Goal: Task Accomplishment & Management: Use online tool/utility

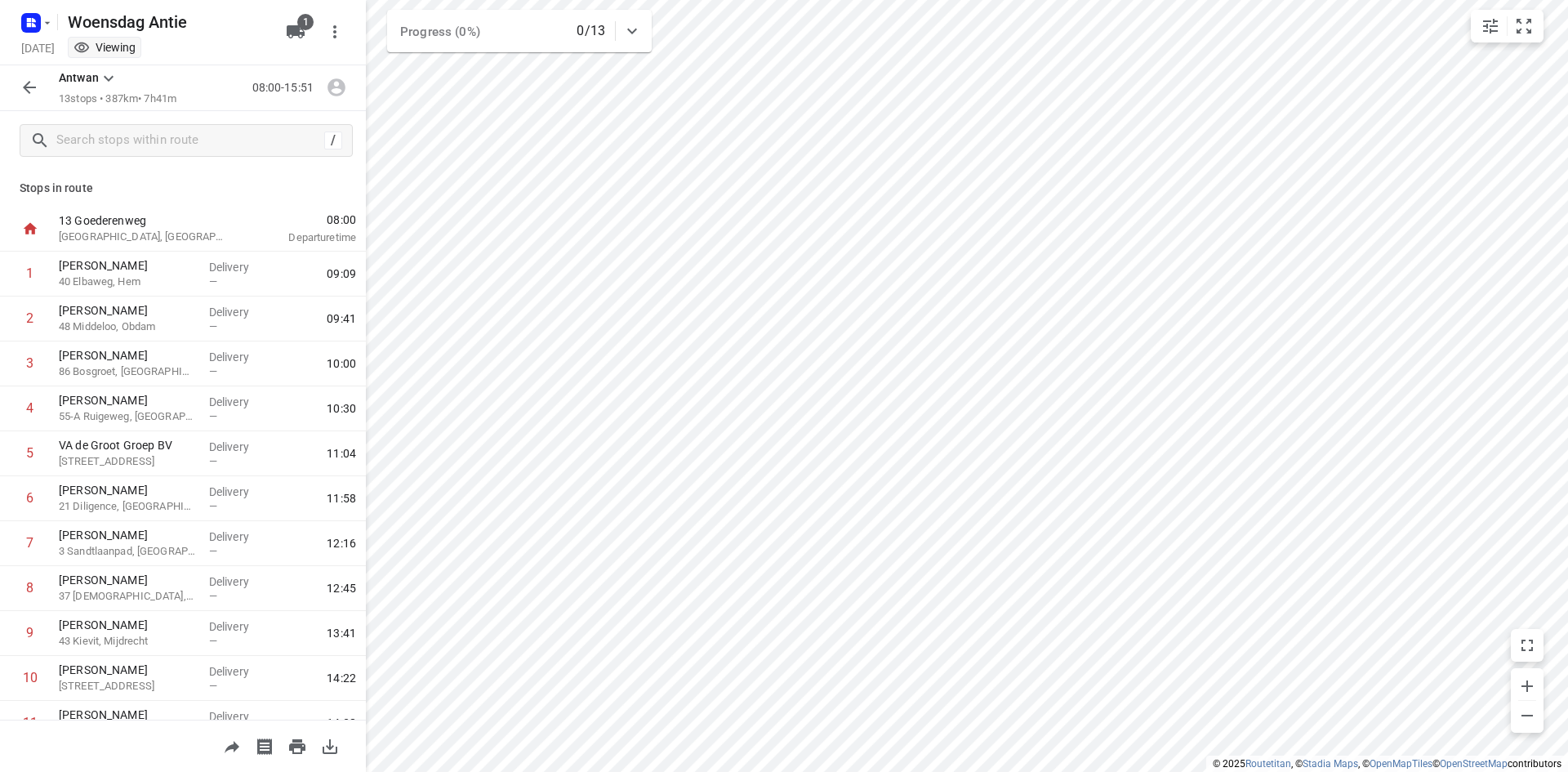
click at [16, 82] on button "button" at bounding box center [30, 87] width 33 height 33
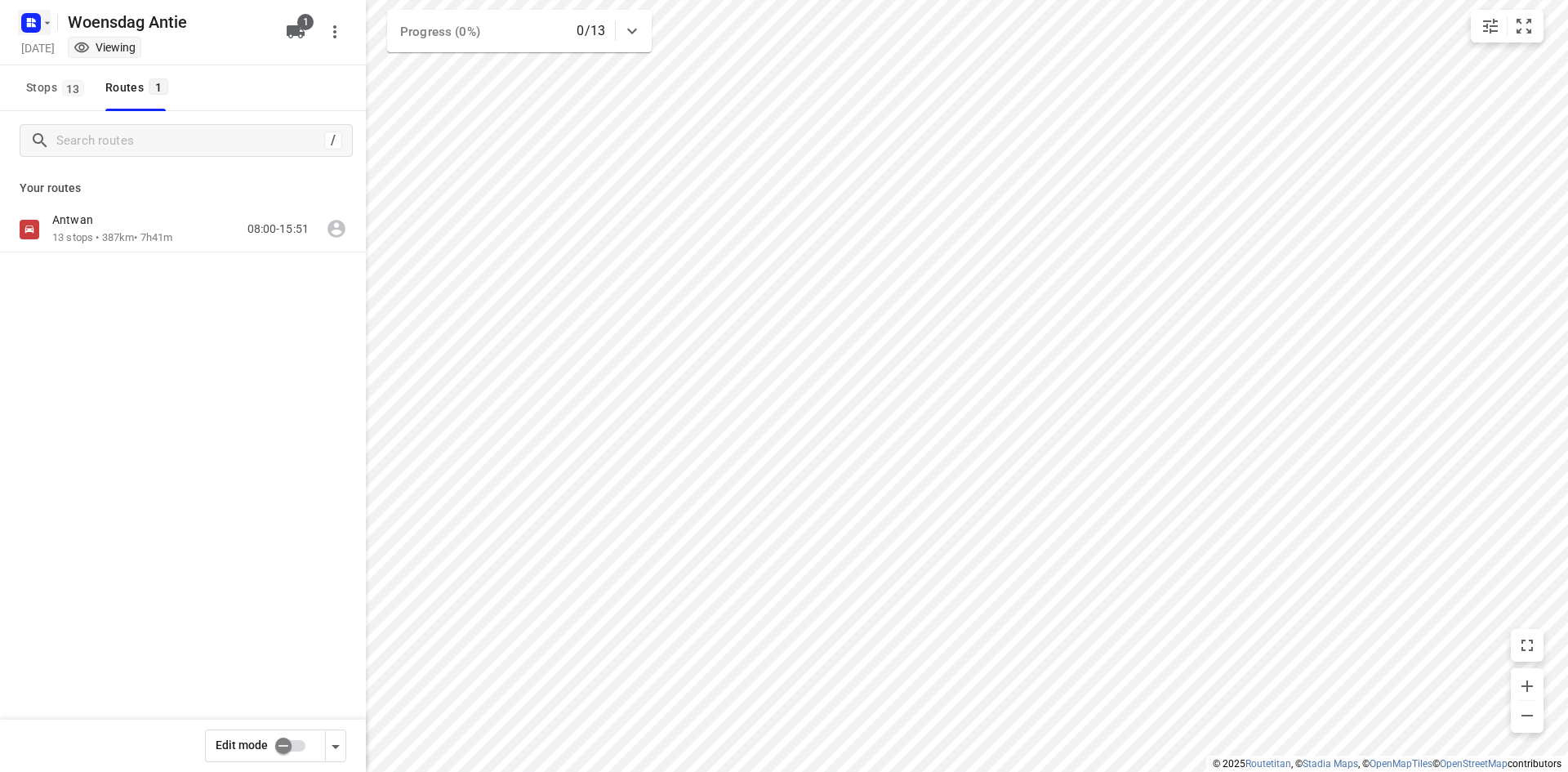
click at [40, 14] on rect "button" at bounding box center [30, 23] width 19 height 19
click at [63, 49] on p "Back to projects" at bounding box center [100, 57] width 92 height 19
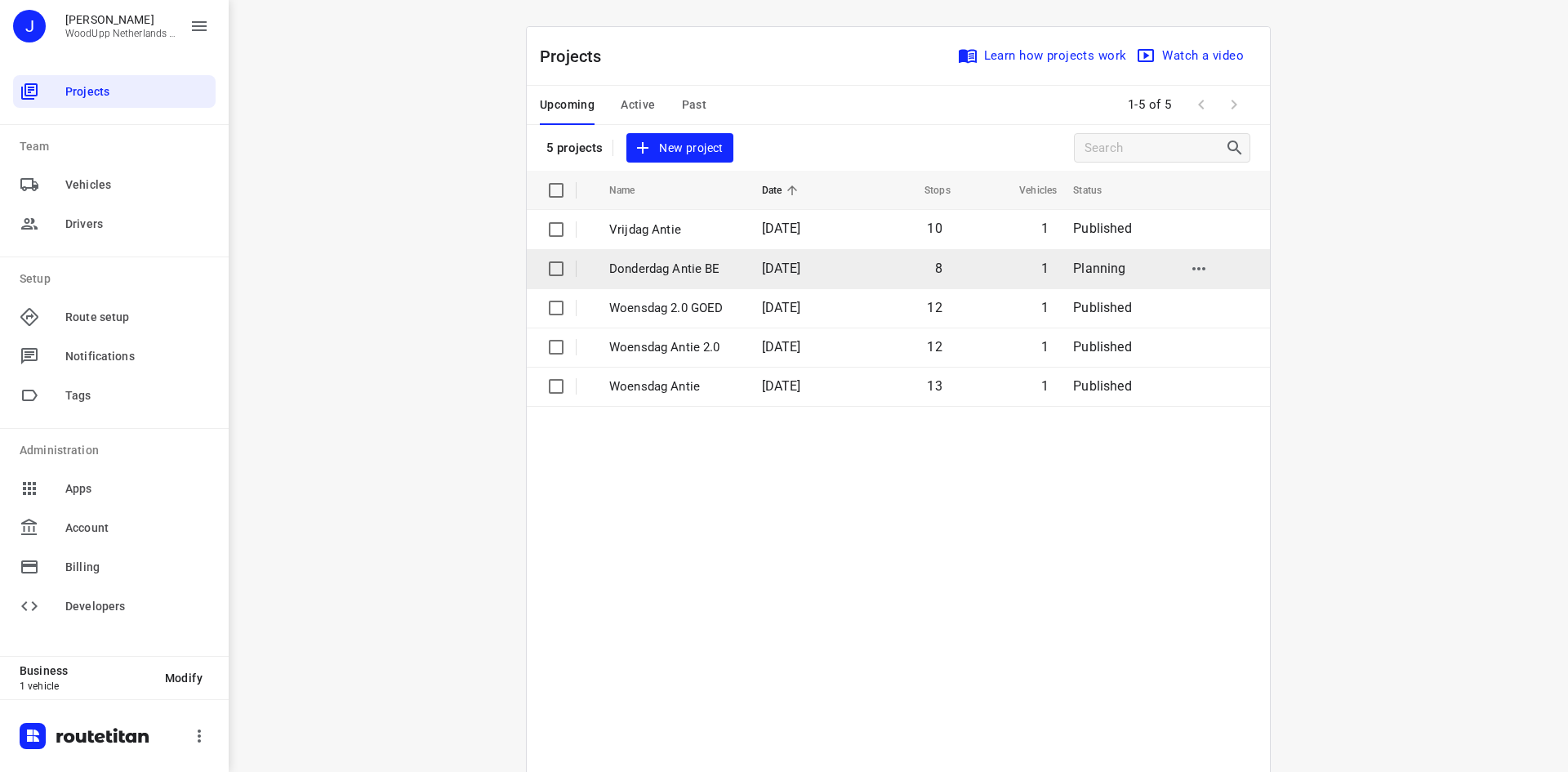
click at [673, 274] on p "Donderdag Antie BE" at bounding box center [674, 269] width 128 height 19
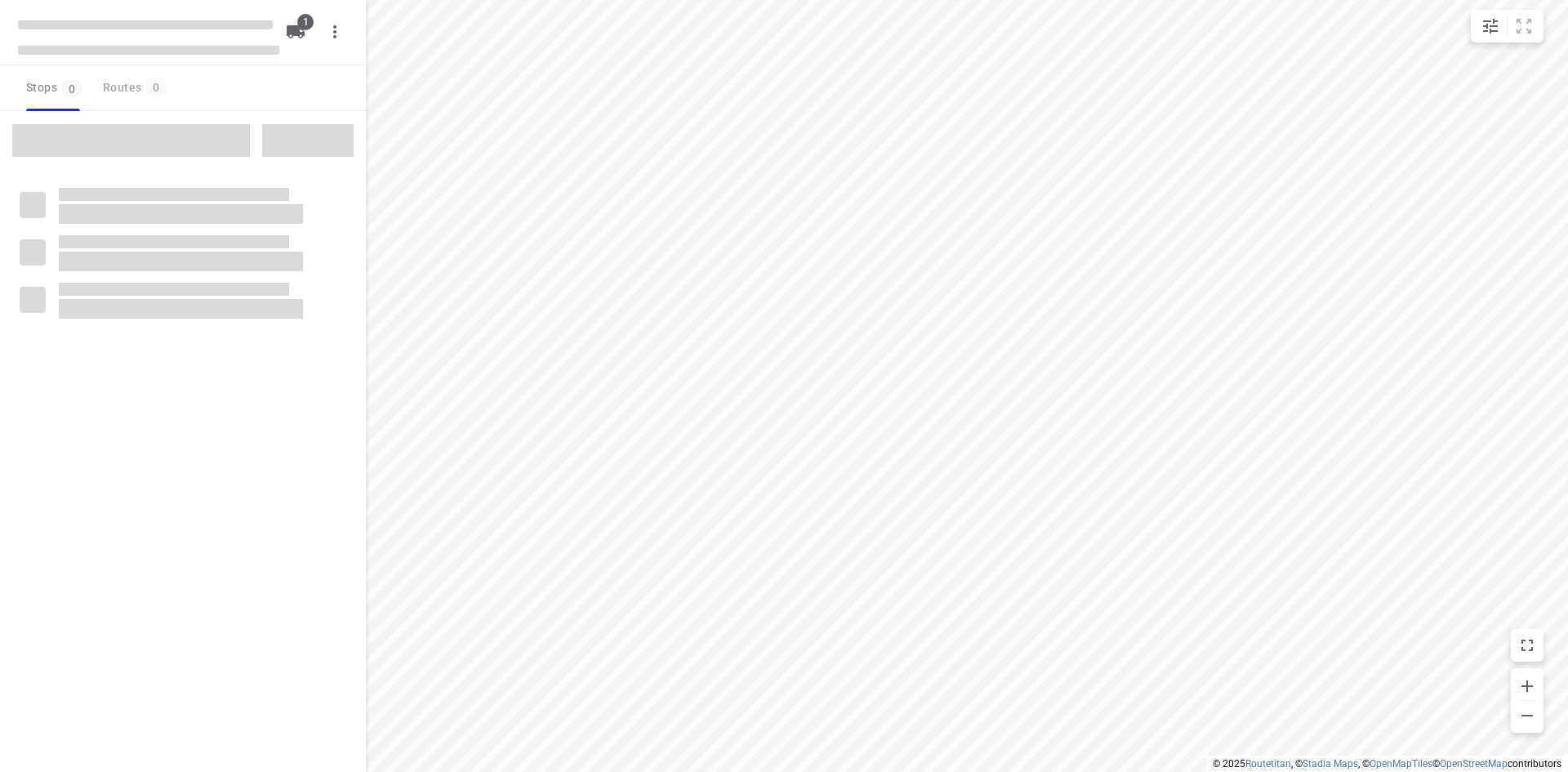
type input "distance"
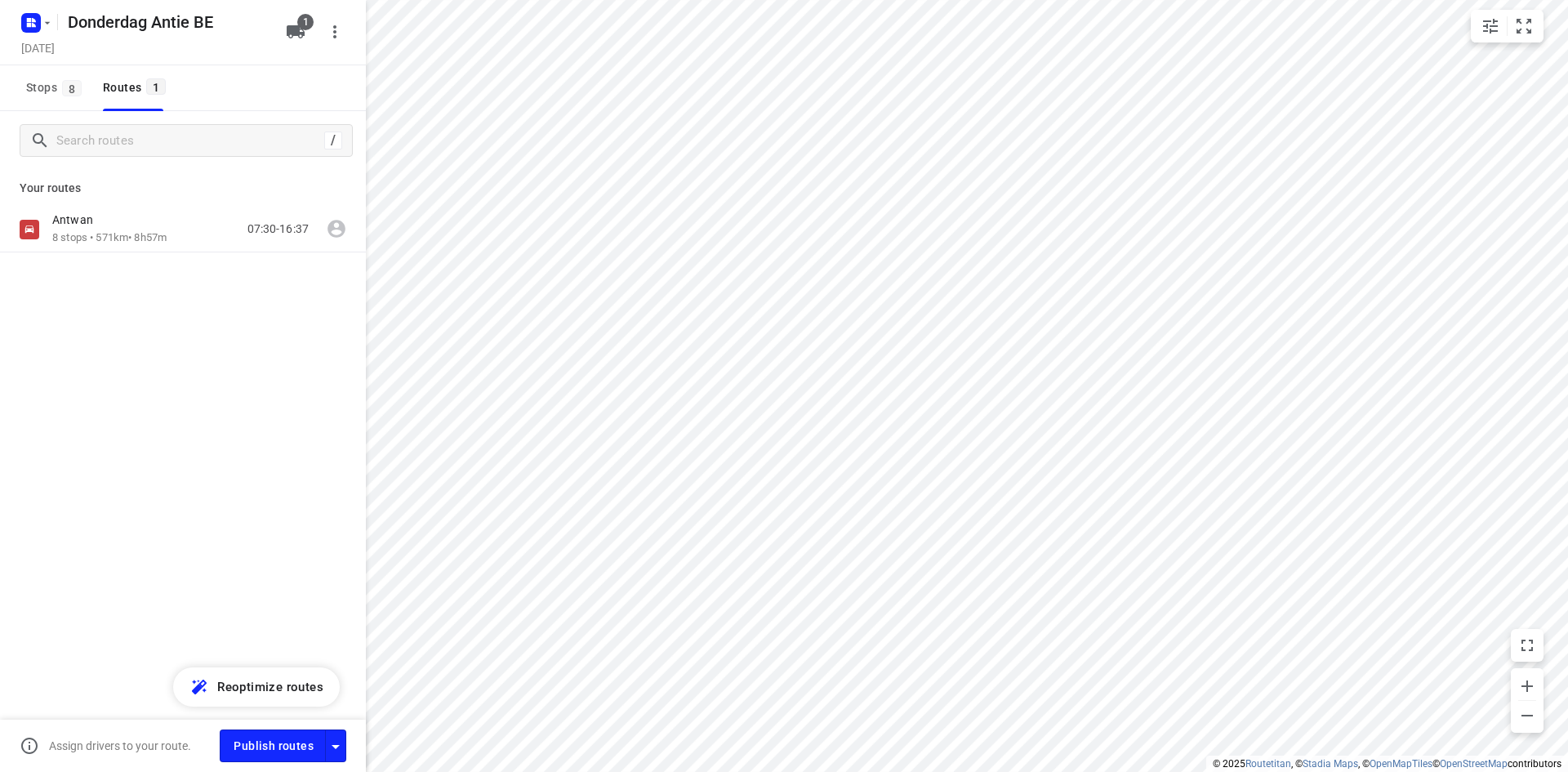
click at [182, 282] on div "[PERSON_NAME] 8 stops • 571km • 8h57m 07:30-16:37" at bounding box center [183, 287] width 366 height 160
click at [137, 141] on input "Search routes" at bounding box center [188, 141] width 261 height 25
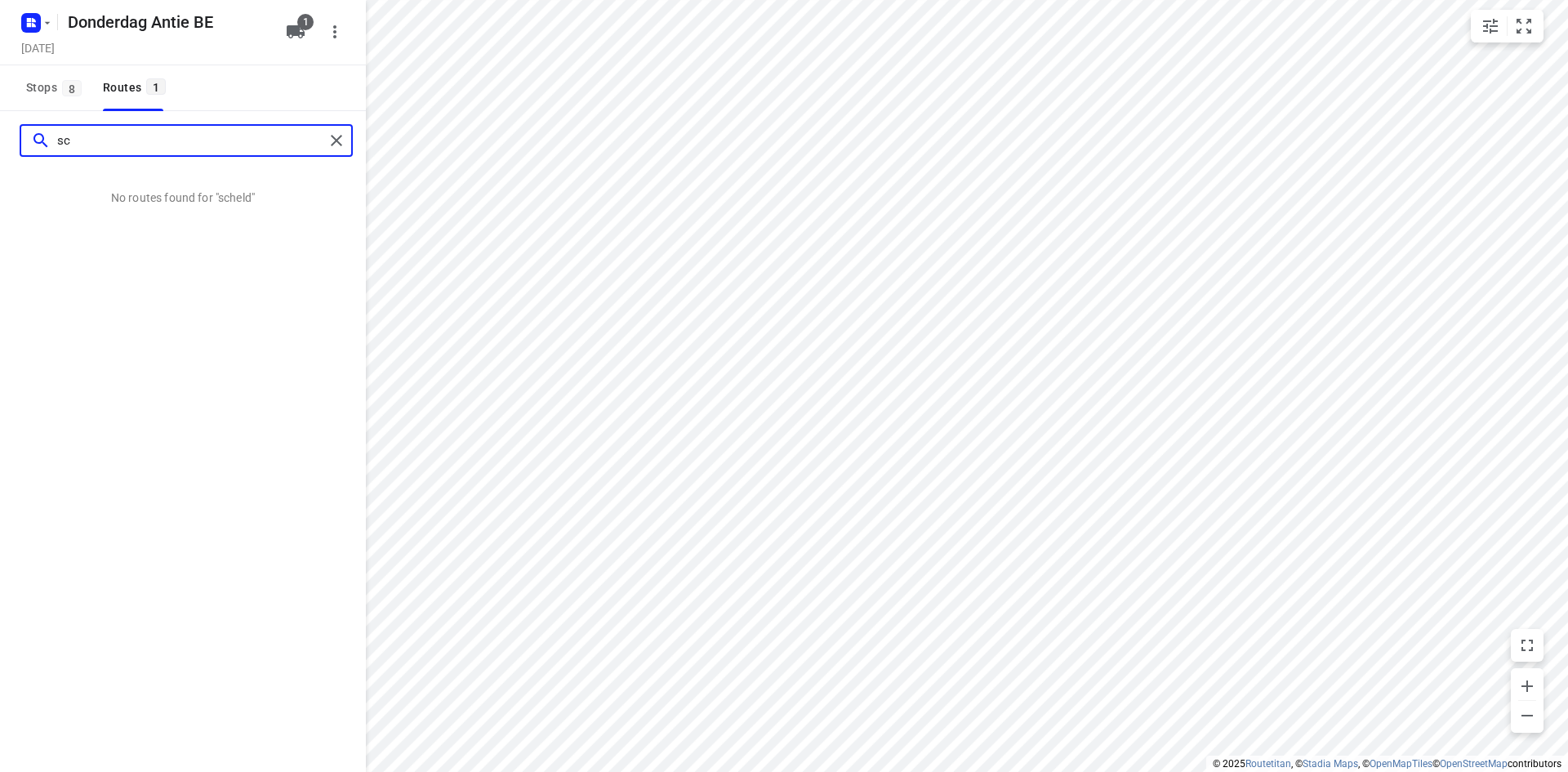
type input "s"
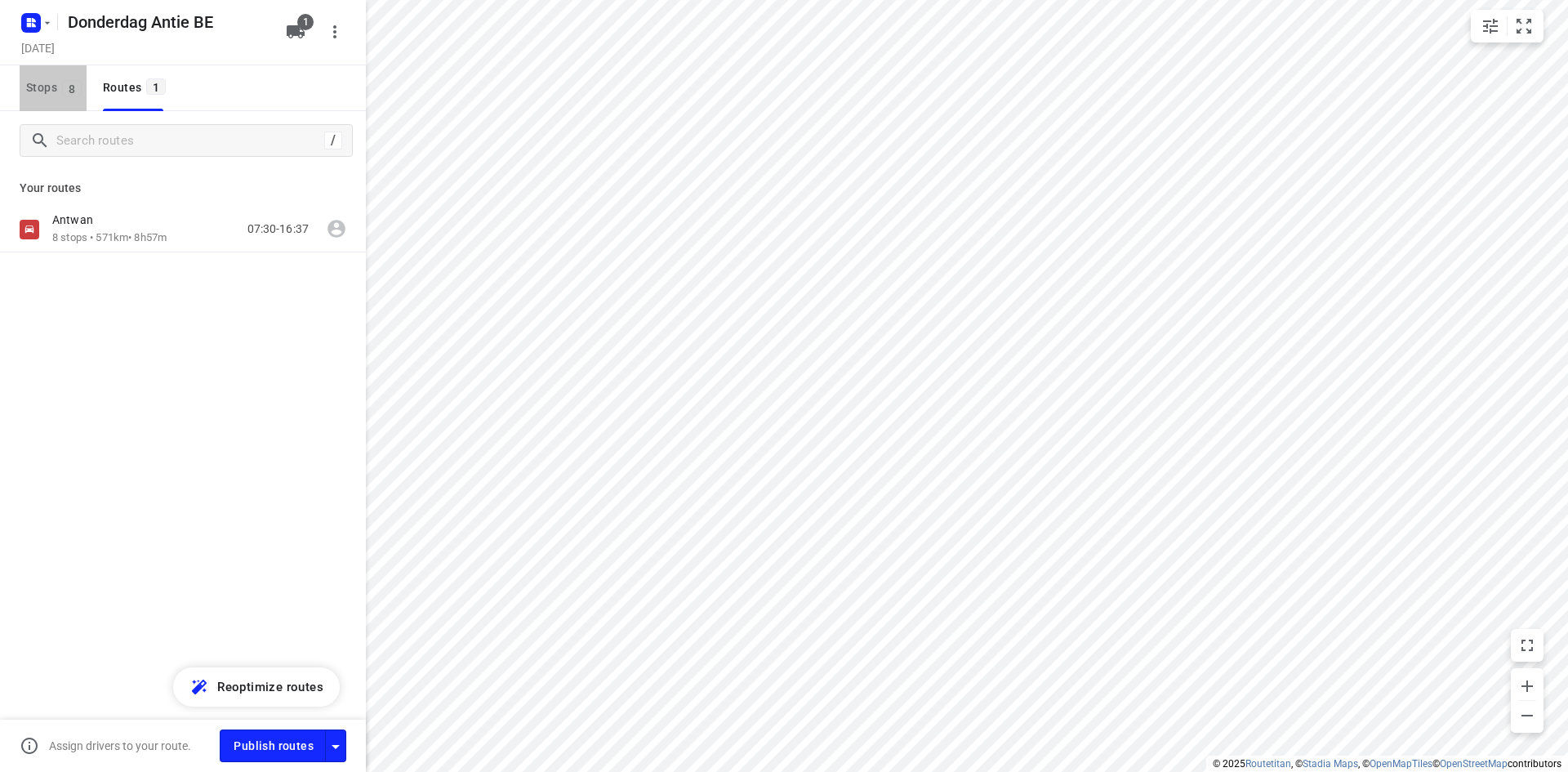
click at [81, 105] on button "Stops 8" at bounding box center [52, 88] width 67 height 46
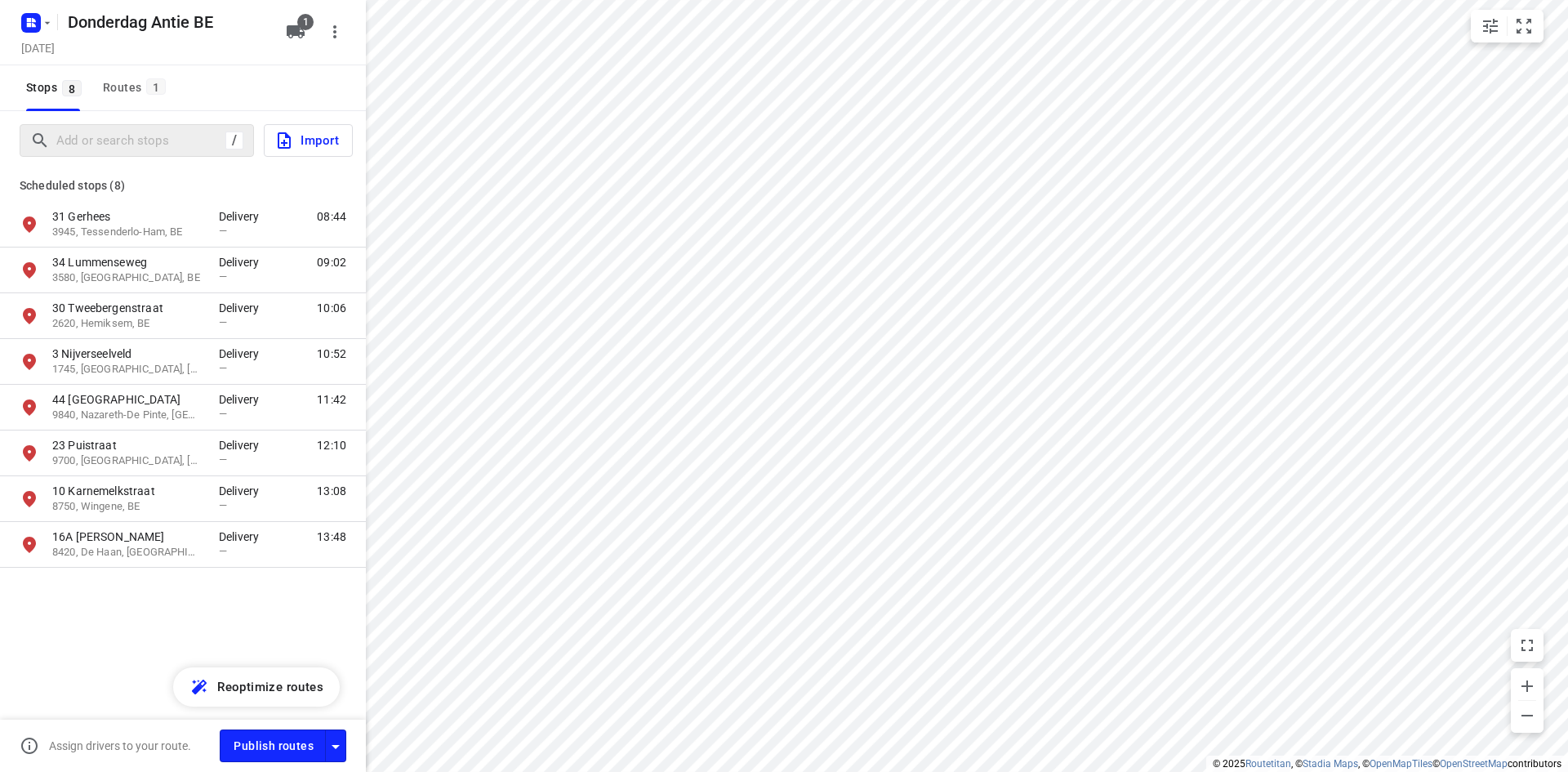
click at [105, 154] on div "/" at bounding box center [137, 140] width 234 height 33
click at [106, 145] on input "Add or search stops" at bounding box center [204, 141] width 294 height 25
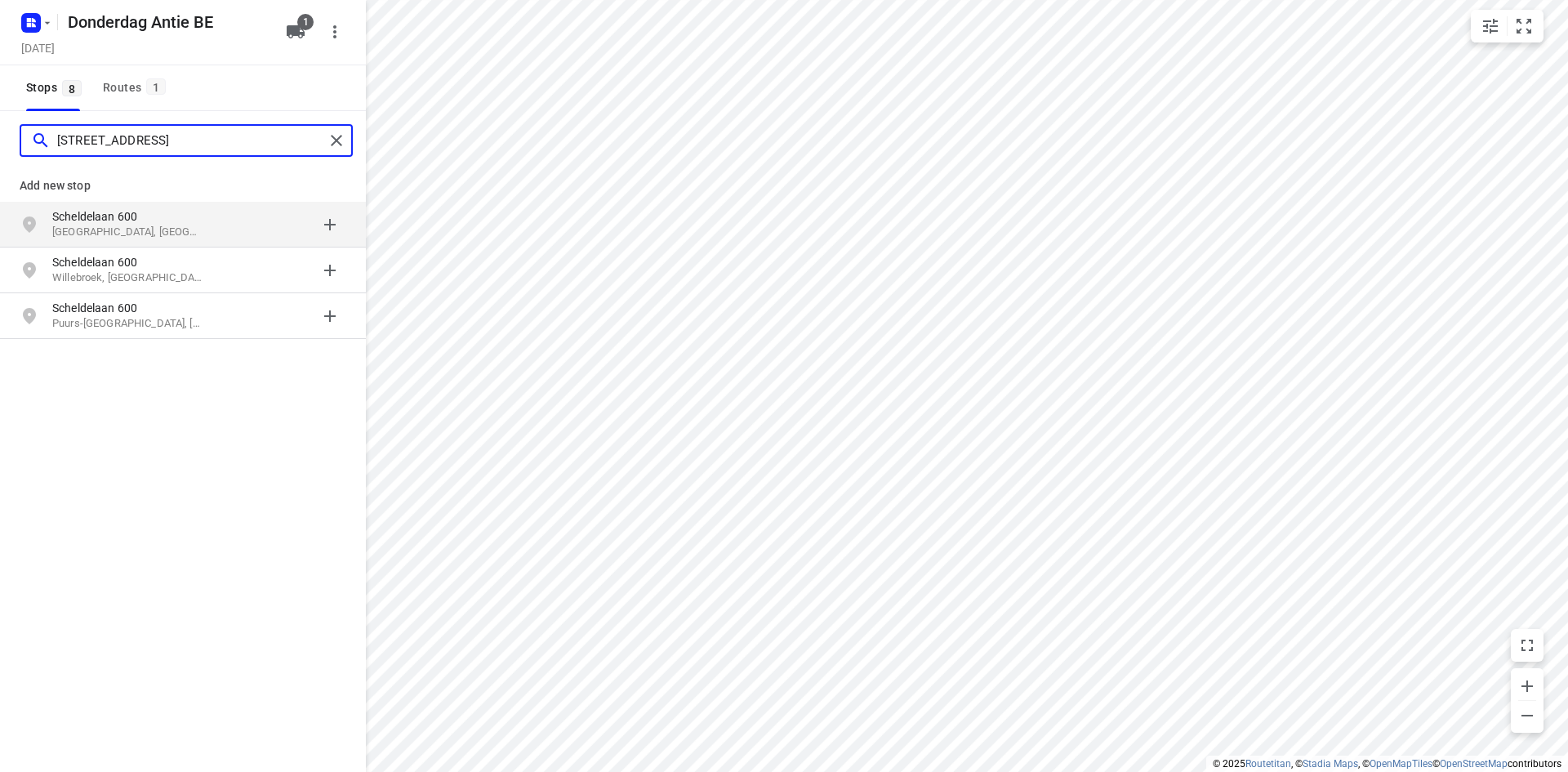
type input "[STREET_ADDRESS]"
click at [141, 213] on p "Scheldelaan 600" at bounding box center [127, 216] width 150 height 16
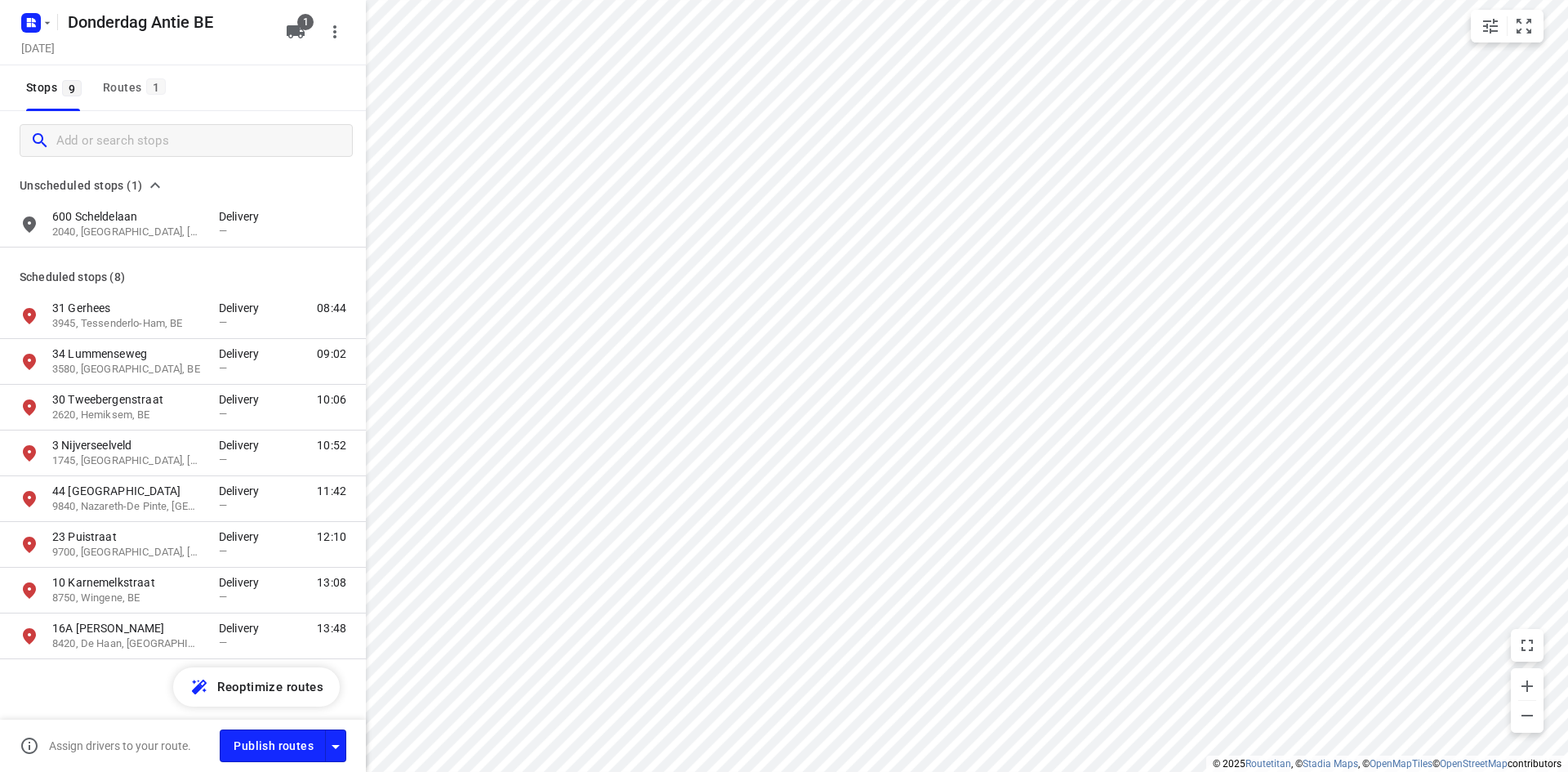
click at [215, 188] on div "Unscheduled stops (1)" at bounding box center [183, 185] width 366 height 19
click at [131, 187] on span "Unscheduled stops (1)" at bounding box center [80, 185] width 122 height 19
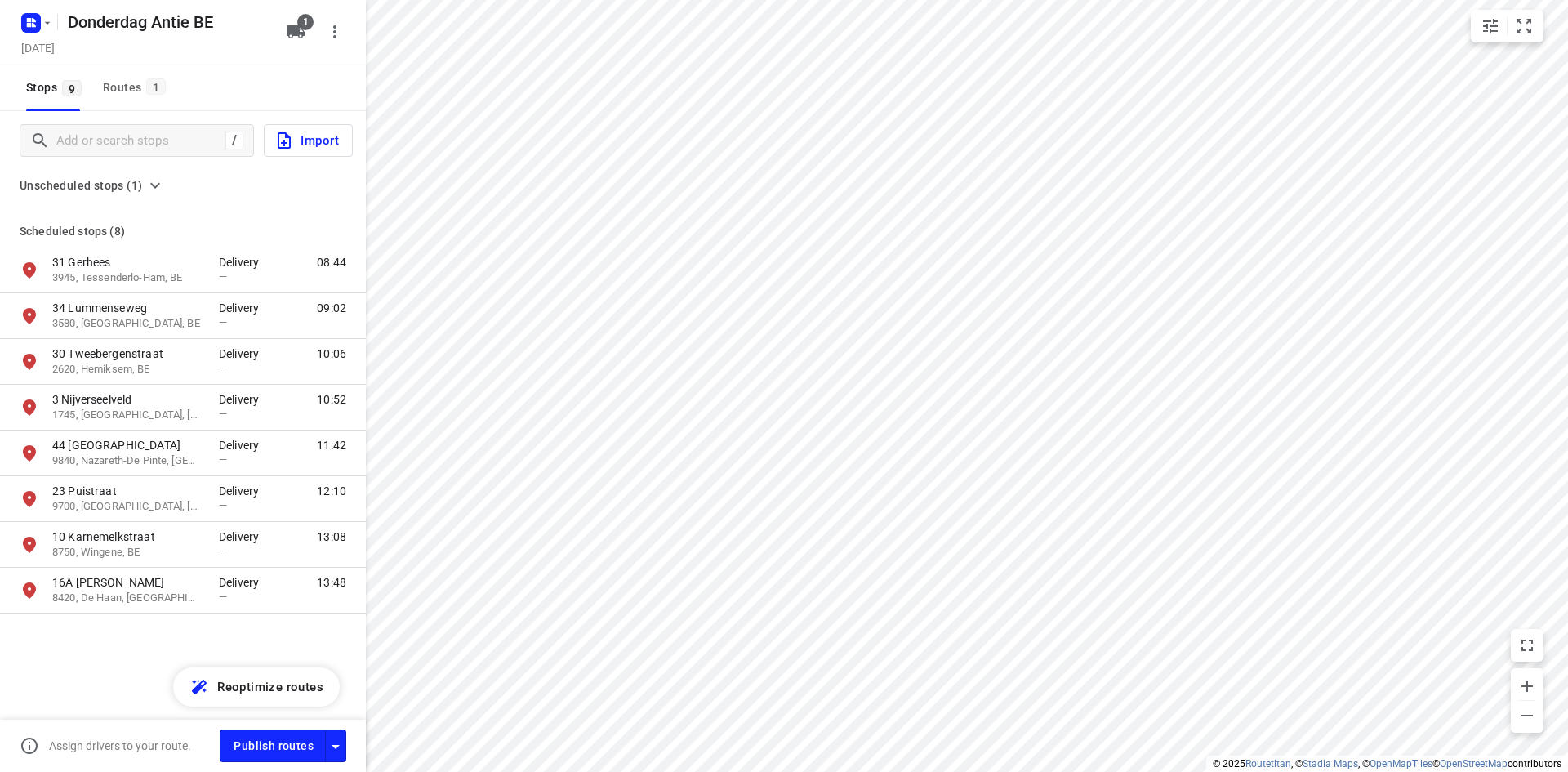
click at [131, 187] on span "Unscheduled stops (1)" at bounding box center [80, 185] width 122 height 19
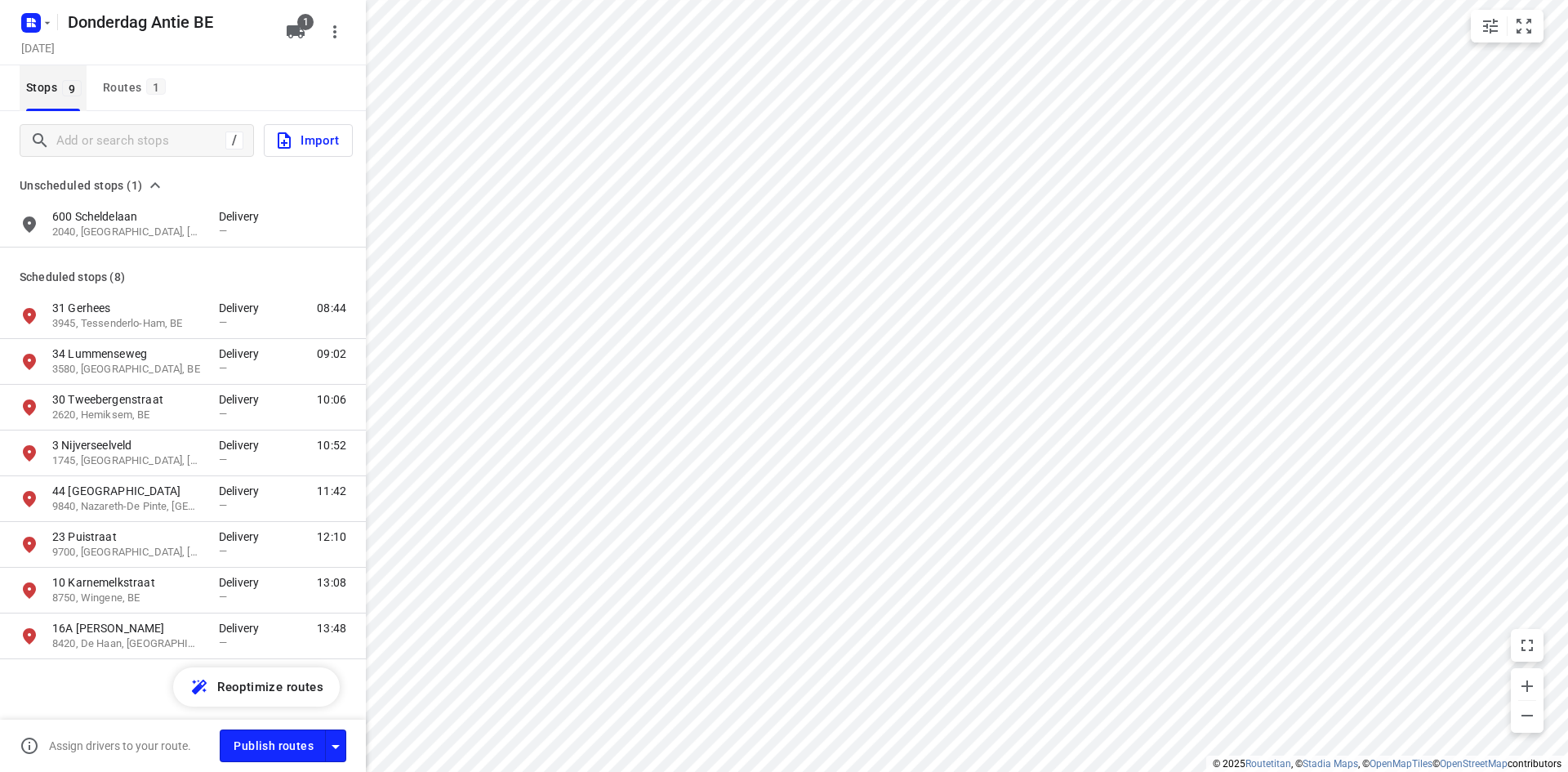
click at [70, 92] on span "9" at bounding box center [72, 88] width 19 height 16
click at [159, 148] on input "Add or search stops" at bounding box center [138, 141] width 163 height 25
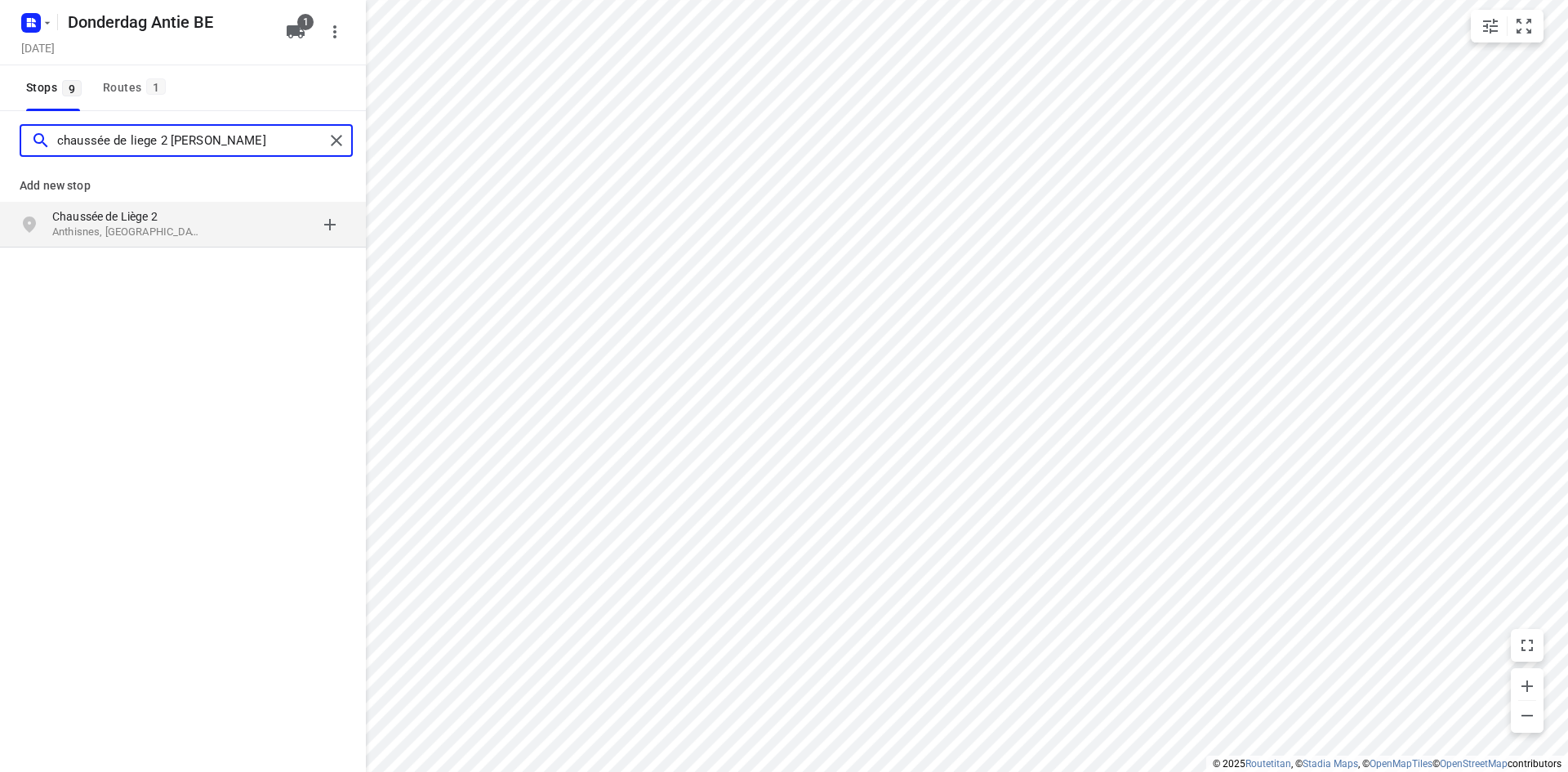
type input "chaussée de liege 2 [PERSON_NAME]"
click at [127, 226] on p "Anthisnes, [GEOGRAPHIC_DATA]" at bounding box center [127, 232] width 150 height 15
type input "[GEOGRAPHIC_DATA] ans"
click at [141, 224] on p "Ans, [GEOGRAPHIC_DATA]" at bounding box center [127, 232] width 150 height 15
type input "doornstraat 7 sint [PERSON_NAME]"
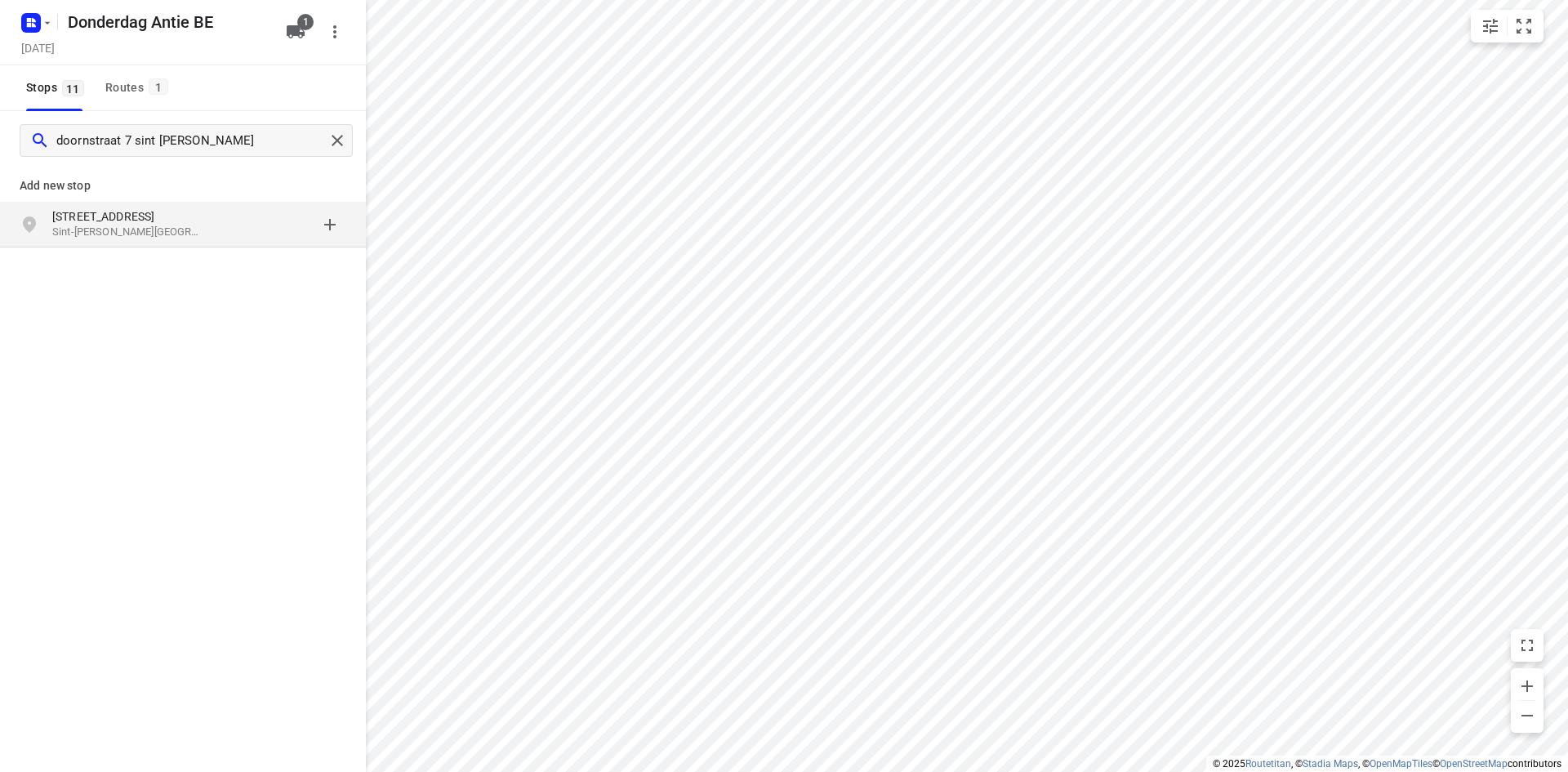
click at [115, 221] on p "[STREET_ADDRESS]" at bounding box center [127, 216] width 150 height 16
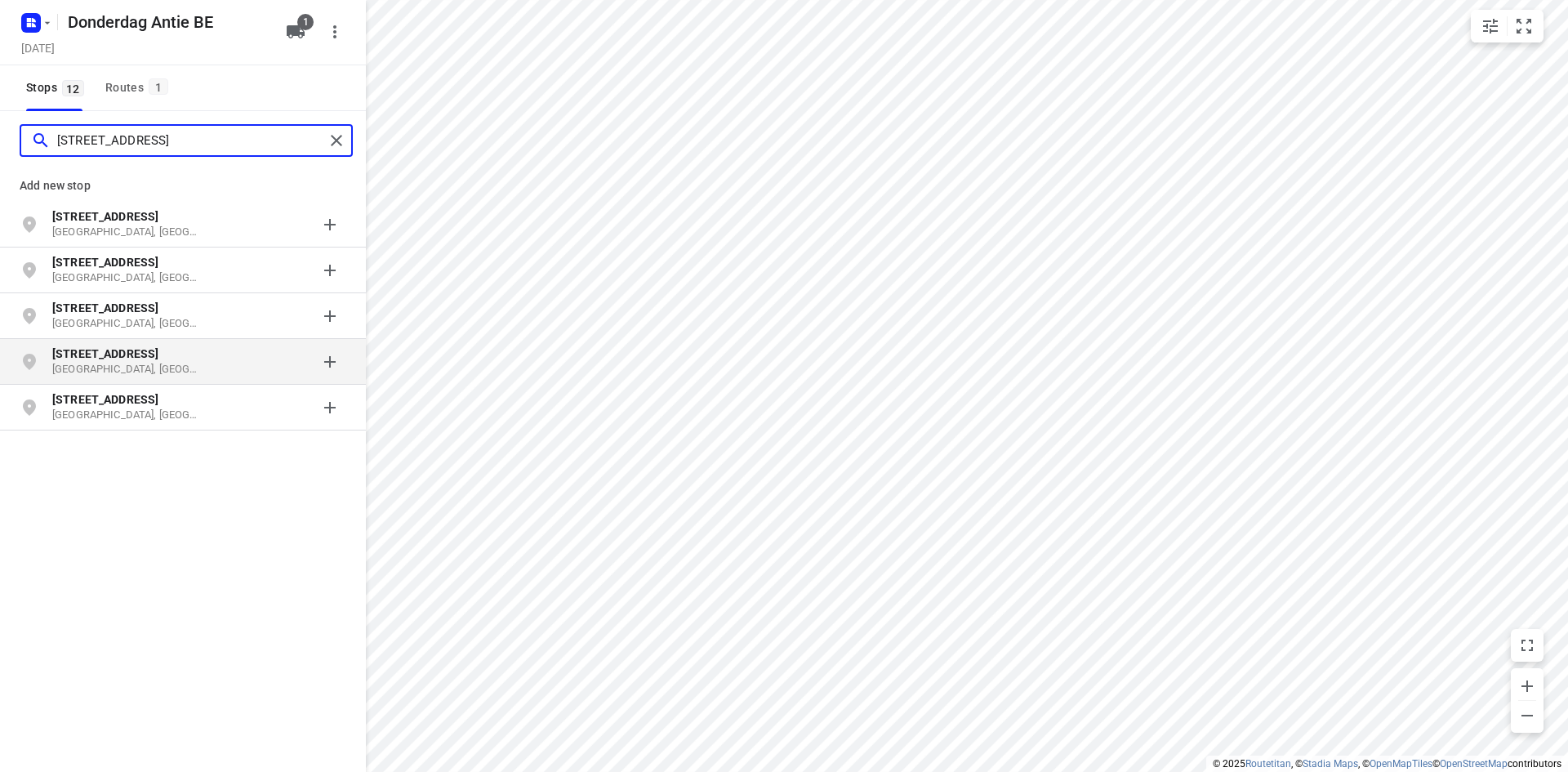
type input "[STREET_ADDRESS]"
click at [121, 372] on p "[GEOGRAPHIC_DATA], [GEOGRAPHIC_DATA]" at bounding box center [127, 369] width 150 height 15
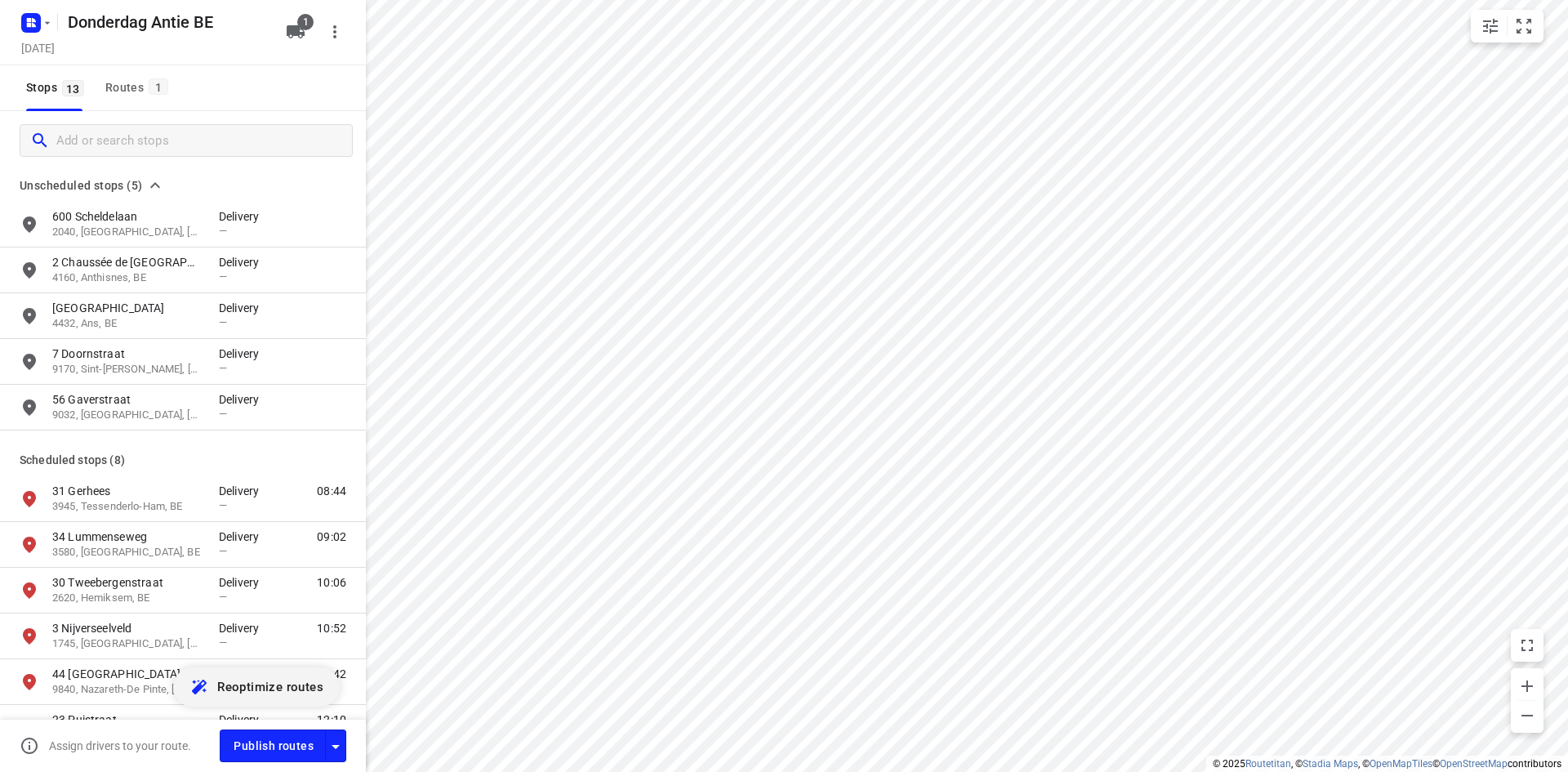
click at [259, 678] on span "Reoptimize routes" at bounding box center [271, 686] width 106 height 21
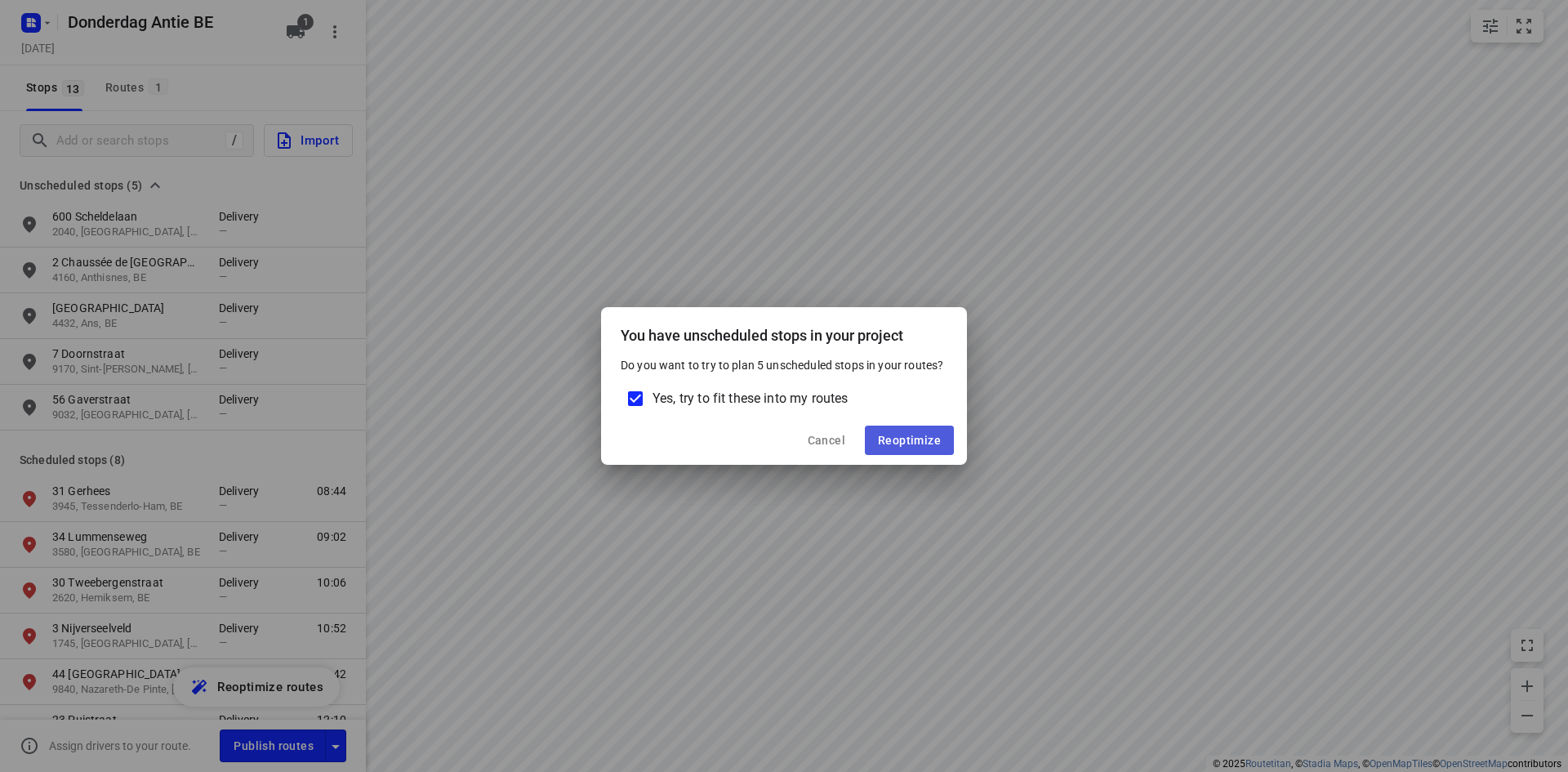
click at [919, 441] on span "Reoptimize" at bounding box center [910, 441] width 63 height 13
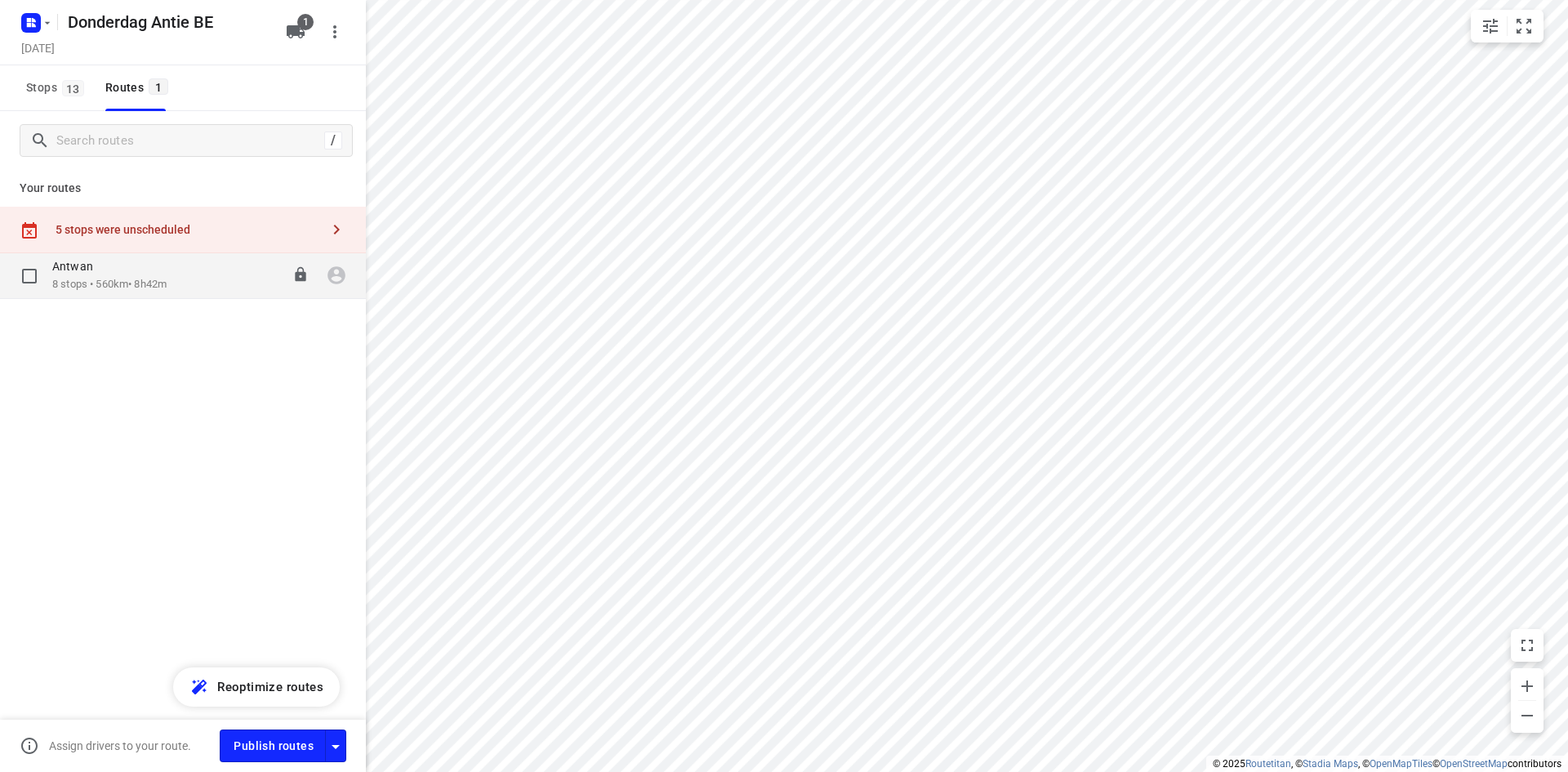
click at [229, 266] on div "07:30-16:12" at bounding box center [267, 276] width 82 height 34
click at [167, 267] on div "Antwan" at bounding box center [110, 267] width 115 height 18
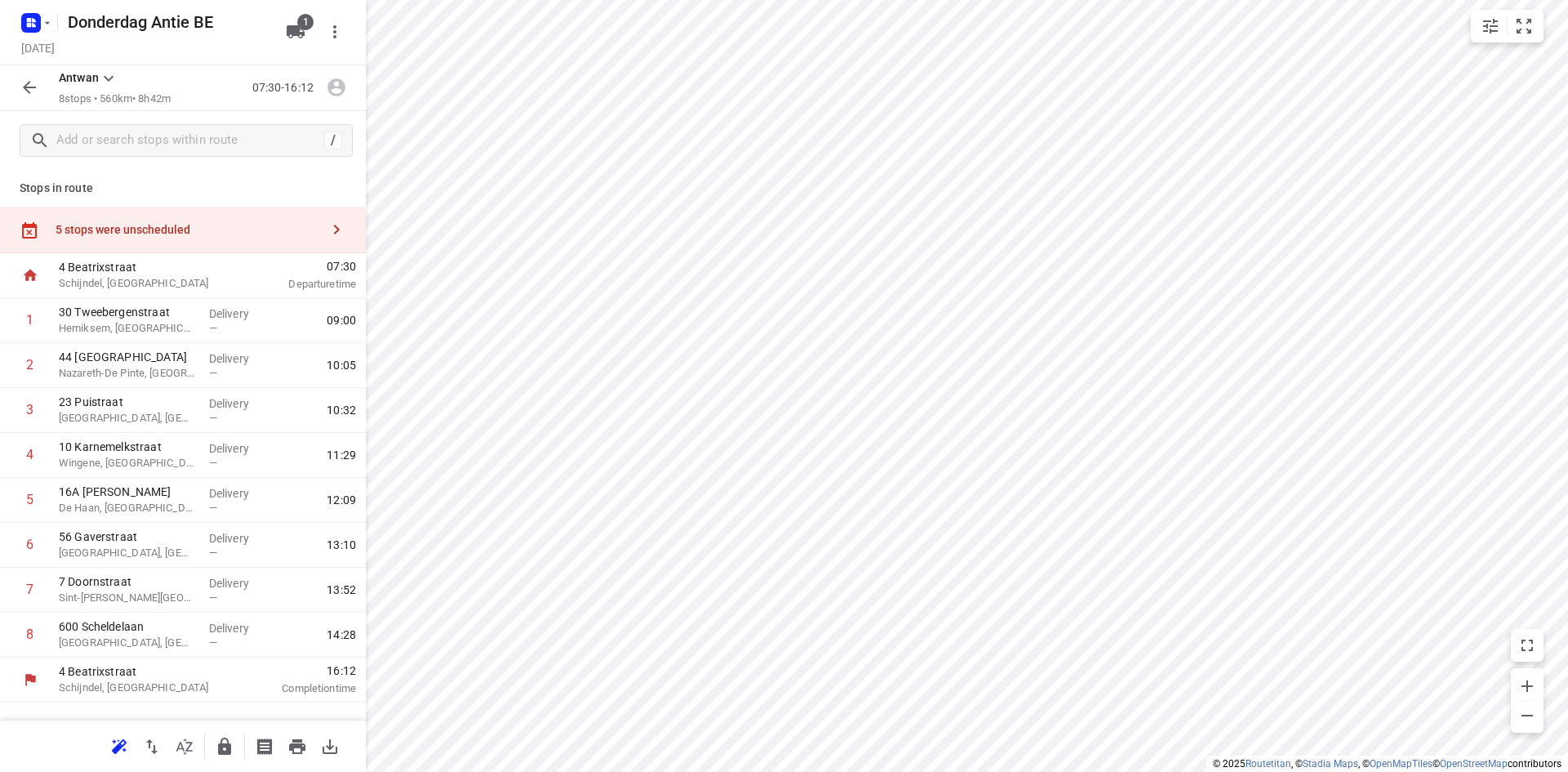
click at [187, 223] on div "5 stops were unscheduled" at bounding box center [188, 230] width 265 height 13
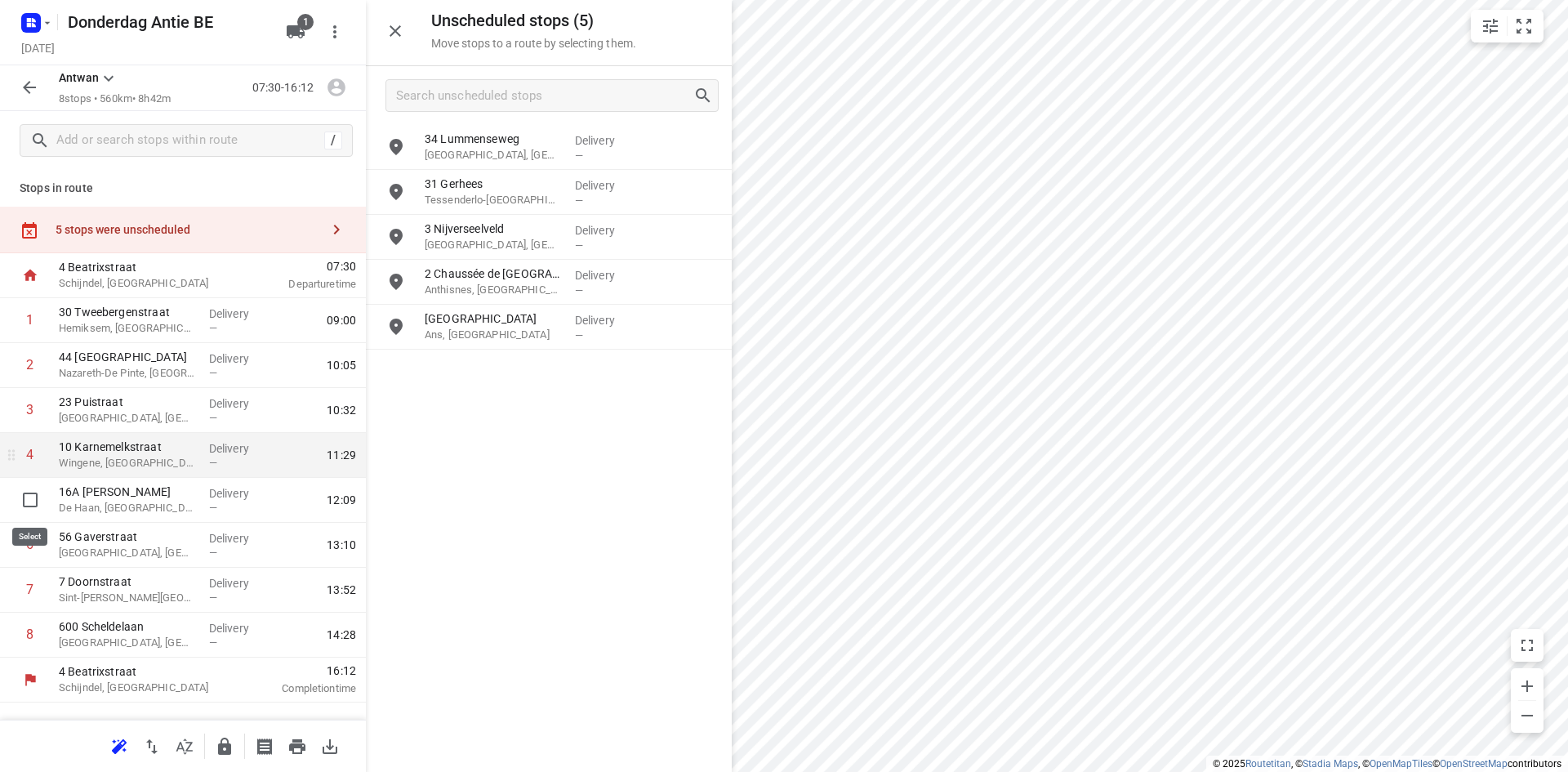
drag, startPoint x: 35, startPoint y: 501, endPoint x: 48, endPoint y: 499, distance: 13.2
click at [36, 501] on input "checkbox" at bounding box center [30, 500] width 33 height 33
checkbox input "true"
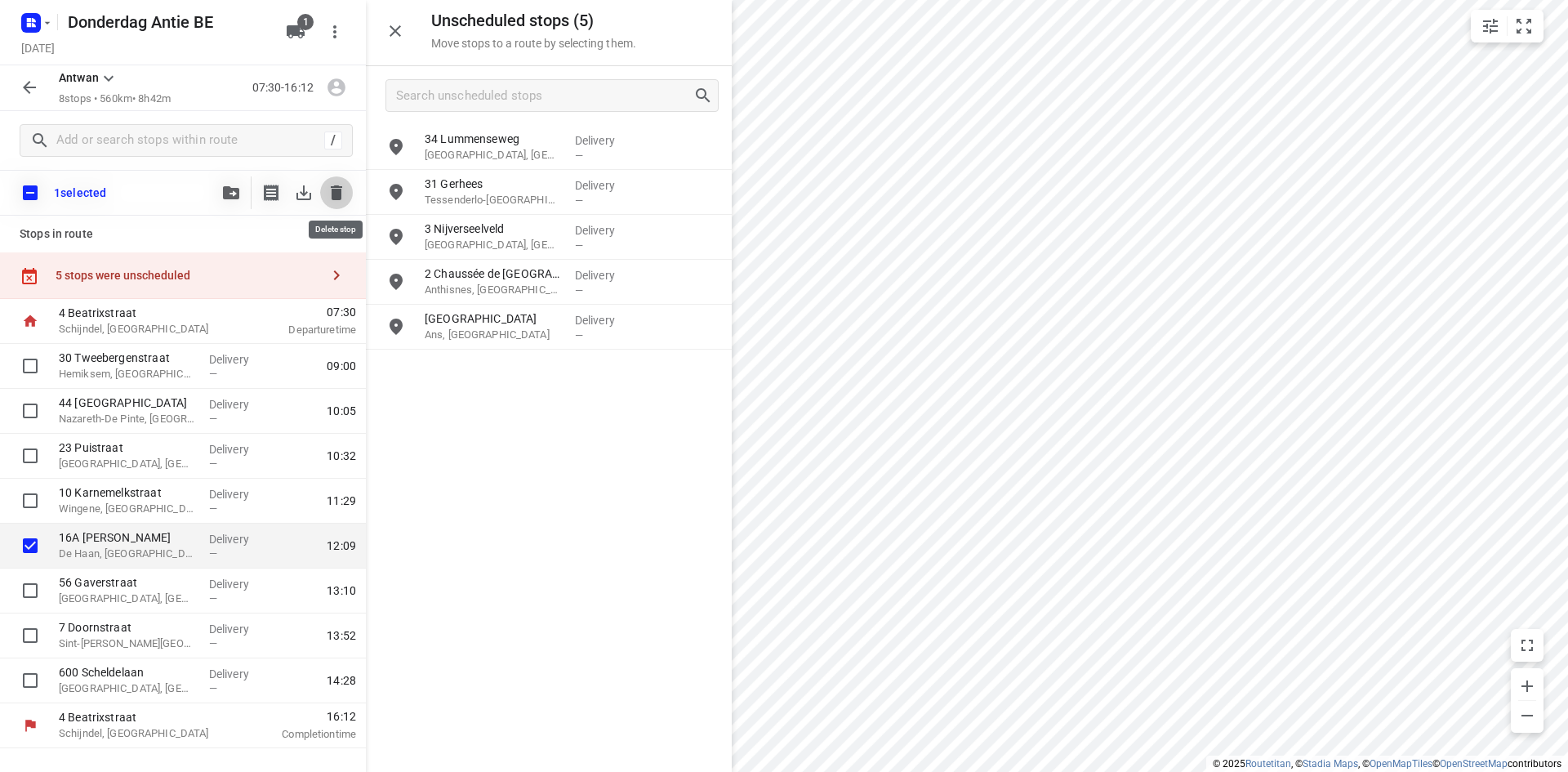
click at [348, 190] on button "button" at bounding box center [336, 192] width 33 height 33
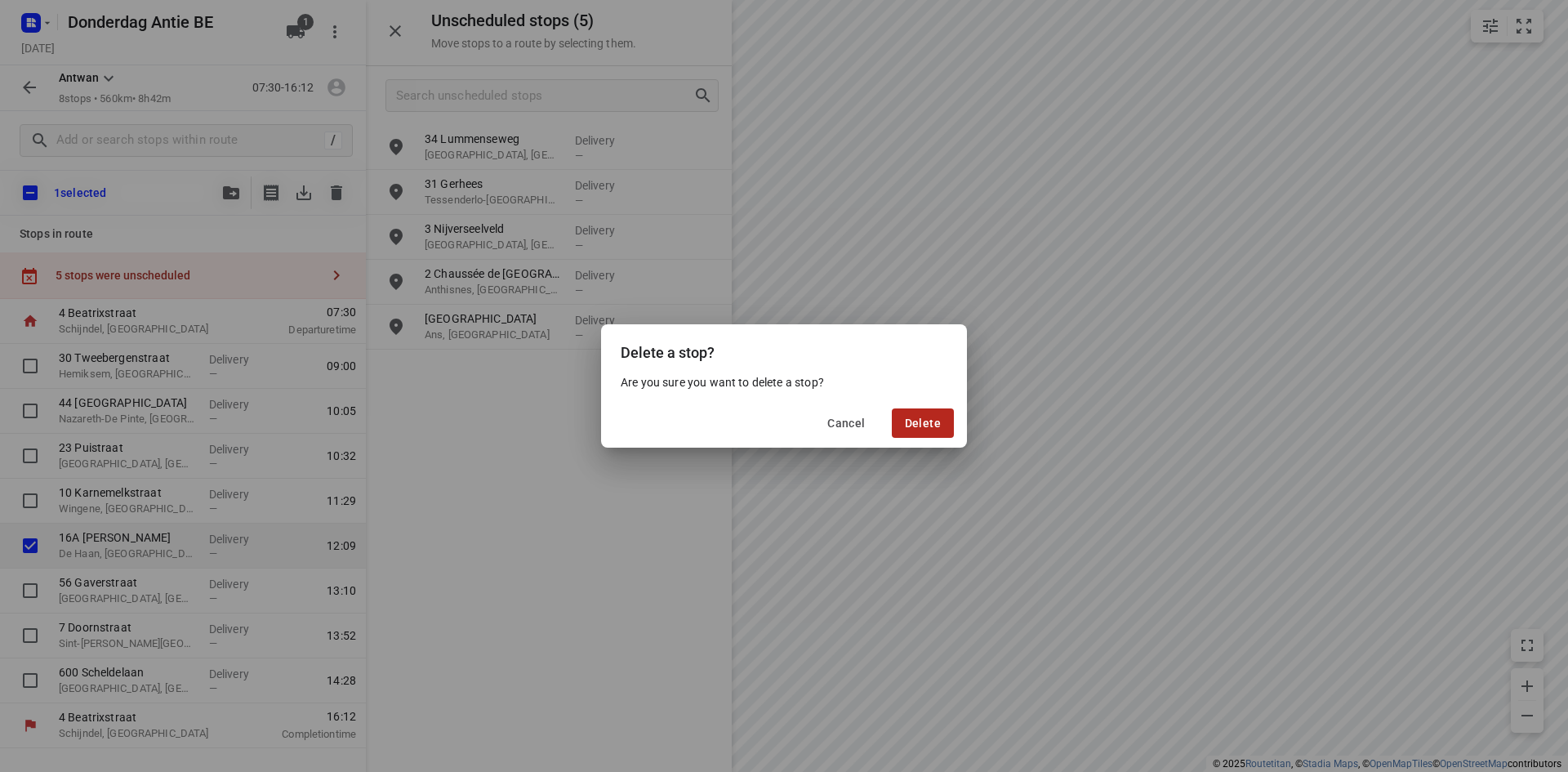
click at [937, 415] on button "Delete" at bounding box center [923, 422] width 62 height 29
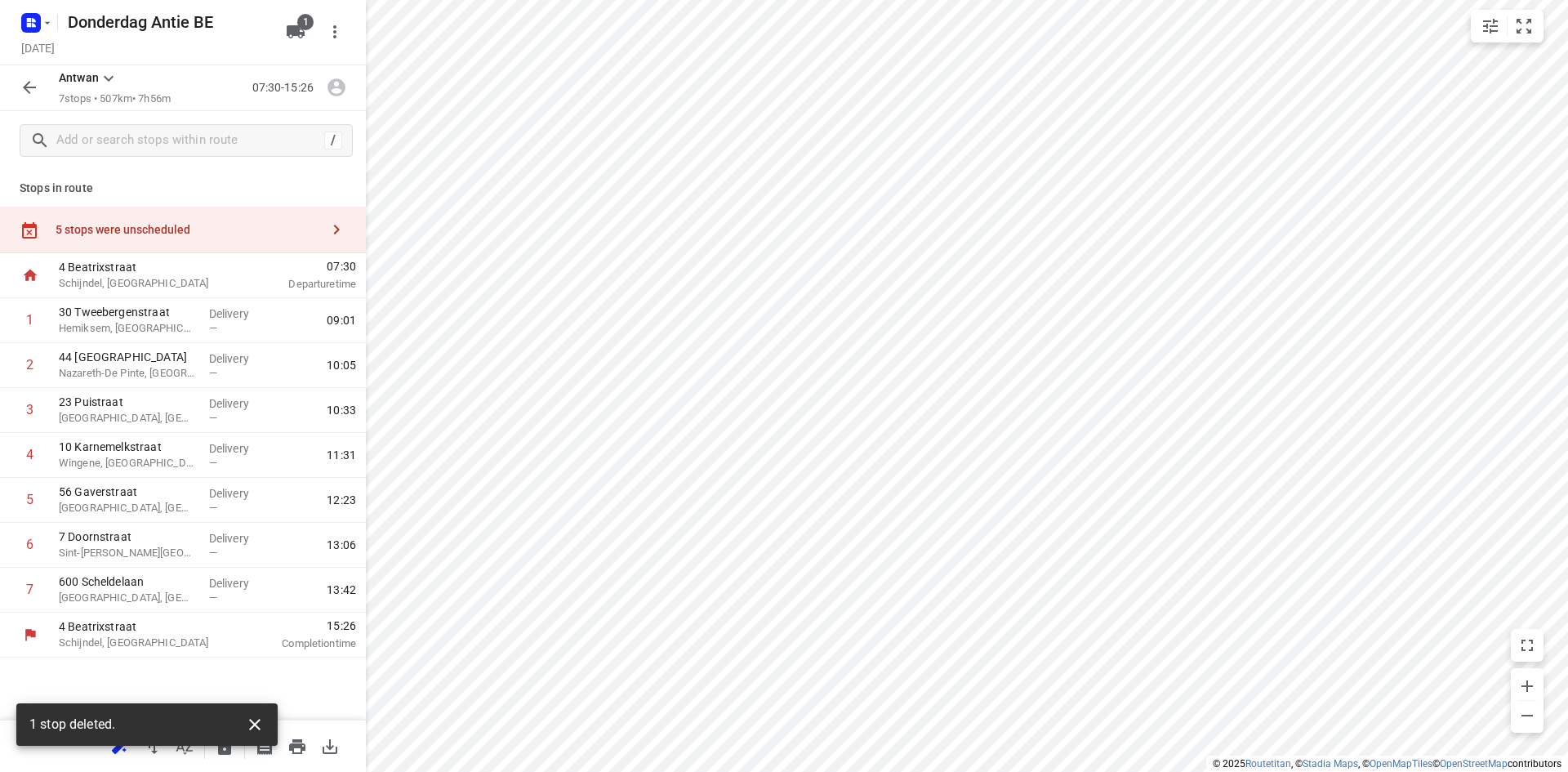
click at [250, 726] on icon "button" at bounding box center [255, 724] width 19 height 19
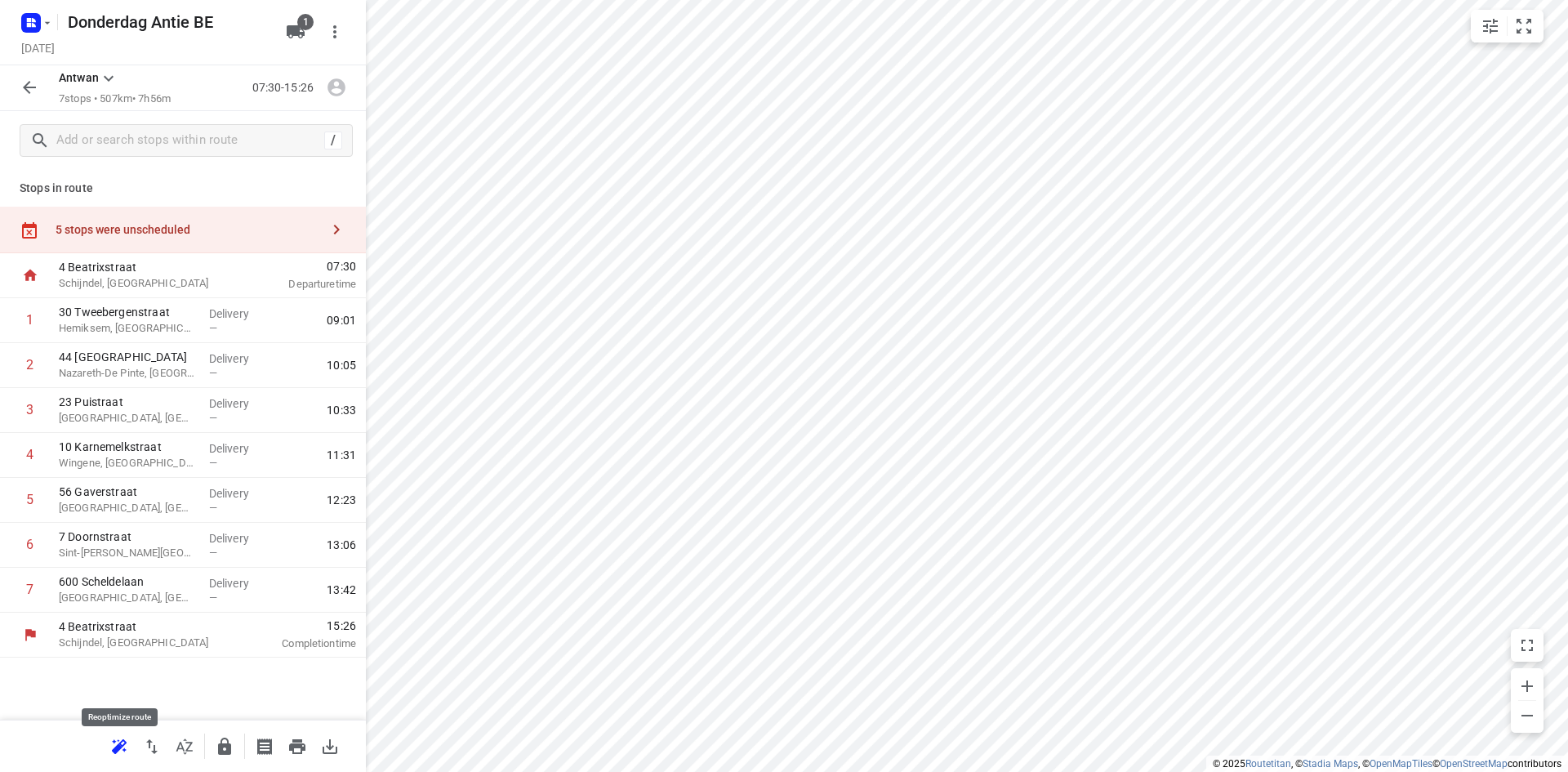
click at [129, 743] on button "button" at bounding box center [119, 746] width 33 height 33
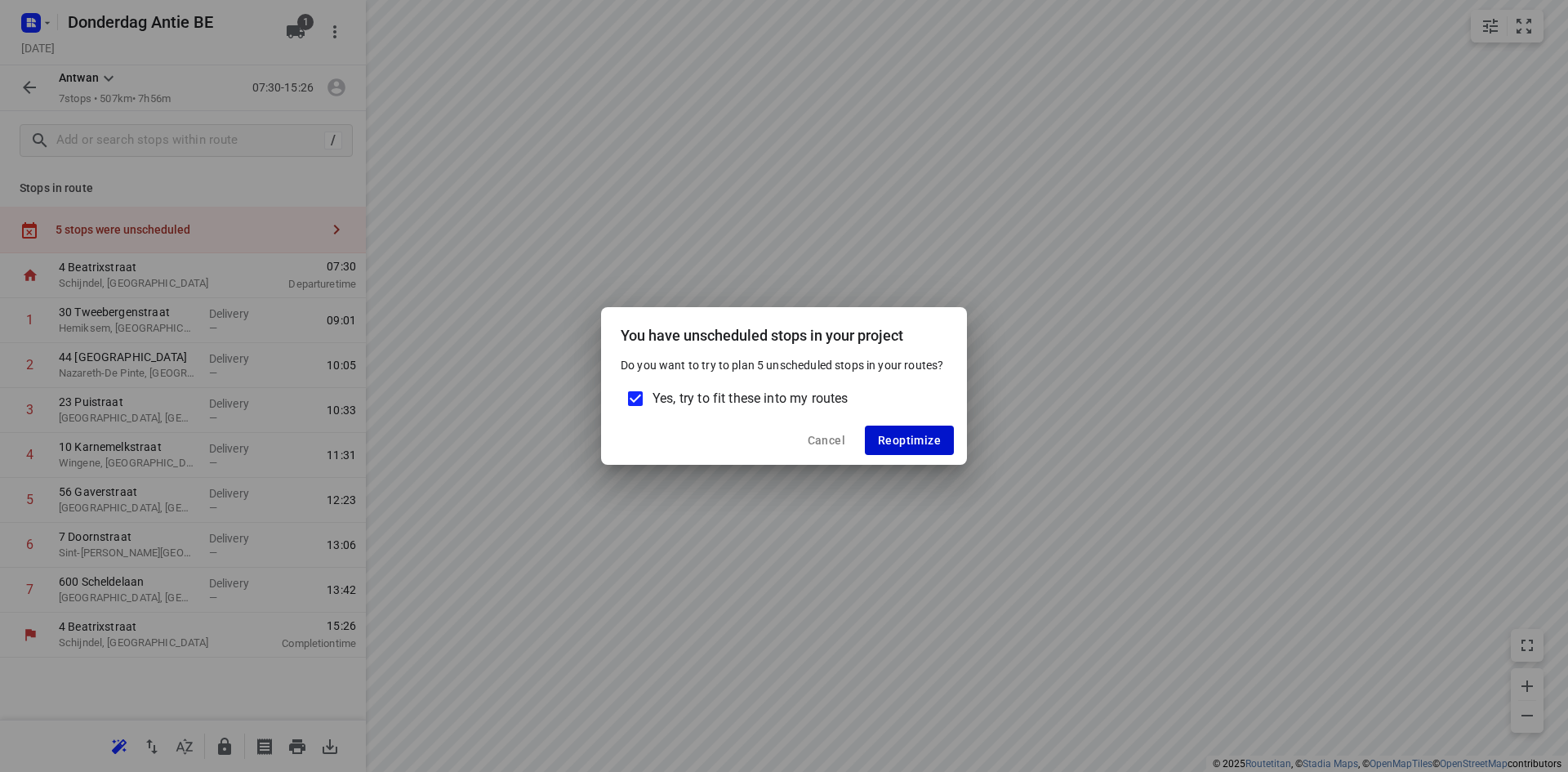
click at [931, 440] on span "Reoptimize" at bounding box center [910, 441] width 63 height 13
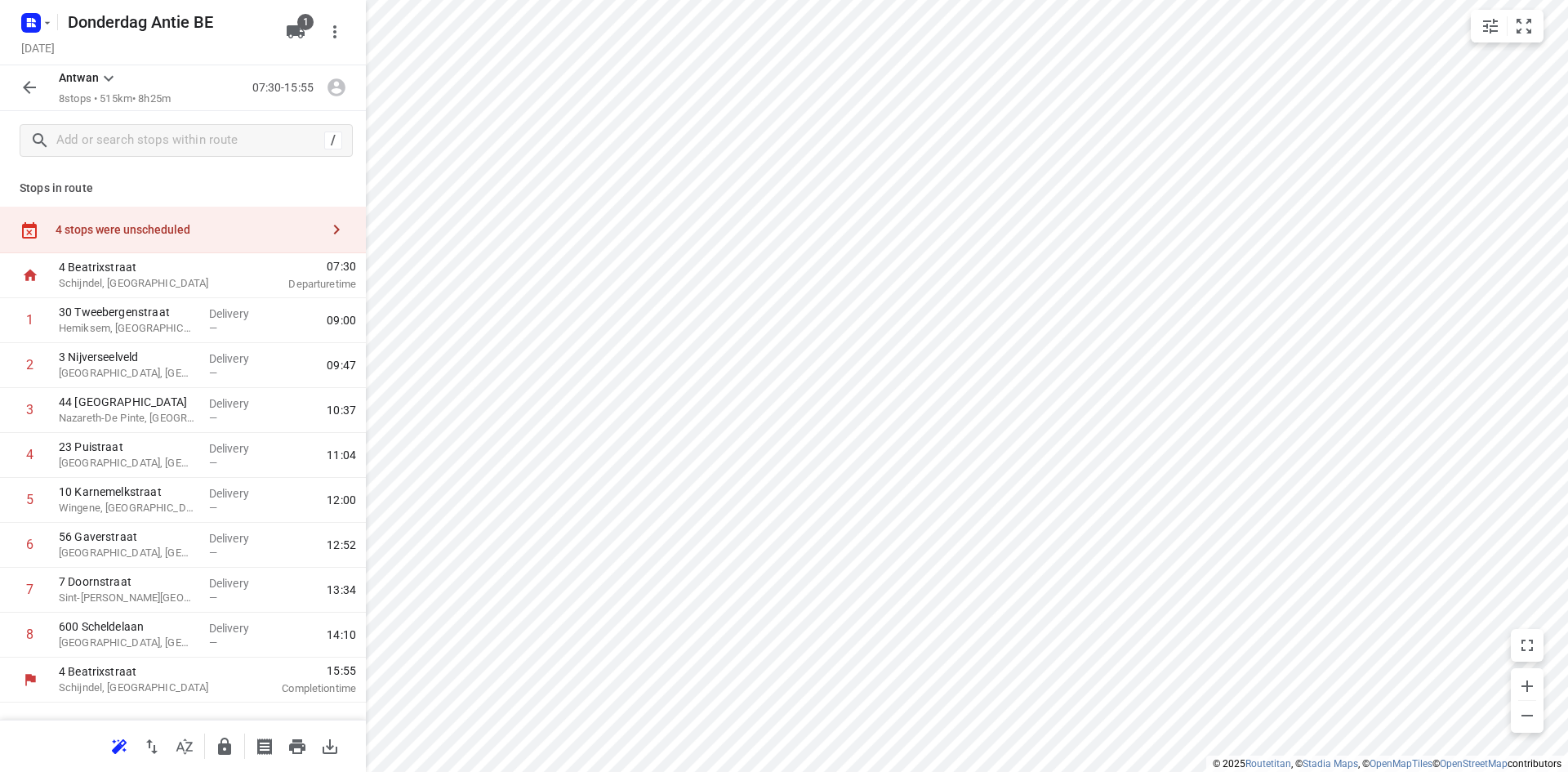
click at [277, 223] on div "4 stops were unscheduled" at bounding box center [188, 230] width 265 height 13
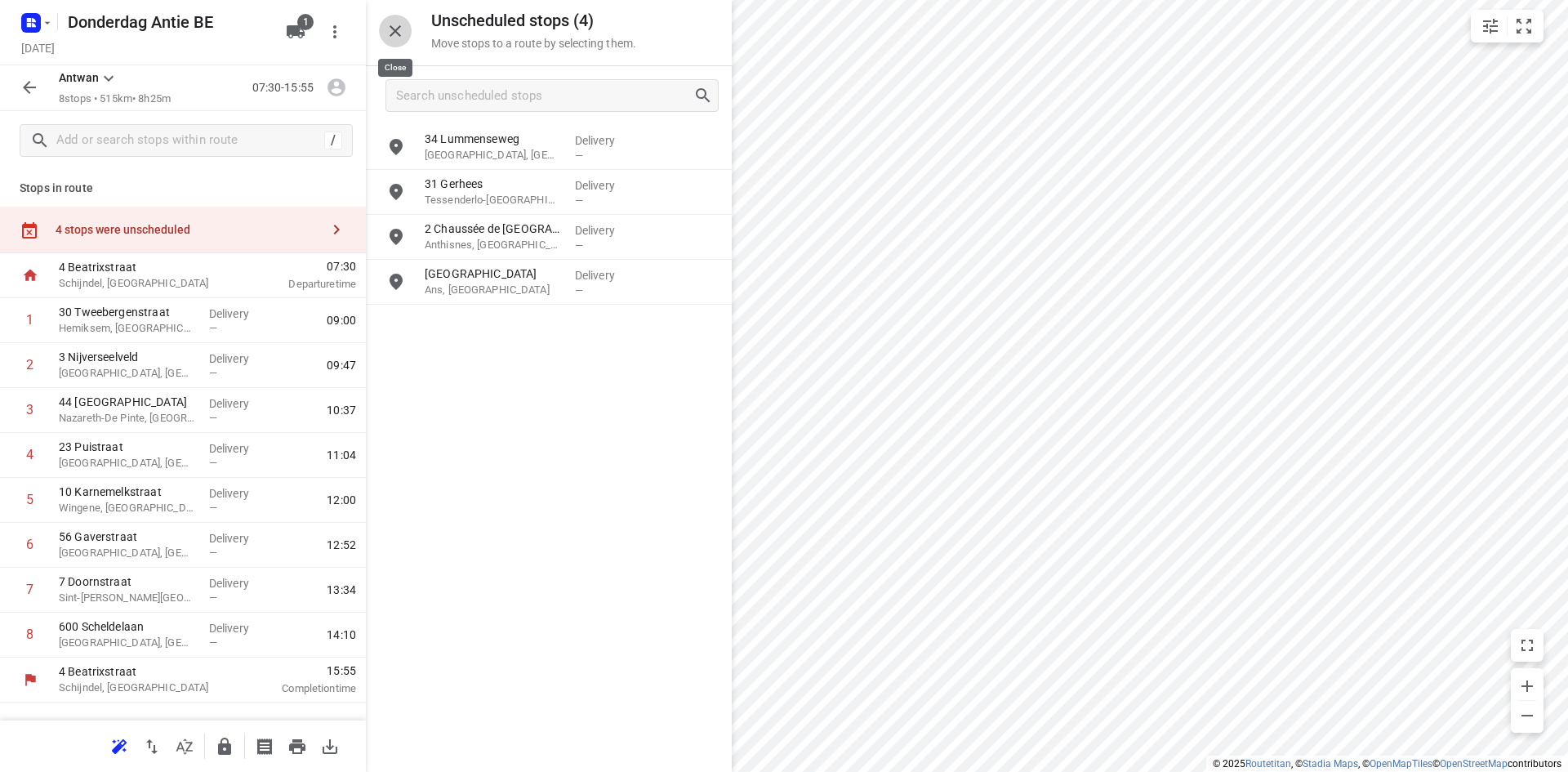
click at [407, 34] on button "button" at bounding box center [395, 30] width 33 height 33
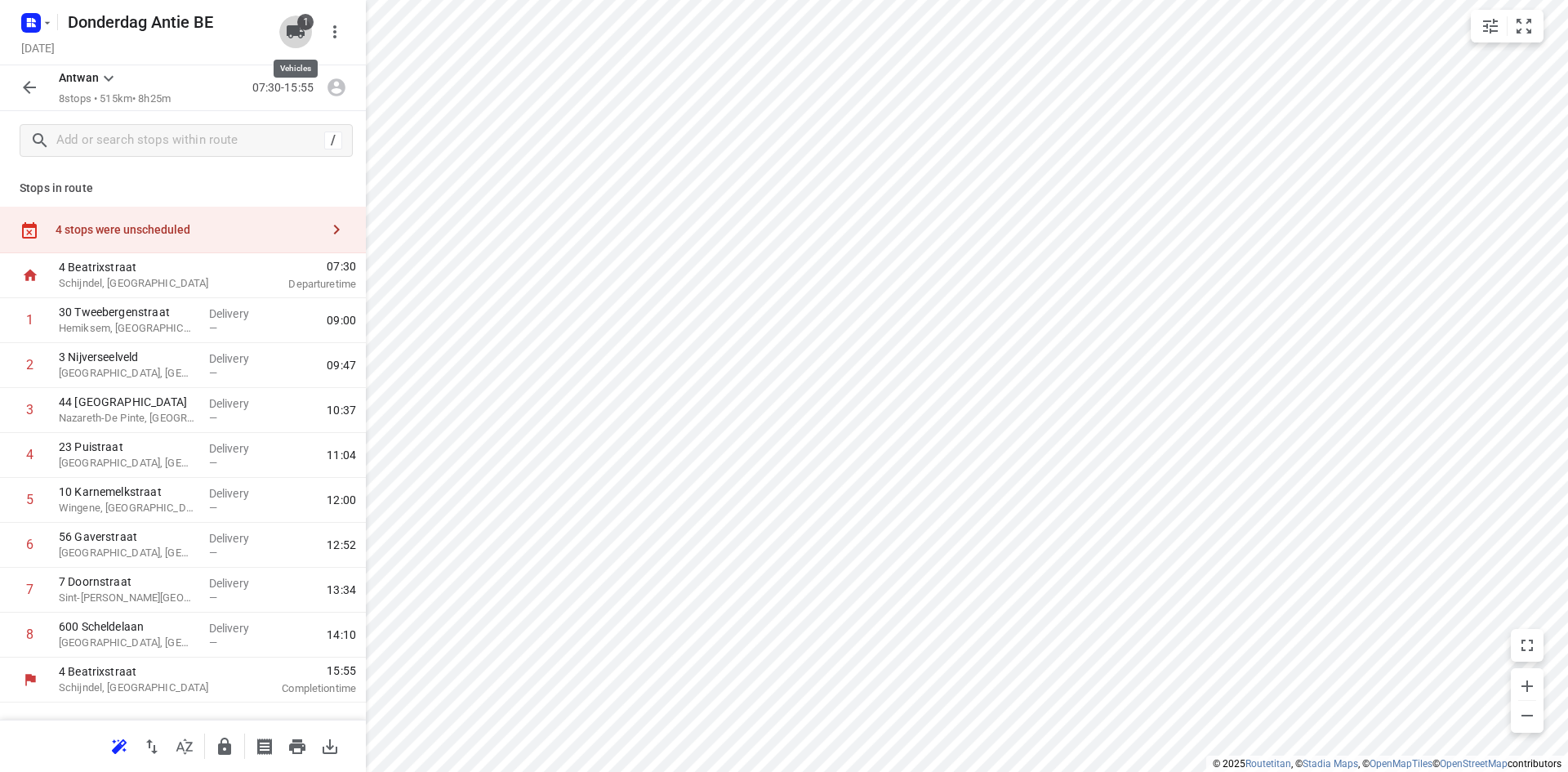
click at [299, 17] on span "1" at bounding box center [305, 21] width 16 height 16
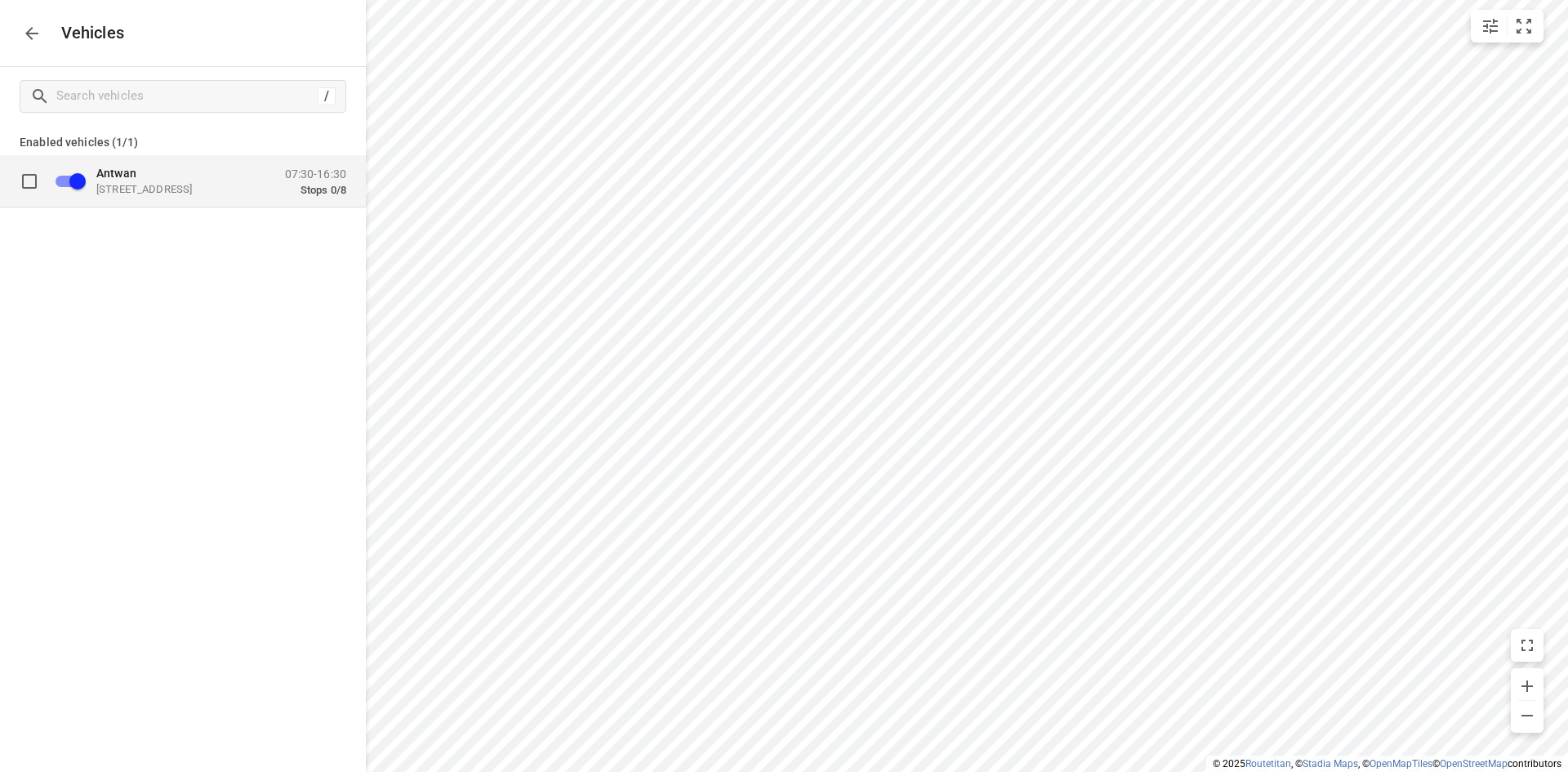
click at [333, 191] on p "Stops 0/8" at bounding box center [315, 190] width 62 height 13
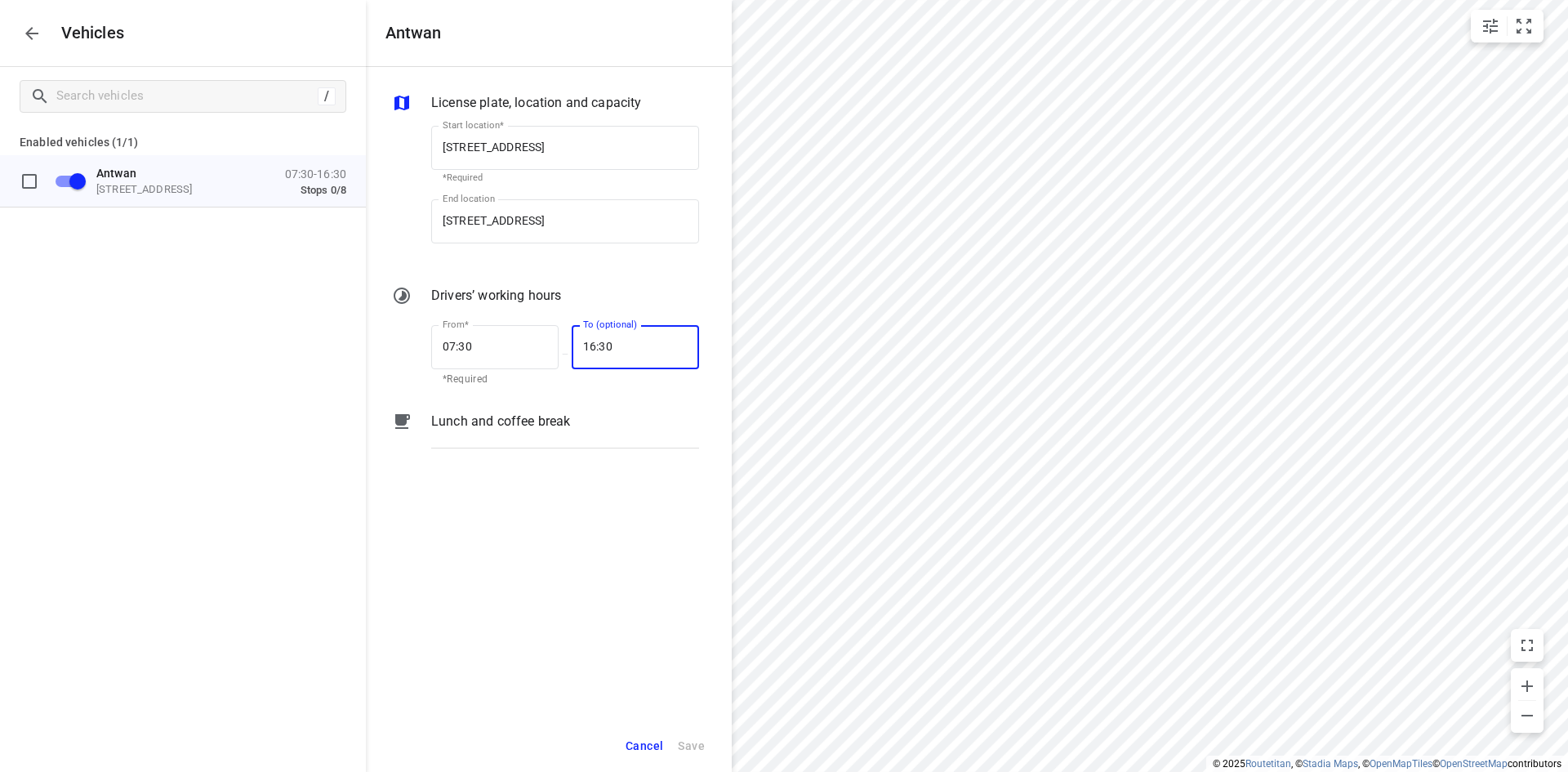
click at [597, 355] on input "16:30" at bounding box center [626, 347] width 110 height 44
type input "0_:__"
type input "17:00"
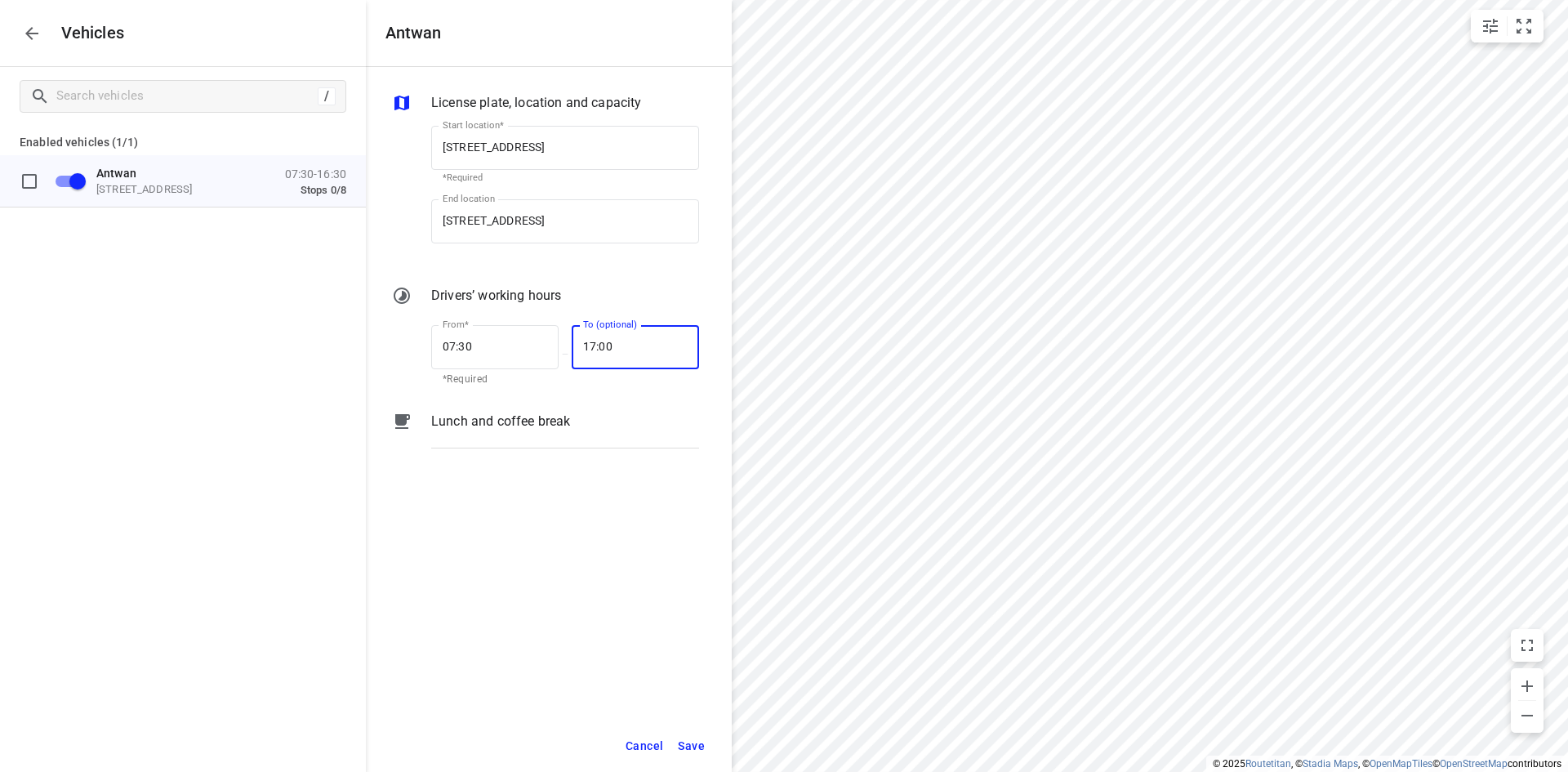
click at [680, 748] on span "Save" at bounding box center [691, 746] width 27 height 20
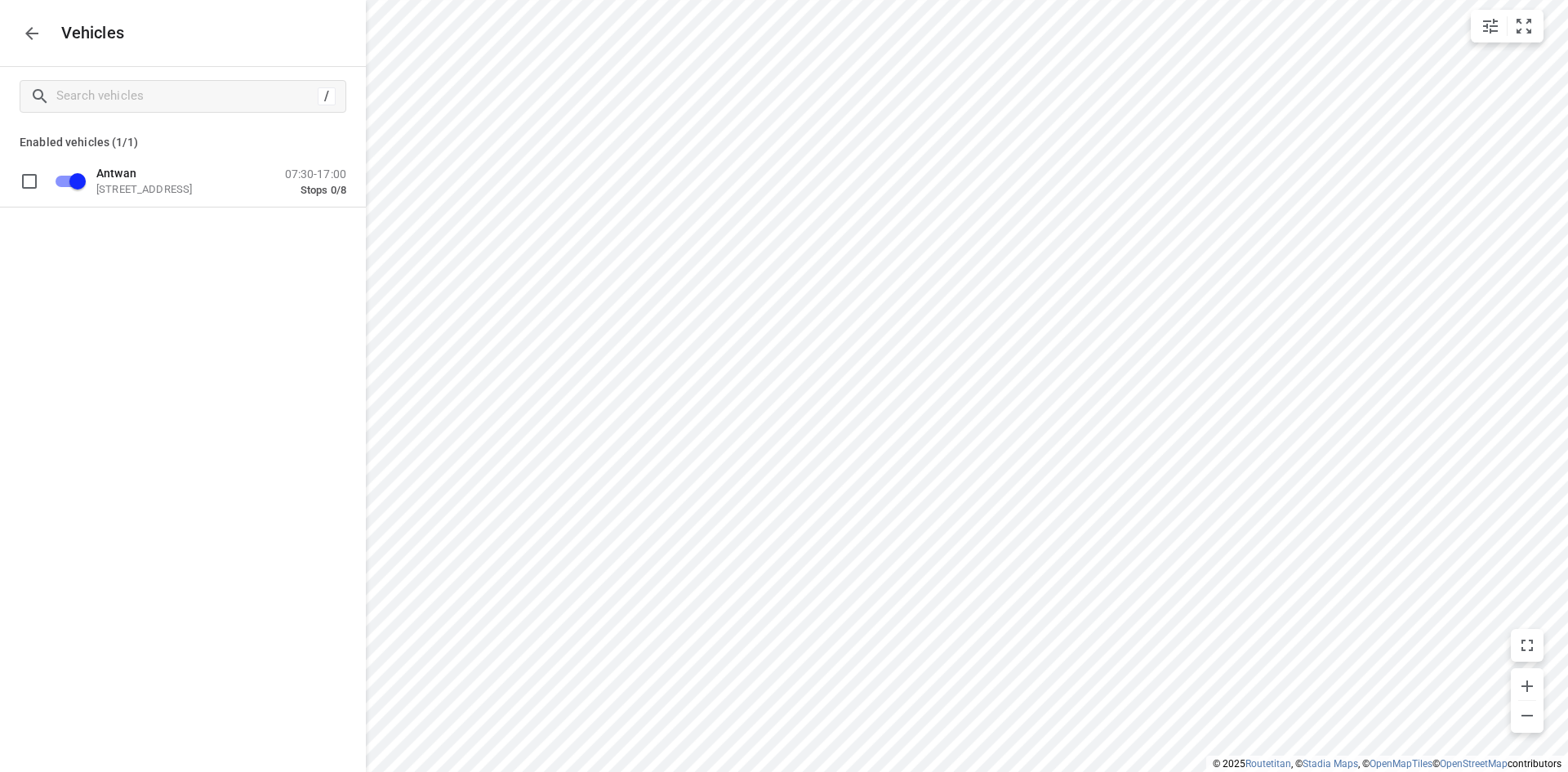
click at [39, 40] on icon "button" at bounding box center [31, 33] width 19 height 19
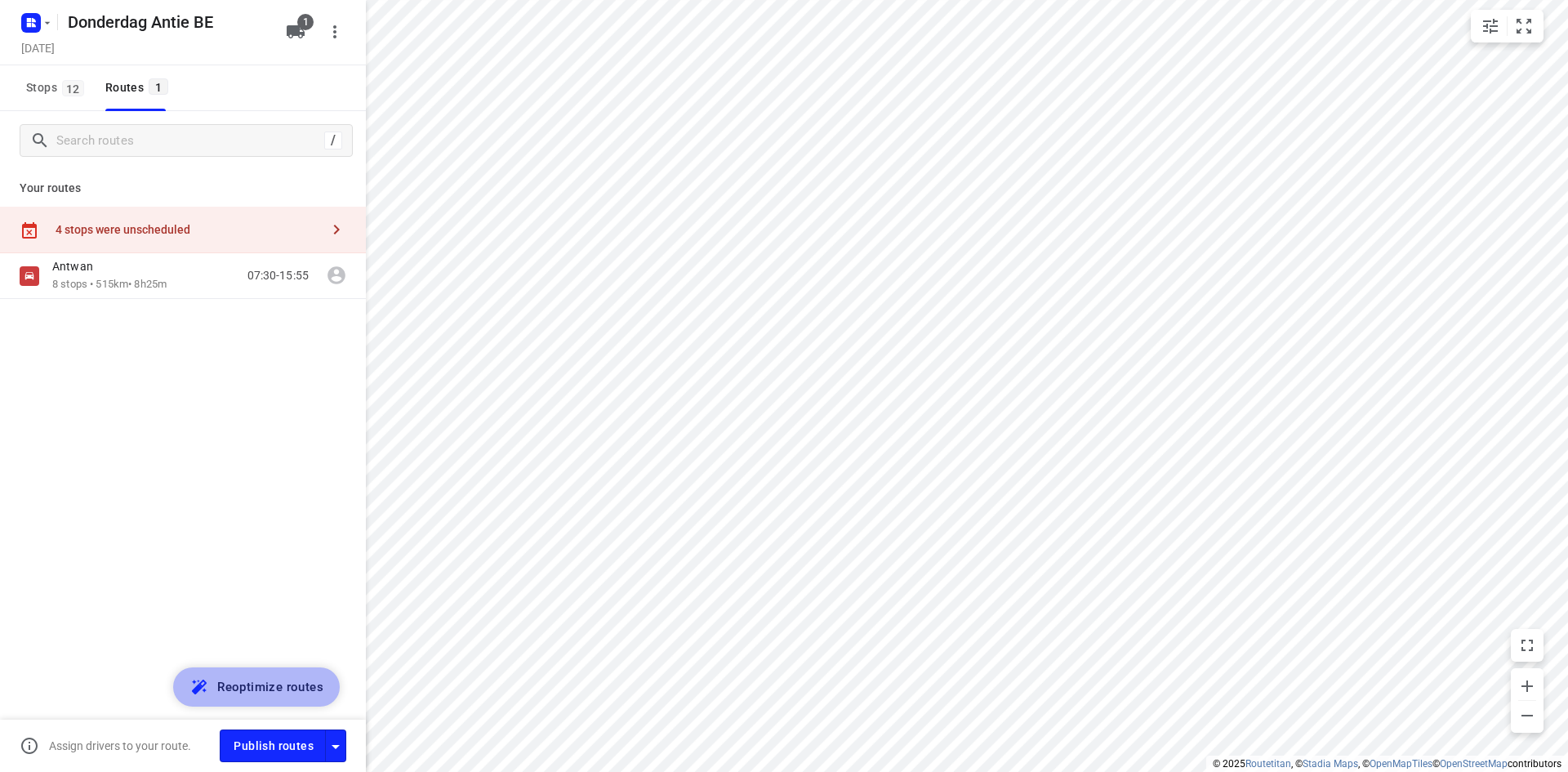
click at [269, 671] on button "Reoptimize routes" at bounding box center [256, 687] width 167 height 40
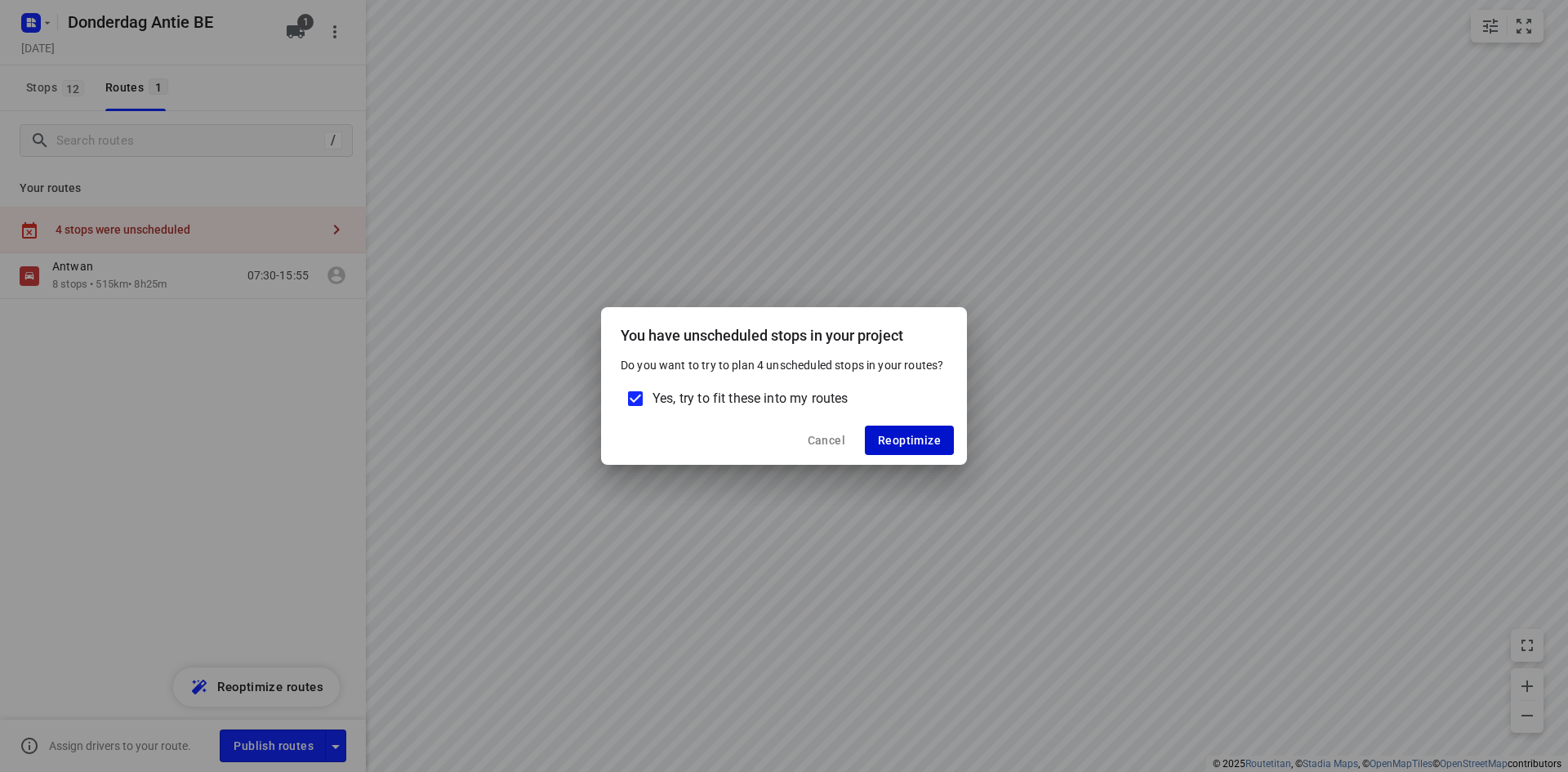
click at [894, 447] on span "Reoptimize" at bounding box center [910, 441] width 63 height 13
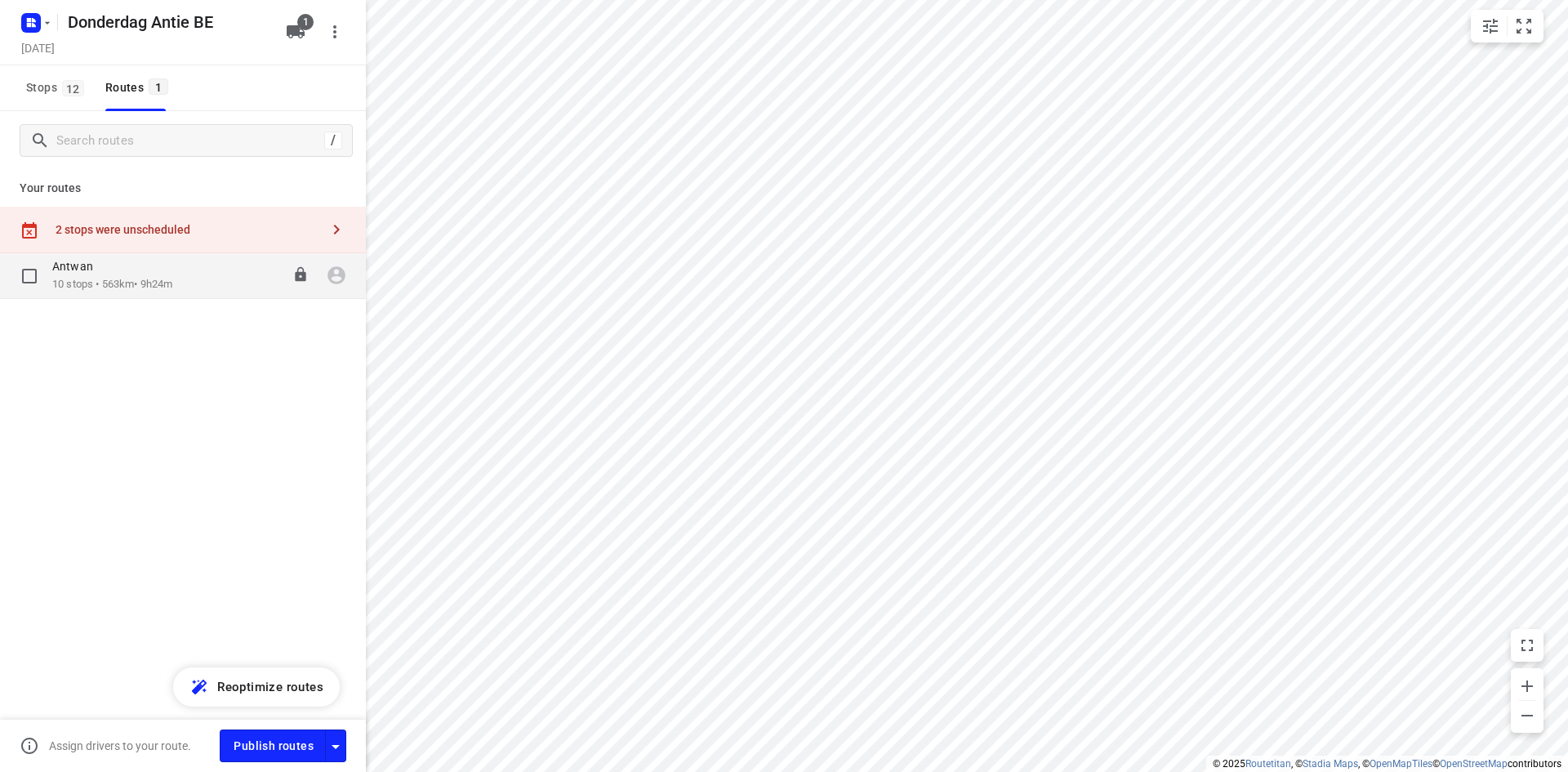
click at [57, 282] on p "10 stops • 563km • 9h24m" at bounding box center [112, 284] width 120 height 15
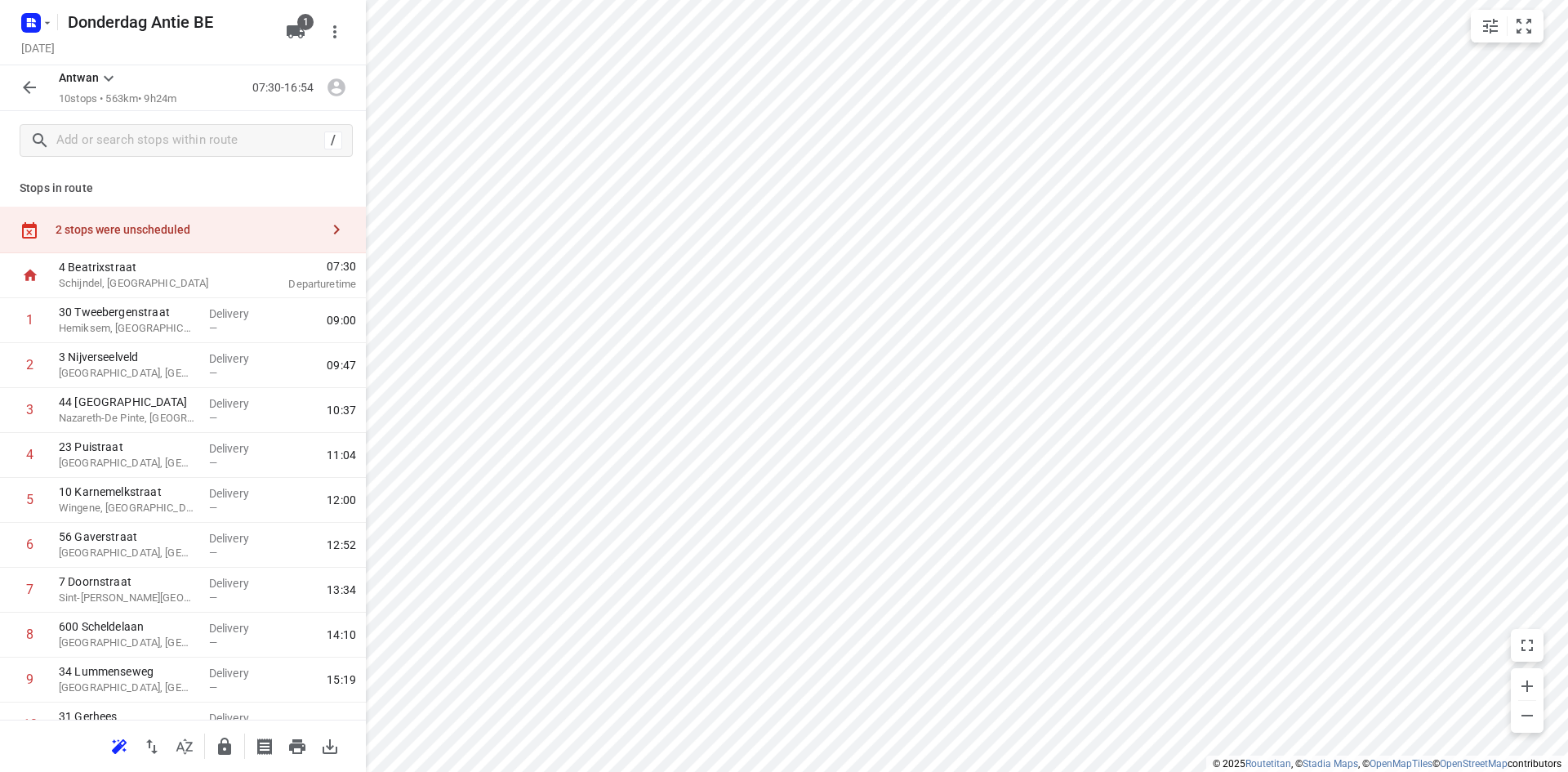
click at [266, 227] on div "2 stops were unscheduled" at bounding box center [188, 230] width 265 height 13
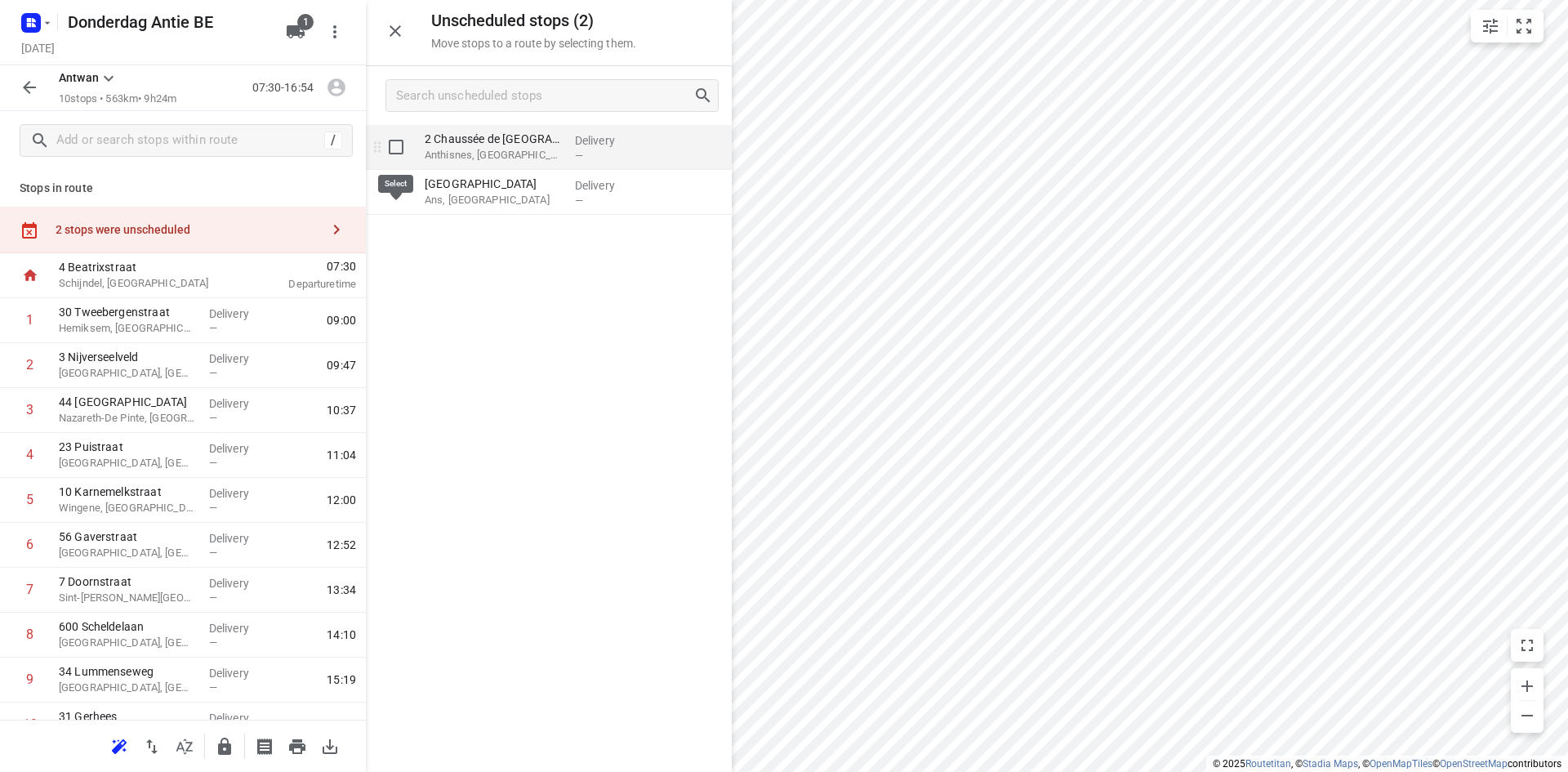
drag, startPoint x: 394, startPoint y: 151, endPoint x: 401, endPoint y: 163, distance: 13.9
click at [394, 153] on input "grid" at bounding box center [396, 147] width 33 height 33
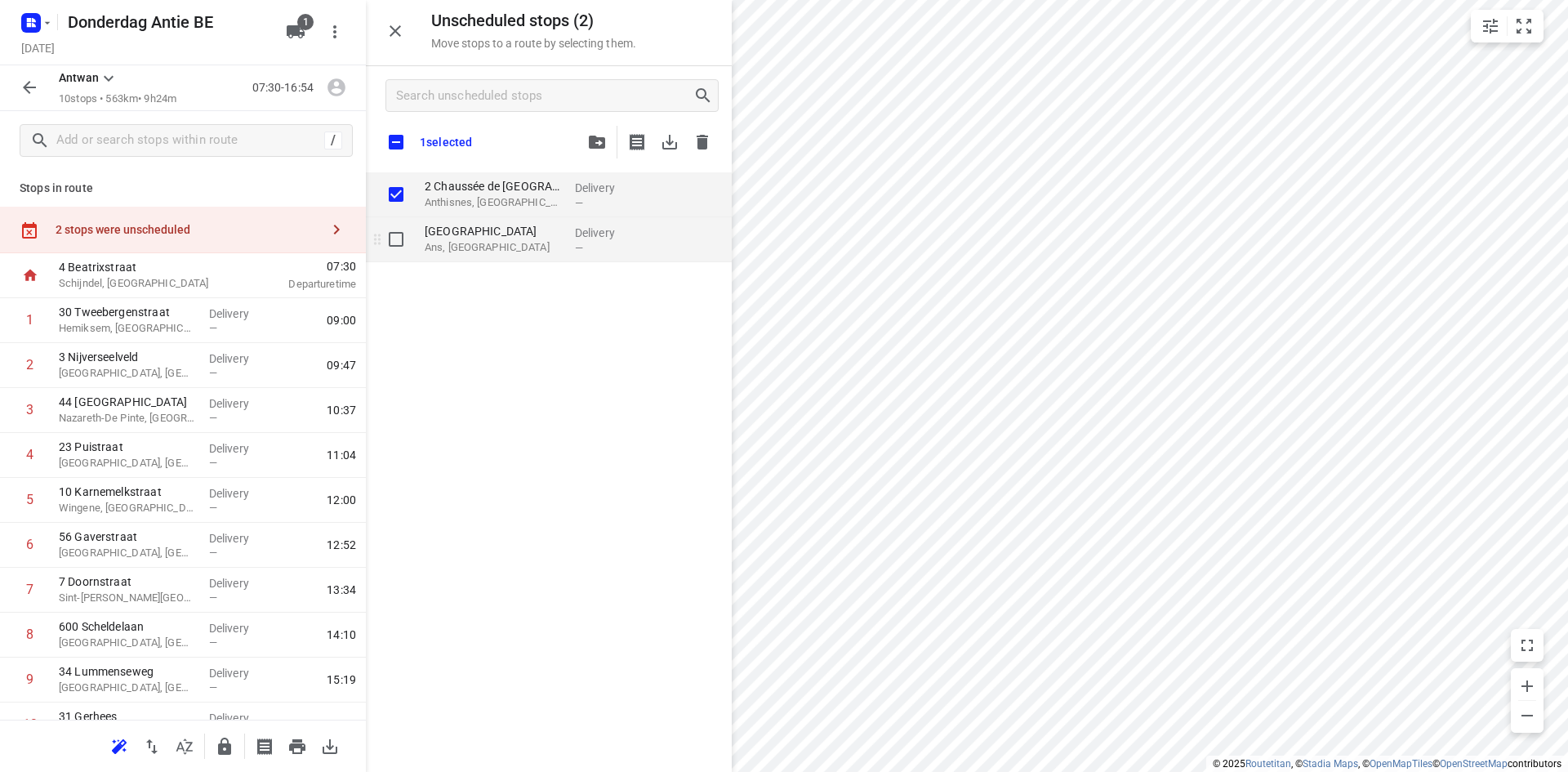
checkbox input "true"
drag, startPoint x: 397, startPoint y: 237, endPoint x: 479, endPoint y: 233, distance: 82.1
click at [399, 237] on input "grid" at bounding box center [396, 239] width 33 height 33
checkbox input "true"
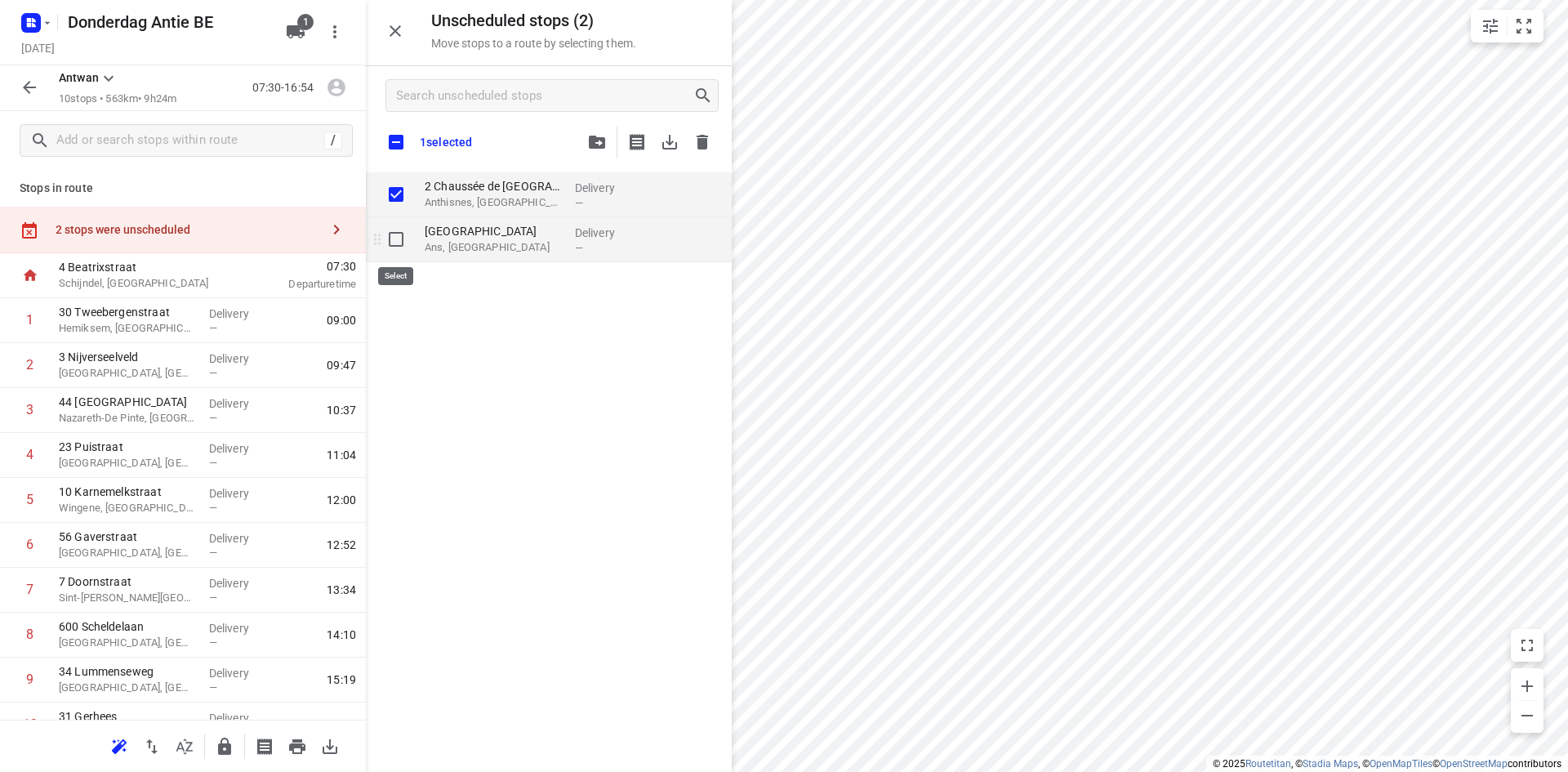
checkbox input "true"
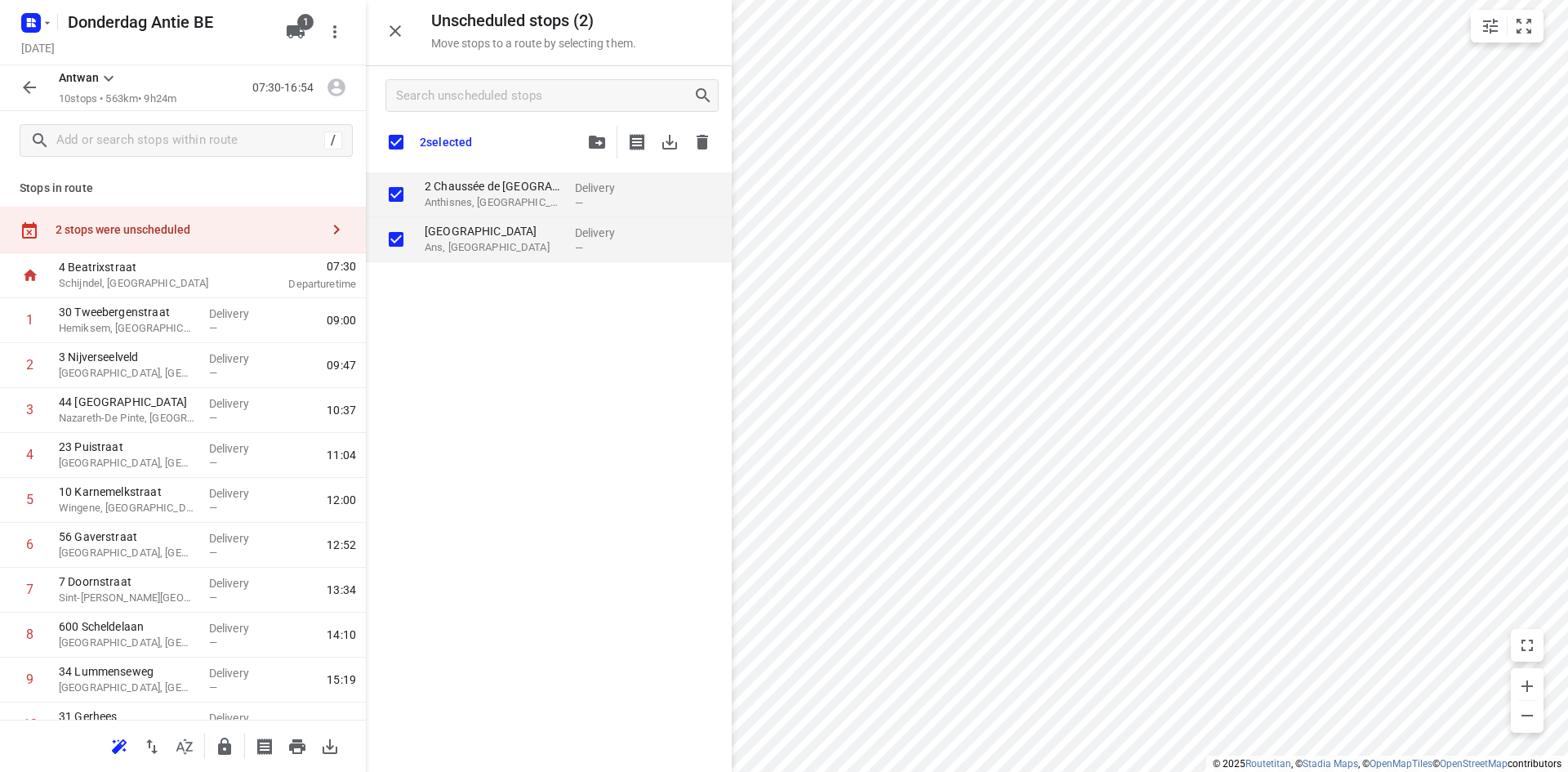
checkbox input "true"
click at [702, 137] on icon "button" at bounding box center [703, 142] width 12 height 14
checkbox input "true"
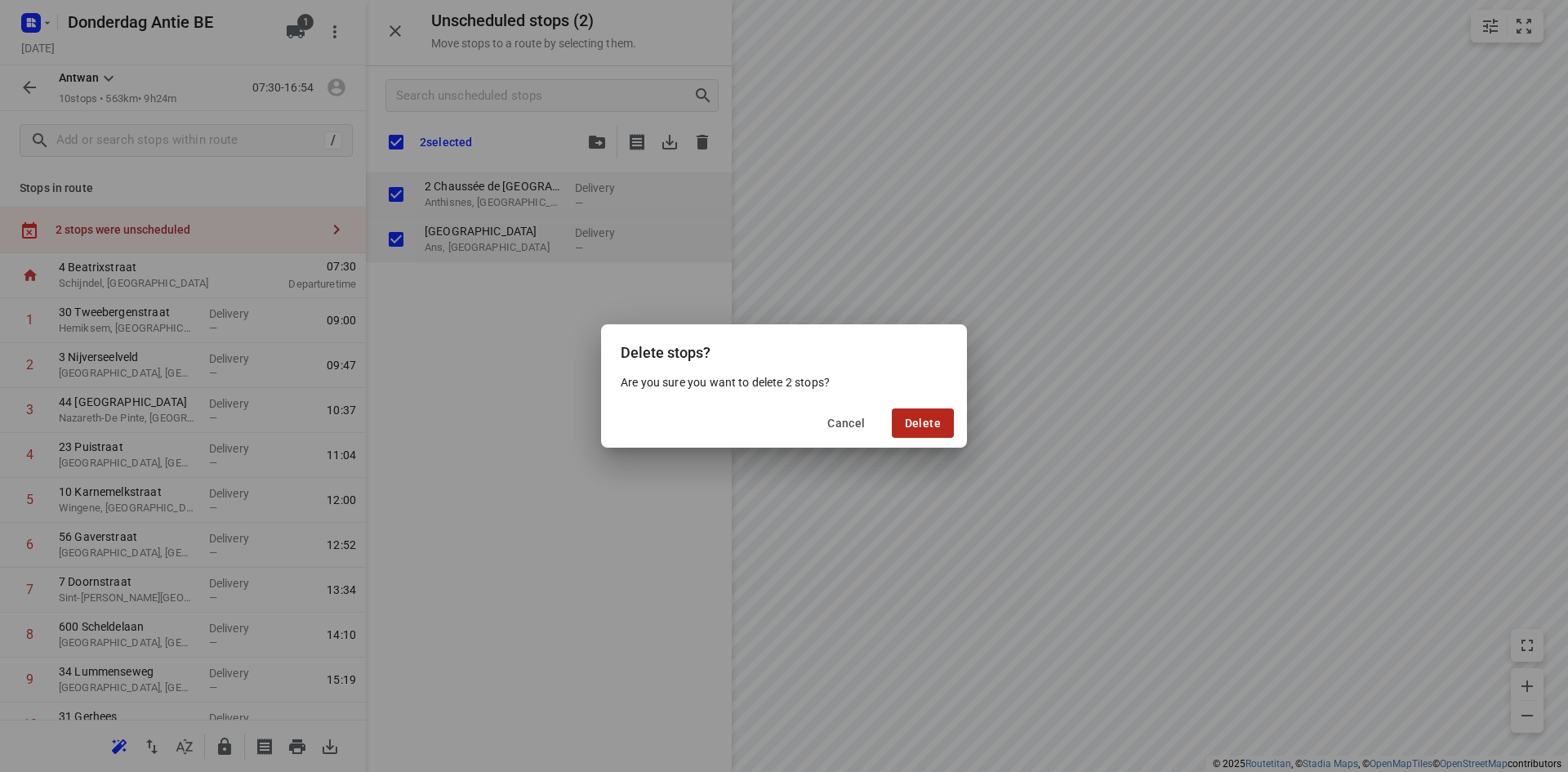
click at [918, 426] on span "Delete" at bounding box center [923, 423] width 36 height 13
checkbox input "true"
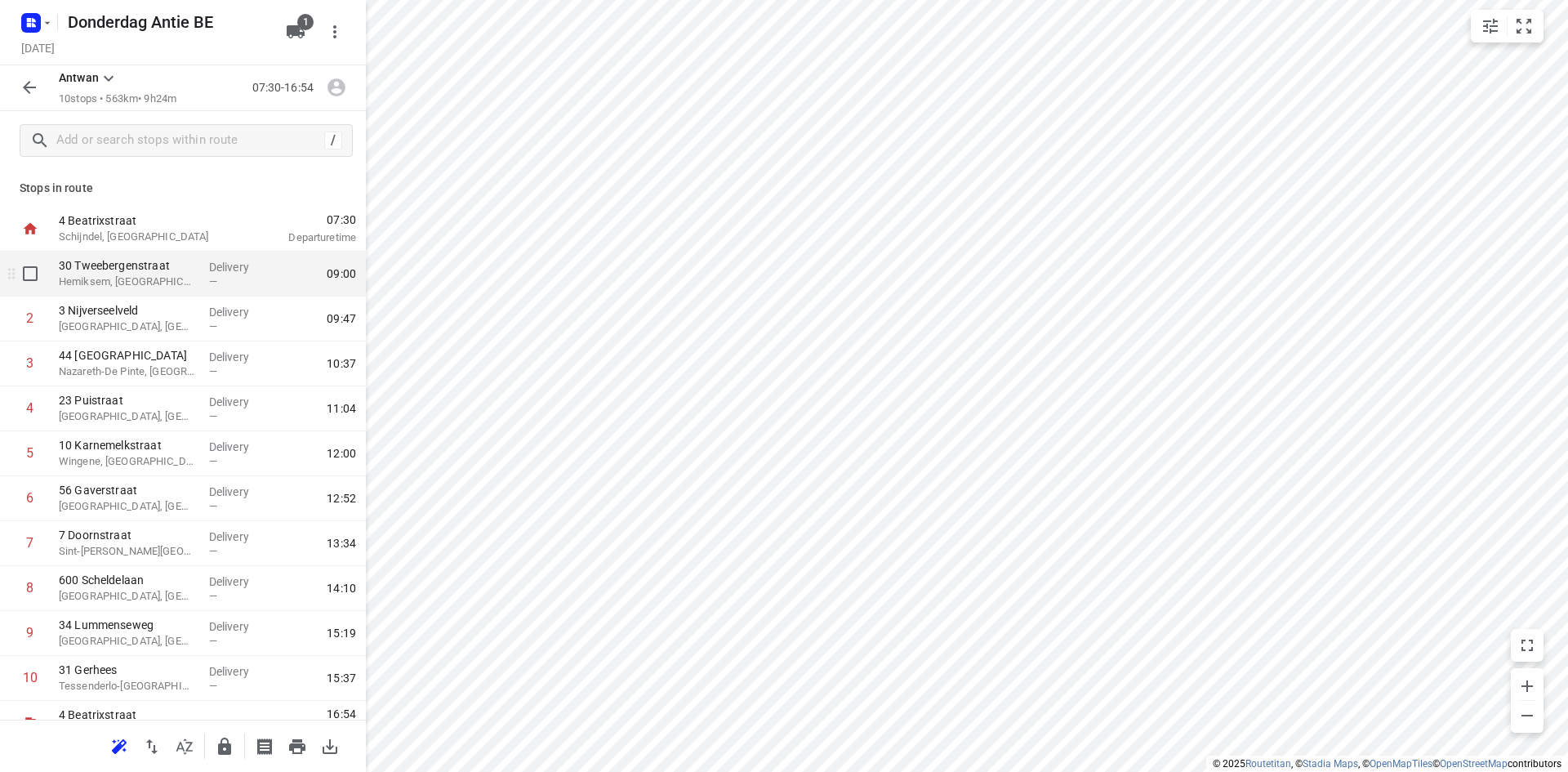
click at [116, 276] on p "Hemiksem, [GEOGRAPHIC_DATA]" at bounding box center [127, 281] width 137 height 16
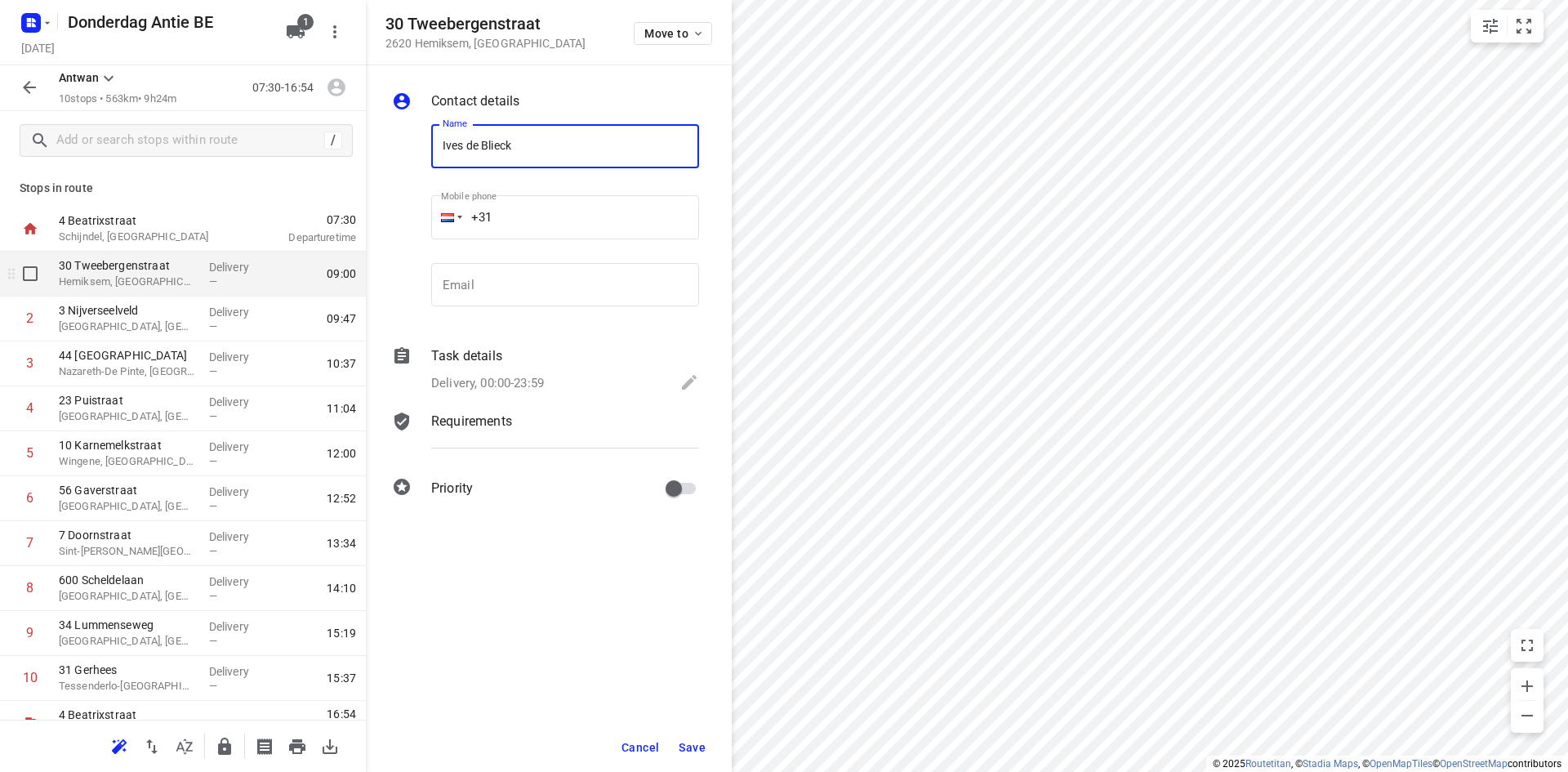
type input "Ives de Blieck"
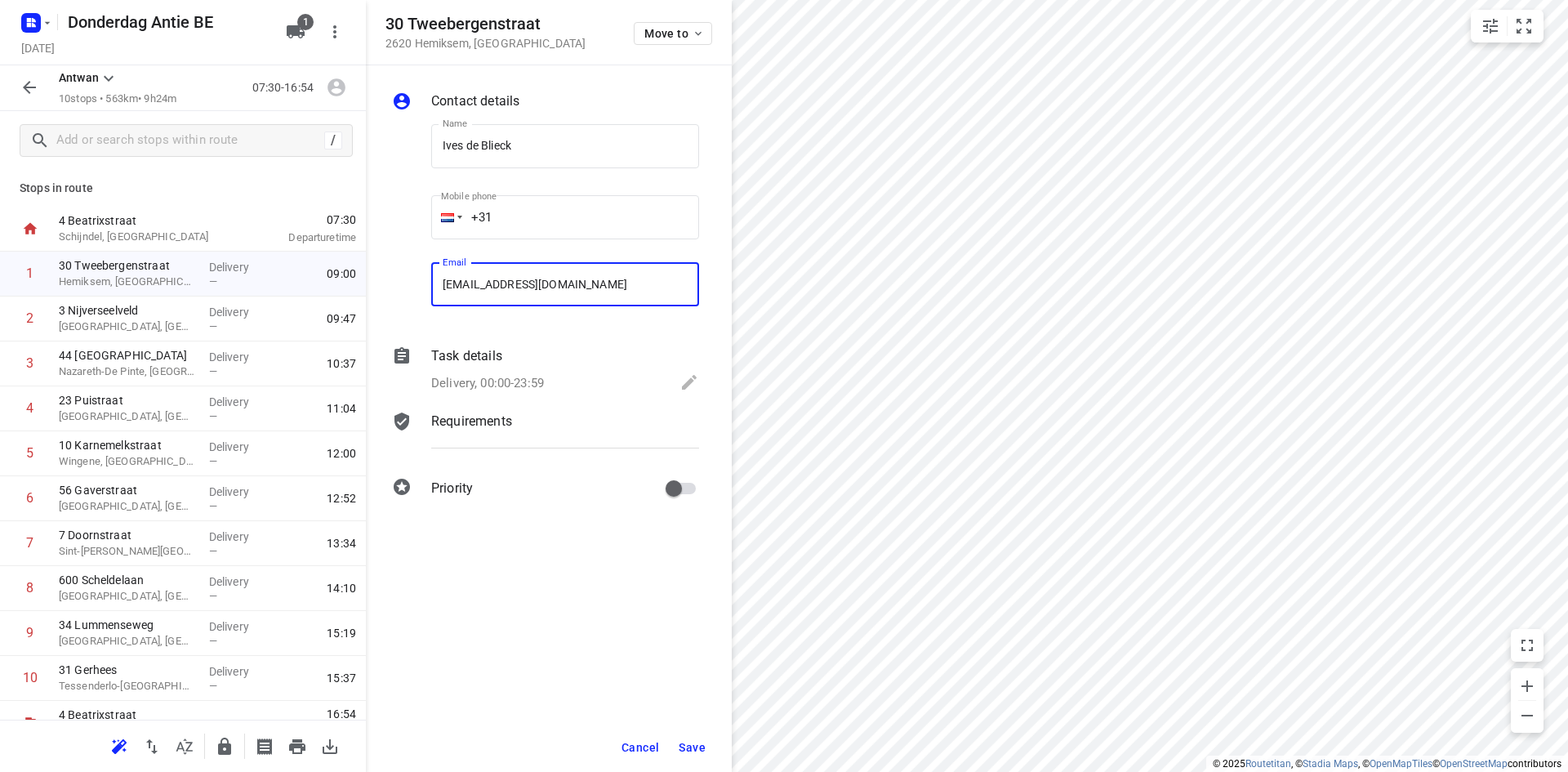
type input "[EMAIL_ADDRESS][DOMAIN_NAME]"
click at [701, 744] on span "Save" at bounding box center [692, 748] width 27 height 13
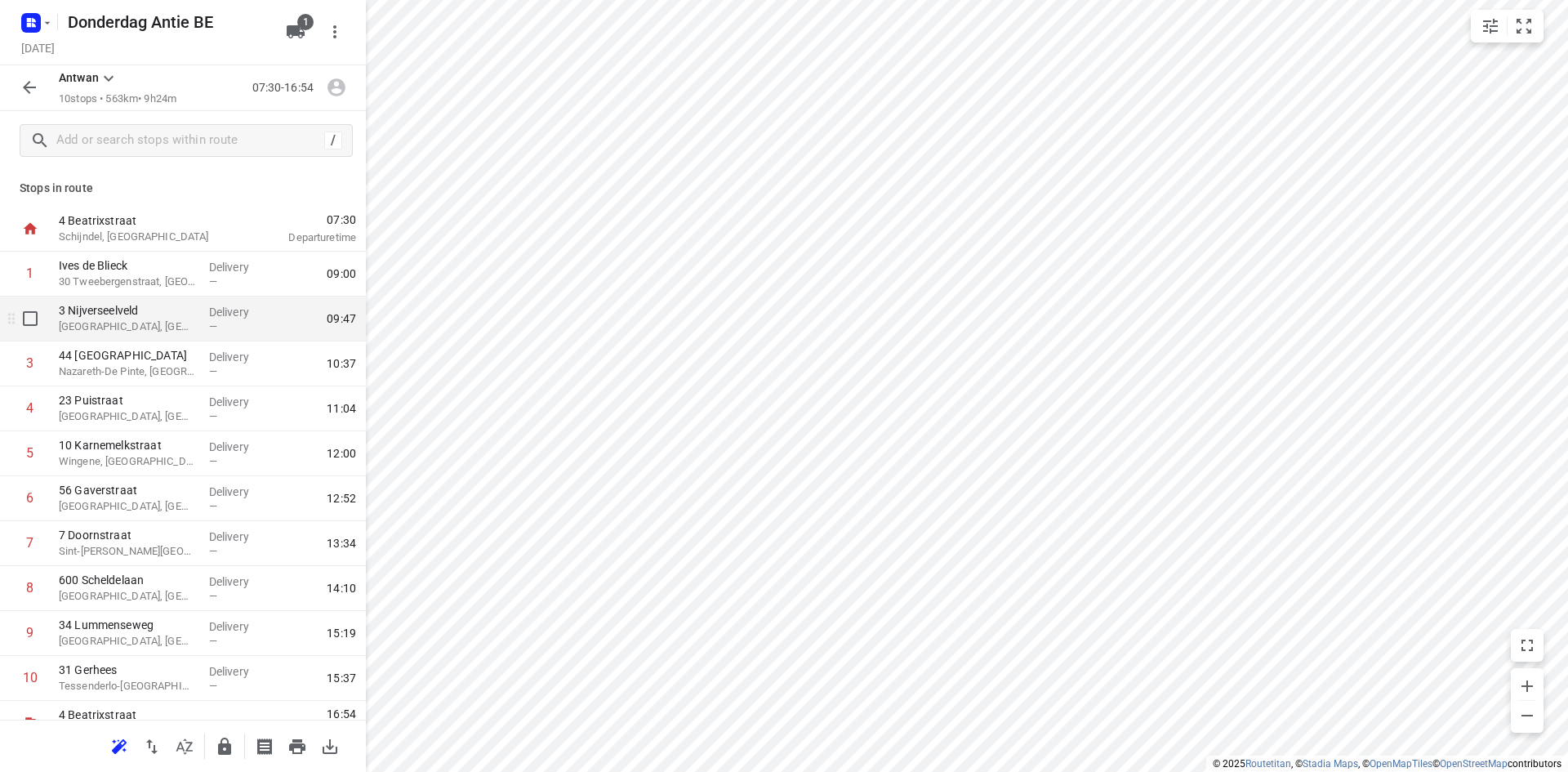
click at [82, 322] on p "[GEOGRAPHIC_DATA], [GEOGRAPHIC_DATA]" at bounding box center [127, 326] width 137 height 16
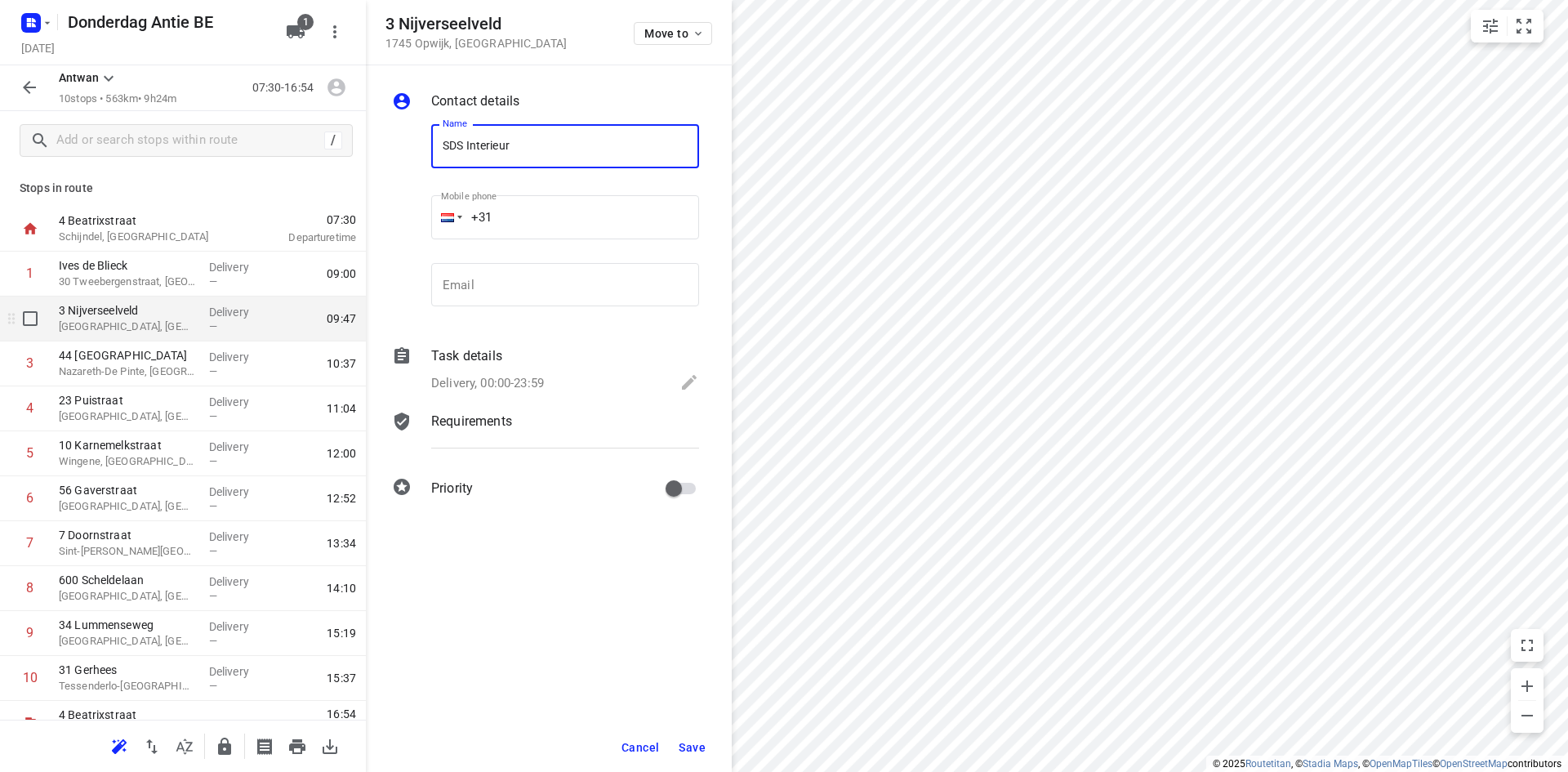
type input "SDS Interieur"
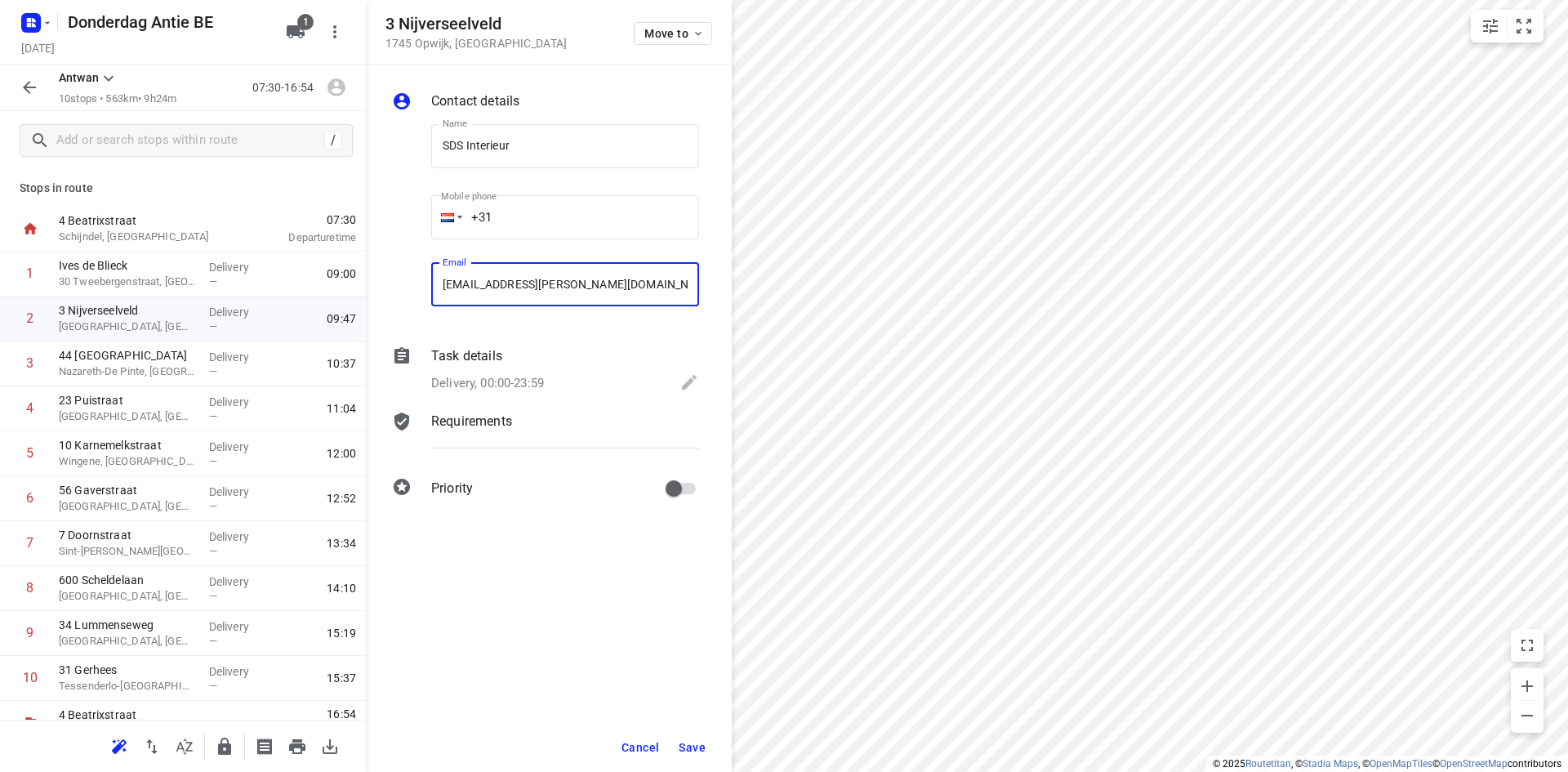
type input "[EMAIL_ADDRESS][PERSON_NAME][DOMAIN_NAME]"
click at [695, 753] on button "Save" at bounding box center [691, 747] width 40 height 29
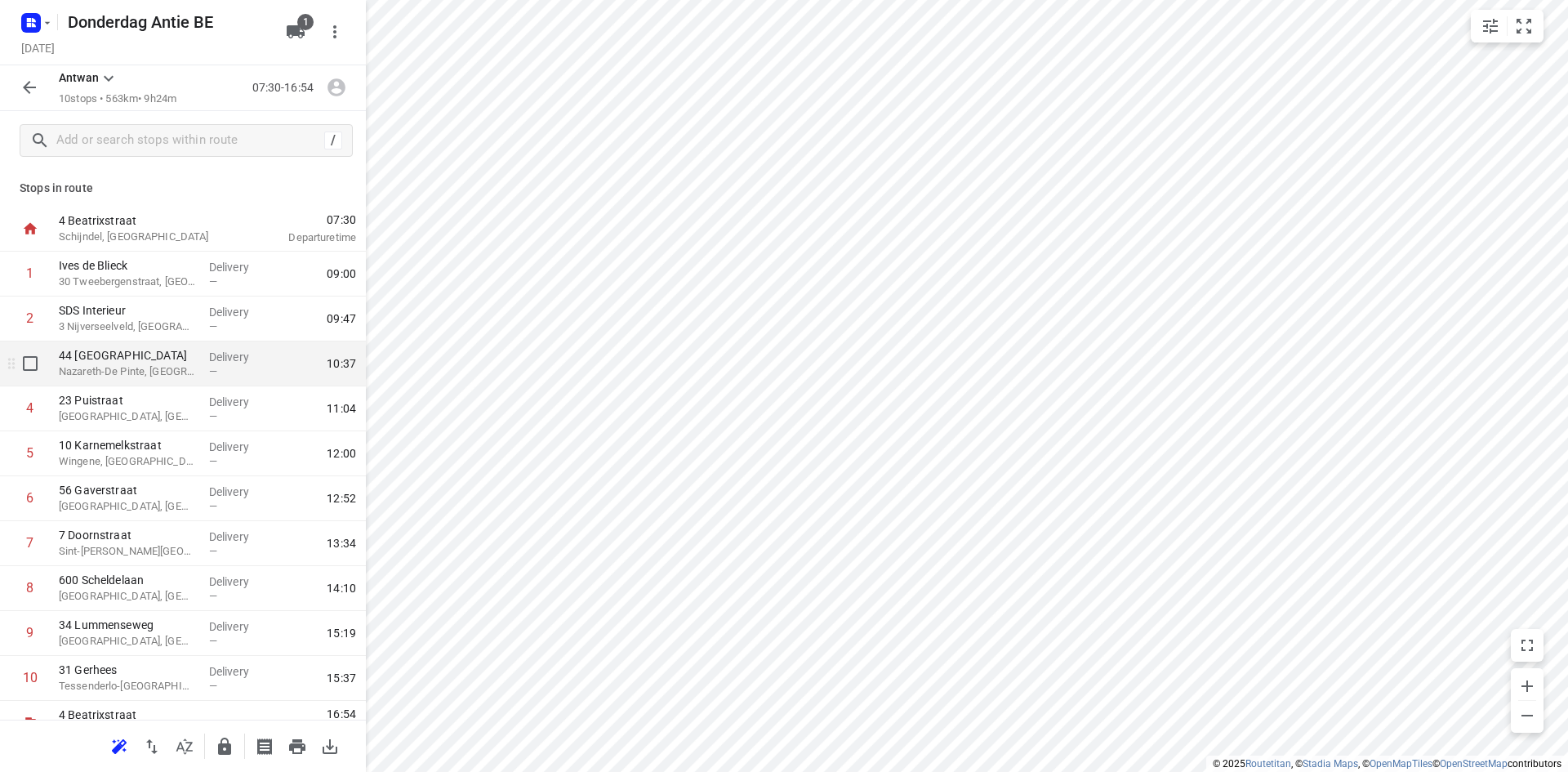
click at [104, 360] on p "44 [GEOGRAPHIC_DATA]" at bounding box center [127, 355] width 137 height 16
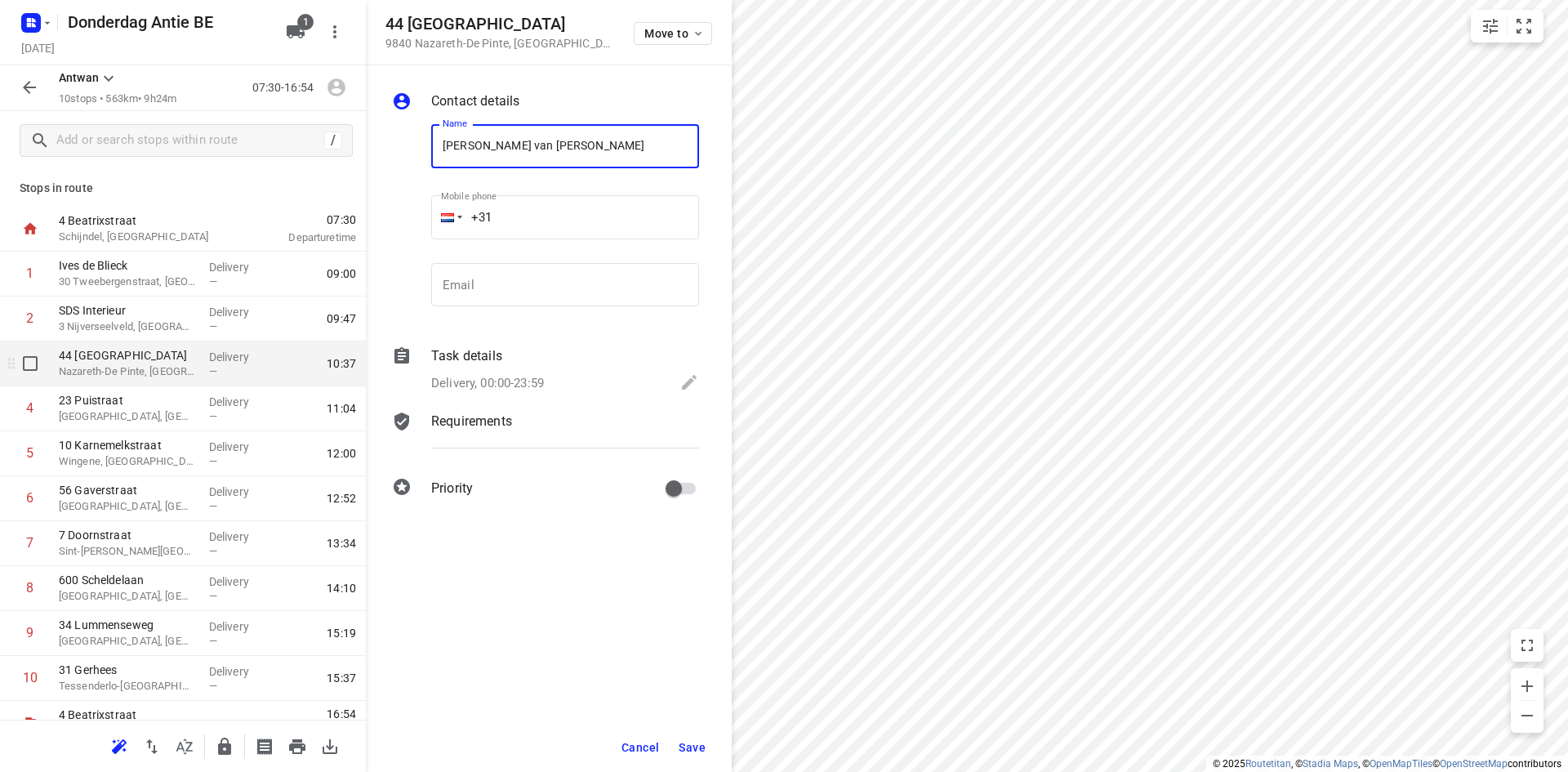
type input "[PERSON_NAME] van [PERSON_NAME]"
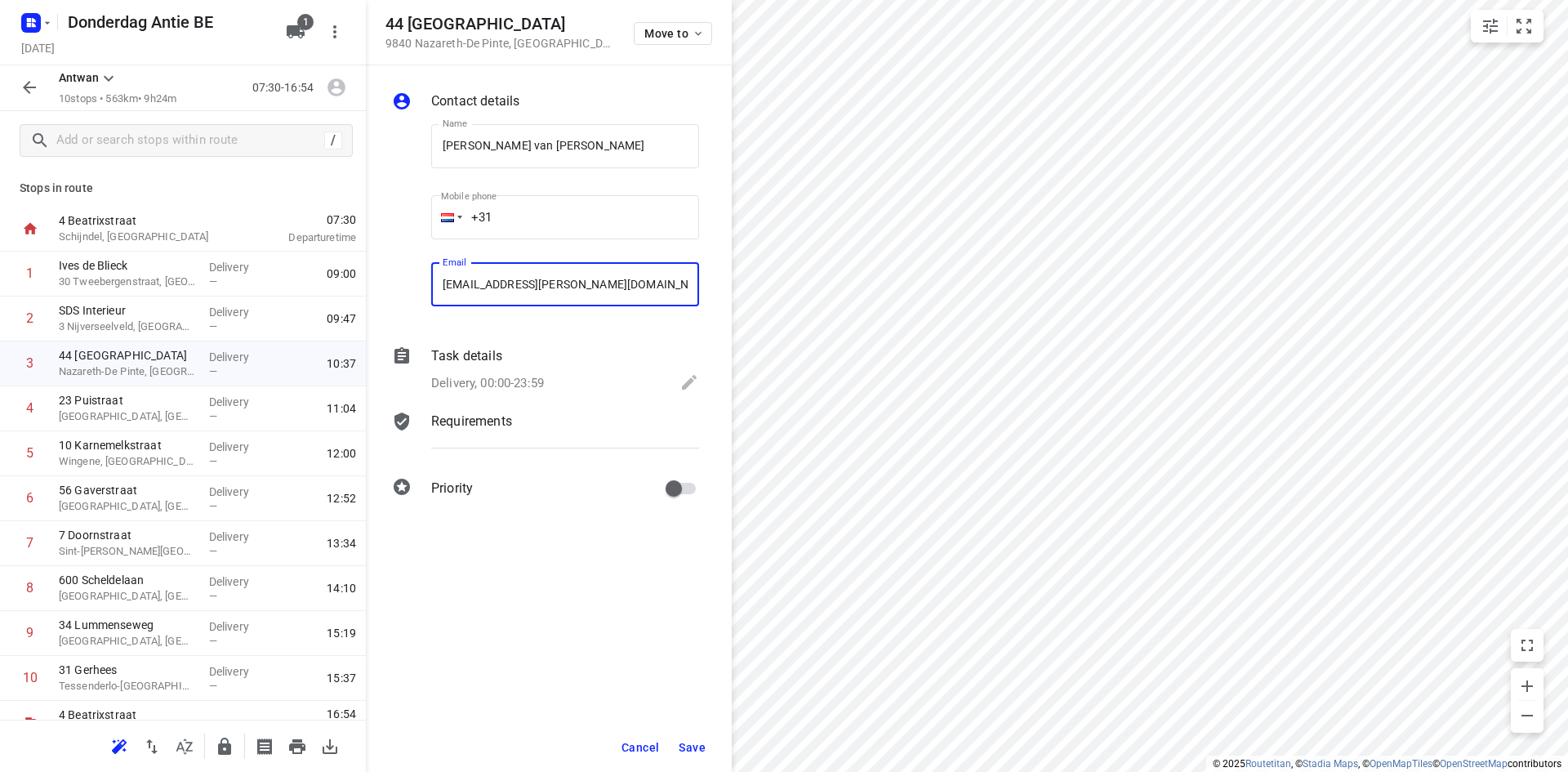
type input "[EMAIL_ADDRESS][PERSON_NAME][DOMAIN_NAME]"
click at [695, 749] on span "Save" at bounding box center [692, 748] width 27 height 13
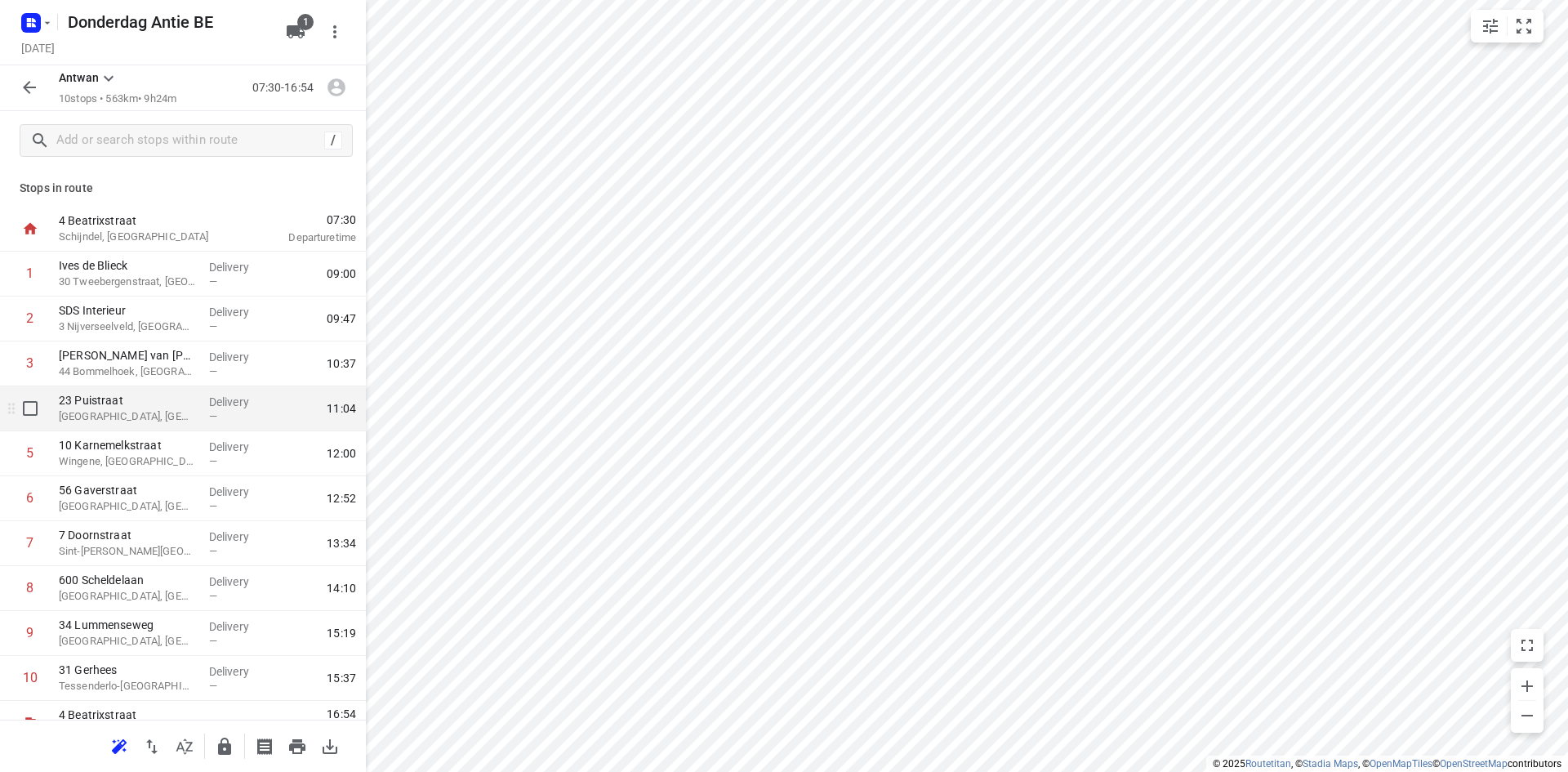
click at [105, 406] on p "23 Puistraat" at bounding box center [127, 399] width 137 height 16
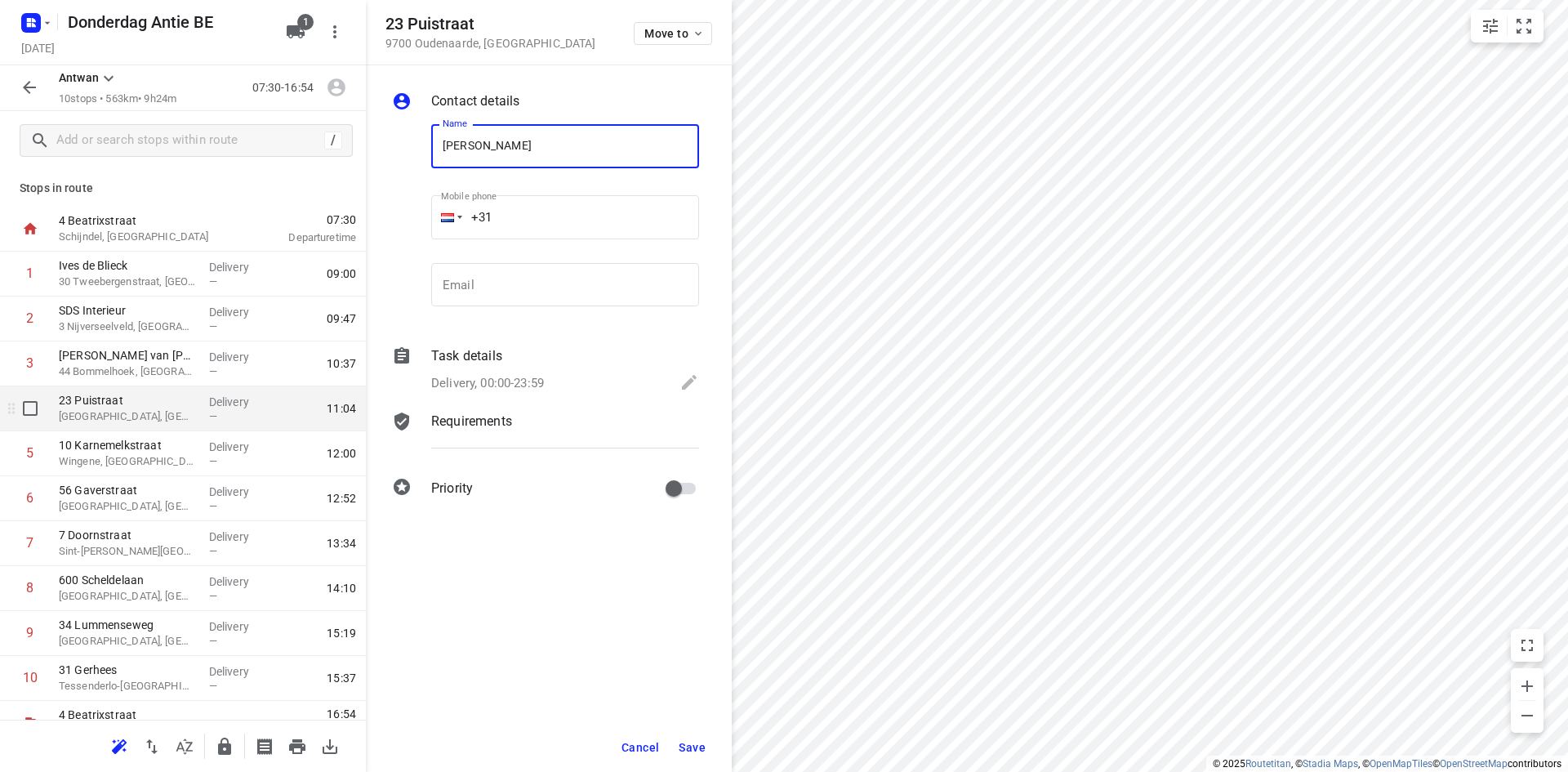
type input "[PERSON_NAME]"
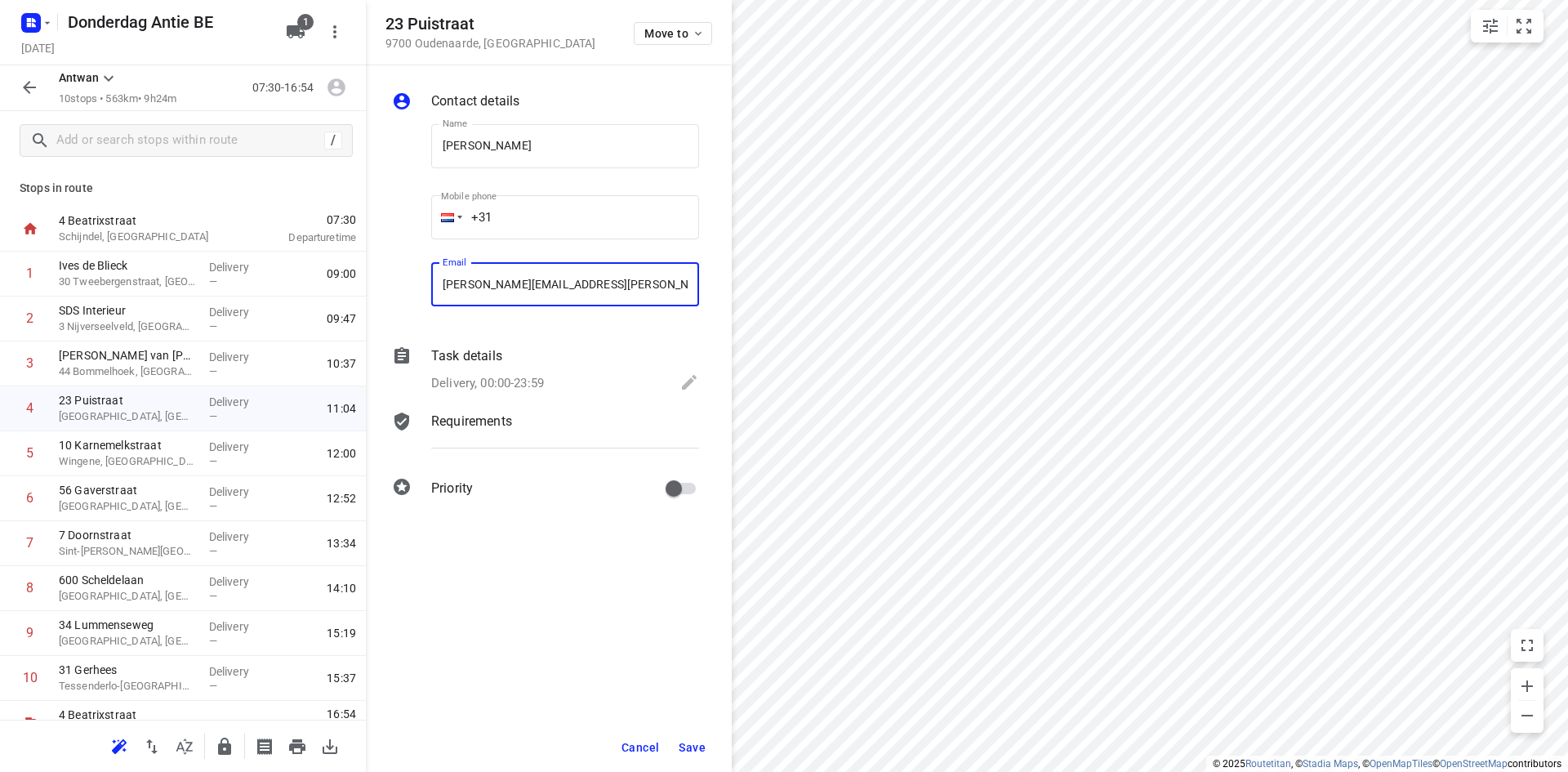
type input "[PERSON_NAME][EMAIL_ADDRESS][PERSON_NAME][DOMAIN_NAME]"
click at [687, 741] on span "Save" at bounding box center [692, 748] width 27 height 13
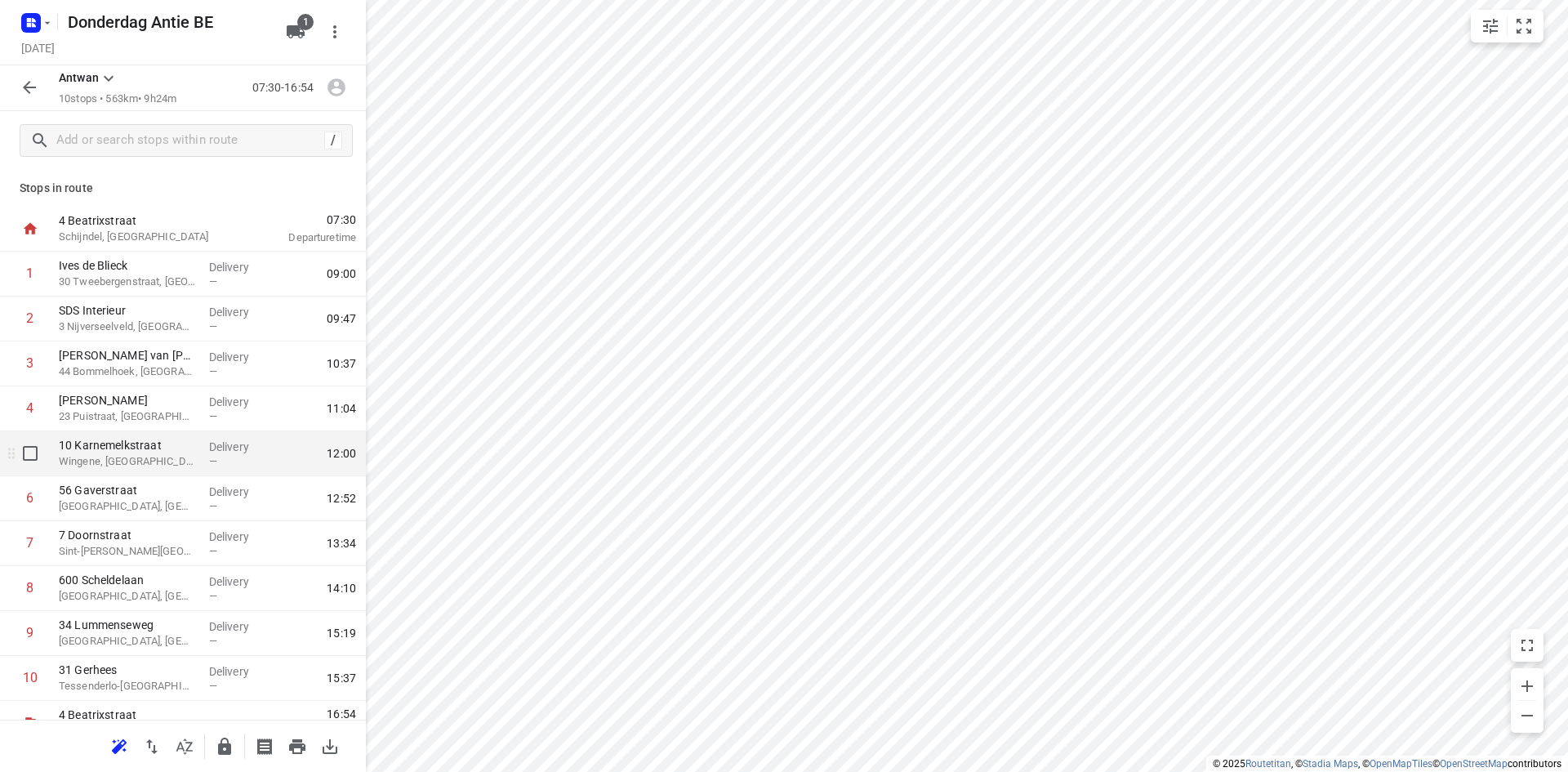
click at [119, 456] on p "Wingene, [GEOGRAPHIC_DATA]" at bounding box center [127, 461] width 137 height 16
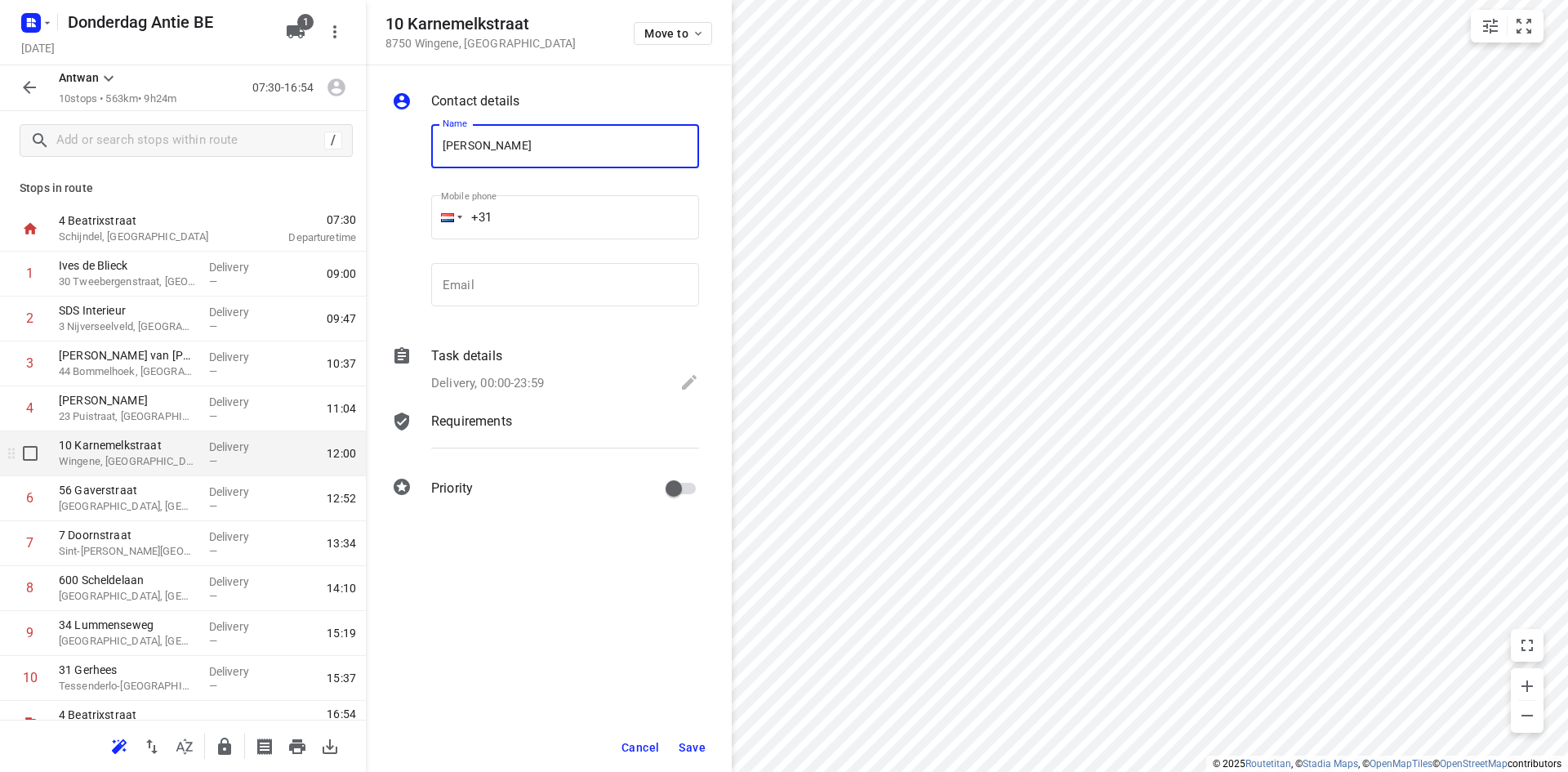
type input "[PERSON_NAME]"
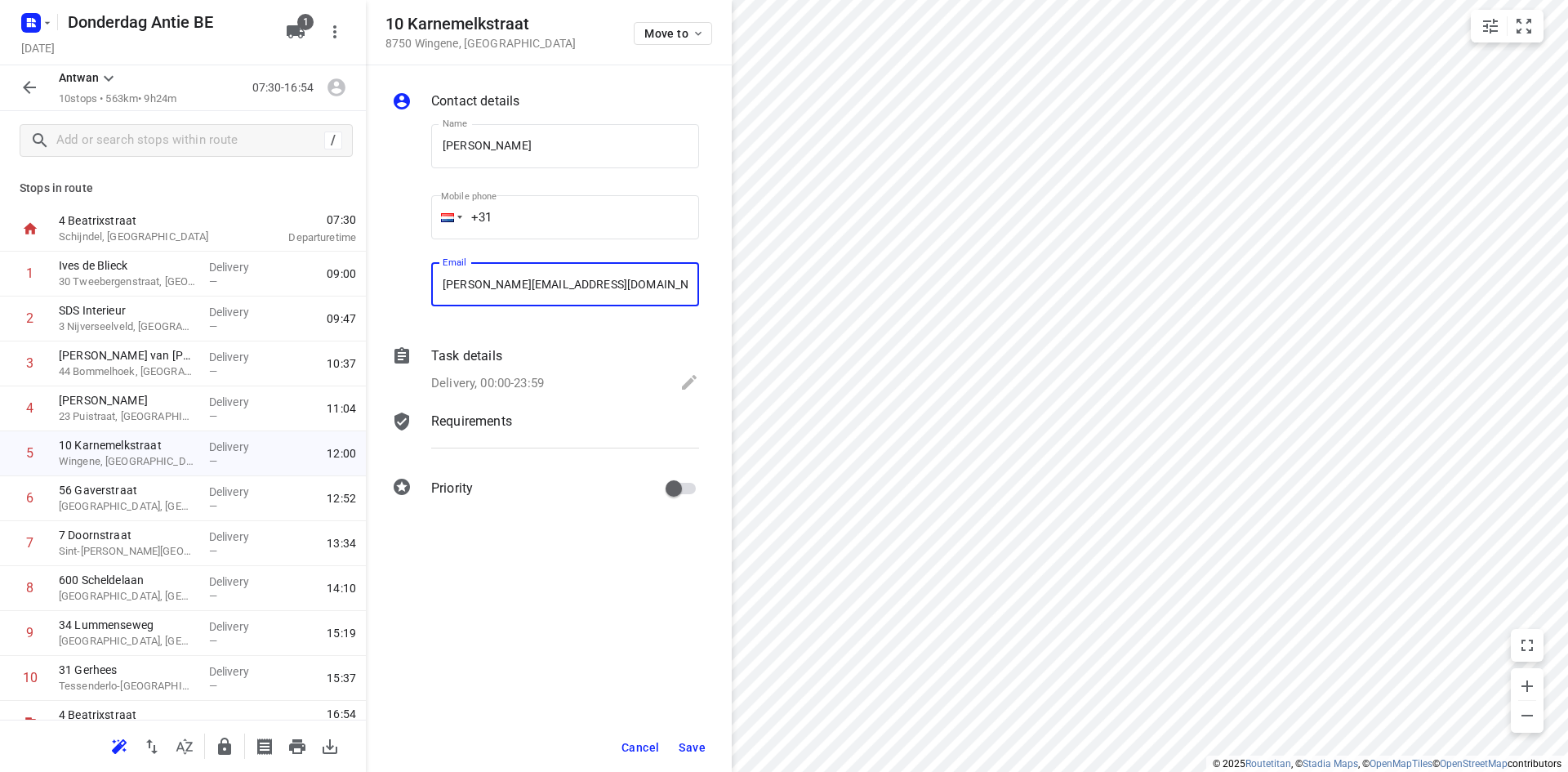
type input "[PERSON_NAME][EMAIL_ADDRESS][DOMAIN_NAME]"
click at [699, 744] on span "Save" at bounding box center [692, 748] width 27 height 13
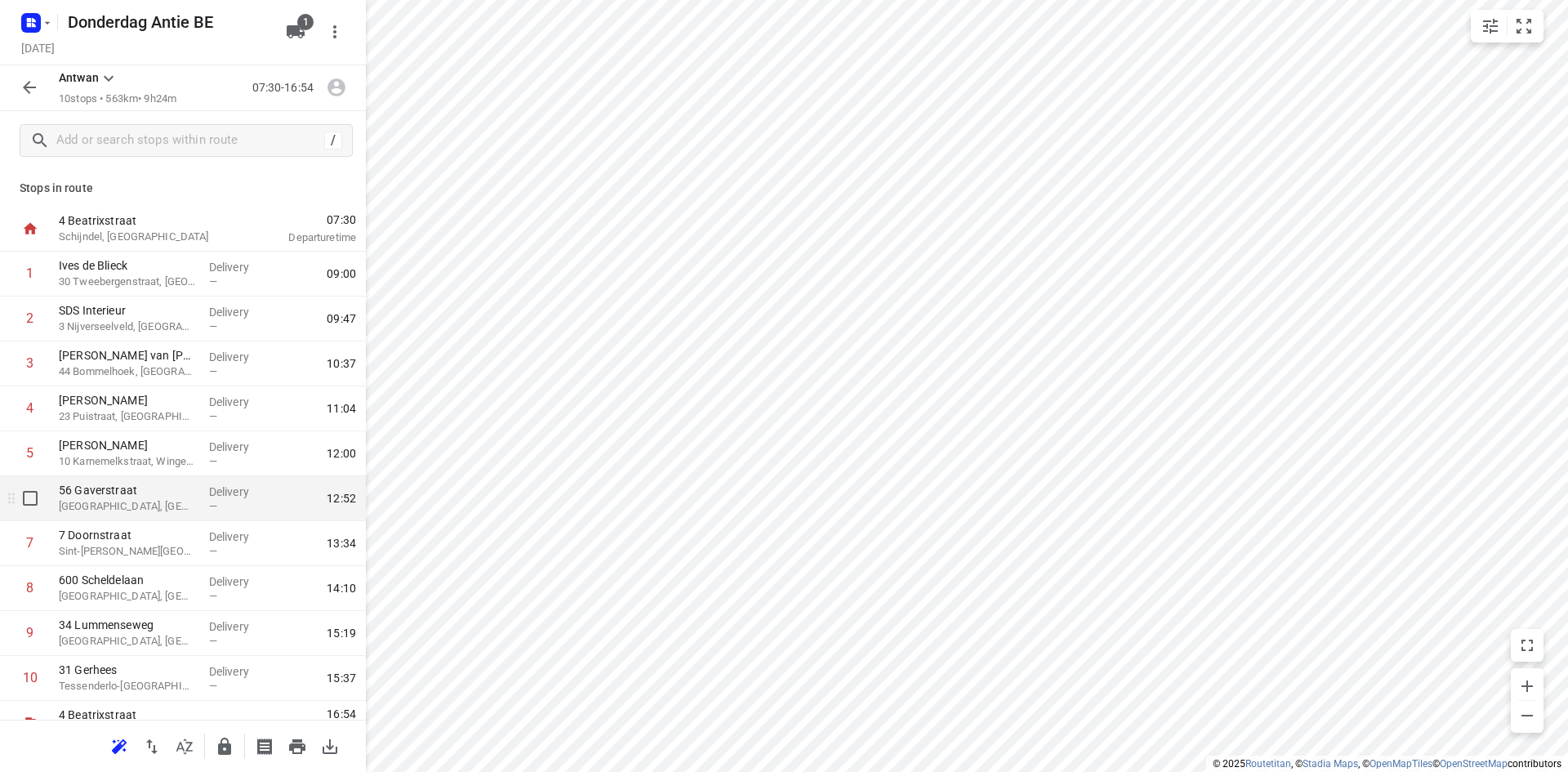
click at [139, 495] on p "56 Gaverstraat" at bounding box center [127, 490] width 137 height 16
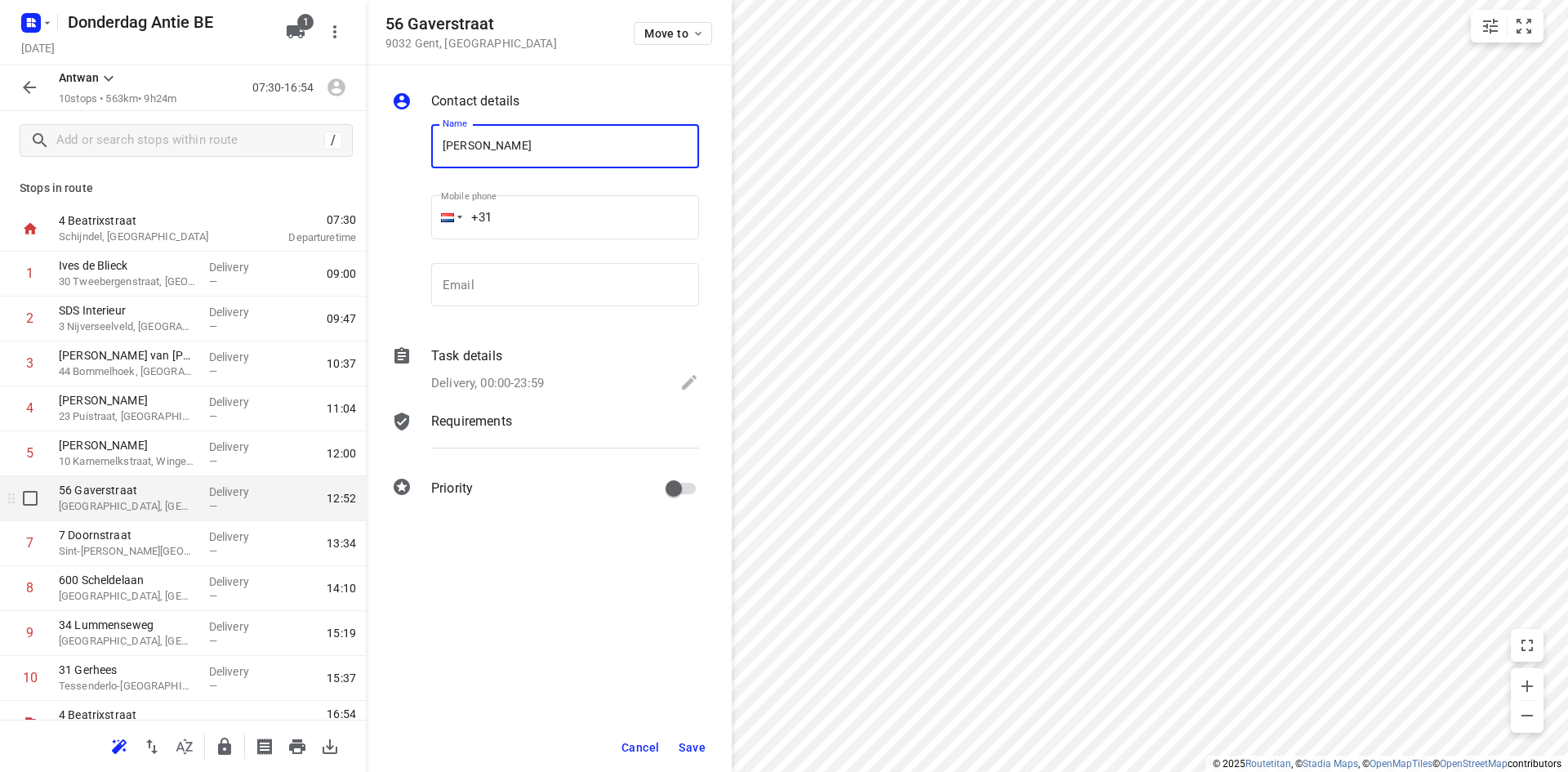
type input "[PERSON_NAME]"
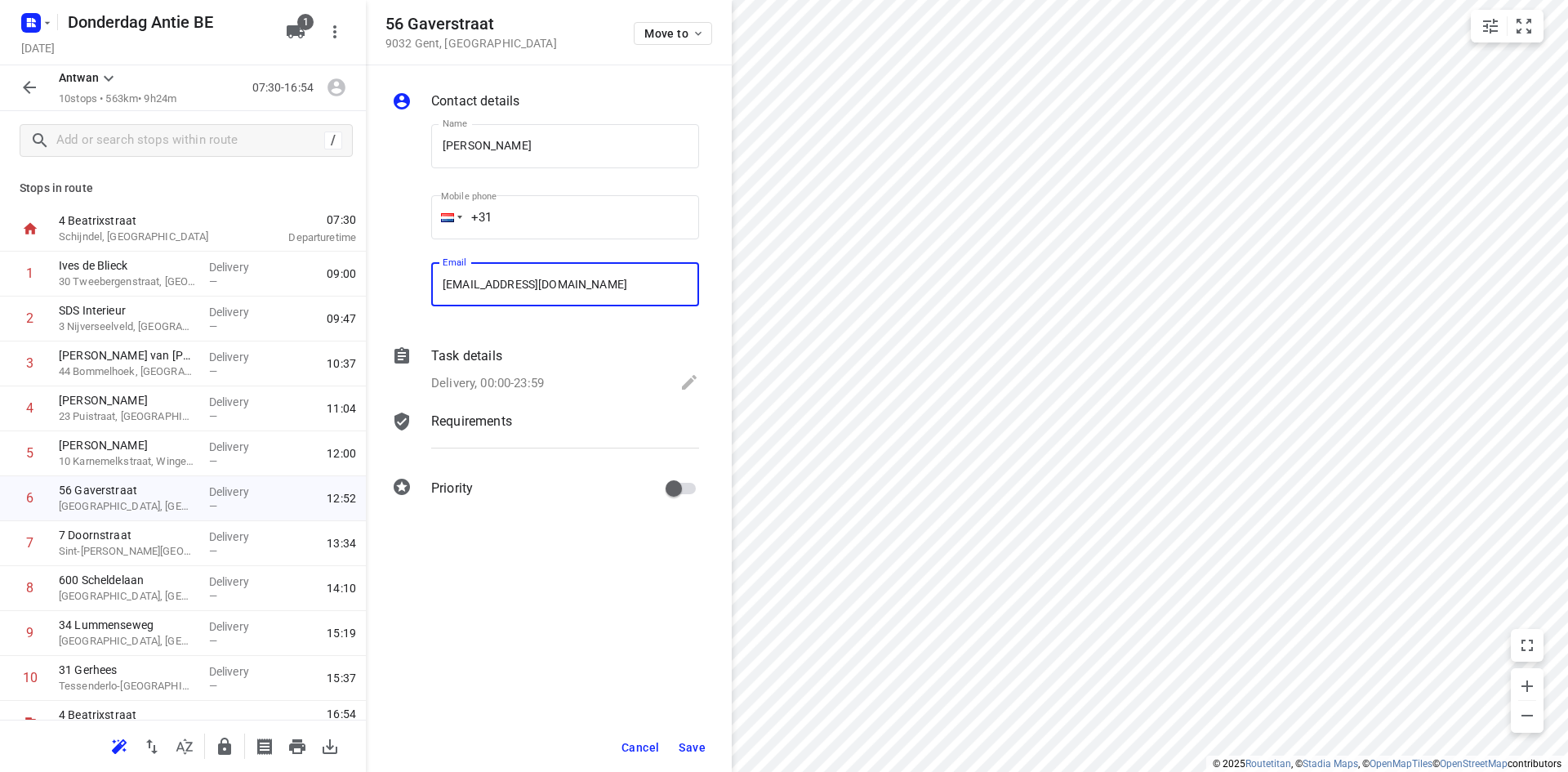
type input "[EMAIL_ADDRESS][DOMAIN_NAME]"
click at [702, 748] on span "Save" at bounding box center [692, 748] width 27 height 13
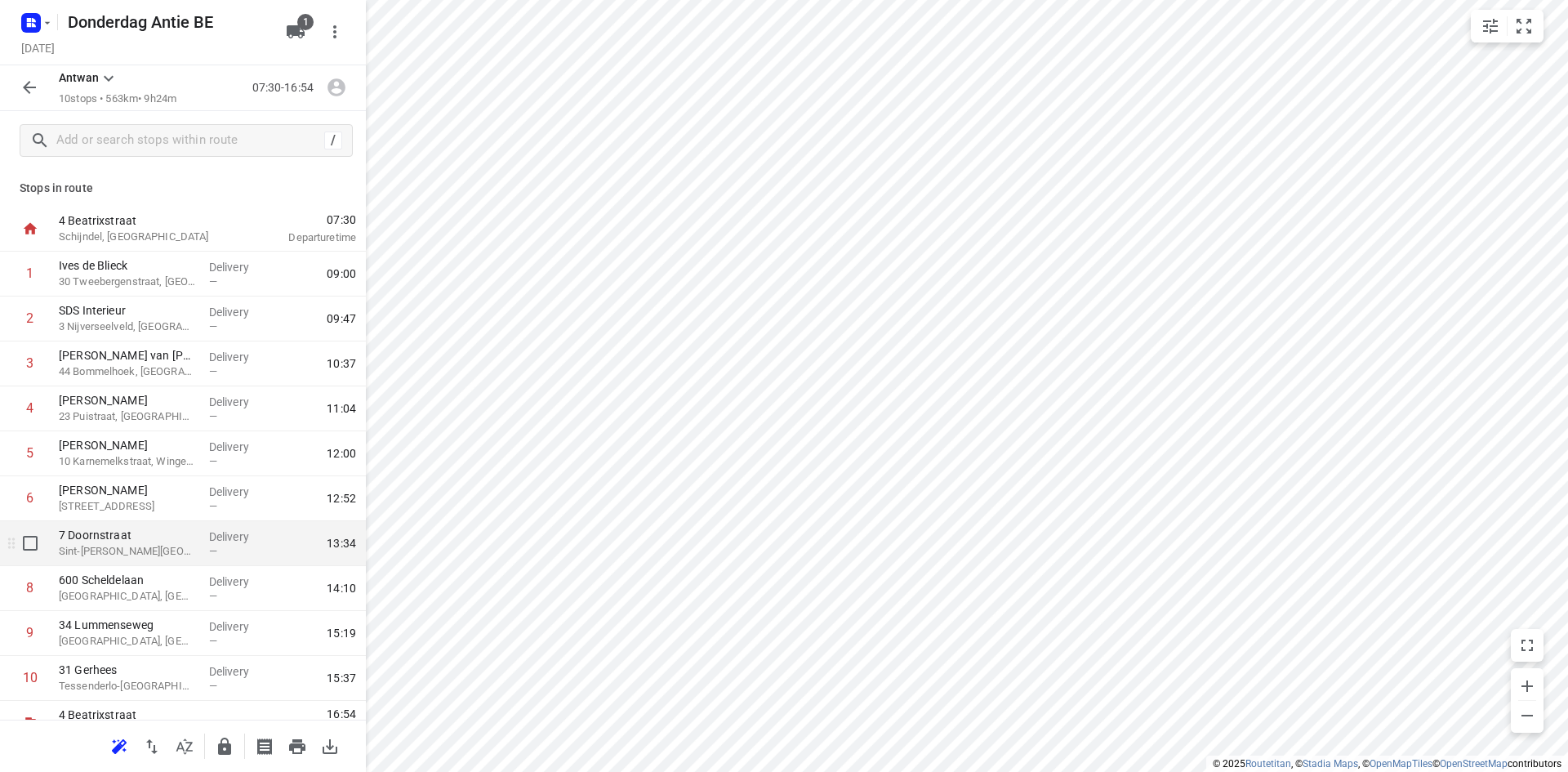
click at [196, 539] on div "7 Doornstraat [GEOGRAPHIC_DATA][PERSON_NAME][GEOGRAPHIC_DATA], [GEOGRAPHIC_DATA]" at bounding box center [127, 543] width 150 height 45
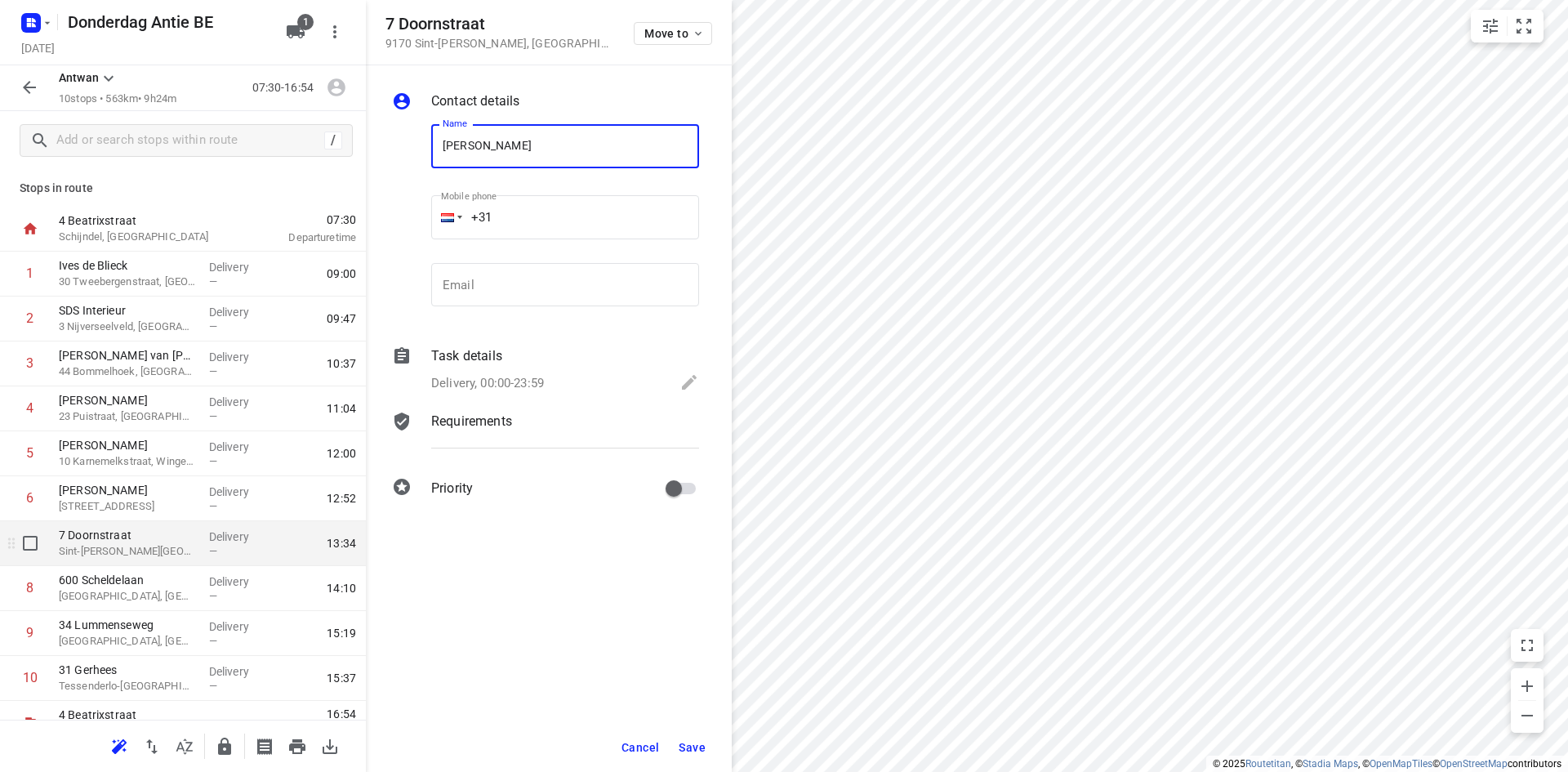
type input "[PERSON_NAME]"
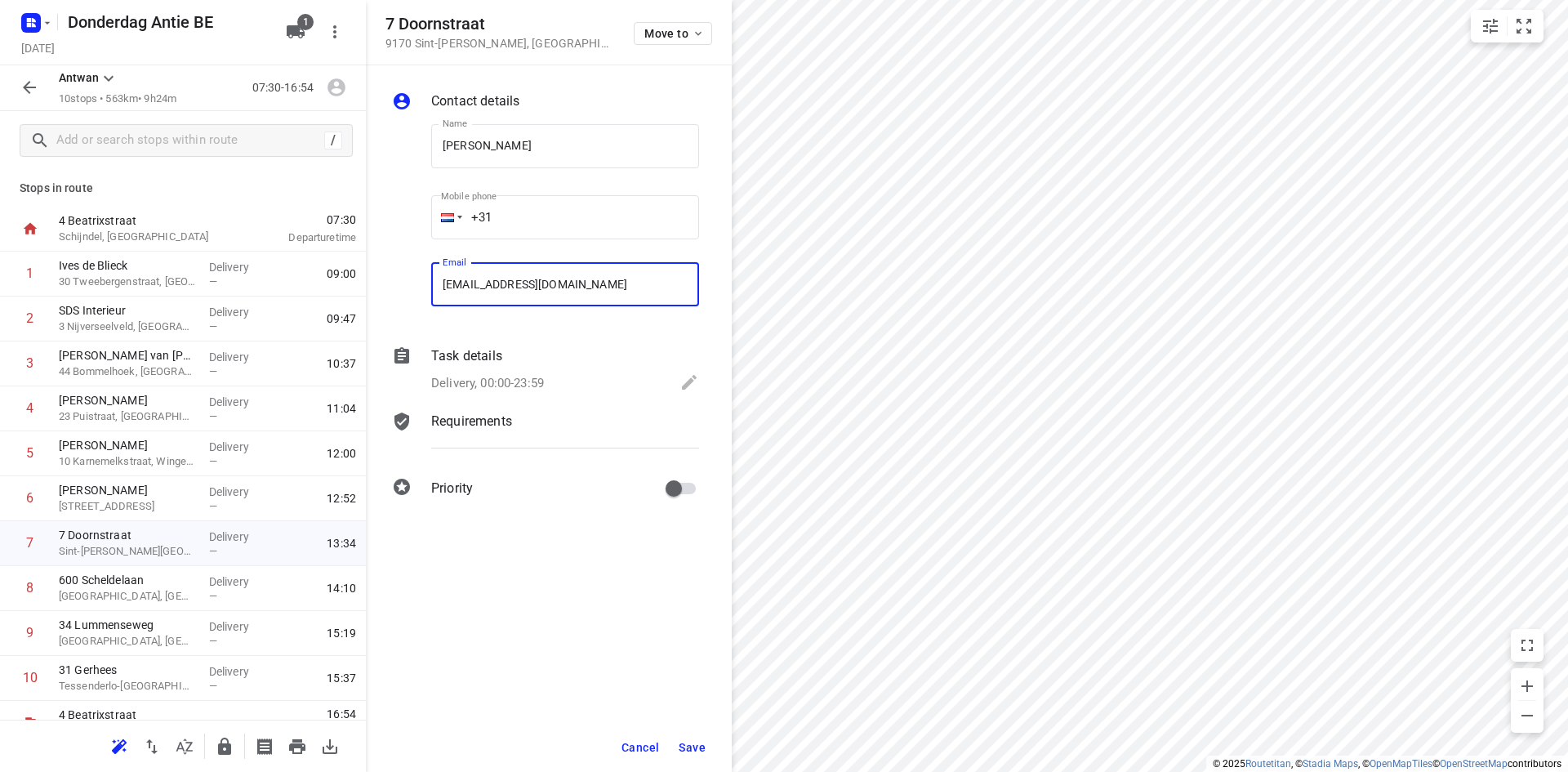
type input "[EMAIL_ADDRESS][DOMAIN_NAME]"
click at [696, 747] on span "Save" at bounding box center [692, 748] width 27 height 13
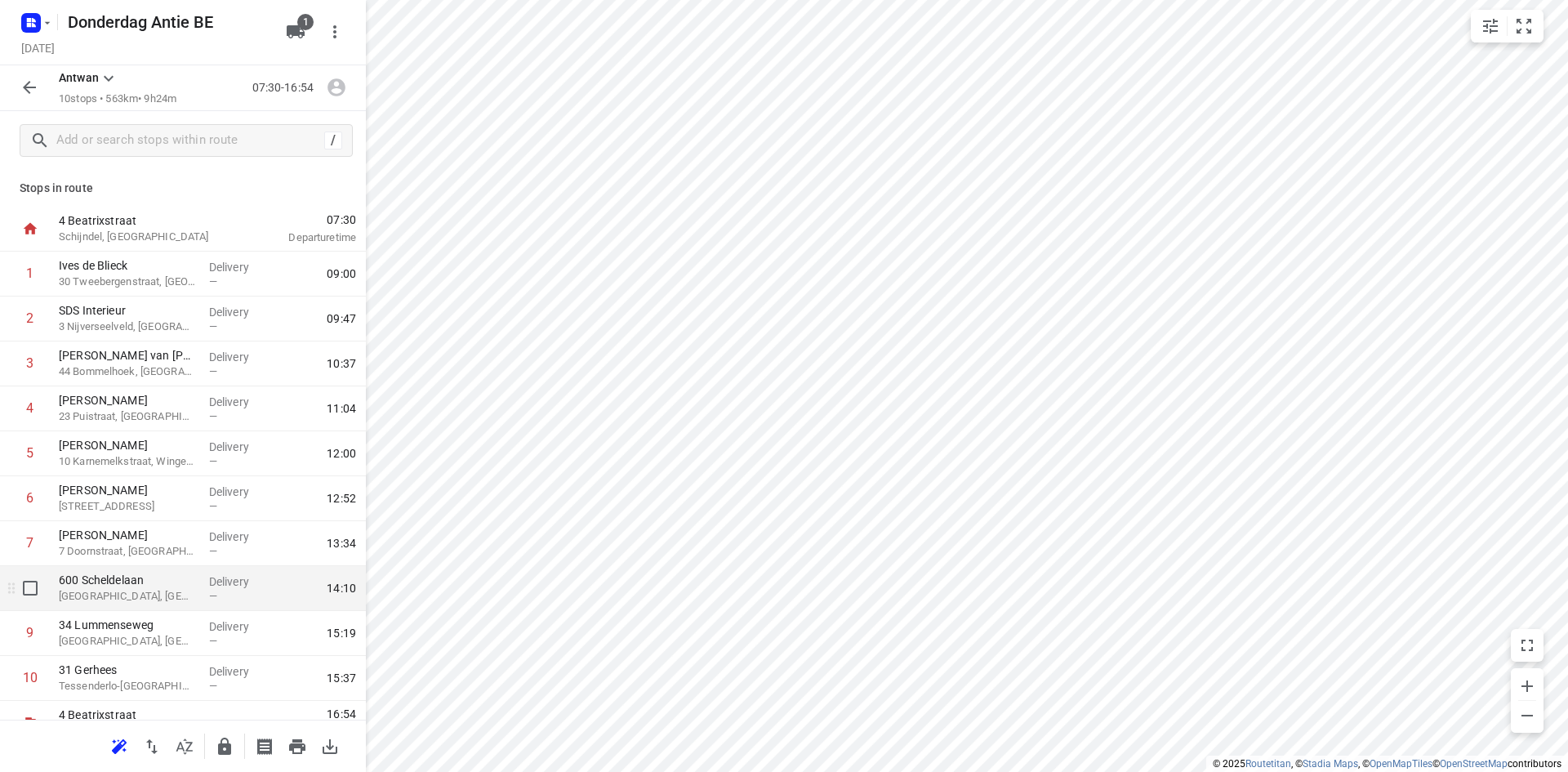
click at [115, 588] on p "[GEOGRAPHIC_DATA], [GEOGRAPHIC_DATA]" at bounding box center [127, 596] width 137 height 16
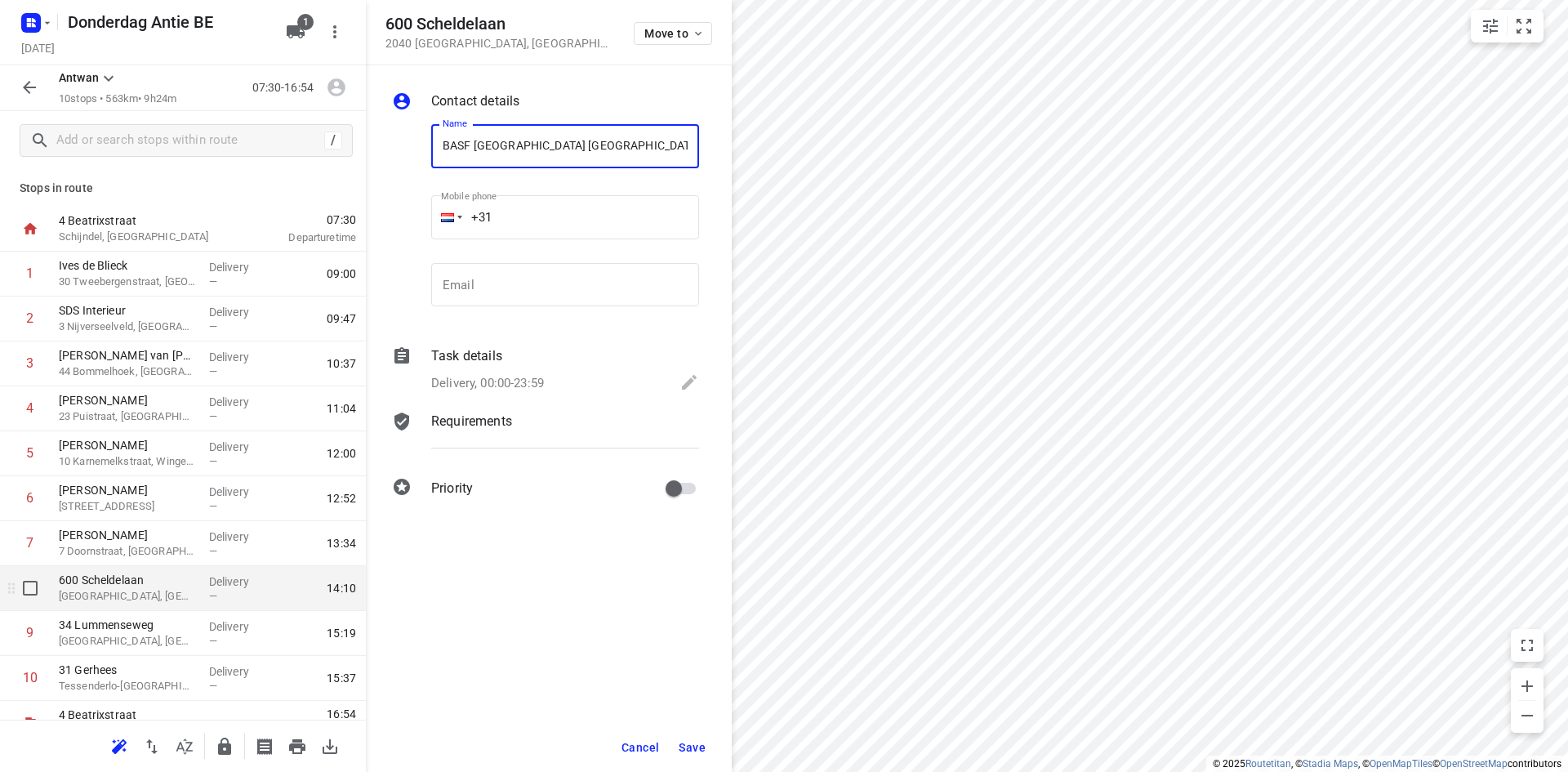
type input "BASF [GEOGRAPHIC_DATA] [GEOGRAPHIC_DATA]"
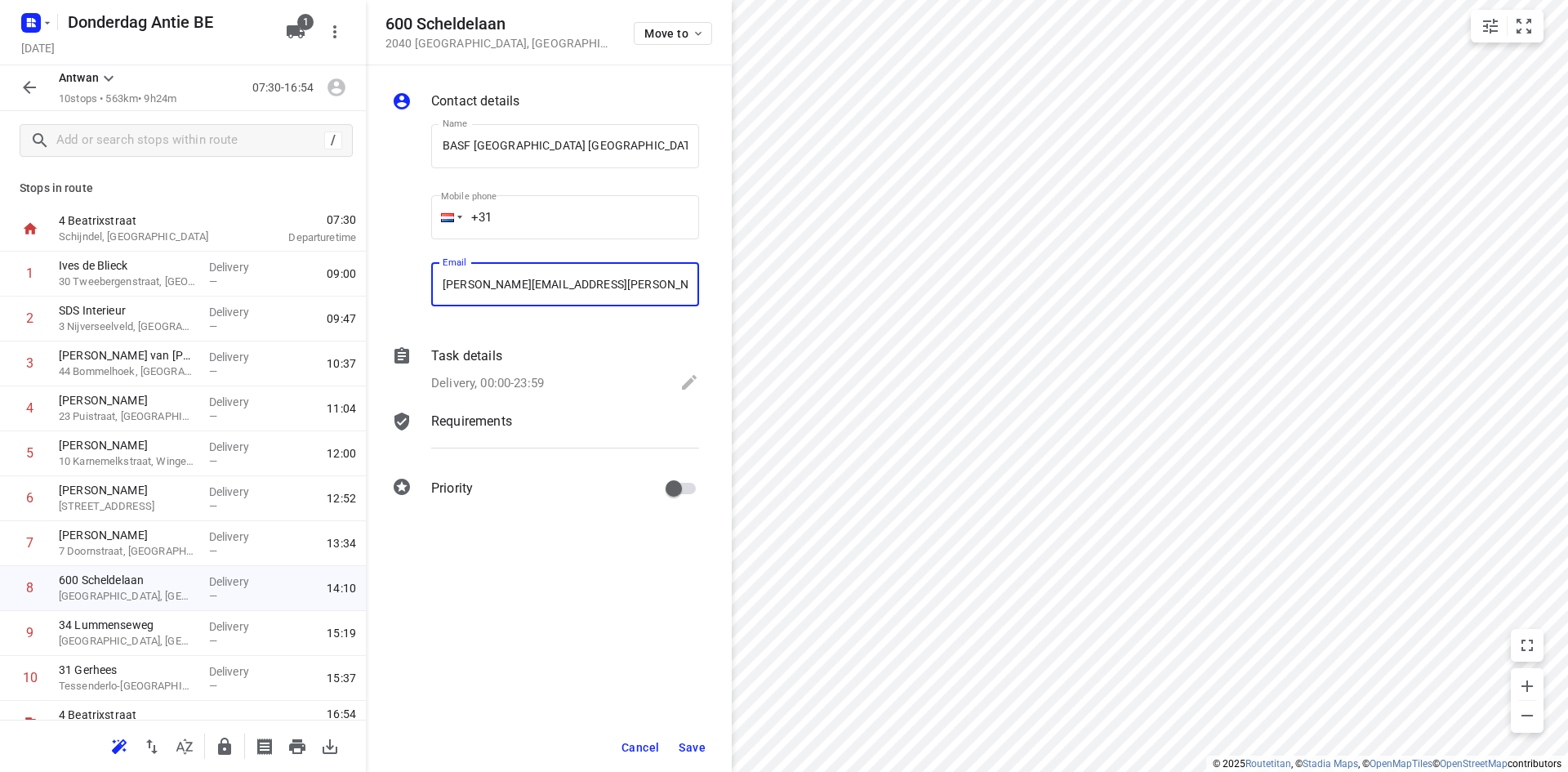
type input "[PERSON_NAME][EMAIL_ADDRESS][PERSON_NAME][DOMAIN_NAME]"
click at [683, 748] on span "Save" at bounding box center [692, 748] width 27 height 13
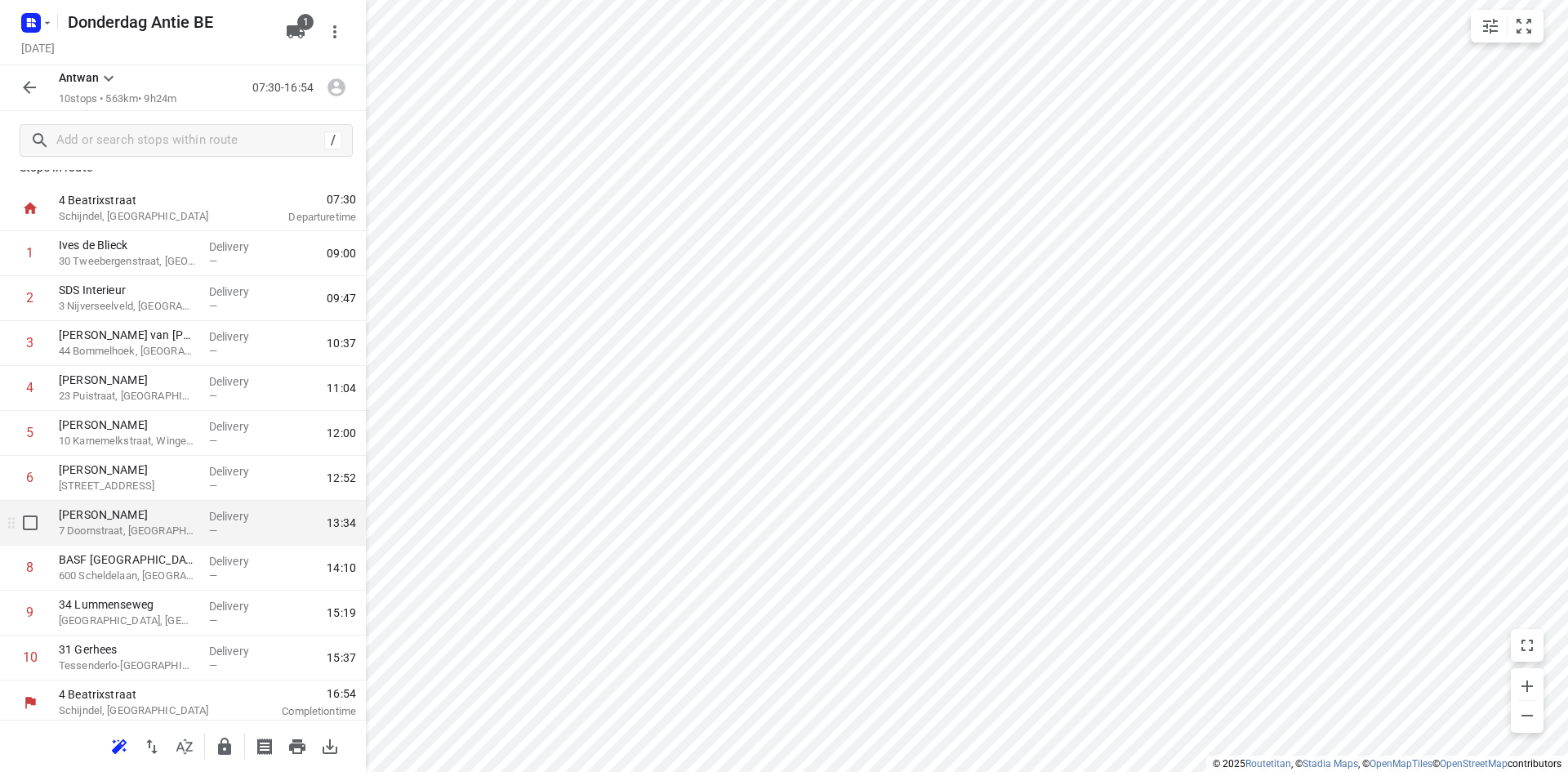
scroll to position [26, 0]
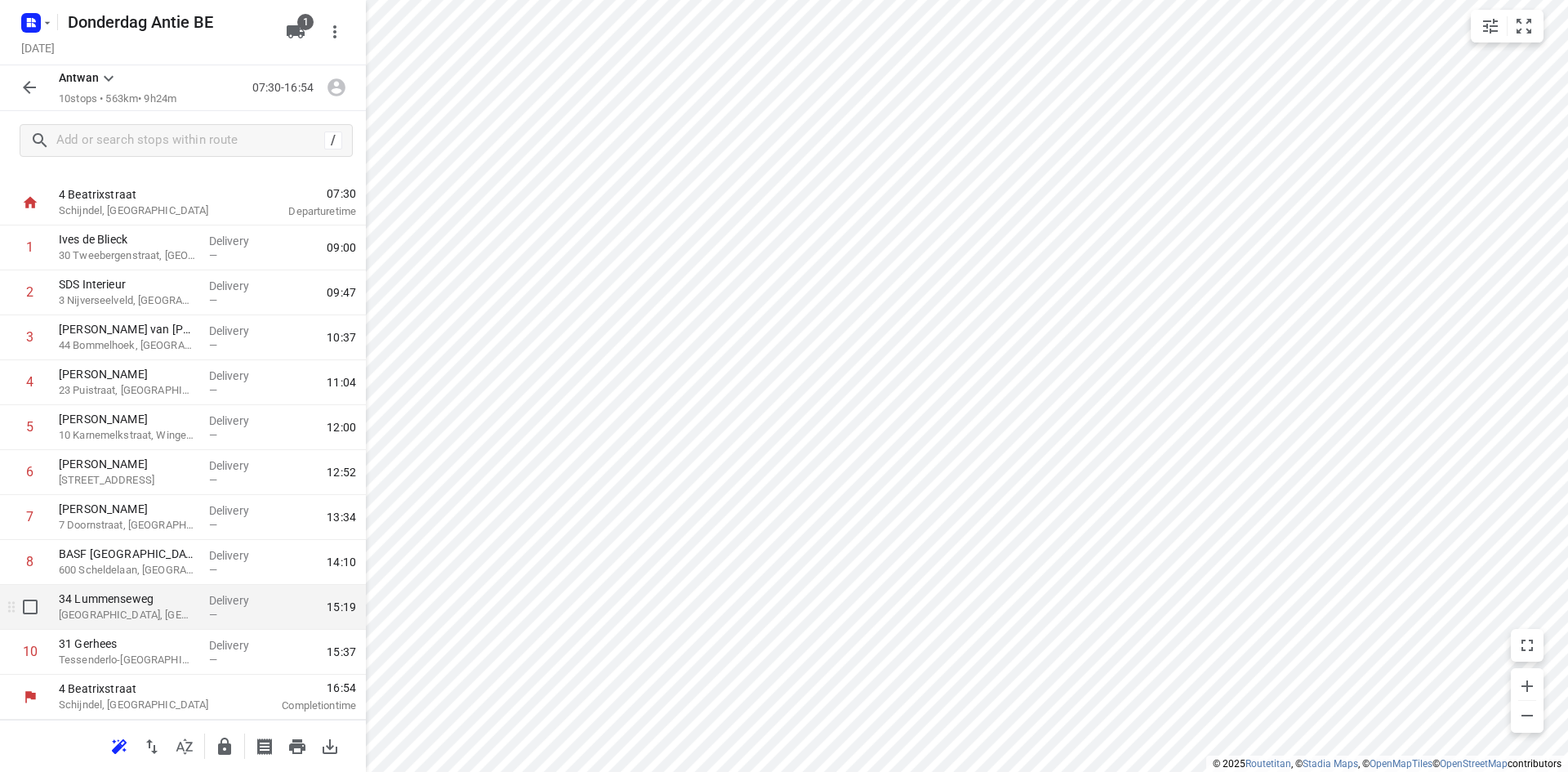
click at [128, 612] on p "[GEOGRAPHIC_DATA], [GEOGRAPHIC_DATA]" at bounding box center [127, 614] width 137 height 16
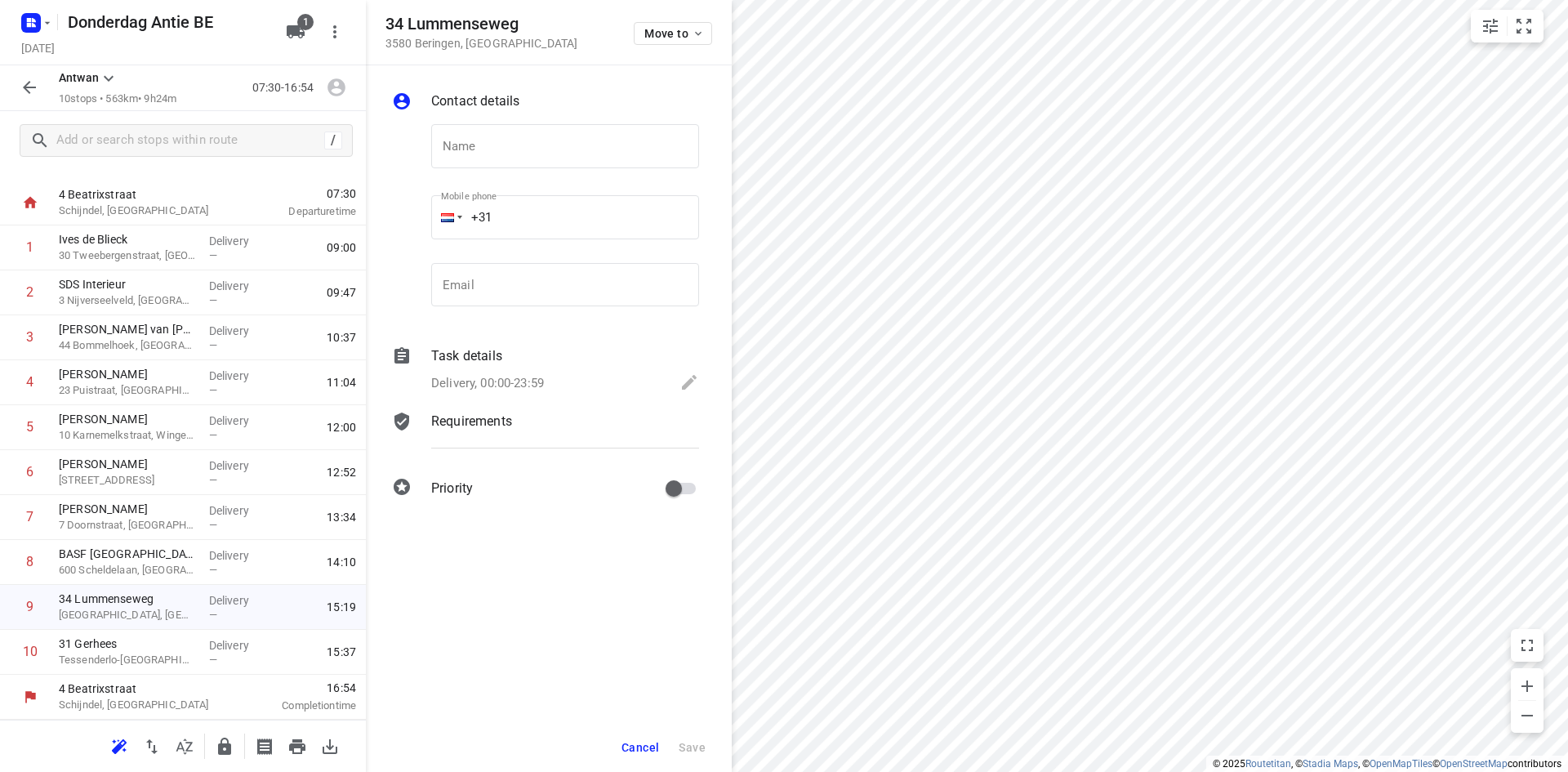
click at [613, 72] on div "Contact details Name Name Mobile phone +31 ​ Email Email Task details Delivery,…" at bounding box center [549, 298] width 366 height 464
drag, startPoint x: 501, startPoint y: 151, endPoint x: 525, endPoint y: 165, distance: 27.8
click at [501, 151] on input "text" at bounding box center [566, 146] width 268 height 44
type input "[PERSON_NAME]"
click at [694, 745] on span "Save" at bounding box center [692, 748] width 27 height 13
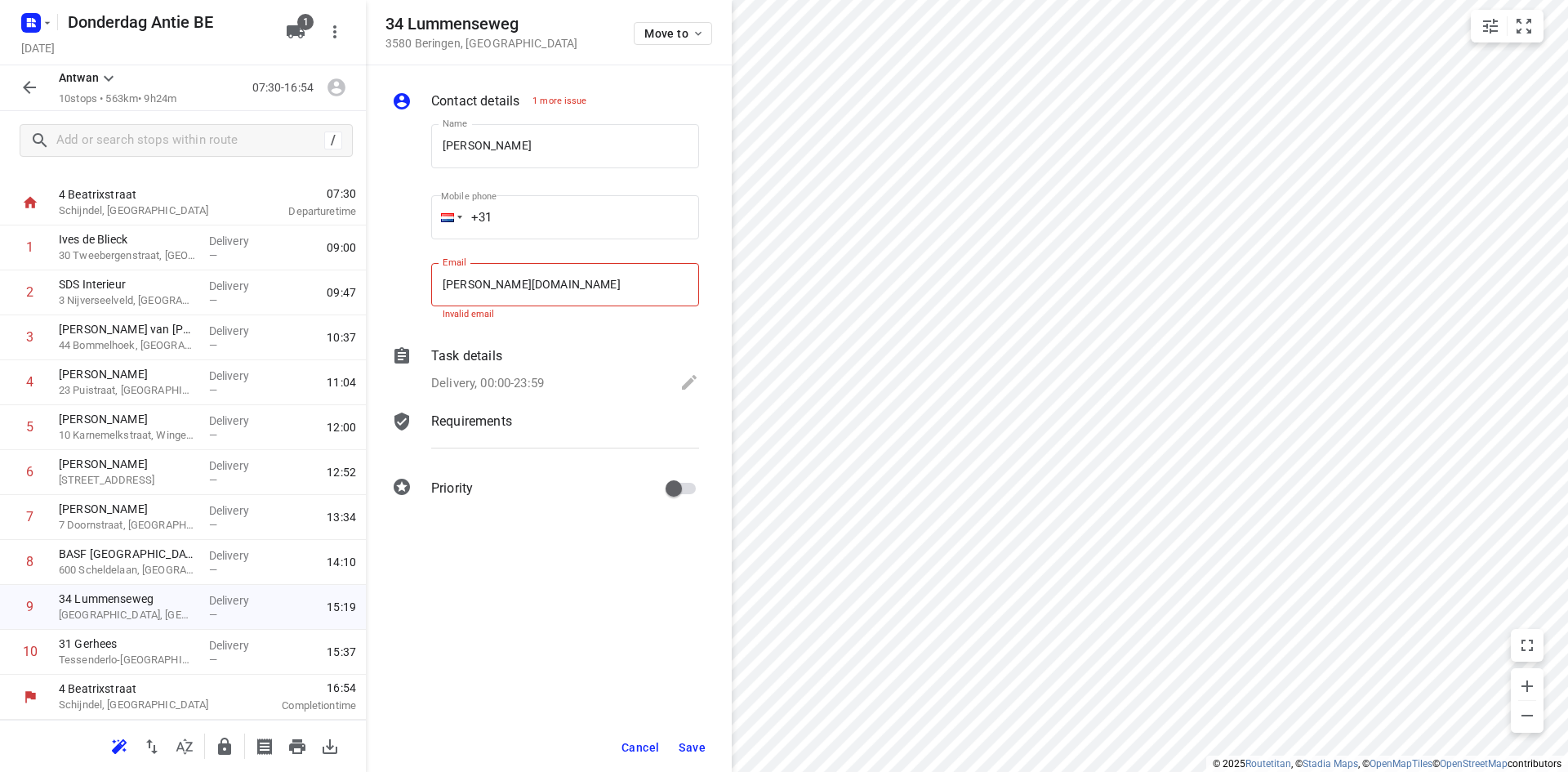
click at [524, 281] on input "[PERSON_NAME][DOMAIN_NAME]" at bounding box center [566, 285] width 268 height 44
type input "[PERSON_NAME][EMAIL_ADDRESS][DOMAIN_NAME]"
click at [678, 744] on button "Save" at bounding box center [691, 747] width 40 height 29
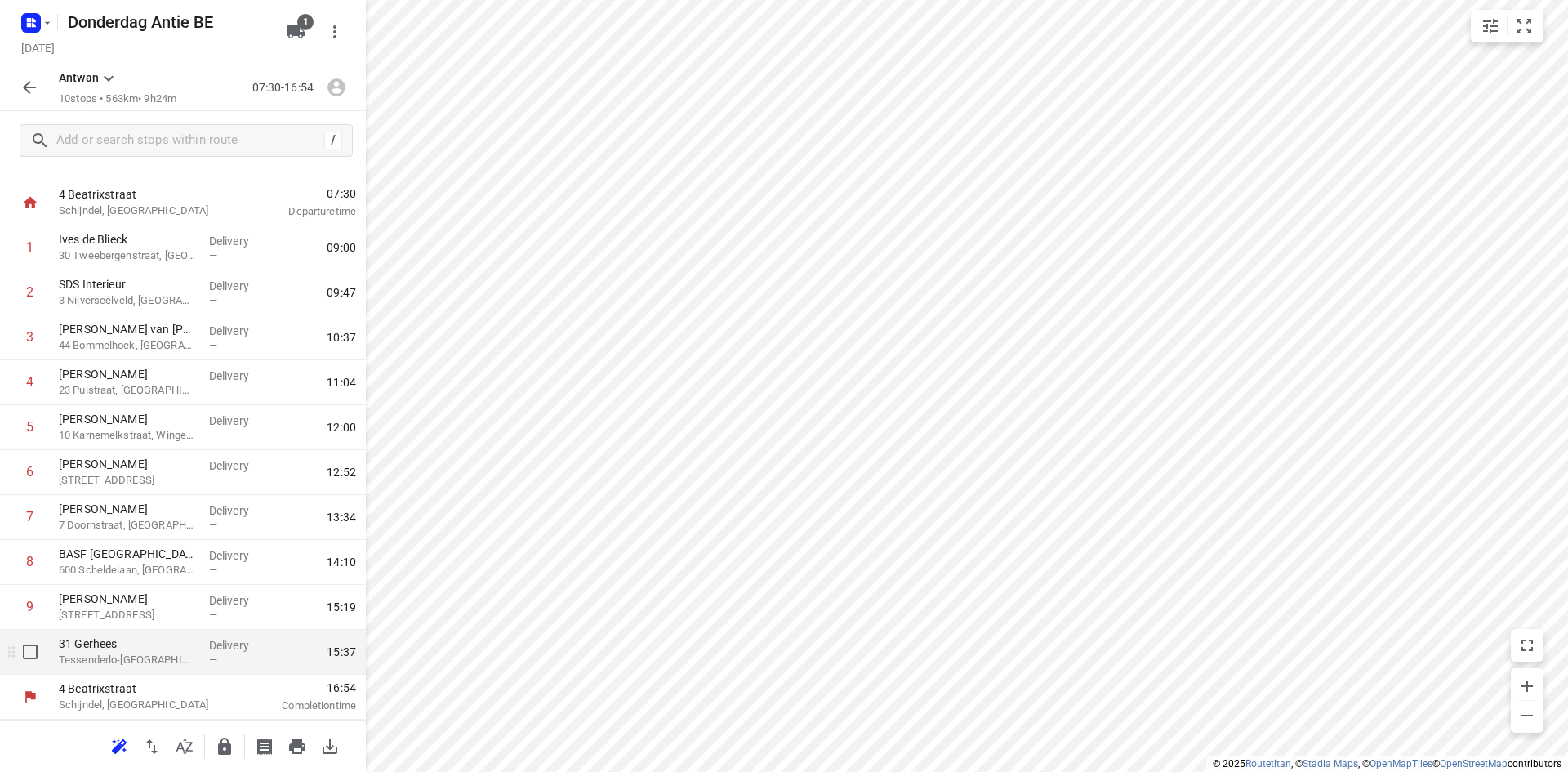
click at [129, 658] on p "Tessenderlo-[GEOGRAPHIC_DATA], [GEOGRAPHIC_DATA]" at bounding box center [127, 659] width 137 height 16
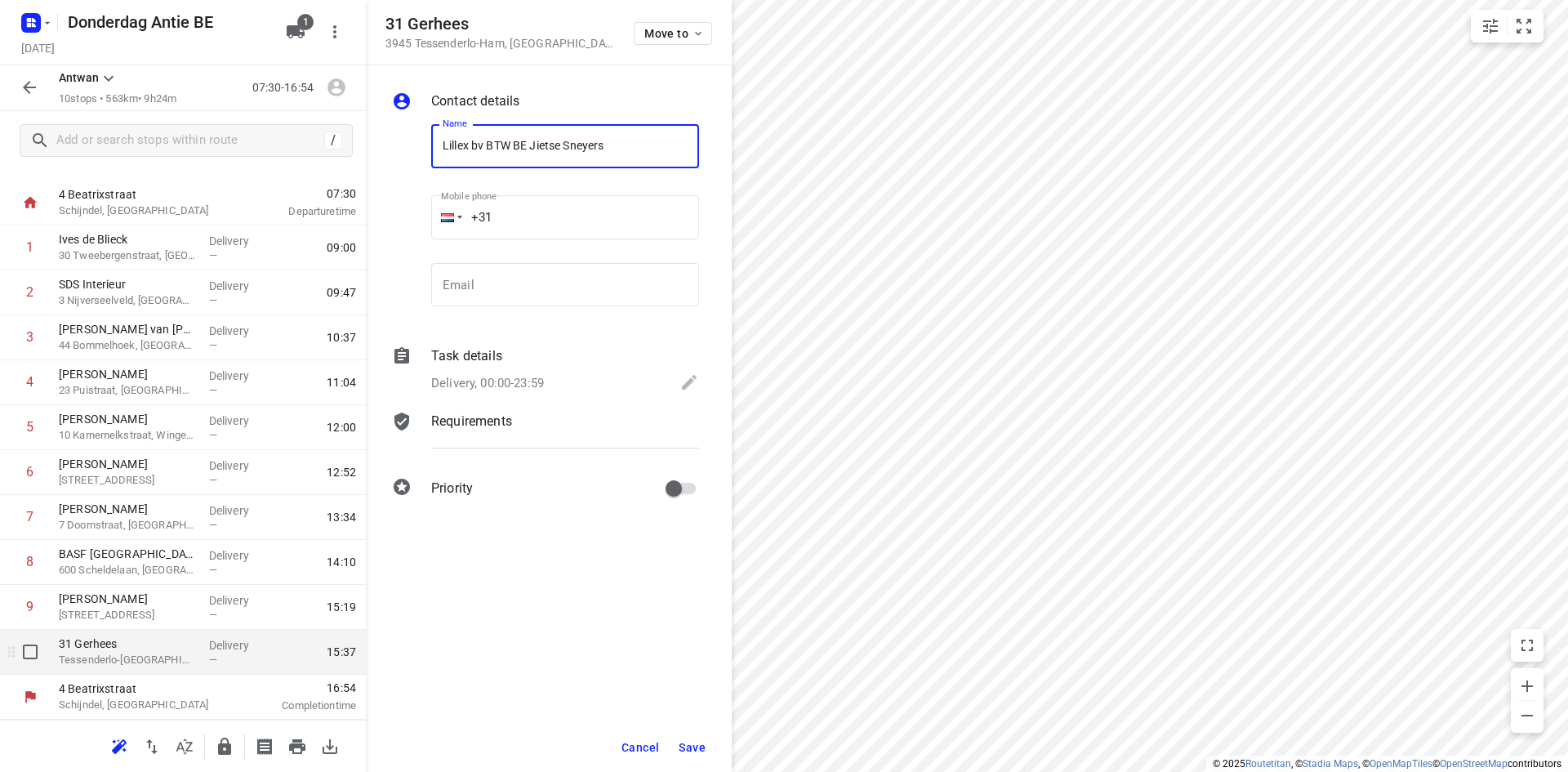
type input "Lillex bv BTW BE Jietse Sneyers"
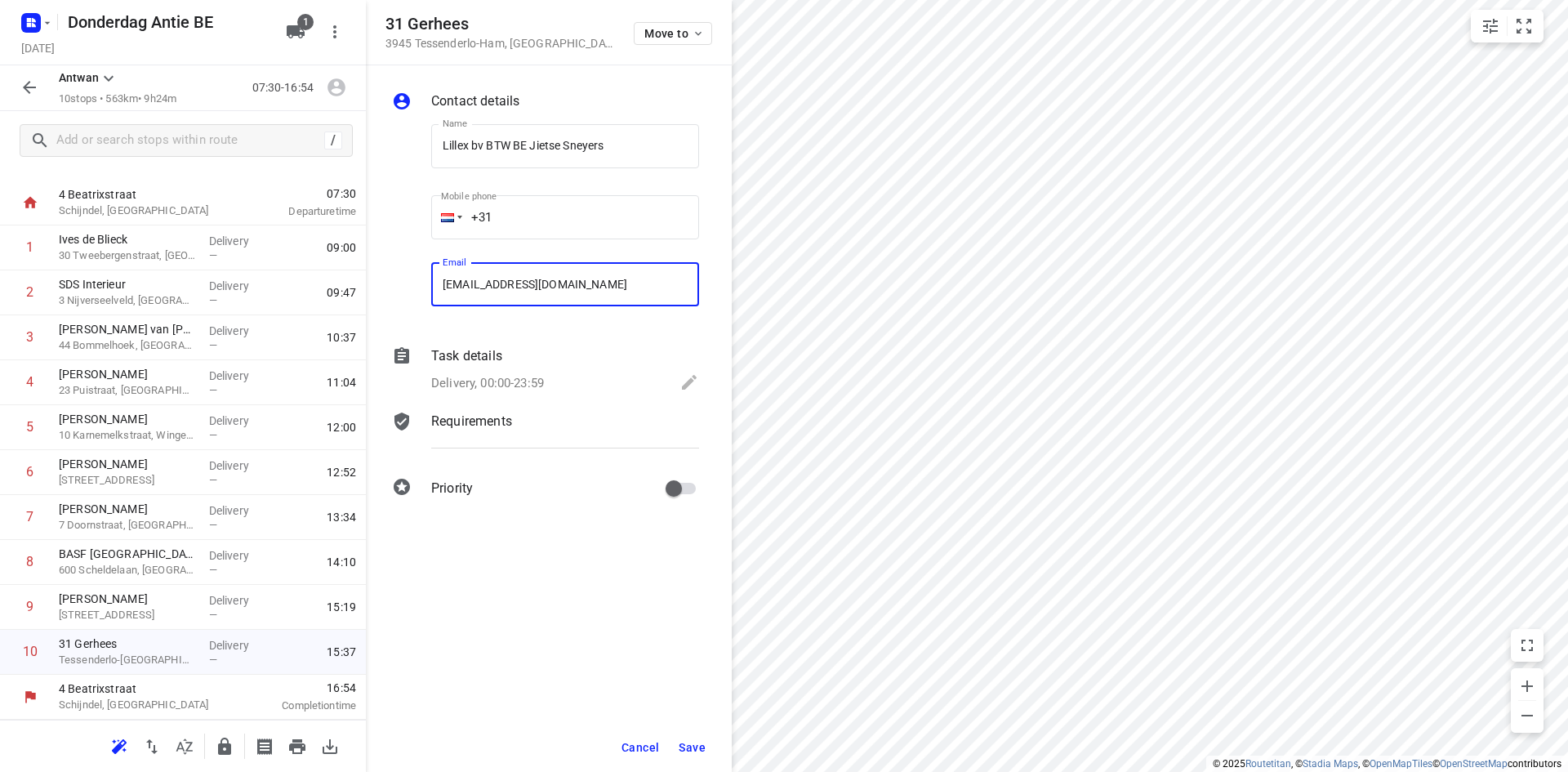
type input "[EMAIL_ADDRESS][DOMAIN_NAME]"
click at [695, 750] on span "Save" at bounding box center [692, 748] width 27 height 13
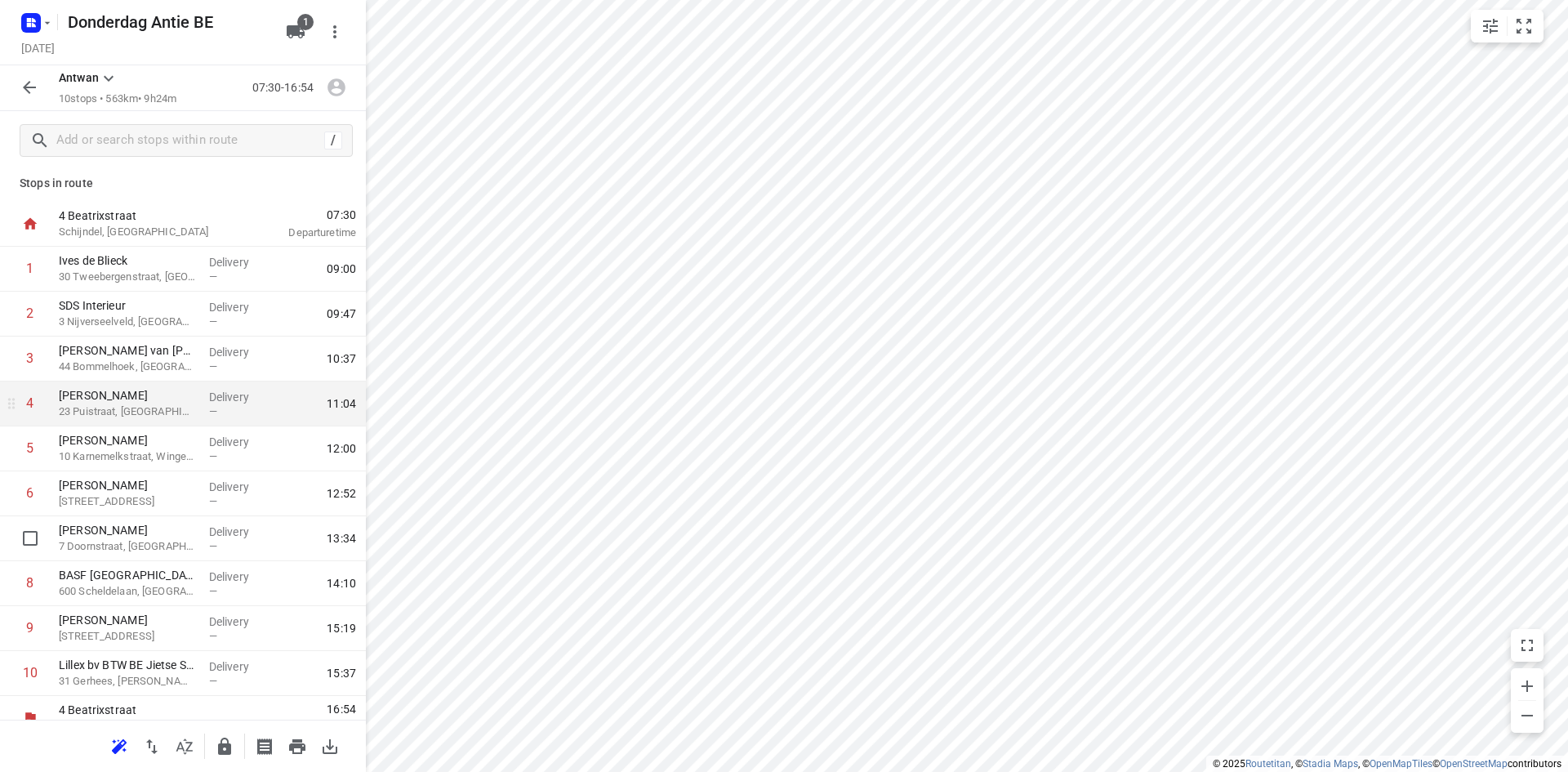
scroll to position [0, 0]
click at [27, 83] on icon "button" at bounding box center [29, 87] width 19 height 19
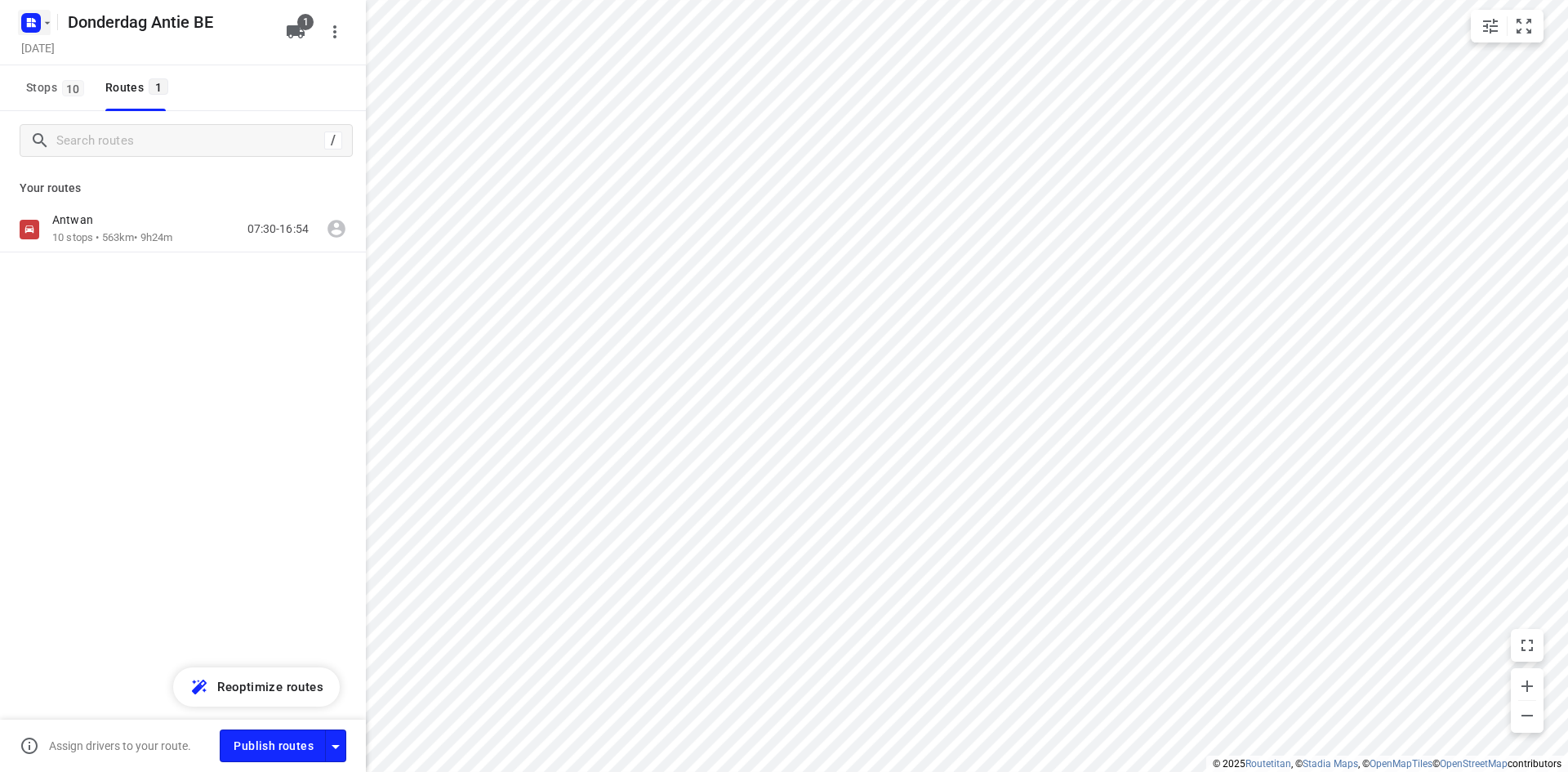
click at [46, 20] on icon "button" at bounding box center [47, 23] width 13 height 13
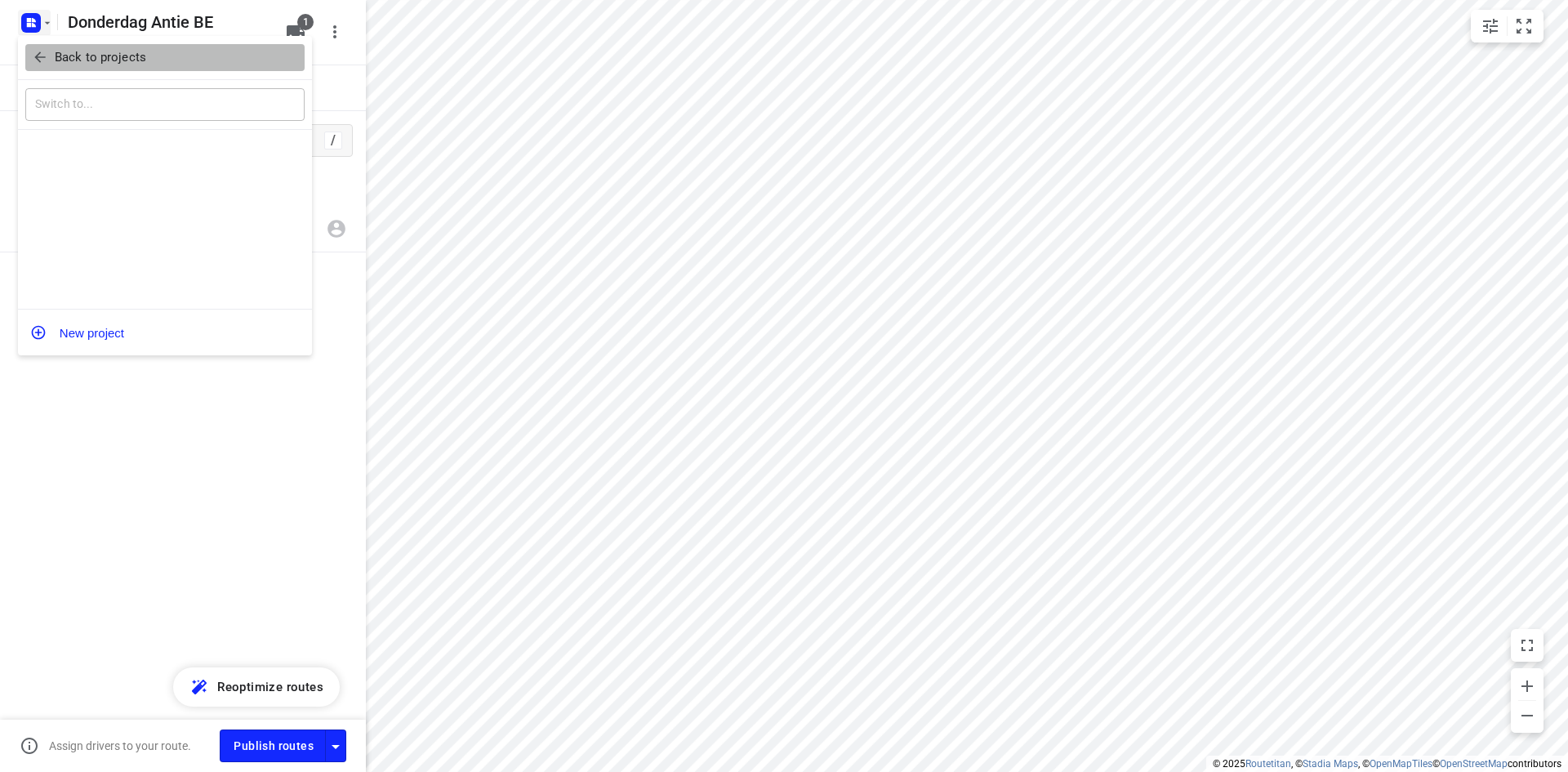
click at [81, 66] on p "Back to projects" at bounding box center [100, 57] width 92 height 19
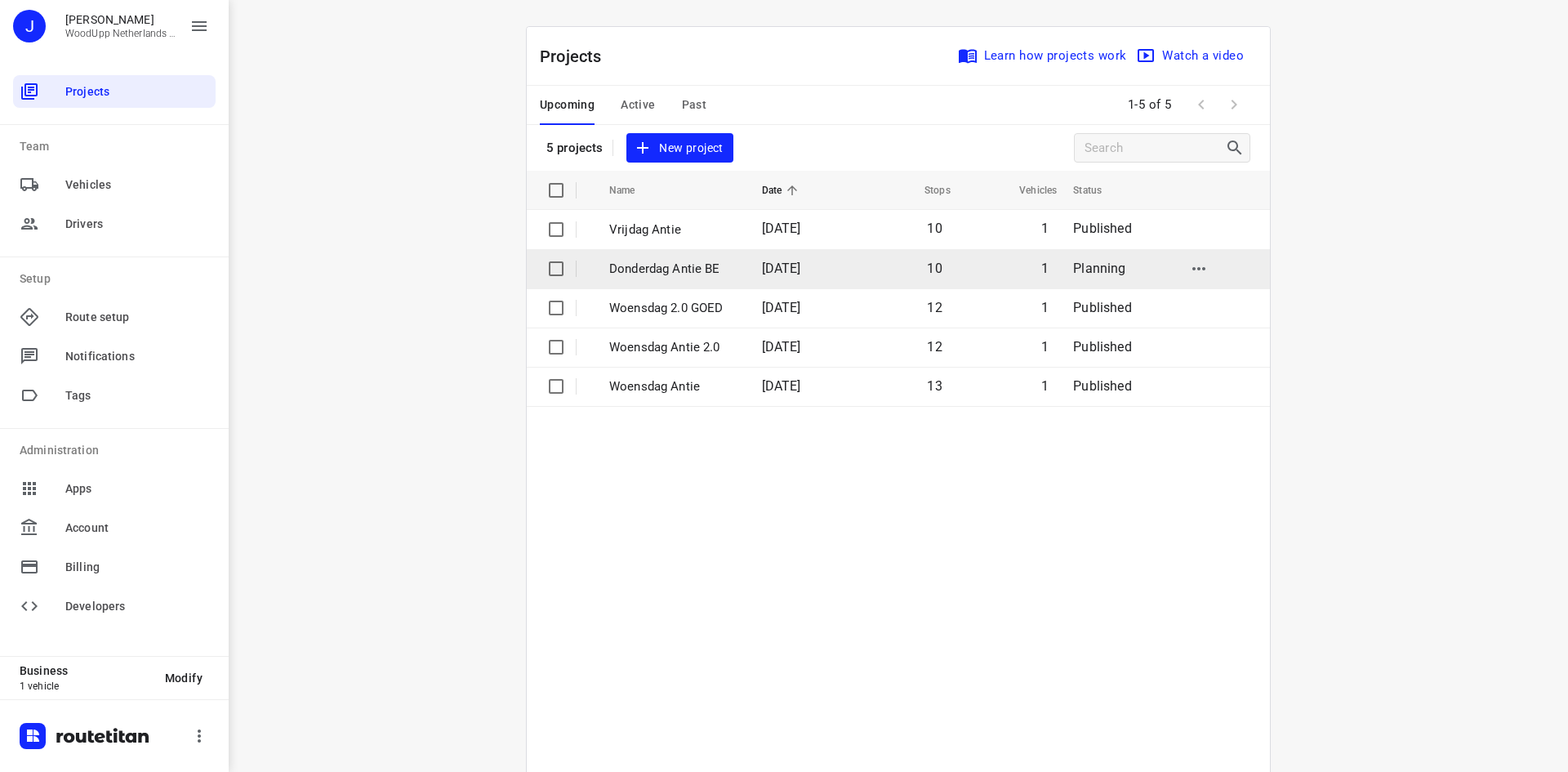
click at [694, 269] on p "Donderdag Antie BE" at bounding box center [674, 269] width 128 height 19
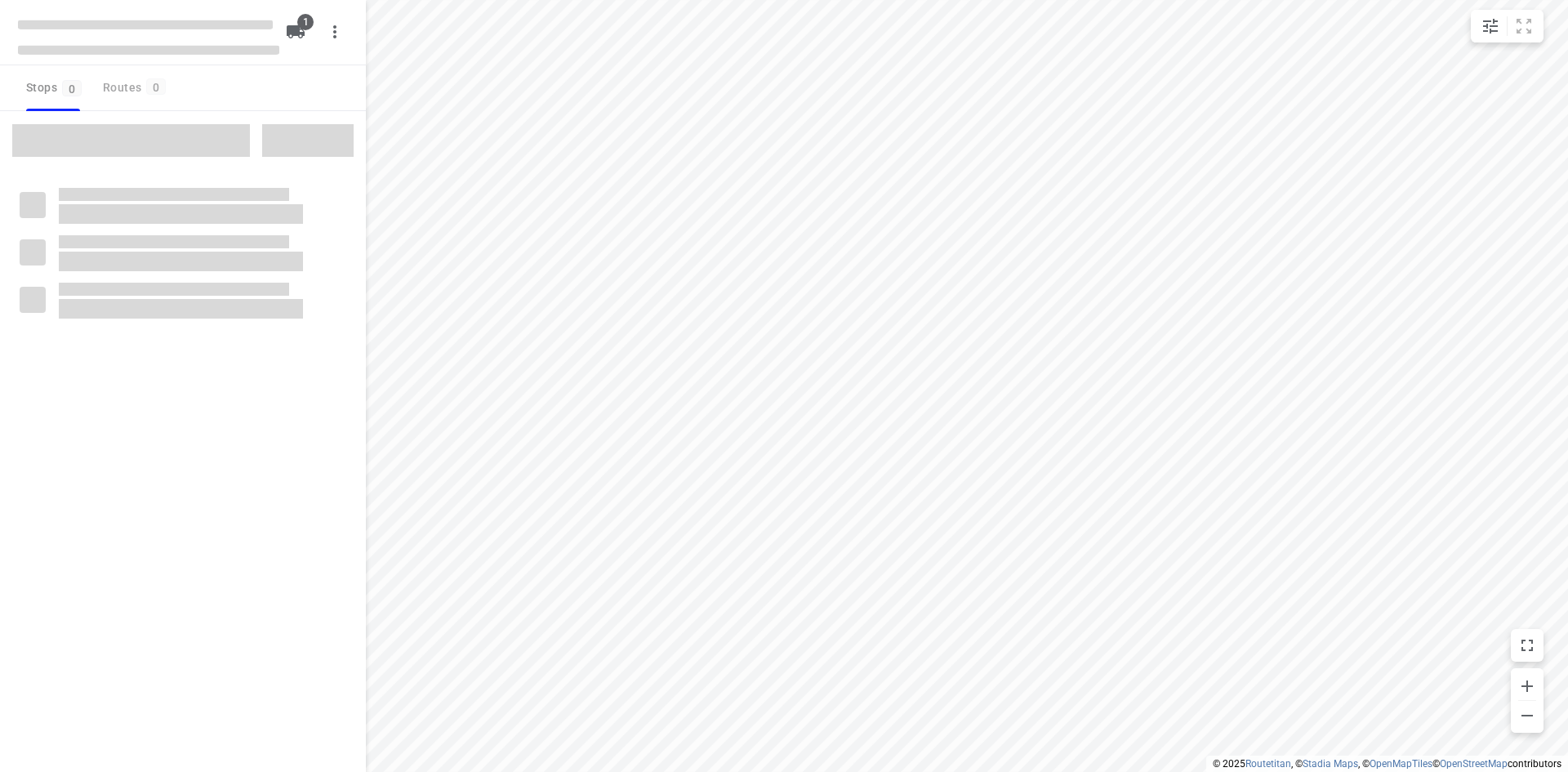
type input "distance"
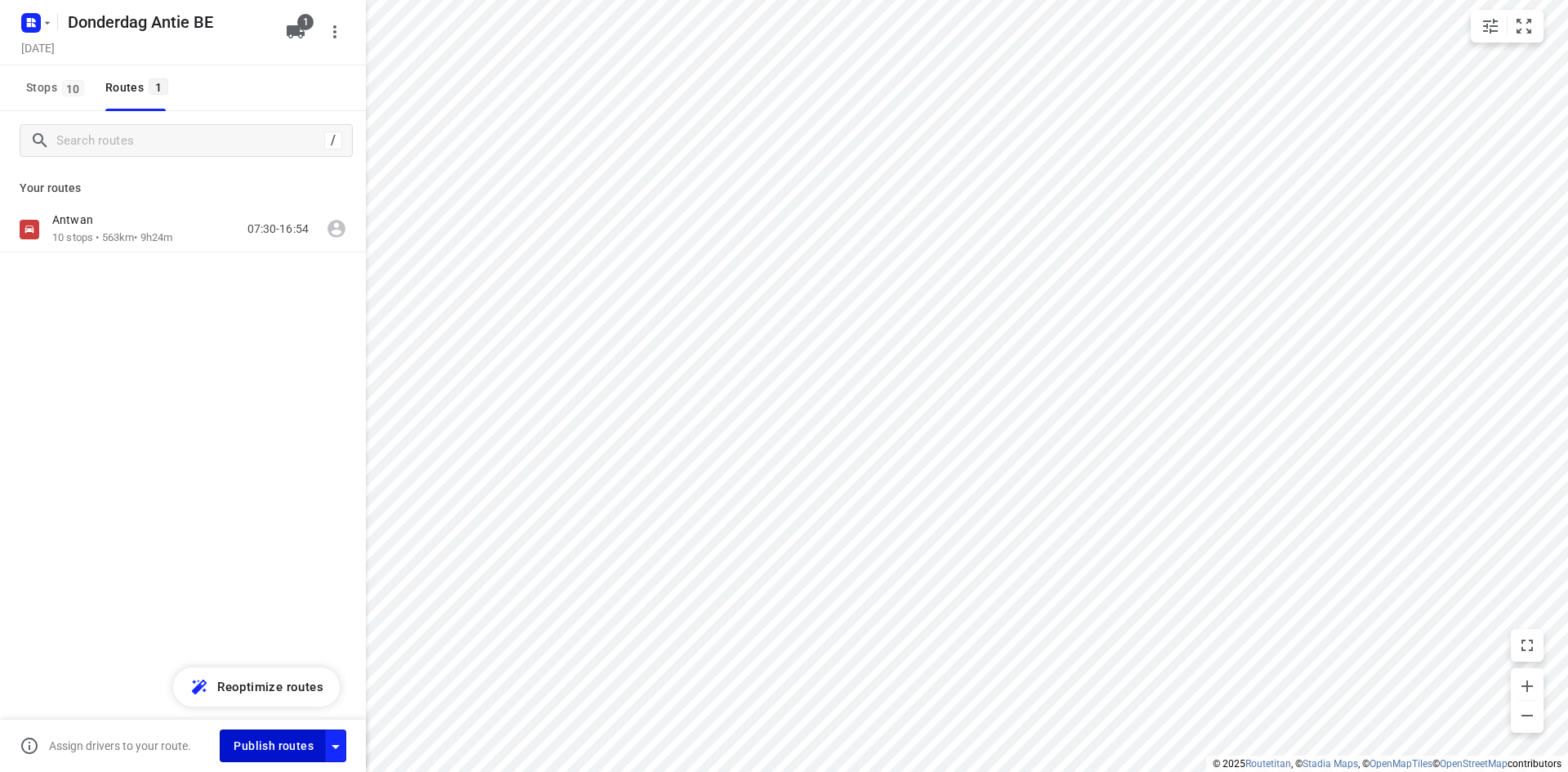
click at [252, 743] on span "Publish routes" at bounding box center [273, 746] width 80 height 20
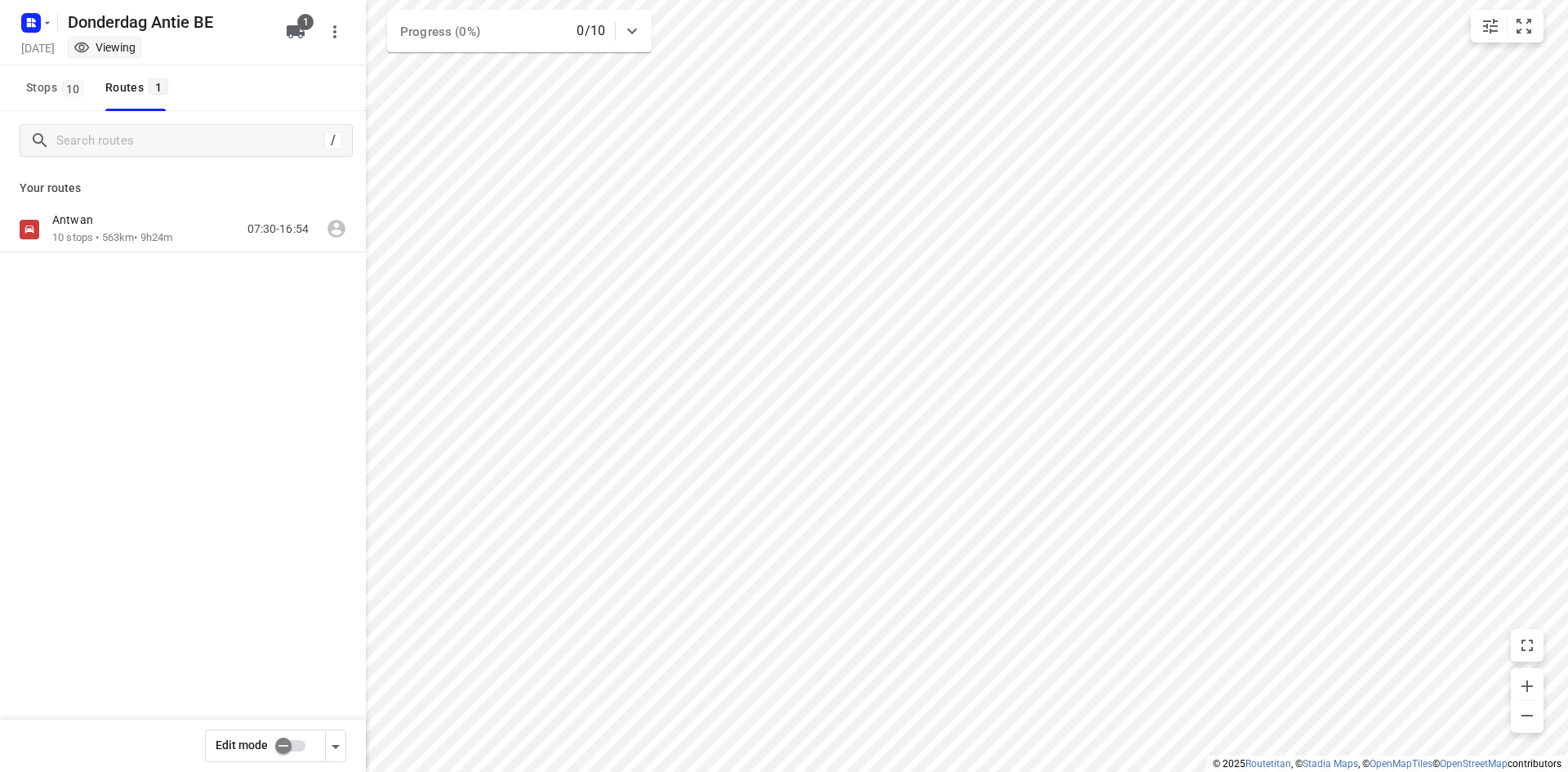
drag, startPoint x: 360, startPoint y: 535, endPoint x: 335, endPoint y: 499, distance: 43.8
click at [360, 535] on div "/ Your routes [PERSON_NAME] 10 stops • 563km • 9h24m 07:30-16:54" at bounding box center [183, 464] width 366 height 706
click at [169, 225] on div "Antwan" at bounding box center [112, 221] width 120 height 18
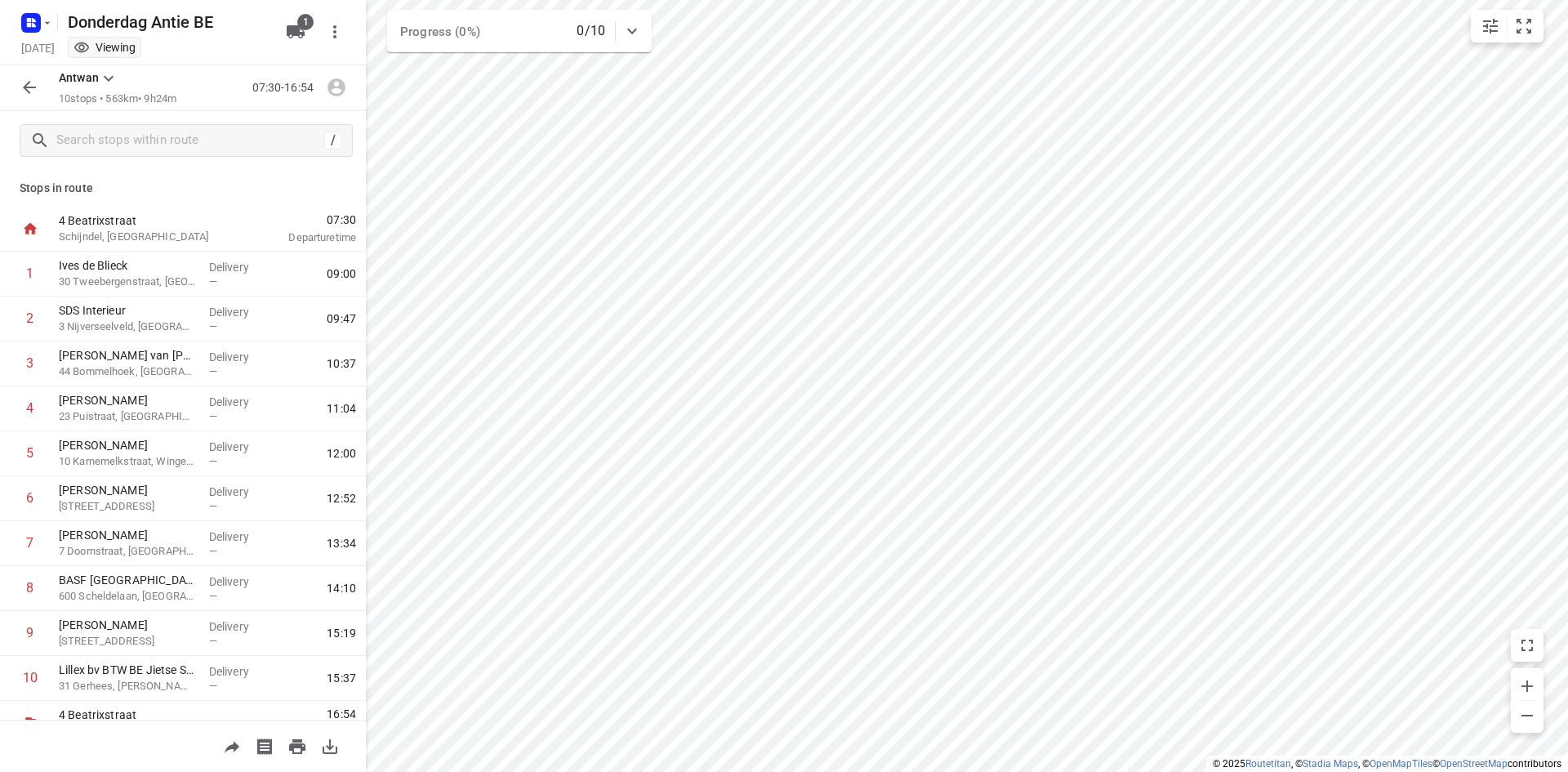
click at [340, 765] on div at bounding box center [183, 746] width 366 height 52
click at [338, 748] on icon "button" at bounding box center [330, 746] width 19 height 19
click at [13, 84] on div "[PERSON_NAME] 10 stops • 563km • 9h24m 07:30-16:54" at bounding box center [183, 88] width 366 height 46
click at [25, 79] on icon "button" at bounding box center [29, 87] width 19 height 19
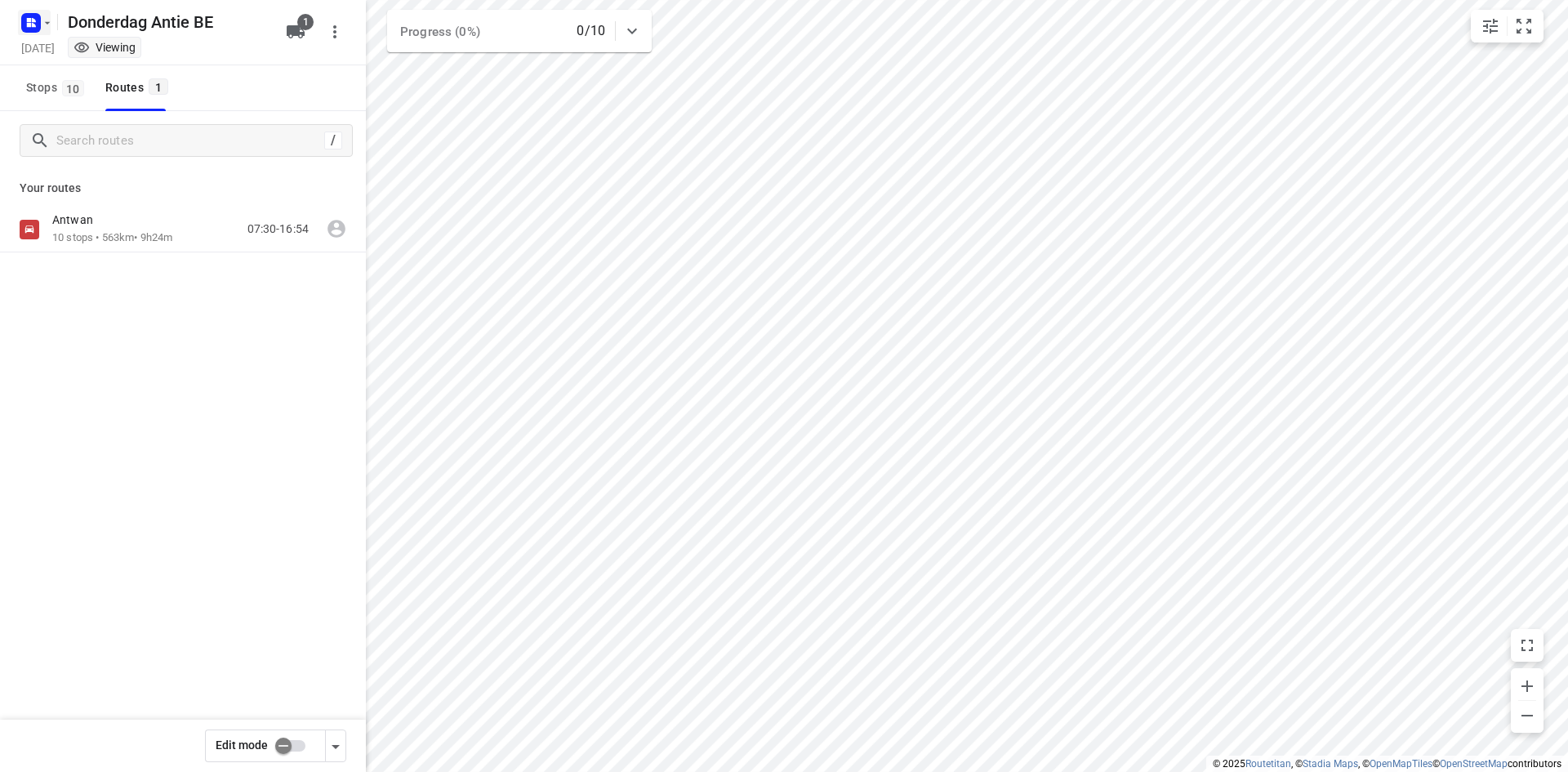
click at [38, 13] on rect "button" at bounding box center [30, 23] width 19 height 19
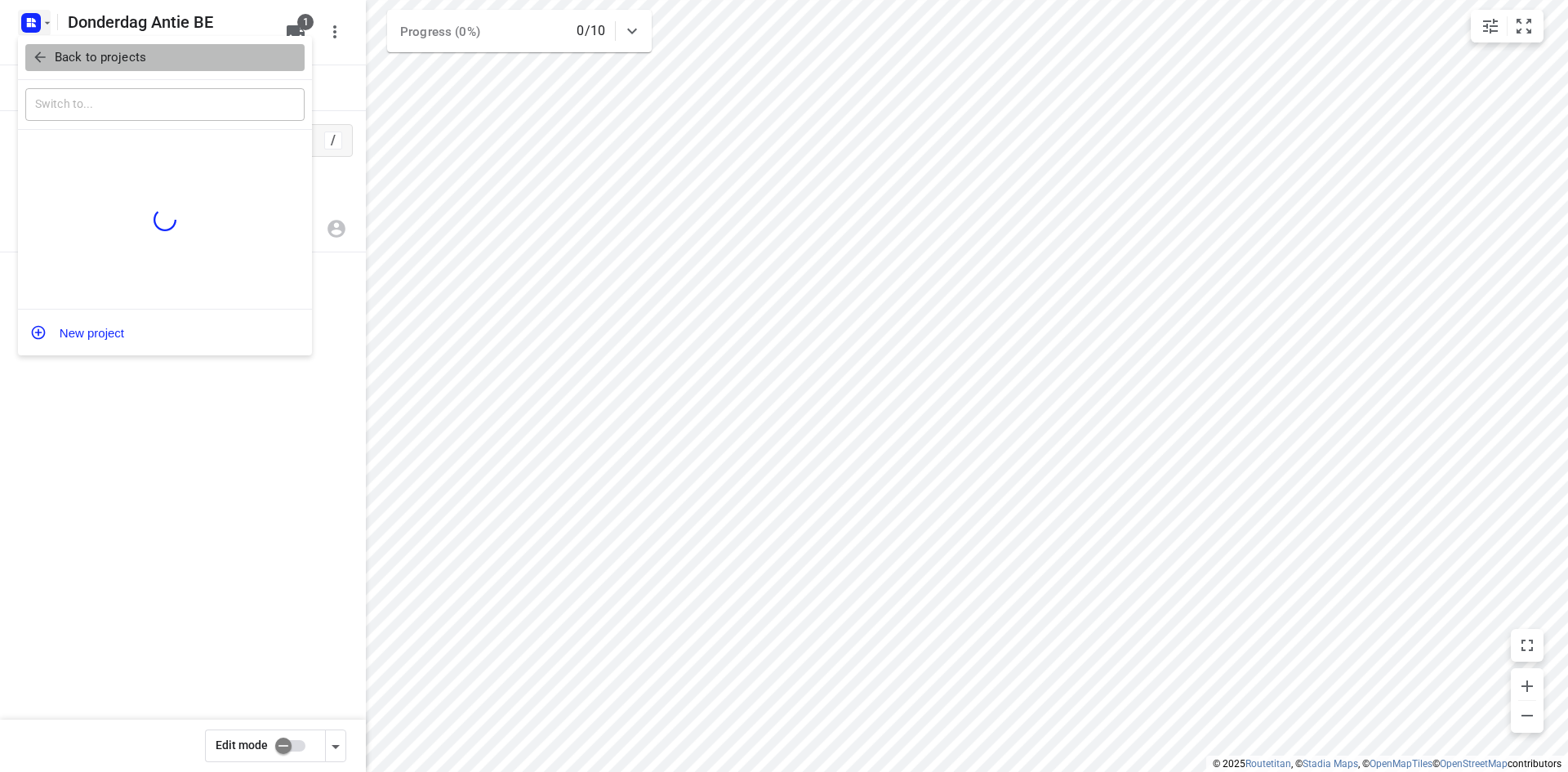
drag, startPoint x: 65, startPoint y: 56, endPoint x: 87, endPoint y: 4, distance: 56.5
click at [66, 56] on p "Back to projects" at bounding box center [100, 57] width 92 height 19
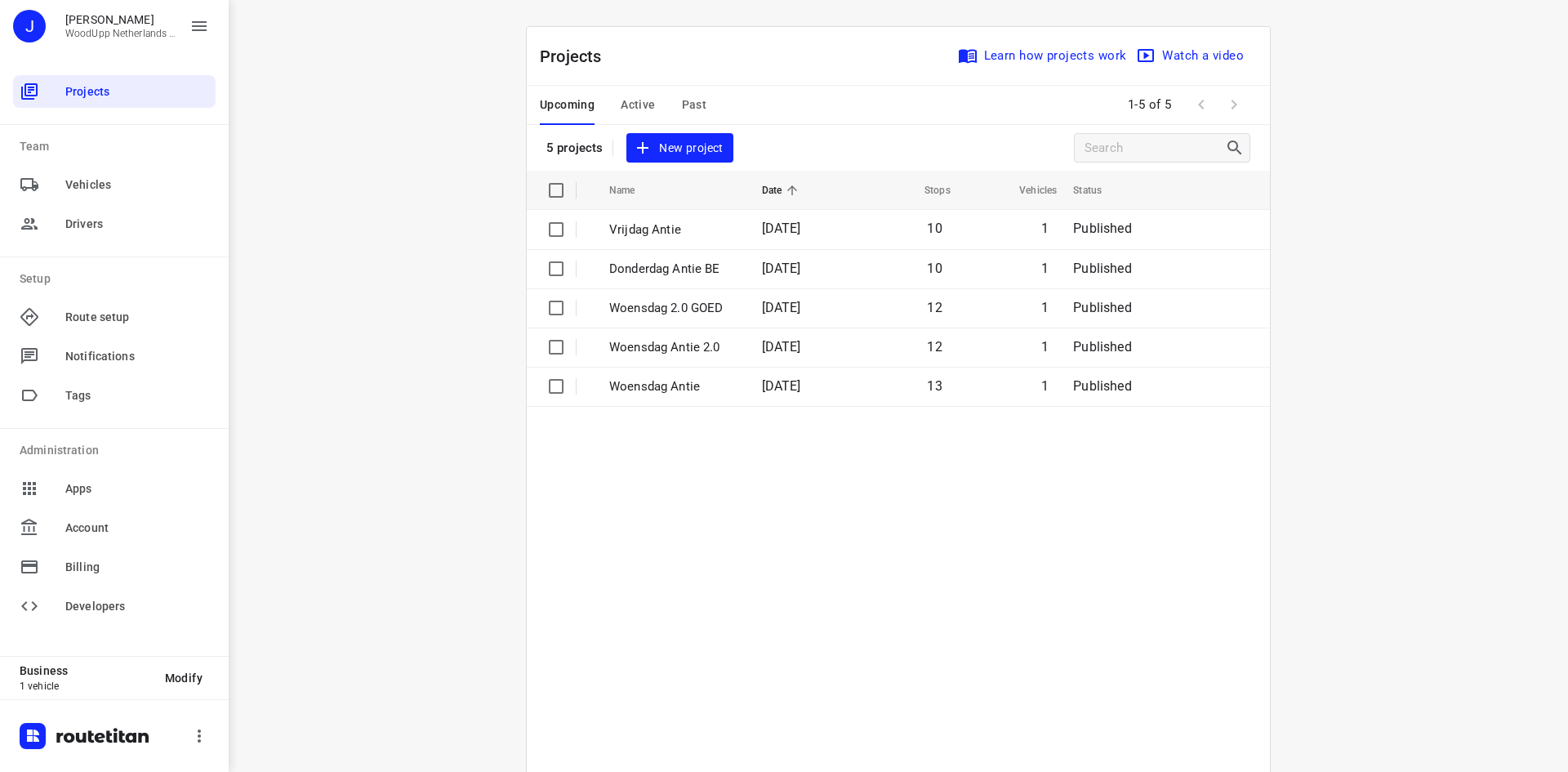
click at [344, 174] on div "i © 2025 Routetitan , © Stadia Maps , © OpenMapTiles © OpenStreetMap contributo…" at bounding box center [898, 386] width 1340 height 772
click at [57, 93] on div at bounding box center [42, 91] width 46 height 19
click at [359, 128] on div "i © 2025 Routetitan , © Stadia Maps , © OpenMapTiles © OpenStreetMap contributo…" at bounding box center [898, 386] width 1340 height 772
click at [443, 297] on div "i © 2025 Routetitan , © Stadia Maps , © OpenMapTiles © OpenStreetMap contributo…" at bounding box center [898, 386] width 1340 height 772
click at [1425, 384] on div "i © 2025 Routetitan , © Stadia Maps , © OpenMapTiles © OpenStreetMap contributo…" at bounding box center [898, 386] width 1340 height 772
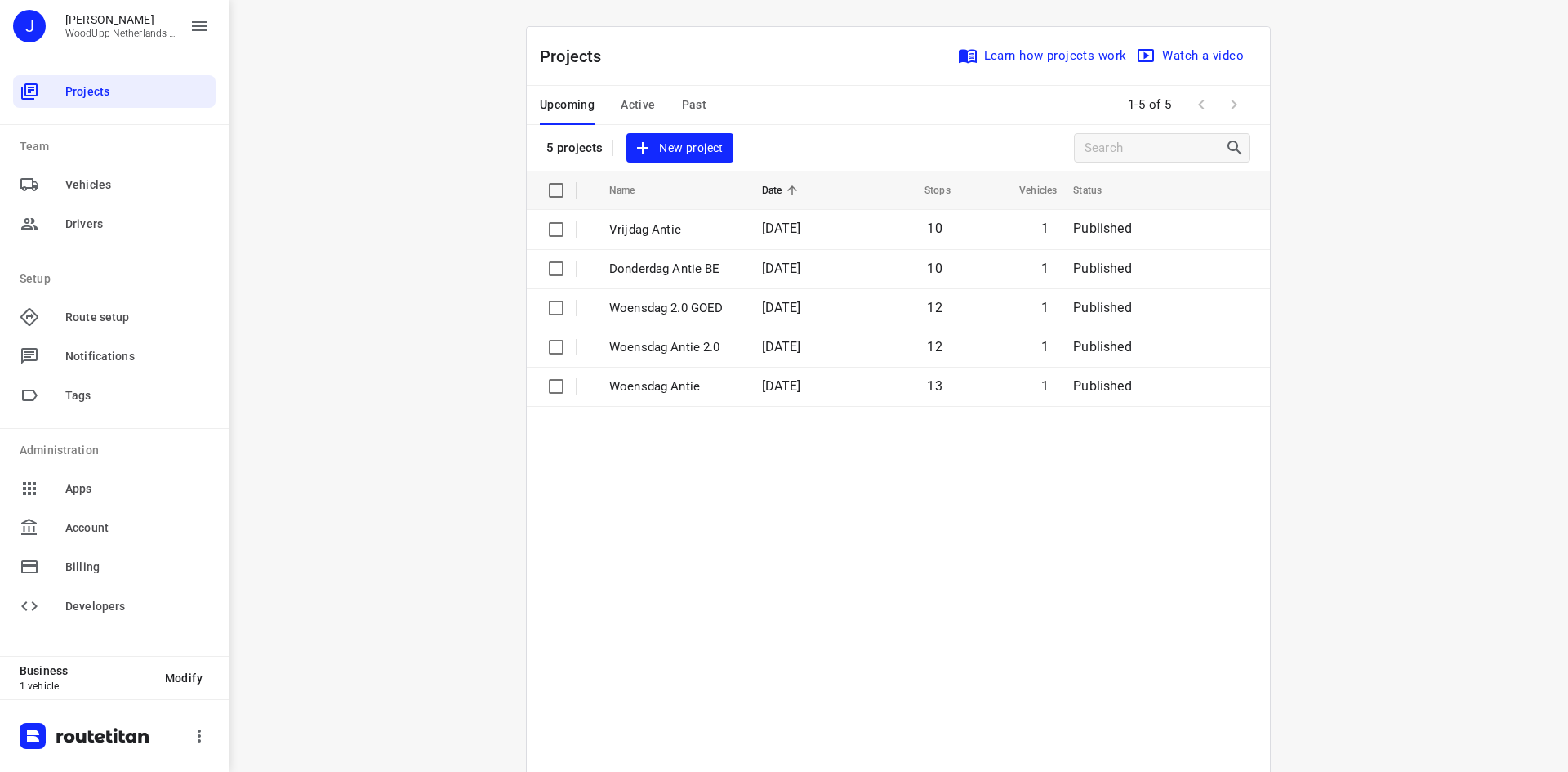
click at [407, 242] on div "i © 2025 Routetitan , © Stadia Maps , © OpenMapTiles © OpenStreetMap contributo…" at bounding box center [898, 386] width 1340 height 772
click at [444, 247] on div "i © 2025 Routetitan , © Stadia Maps , © OpenMapTiles © OpenStreetMap contributo…" at bounding box center [898, 386] width 1340 height 772
click at [618, 150] on div "5 projects New project" at bounding box center [640, 148] width 187 height 30
click at [648, 147] on span "New project" at bounding box center [679, 148] width 87 height 20
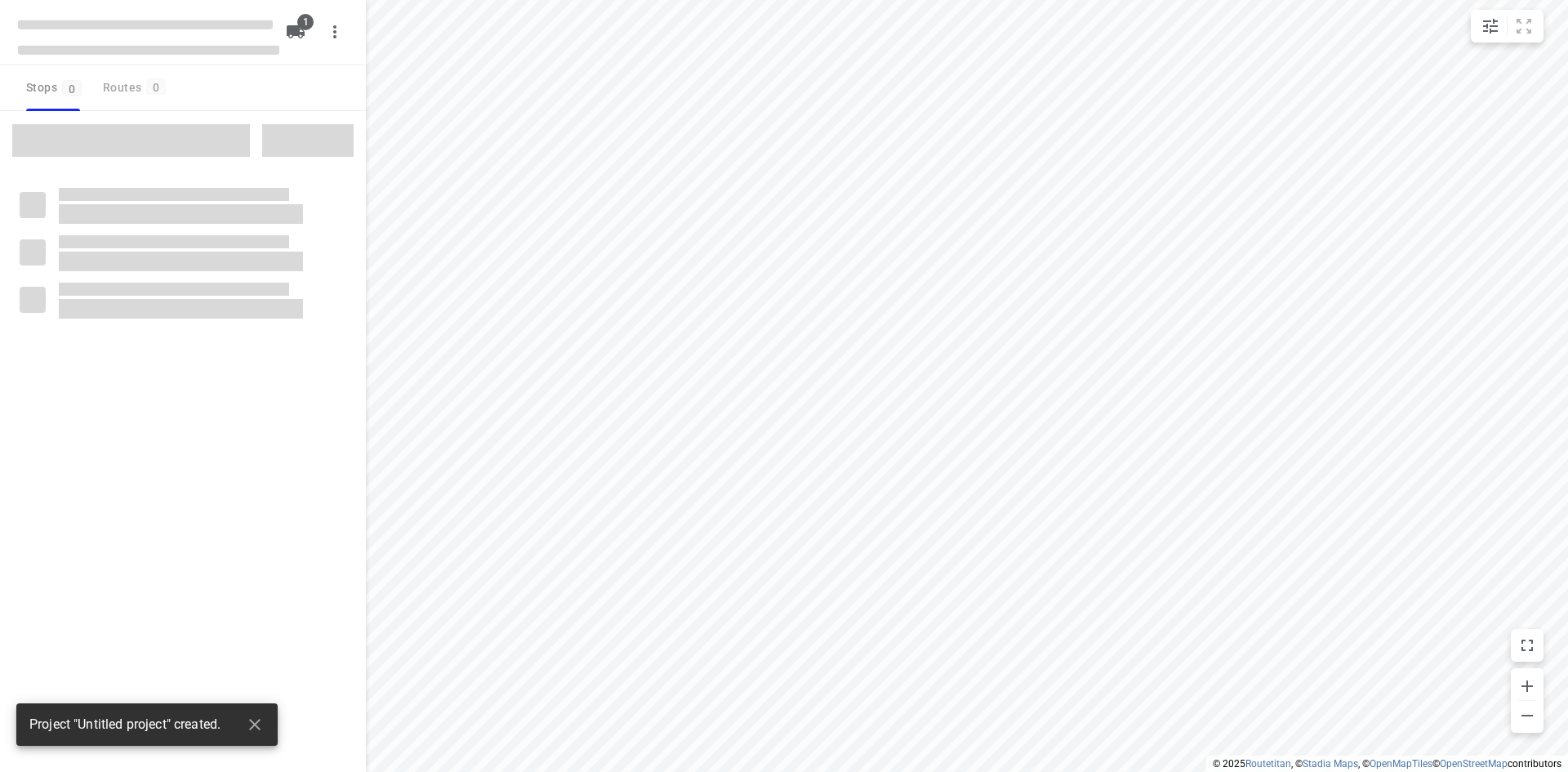
type input "distance"
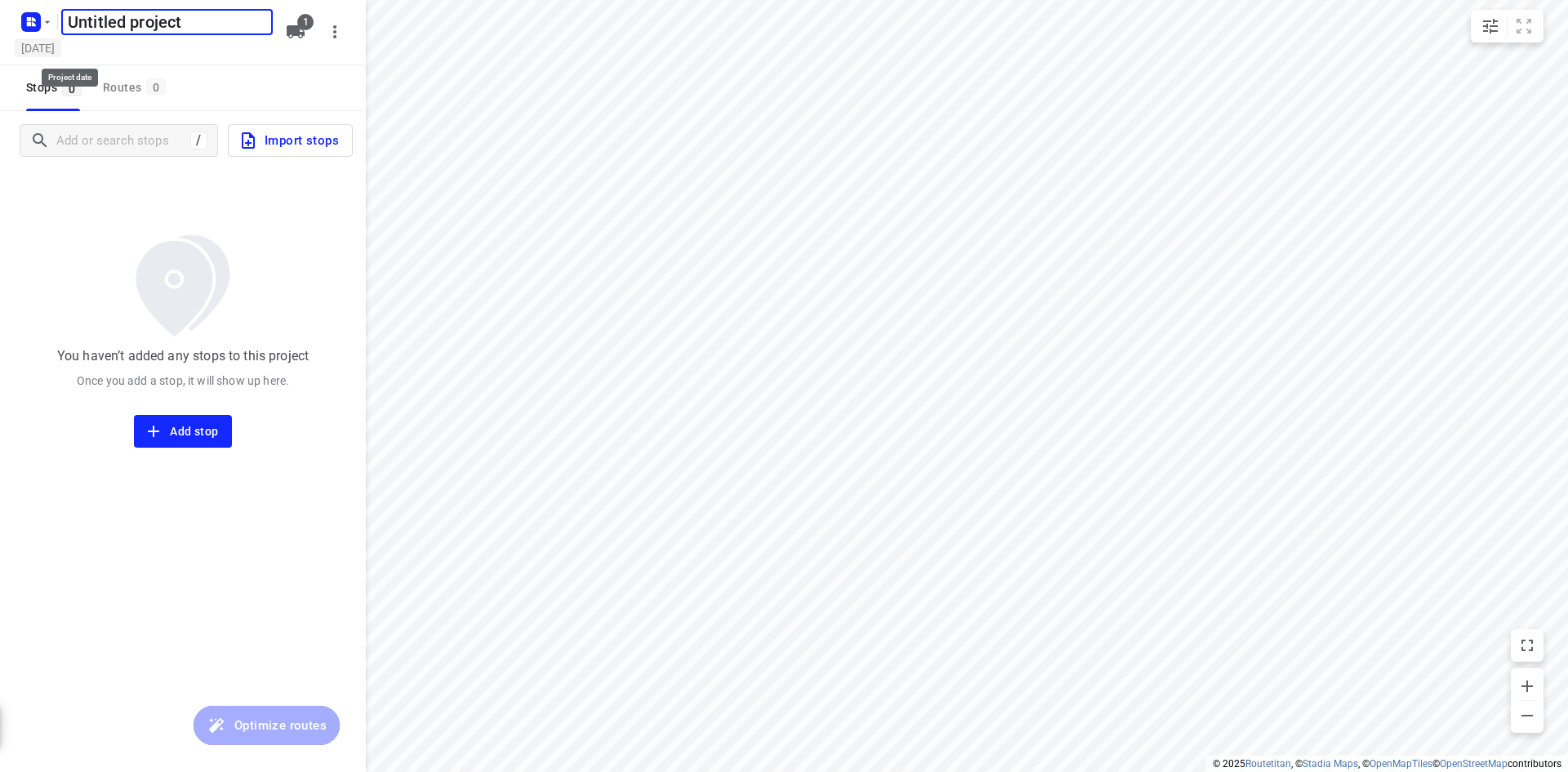
click at [62, 47] on h5 "[DATE]" at bounding box center [37, 48] width 46 height 19
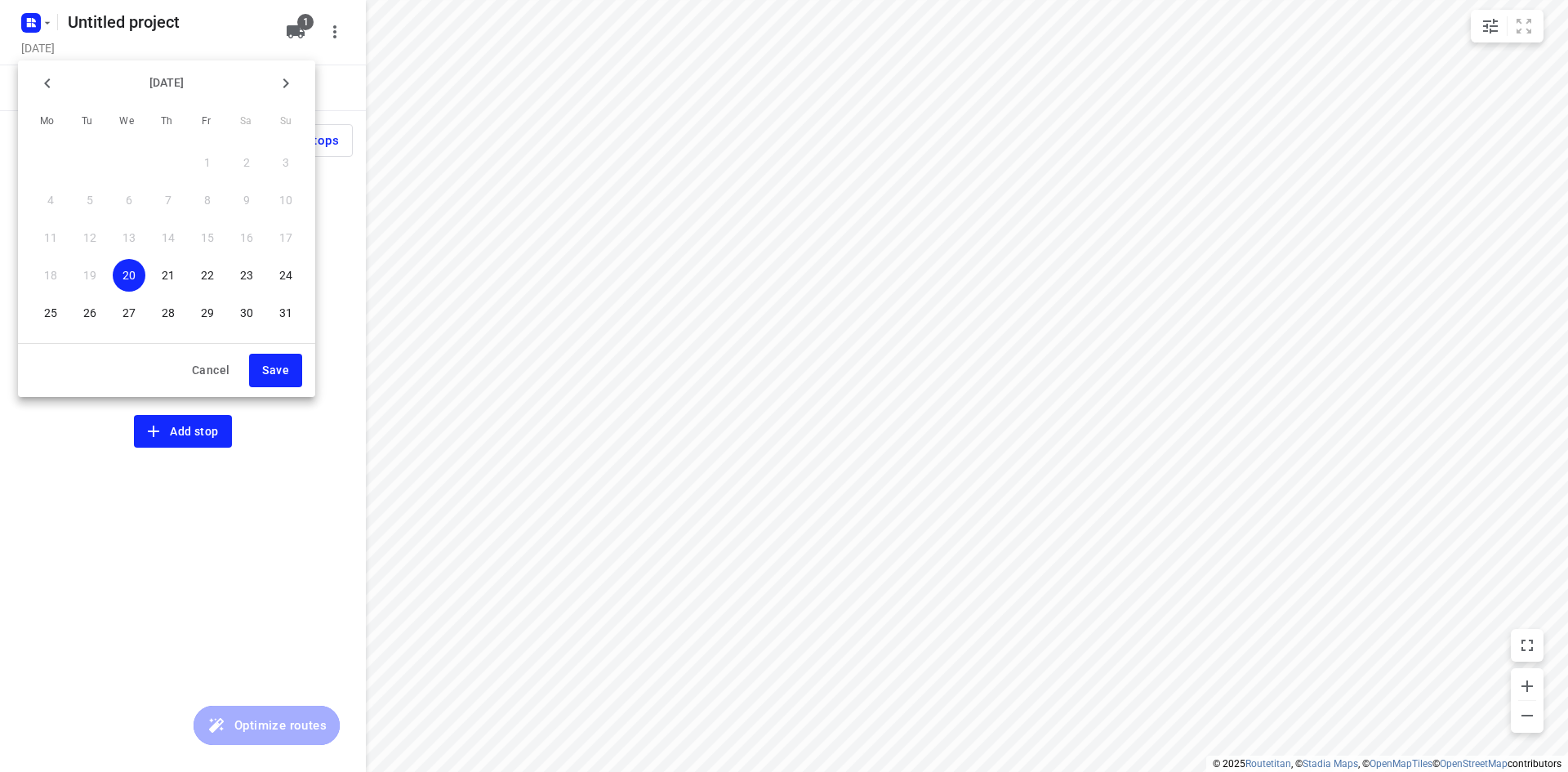
click at [176, 278] on span "21" at bounding box center [168, 275] width 33 height 16
click at [285, 381] on button "Save" at bounding box center [276, 371] width 53 height 34
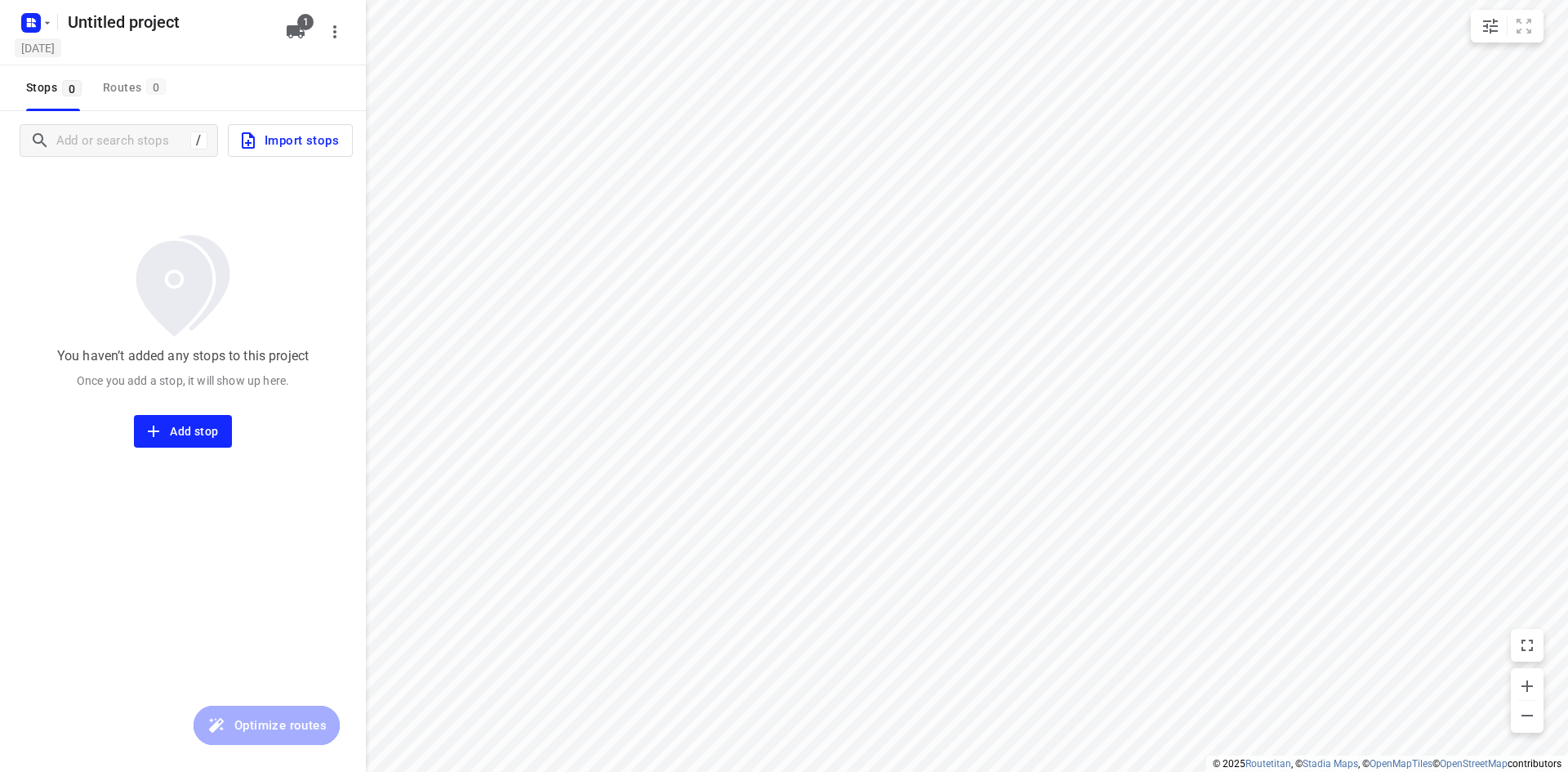
click at [61, 46] on h5 "[DATE]" at bounding box center [37, 48] width 46 height 19
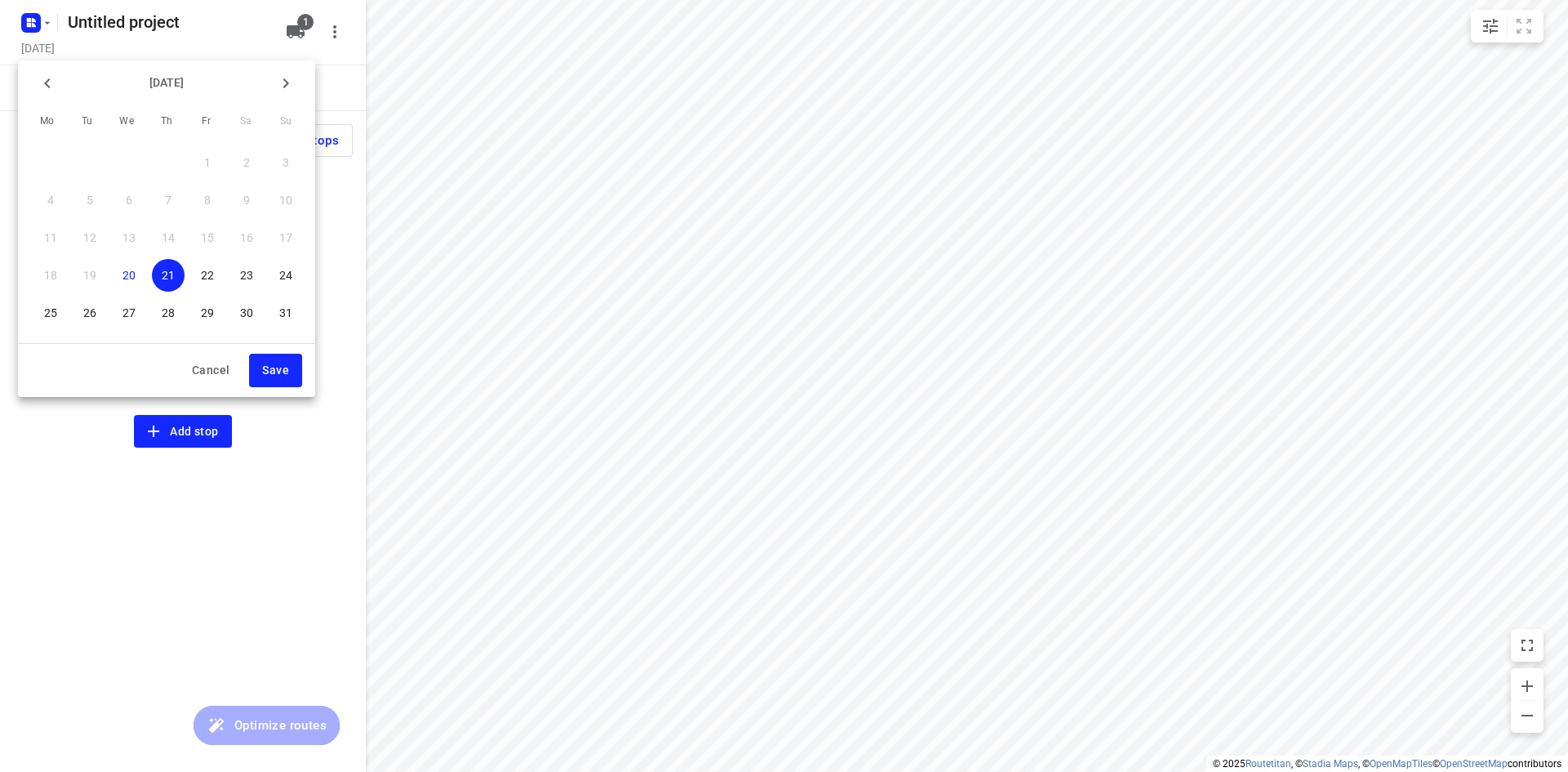
click at [250, 273] on p "23" at bounding box center [247, 275] width 13 height 16
click at [265, 373] on span "Save" at bounding box center [276, 370] width 27 height 20
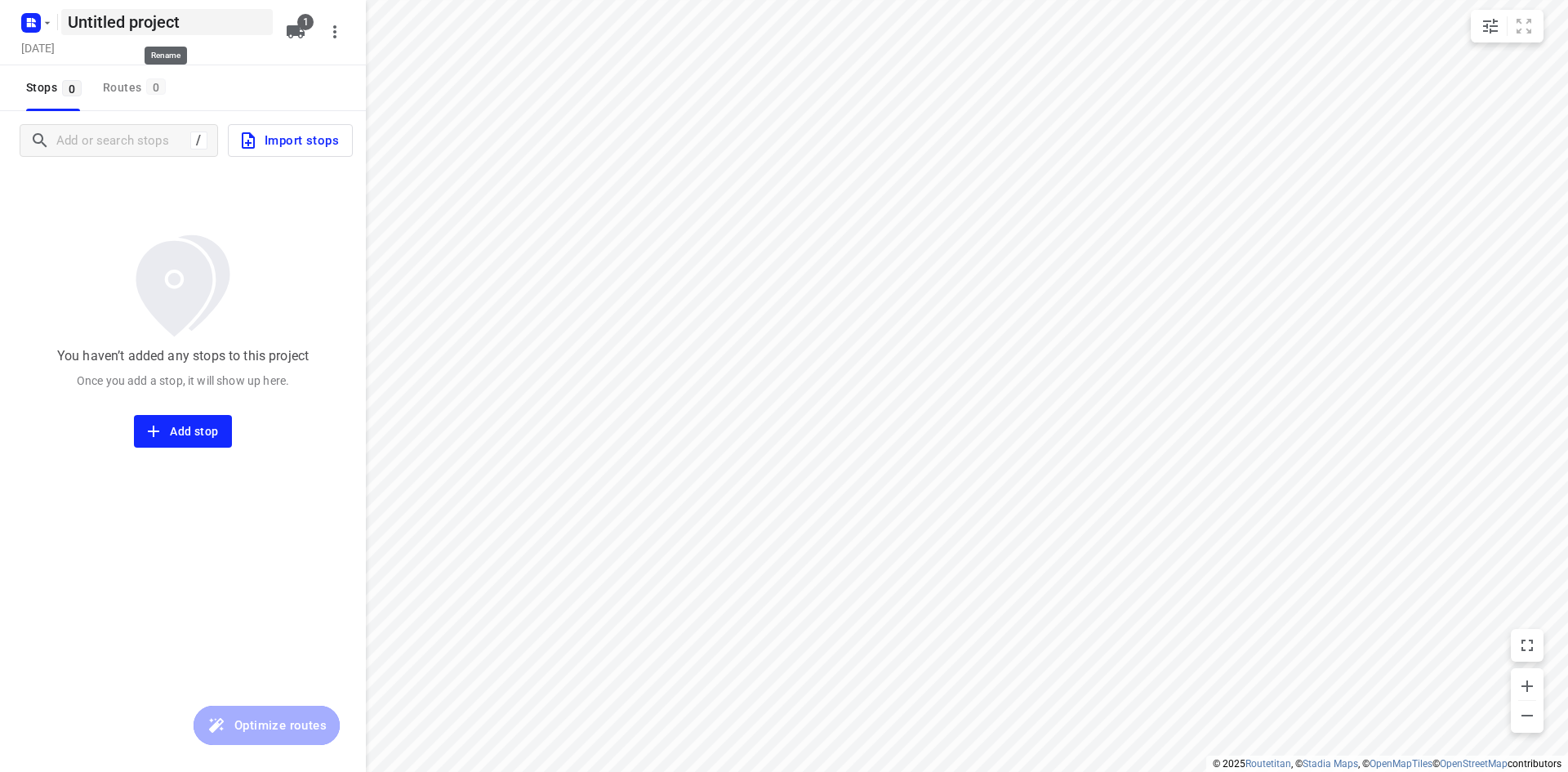
click at [126, 26] on h5 "Untitled project" at bounding box center [167, 22] width 212 height 26
drag, startPoint x: 212, startPoint y: 24, endPoint x: 0, endPoint y: 36, distance: 212.3
click at [0, 34] on div "Untitled project ​ [DATE] 1" at bounding box center [183, 33] width 366 height 66
type input "Zaterdag Antie"
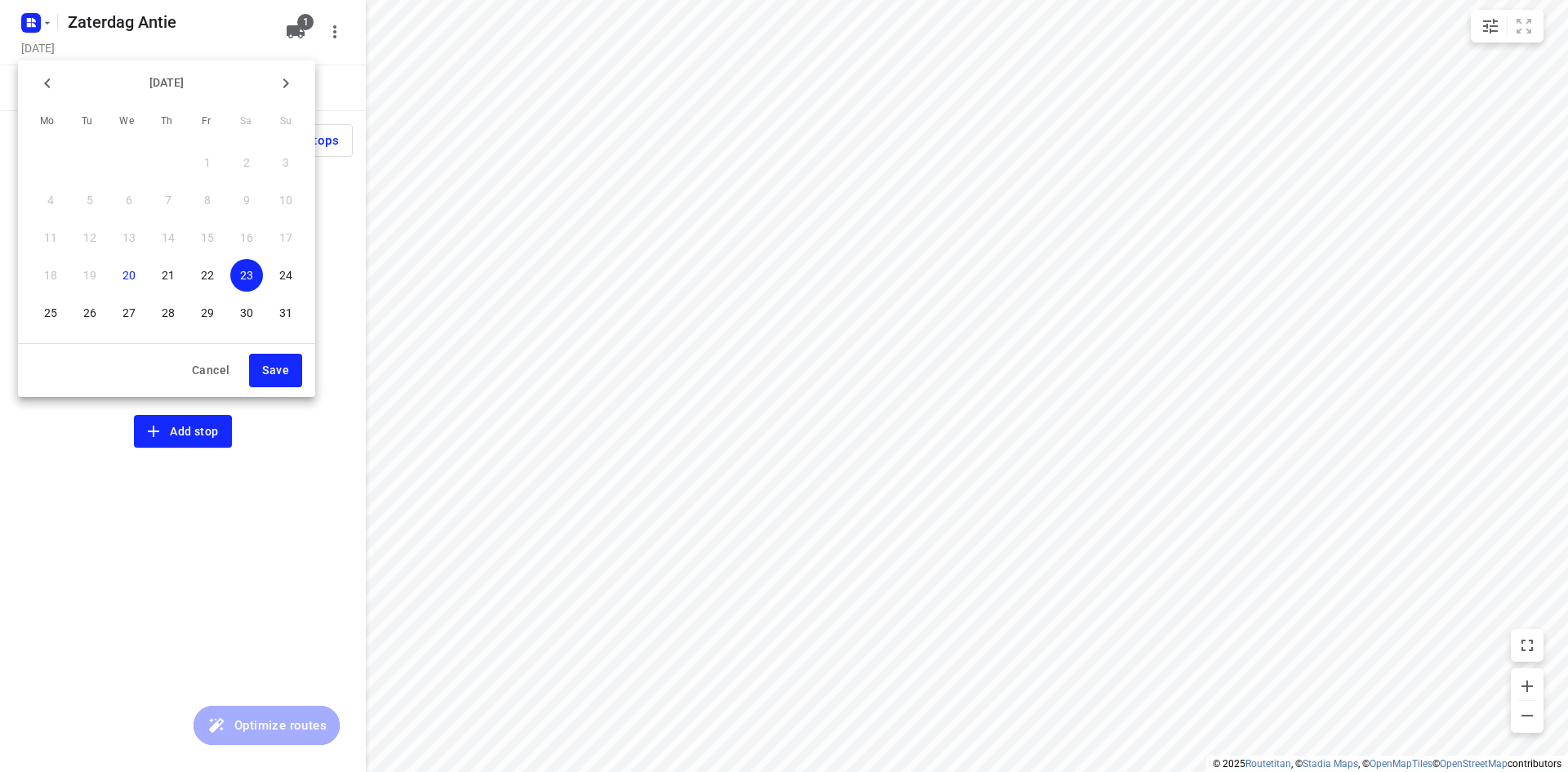
click at [279, 376] on span "Save" at bounding box center [276, 370] width 27 height 20
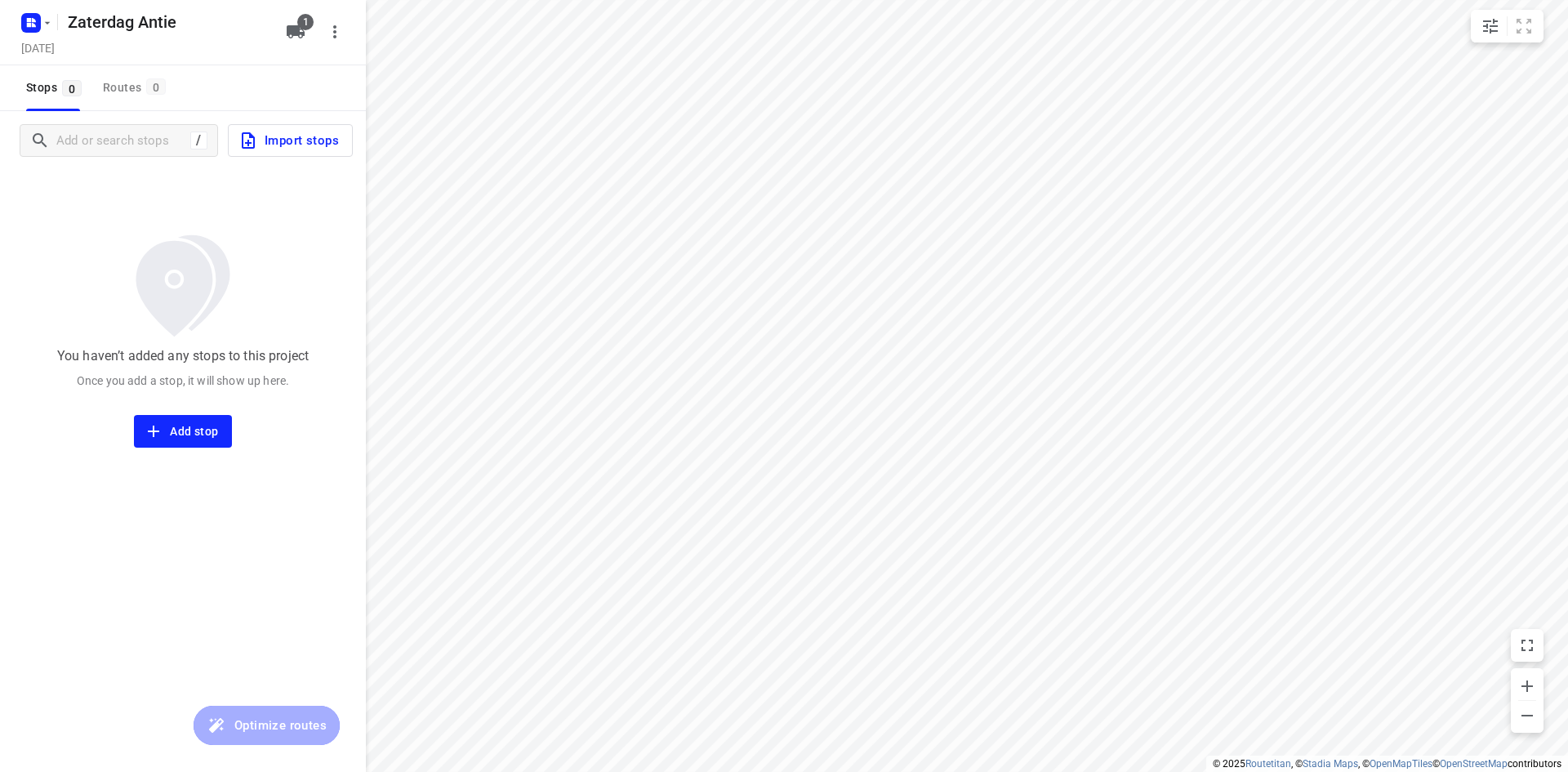
drag, startPoint x: 118, startPoint y: 216, endPoint x: 111, endPoint y: 190, distance: 26.9
click at [120, 216] on div "You haven’t added any stops to this project Once you add a stop, it will show u…" at bounding box center [183, 308] width 366 height 277
click at [99, 144] on input "Add or search stops" at bounding box center [204, 141] width 294 height 25
click at [102, 196] on div "You haven’t added any stops to this project Once you add a stop, it will show u…" at bounding box center [183, 308] width 366 height 277
click at [153, 126] on div "/" at bounding box center [118, 140] width 198 height 33
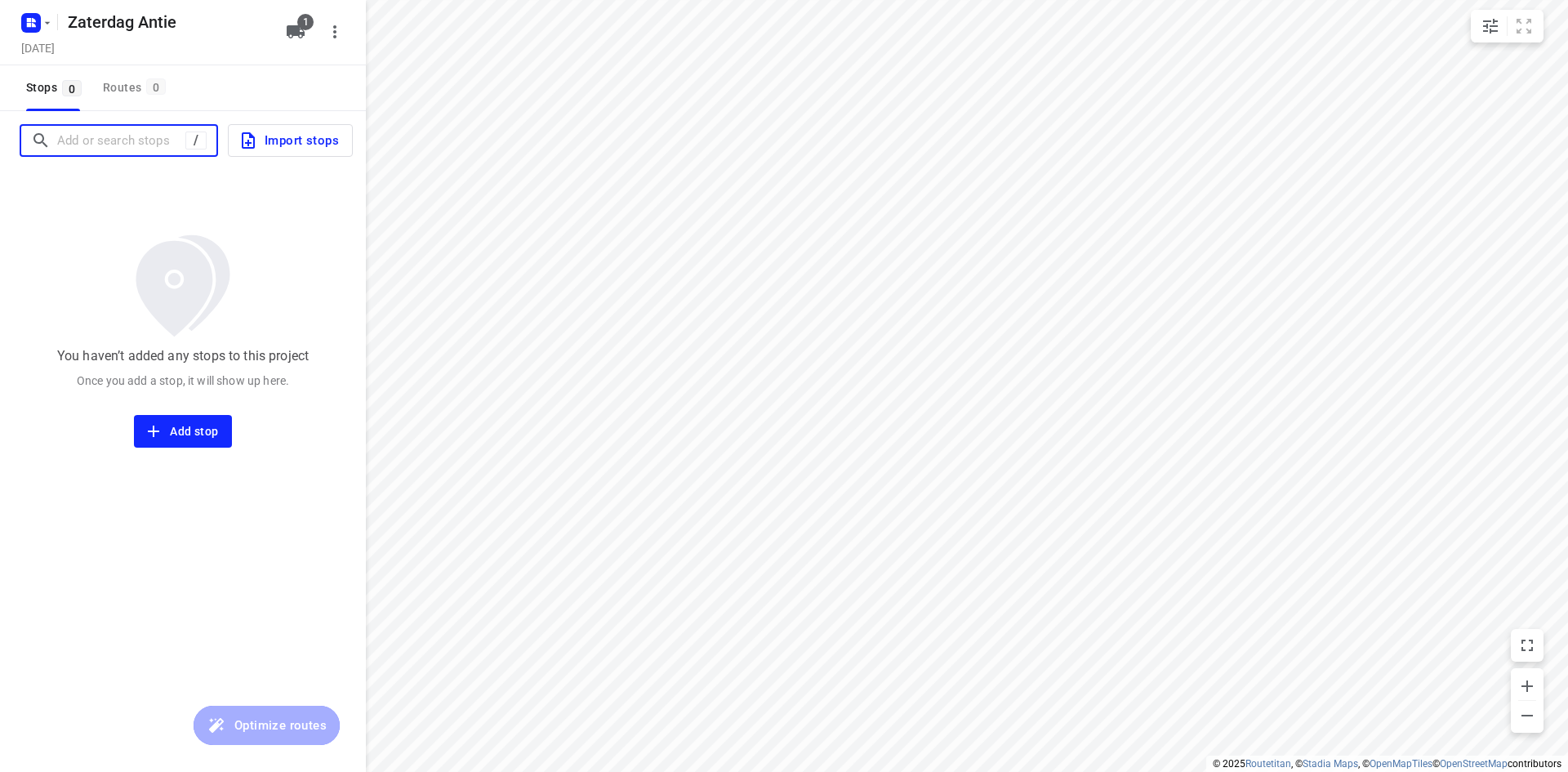
drag, startPoint x: 143, startPoint y: 142, endPoint x: 153, endPoint y: 143, distance: 10.0
click at [153, 143] on input "Add or search stops" at bounding box center [121, 141] width 128 height 25
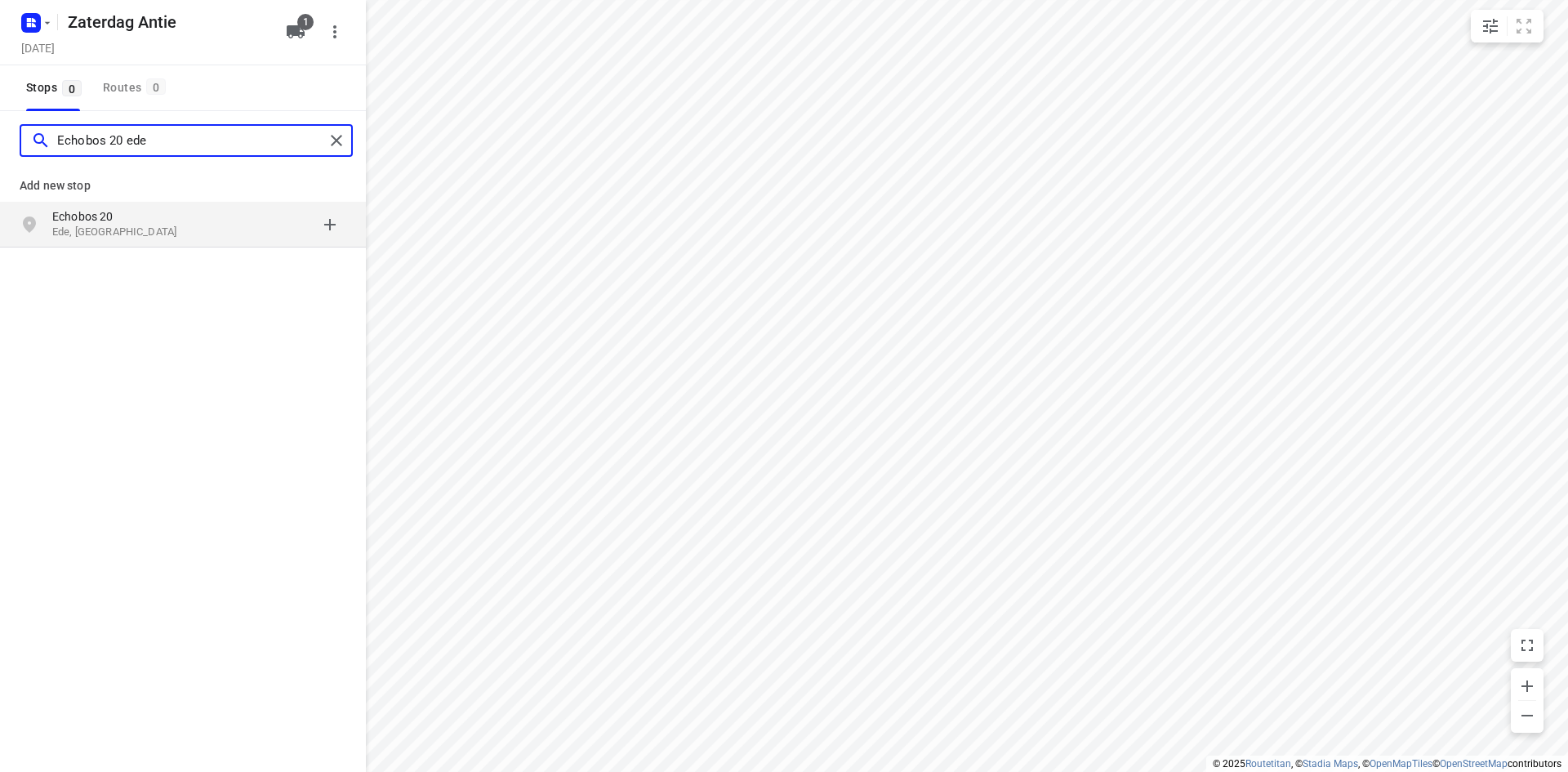
type input "Echobos 20 ede"
click at [117, 226] on p "Ede, [GEOGRAPHIC_DATA]" at bounding box center [127, 232] width 150 height 15
type input "[STREET_ADDRESS]"
click at [96, 218] on b "[STREET_ADDRESS]" at bounding box center [105, 217] width 106 height 13
type input "zilverschoon 5 brummen"
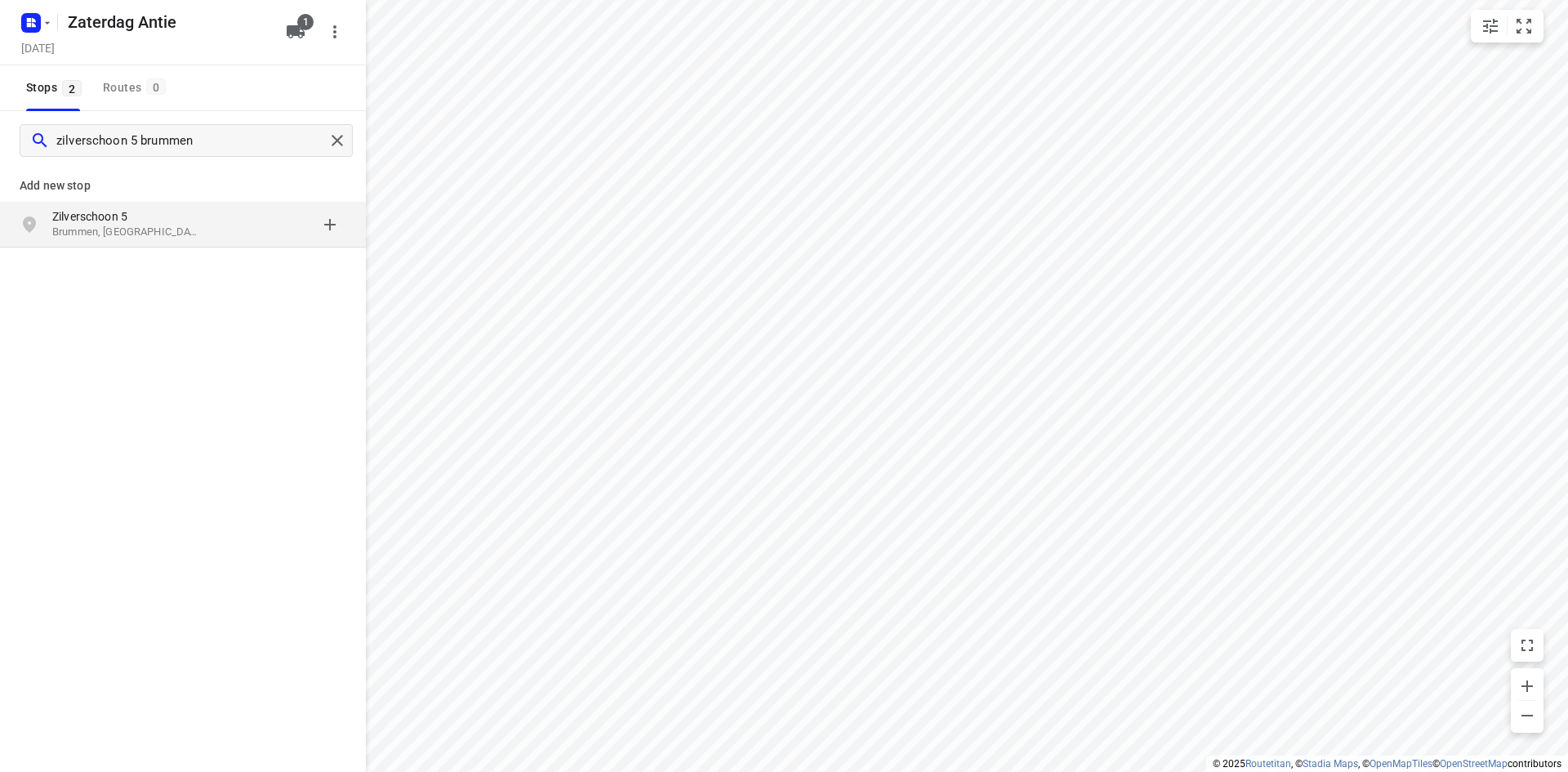
click at [132, 213] on p "Zilverschoon 5" at bounding box center [127, 216] width 150 height 16
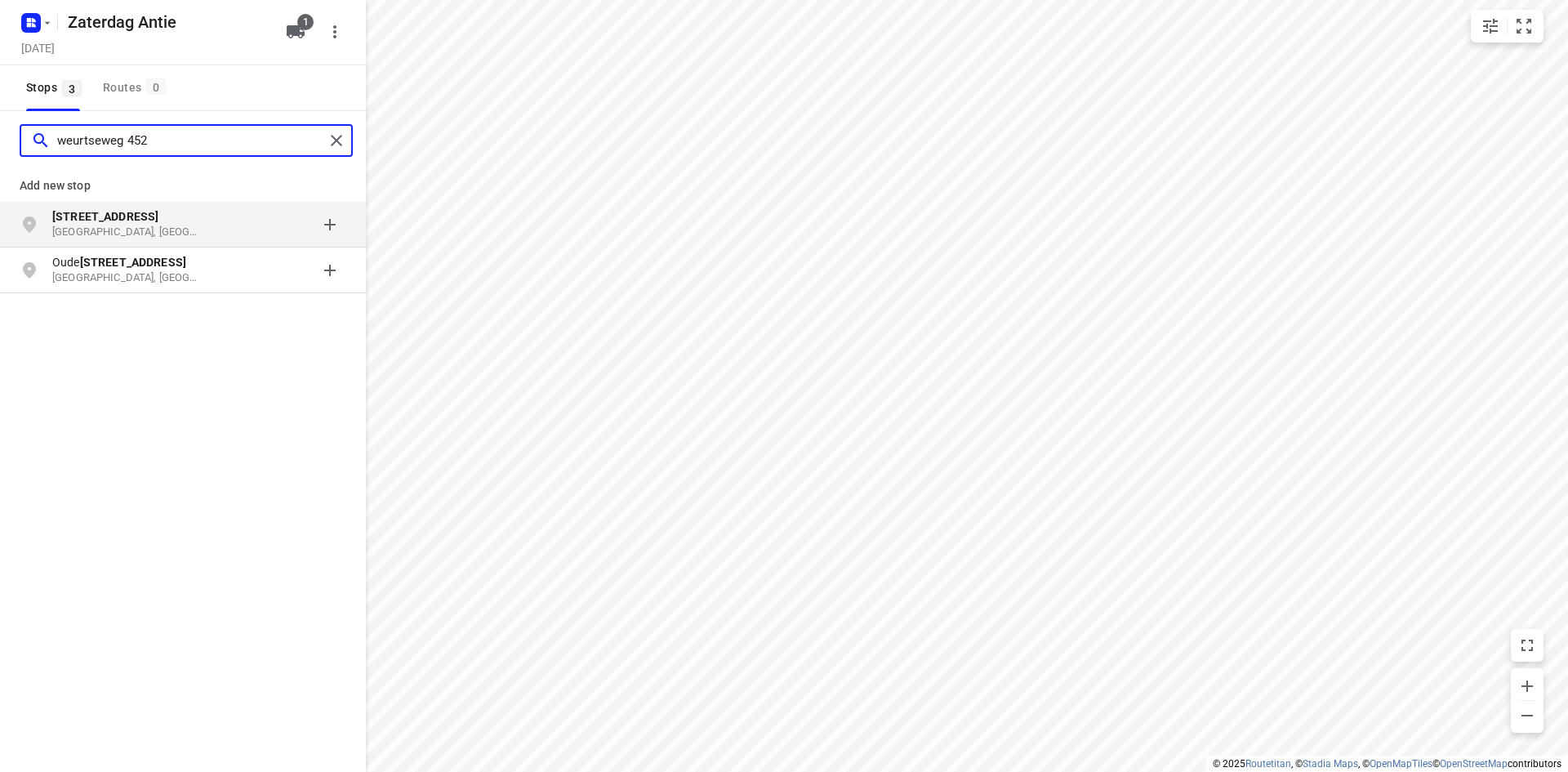
type input "weurtseweg 452"
click at [128, 221] on b "[STREET_ADDRESS]" at bounding box center [105, 217] width 106 height 13
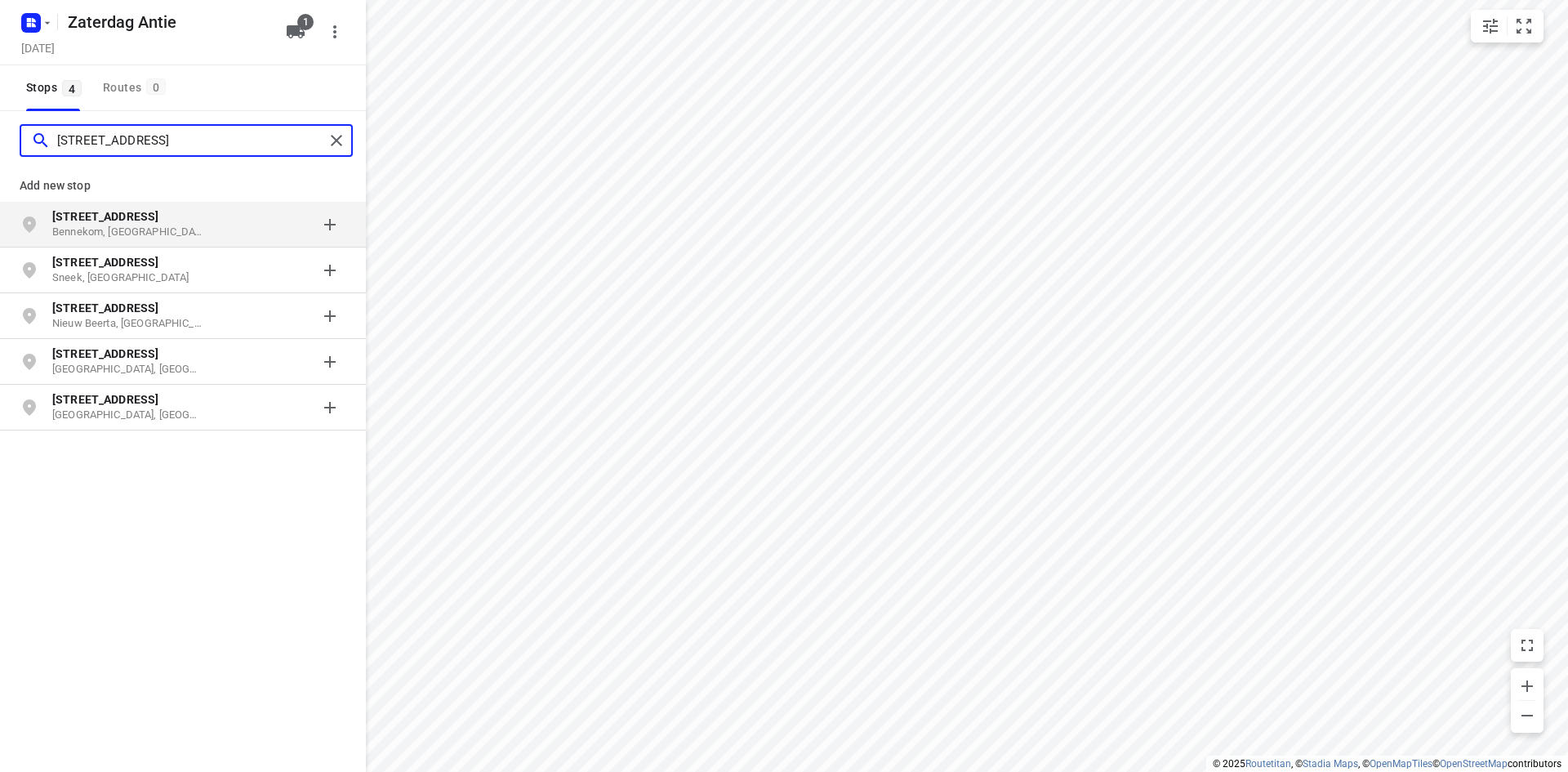
type input "[STREET_ADDRESS]"
click at [121, 222] on b "[STREET_ADDRESS]" at bounding box center [105, 217] width 106 height 13
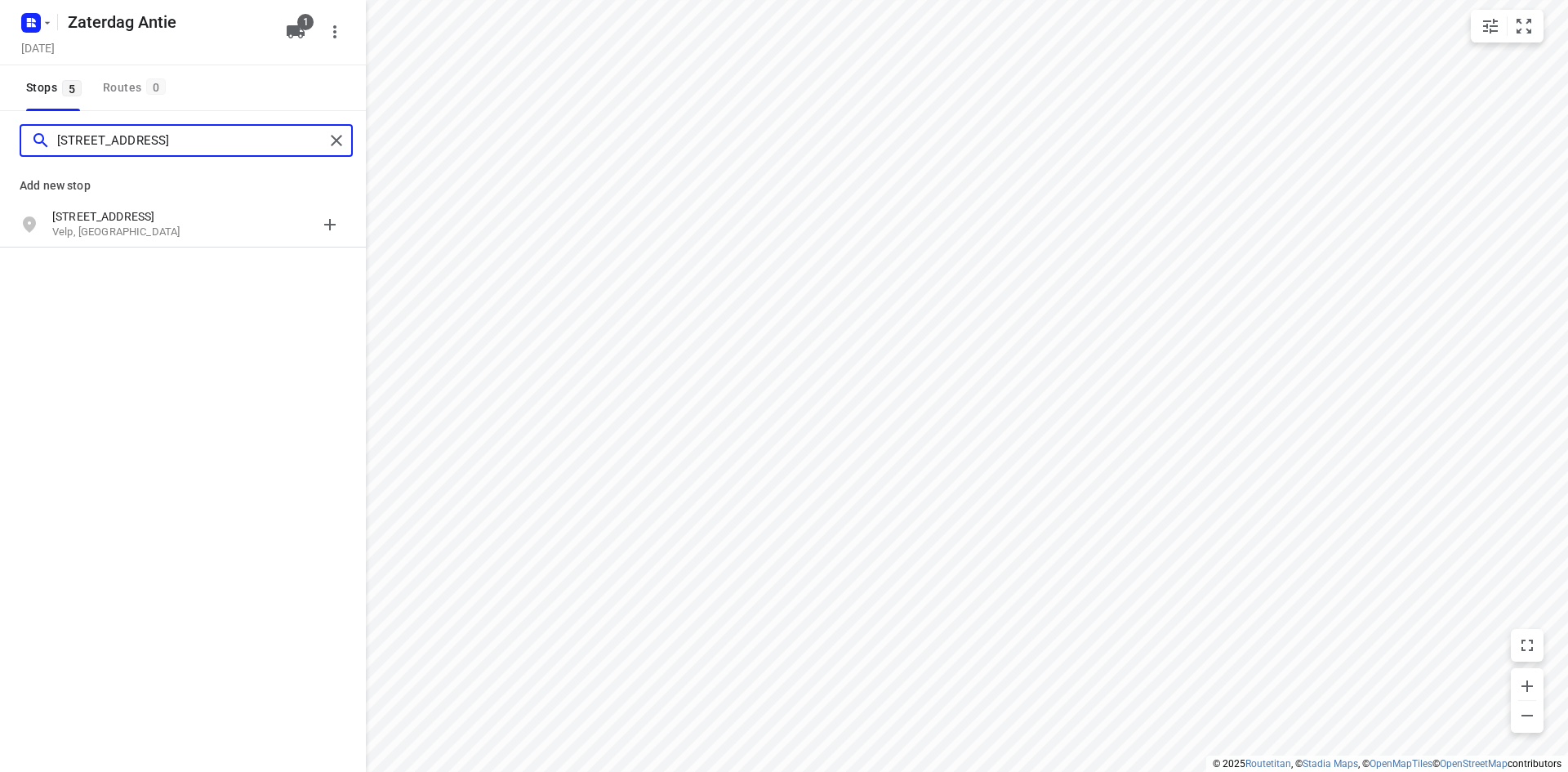
type input "[STREET_ADDRESS]"
click at [118, 228] on p "Velp, [GEOGRAPHIC_DATA]" at bounding box center [127, 232] width 150 height 15
type input "[PERSON_NAME][GEOGRAPHIC_DATA]"
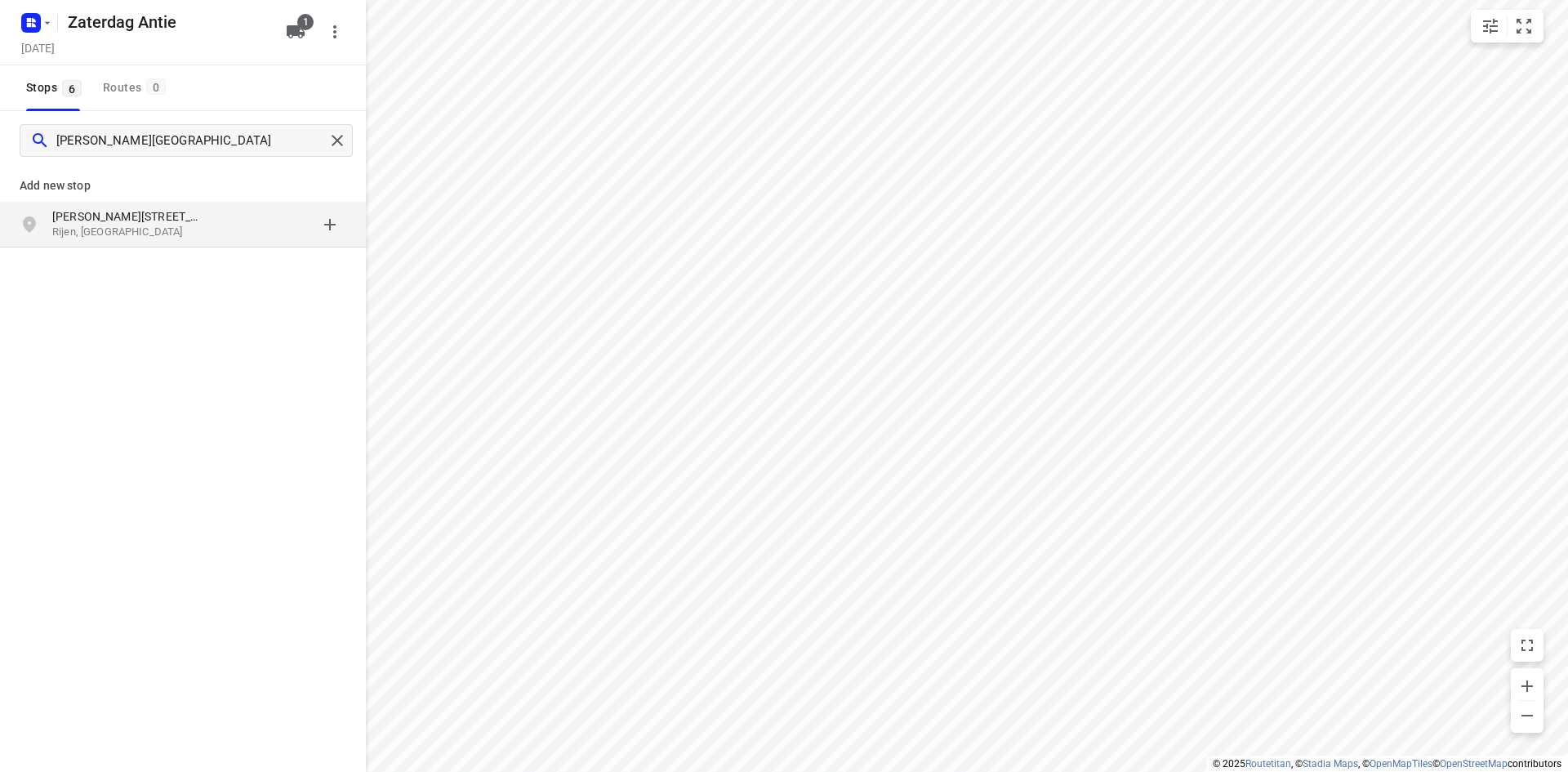
click at [117, 222] on p "[PERSON_NAME][STREET_ADDRESS]" at bounding box center [127, 216] width 150 height 16
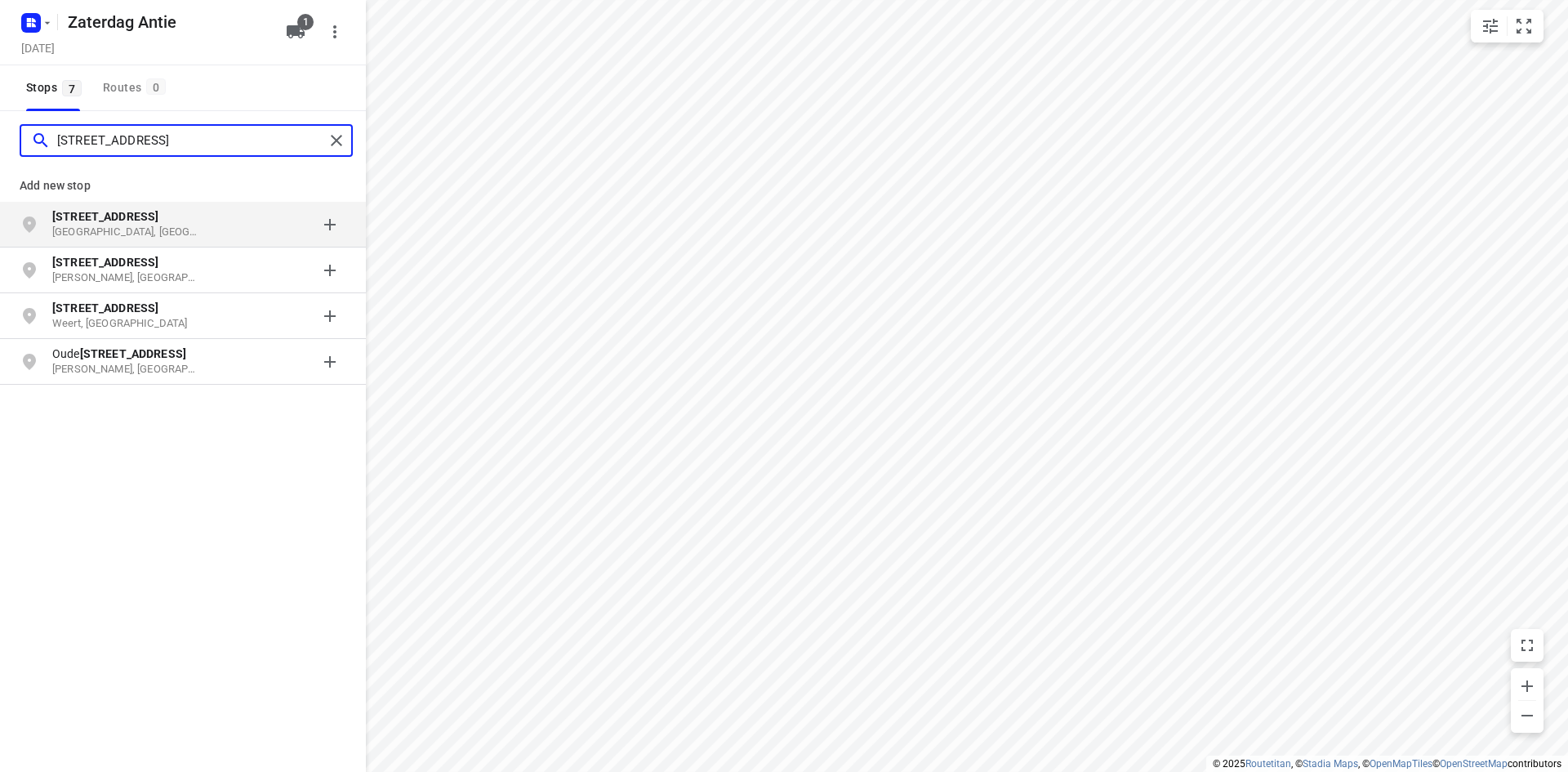
type input "[STREET_ADDRESS]"
click at [132, 225] on p "[GEOGRAPHIC_DATA], [GEOGRAPHIC_DATA]" at bounding box center [127, 232] width 150 height 15
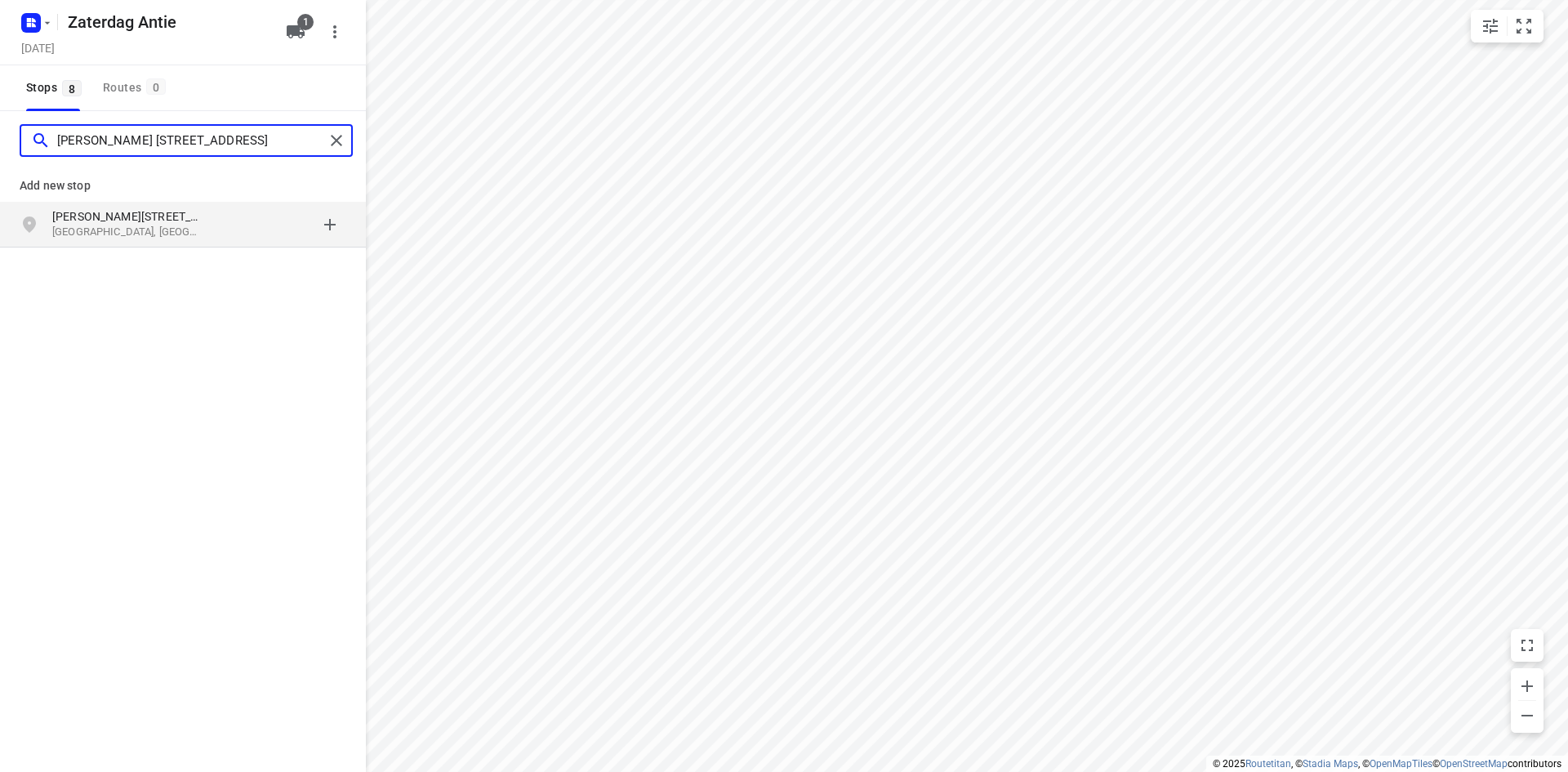
type input "[PERSON_NAME] [STREET_ADDRESS]"
click at [115, 225] on p "[GEOGRAPHIC_DATA], [GEOGRAPHIC_DATA]" at bounding box center [127, 232] width 150 height 15
type input "diemerbroek 42 papekop"
click at [118, 220] on p "Diemerbroek 42" at bounding box center [127, 216] width 150 height 16
type input "tesselschadelaan 26 muiden"
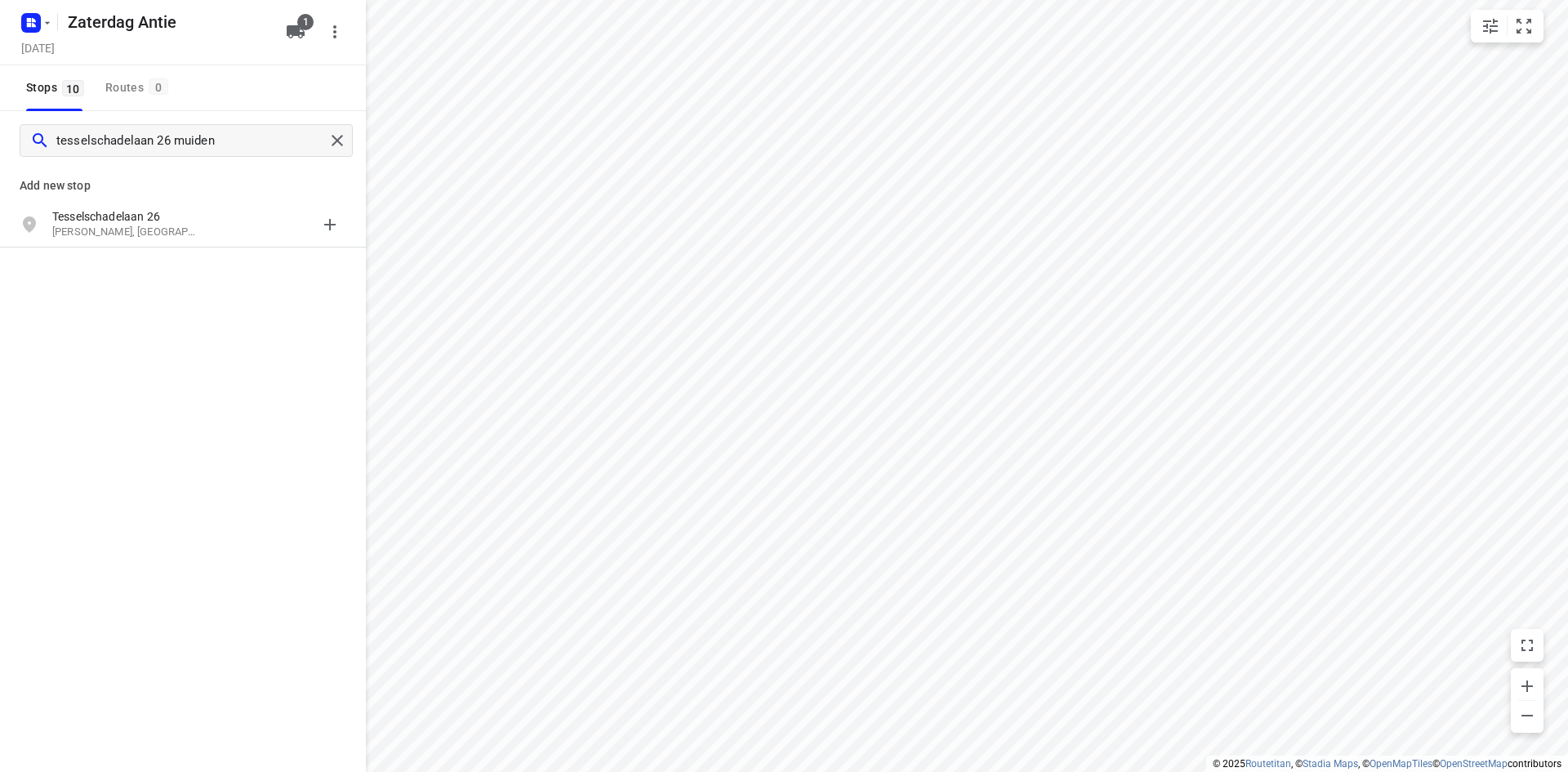
click at [116, 215] on p "Tesselschadelaan 26" at bounding box center [127, 216] width 150 height 16
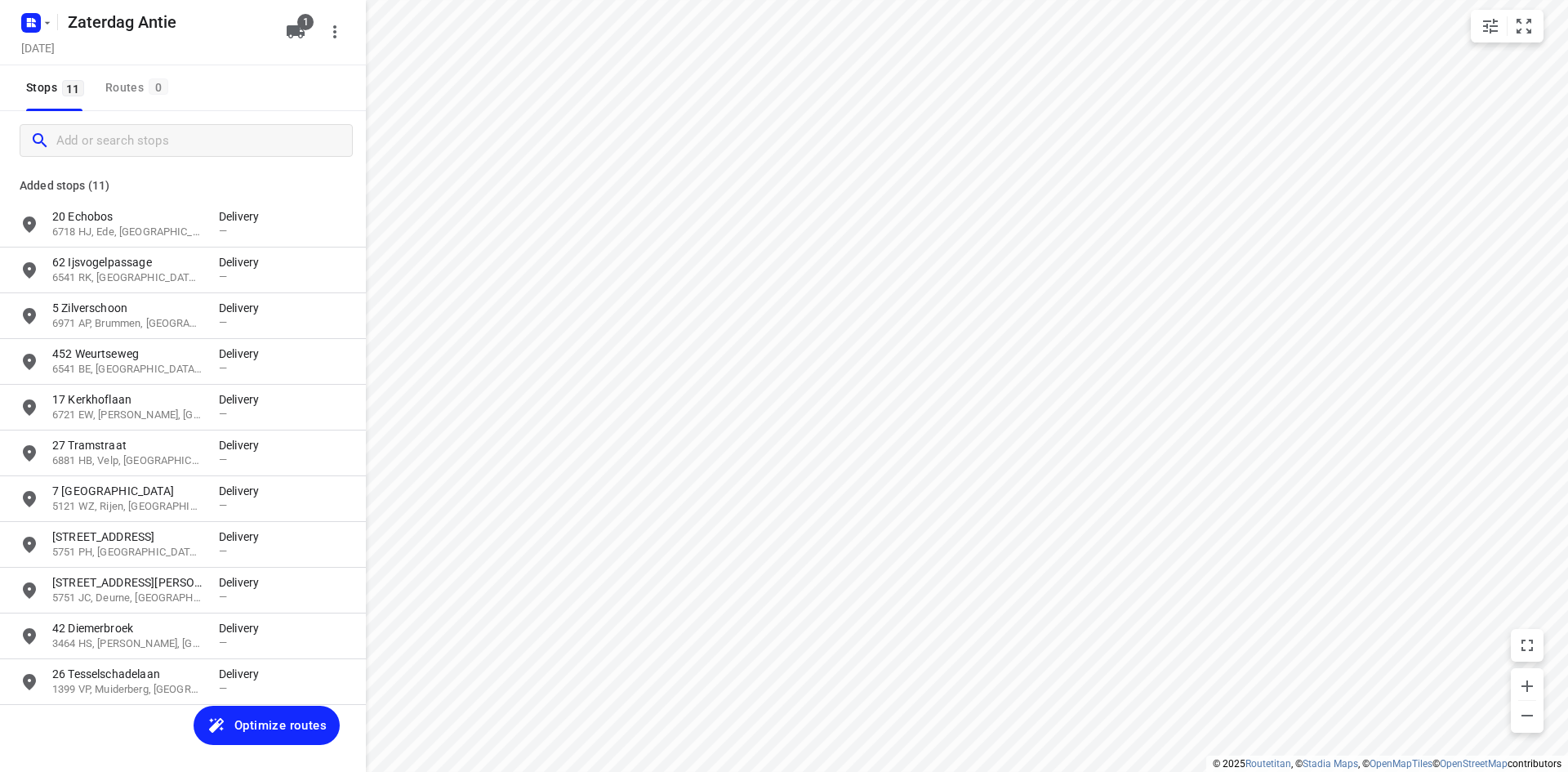
click at [228, 169] on div at bounding box center [183, 141] width 366 height 59
click at [263, 732] on span "Optimize routes" at bounding box center [280, 725] width 92 height 21
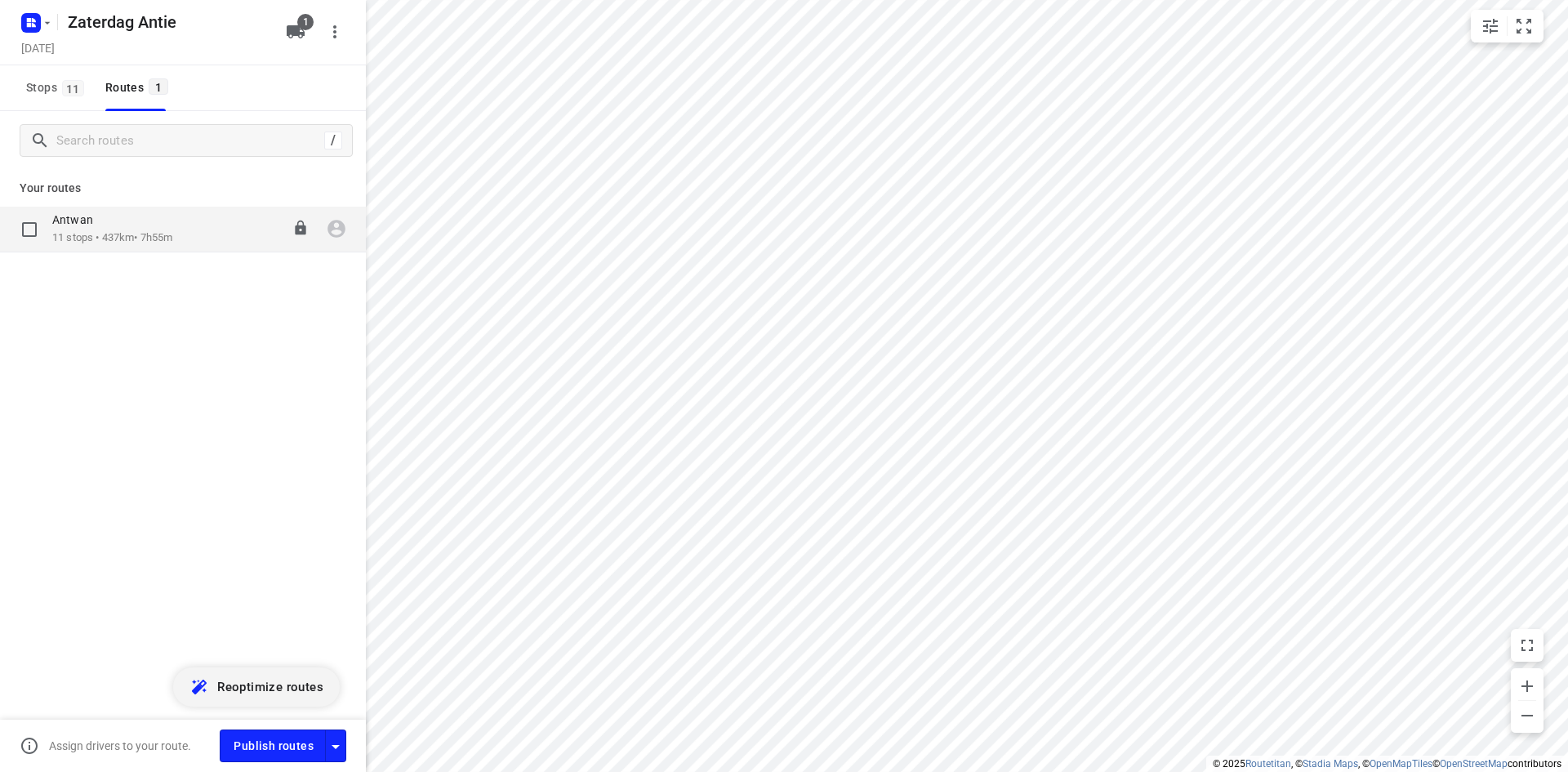
click at [79, 239] on p "11 stops • 437km • 7h55m" at bounding box center [112, 238] width 120 height 15
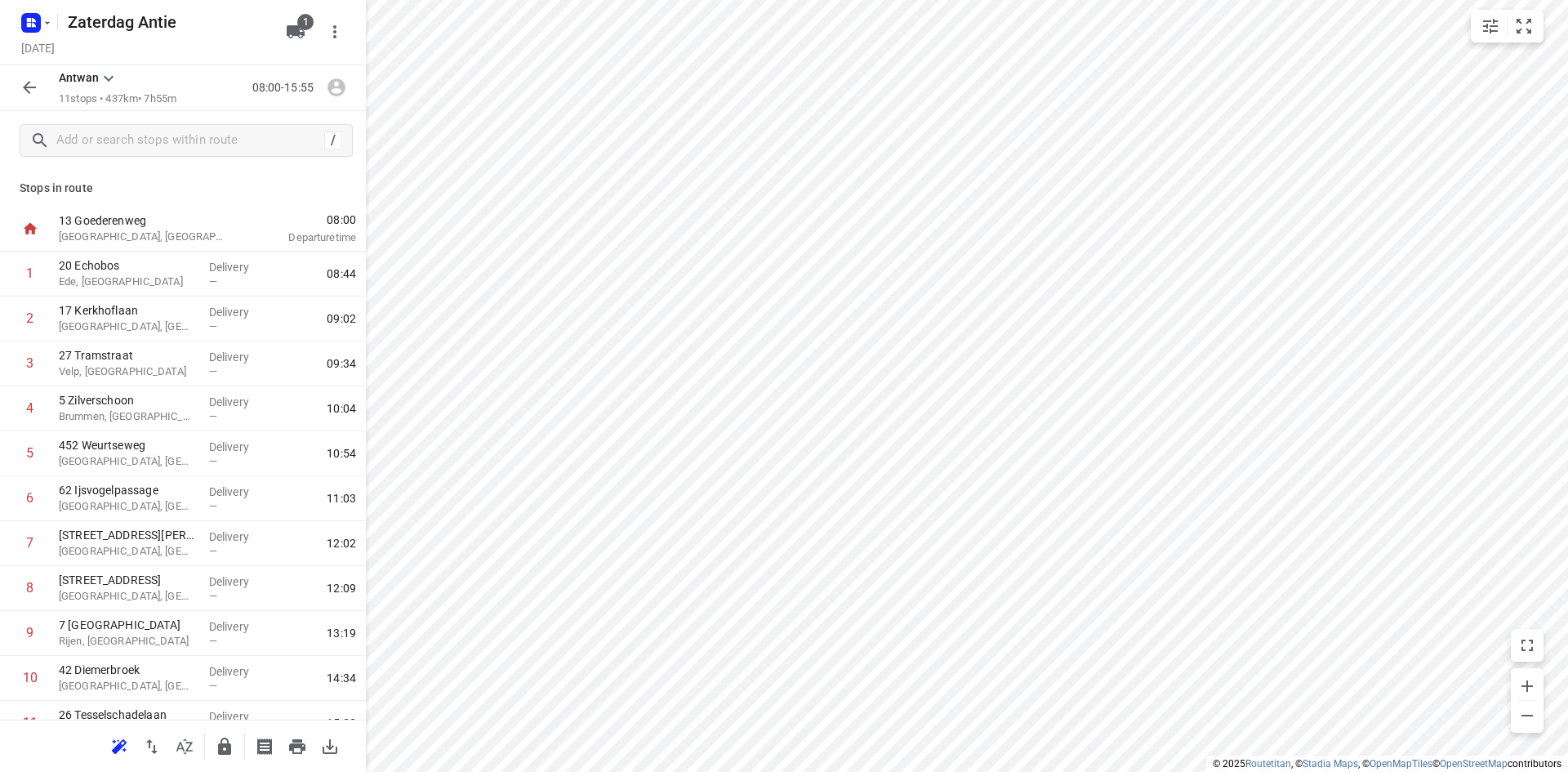
click at [162, 193] on p "Stops in route" at bounding box center [183, 188] width 327 height 17
click at [201, 185] on p "Stops in route" at bounding box center [183, 188] width 327 height 17
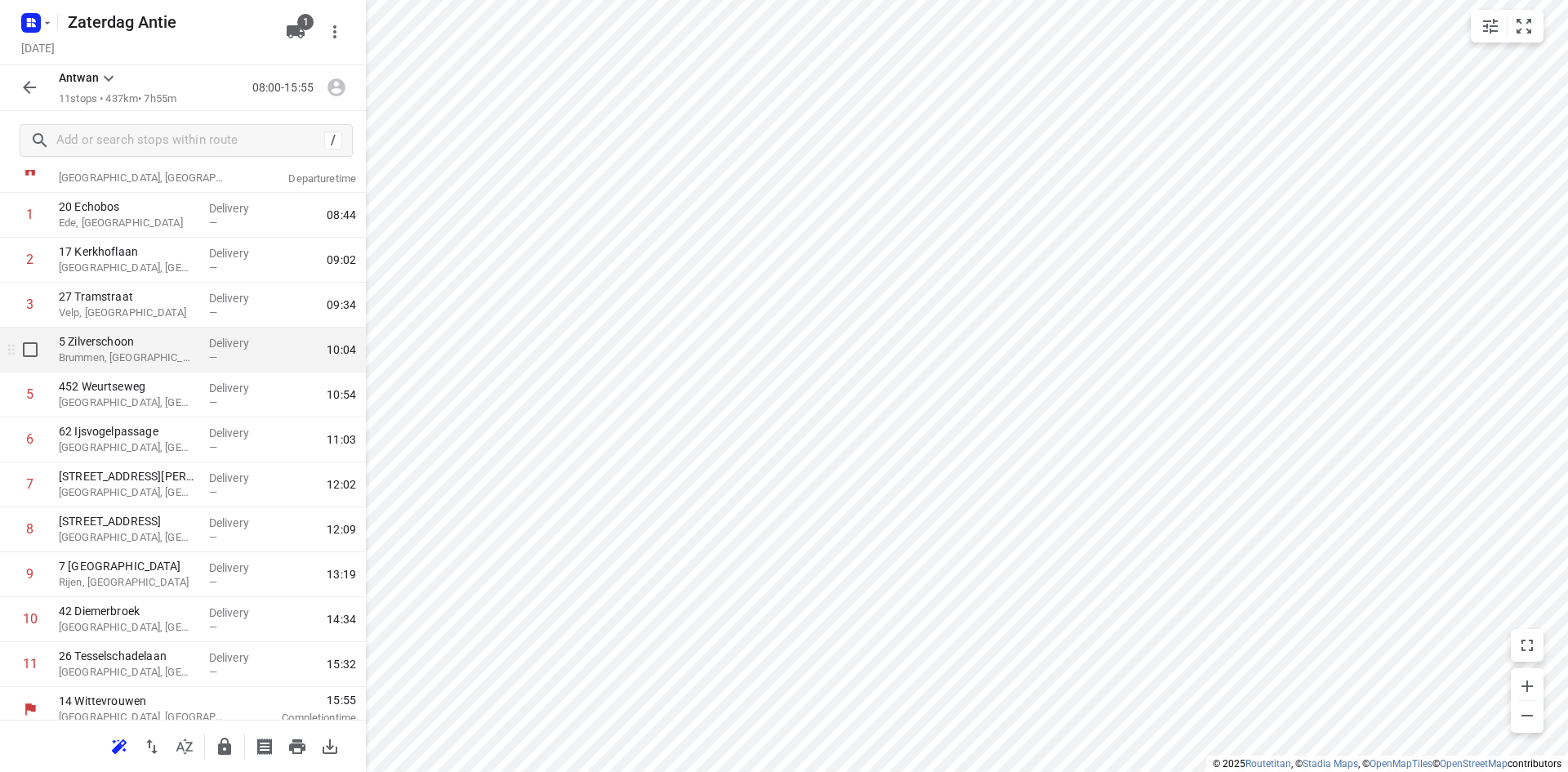
scroll to position [71, 0]
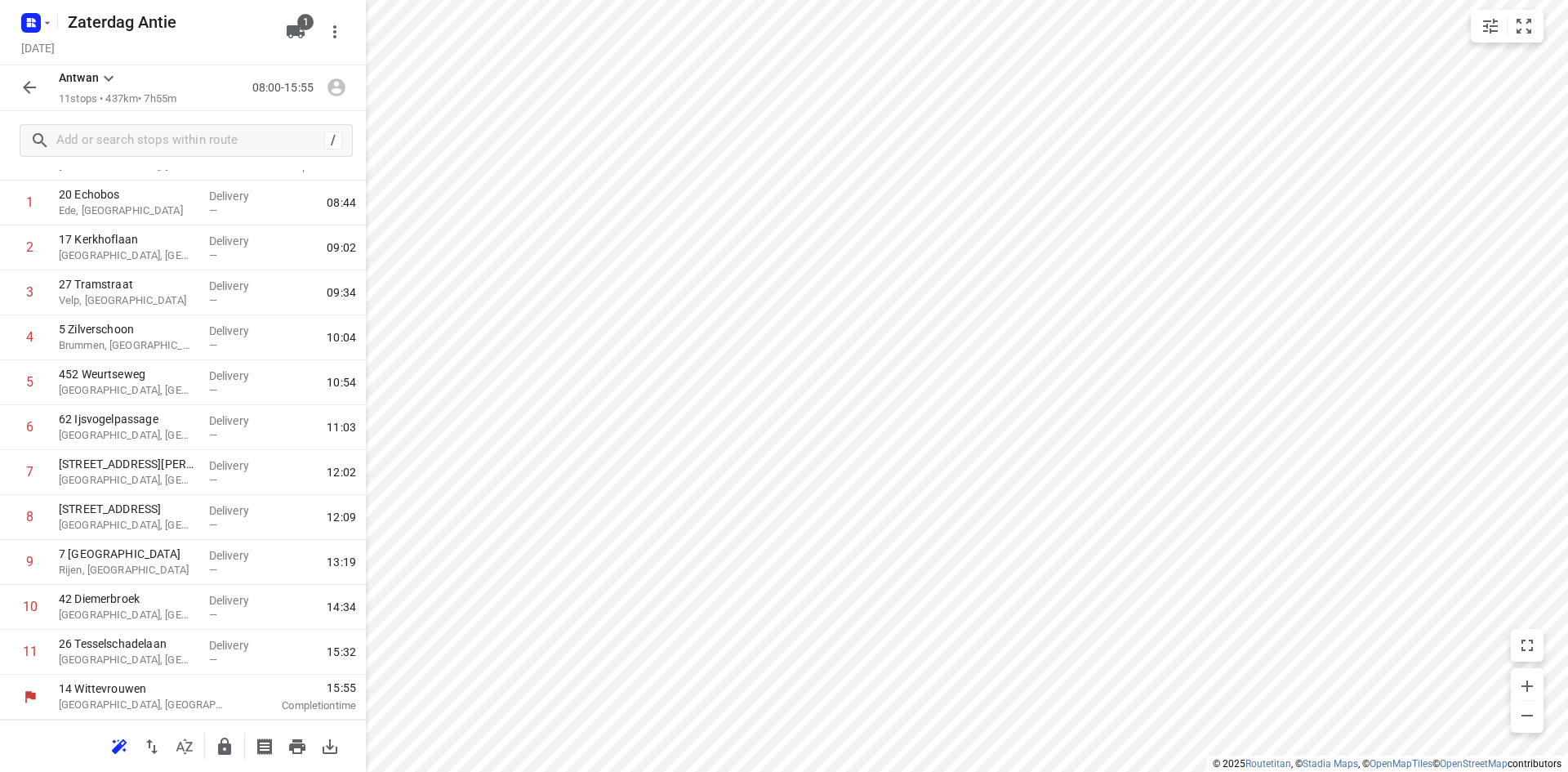
click at [223, 51] on div "[DATE]" at bounding box center [148, 50] width 261 height 22
click at [234, 66] on div "[PERSON_NAME] 11 stops • 437km • 7h55m 08:00-15:55" at bounding box center [183, 88] width 366 height 46
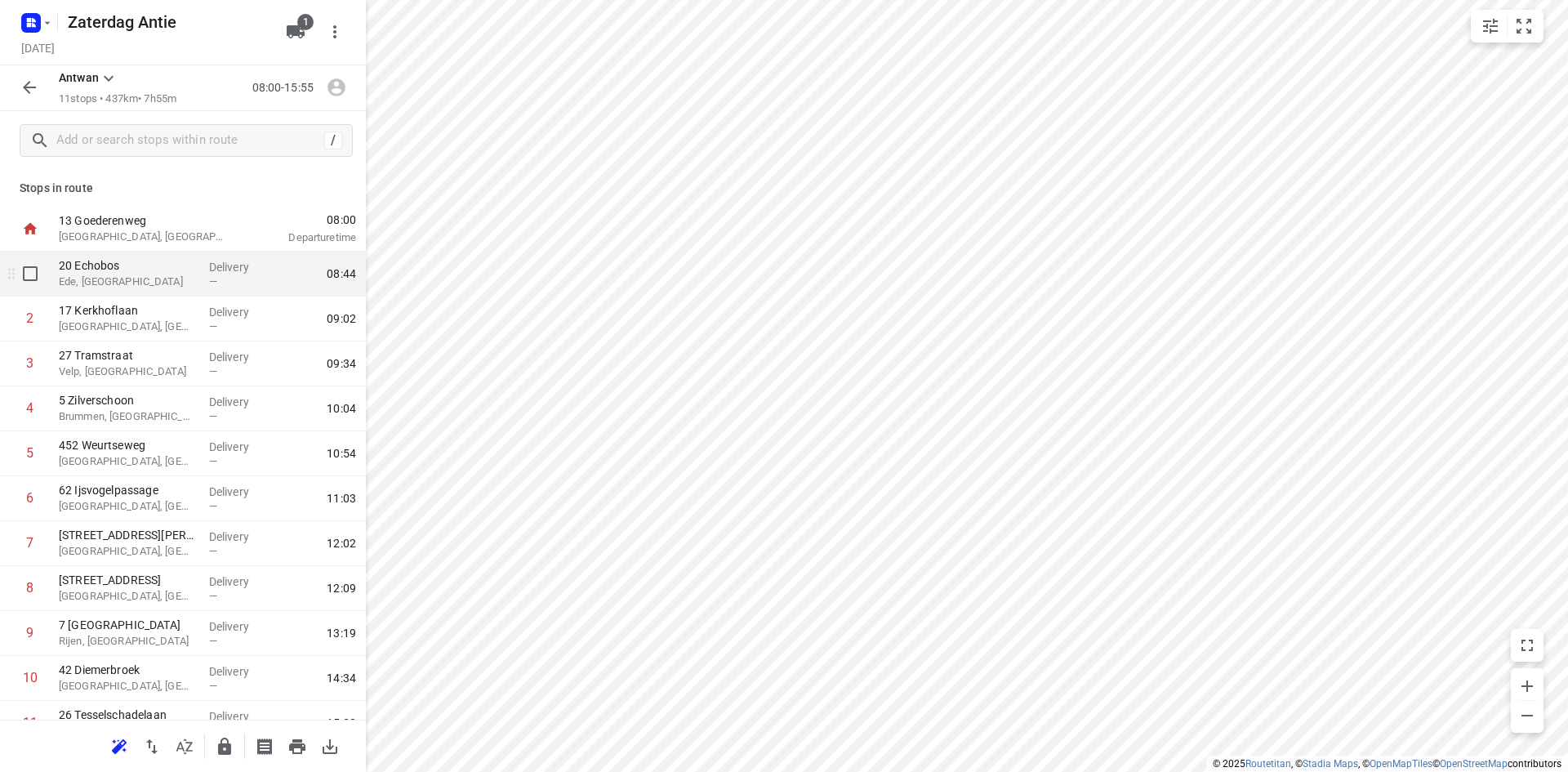
click at [169, 276] on p "Ede, [GEOGRAPHIC_DATA]" at bounding box center [127, 281] width 137 height 16
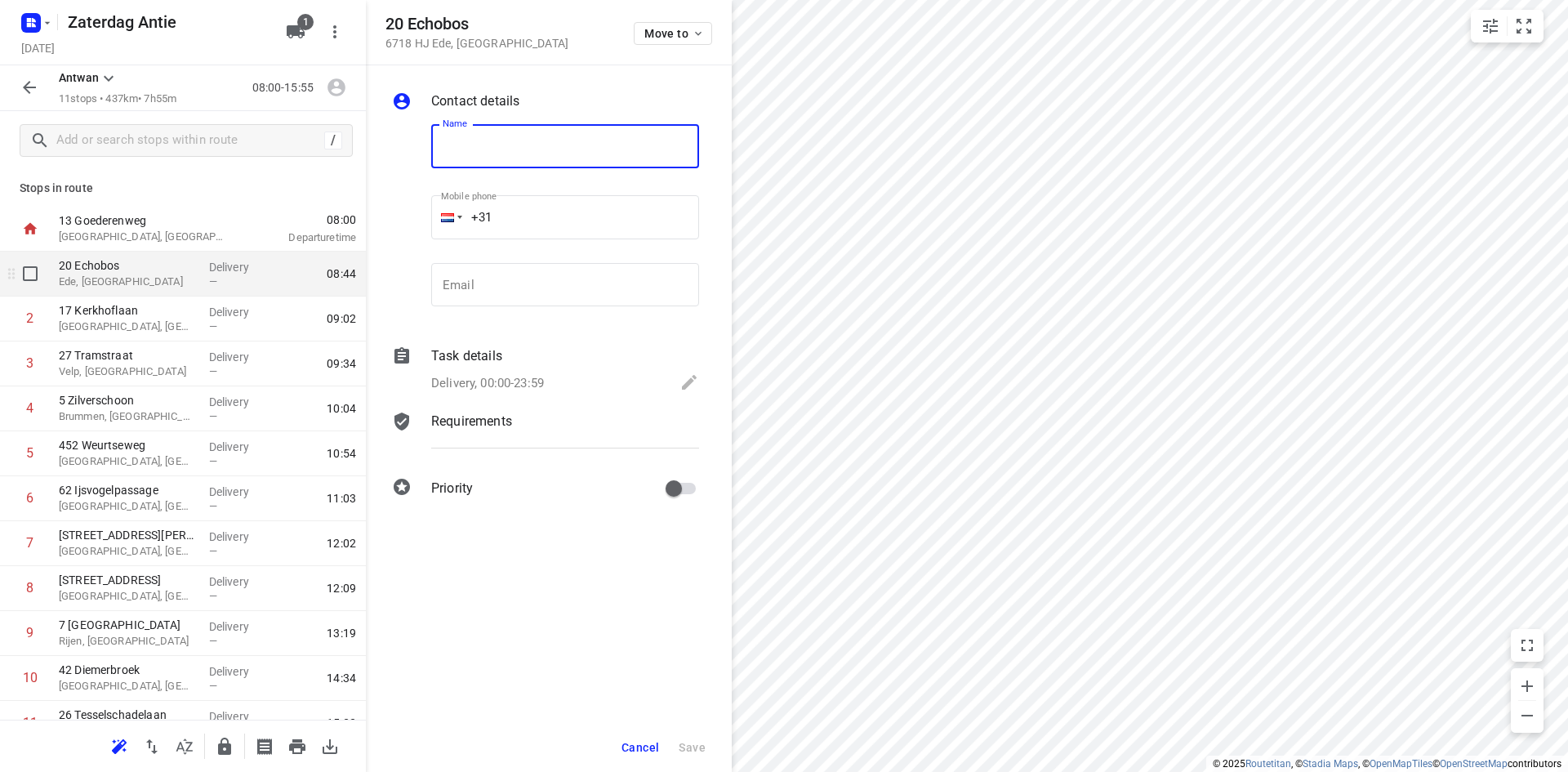
type input "n"
type input "[PERSON_NAME]"
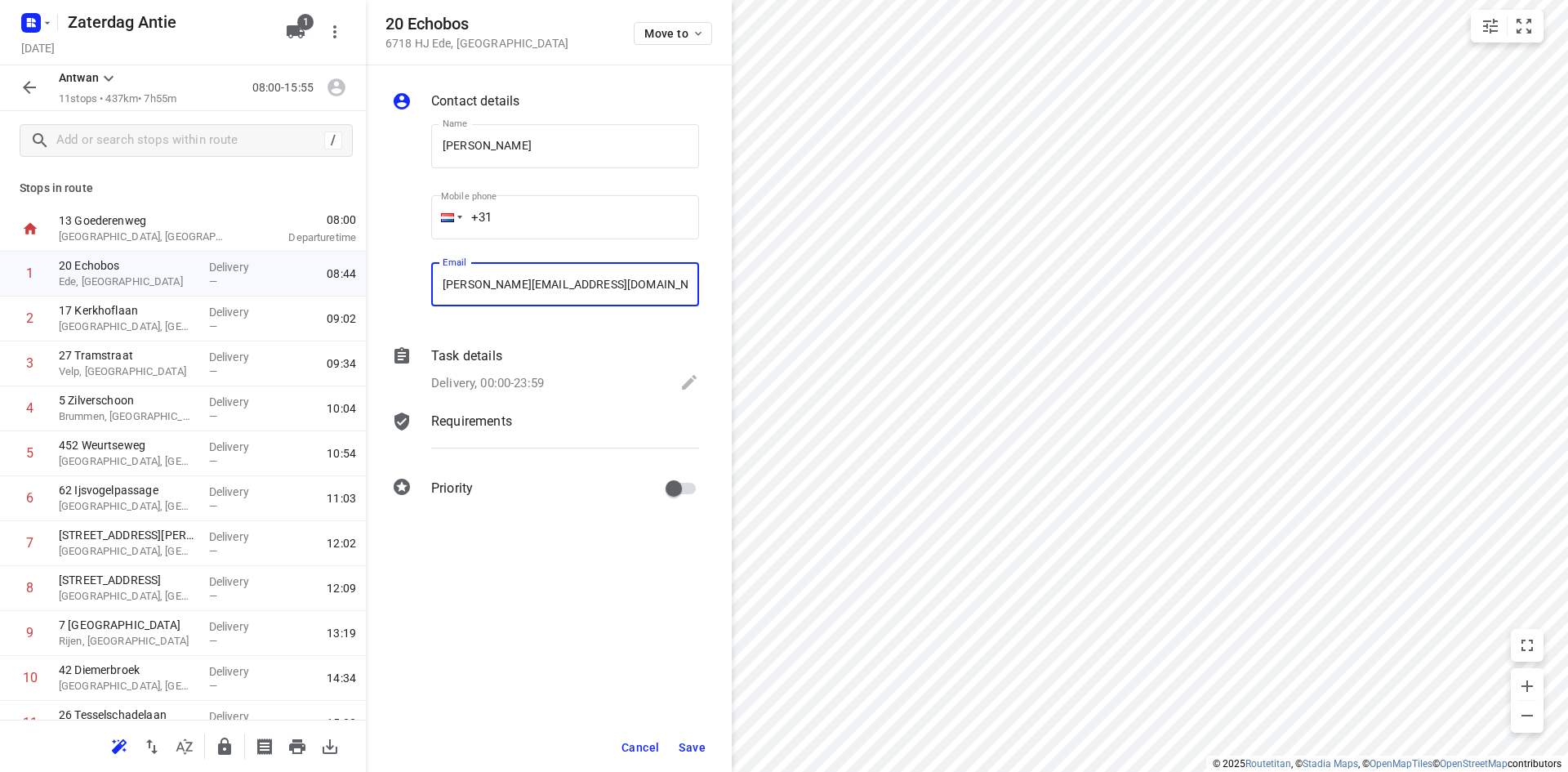
type input "[PERSON_NAME][EMAIL_ADDRESS][DOMAIN_NAME]"
click at [696, 747] on span "Save" at bounding box center [692, 748] width 27 height 13
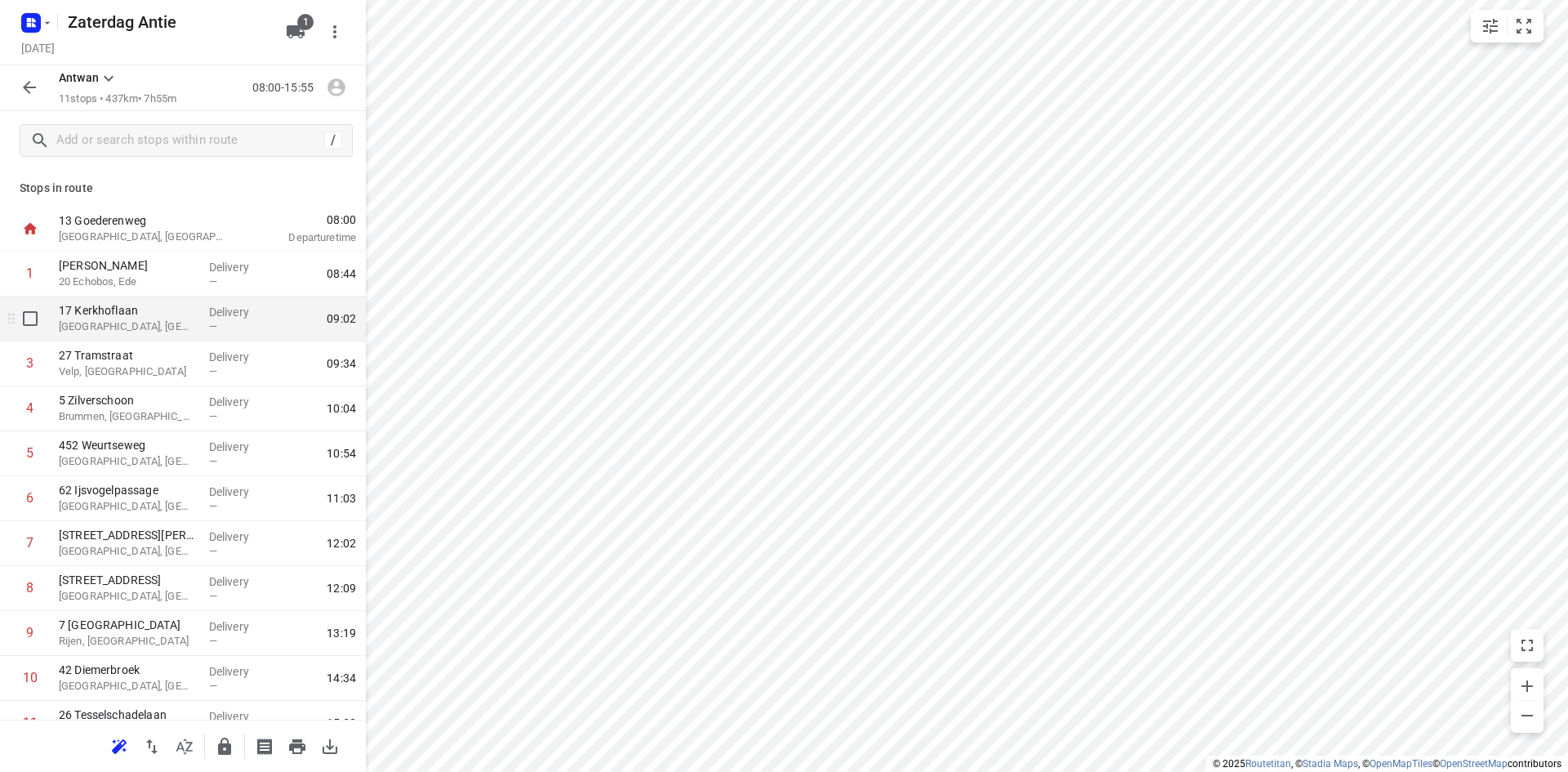
click at [128, 330] on p "[GEOGRAPHIC_DATA], [GEOGRAPHIC_DATA]" at bounding box center [127, 326] width 137 height 16
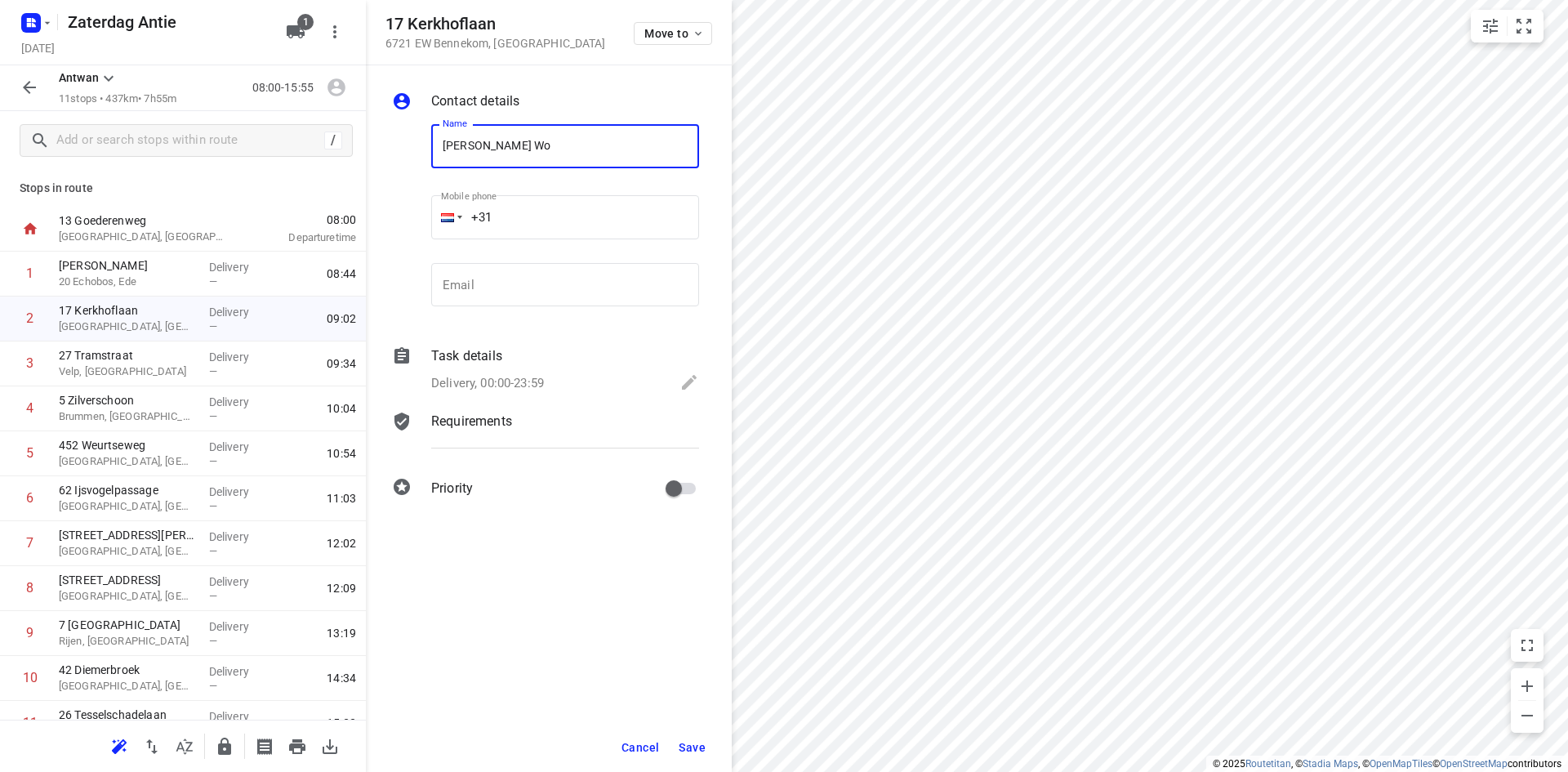
type input "[PERSON_NAME] Woonwarenhuis"
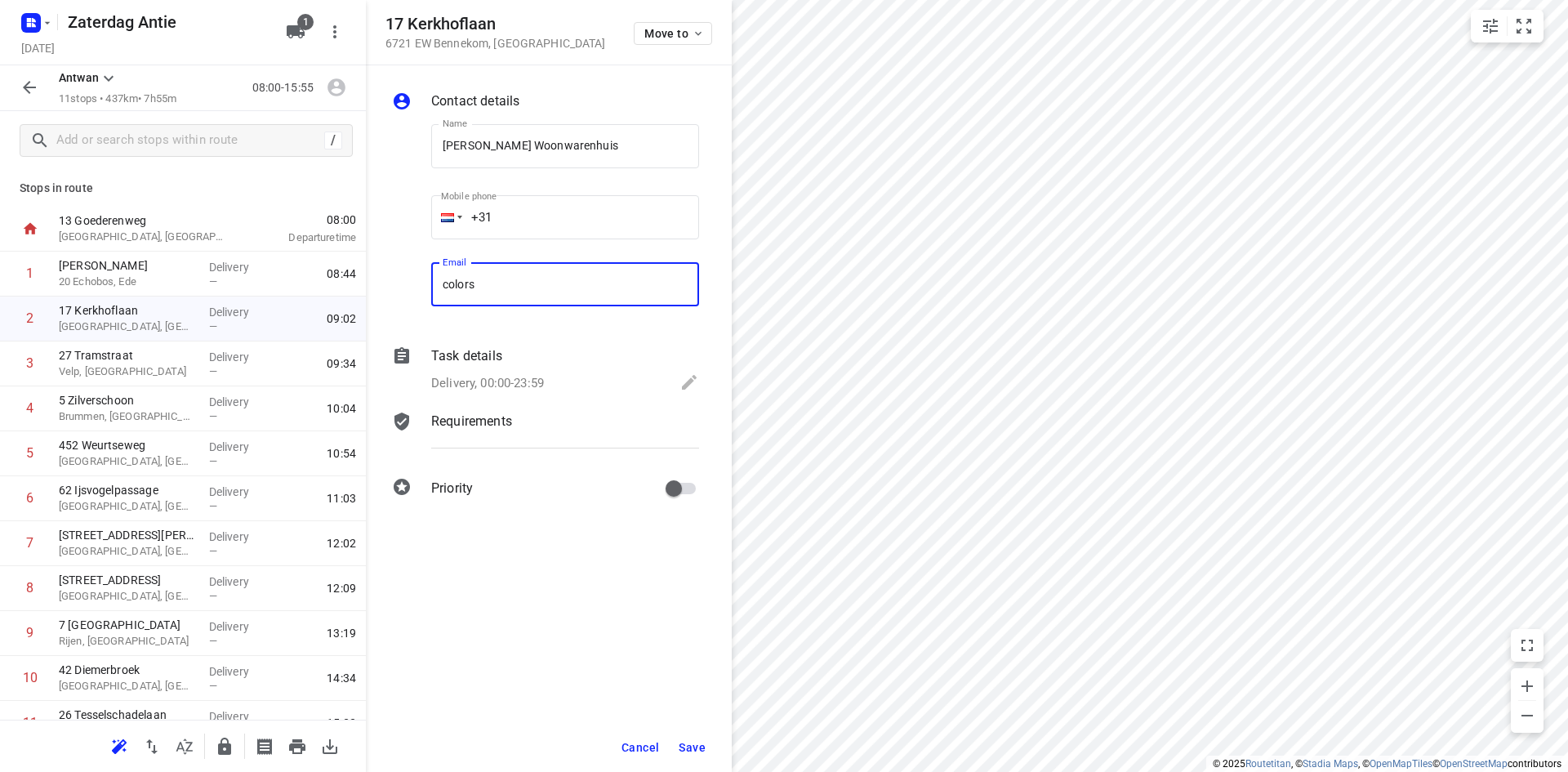
type input "[EMAIL_ADDRESS][DOMAIN_NAME]"
click at [690, 738] on button "Save" at bounding box center [691, 747] width 40 height 29
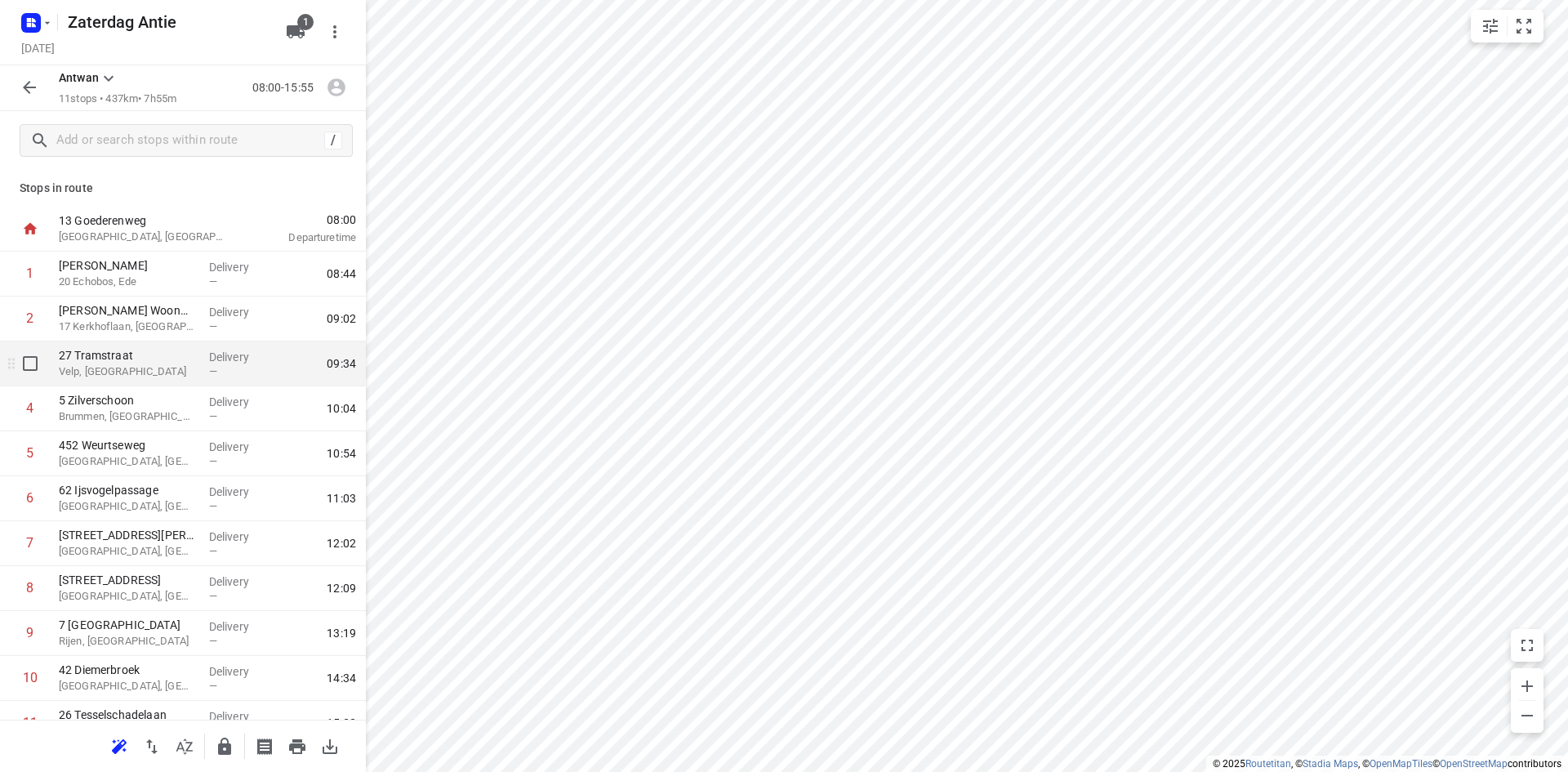
click at [147, 379] on p "Velp, [GEOGRAPHIC_DATA]" at bounding box center [127, 371] width 137 height 16
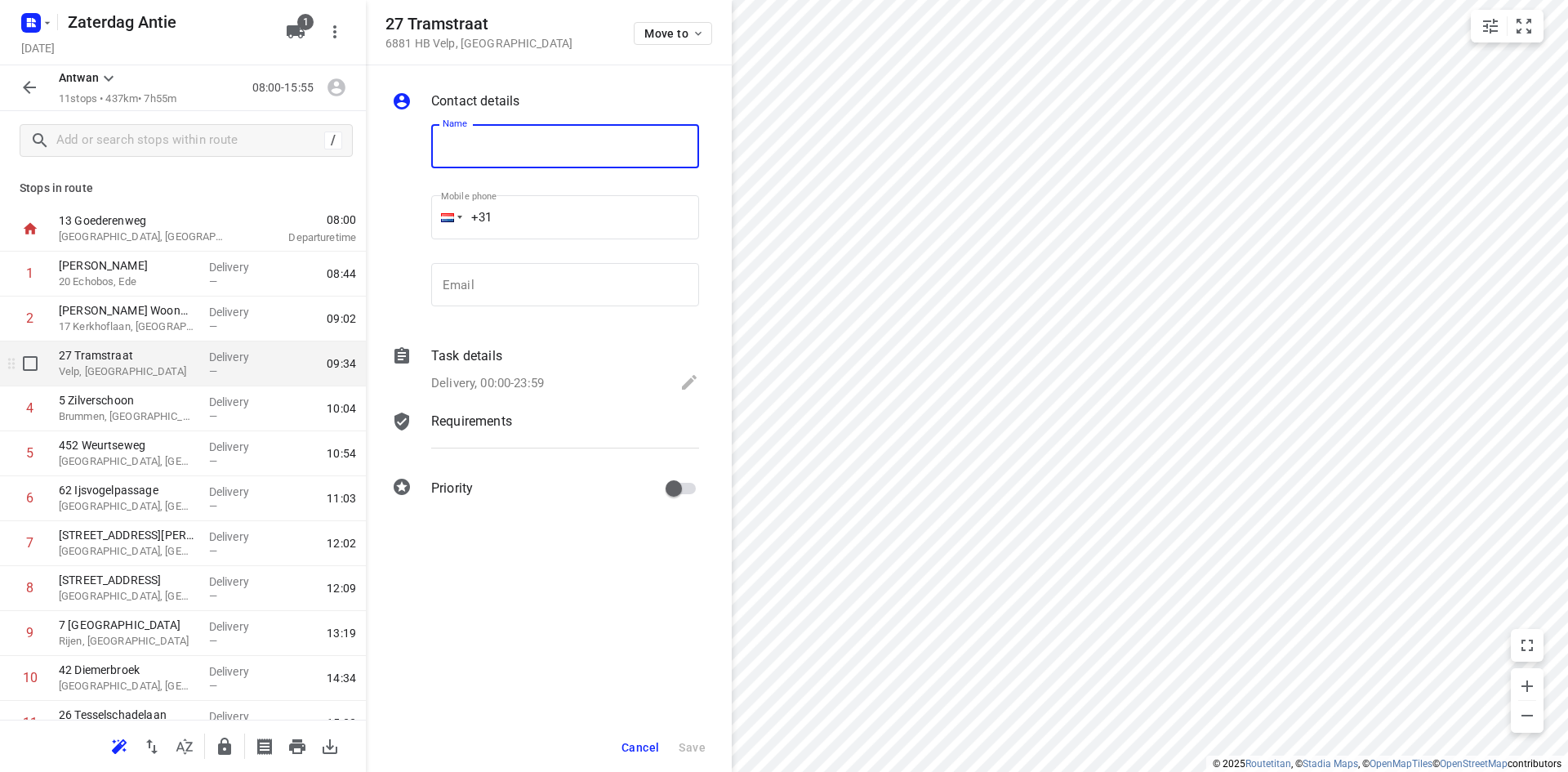
type input "b"
type input "[PERSON_NAME]"
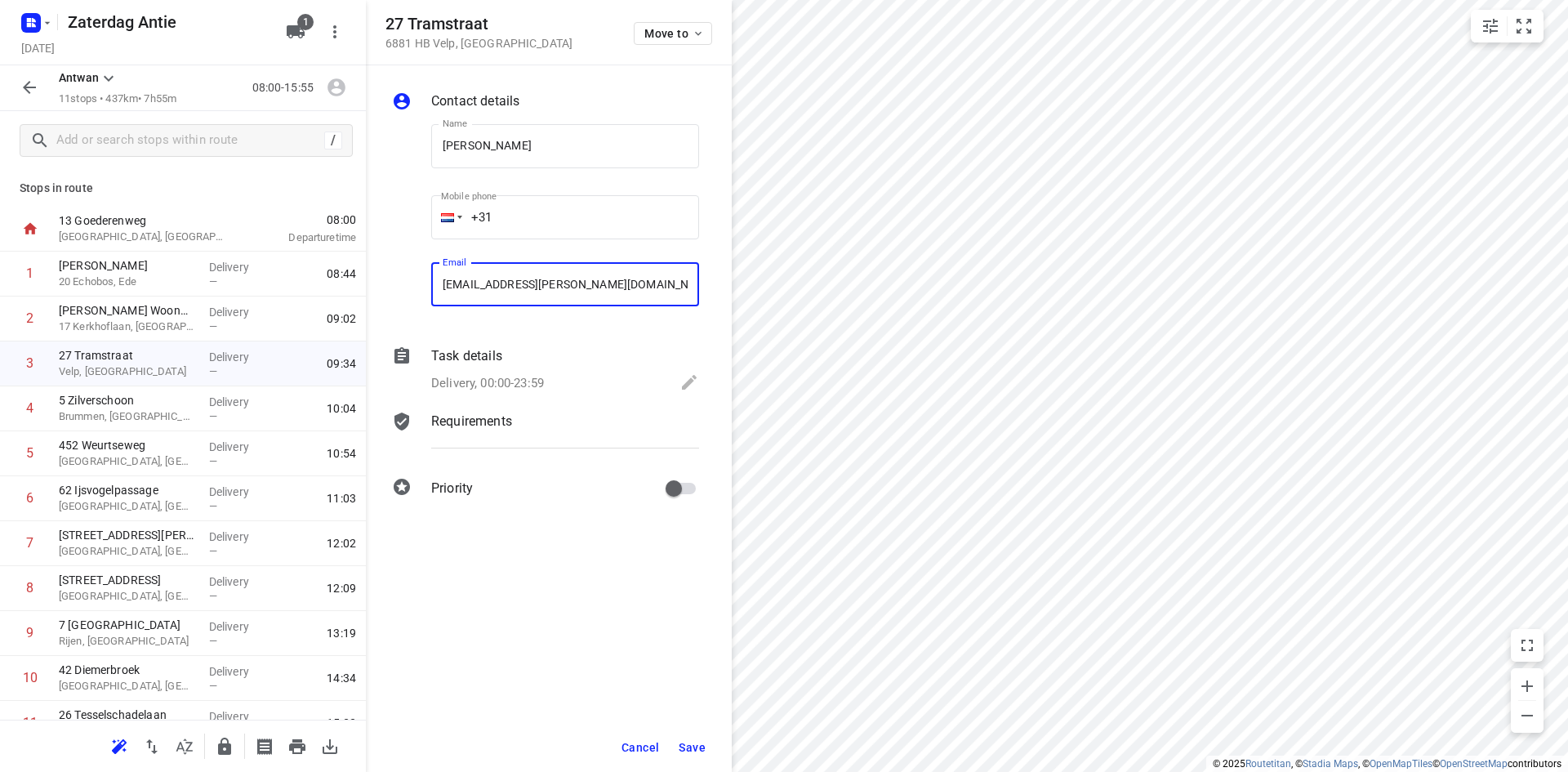
type input "[EMAIL_ADDRESS][PERSON_NAME][DOMAIN_NAME]"
click at [690, 754] on button "Save" at bounding box center [691, 747] width 40 height 29
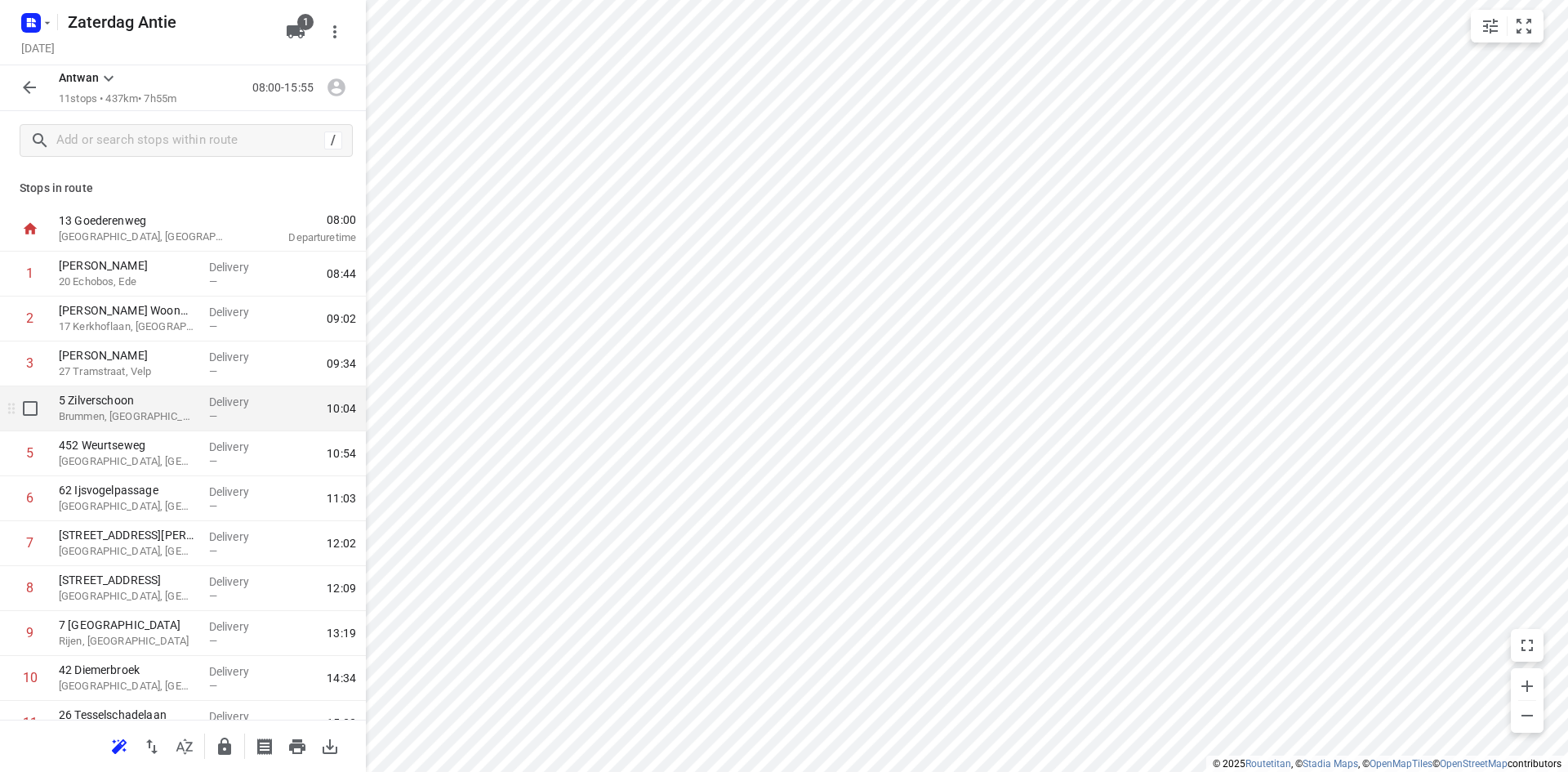
click at [132, 424] on p "Brummen, [GEOGRAPHIC_DATA]" at bounding box center [127, 415] width 137 height 16
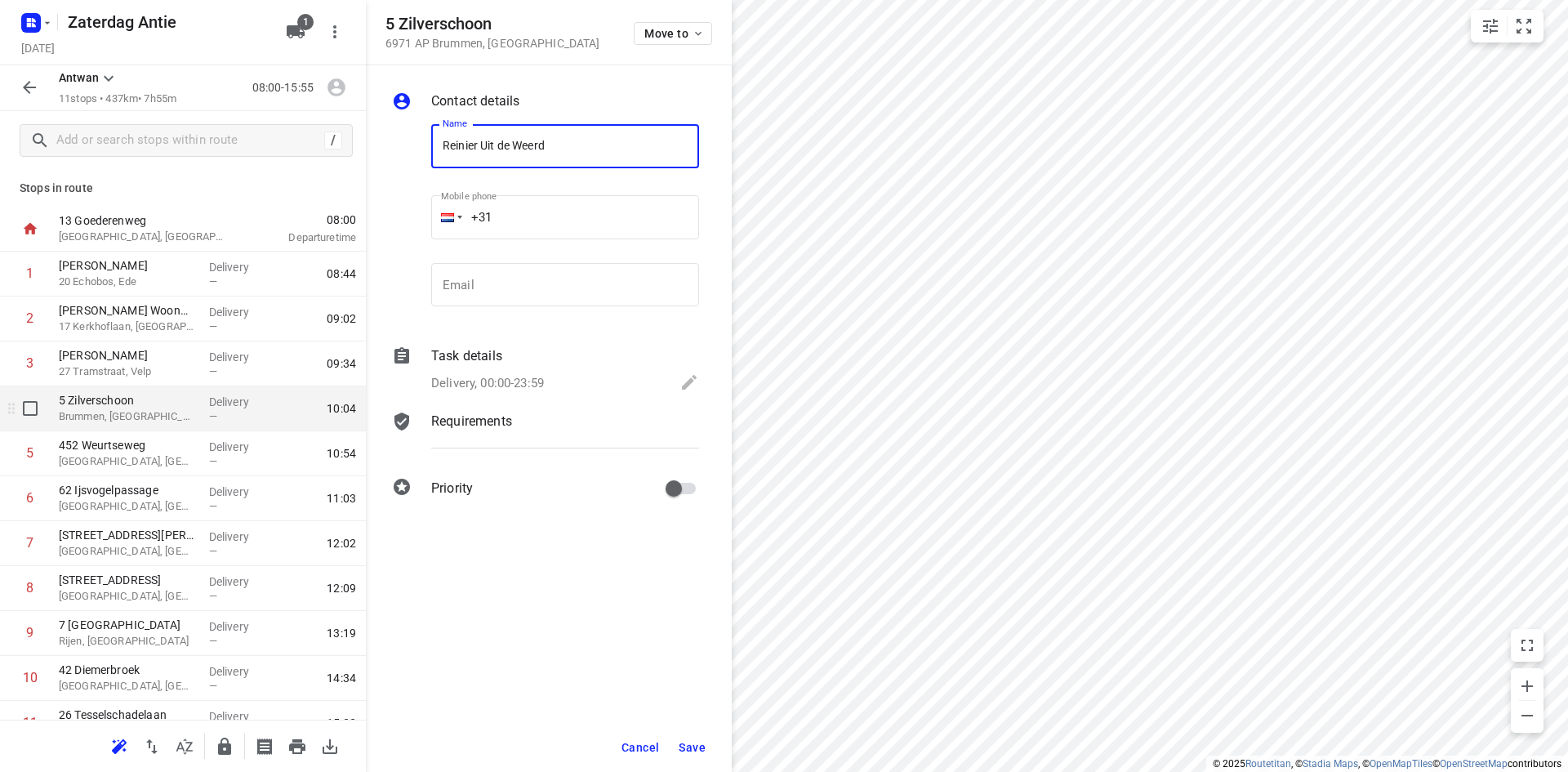
type input "Reinier Uit de Weerd"
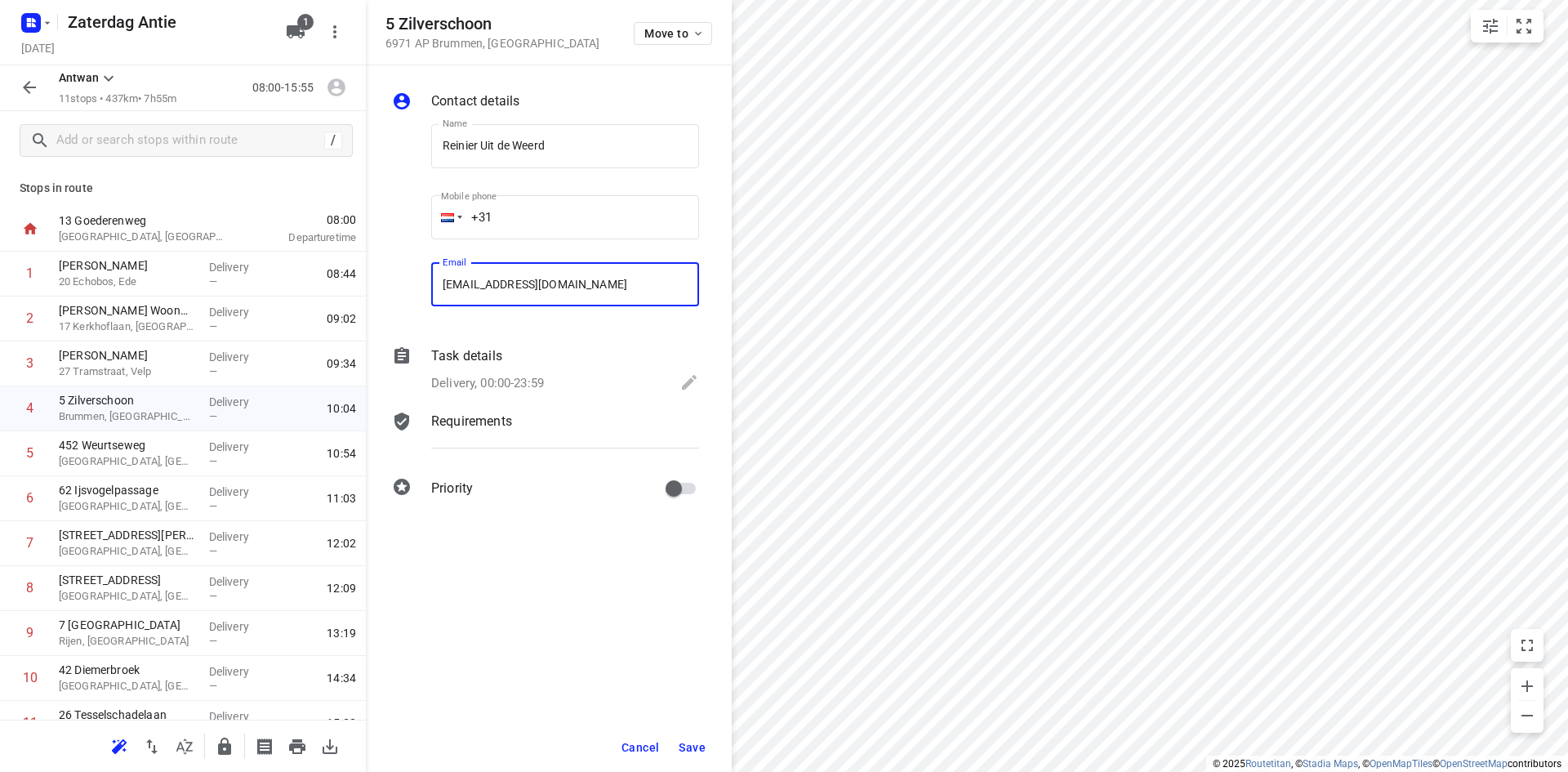
type input "[EMAIL_ADDRESS][DOMAIN_NAME]"
click at [688, 745] on span "Save" at bounding box center [692, 748] width 27 height 13
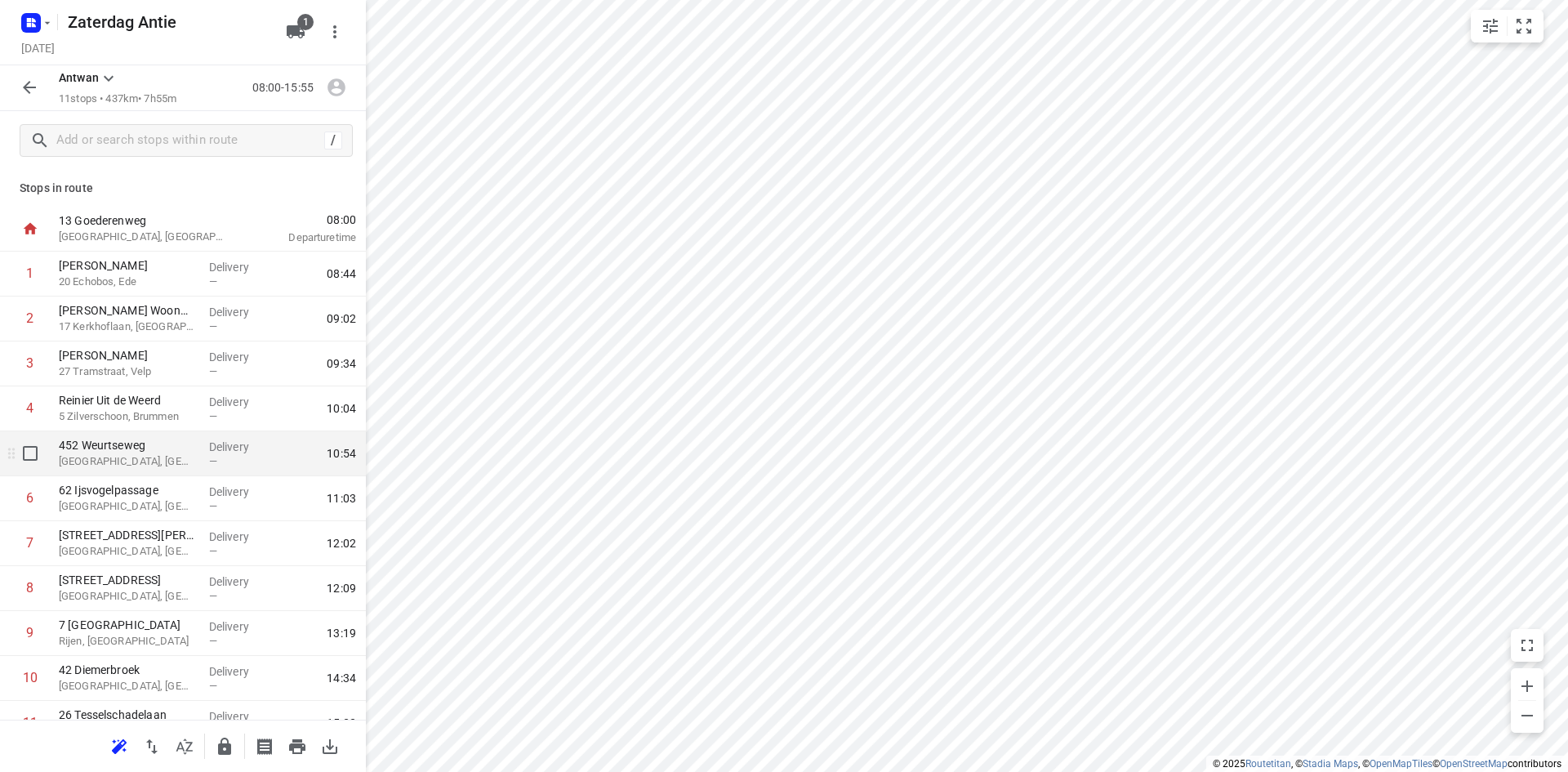
click at [132, 461] on p "[GEOGRAPHIC_DATA], [GEOGRAPHIC_DATA]" at bounding box center [127, 461] width 137 height 16
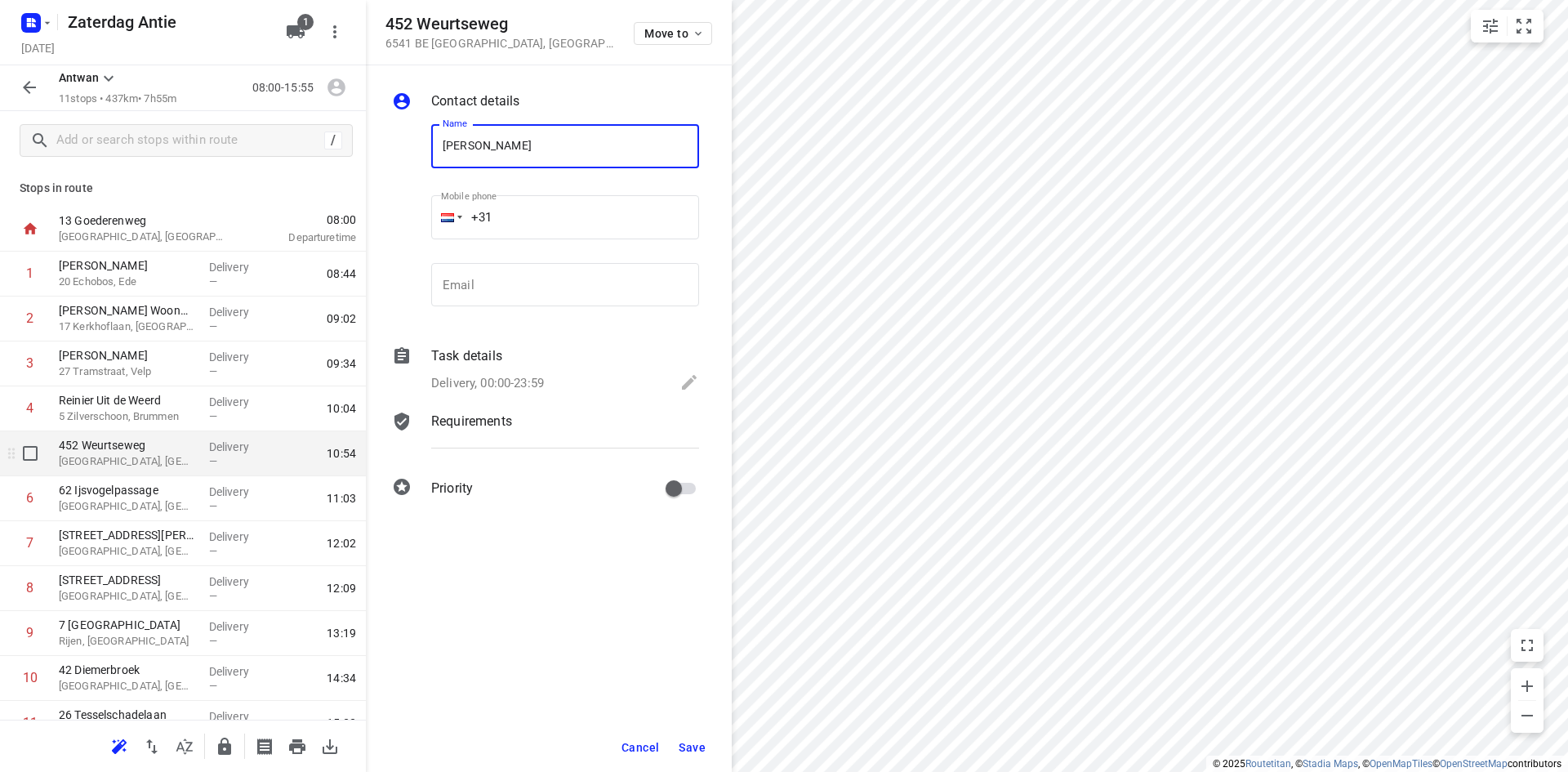
type input "[PERSON_NAME]"
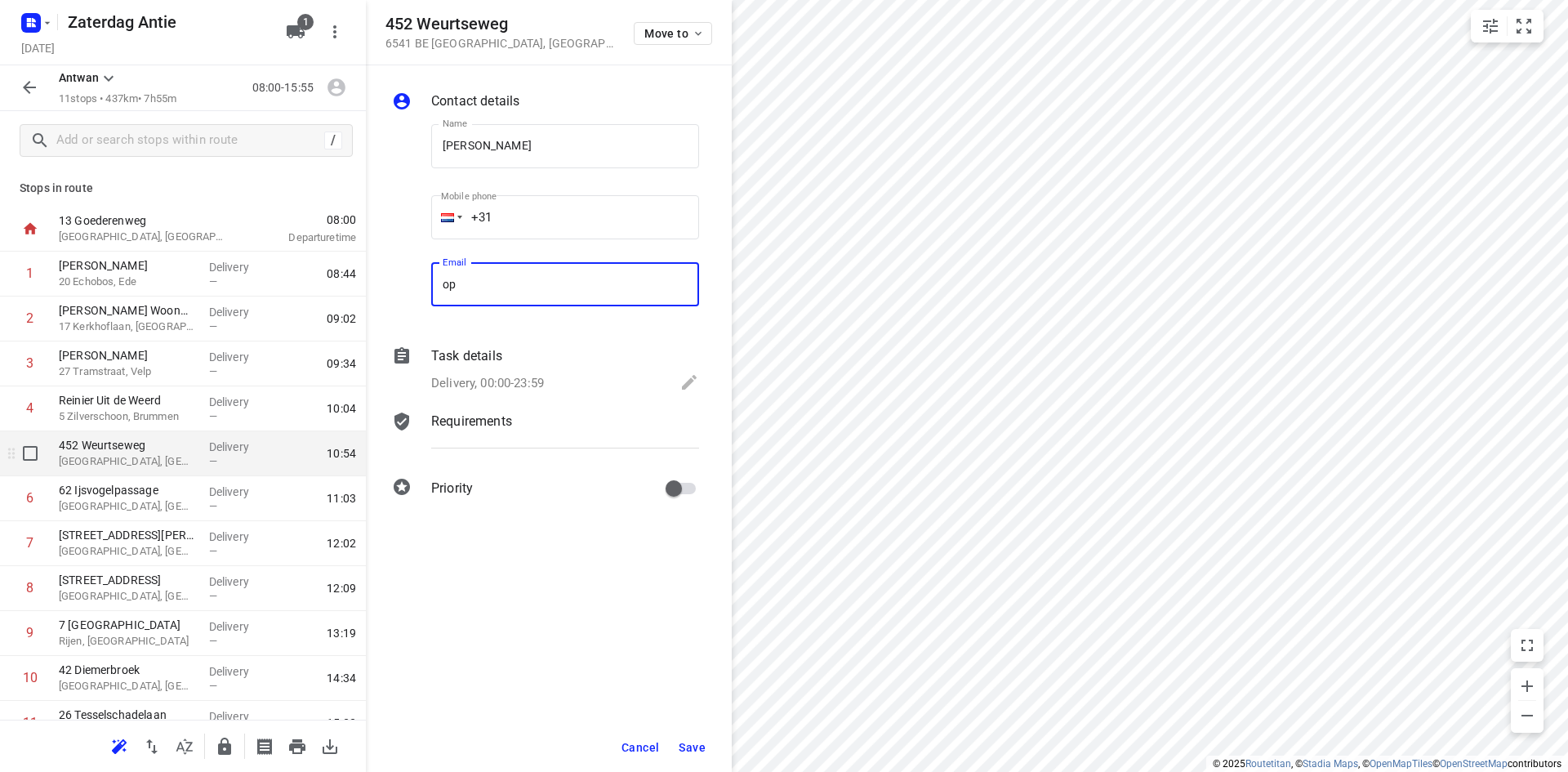
type input "o"
type input "[EMAIL_ADDRESS][DOMAIN_NAME]"
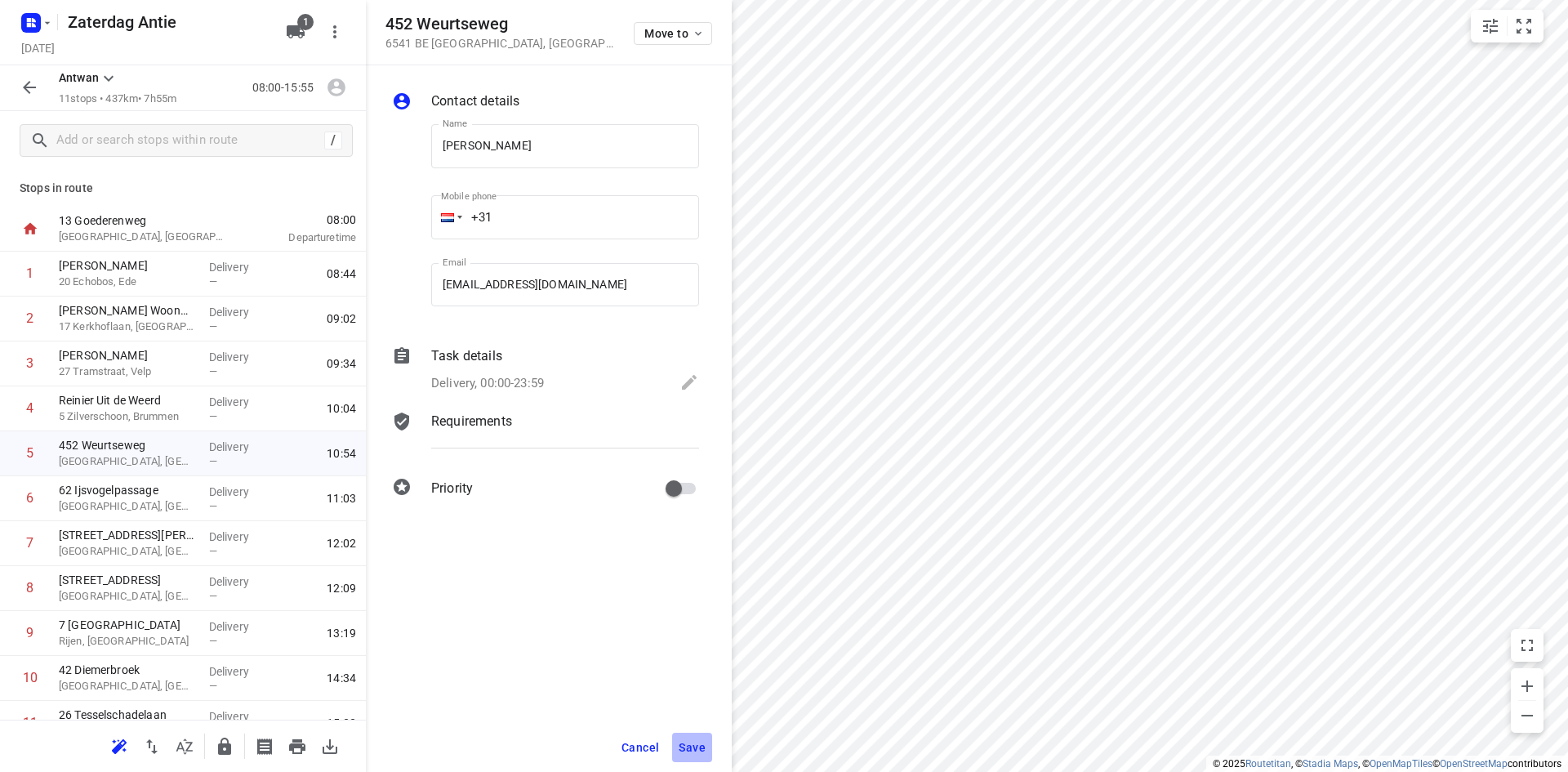
click at [690, 741] on span "Save" at bounding box center [692, 748] width 27 height 13
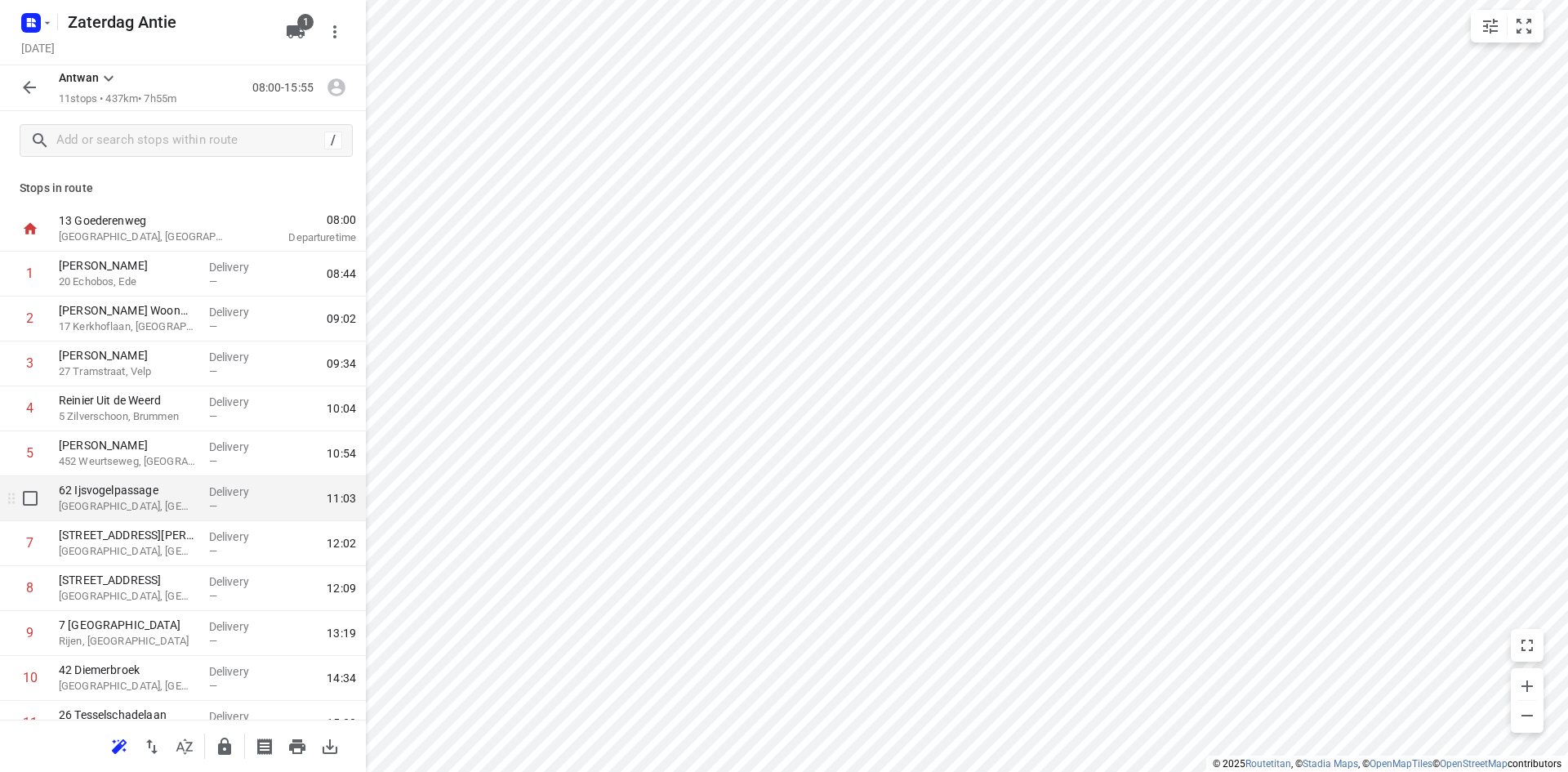
click at [202, 511] on div "Delivery —" at bounding box center [239, 498] width 73 height 45
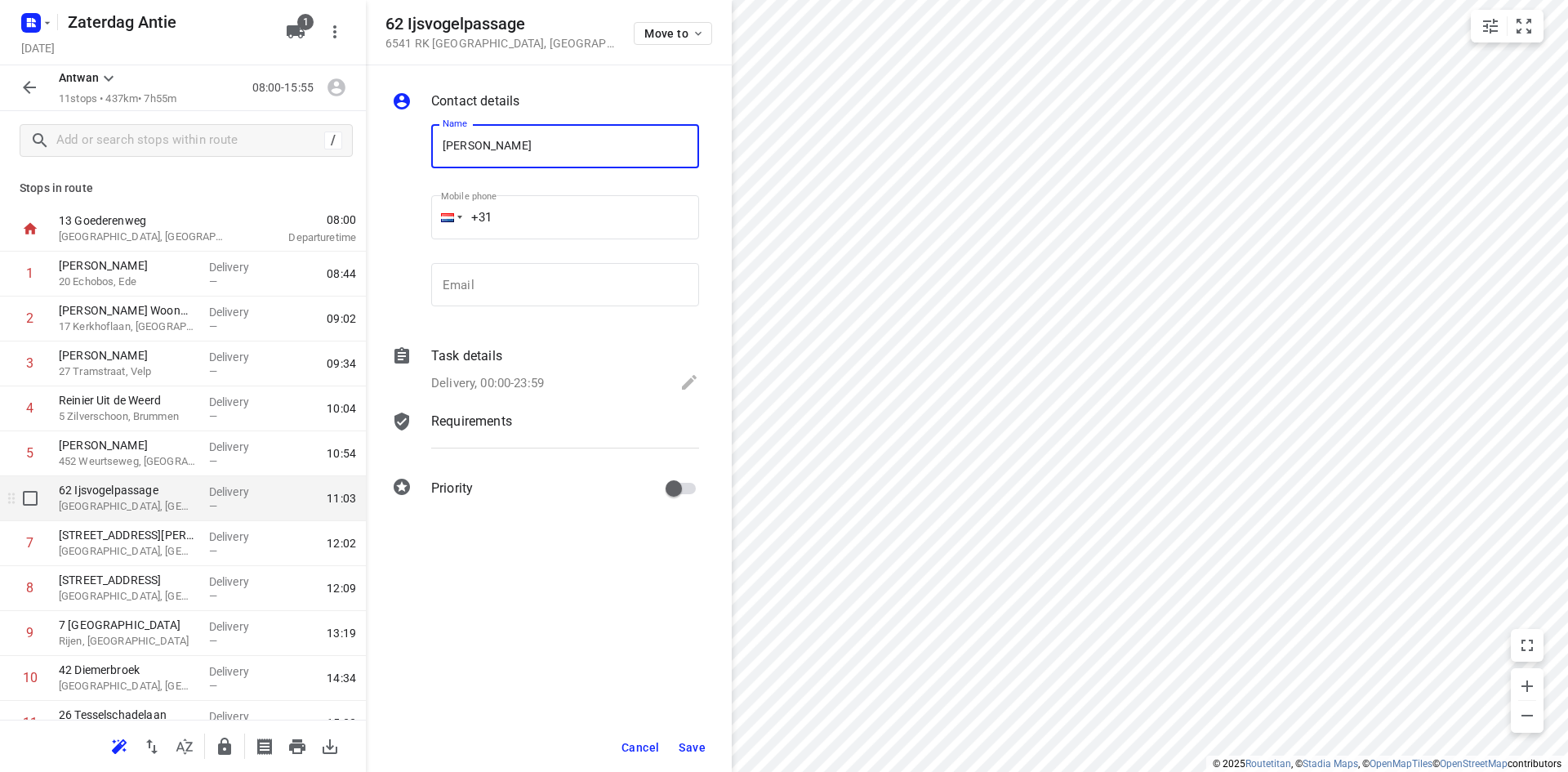
type input "[PERSON_NAME]"
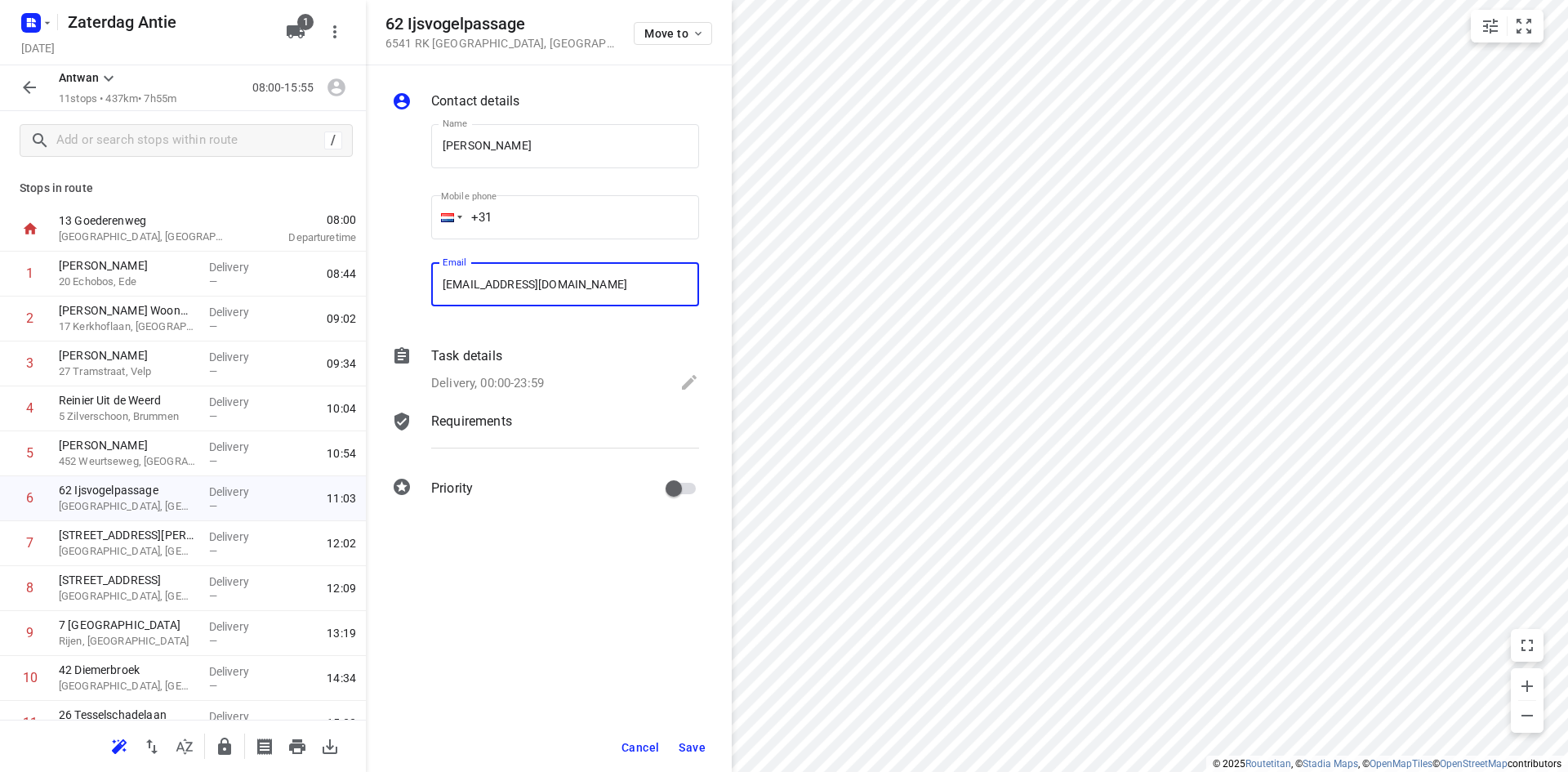
type input "[EMAIL_ADDRESS][DOMAIN_NAME]"
click at [685, 749] on span "Save" at bounding box center [692, 748] width 27 height 13
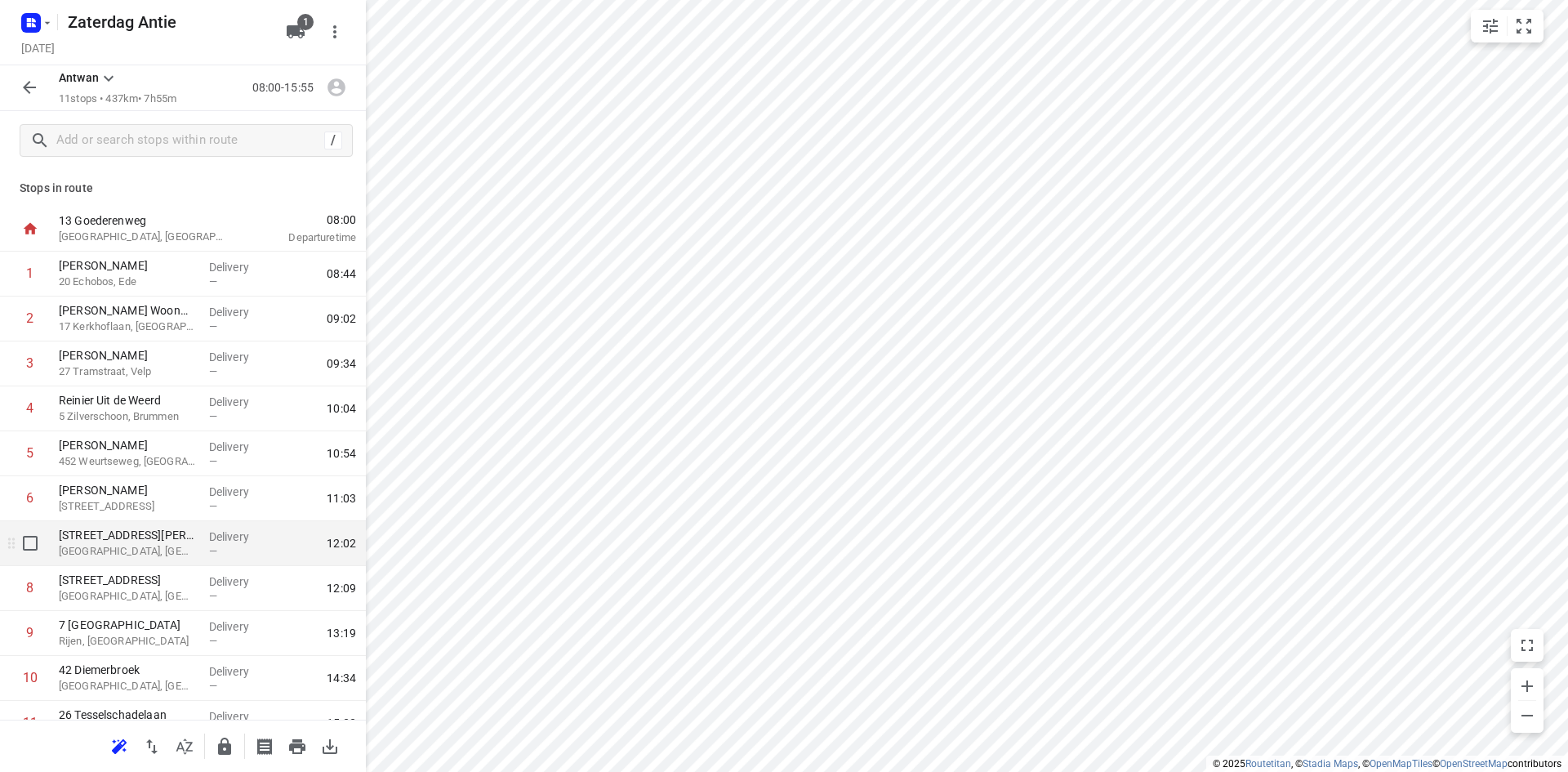
click at [122, 541] on p "[STREET_ADDRESS][PERSON_NAME]" at bounding box center [127, 534] width 137 height 16
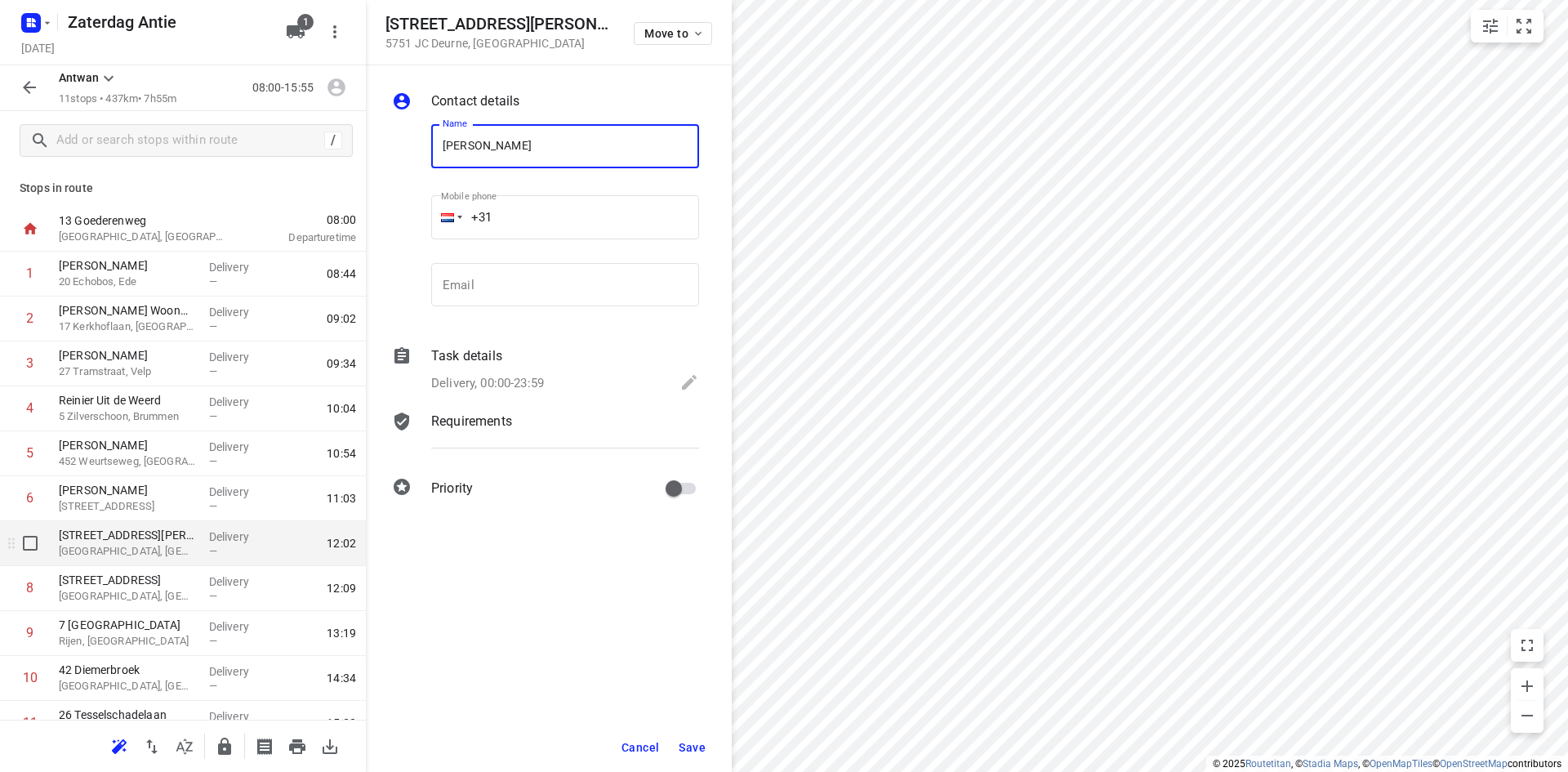
type input "[PERSON_NAME]"
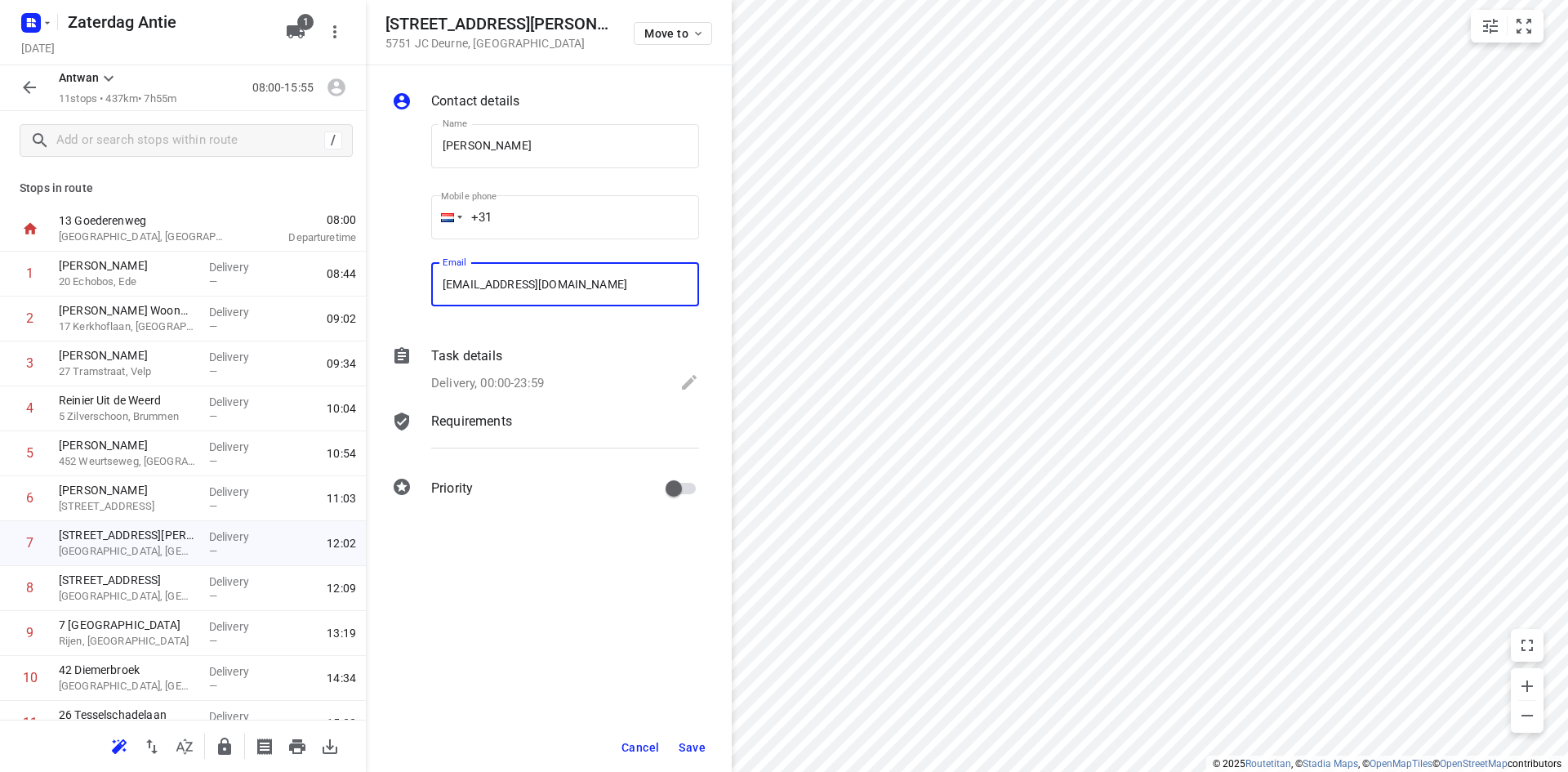
type input "[EMAIL_ADDRESS][DOMAIN_NAME]"
click at [689, 753] on span "Save" at bounding box center [692, 748] width 27 height 13
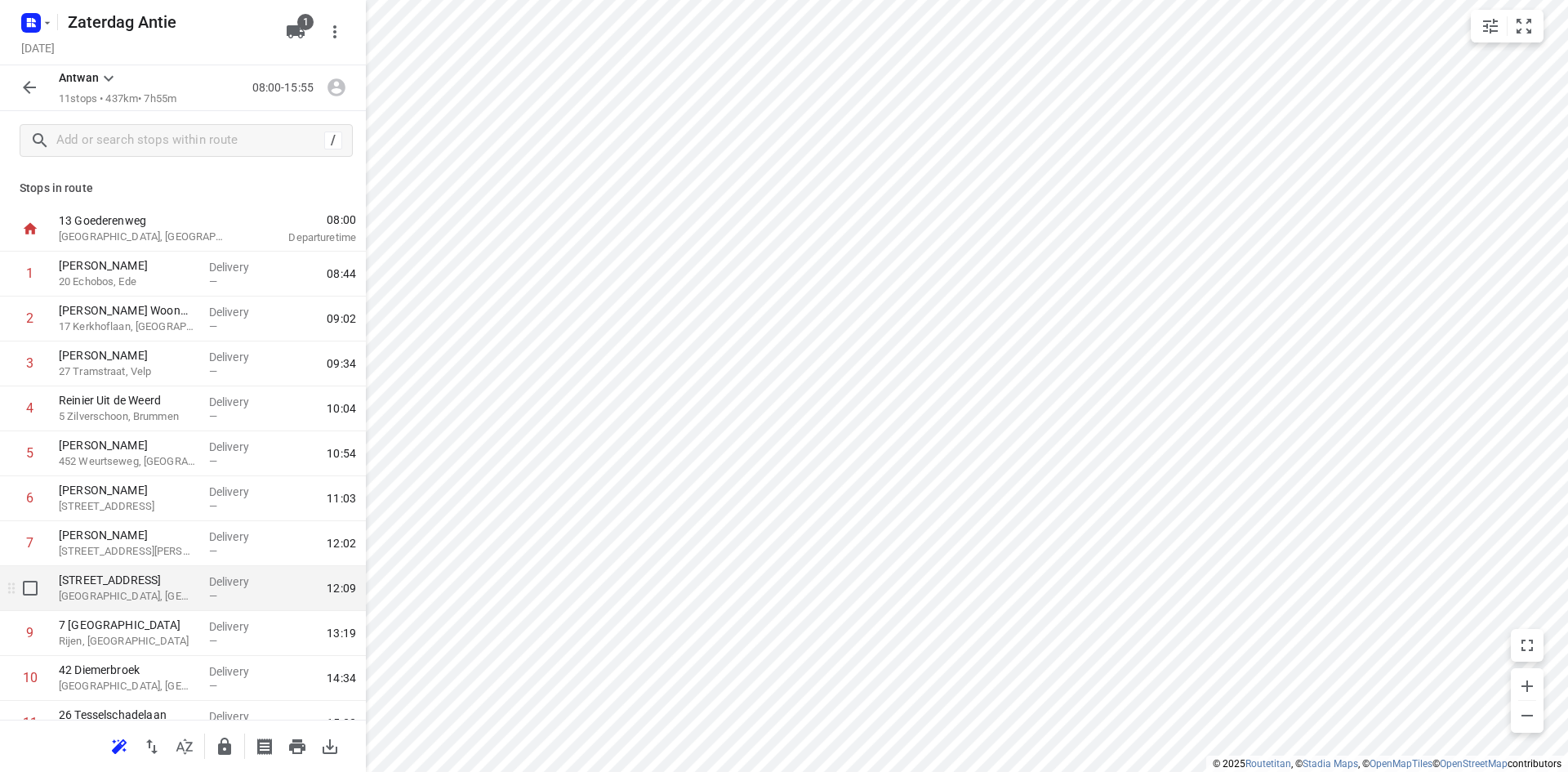
click at [202, 593] on div "Delivery —" at bounding box center [239, 587] width 73 height 45
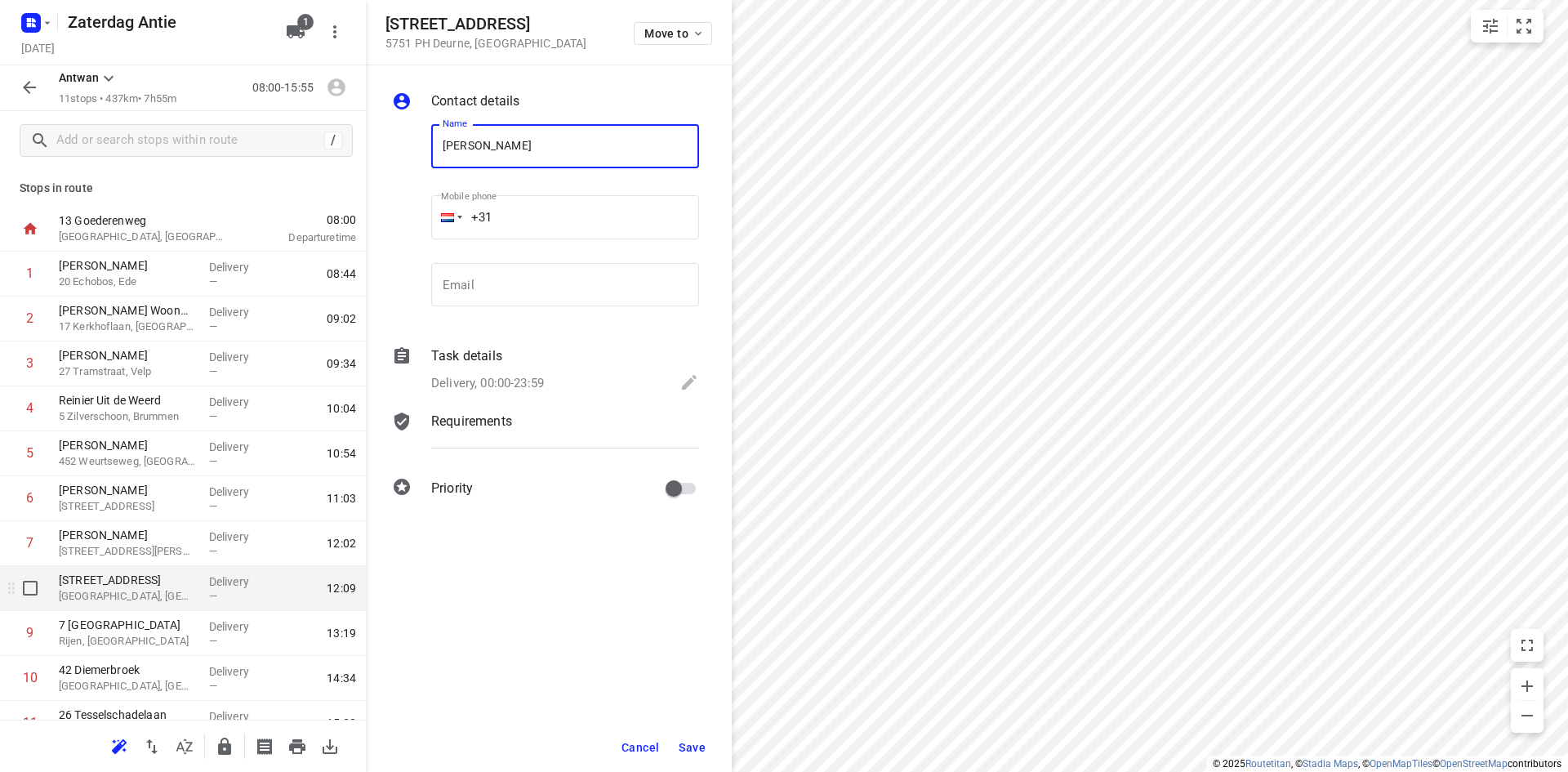
type input "[PERSON_NAME]"
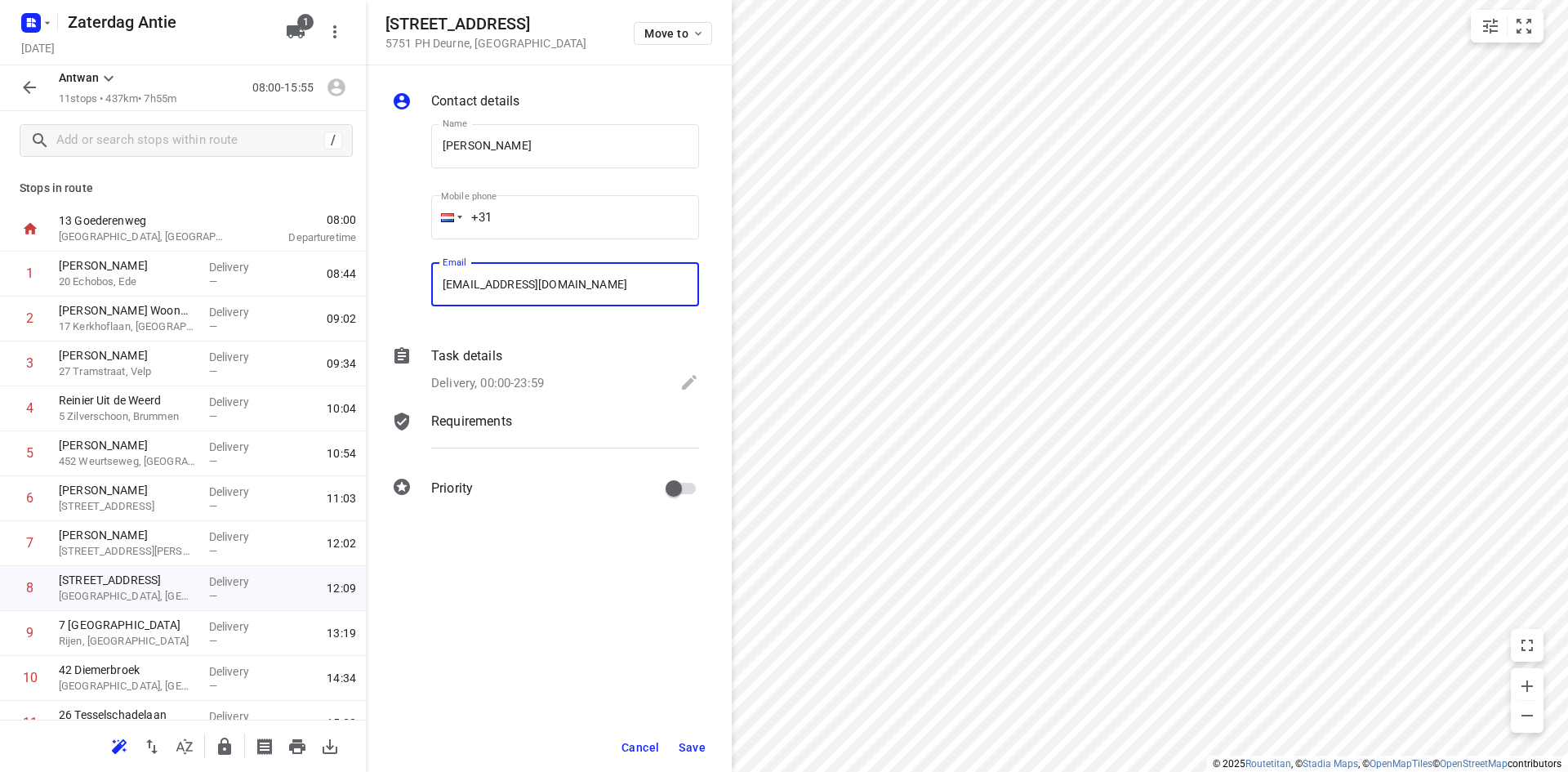
type input "[EMAIL_ADDRESS][DOMAIN_NAME]"
click at [690, 748] on span "Save" at bounding box center [692, 748] width 27 height 13
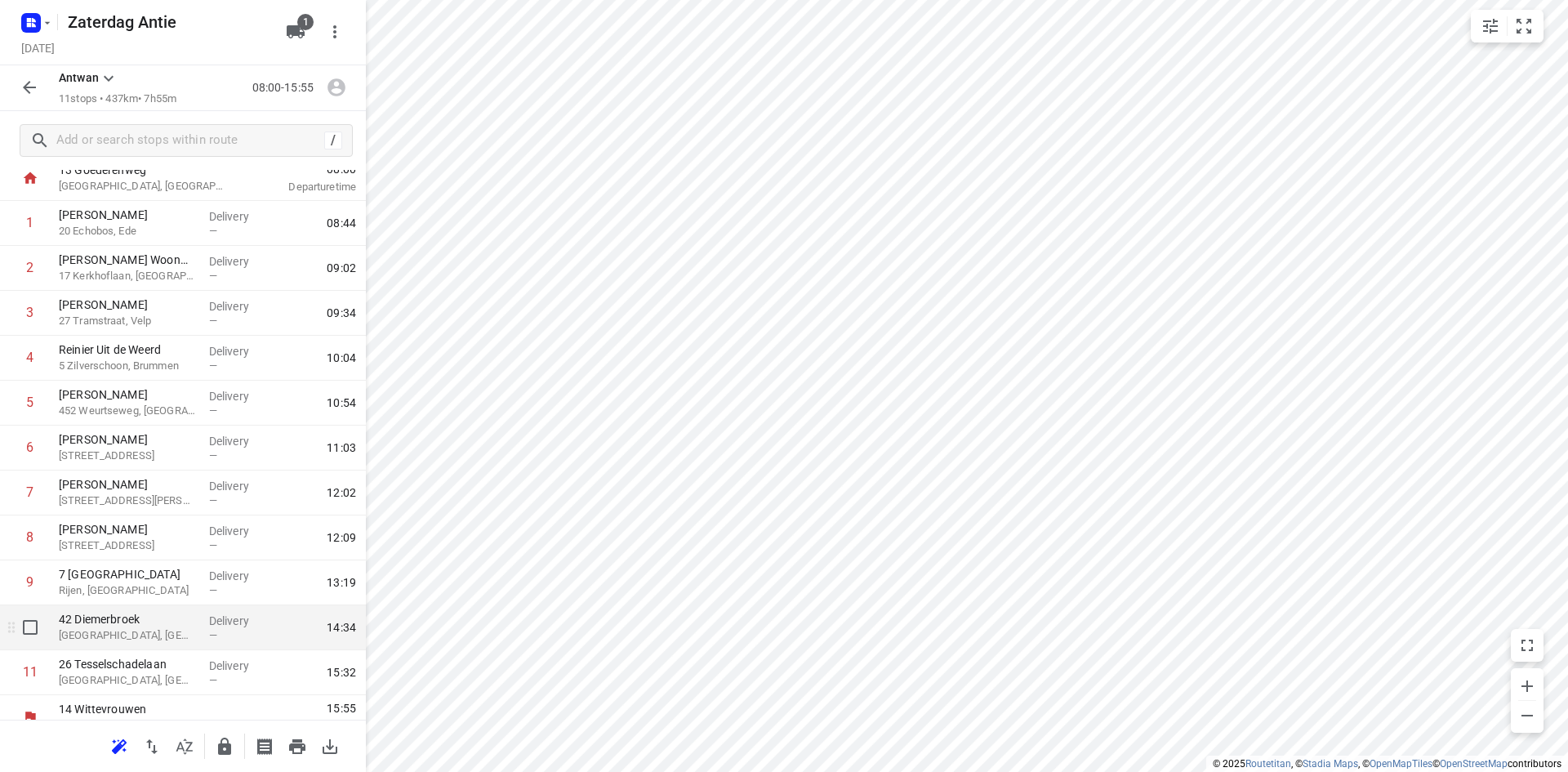
scroll to position [71, 0]
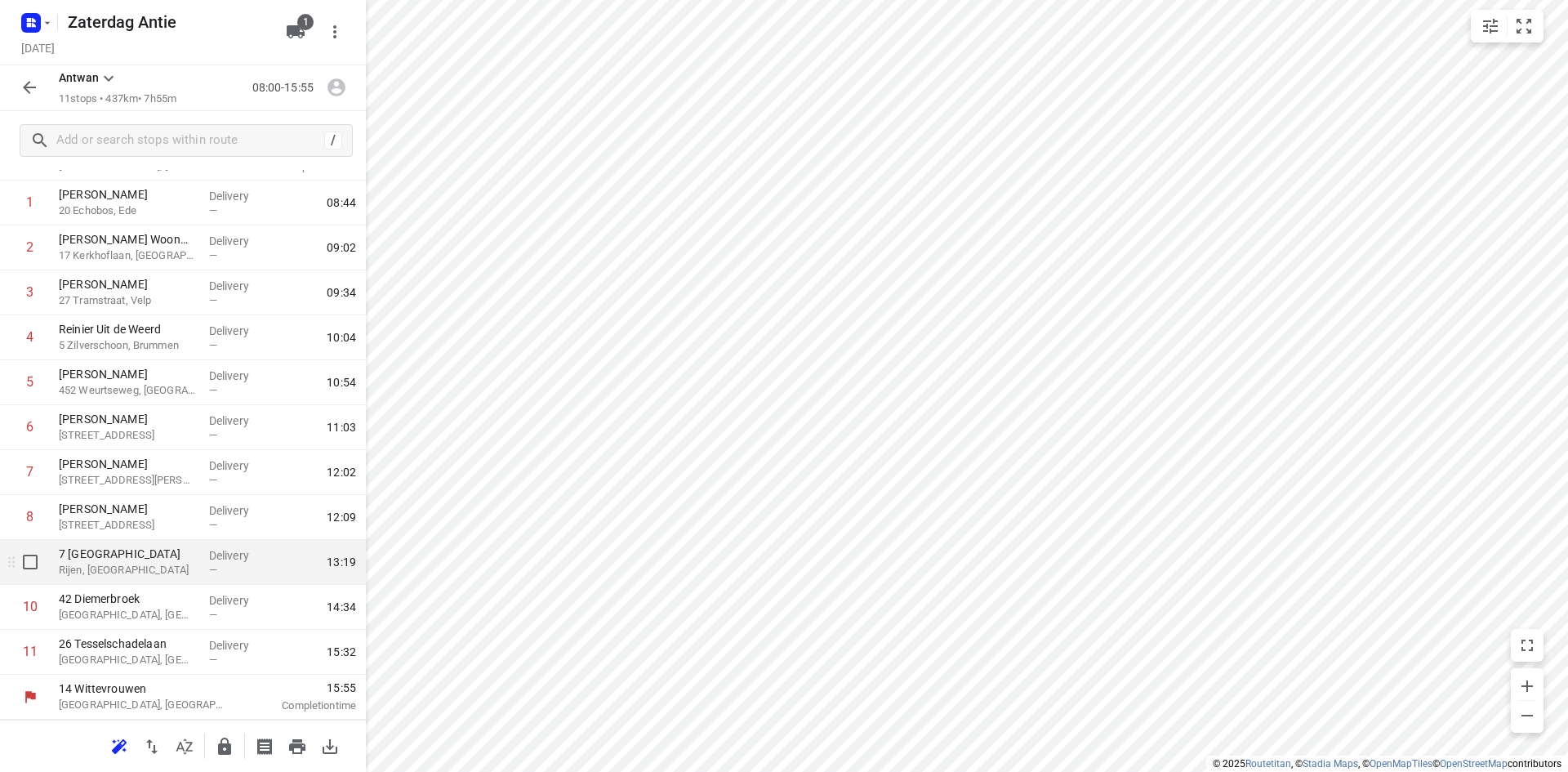
click at [118, 568] on p "Rijen, [GEOGRAPHIC_DATA]" at bounding box center [127, 570] width 137 height 16
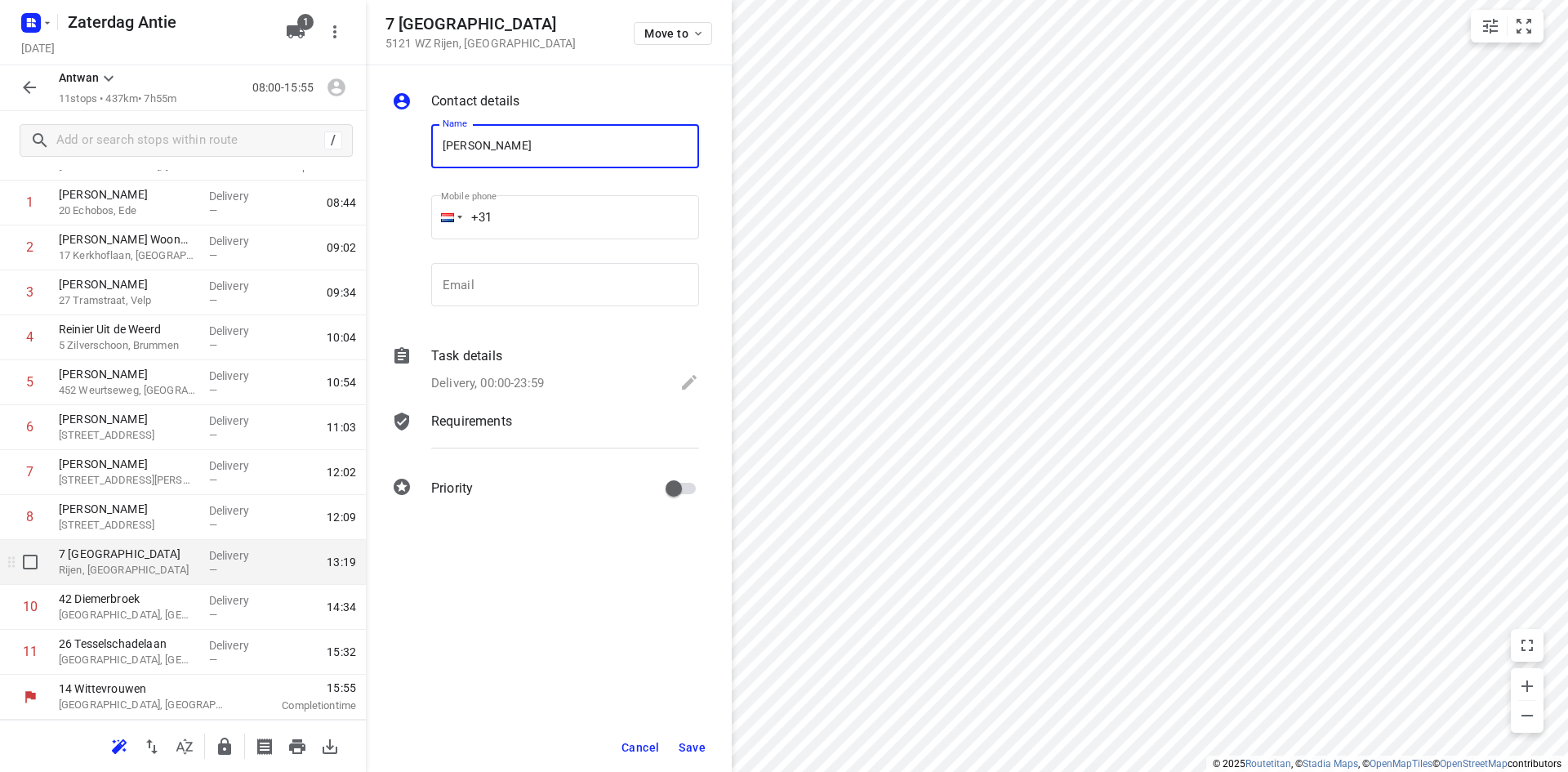
type input "[PERSON_NAME]"
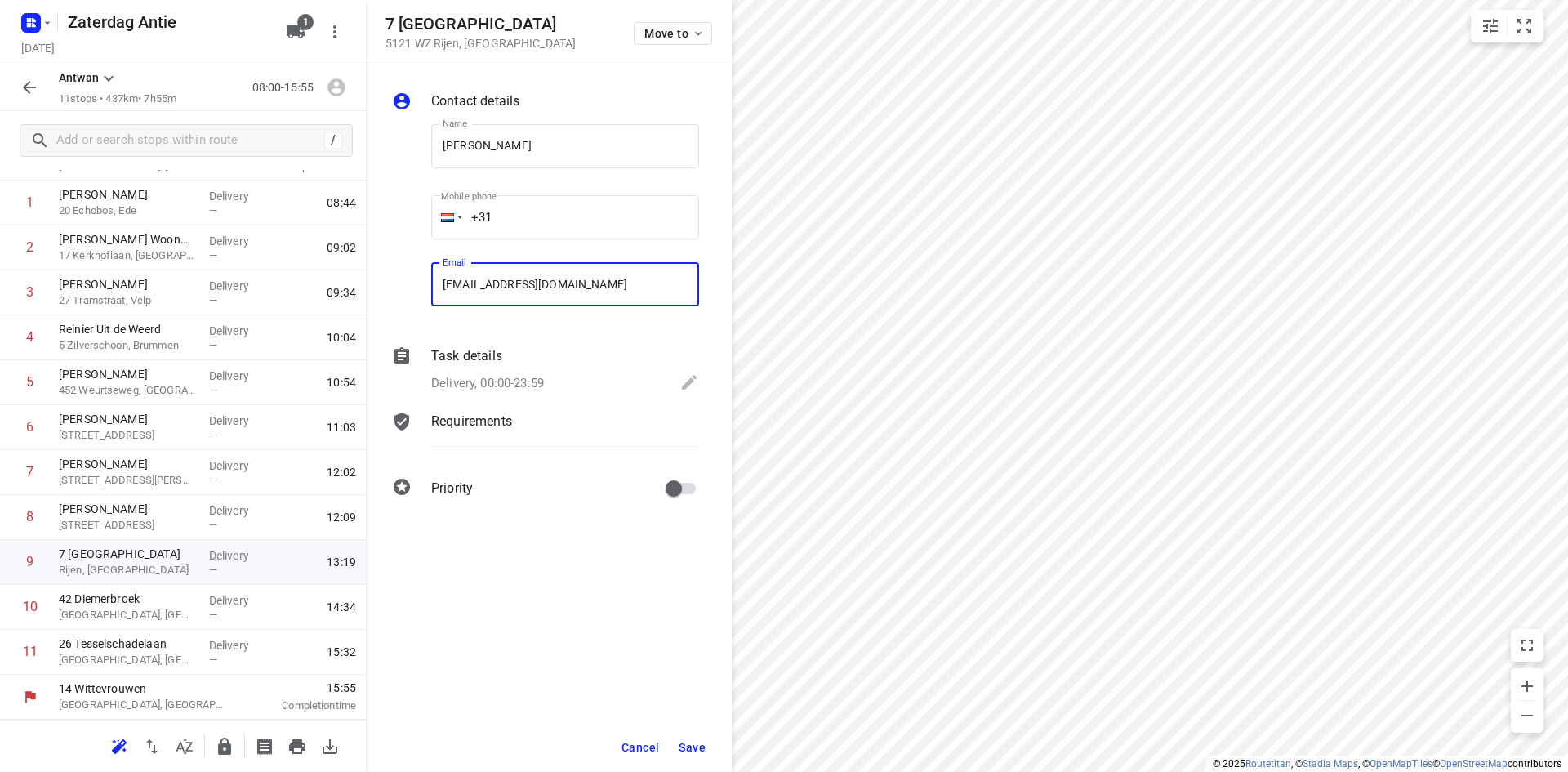
type input "[EMAIL_ADDRESS][DOMAIN_NAME]"
click at [688, 747] on span "Save" at bounding box center [692, 748] width 27 height 13
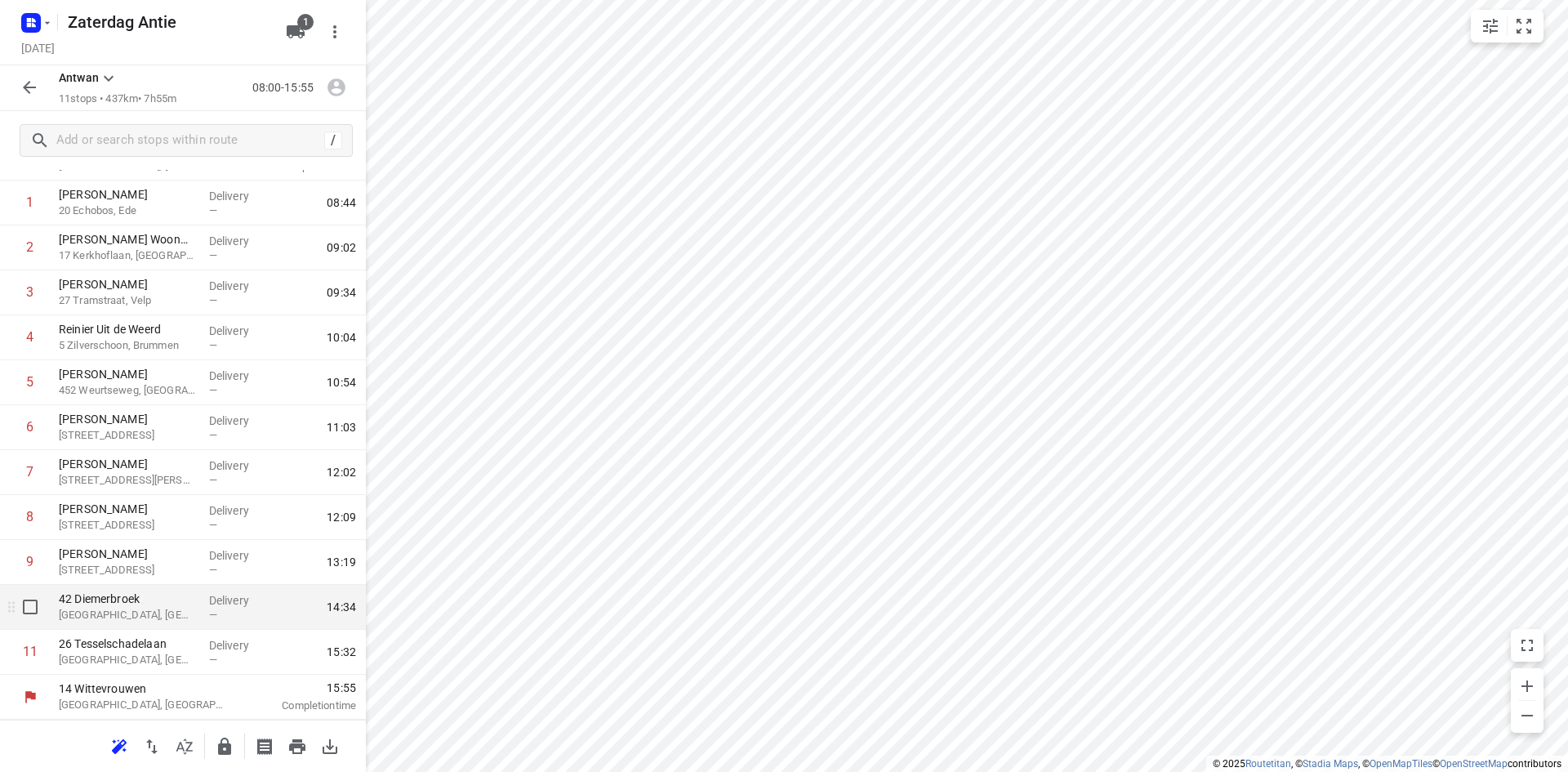
click at [105, 619] on p "[GEOGRAPHIC_DATA], [GEOGRAPHIC_DATA]" at bounding box center [127, 614] width 137 height 16
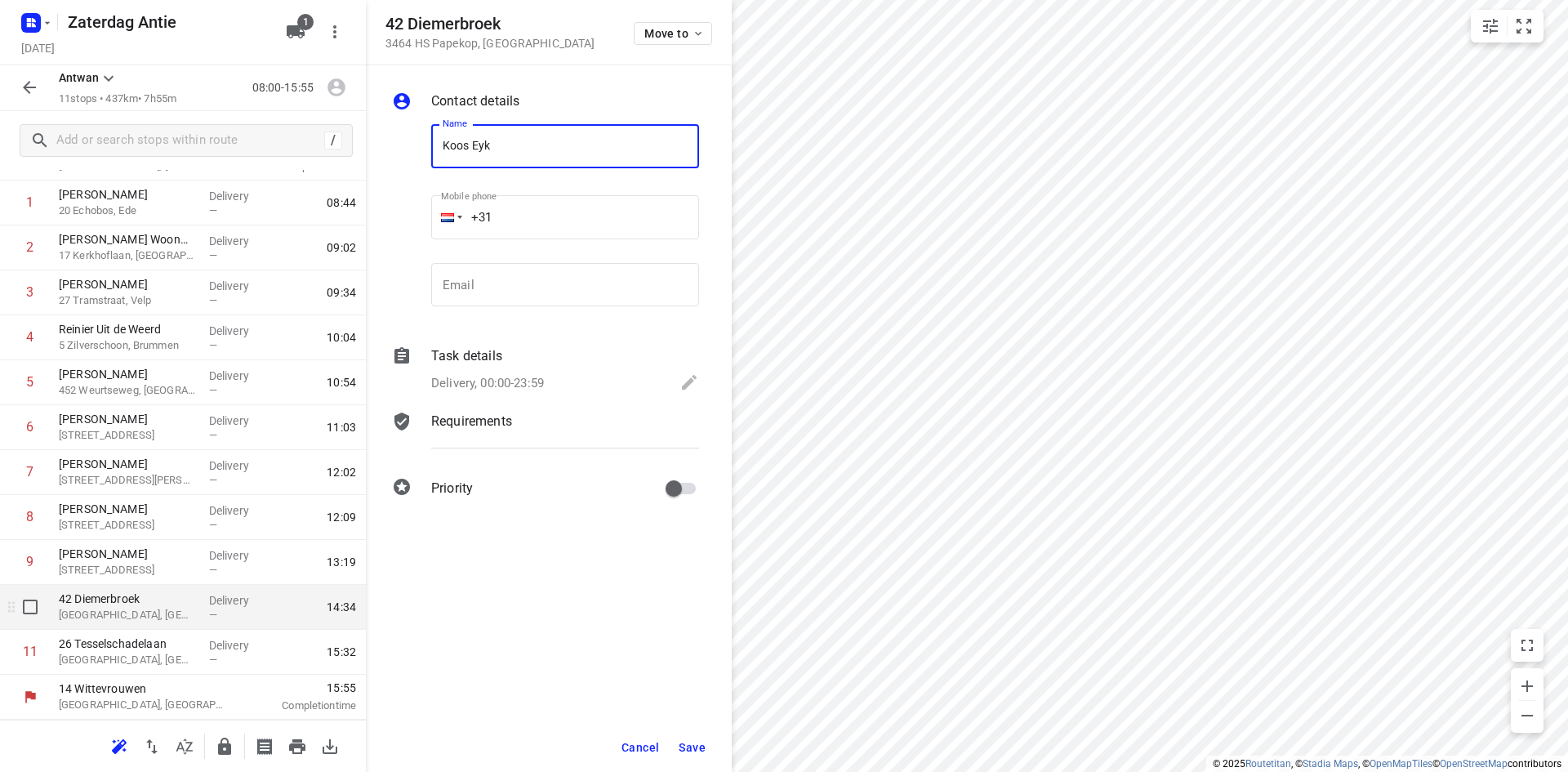
type input "Koos Eyk"
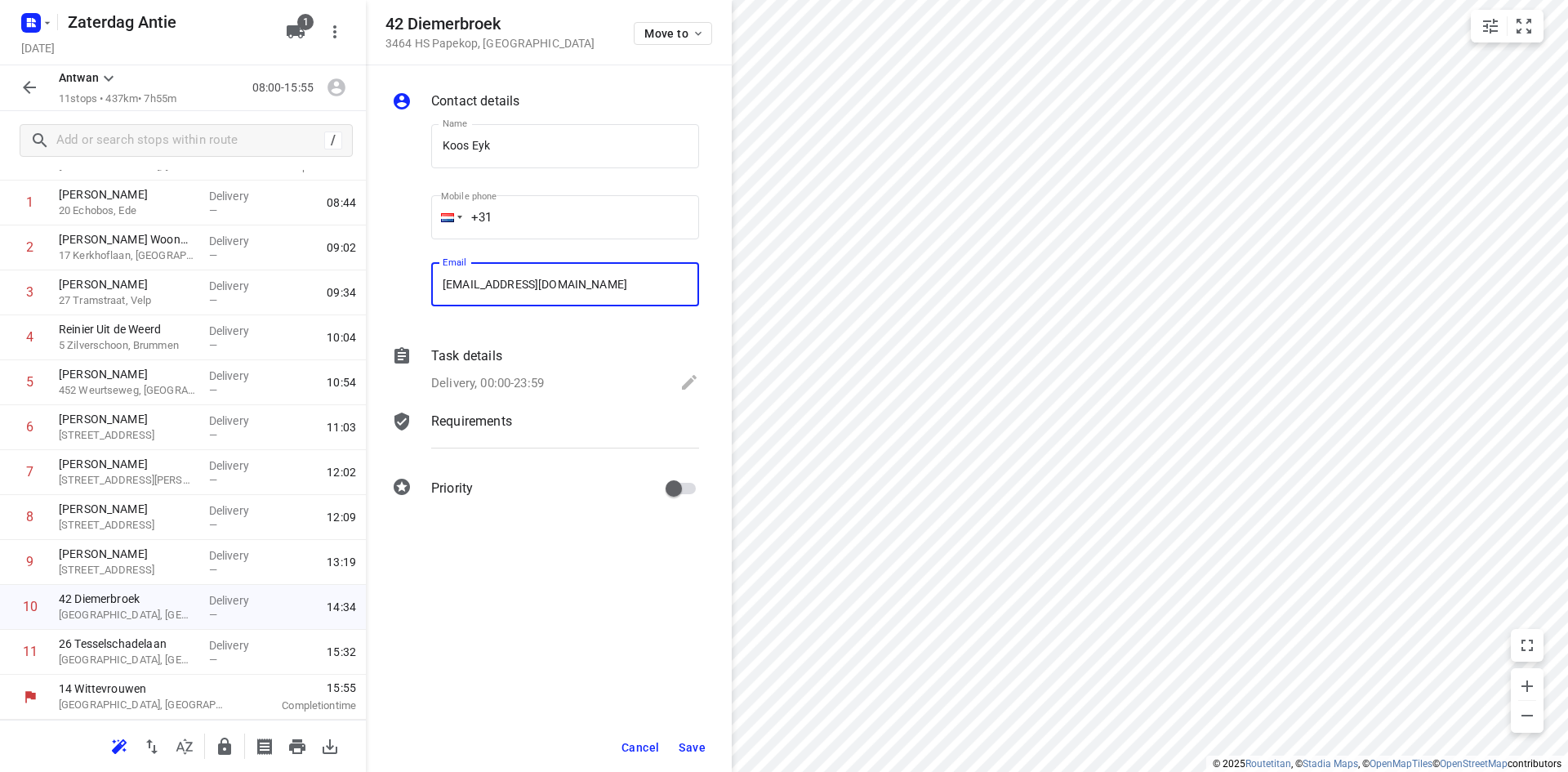
type input "[EMAIL_ADDRESS][DOMAIN_NAME]"
click at [681, 743] on span "Save" at bounding box center [692, 748] width 27 height 13
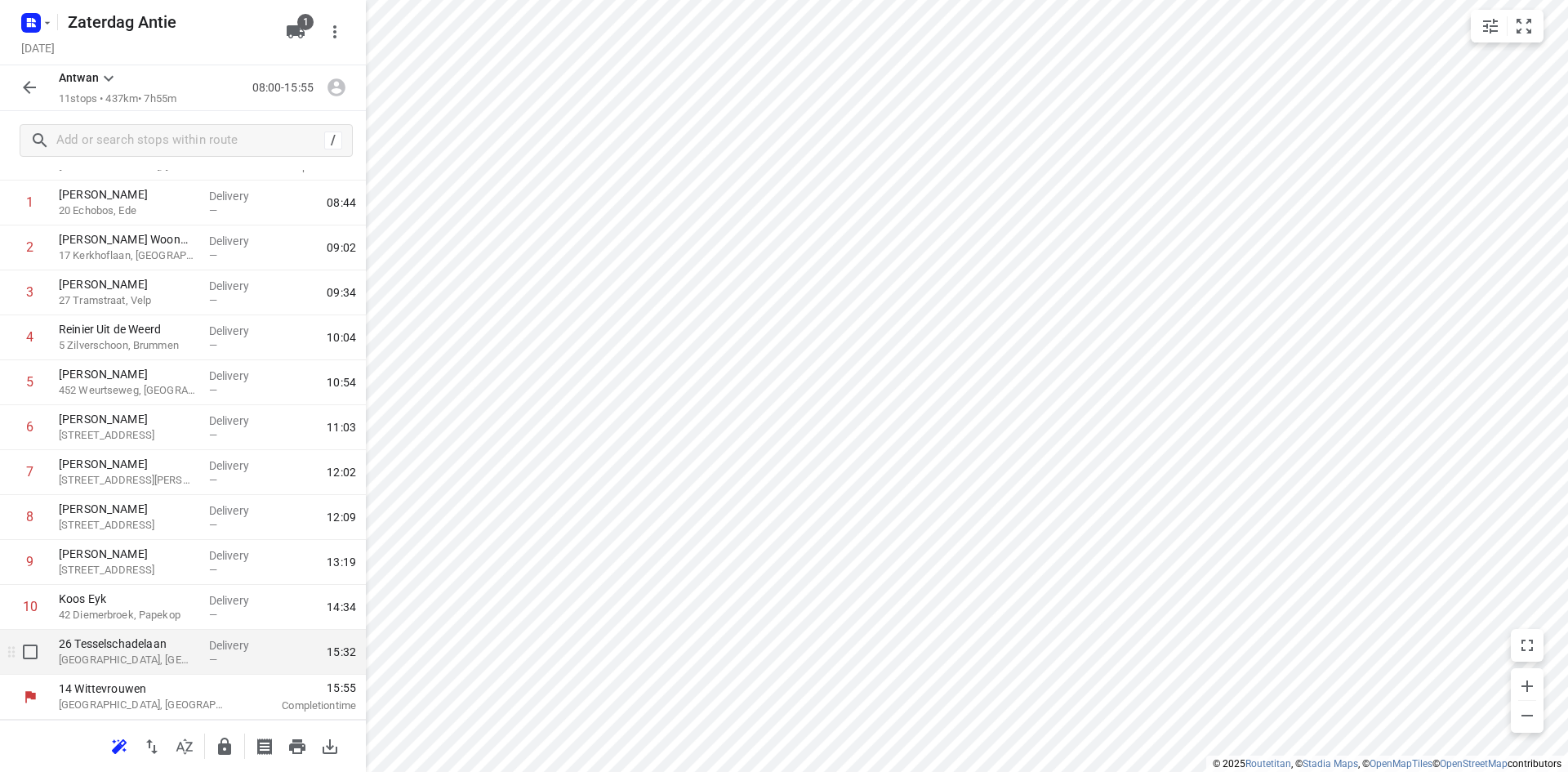
click at [115, 665] on p "[GEOGRAPHIC_DATA], [GEOGRAPHIC_DATA]" at bounding box center [127, 659] width 137 height 16
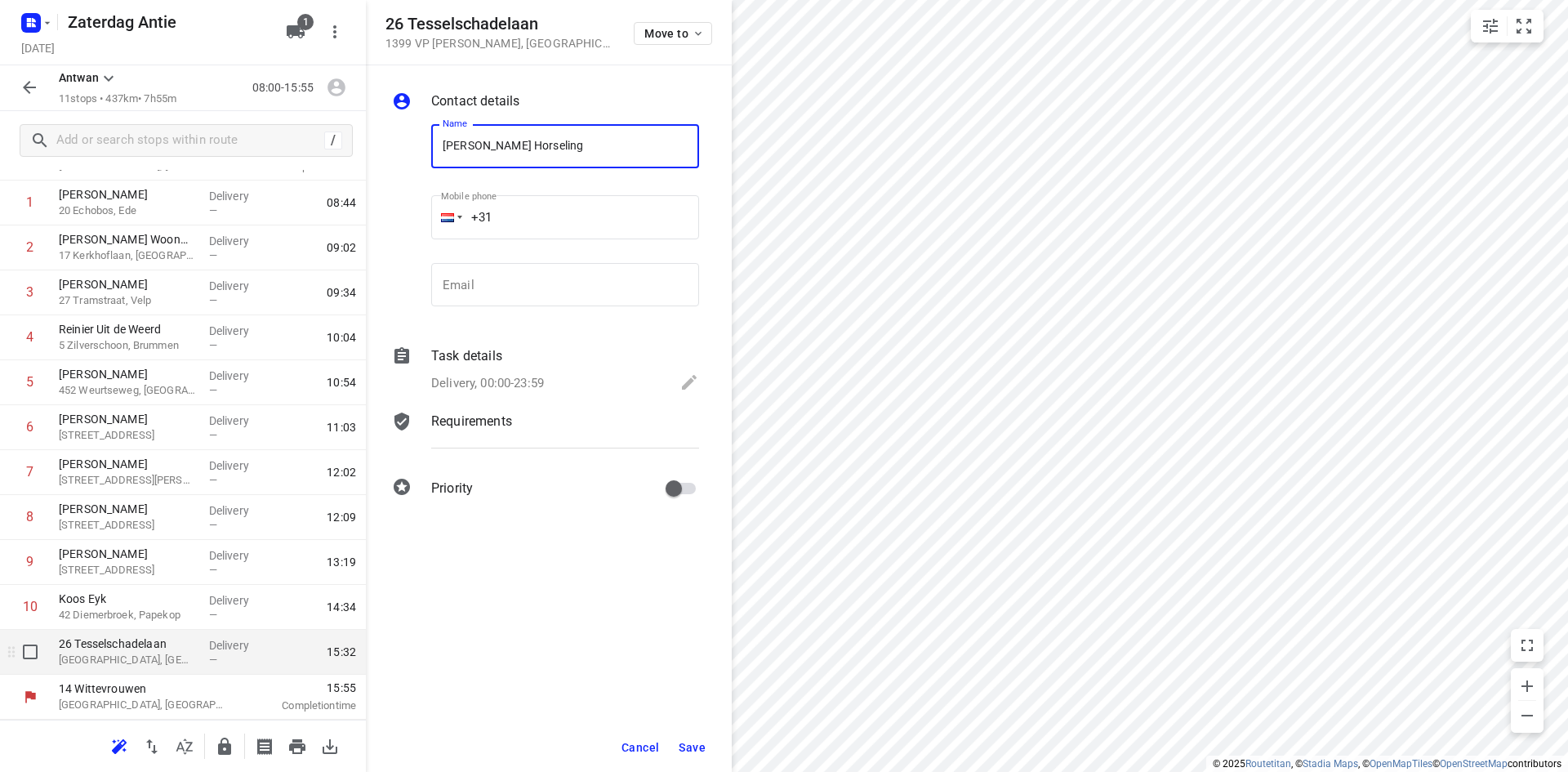
type input "[PERSON_NAME] Horseling"
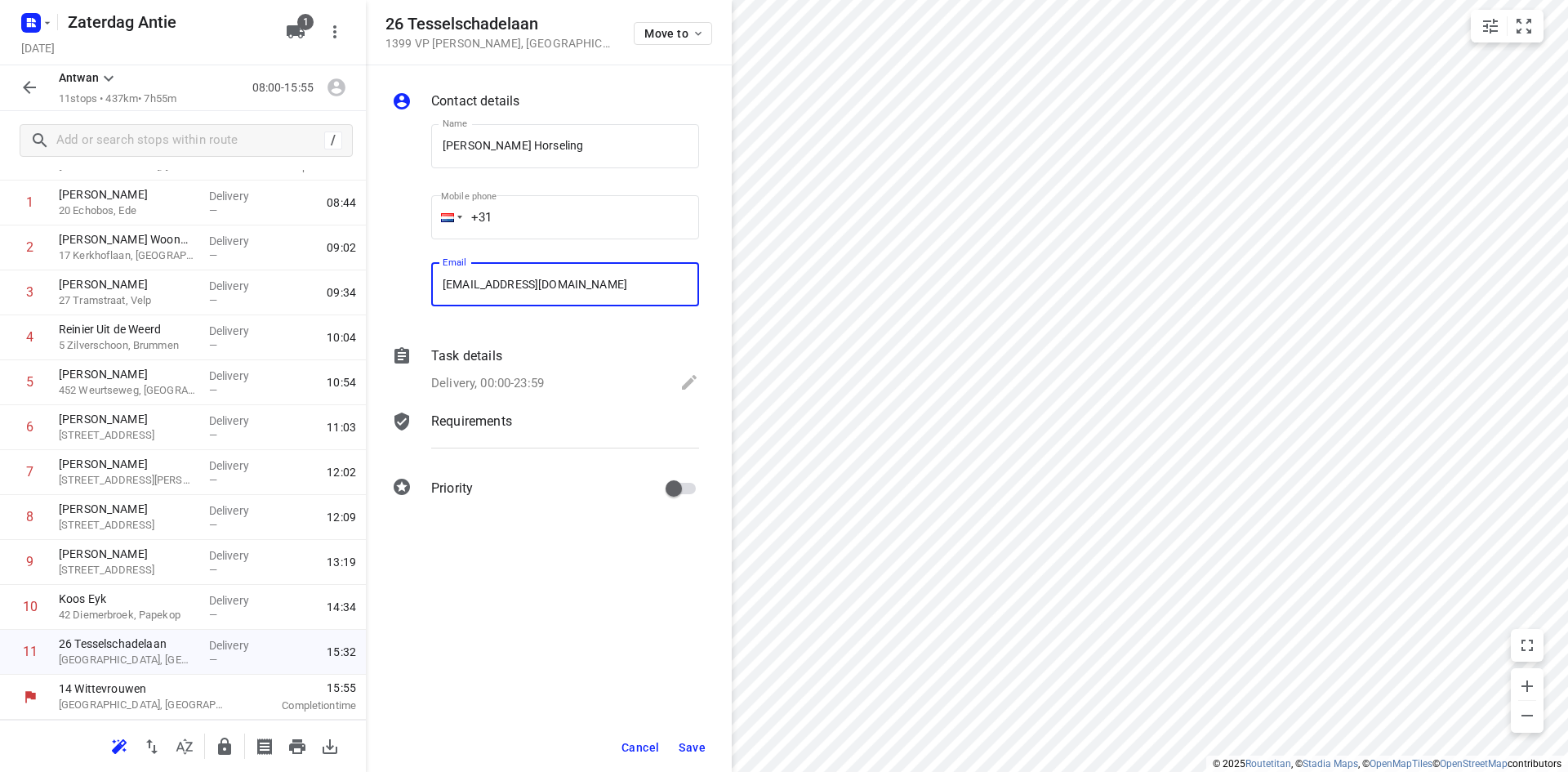
type input "[EMAIL_ADDRESS][DOMAIN_NAME]"
click at [701, 749] on span "Save" at bounding box center [692, 748] width 27 height 13
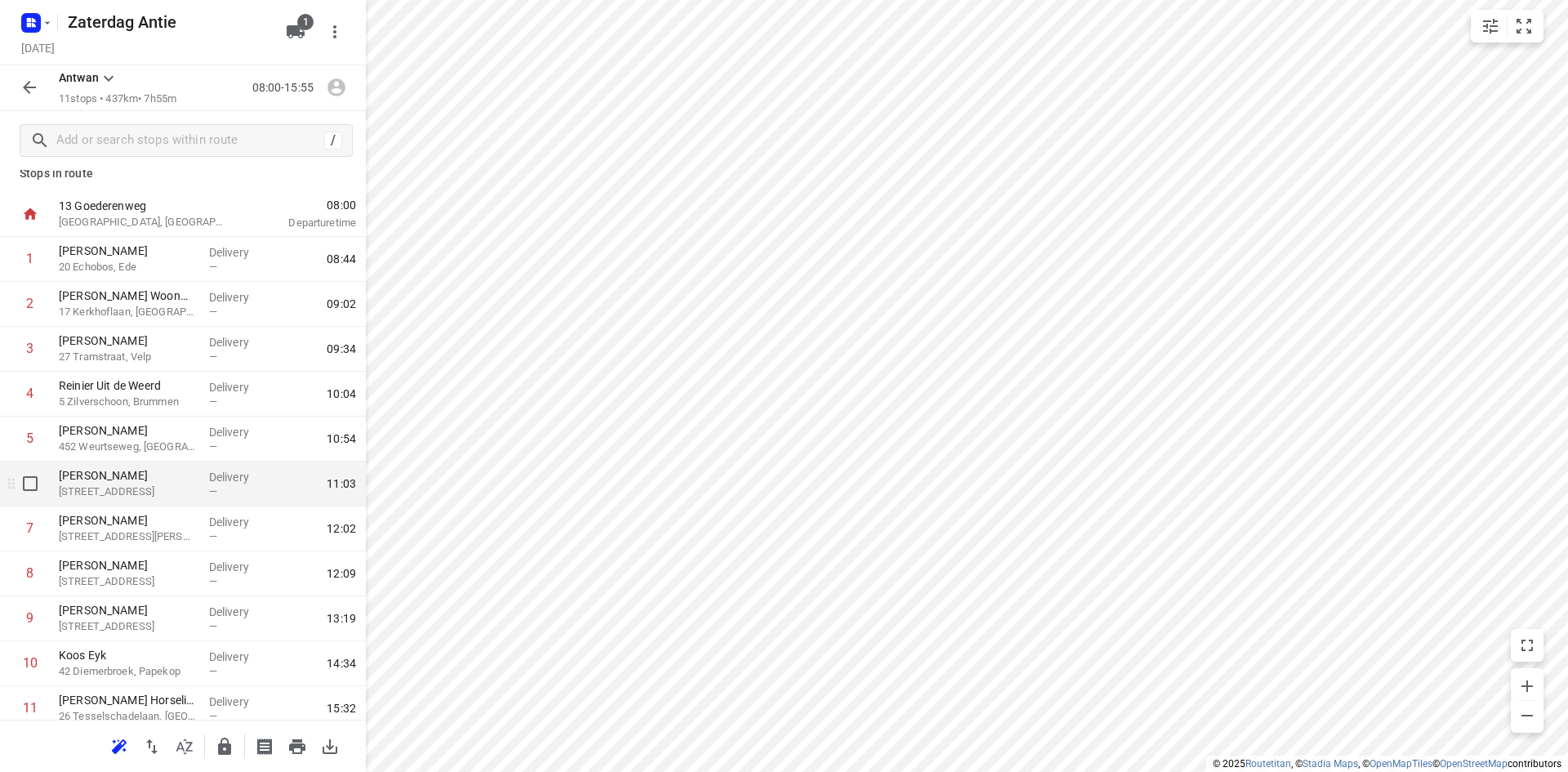
scroll to position [0, 0]
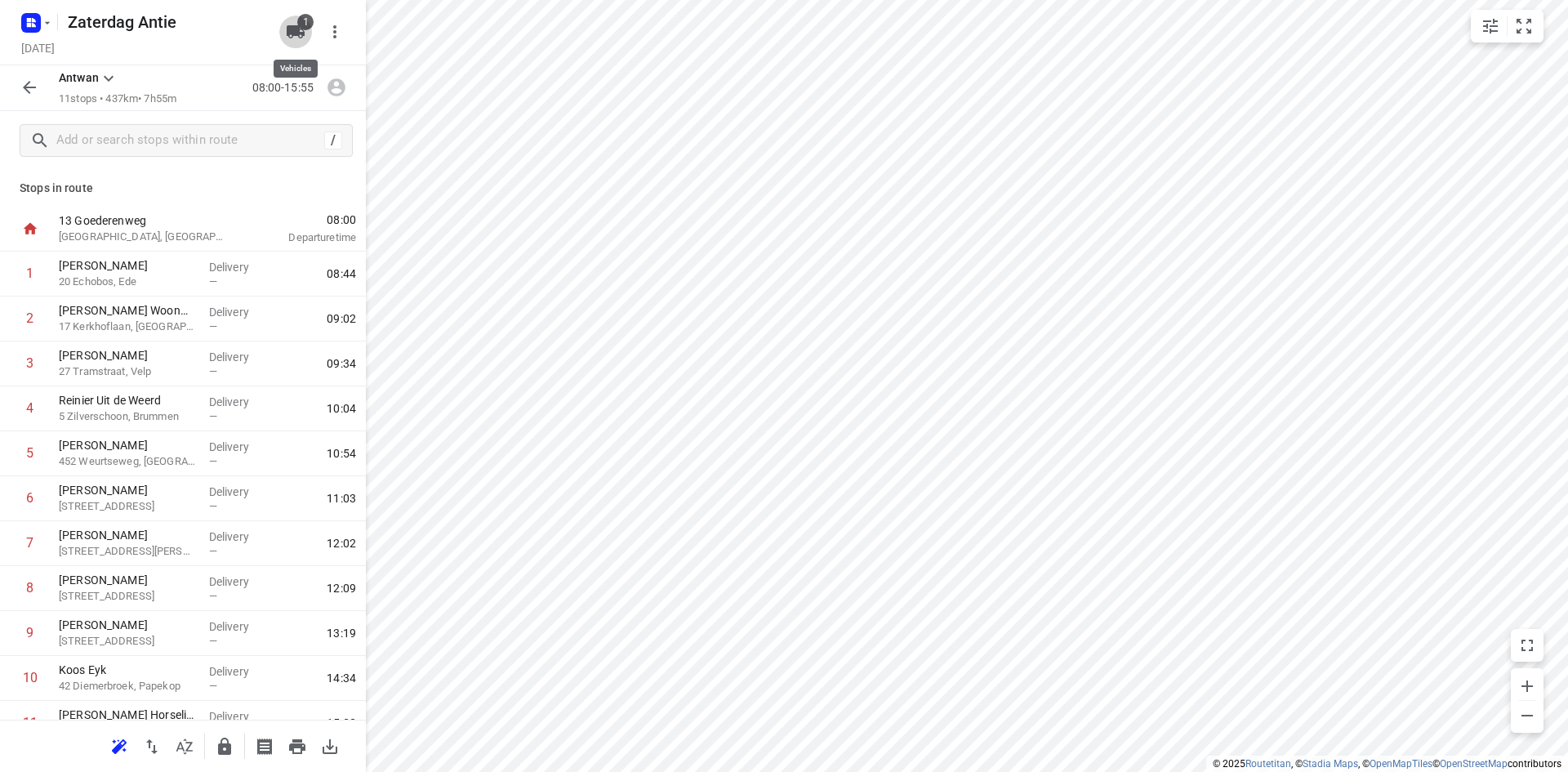
click at [308, 24] on span "1" at bounding box center [305, 21] width 16 height 16
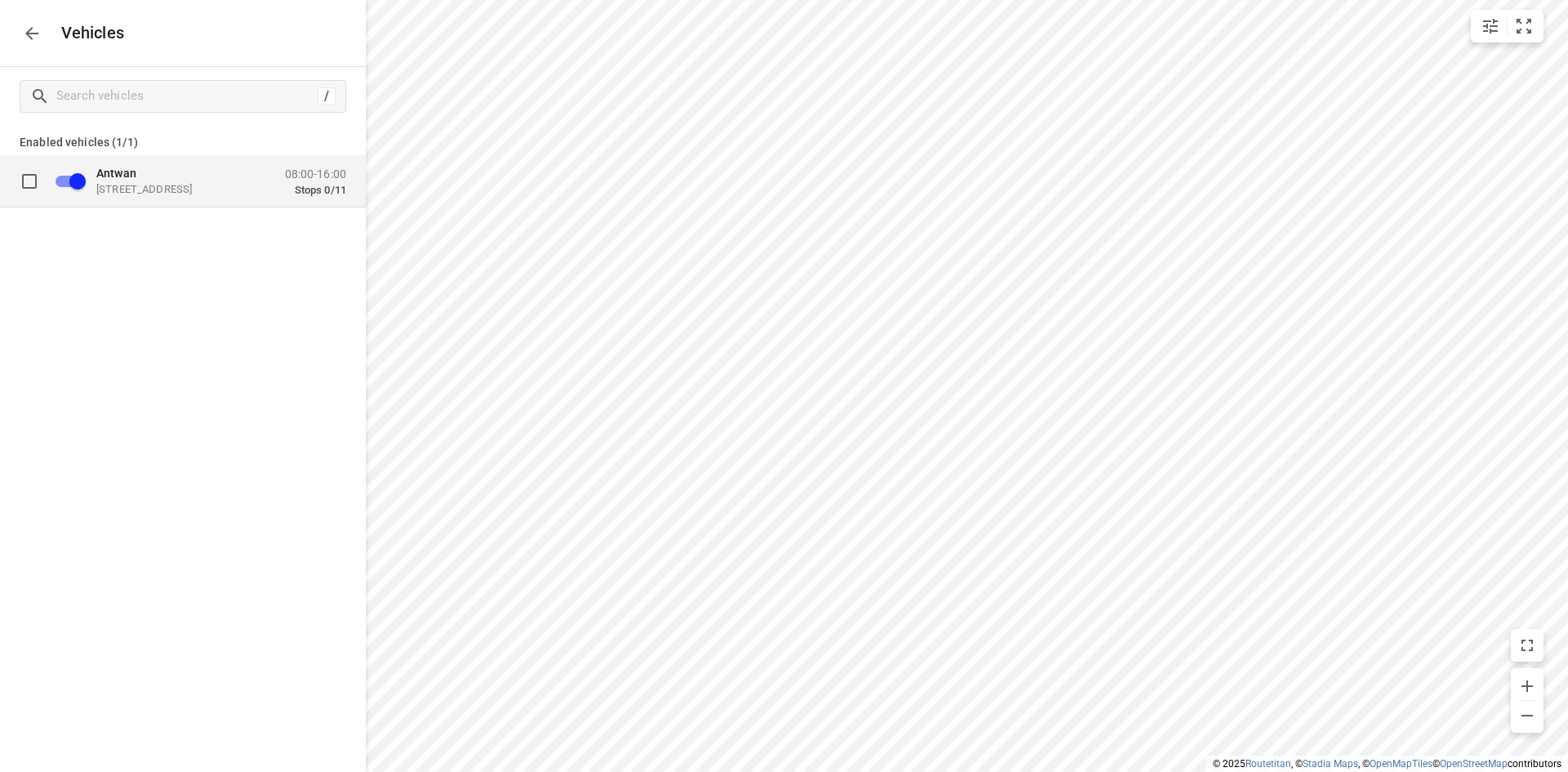
click at [329, 165] on div "Antwan [STREET_ADDRESS] 08:00-16:00 Stops 0/11" at bounding box center [217, 180] width 260 height 31
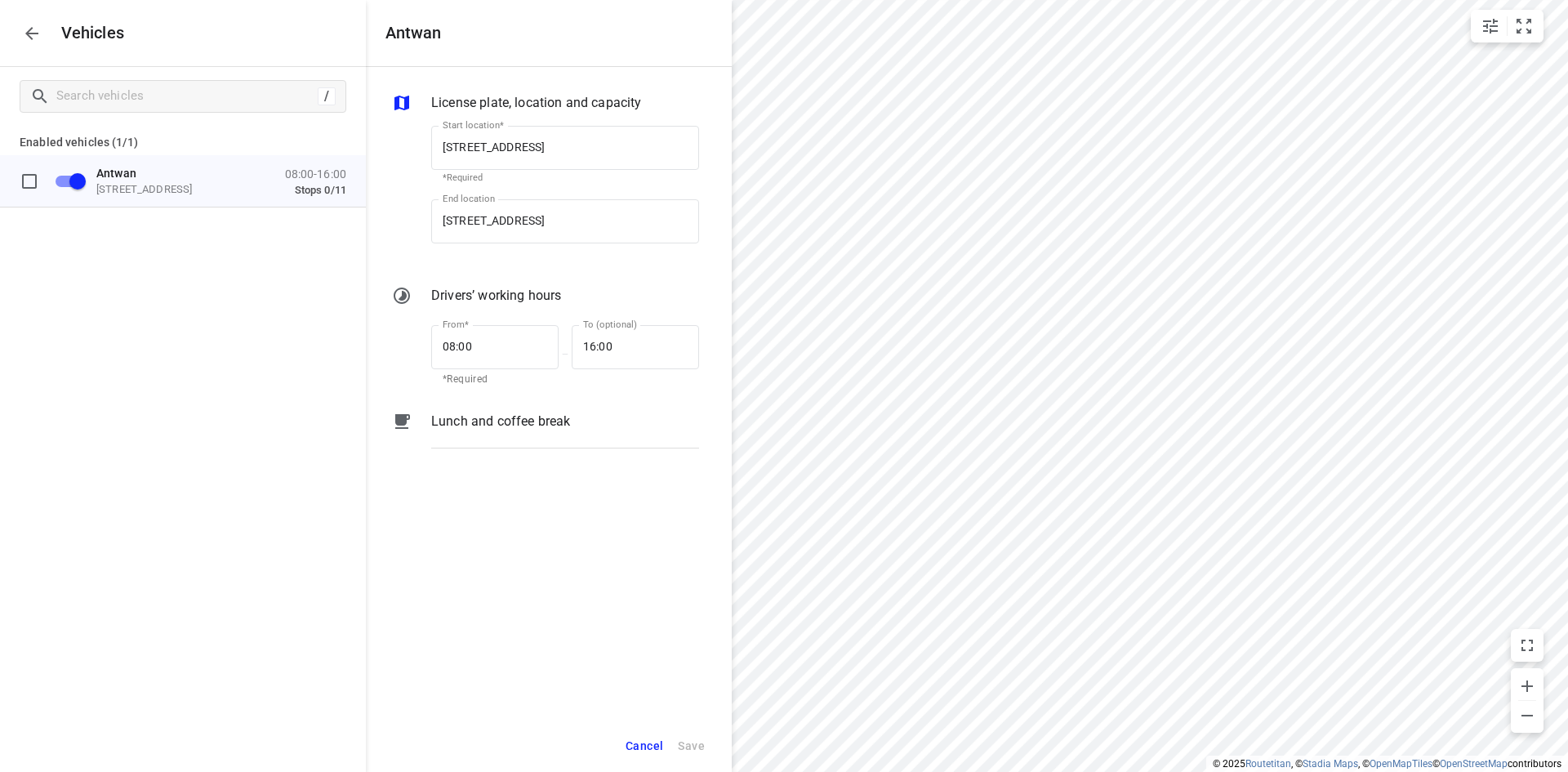
scroll to position [0, 2]
click at [532, 230] on input "[STREET_ADDRESS]" at bounding box center [566, 221] width 268 height 44
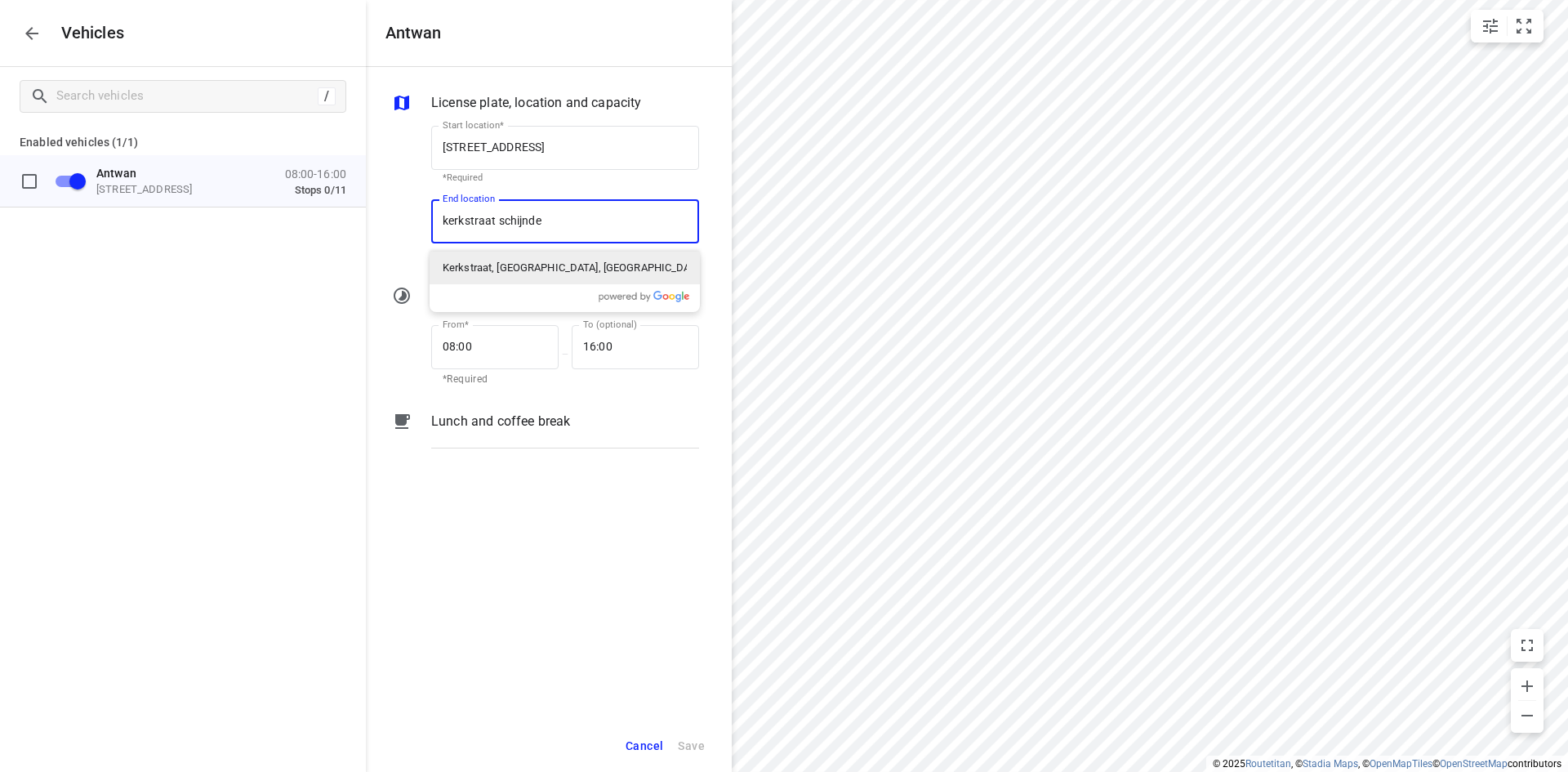
type input "kerkstraat schijndel"
type input "[STREET_ADDRESS]"
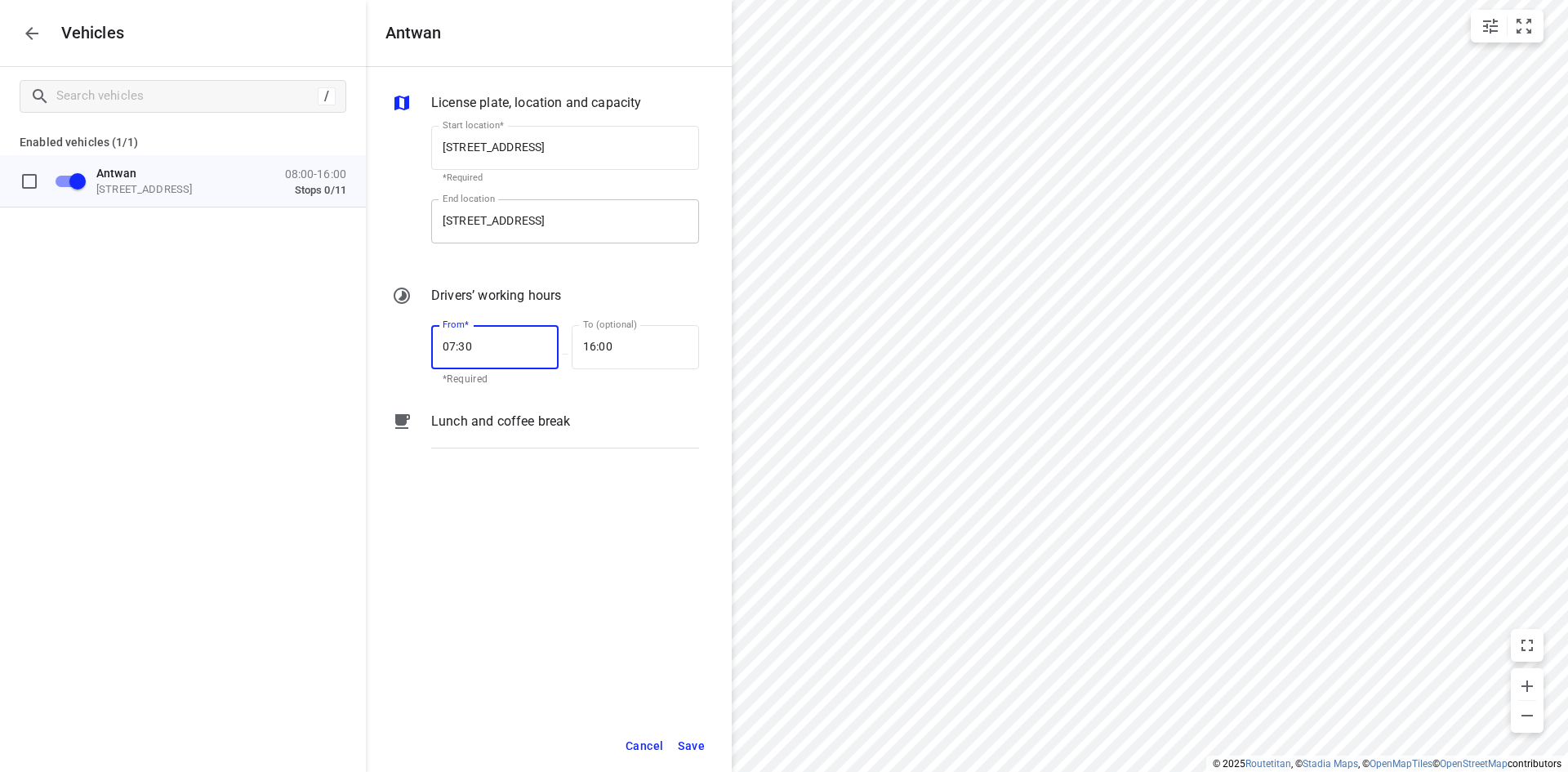
type input "07:30"
type input "16:15"
click at [698, 747] on span "Save" at bounding box center [691, 746] width 27 height 20
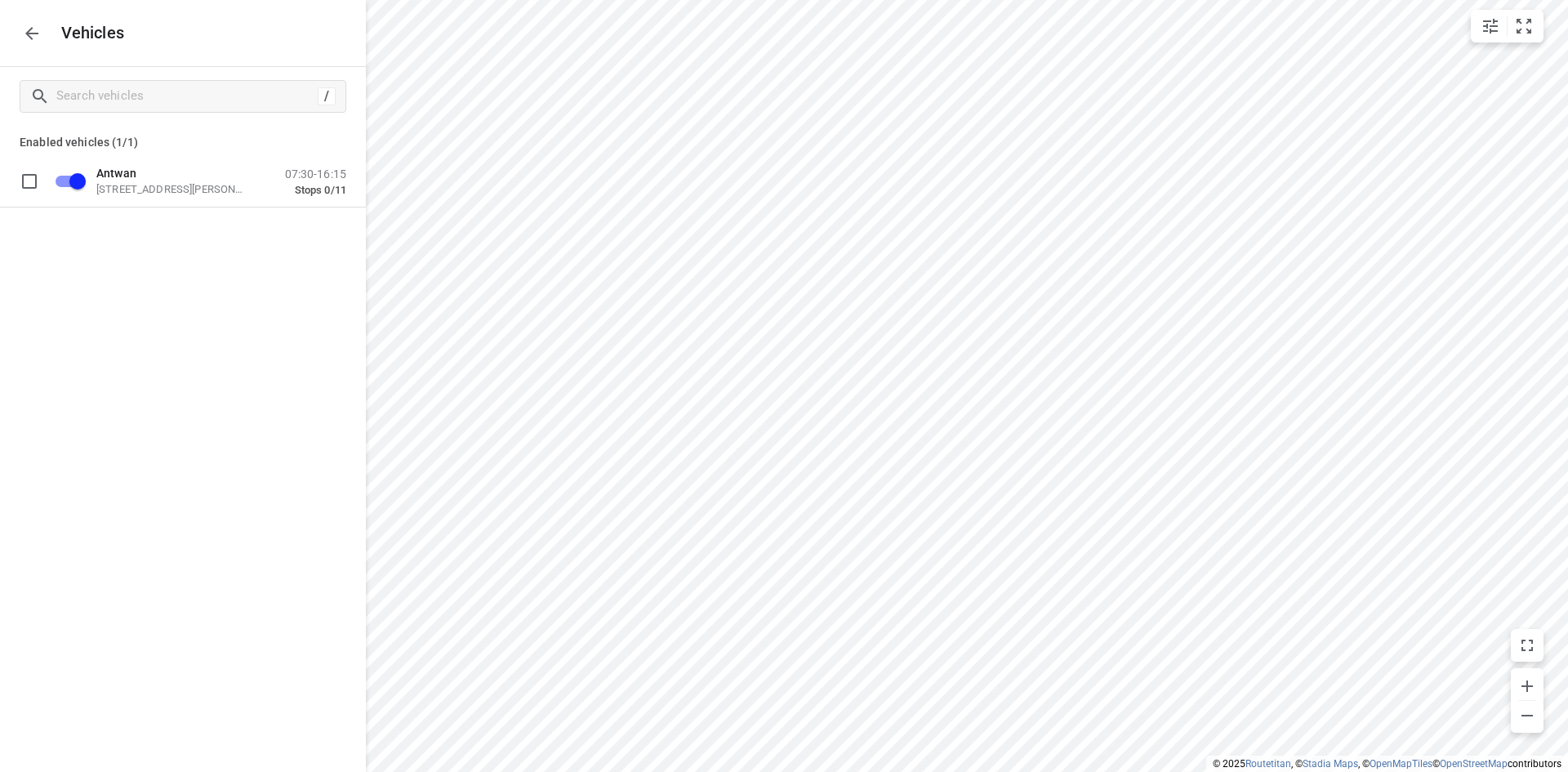
click at [33, 46] on button "button" at bounding box center [31, 33] width 33 height 33
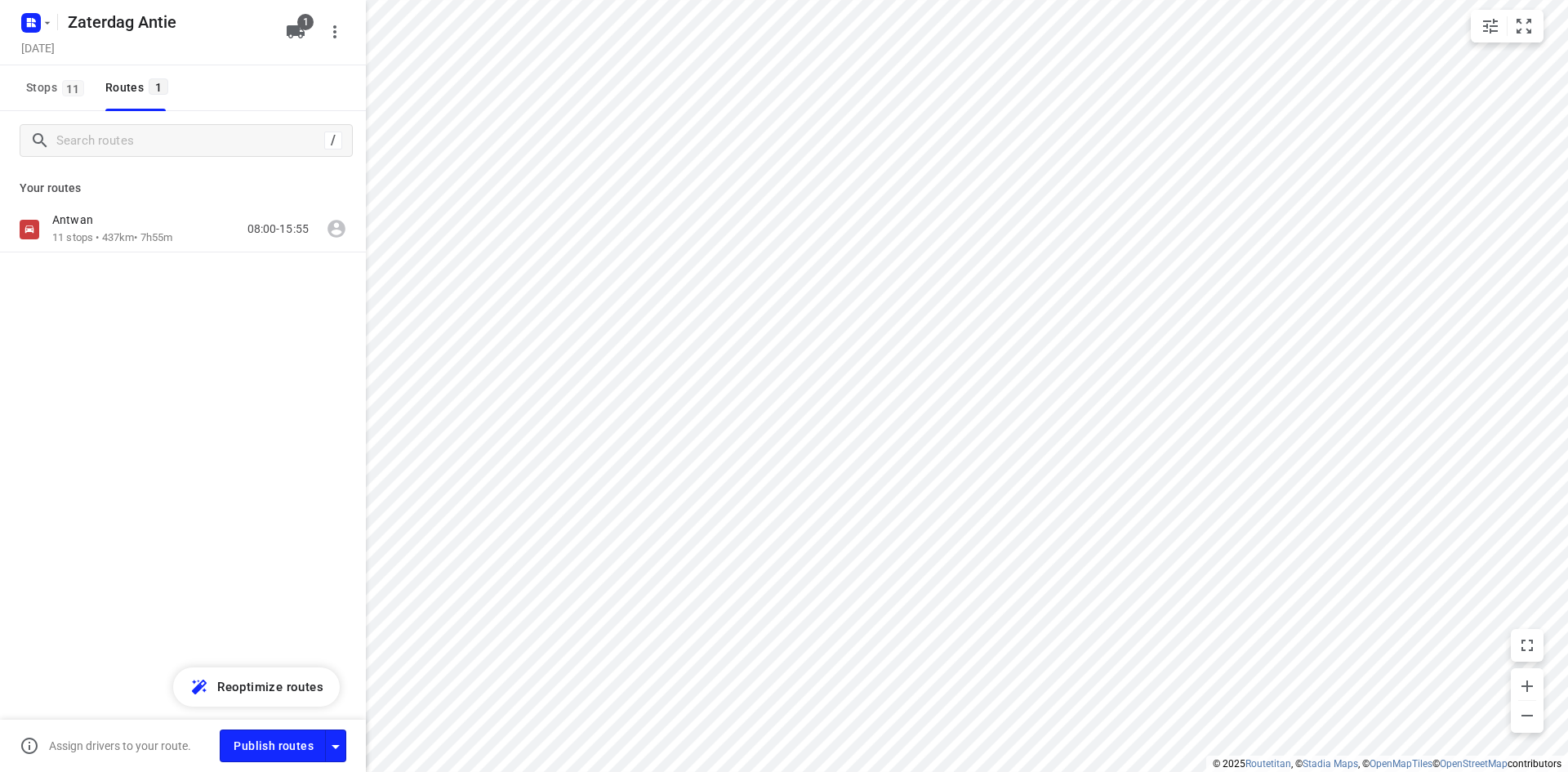
click at [266, 667] on div "/ Your routes [PERSON_NAME] 11 stops • 437km • 7h55m 08:00-15:55" at bounding box center [183, 464] width 366 height 706
click at [265, 686] on span "Reoptimize routes" at bounding box center [271, 686] width 106 height 21
click at [134, 255] on div "[PERSON_NAME] 11 stops • 436km • 8h4m 07:30-15:34" at bounding box center [183, 287] width 366 height 160
click at [166, 235] on p "11 stops • 436km • 8h4m" at bounding box center [110, 238] width 115 height 15
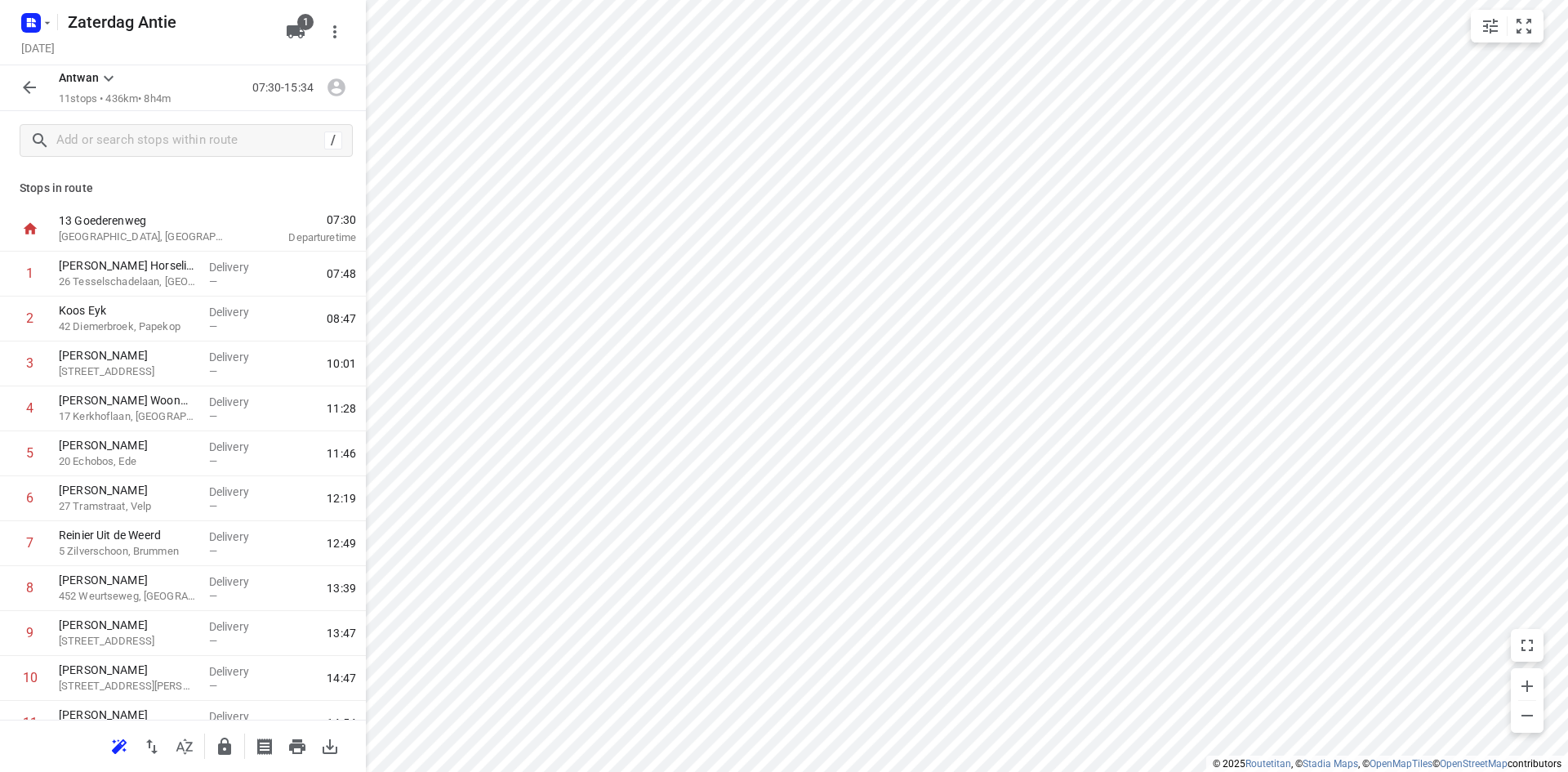
click at [21, 92] on icon "button" at bounding box center [29, 87] width 19 height 19
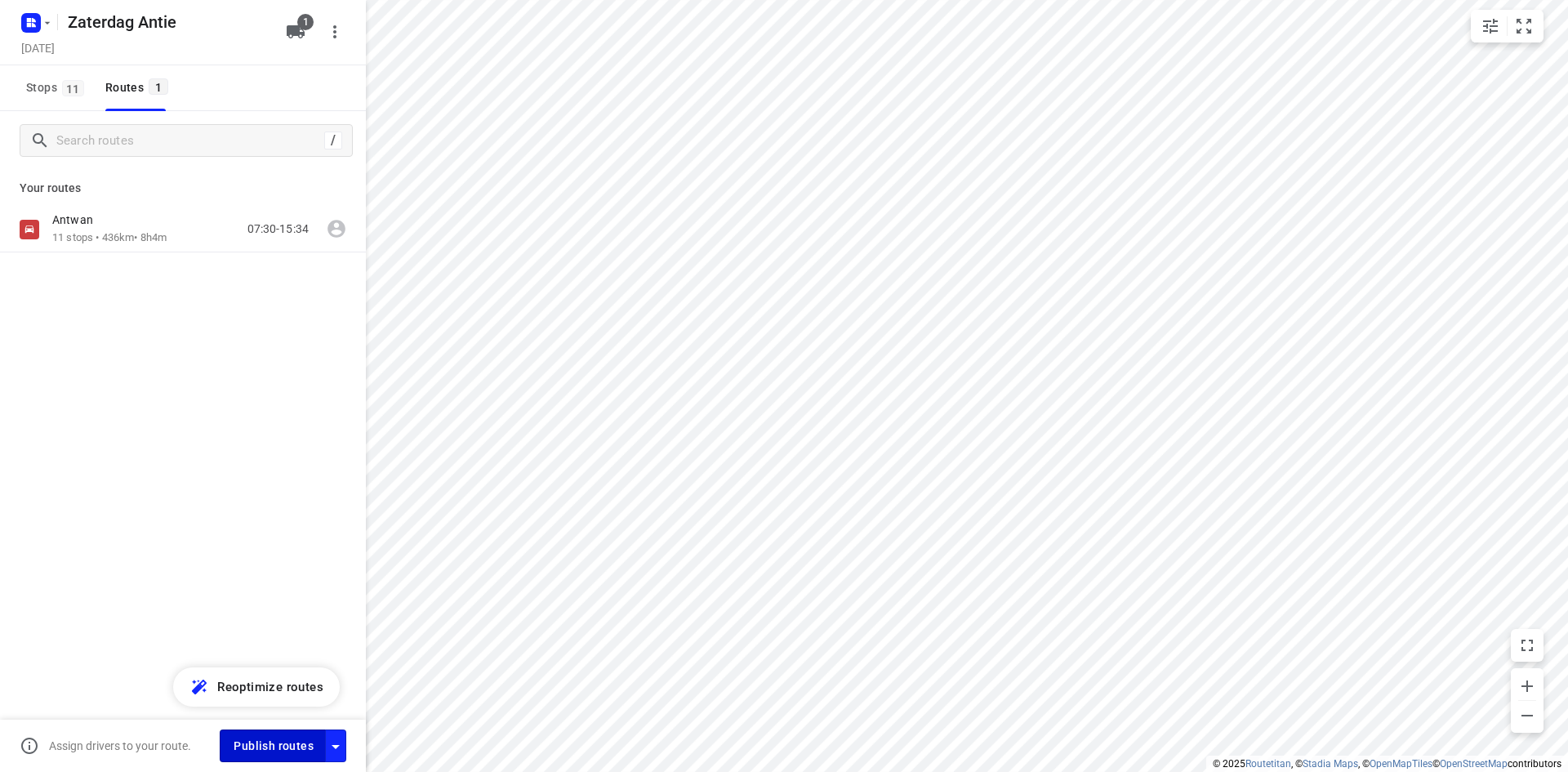
click at [250, 749] on span "Publish routes" at bounding box center [273, 746] width 80 height 20
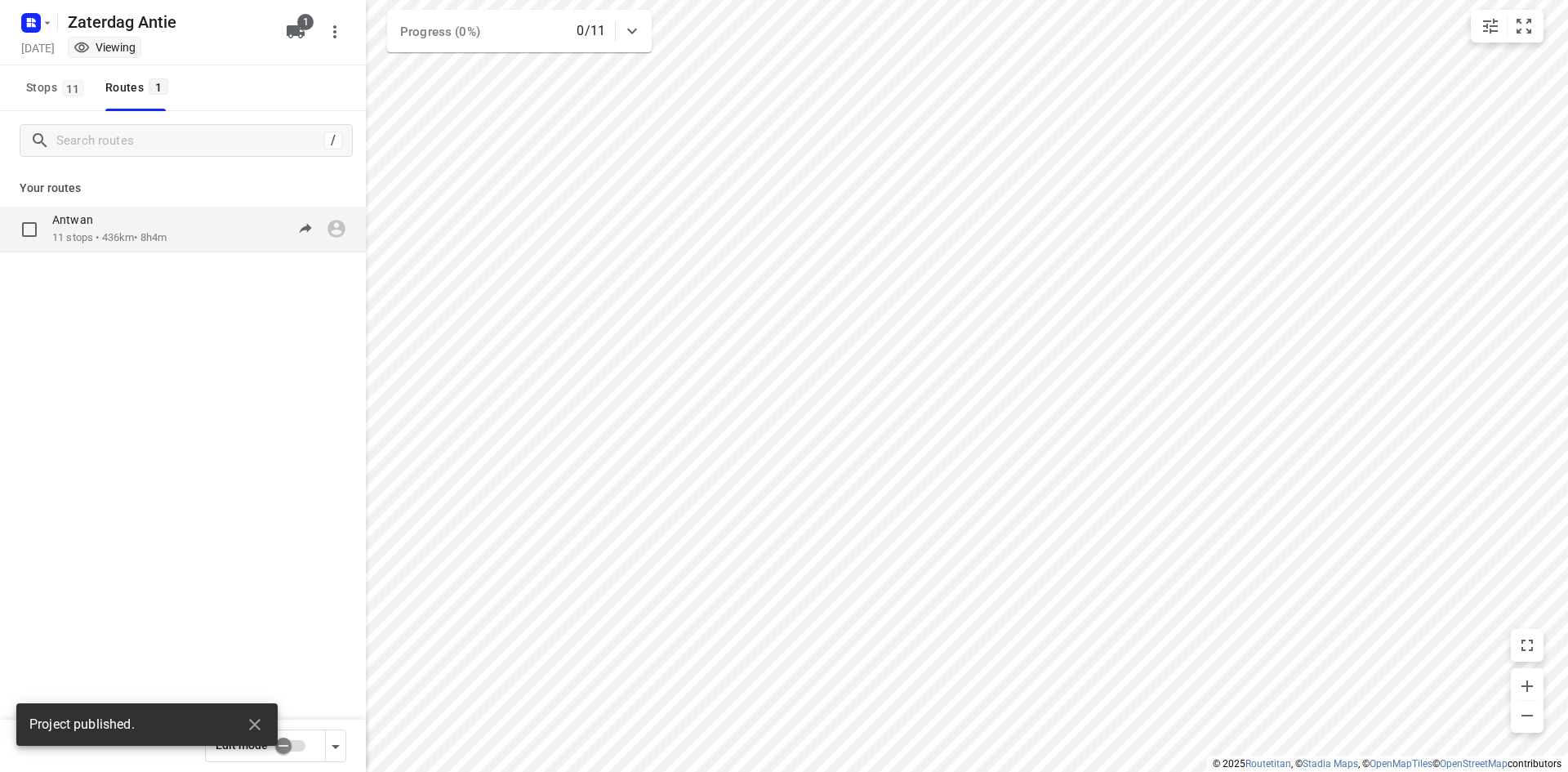
click at [183, 249] on div "[PERSON_NAME] 11 stops • 436km • 8h4m 07:30-15:34" at bounding box center [183, 229] width 366 height 46
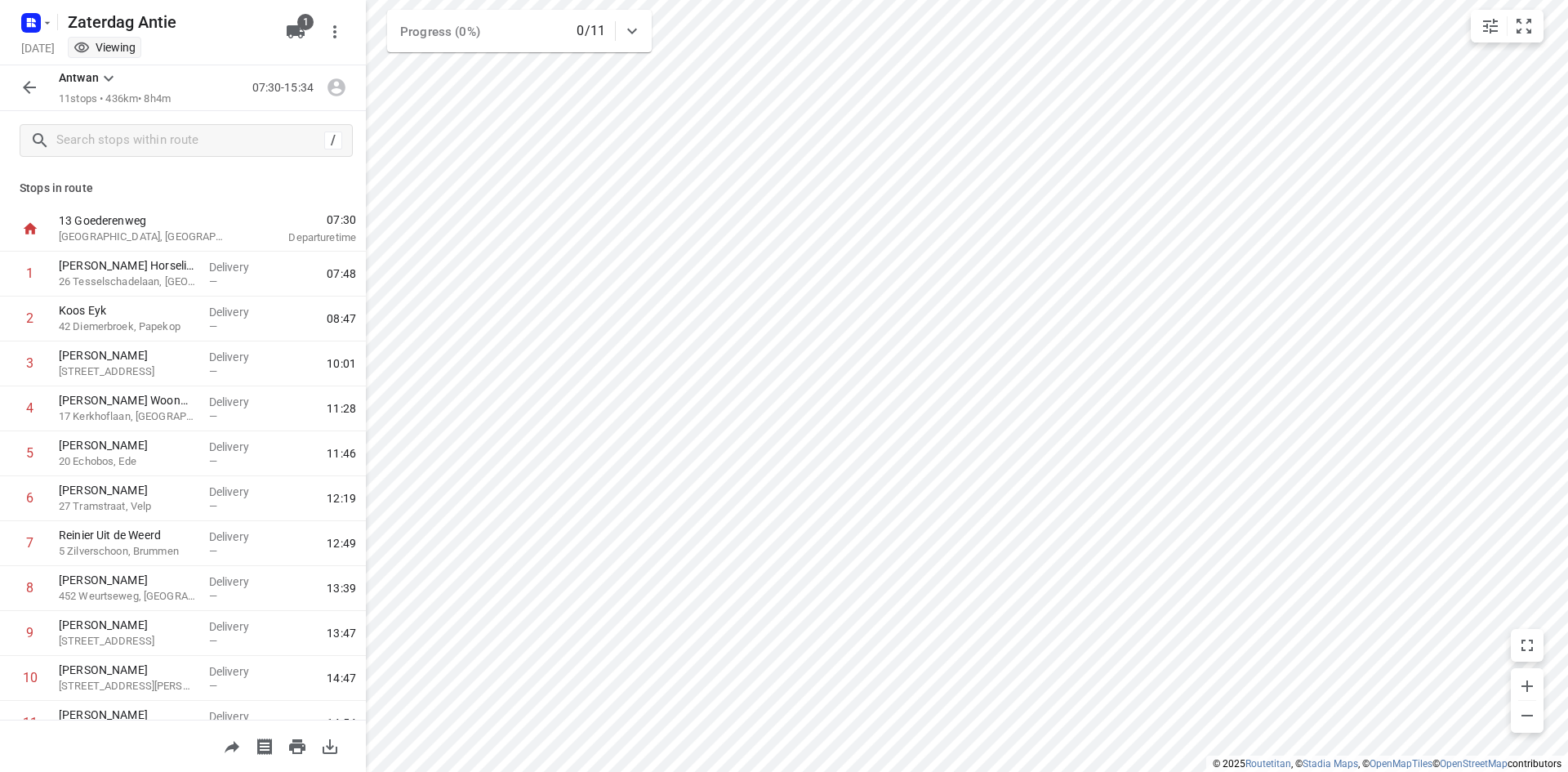
click at [338, 752] on icon "button" at bounding box center [330, 746] width 19 height 19
click at [27, 88] on icon "button" at bounding box center [30, 88] width 13 height 13
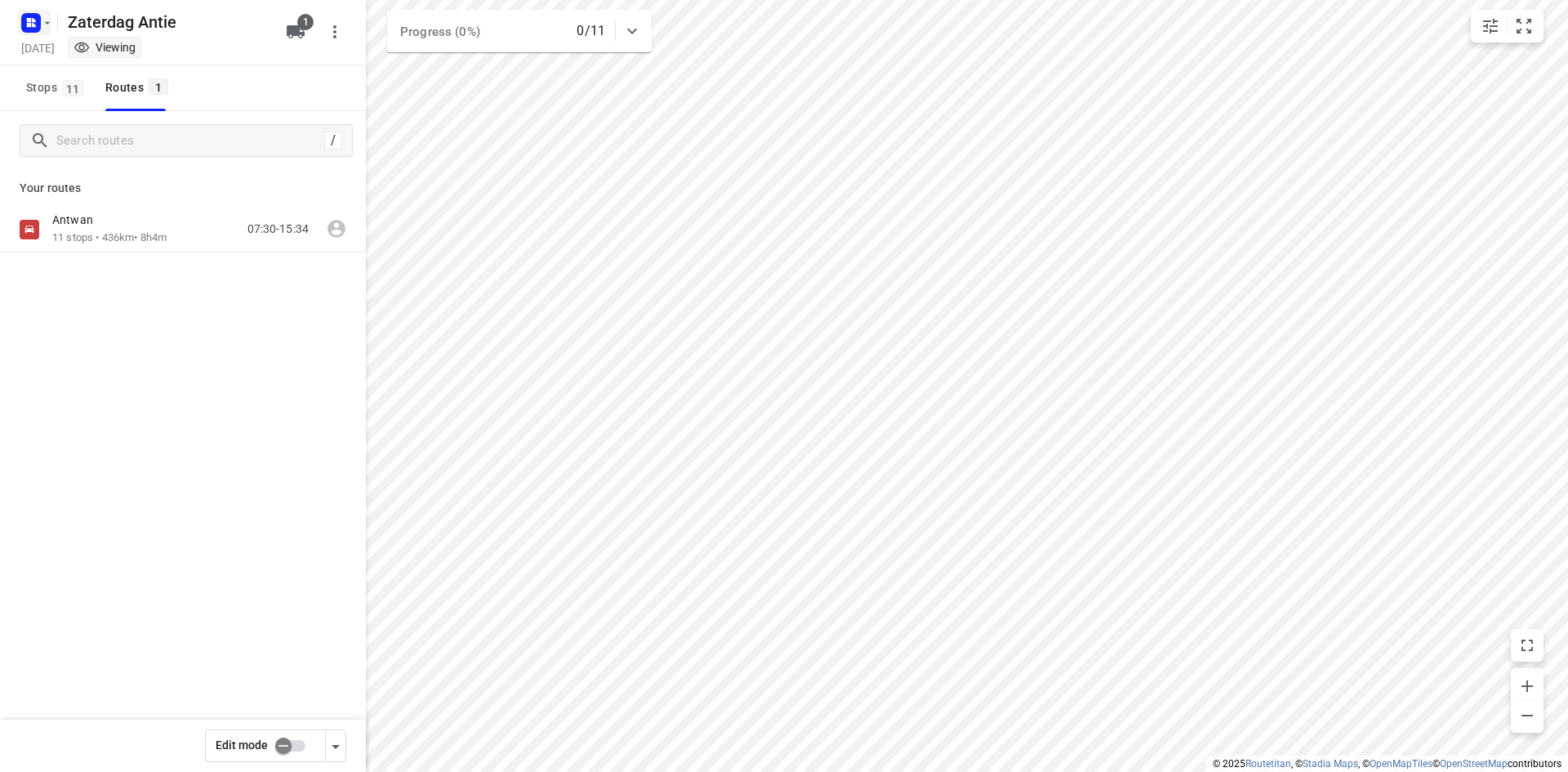
click at [42, 27] on icon "button" at bounding box center [47, 23] width 13 height 13
click at [46, 41] on div "Back to projects" at bounding box center [164, 58] width 294 height 44
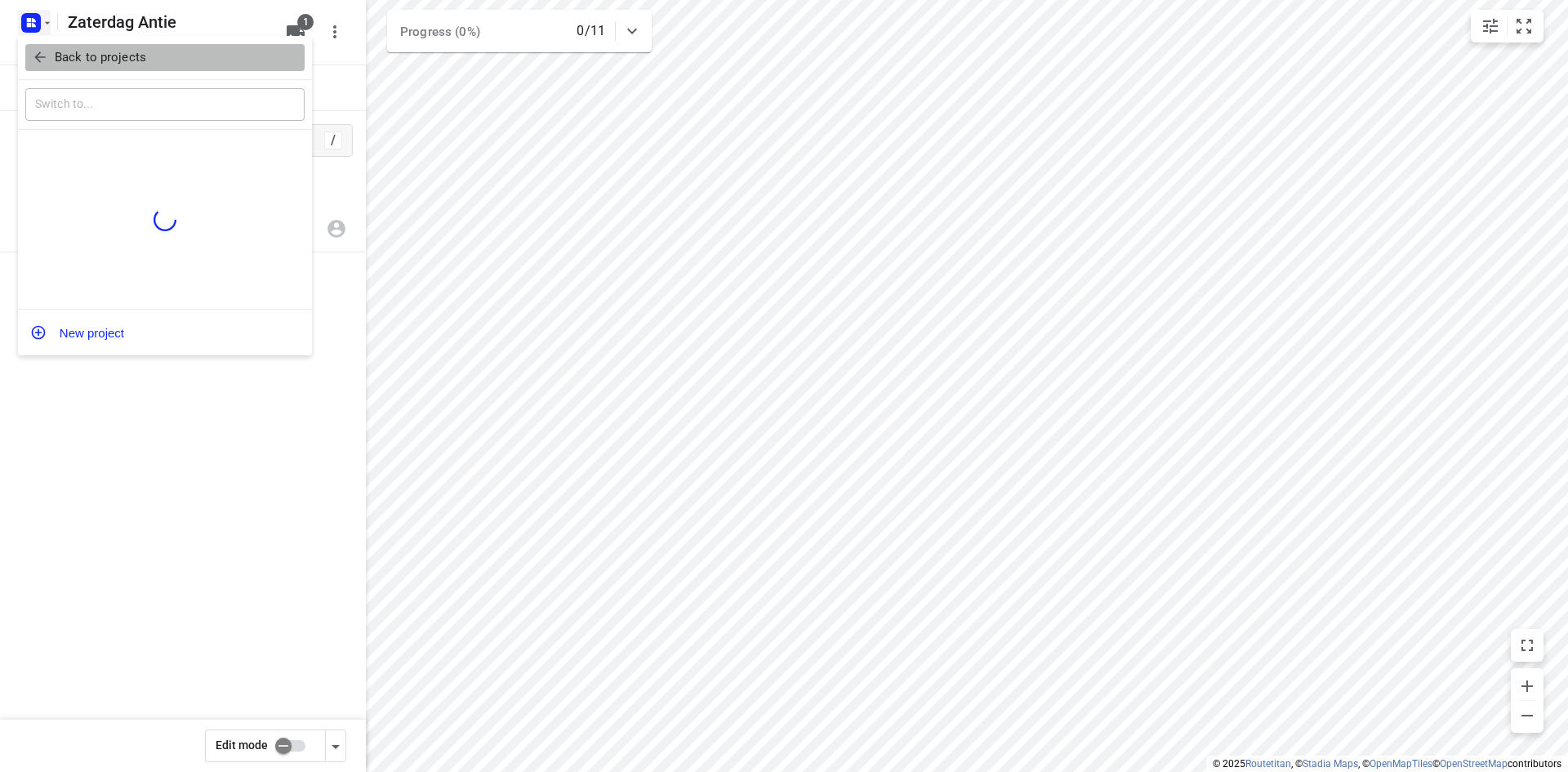
click at [47, 44] on button "Back to projects" at bounding box center [164, 57] width 279 height 27
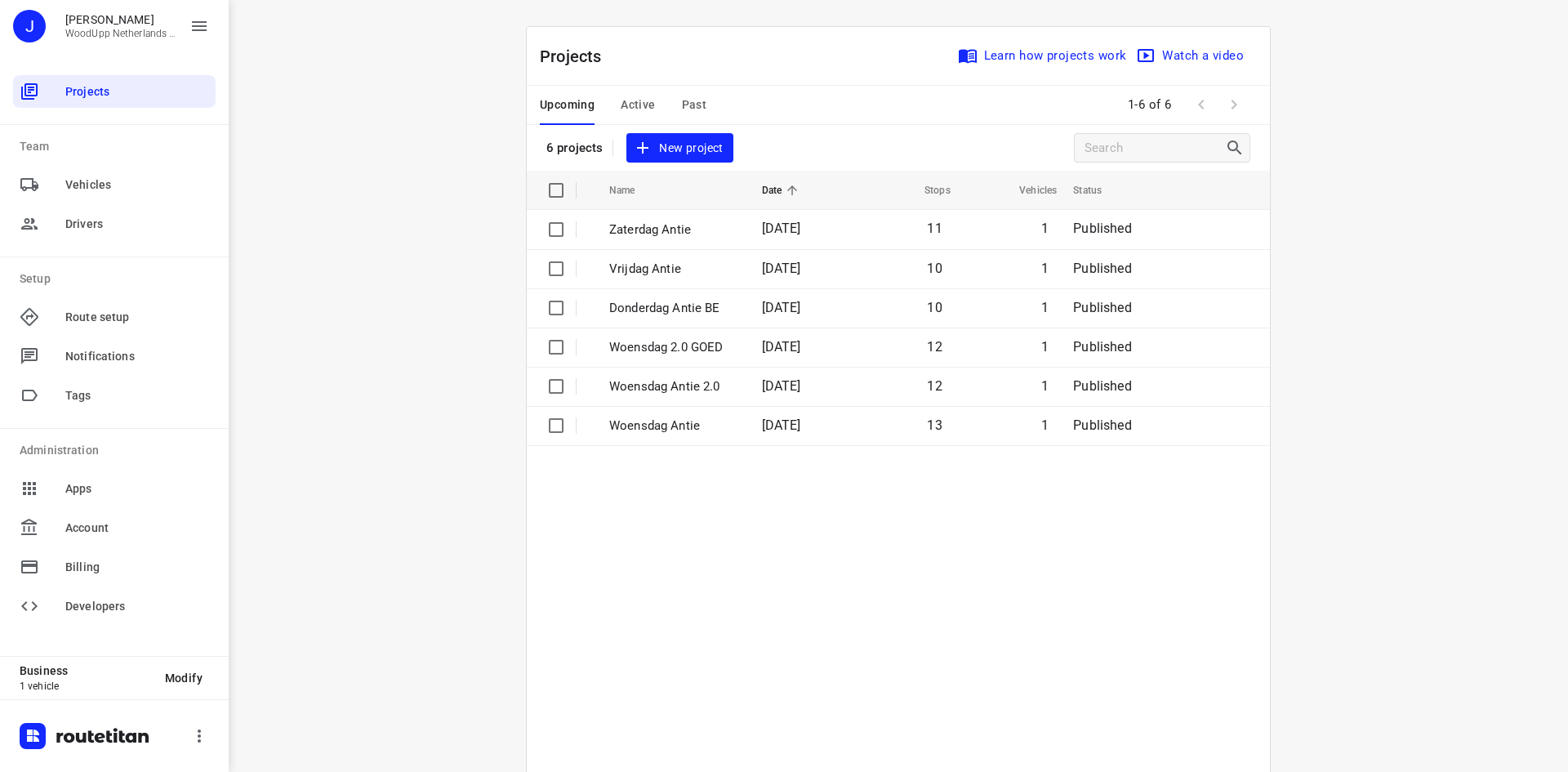
click at [362, 387] on div "i © 2025 Routetitan , © Stadia Maps , © OpenMapTiles © OpenStreetMap contributo…" at bounding box center [898, 386] width 1340 height 772
click at [696, 147] on span "New project" at bounding box center [679, 148] width 87 height 20
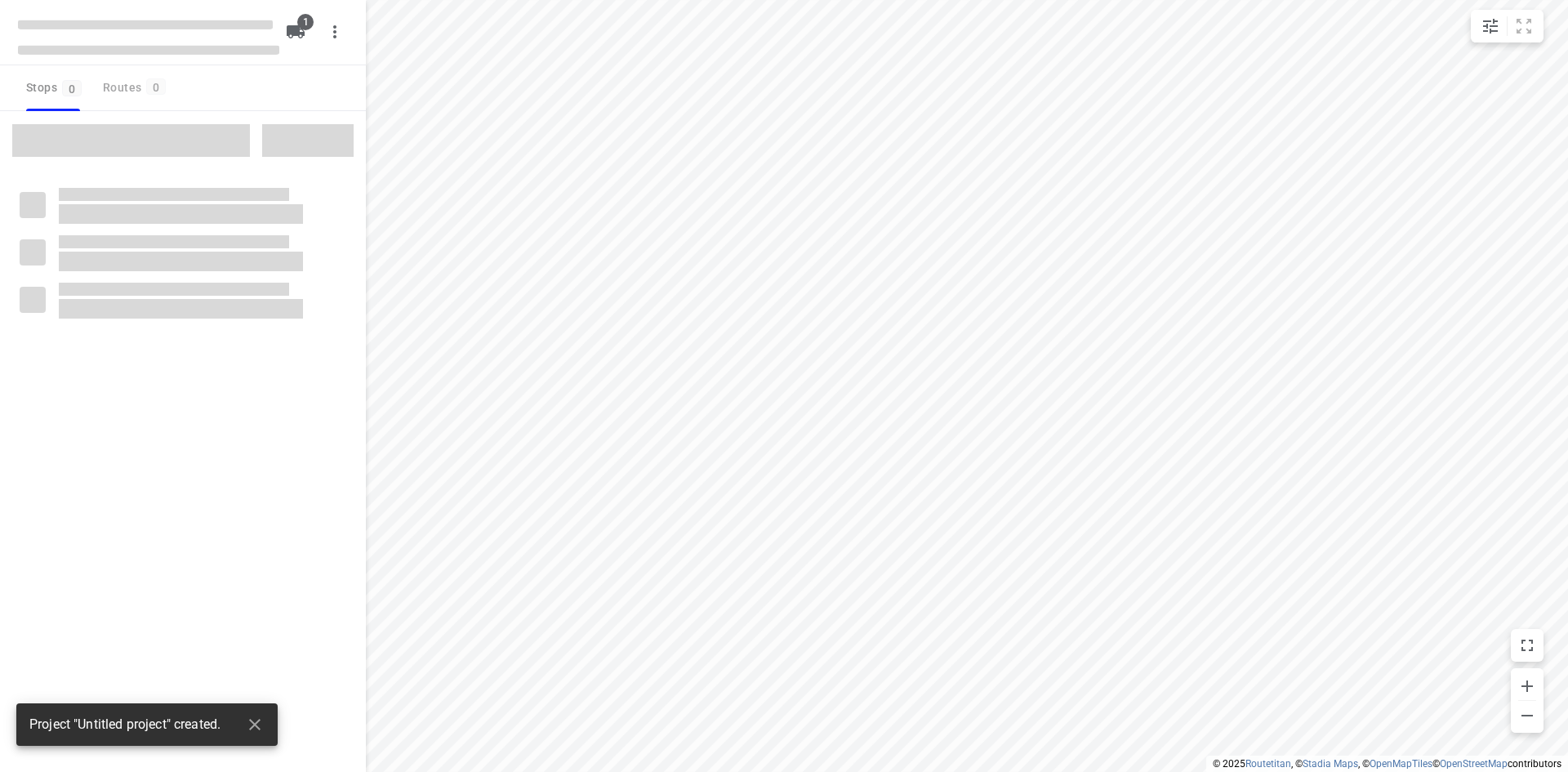
type input "distance"
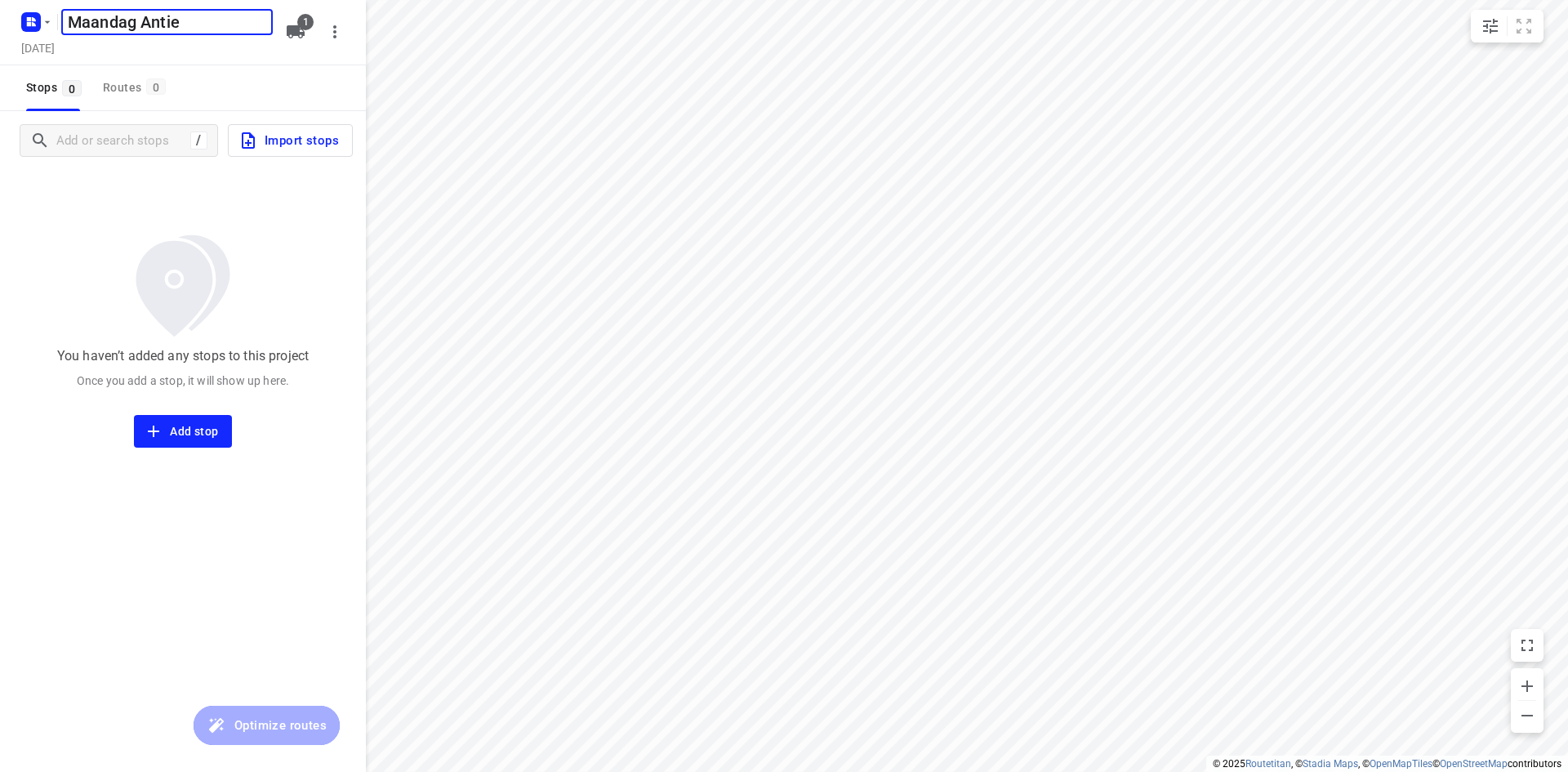
type input "Maandag Antie"
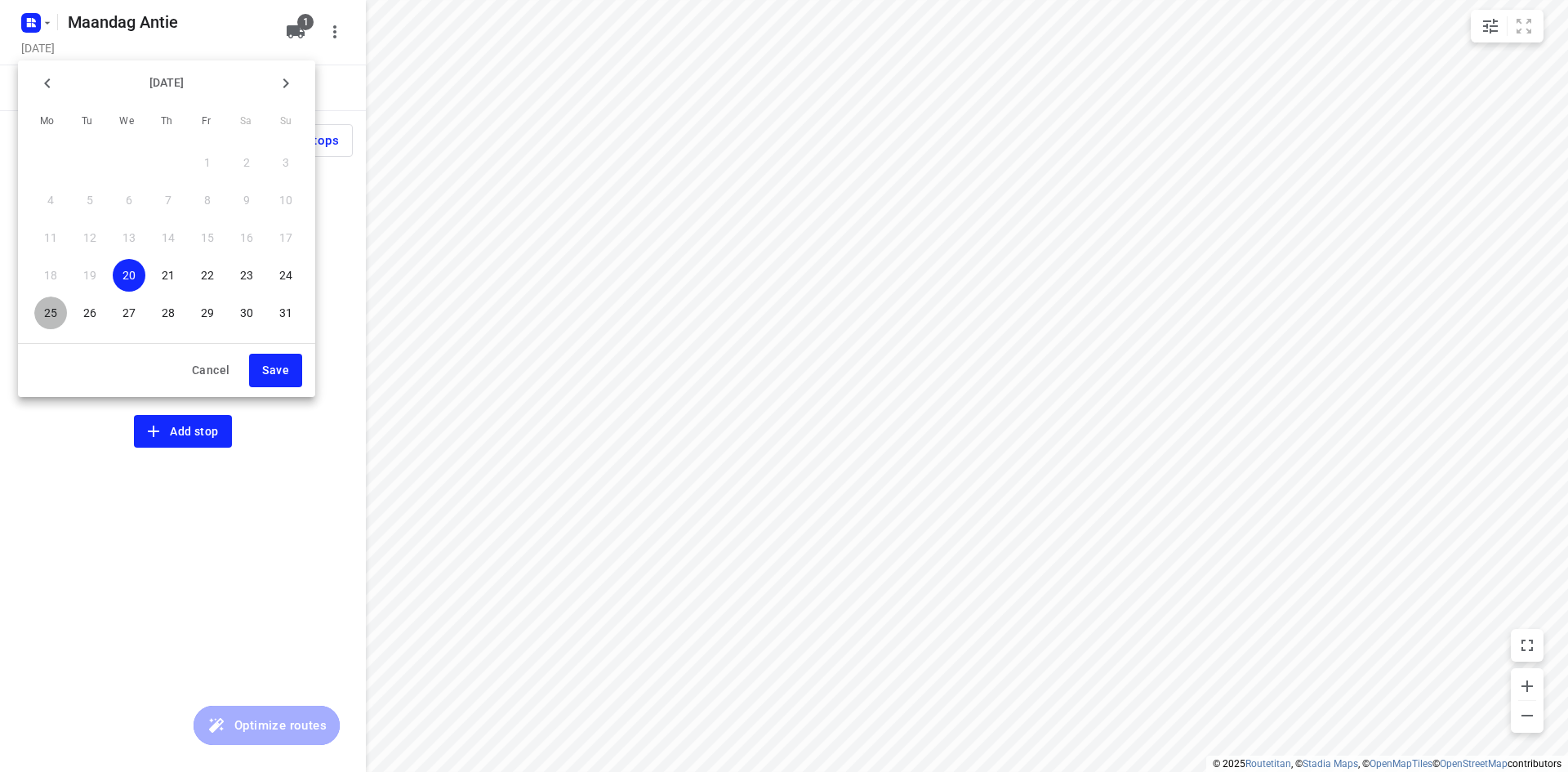
click at [55, 315] on p "25" at bounding box center [51, 312] width 13 height 16
click at [265, 364] on span "Save" at bounding box center [276, 370] width 27 height 20
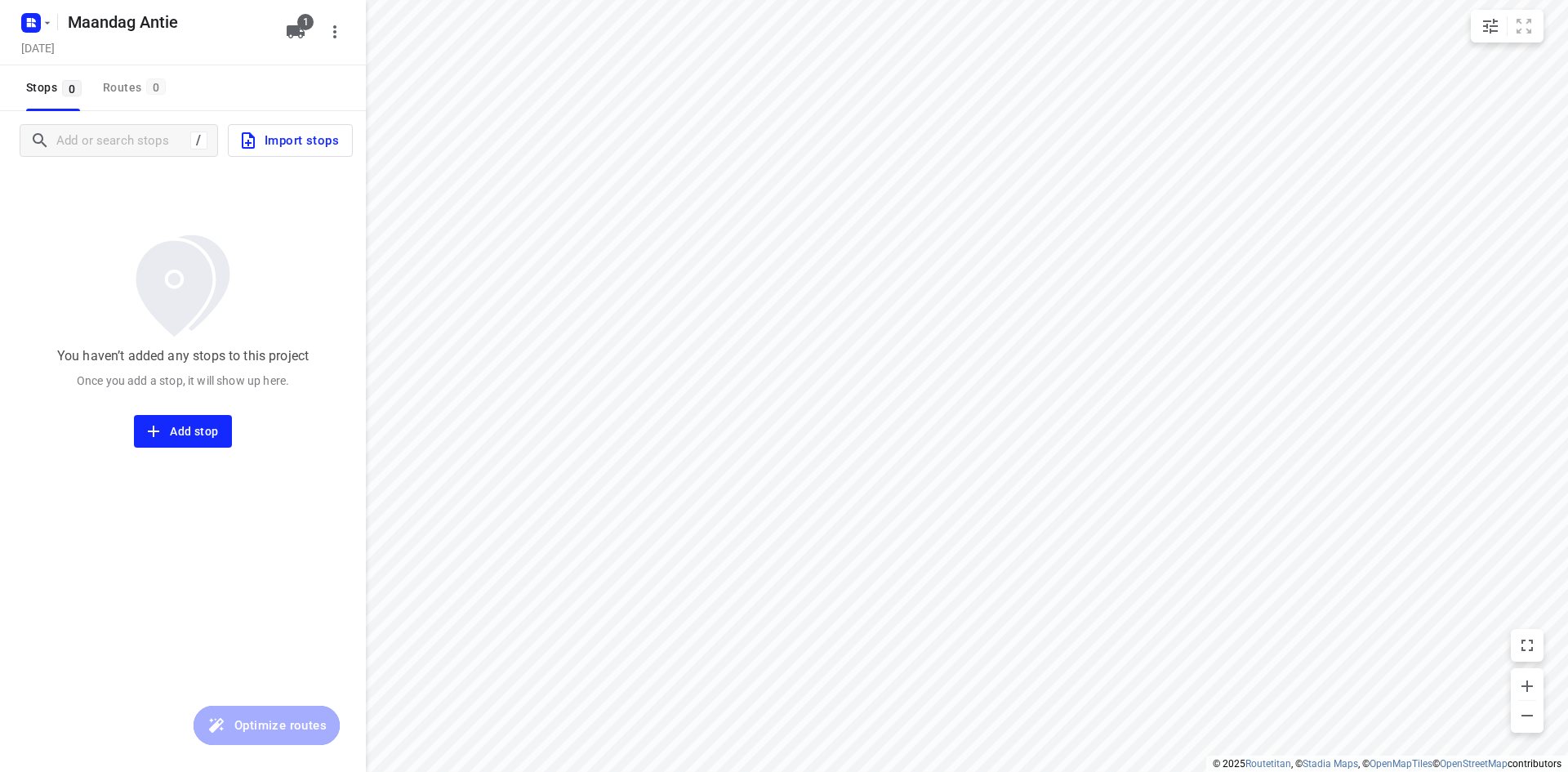
click at [240, 92] on div "Stops 0 Routes 0" at bounding box center [183, 88] width 366 height 46
click at [108, 145] on input "Add or search stops" at bounding box center [121, 141] width 128 height 25
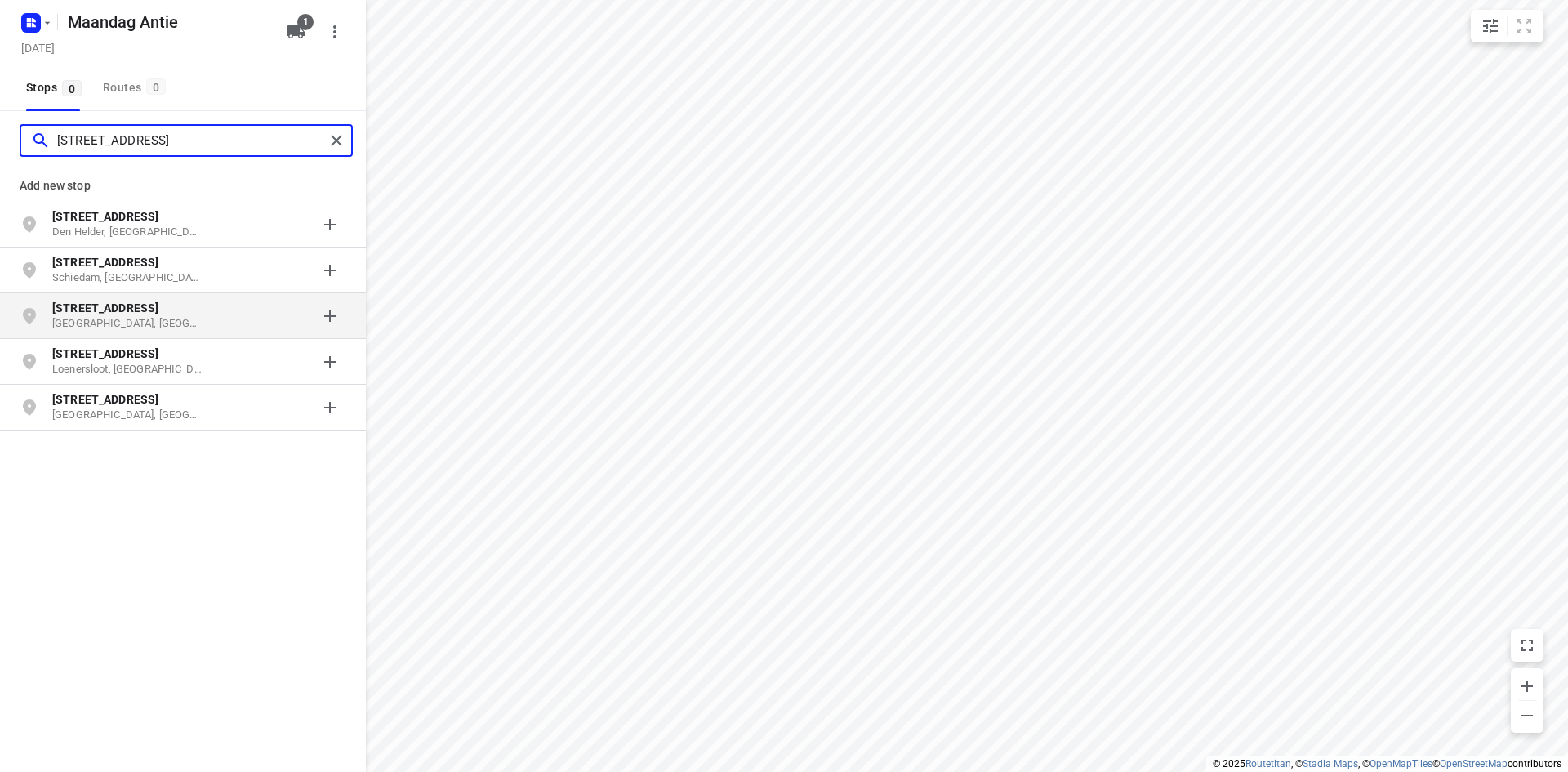
type input "[STREET_ADDRESS]"
click at [92, 326] on p "[GEOGRAPHIC_DATA], [GEOGRAPHIC_DATA]" at bounding box center [127, 324] width 150 height 15
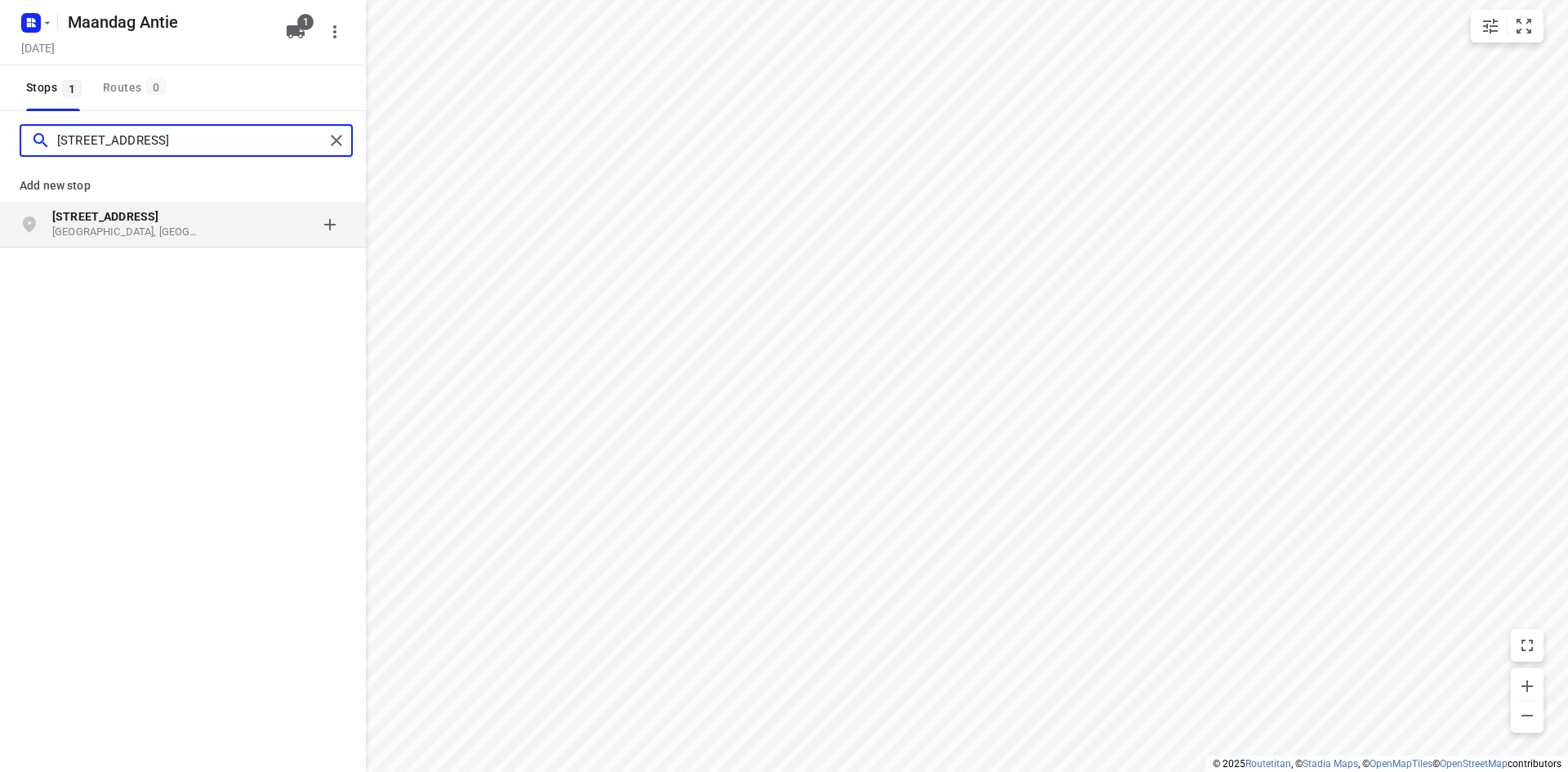
type input "[STREET_ADDRESS]"
click at [111, 226] on p "[GEOGRAPHIC_DATA], [GEOGRAPHIC_DATA]" at bounding box center [127, 232] width 150 height 15
type input "[PERSON_NAME] 163 [GEOGRAPHIC_DATA]"
click at [117, 228] on p "[GEOGRAPHIC_DATA], [GEOGRAPHIC_DATA]" at bounding box center [127, 232] width 150 height 15
type input "de derde hoeve 16 maasdijk"
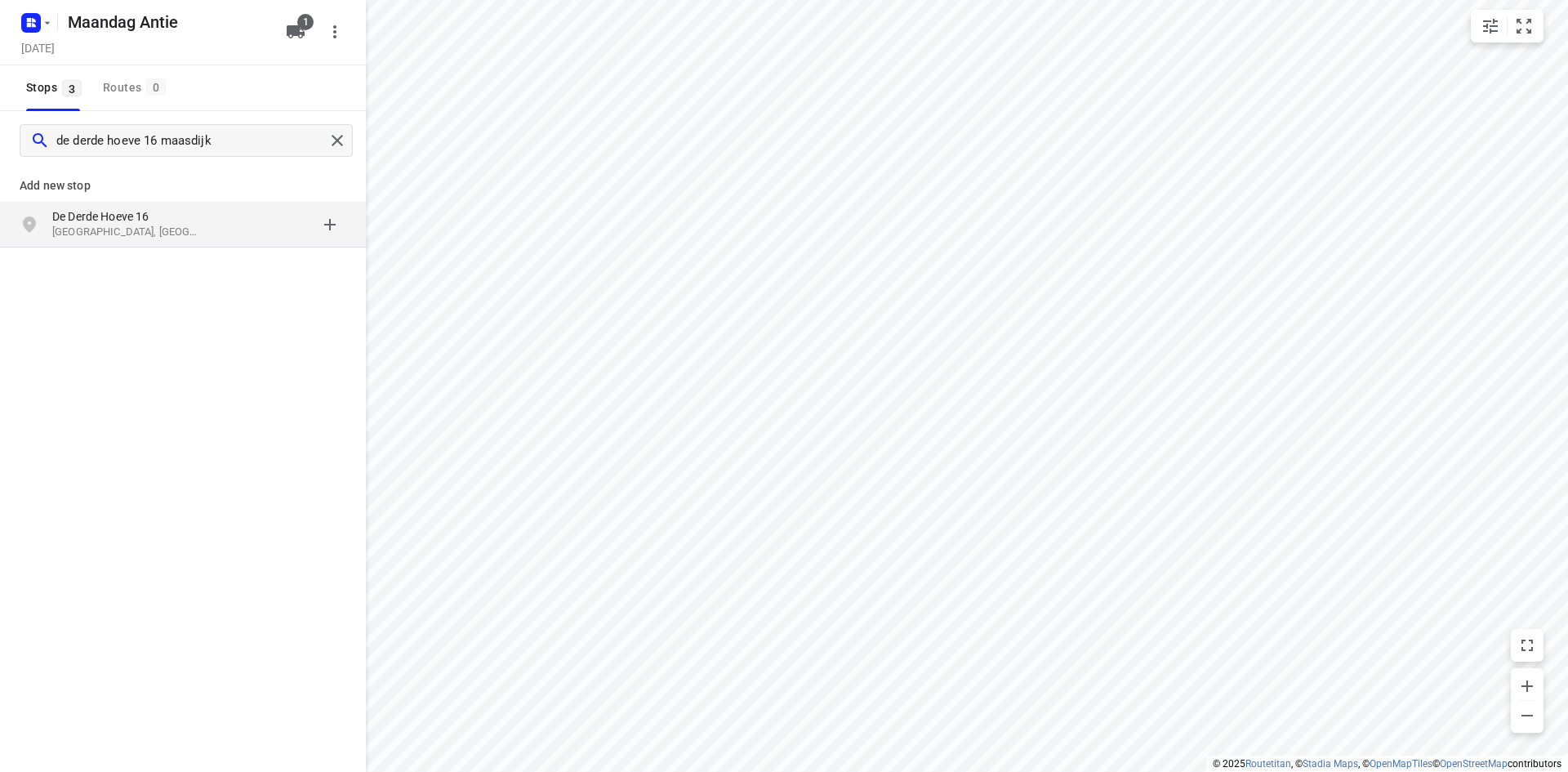
click at [115, 227] on p "[GEOGRAPHIC_DATA], [GEOGRAPHIC_DATA]" at bounding box center [127, 232] width 150 height 15
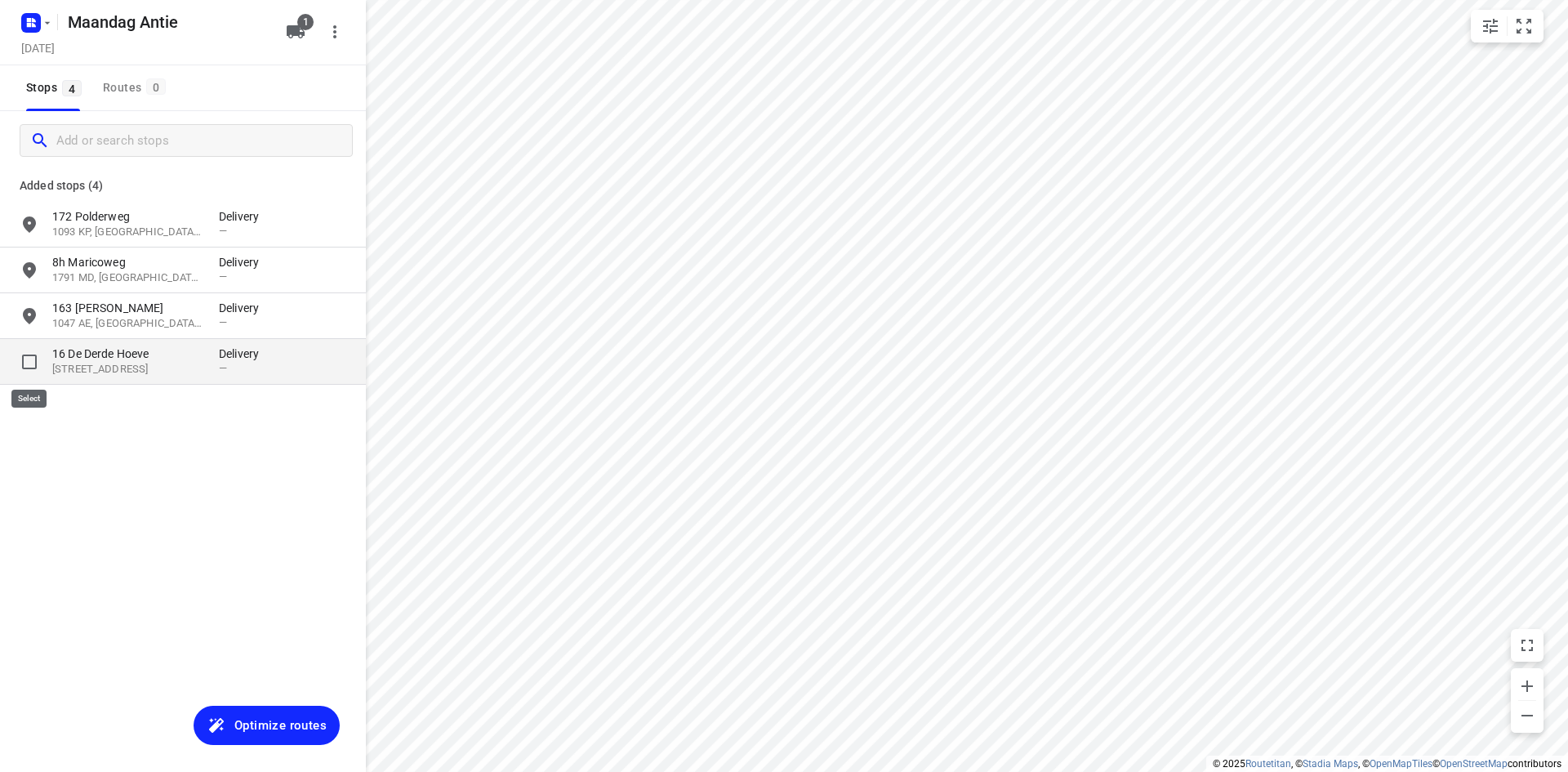
click at [20, 365] on input "grid" at bounding box center [30, 362] width 33 height 33
checkbox input "true"
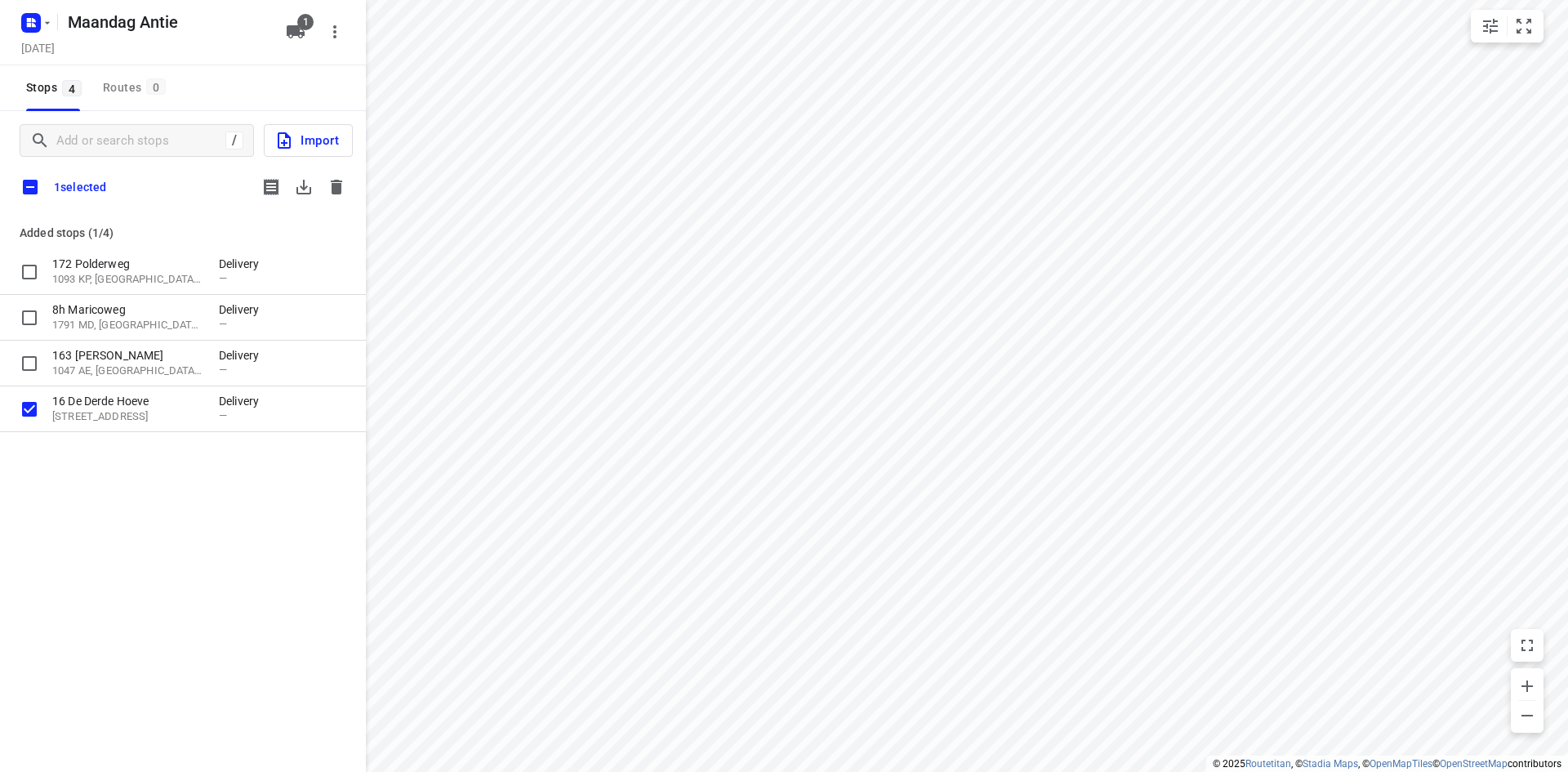
click at [333, 186] on icon "button" at bounding box center [336, 186] width 12 height 14
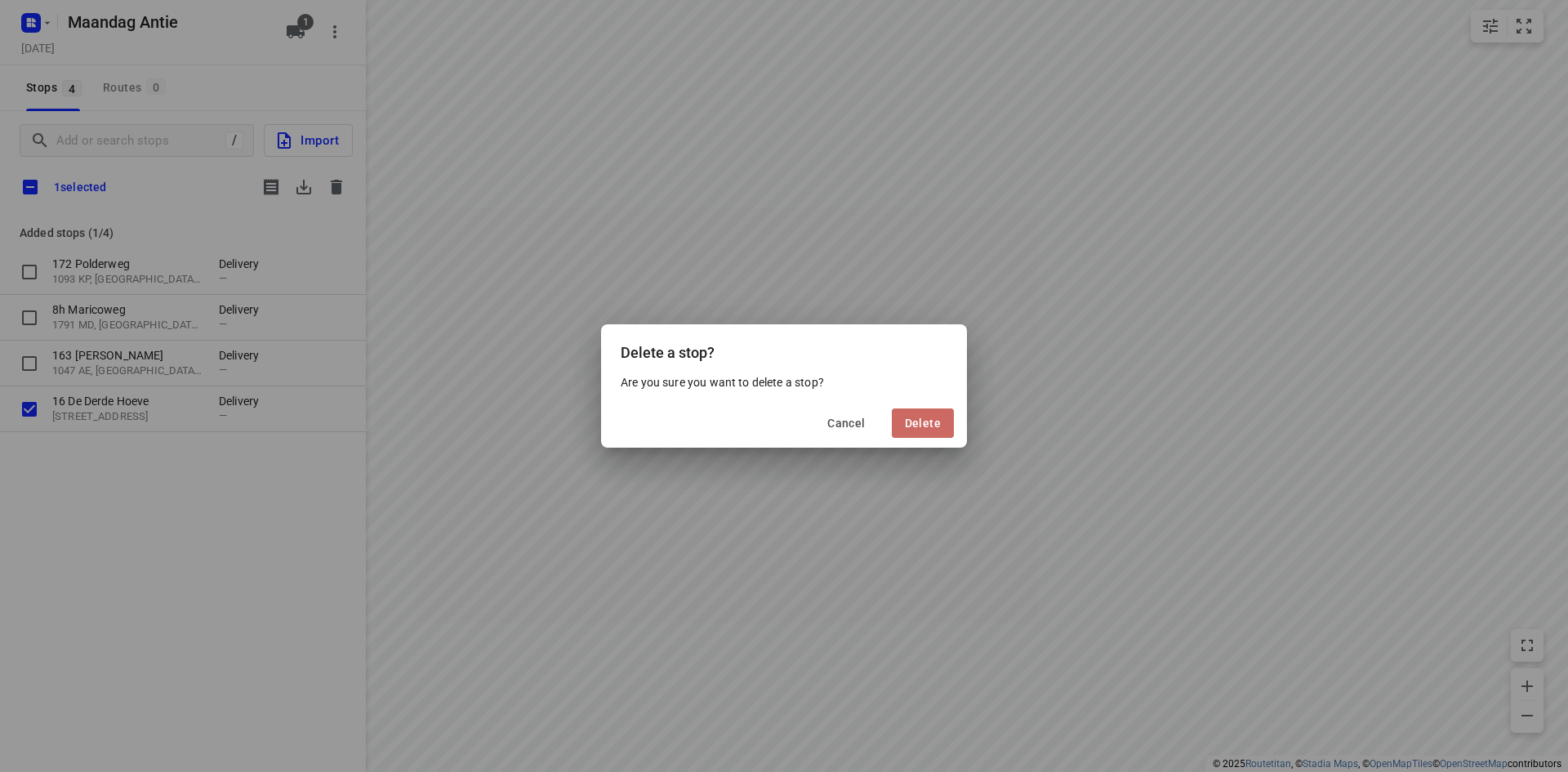
click at [916, 422] on span "Delete" at bounding box center [923, 423] width 36 height 13
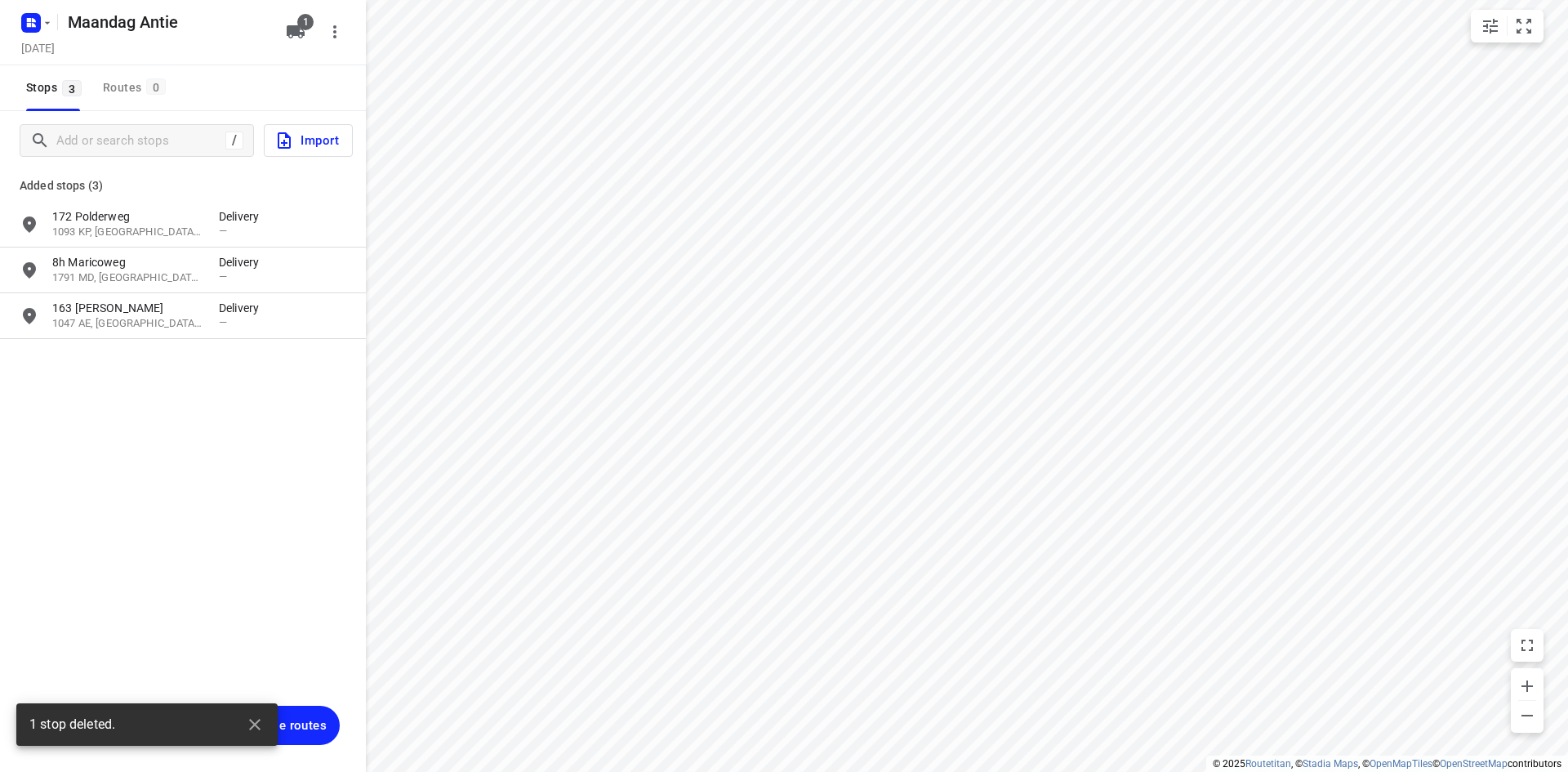
click at [146, 157] on div "/ Import" at bounding box center [183, 141] width 366 height 59
click at [146, 151] on div "/" at bounding box center [137, 140] width 234 height 33
click at [146, 150] on input "Add or search stops" at bounding box center [204, 141] width 294 height 25
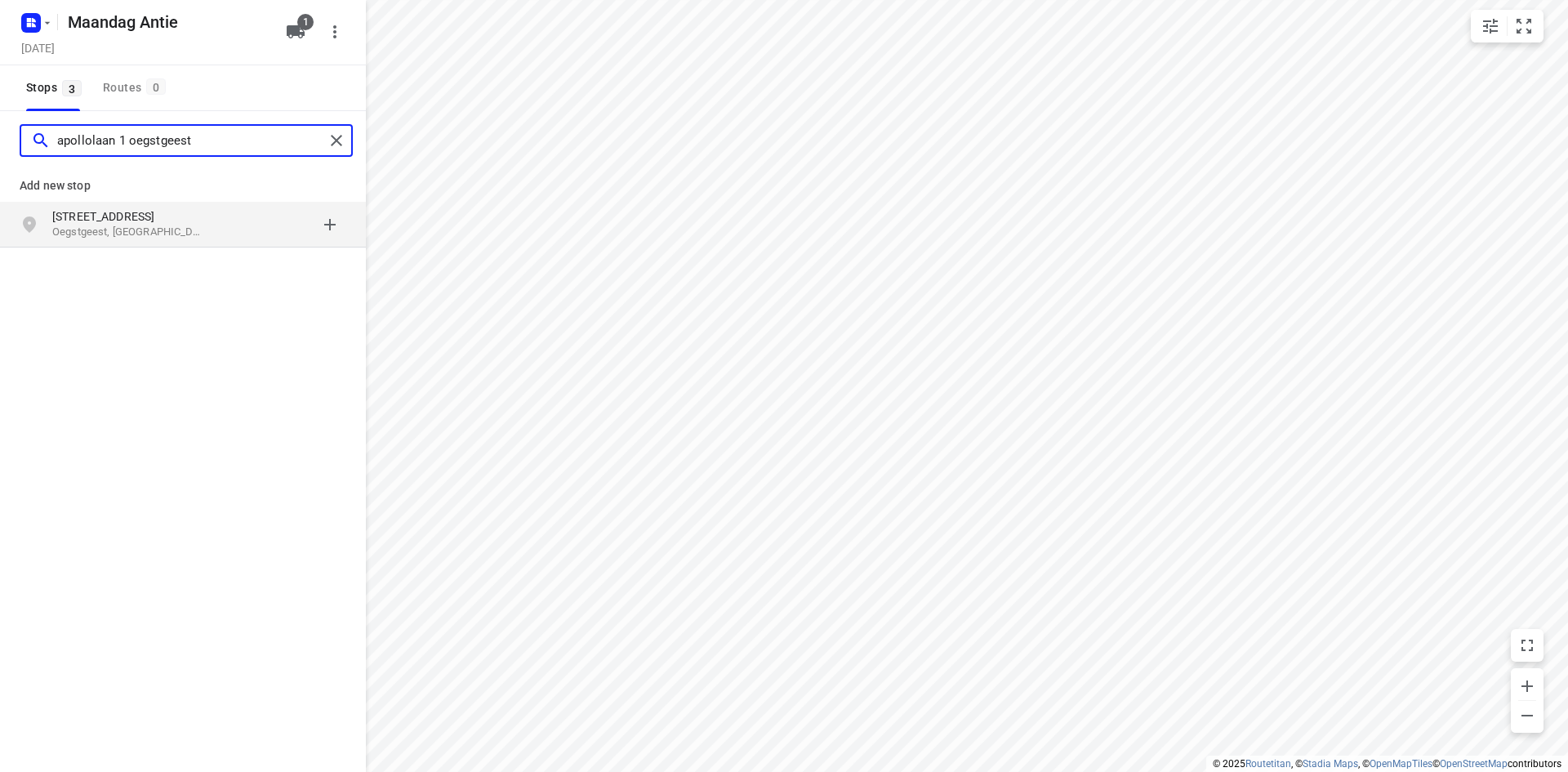
type input "apollolaan 1 oegstgeest"
click at [148, 226] on p "Oegstgeest, [GEOGRAPHIC_DATA]" at bounding box center [127, 232] width 150 height 15
type input "[STREET_ADDRESS]"
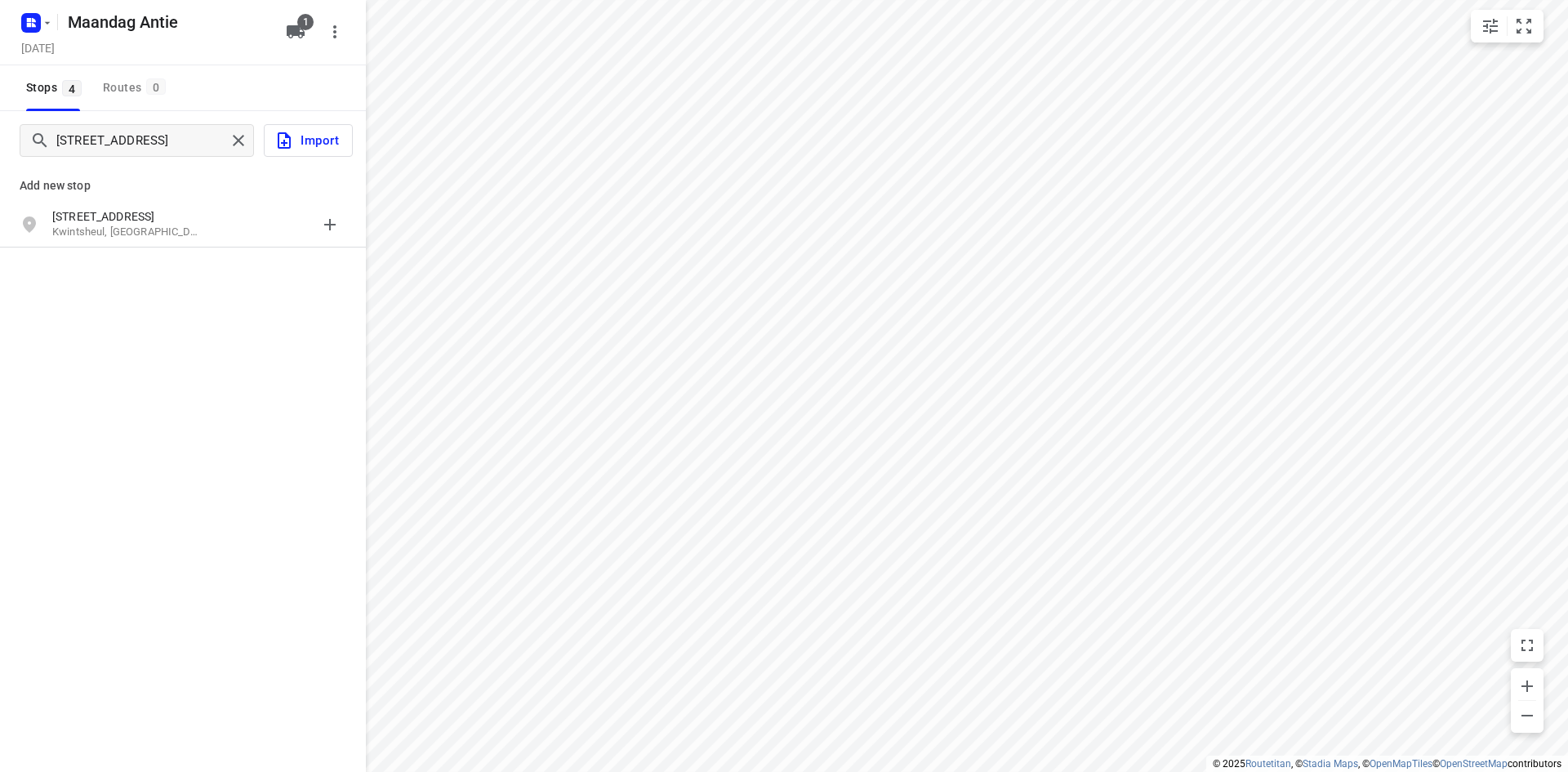
click at [130, 232] on p "Kwintsheul, [GEOGRAPHIC_DATA]" at bounding box center [127, 232] width 150 height 15
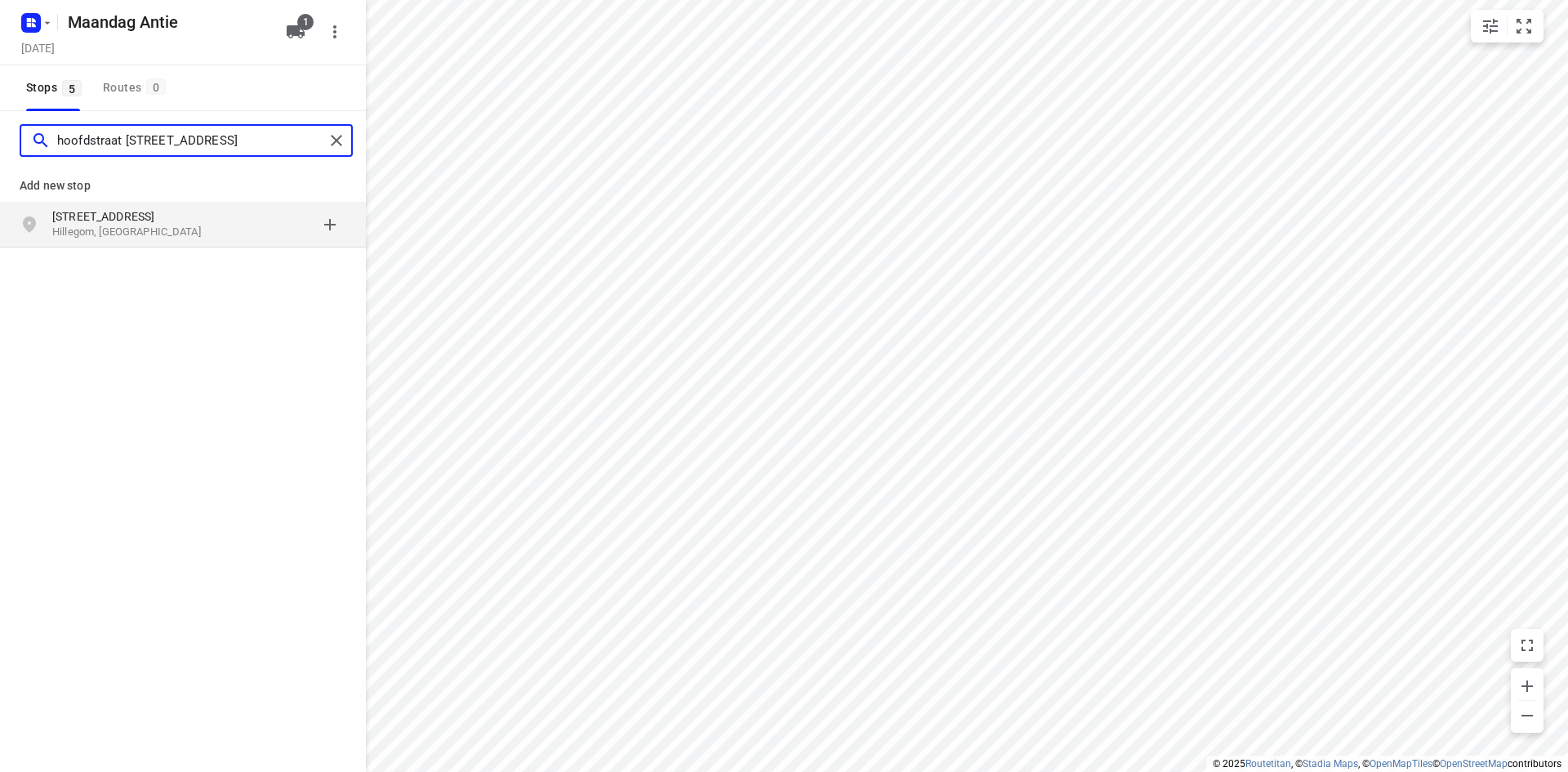
type input "hoofdstraat [STREET_ADDRESS]"
click at [91, 222] on p "[STREET_ADDRESS]" at bounding box center [127, 216] width 150 height 16
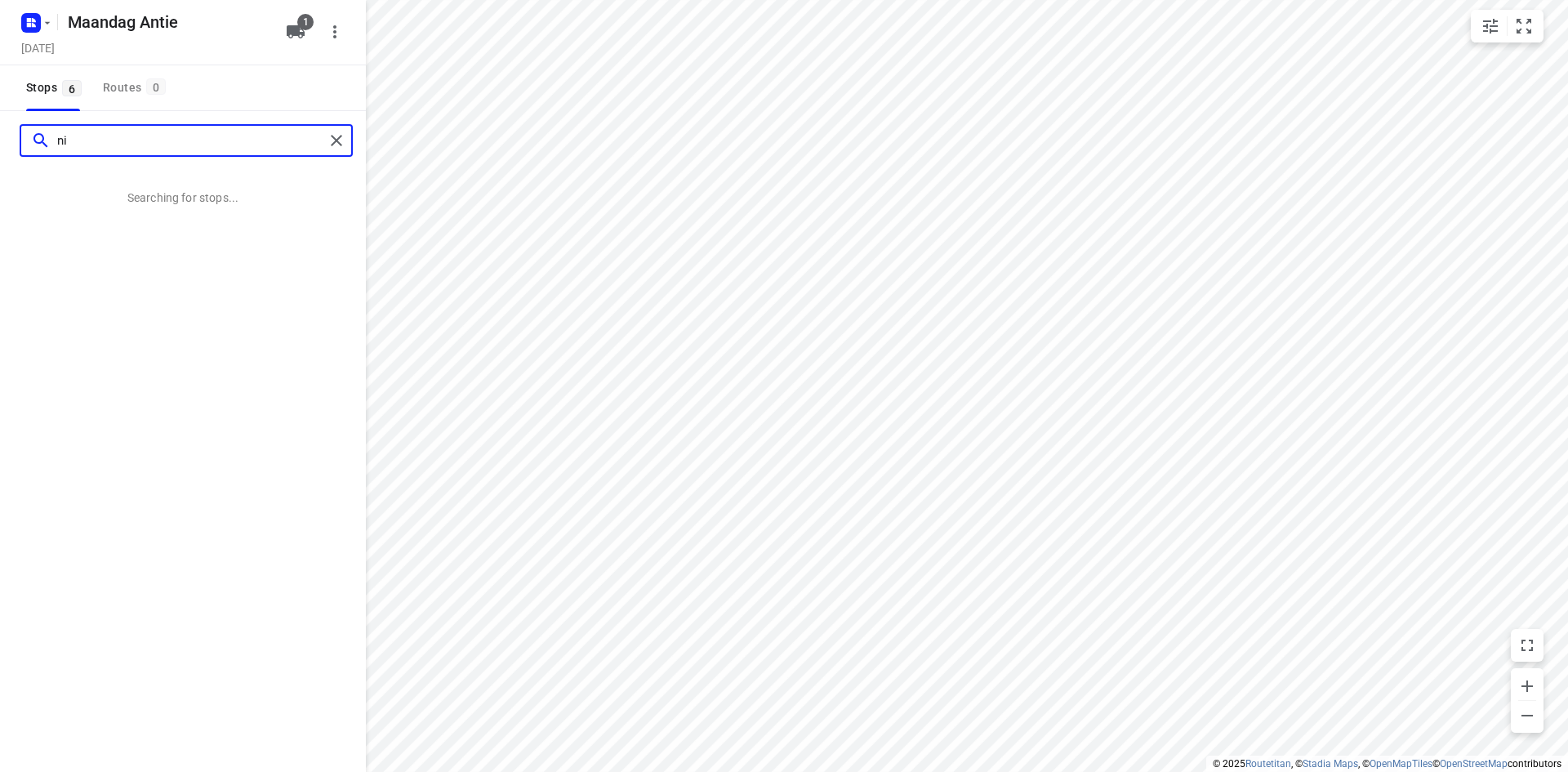
type input "n"
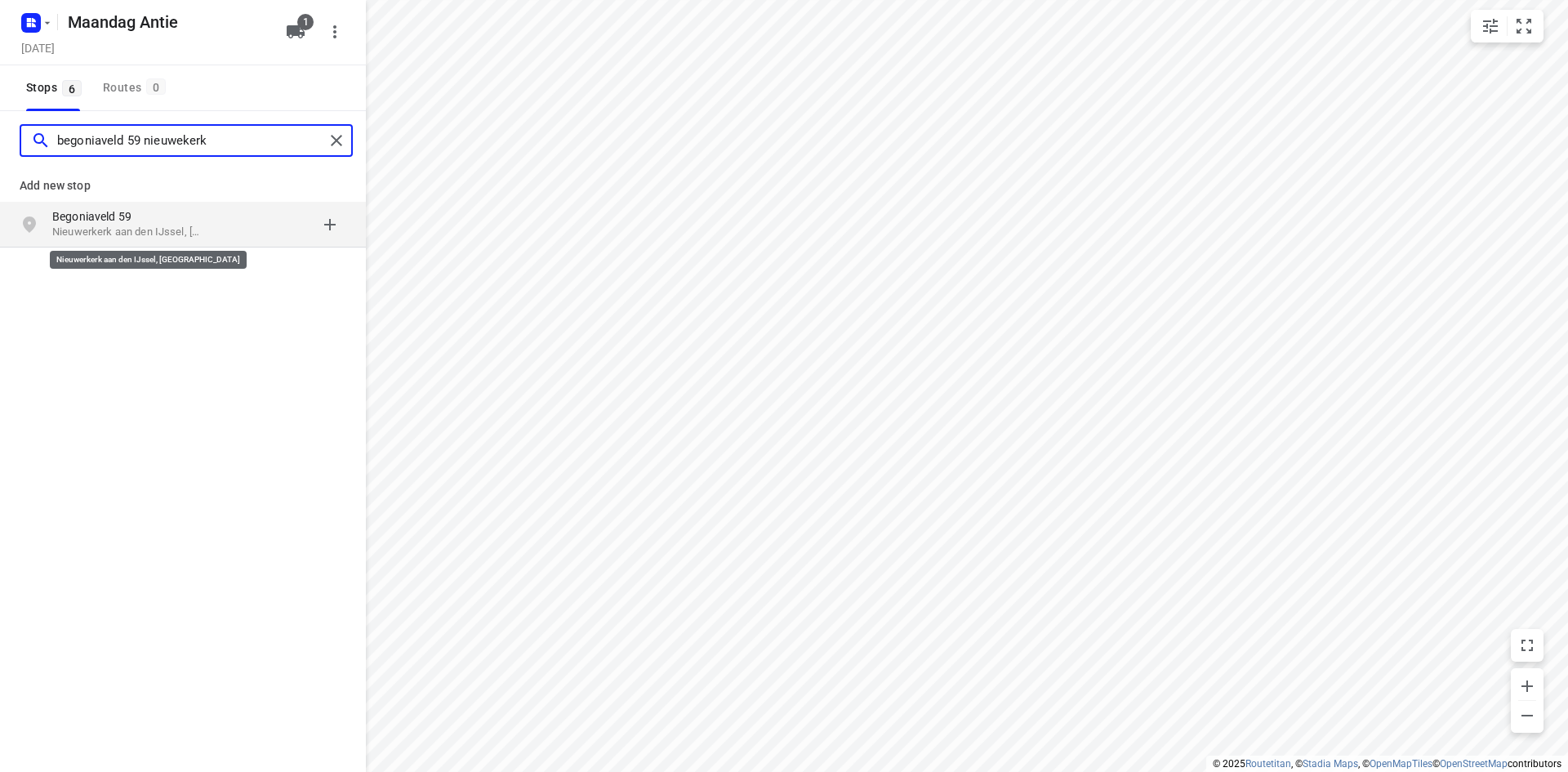
type input "begoniaveld 59 nieuwekerk"
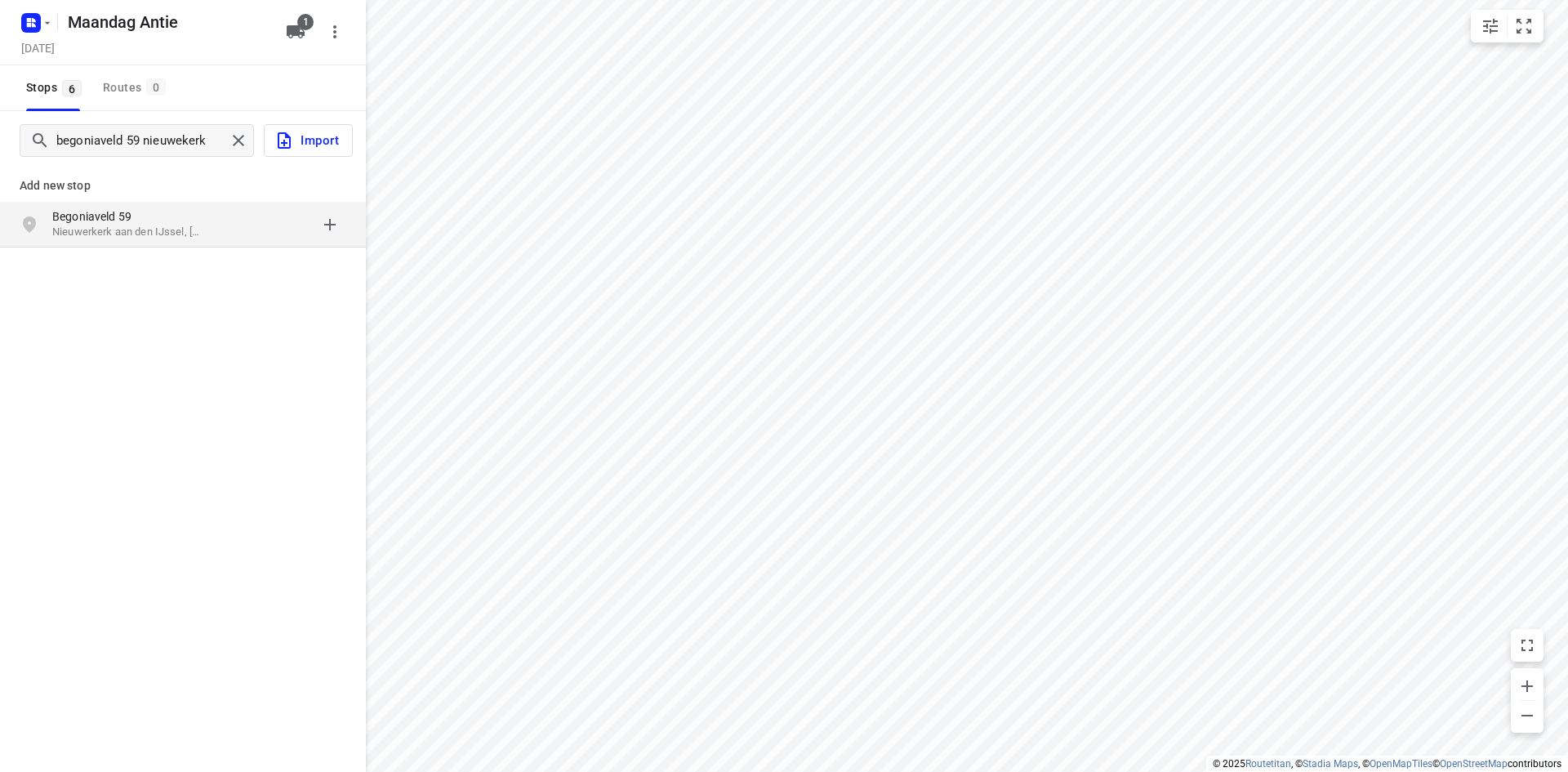
click at [90, 217] on p "Begoniaveld 59" at bounding box center [127, 216] width 150 height 16
type input "jacobus [STREET_ADDRESS]"
click at [83, 217] on b "Jacobus [STREET_ADDRESS]" at bounding box center [129, 217] width 154 height 13
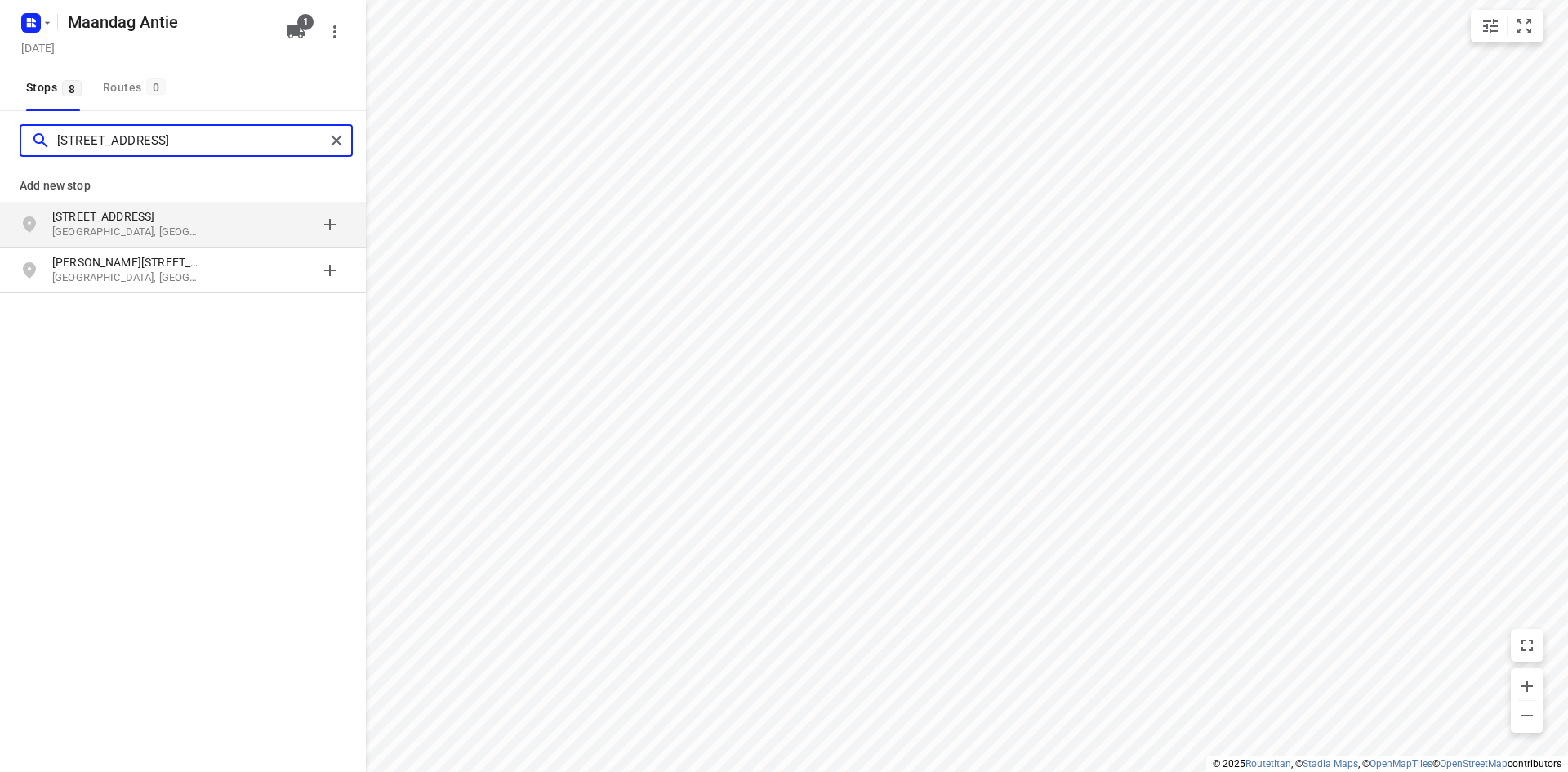
type input "[STREET_ADDRESS]"
click at [101, 217] on p "[STREET_ADDRESS]" at bounding box center [127, 216] width 150 height 16
type input "kabbelaarsbank 11 [GEOGRAPHIC_DATA]"
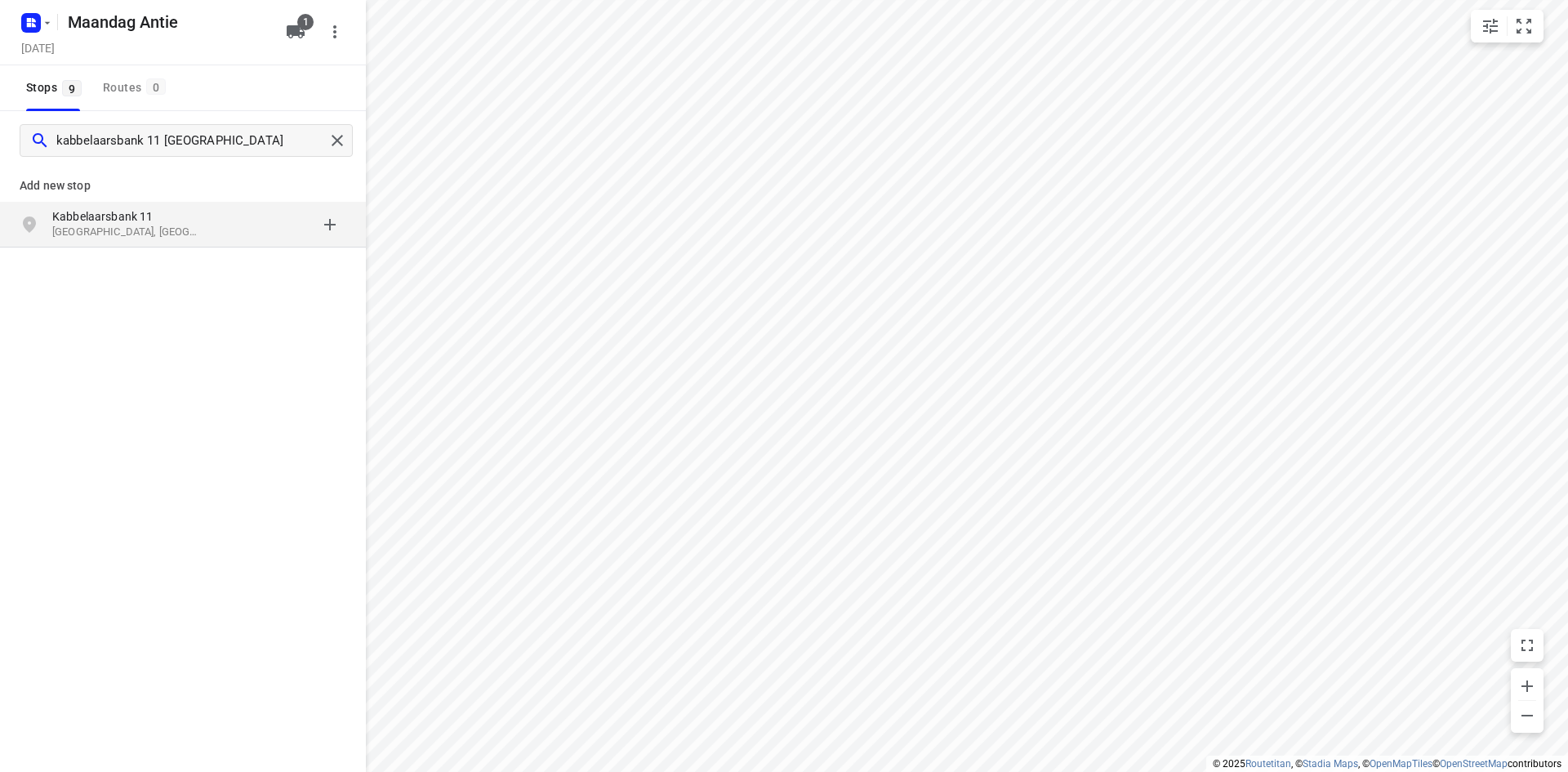
click at [110, 217] on p "Kabbelaarsbank 11" at bounding box center [127, 216] width 150 height 16
type input "gewenten 49 roosendaal"
click at [125, 212] on p "Gewenten 49" at bounding box center [127, 216] width 150 height 16
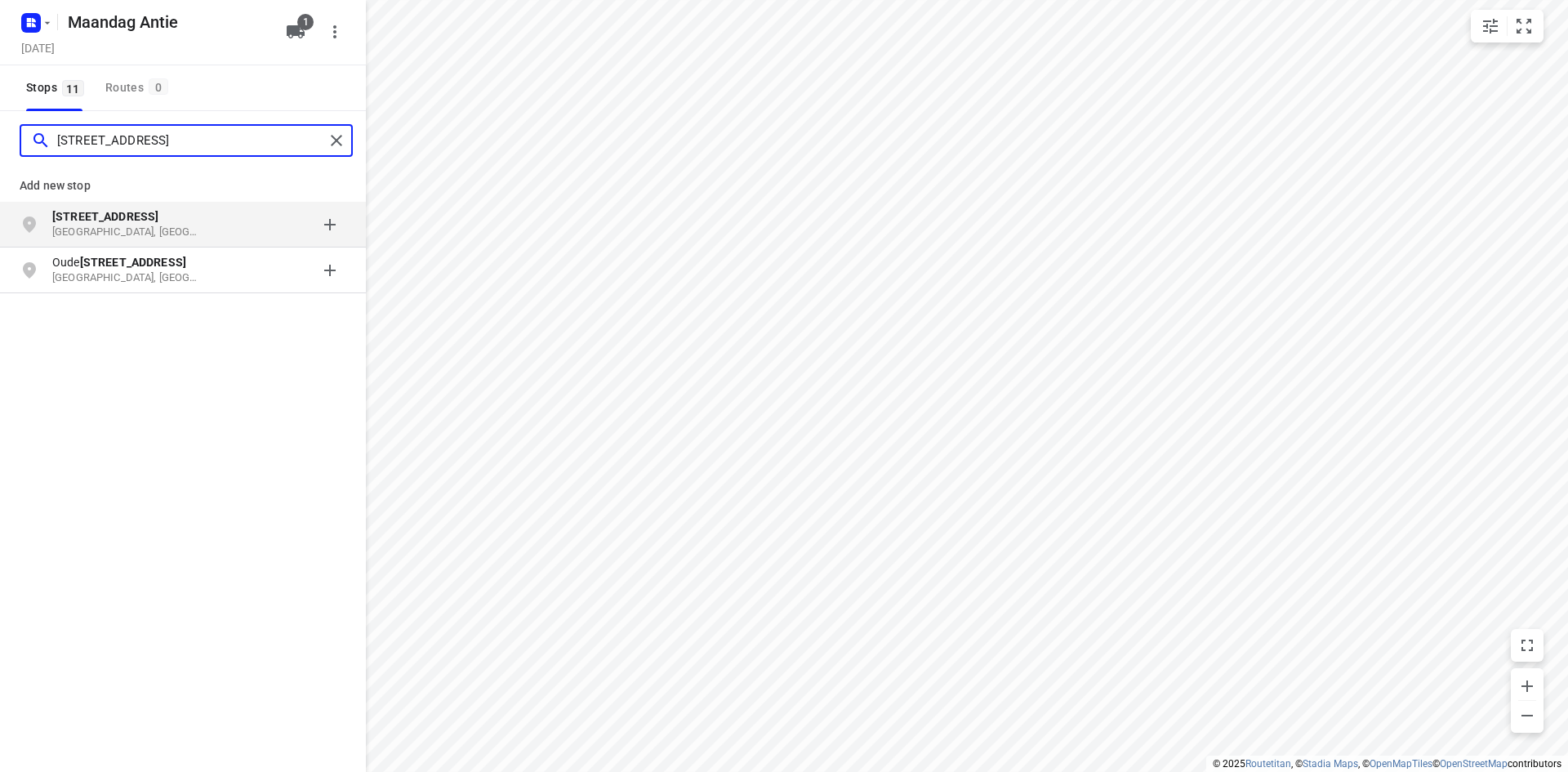
type input "[STREET_ADDRESS]"
click at [136, 217] on b "[STREET_ADDRESS]" at bounding box center [105, 217] width 106 height 13
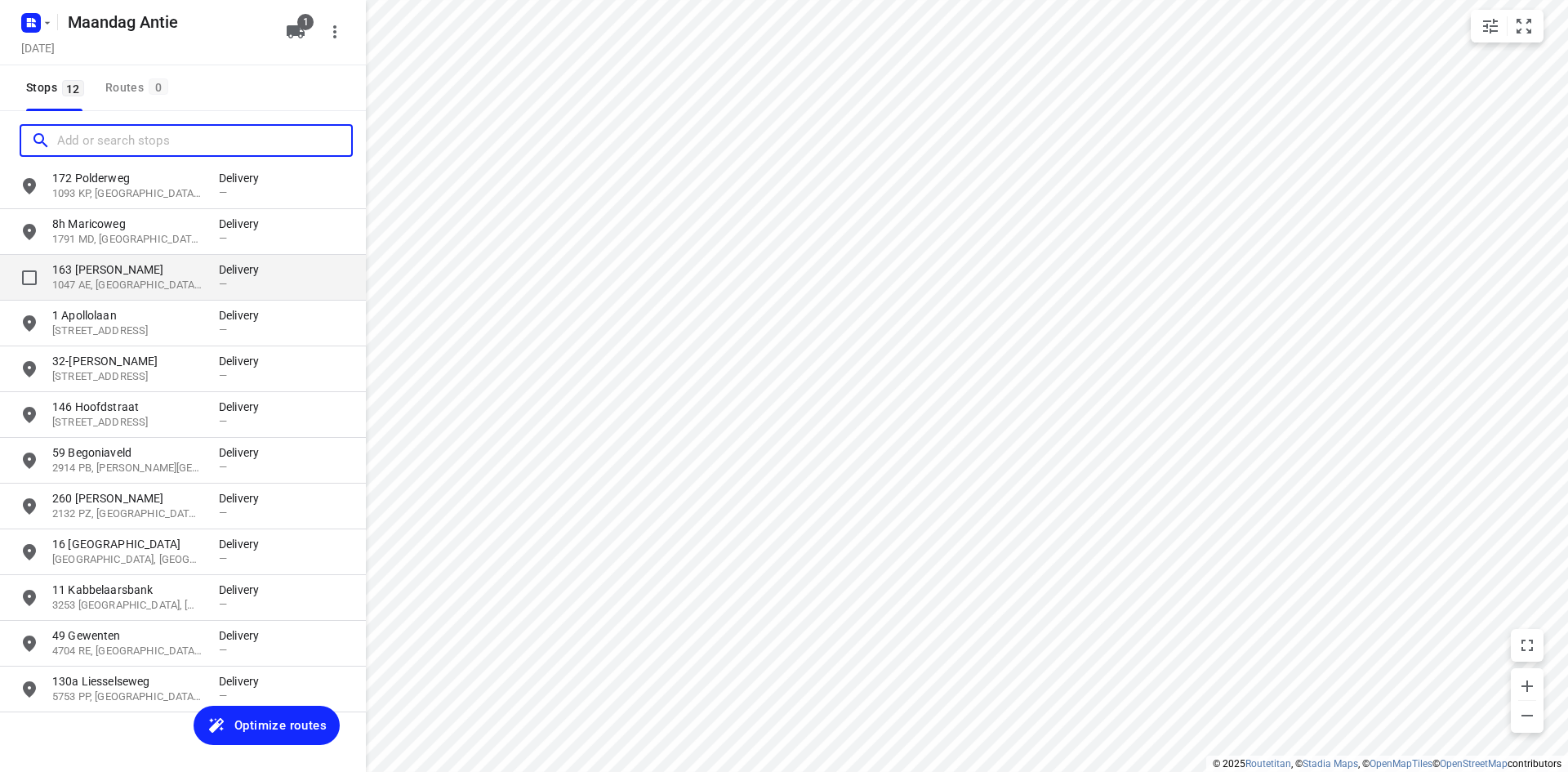
scroll to position [54, 0]
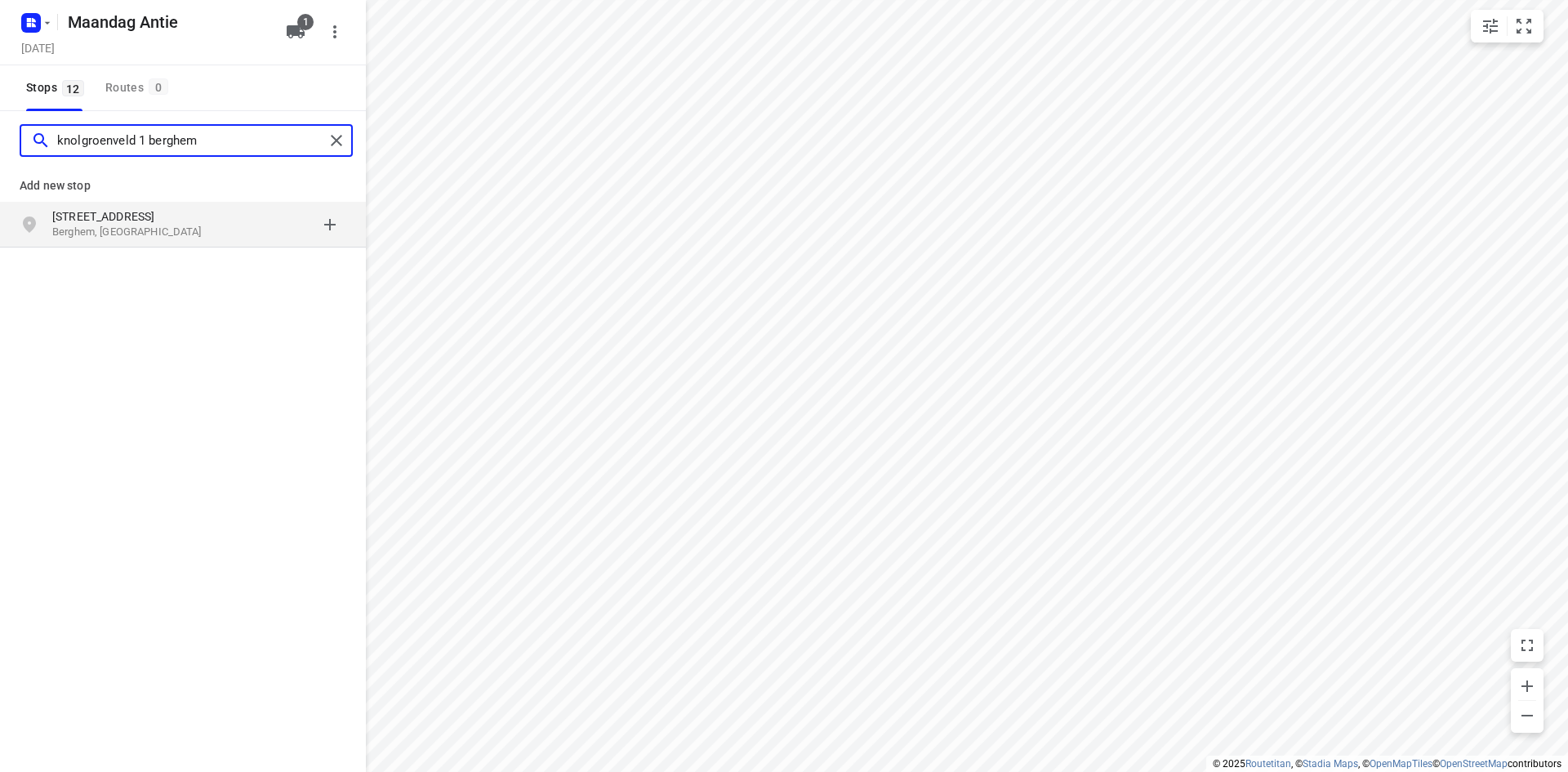
type input "knolgroenveld 1 berghem"
click at [132, 218] on p "[STREET_ADDRESS]" at bounding box center [127, 216] width 150 height 16
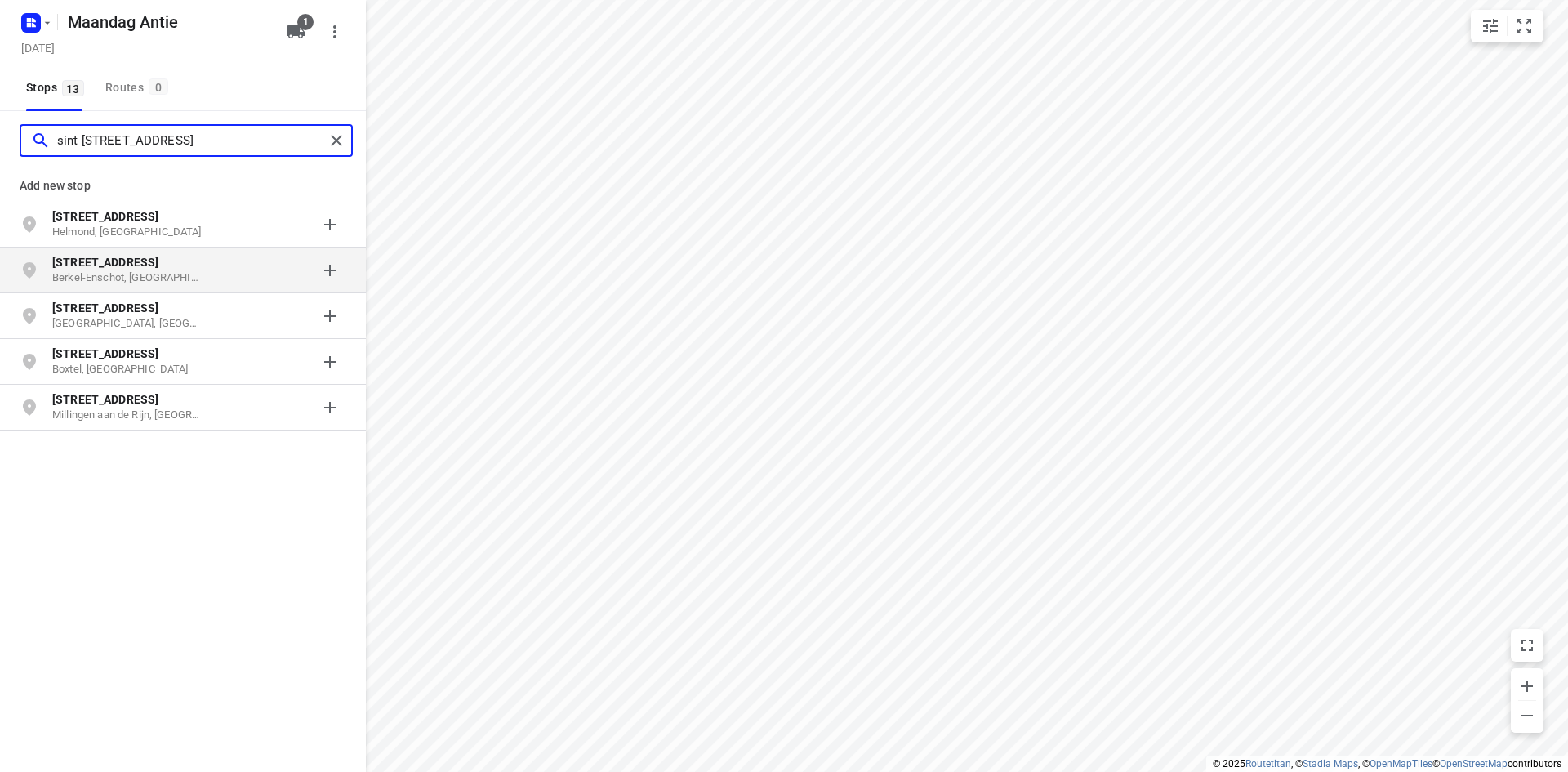
type input "sint [STREET_ADDRESS]"
click at [124, 271] on p "Berkel-Enschot, [GEOGRAPHIC_DATA]" at bounding box center [127, 278] width 150 height 15
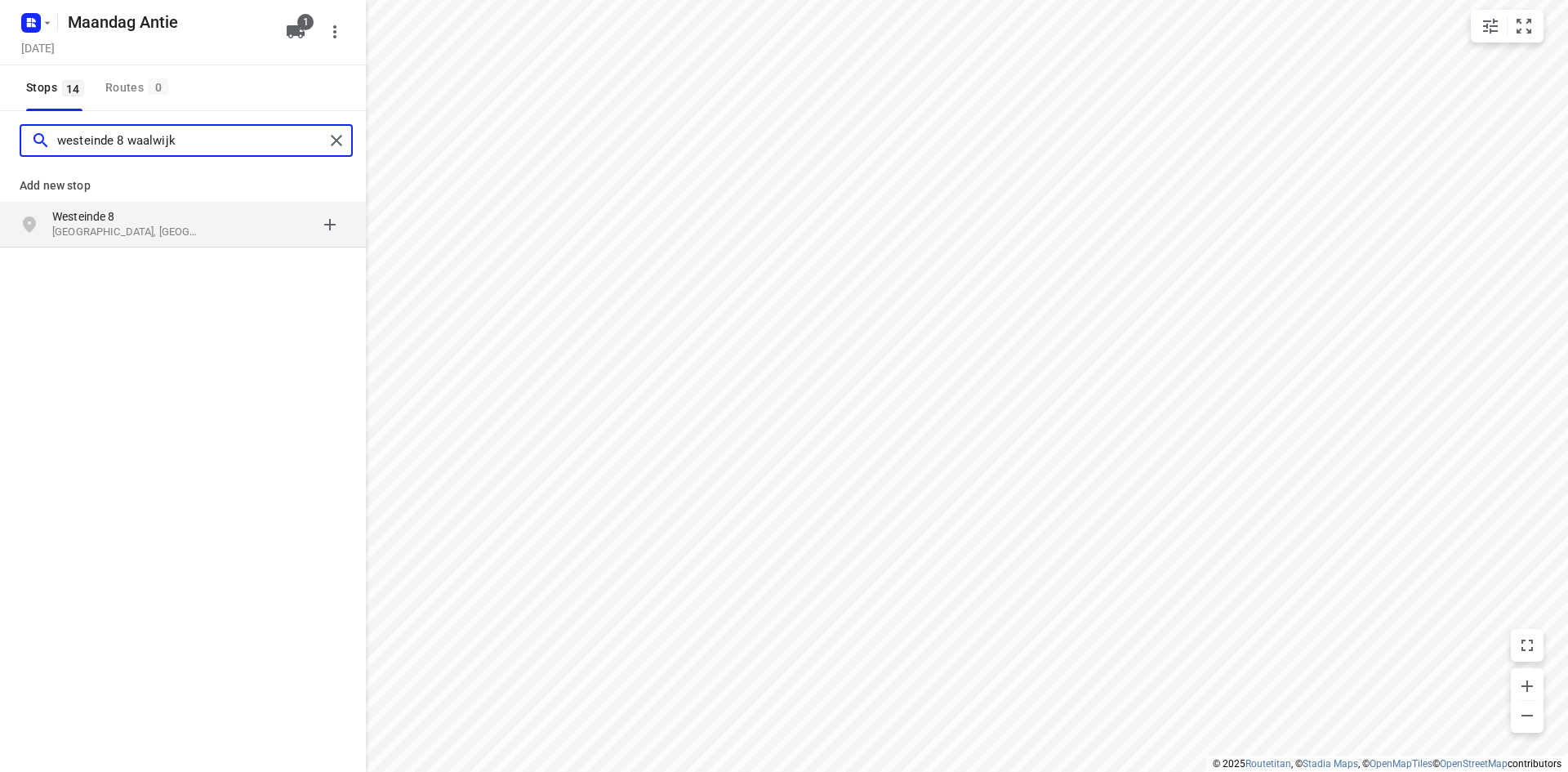
type input "westeinde 8 waalwijk"
click at [121, 208] on p "Westeinde 8" at bounding box center [127, 216] width 150 height 16
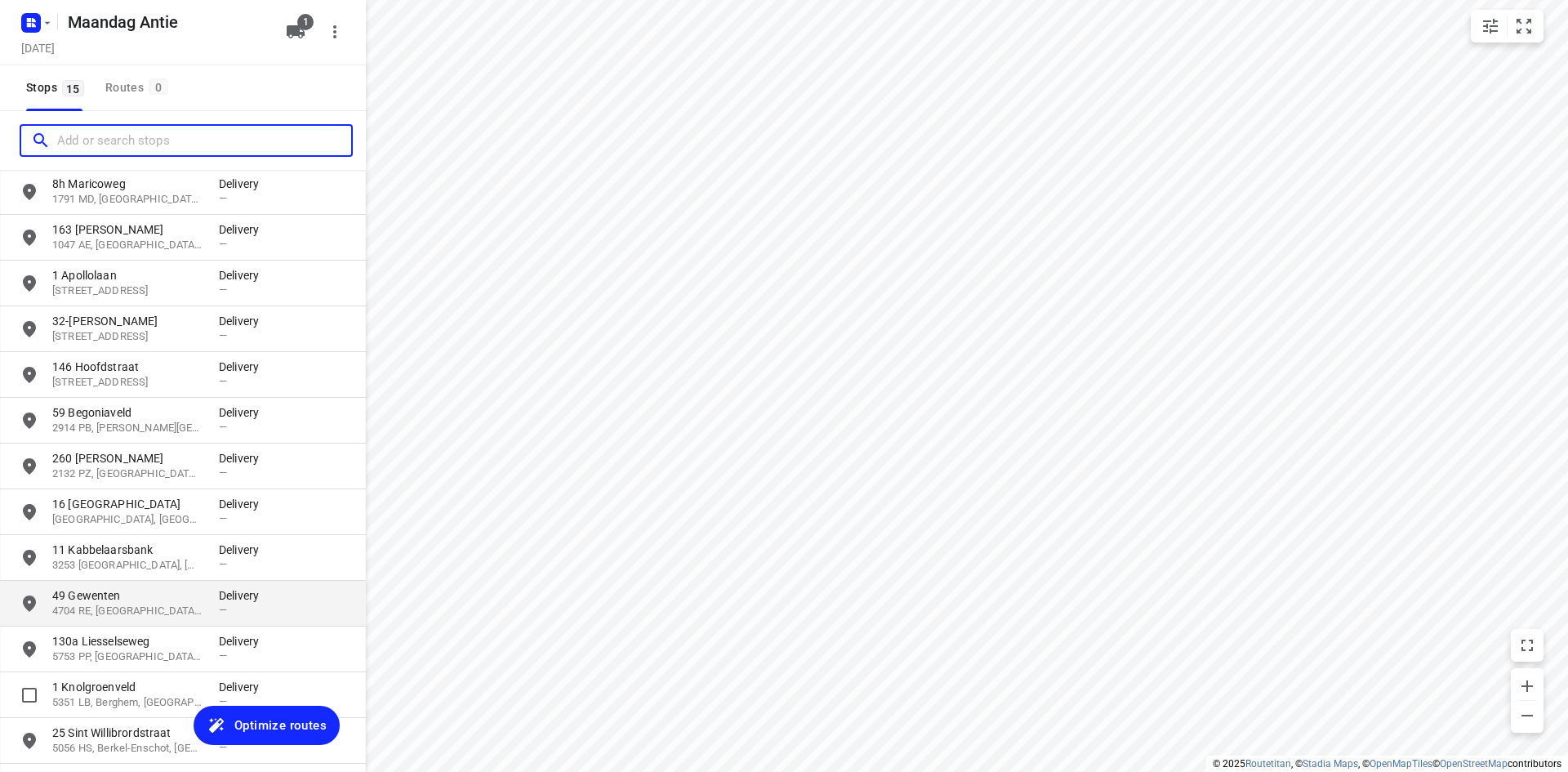
scroll to position [0, 0]
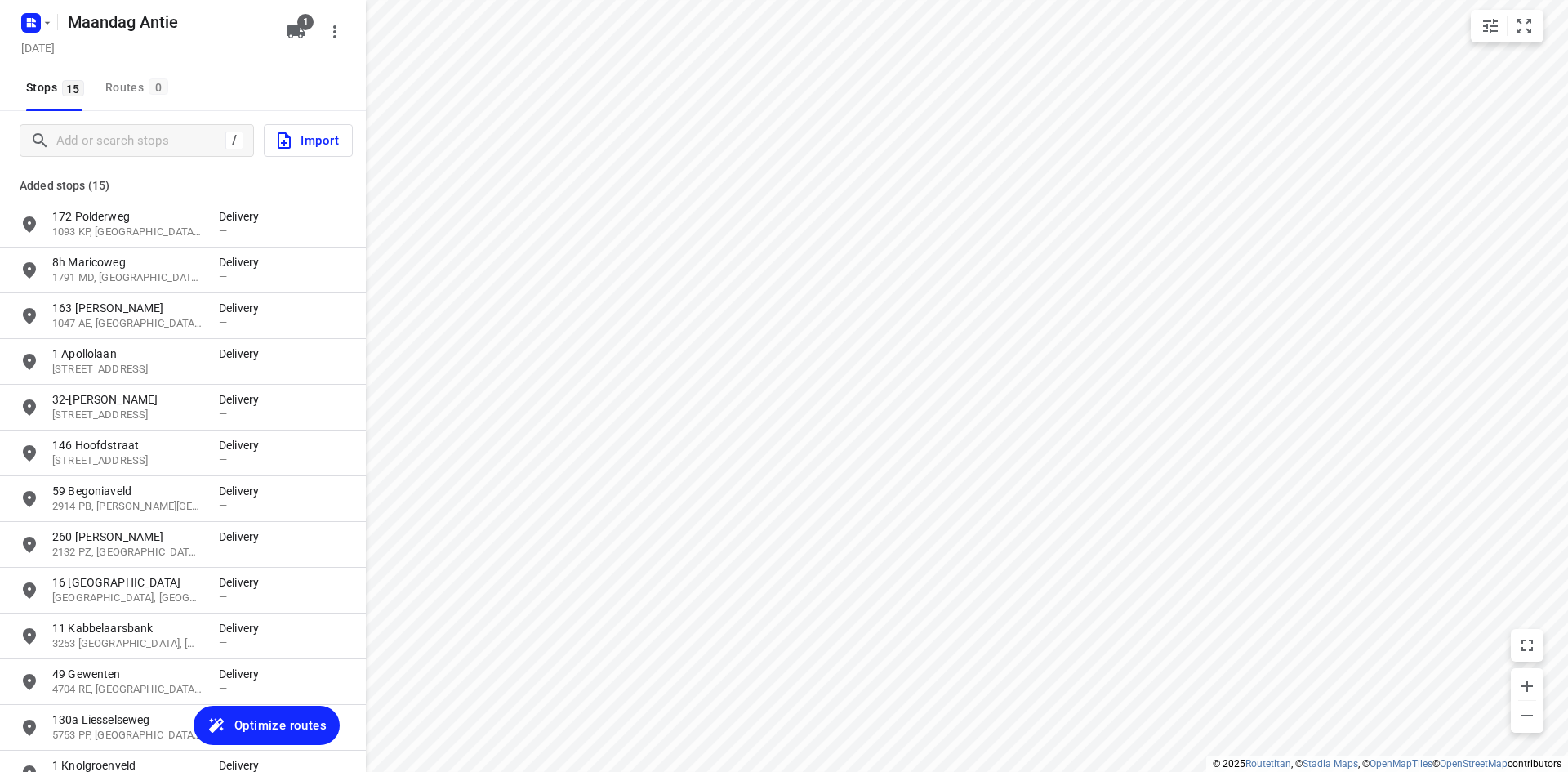
click at [244, 96] on div "Stops 15 Routes 0" at bounding box center [183, 88] width 366 height 46
click at [229, 102] on div "Stops 15 Routes 0" at bounding box center [183, 88] width 366 height 46
click at [283, 75] on div "Stops 15 Routes 0" at bounding box center [183, 88] width 366 height 46
click at [299, 21] on span "1" at bounding box center [305, 21] width 16 height 16
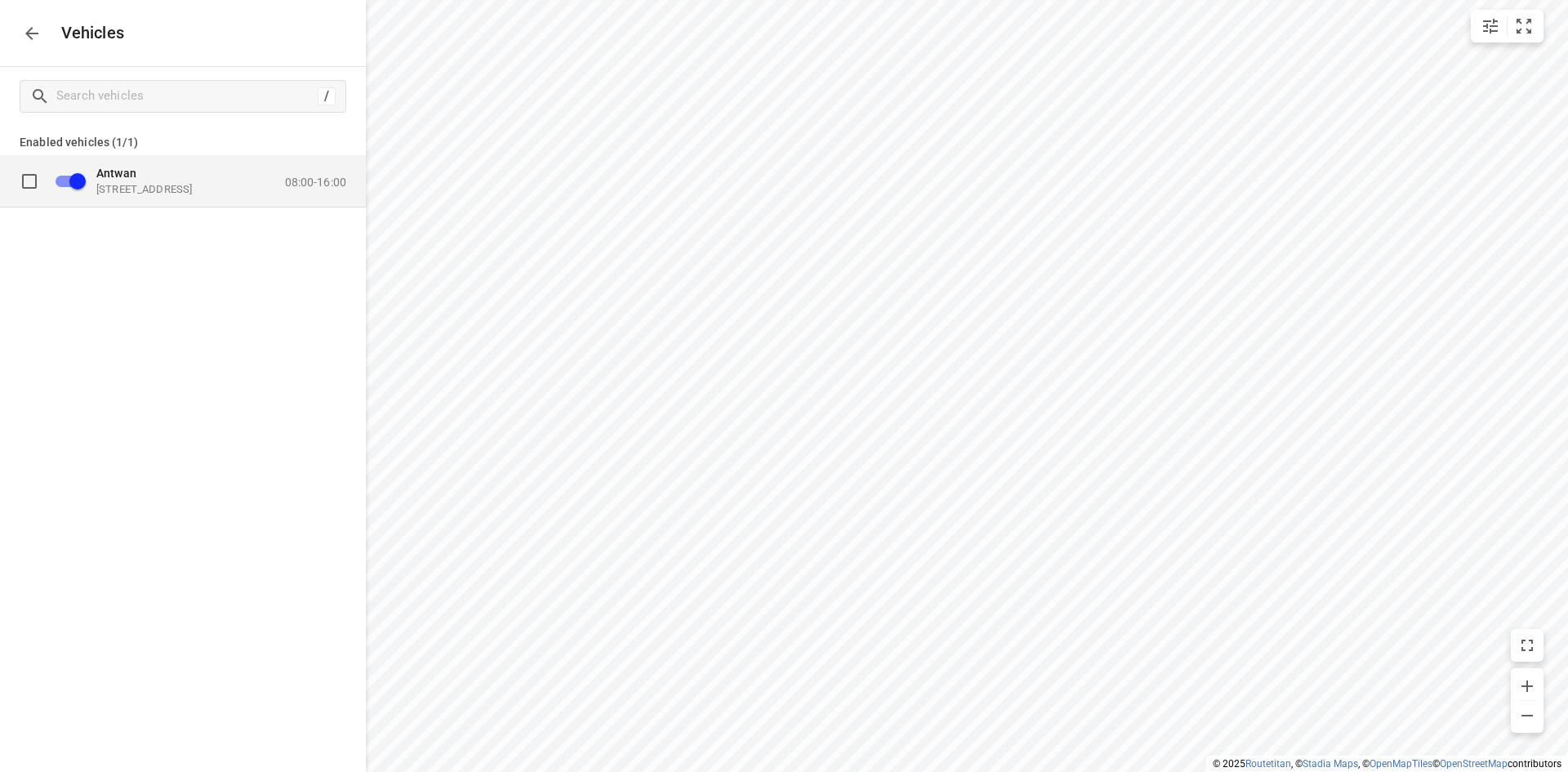
click at [301, 186] on p "08:00-16:00" at bounding box center [315, 181] width 62 height 13
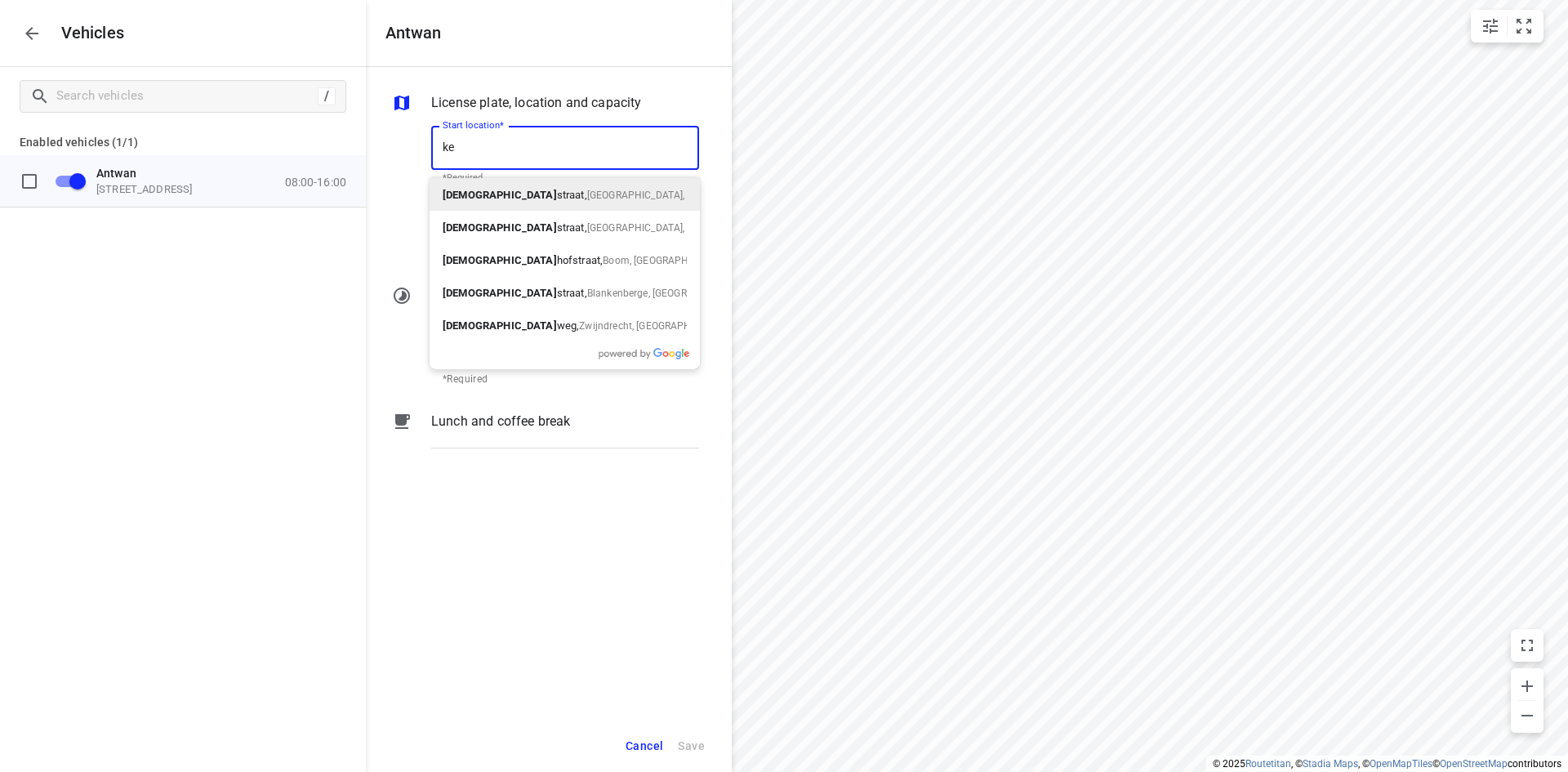
type input "k"
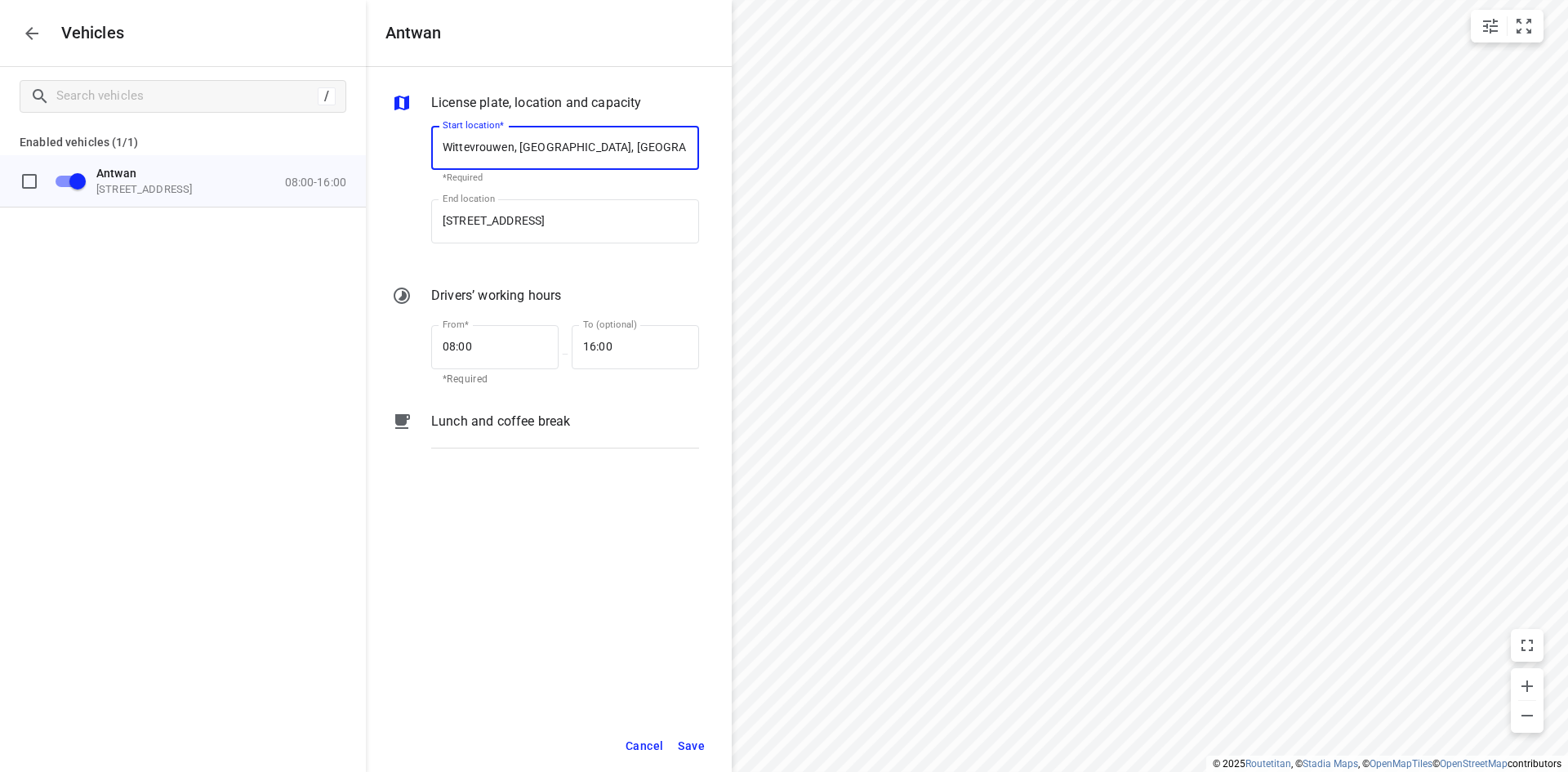
type input "[STREET_ADDRESS]"
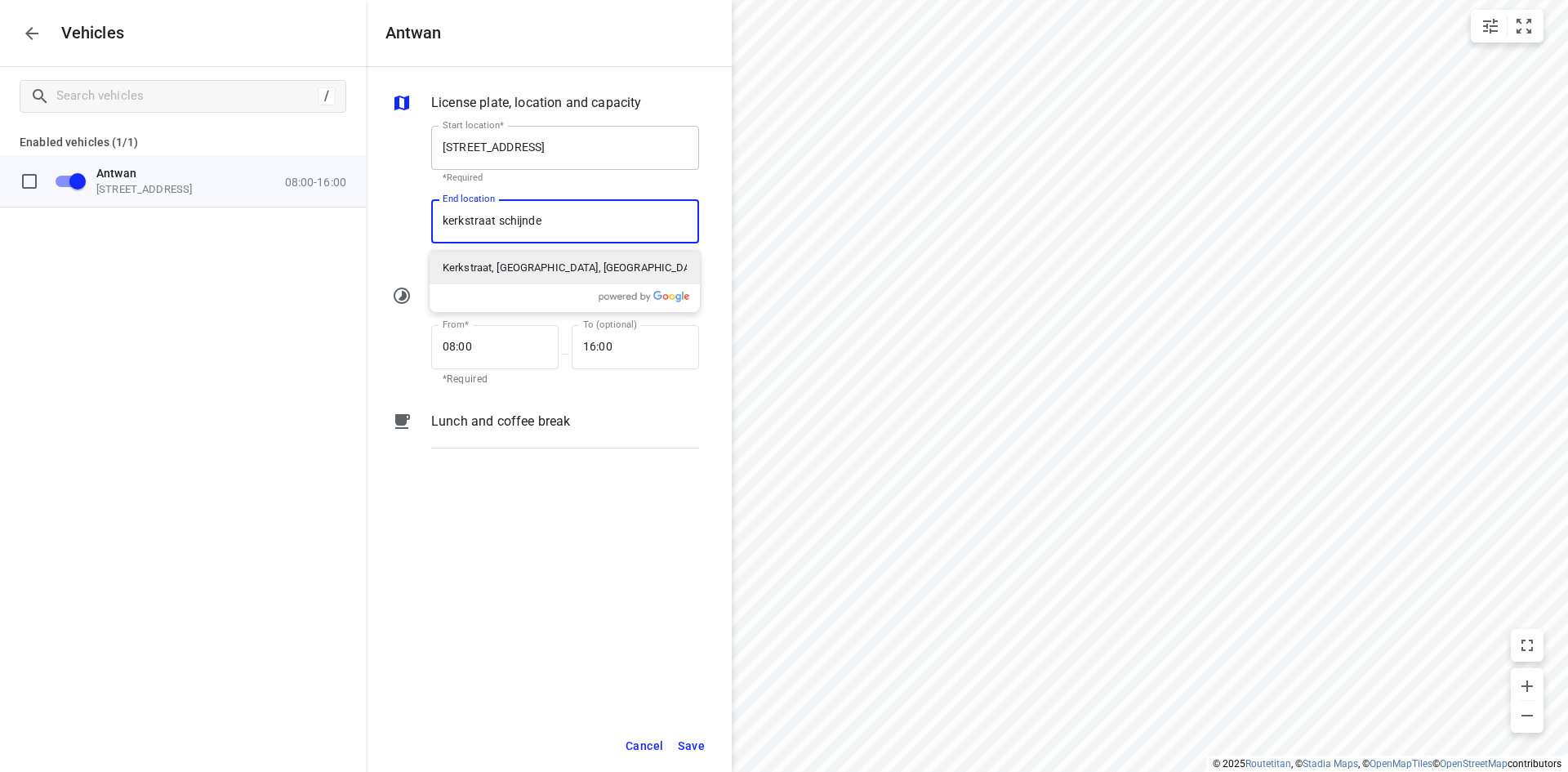
type input "kerkstraat schijndel"
type input "[STREET_ADDRESS]"
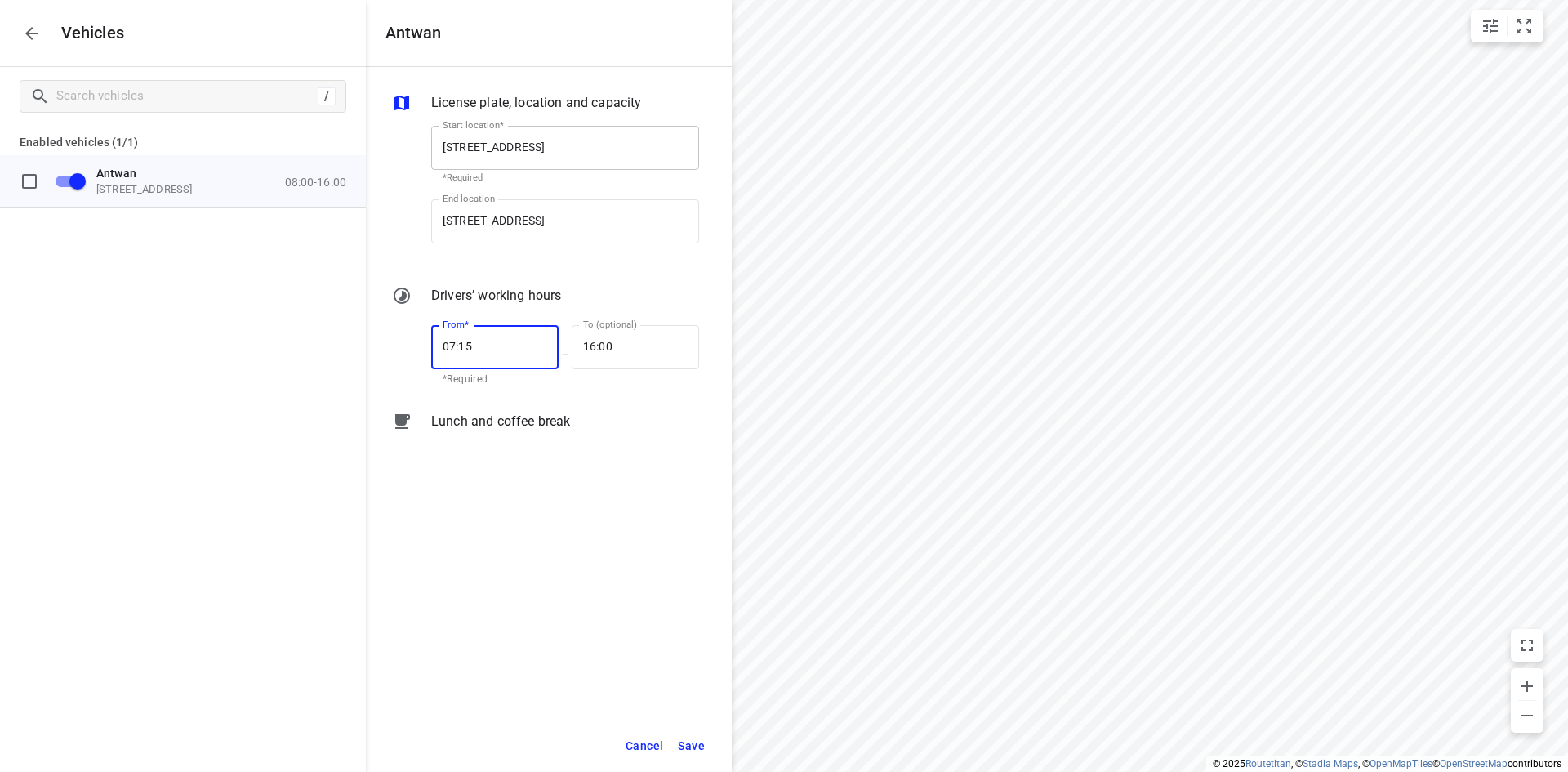
type input "07:15"
type input "16:30"
click at [618, 566] on div "License plate, location and capacity Start location* [STREET_ADDRESS] Start loc…" at bounding box center [549, 393] width 366 height 652
click at [690, 758] on button "Save" at bounding box center [691, 746] width 41 height 34
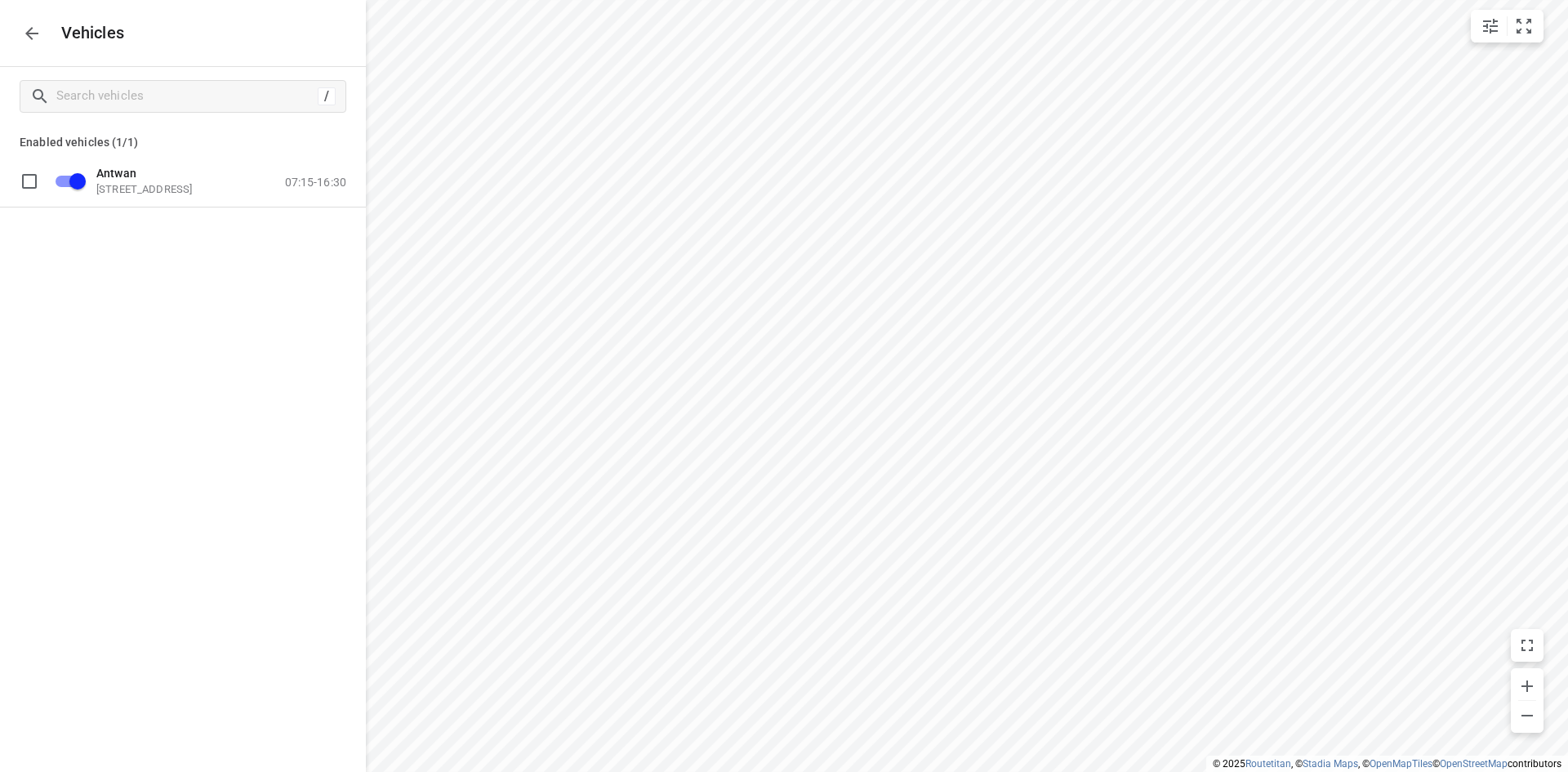
click at [125, 396] on div "/ Enabled vehicles (1/1) [PERSON_NAME], [STREET_ADDRESS] 07:15-16:30" at bounding box center [183, 453] width 366 height 772
click at [29, 30] on icon "button" at bounding box center [32, 34] width 13 height 13
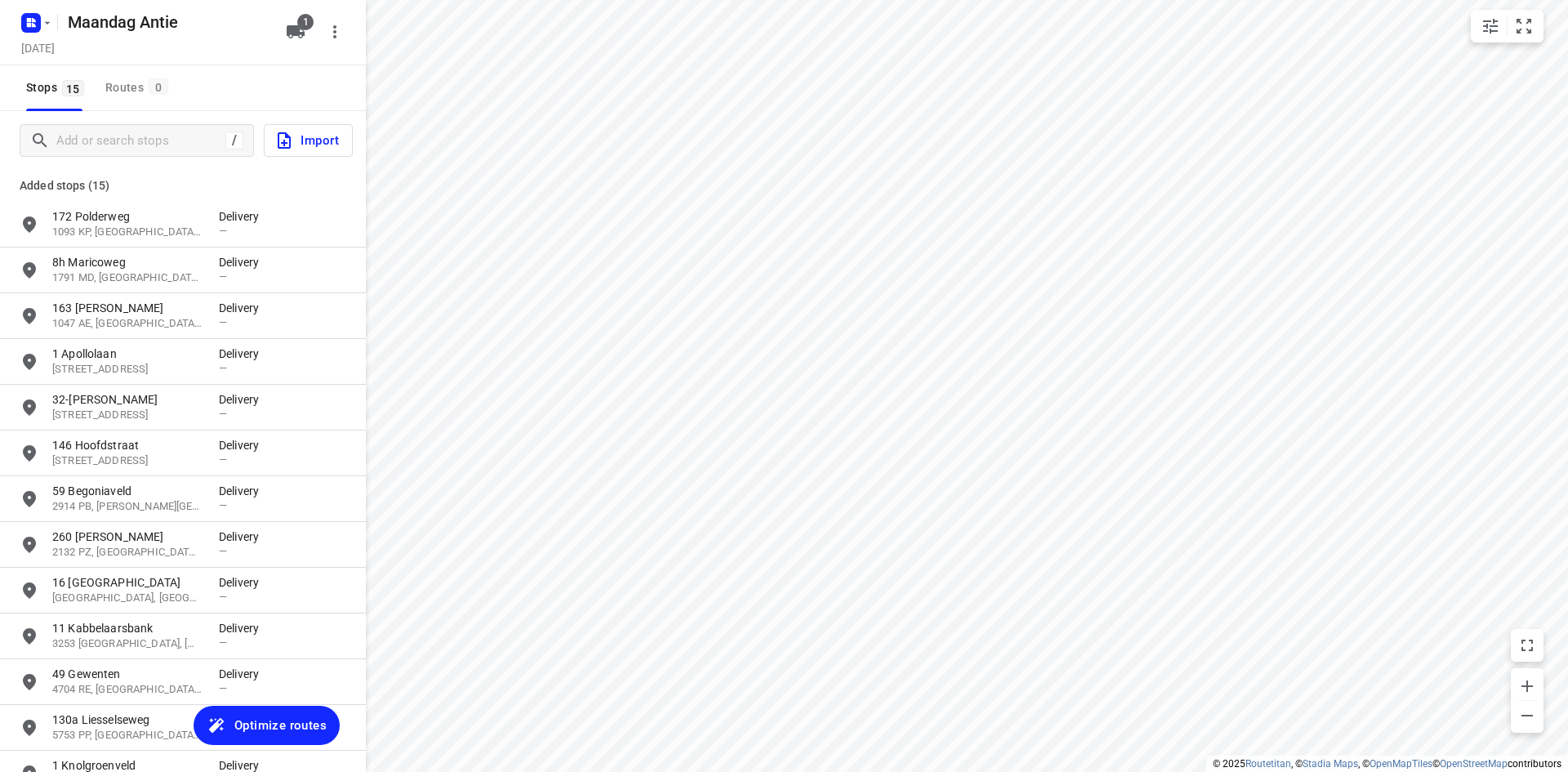
click at [223, 71] on div "Stops 15 Routes 0" at bounding box center [183, 88] width 366 height 46
click at [260, 729] on span "Optimize routes" at bounding box center [280, 725] width 92 height 21
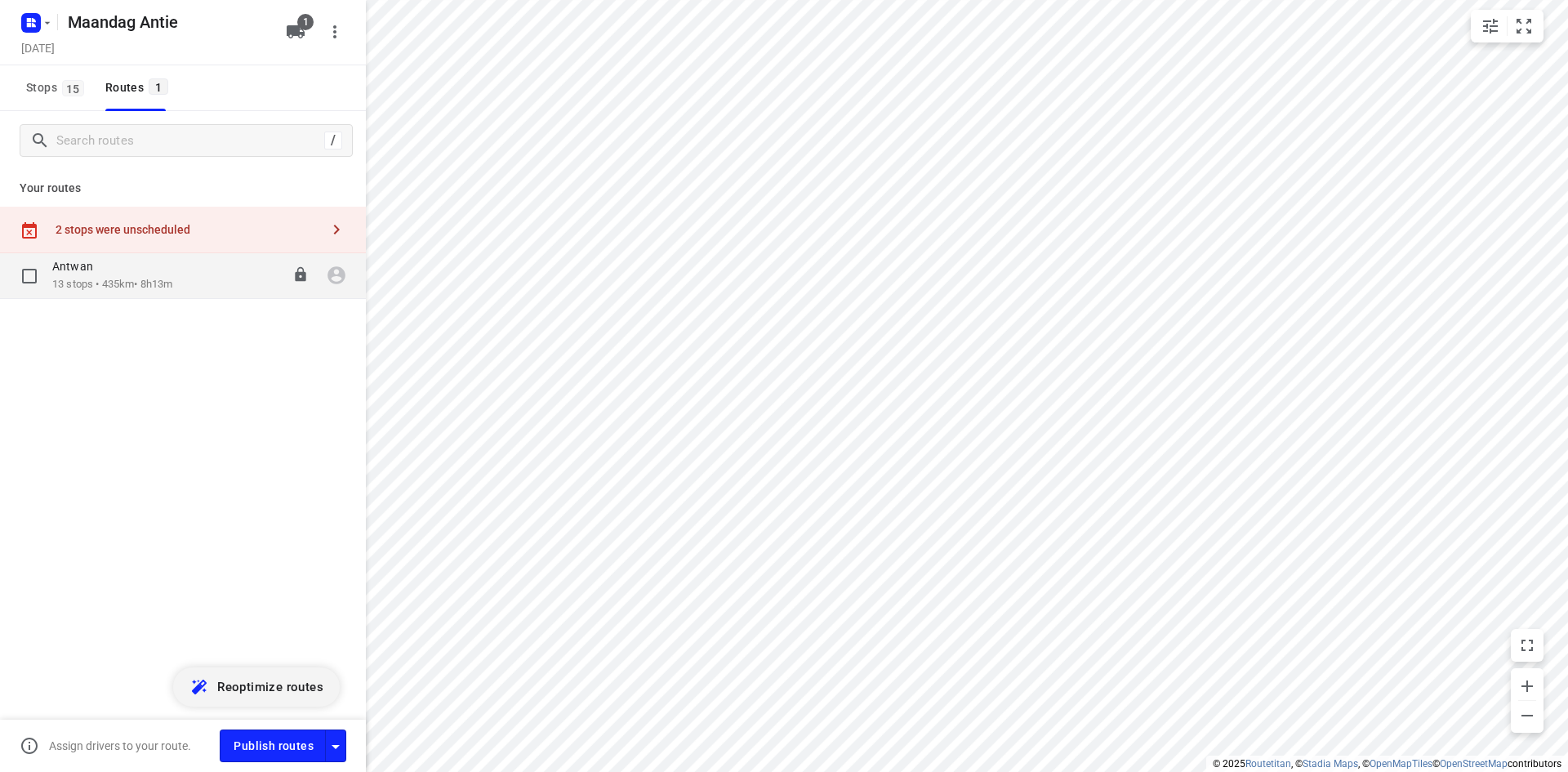
click at [117, 295] on div "[PERSON_NAME] 13 stops • 435km • 8h13m 07:15-15:28" at bounding box center [183, 276] width 366 height 46
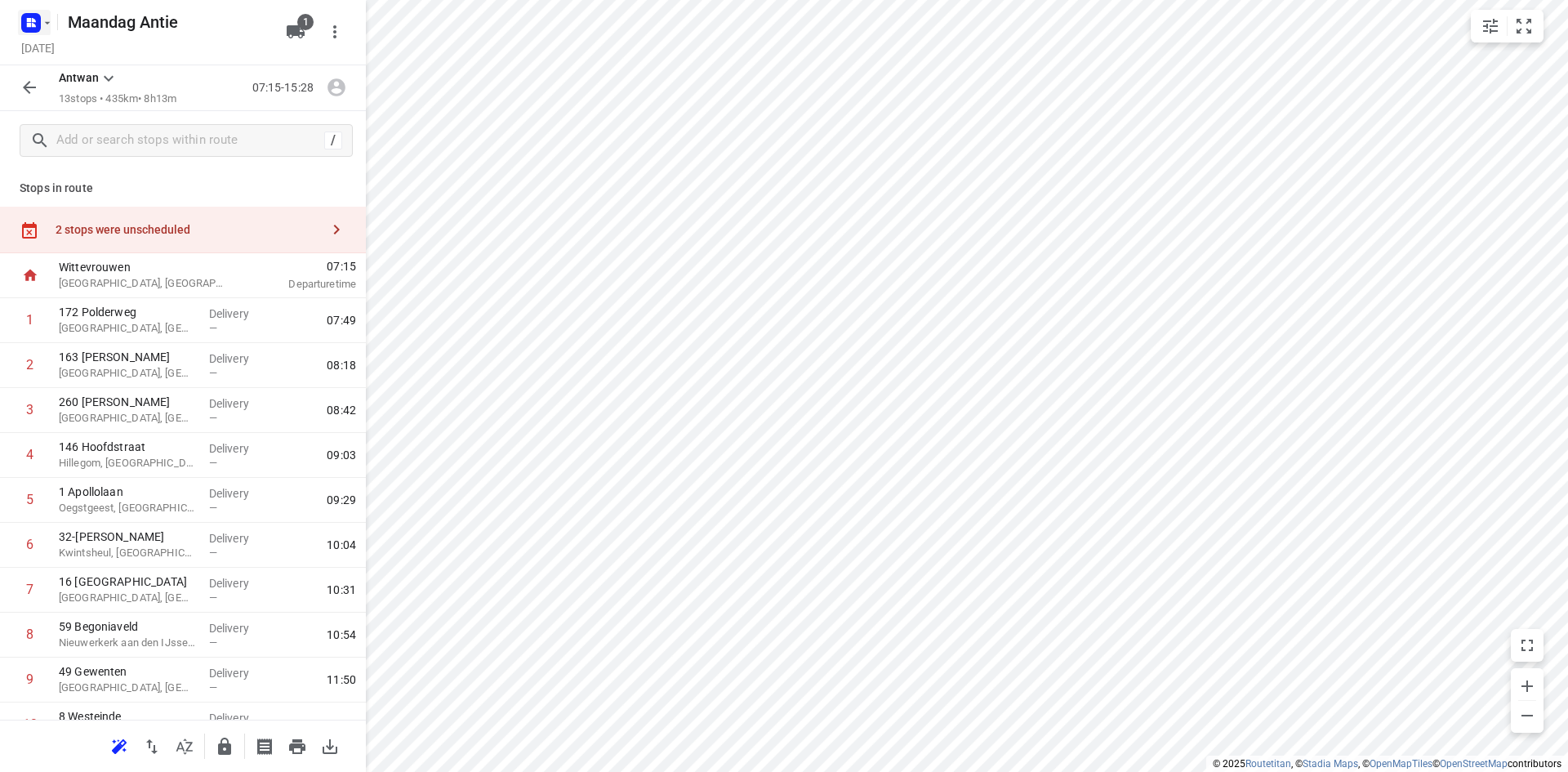
click at [41, 23] on icon "button" at bounding box center [47, 23] width 13 height 13
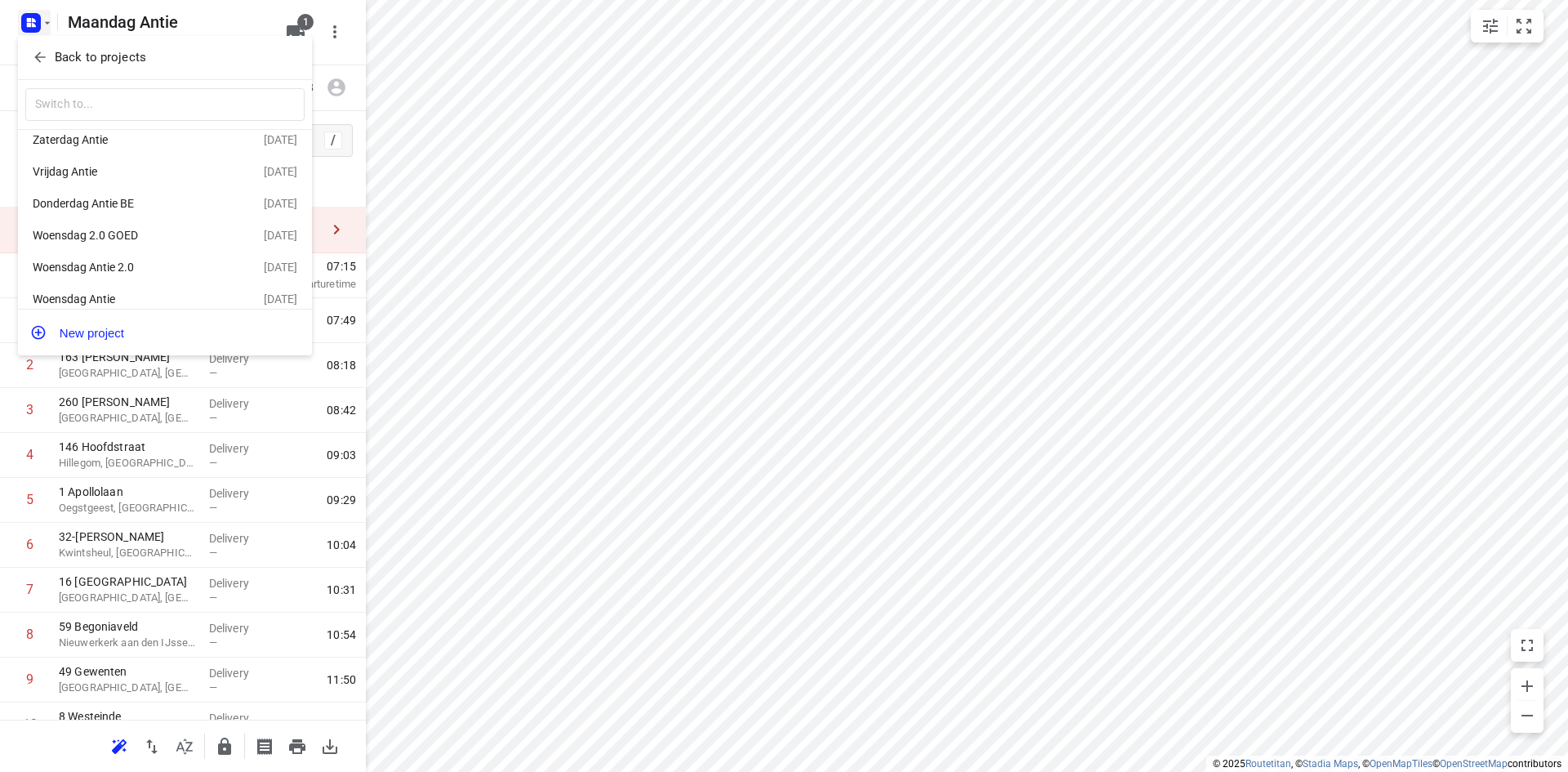
scroll to position [62, 0]
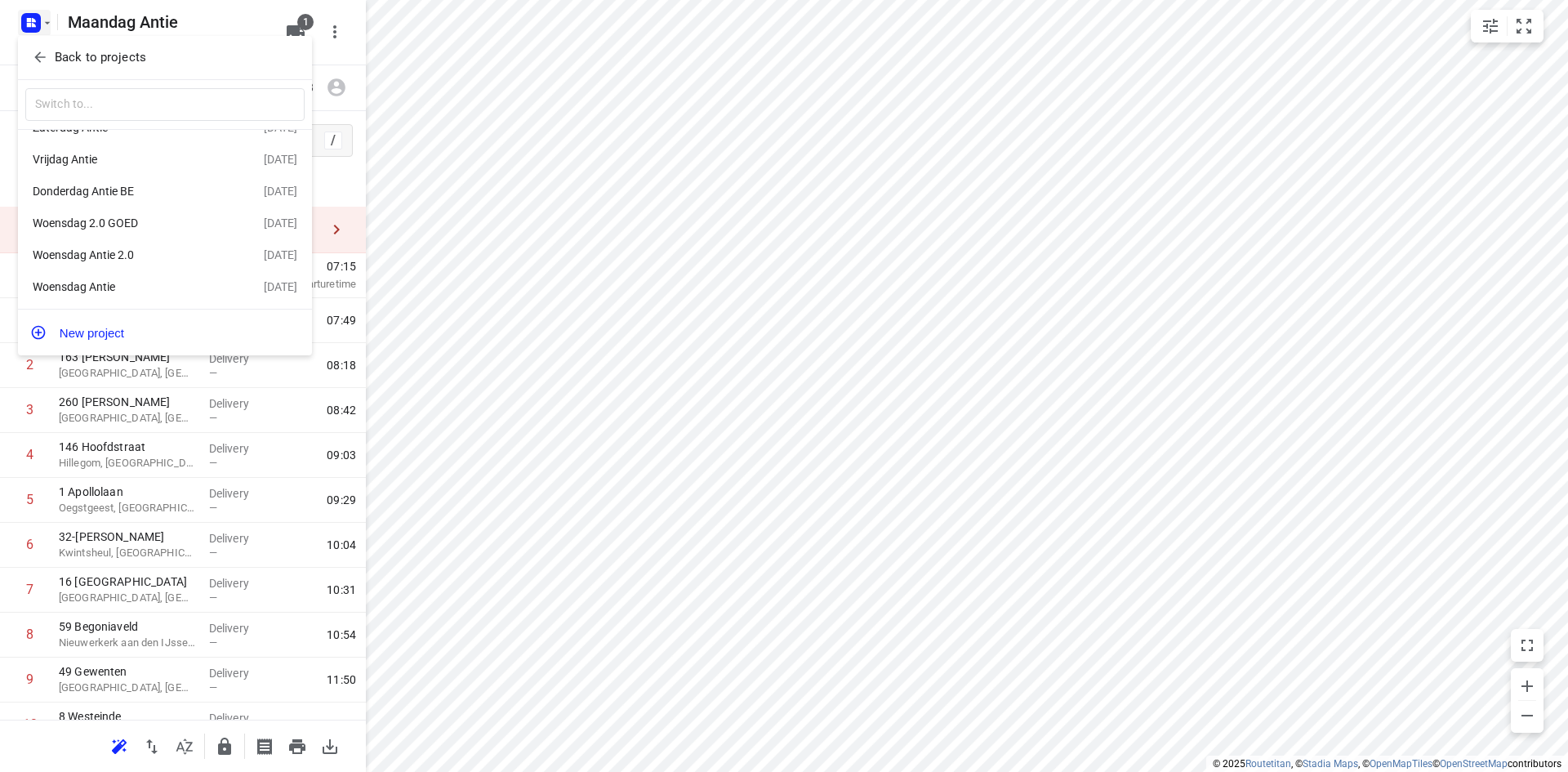
click at [339, 63] on div at bounding box center [784, 386] width 1568 height 772
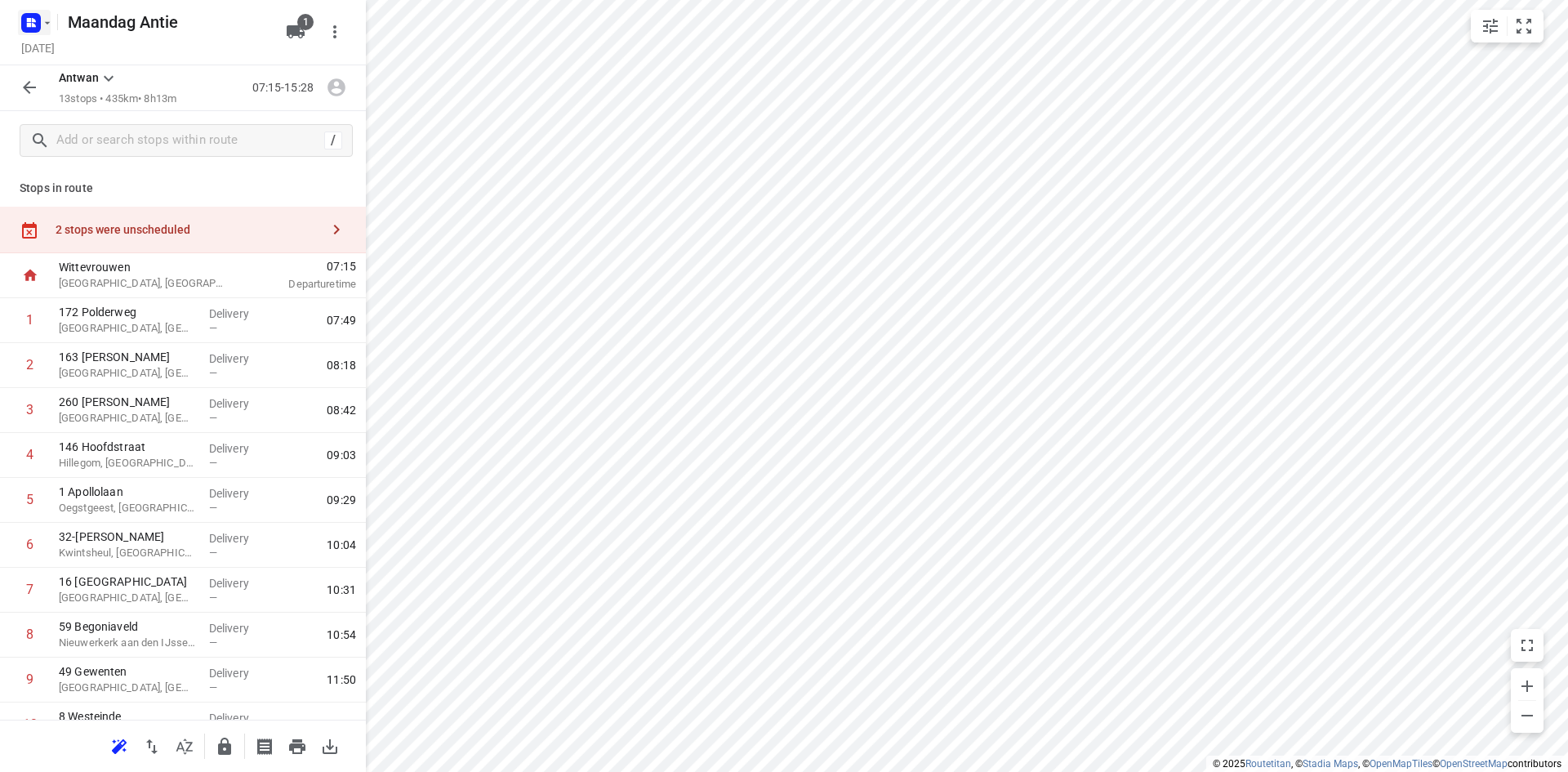
click at [46, 18] on icon "button" at bounding box center [47, 23] width 13 height 13
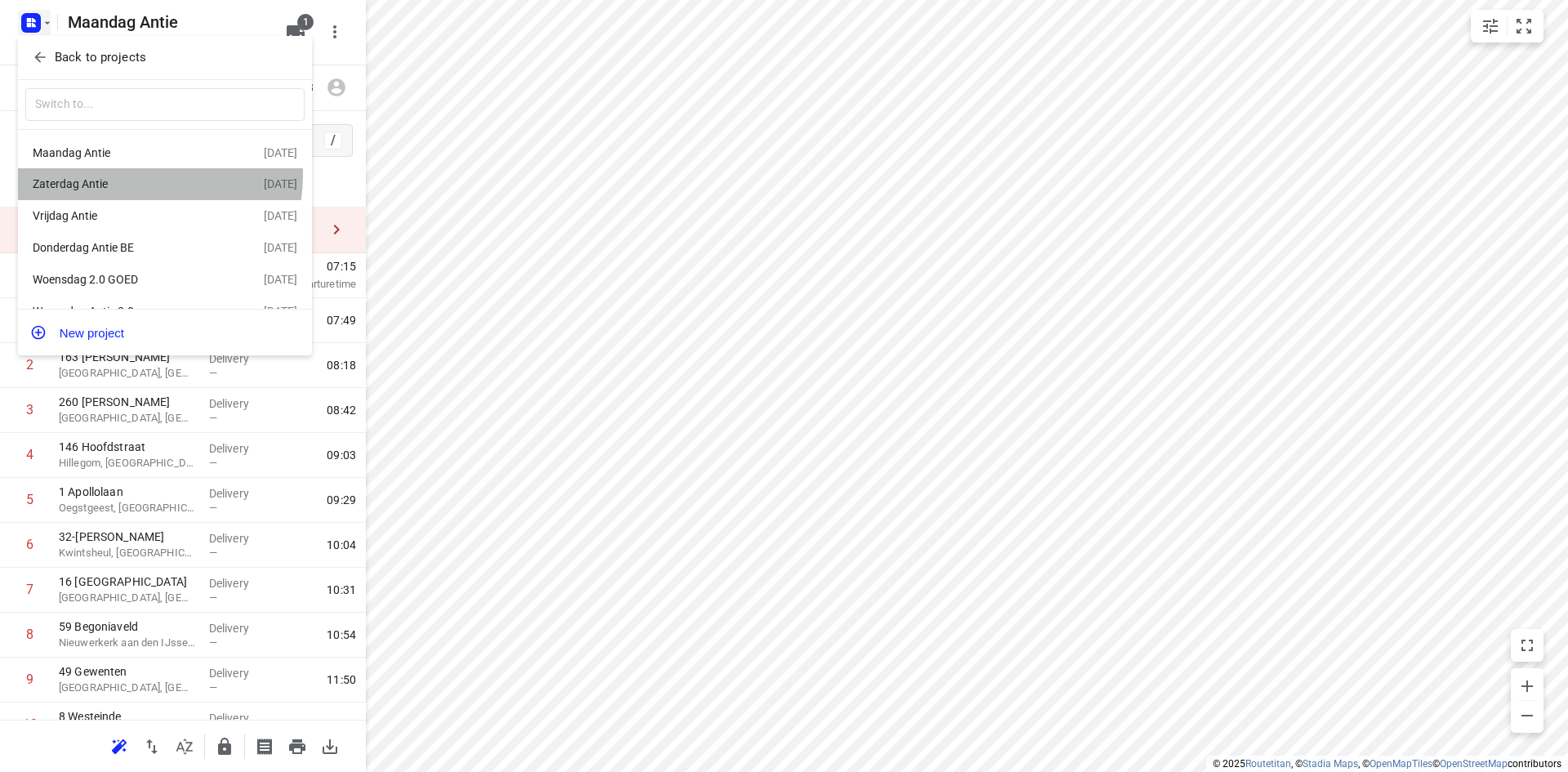
click at [121, 174] on div "Zaterdag Antie" at bounding box center [148, 183] width 231 height 19
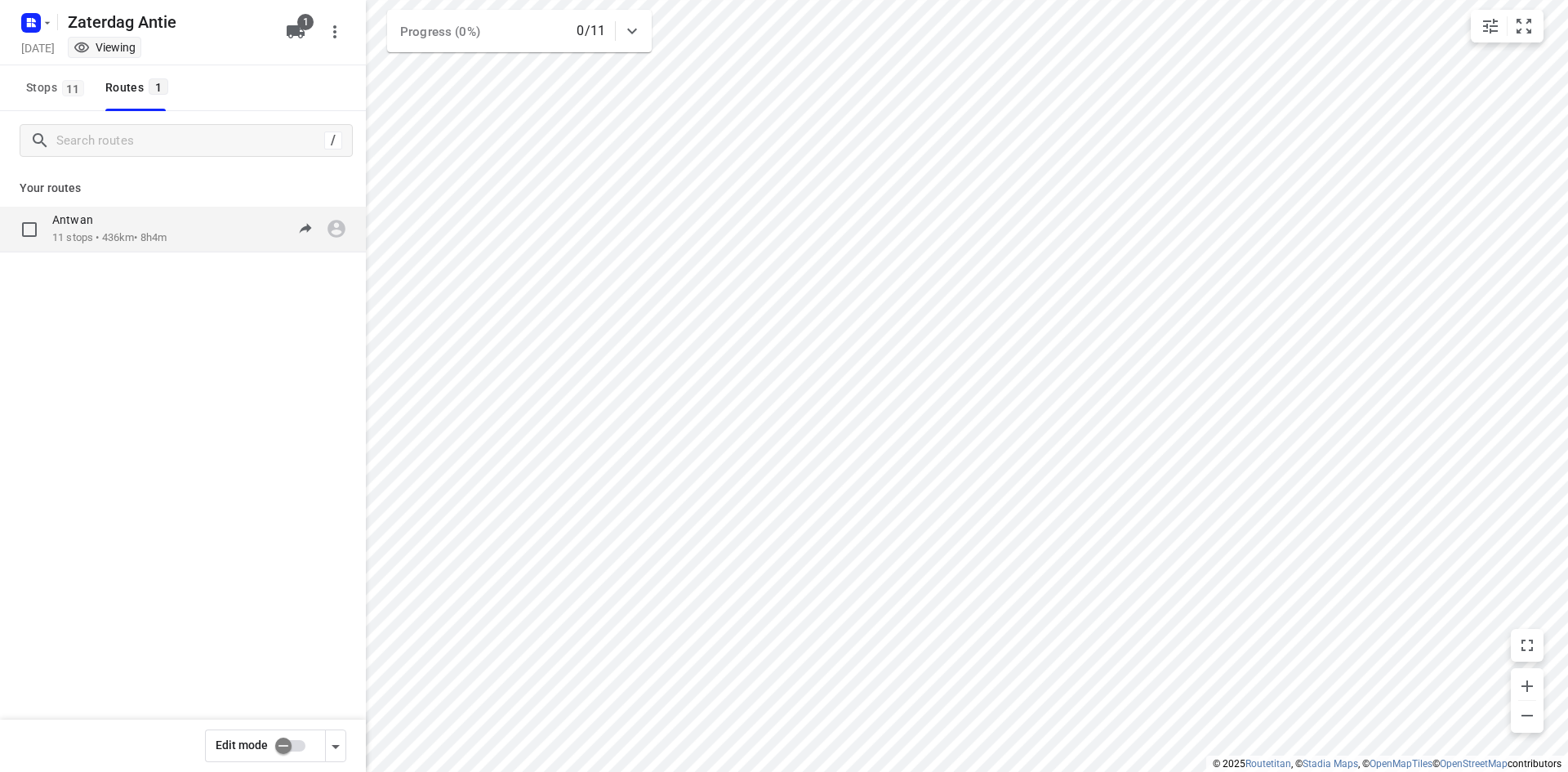
click at [147, 215] on div "Antwan" at bounding box center [110, 221] width 115 height 18
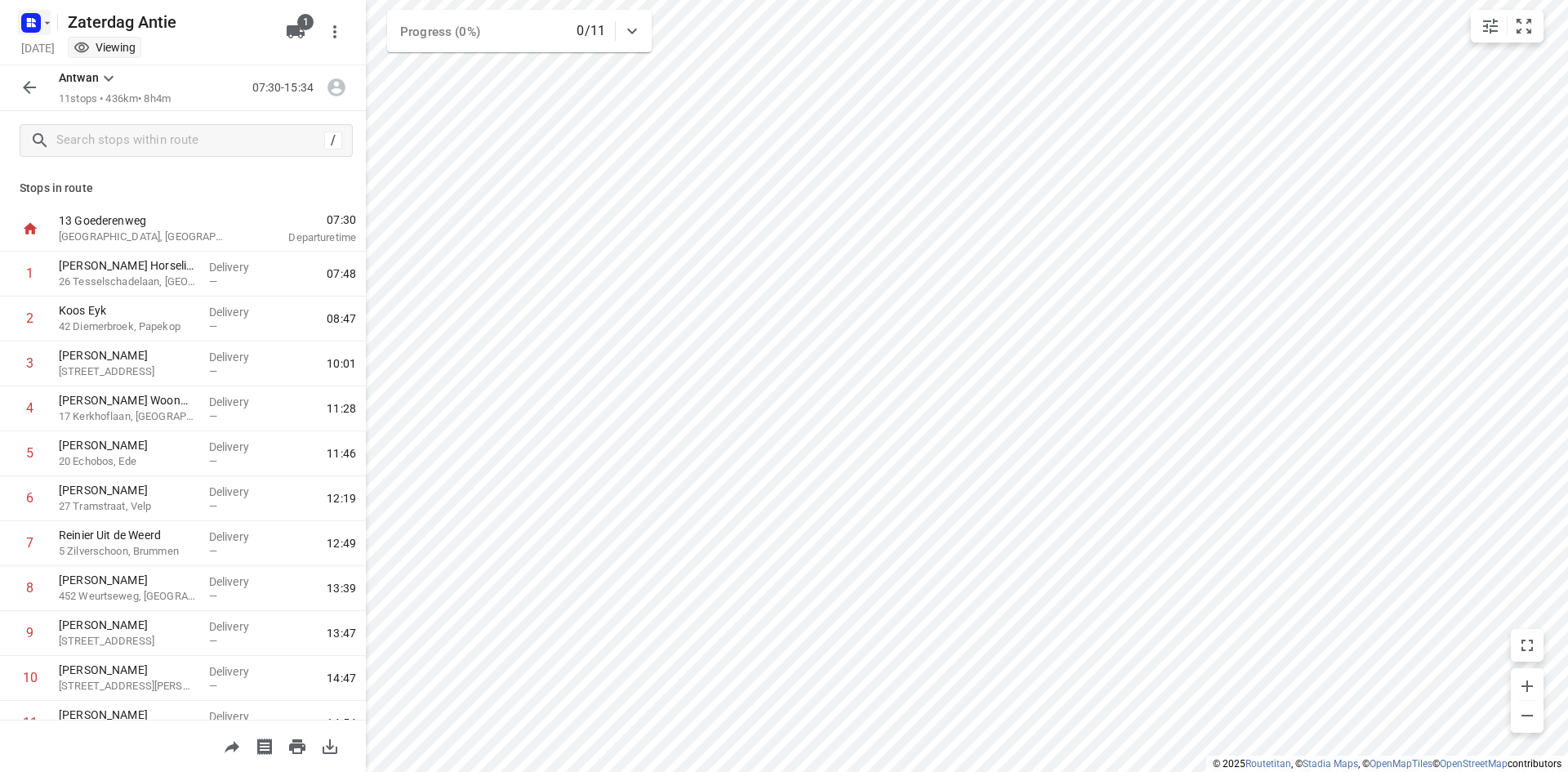
click at [32, 22] on rect "button" at bounding box center [30, 23] width 19 height 19
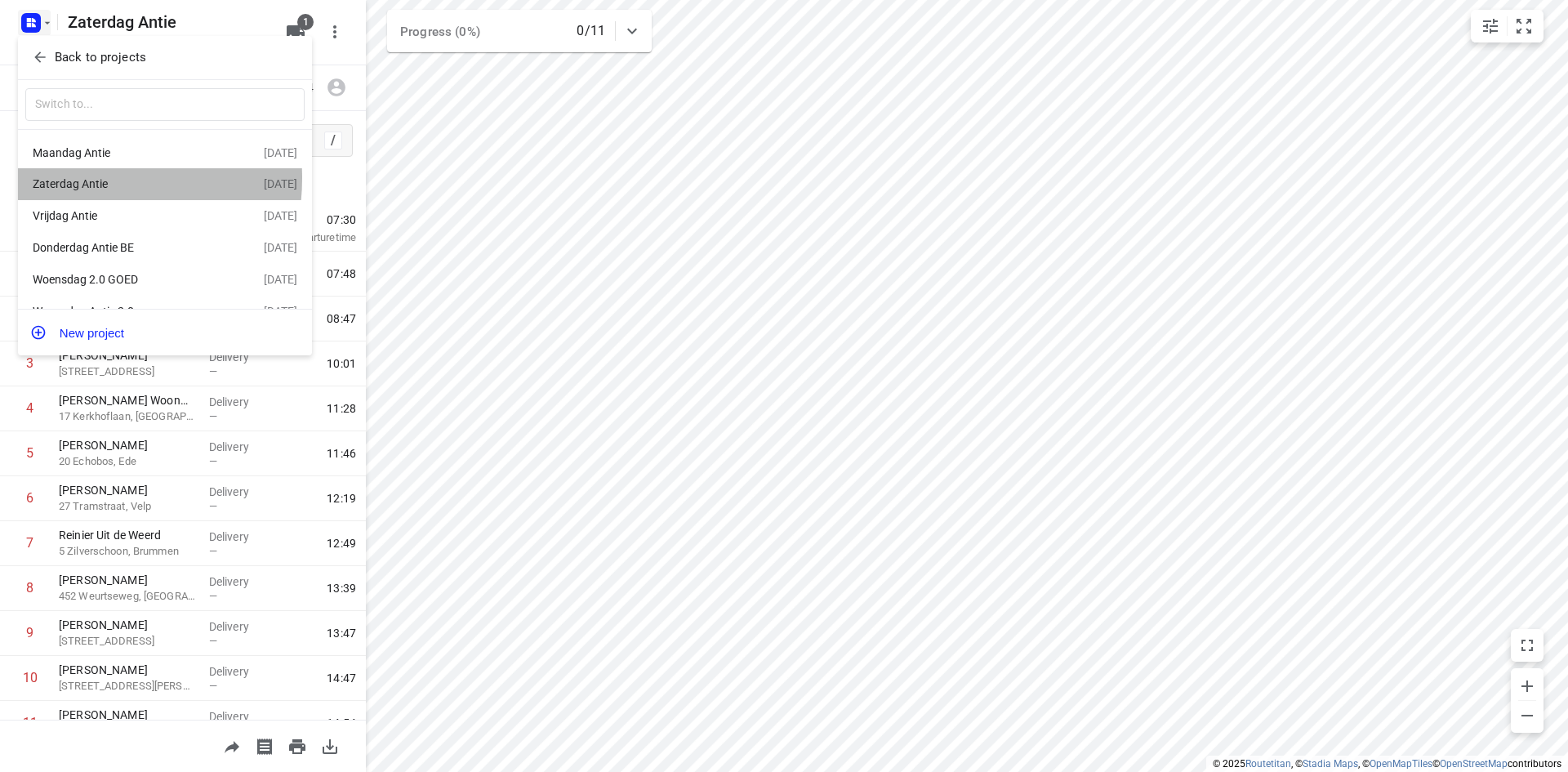
click at [78, 179] on div "Zaterdag Antie" at bounding box center [126, 184] width 188 height 13
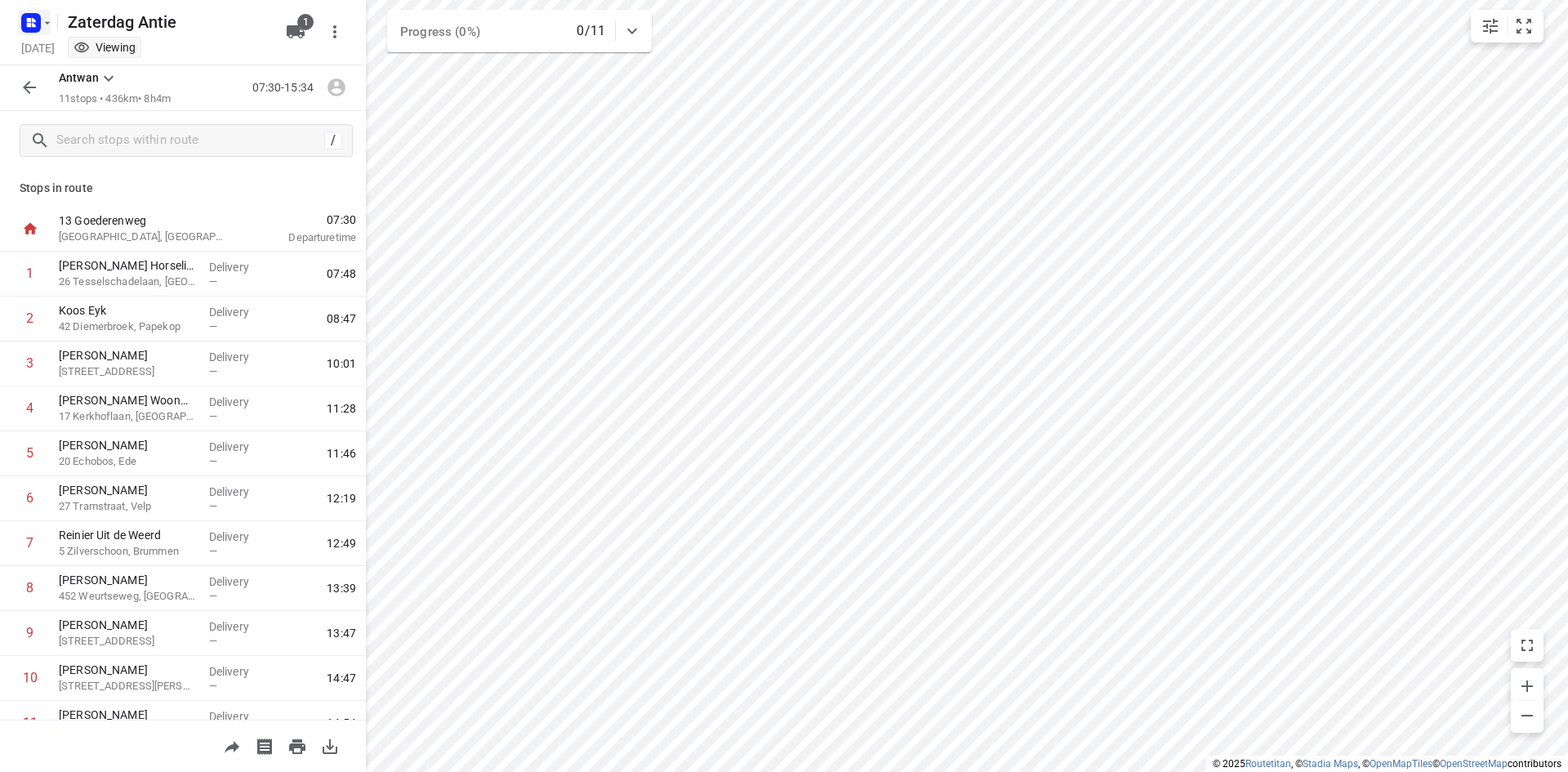
click at [28, 20] on icon "button" at bounding box center [29, 19] width 4 height 4
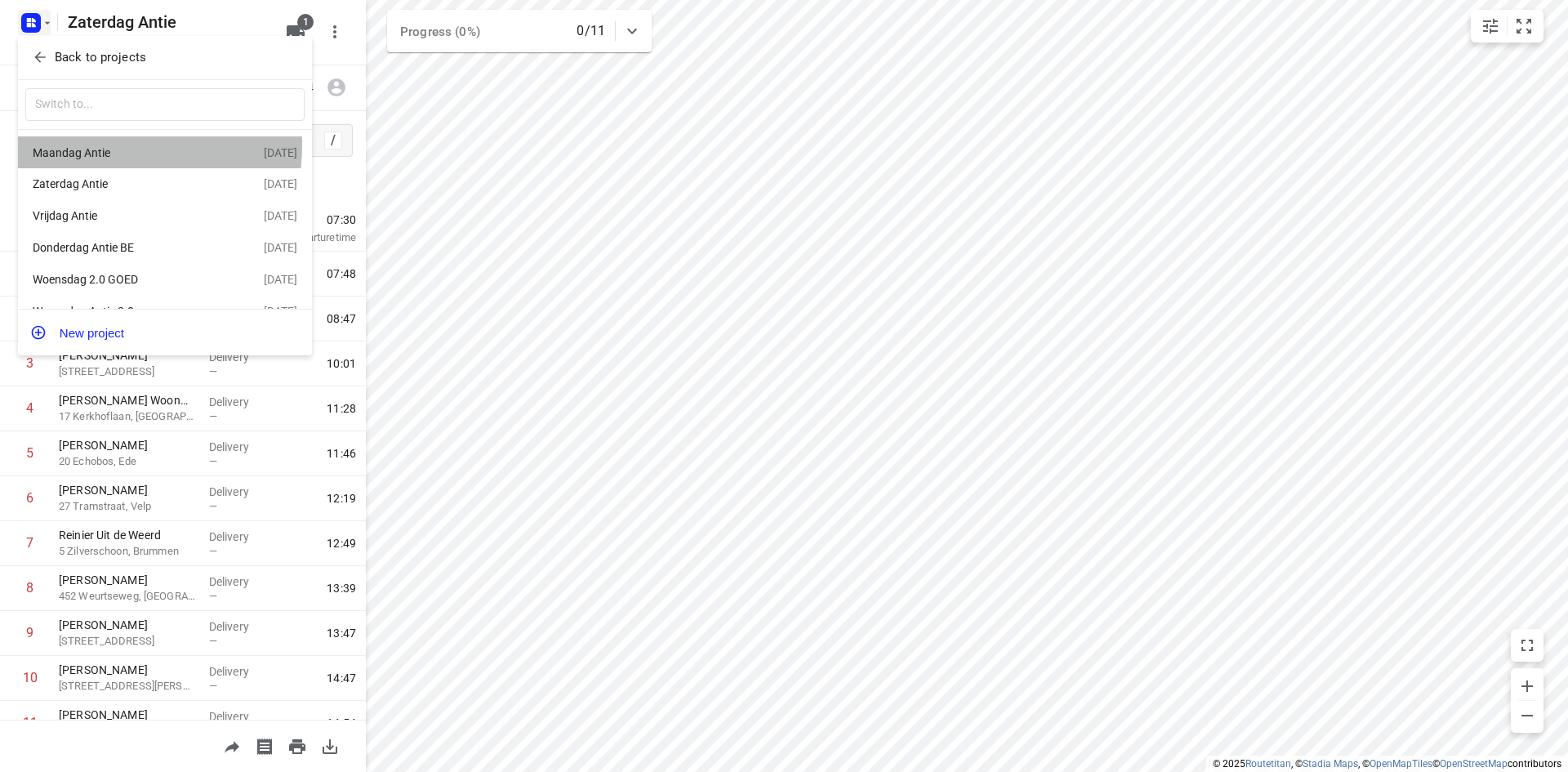
click at [85, 145] on div "Maandag Antie" at bounding box center [148, 153] width 231 height 19
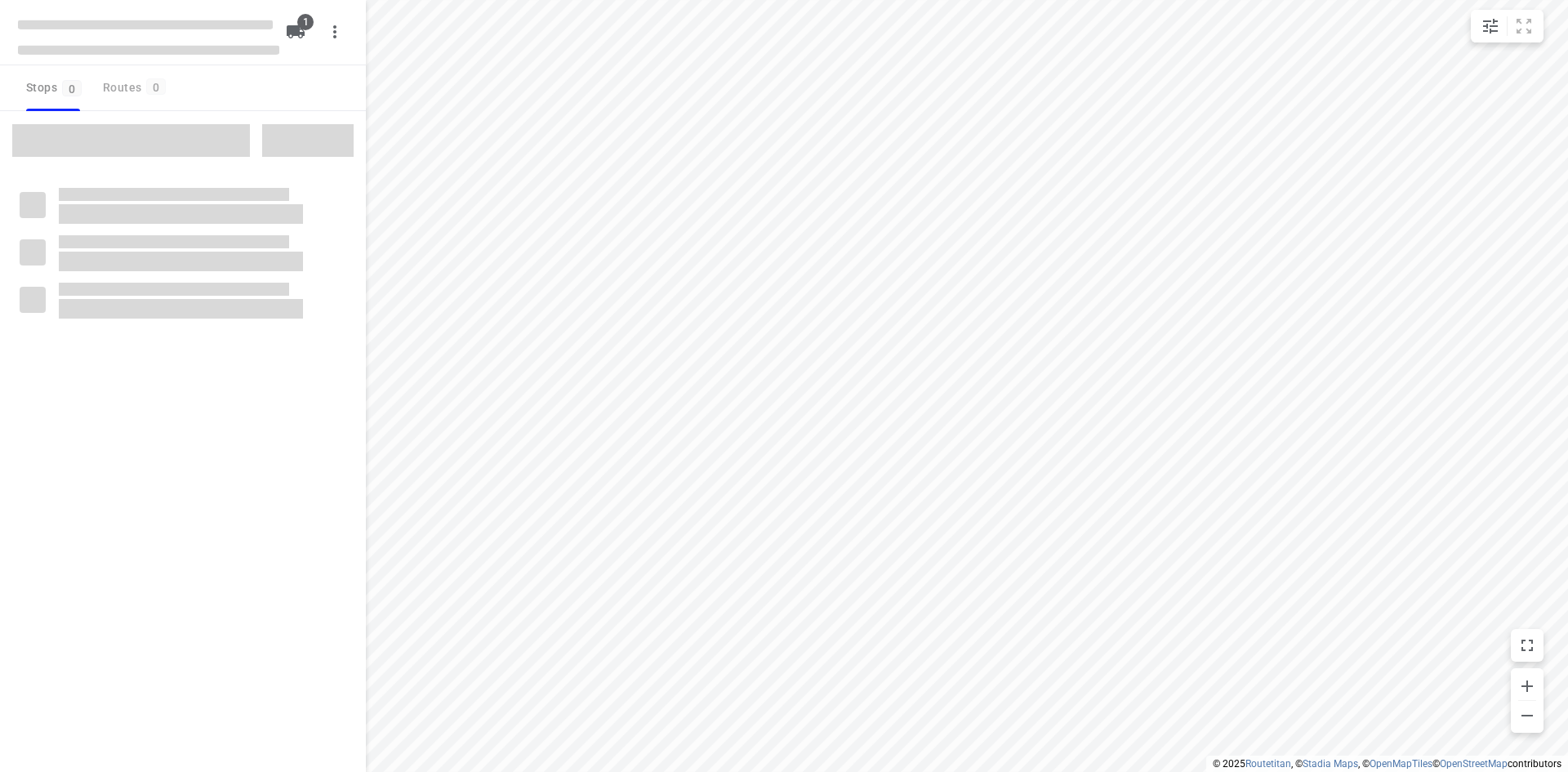
type input "distance"
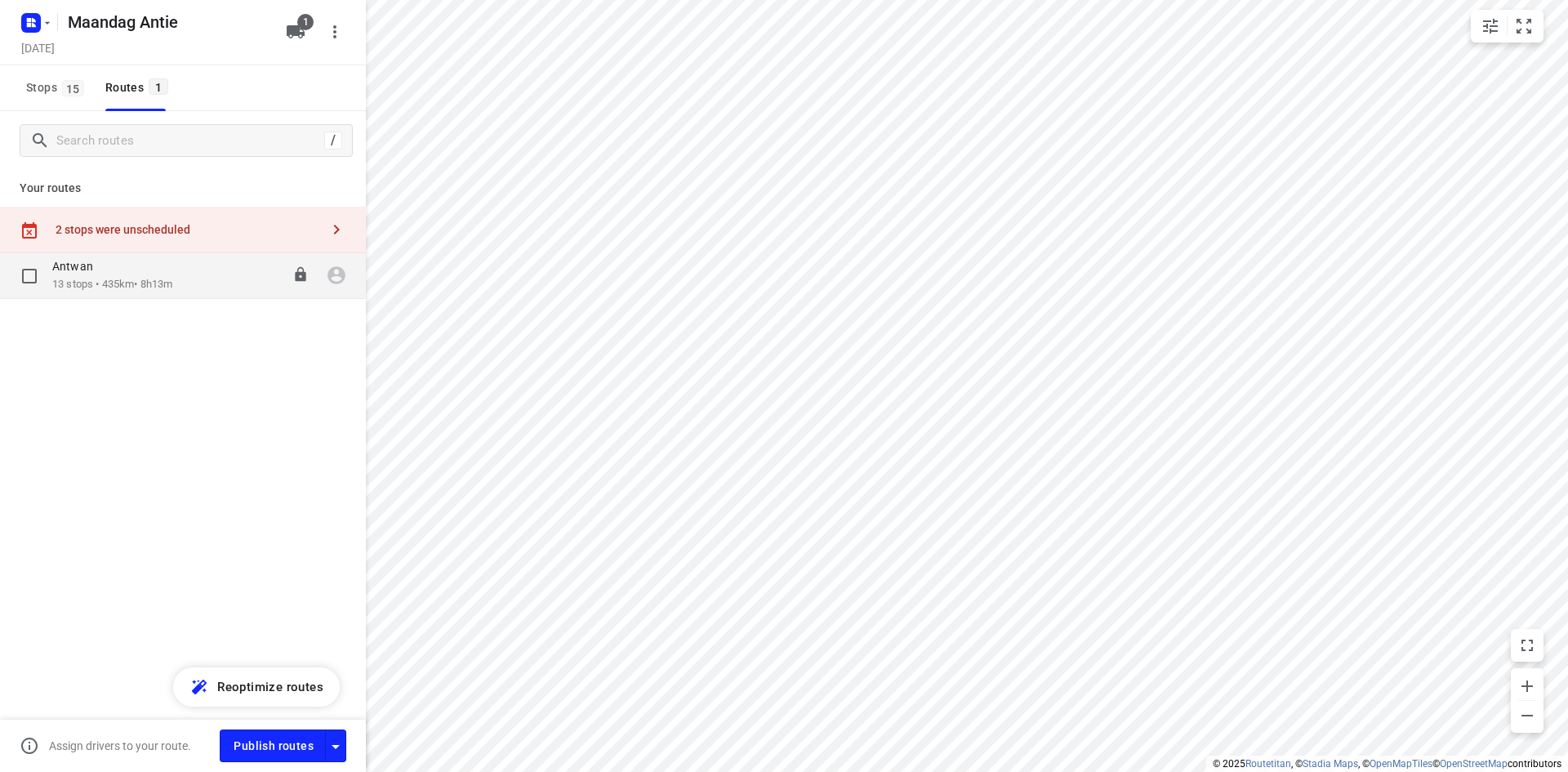
click at [103, 289] on p "13 stops • 435km • 8h13m" at bounding box center [112, 284] width 120 height 15
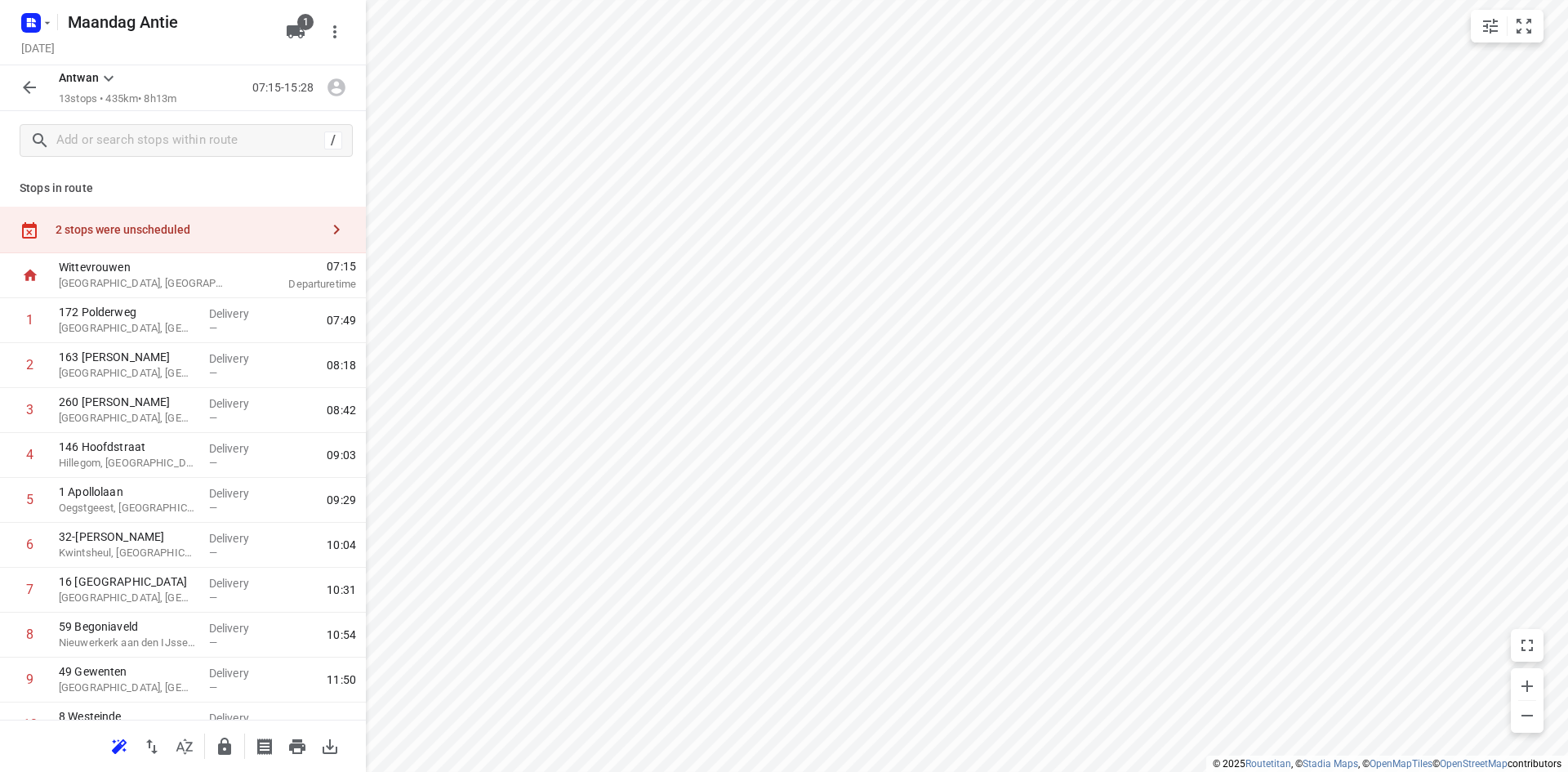
click at [276, 201] on div "Stops in route 2 stops were unscheduled [GEOGRAPHIC_DATA] [GEOGRAPHIC_DATA], [G…" at bounding box center [183, 445] width 366 height 550
click at [276, 231] on div "2 stops were unscheduled" at bounding box center [188, 230] width 265 height 13
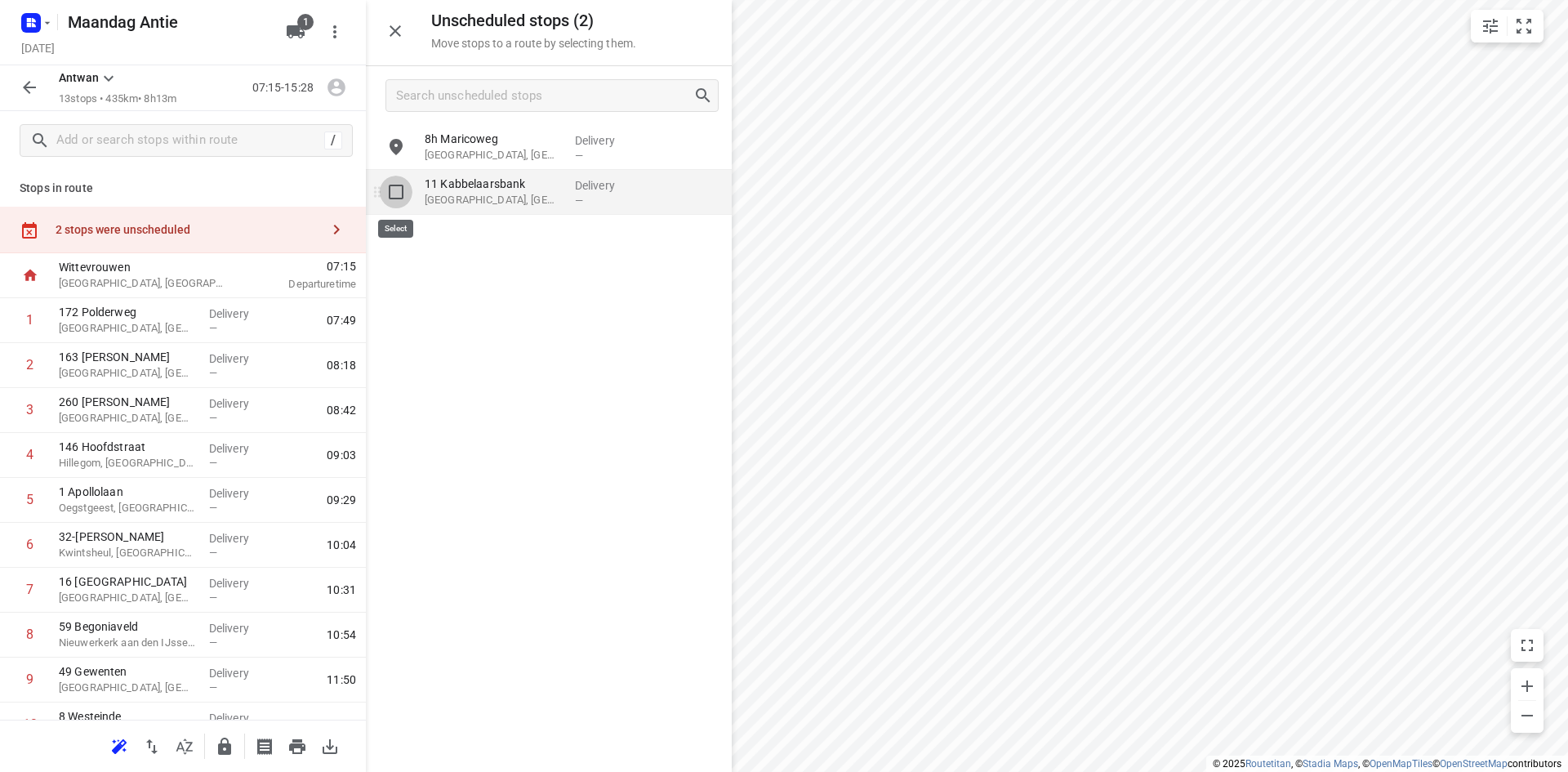
click at [395, 182] on input "grid" at bounding box center [396, 191] width 33 height 33
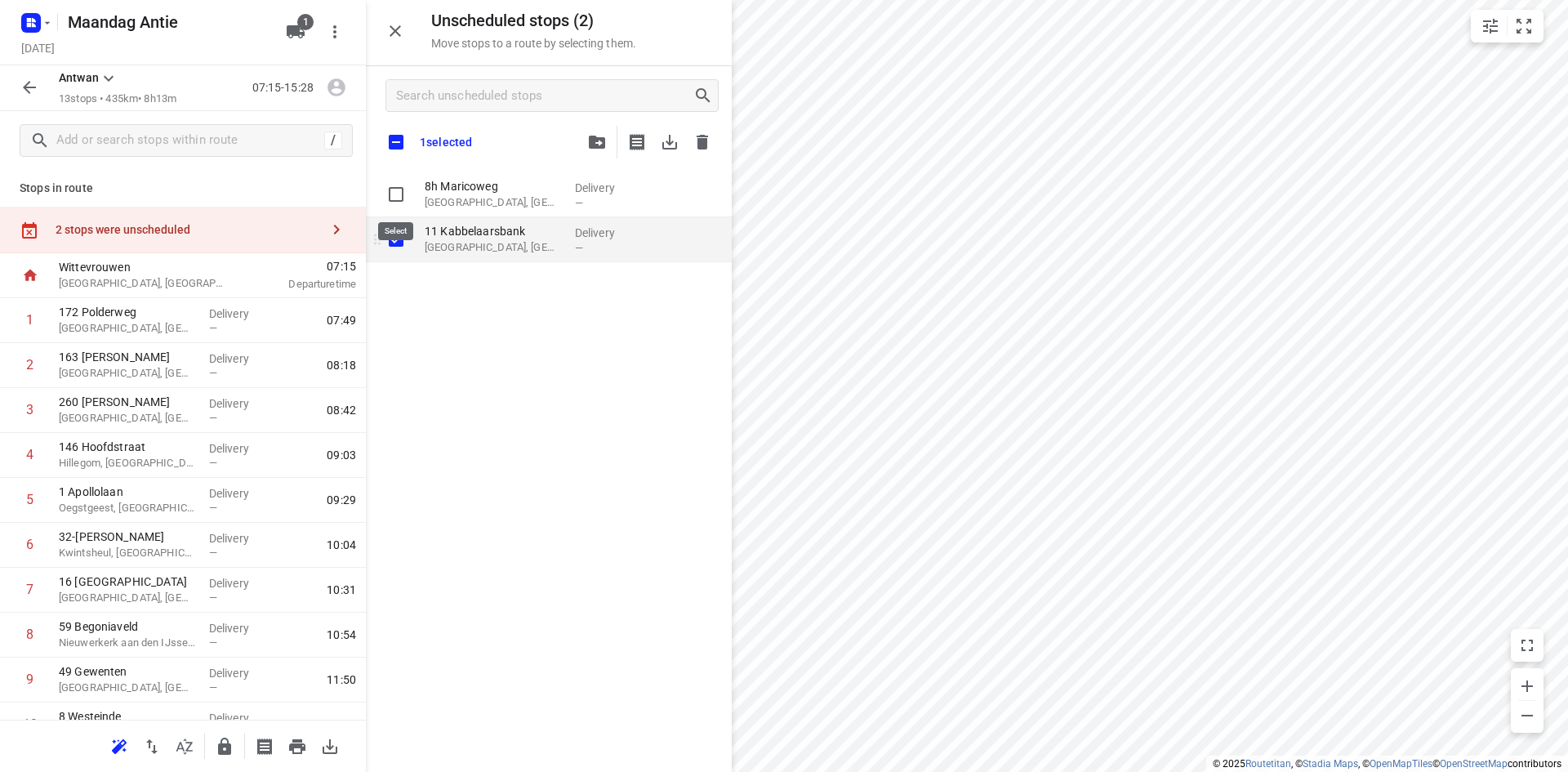
checkbox input "true"
drag, startPoint x: 397, startPoint y: 239, endPoint x: 400, endPoint y: 222, distance: 17.3
click at [398, 238] on input "grid" at bounding box center [396, 239] width 33 height 33
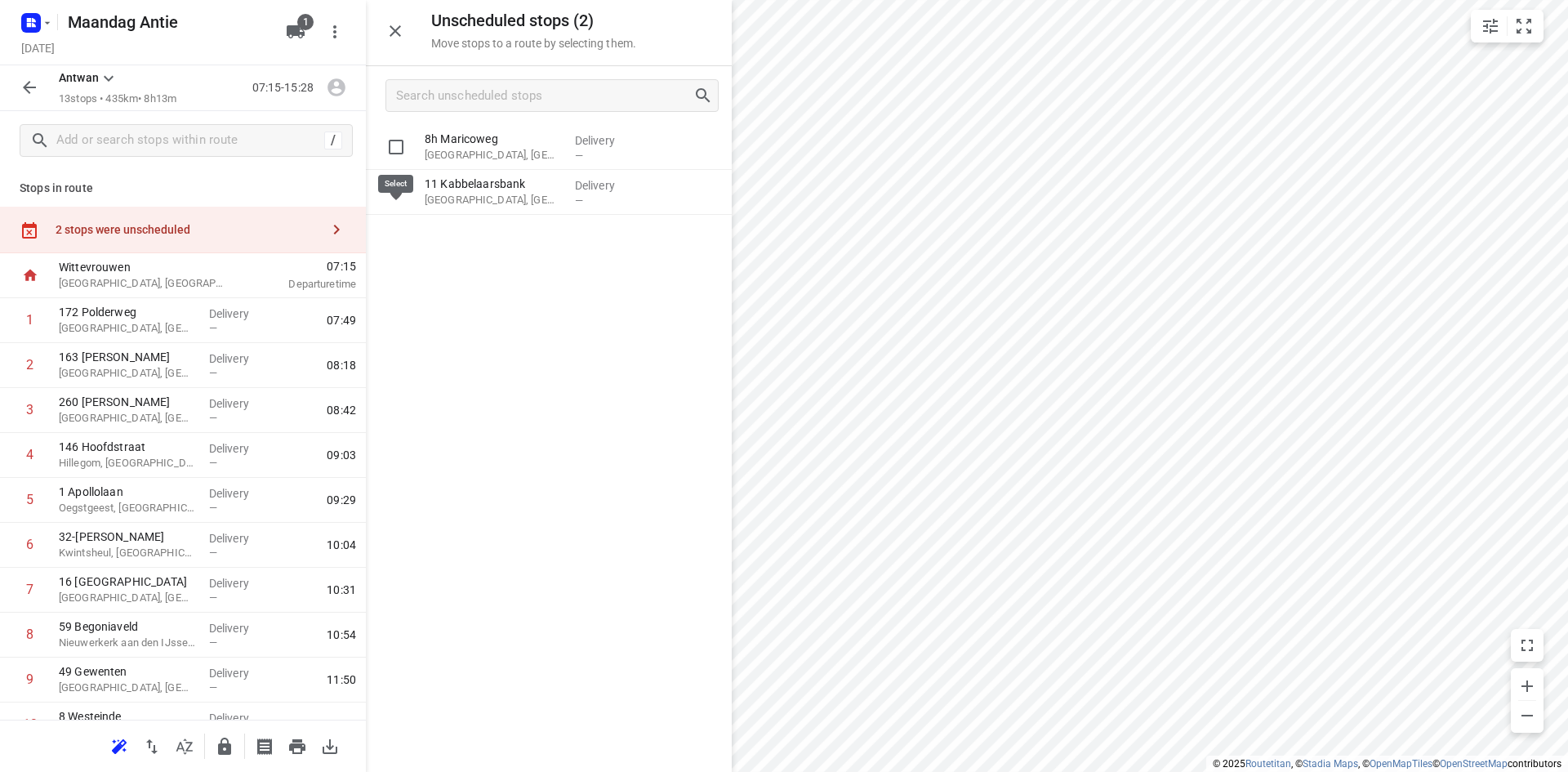
drag, startPoint x: 397, startPoint y: 146, endPoint x: 436, endPoint y: 160, distance: 41.4
click at [398, 147] on input "grid" at bounding box center [396, 147] width 33 height 33
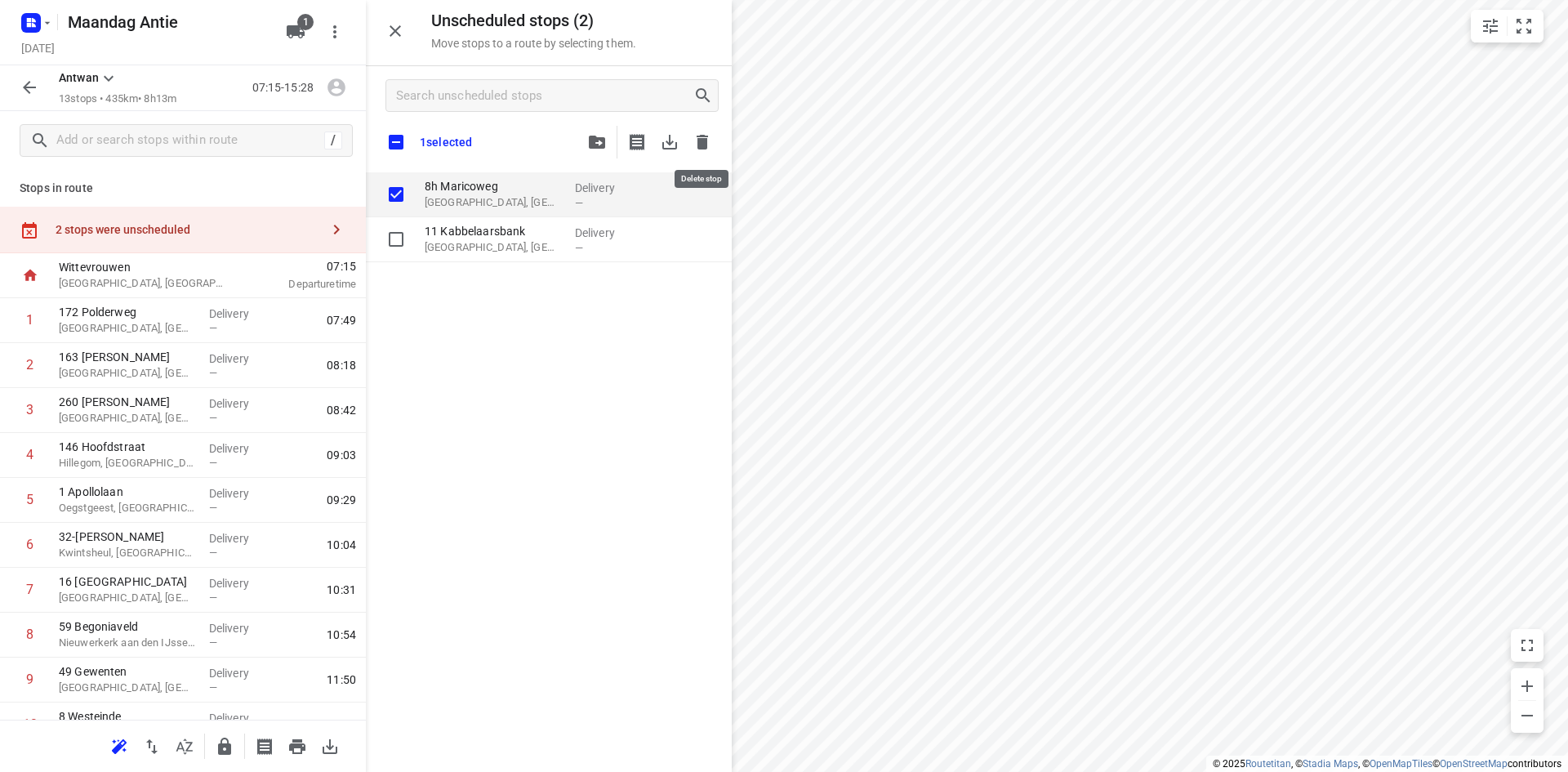
click at [706, 147] on icon "button" at bounding box center [703, 142] width 12 height 14
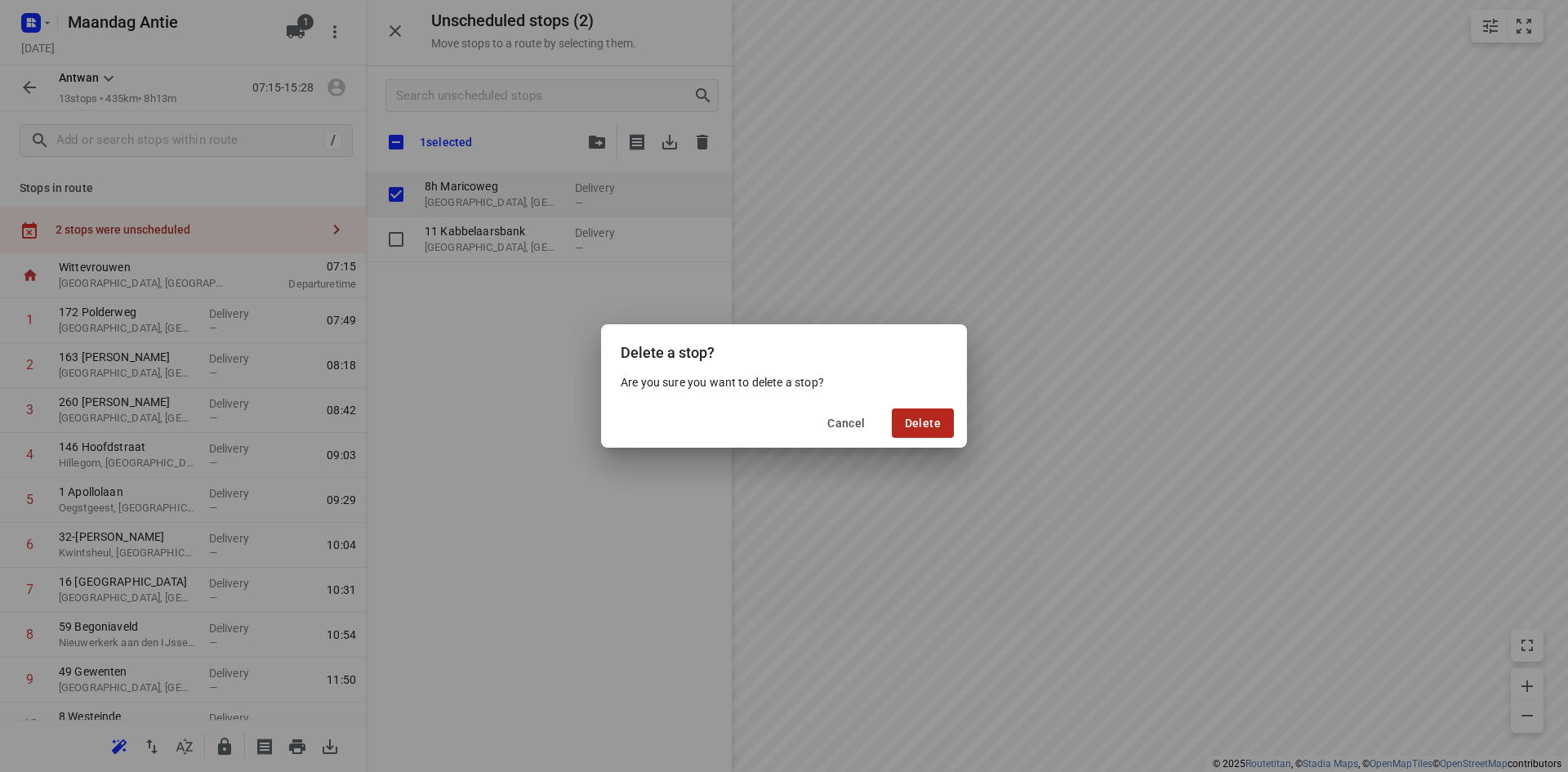
click at [932, 425] on span "Delete" at bounding box center [923, 423] width 36 height 13
checkbox input "true"
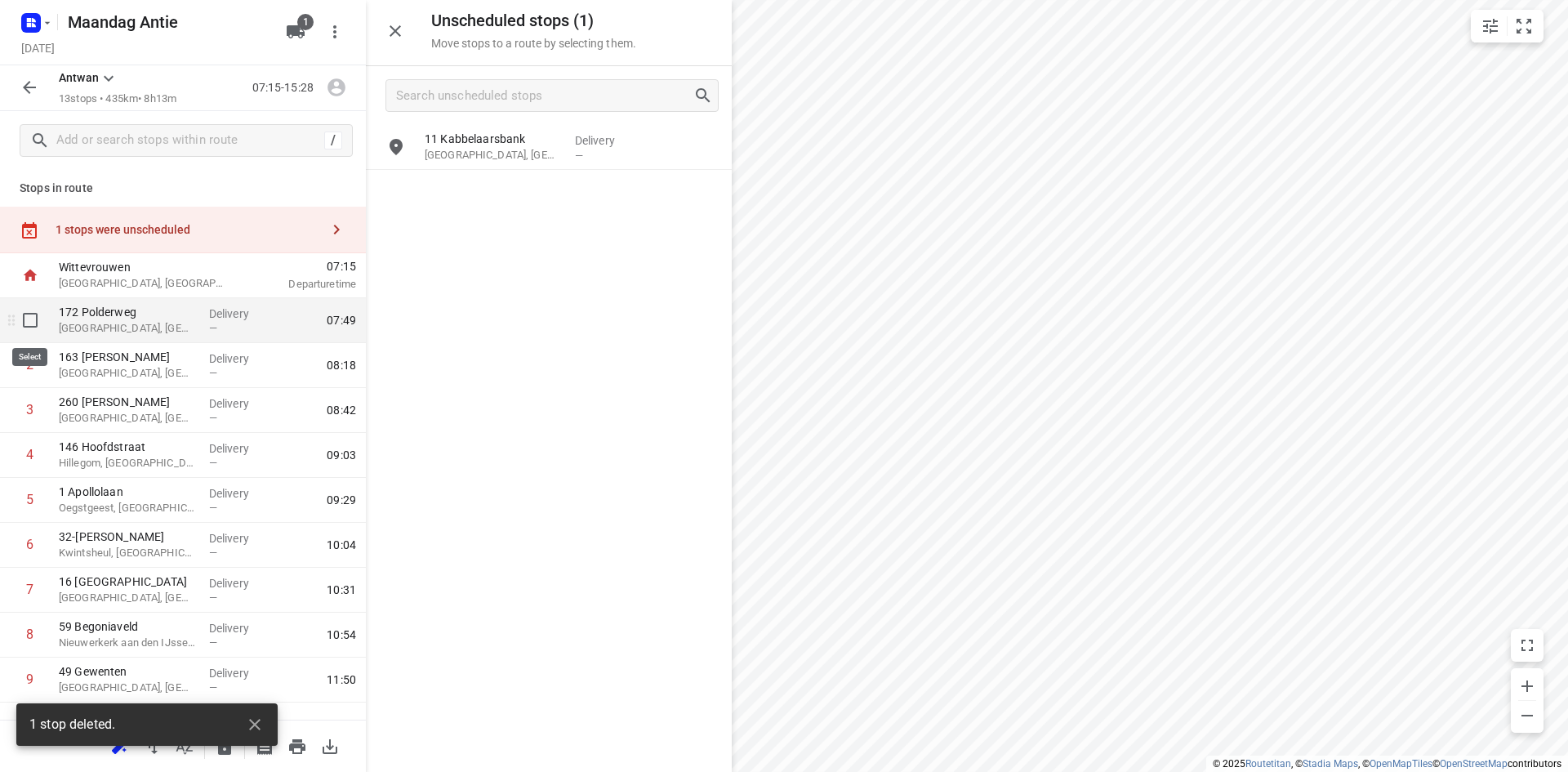
click at [34, 320] on input "checkbox" at bounding box center [30, 319] width 33 height 33
checkbox input "true"
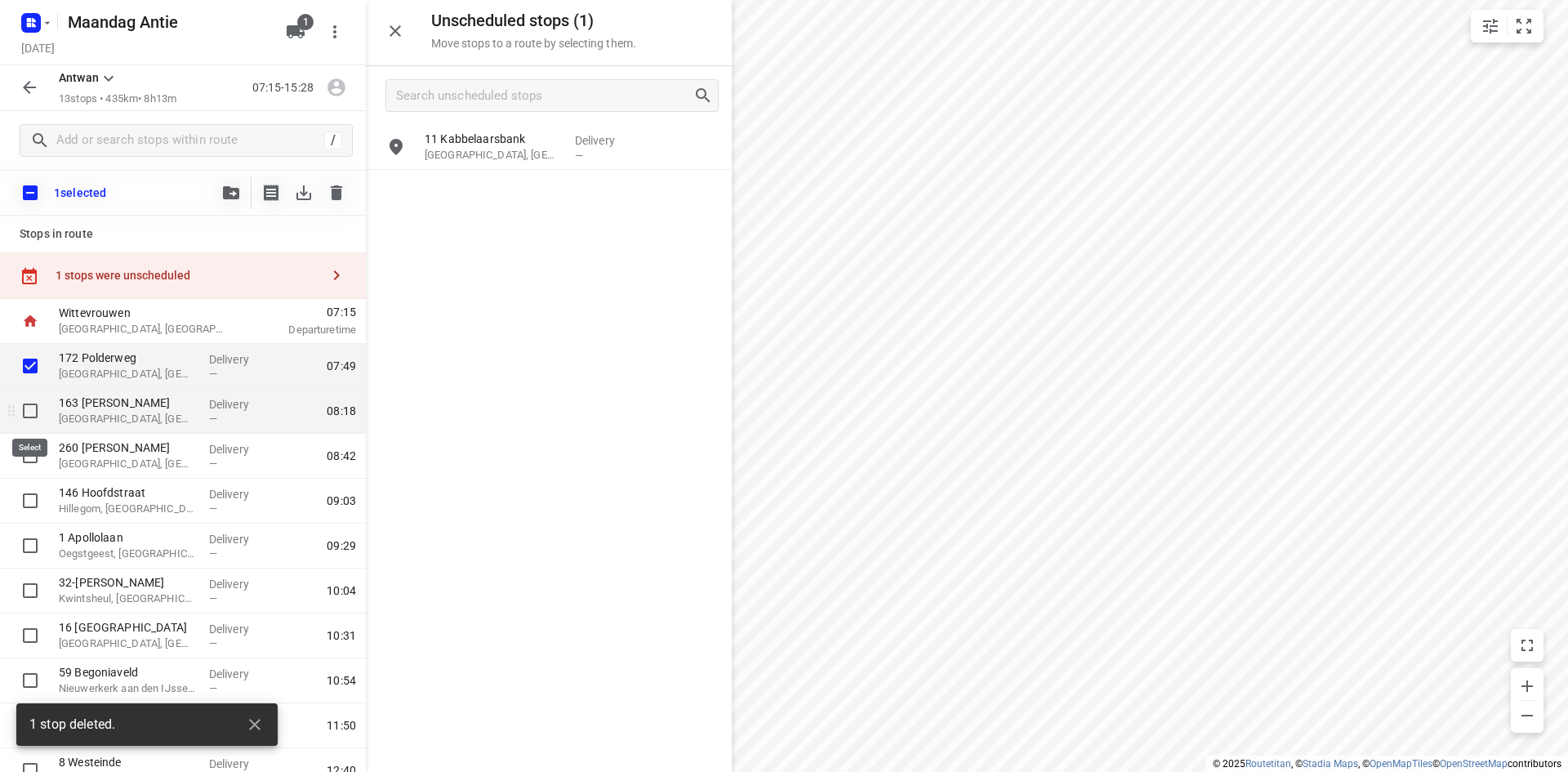
click at [38, 408] on input "checkbox" at bounding box center [30, 410] width 33 height 33
checkbox input "true"
click at [332, 203] on button "button" at bounding box center [336, 192] width 33 height 33
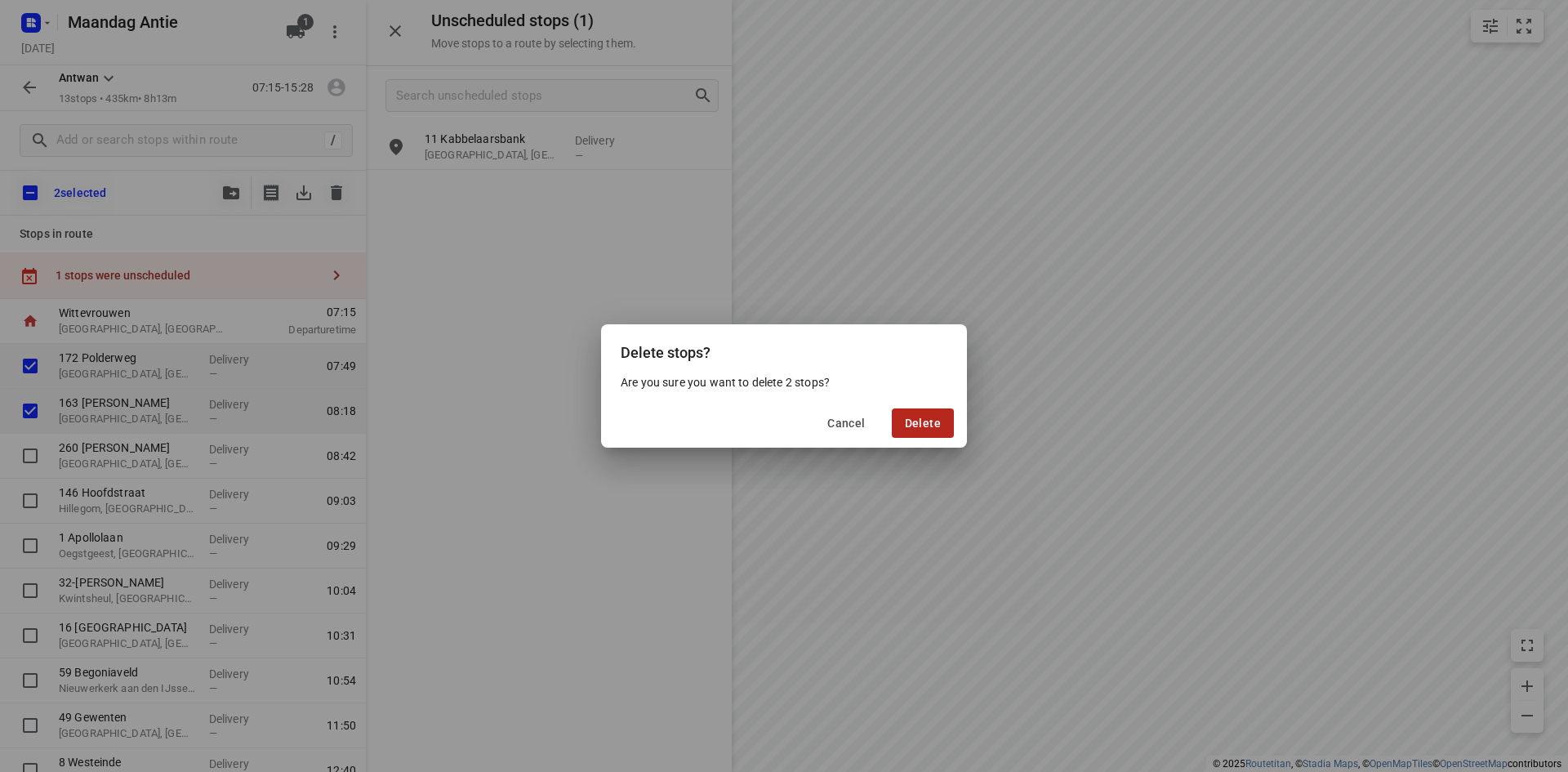
drag, startPoint x: 968, startPoint y: 416, endPoint x: 937, endPoint y: 422, distance: 31.6
click at [942, 423] on div "Delete stops? Are you sure you want to delete 2 stops? Cancel Delete" at bounding box center [784, 386] width 1568 height 772
click at [937, 421] on span "Delete" at bounding box center [923, 423] width 36 height 13
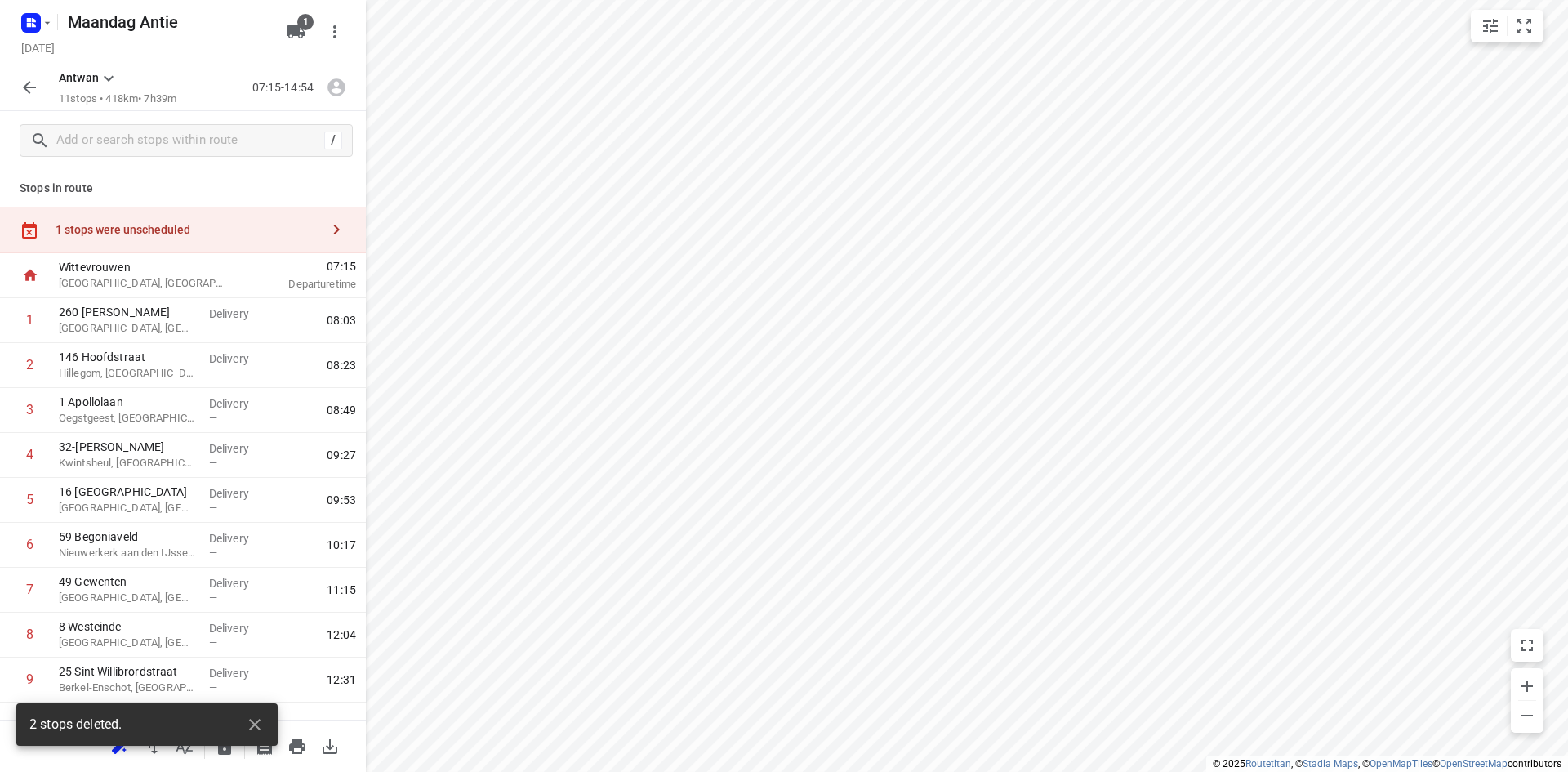
click at [280, 225] on div "1 stops were unscheduled" at bounding box center [188, 230] width 265 height 13
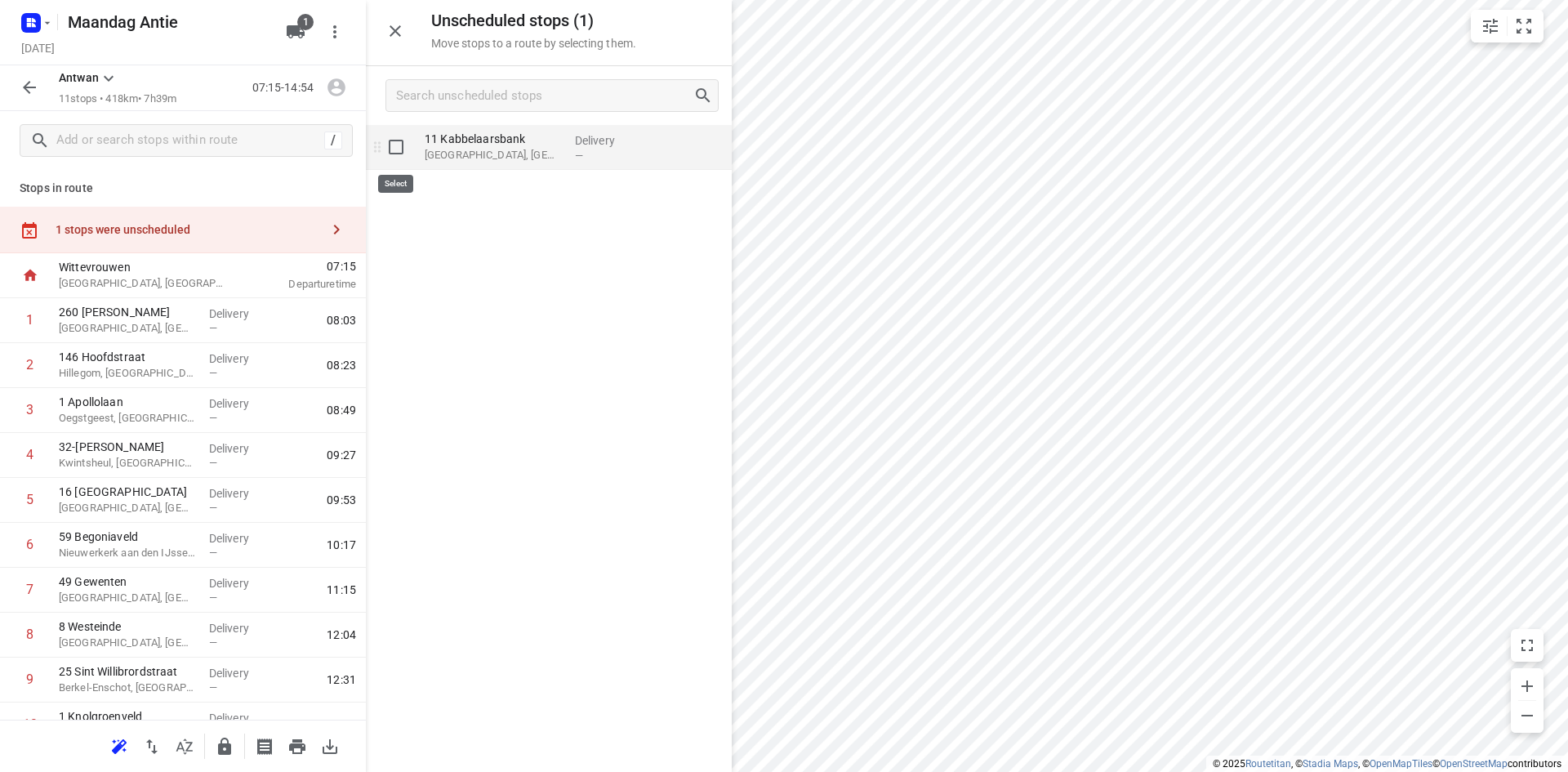
click at [405, 153] on input "grid" at bounding box center [396, 147] width 33 height 33
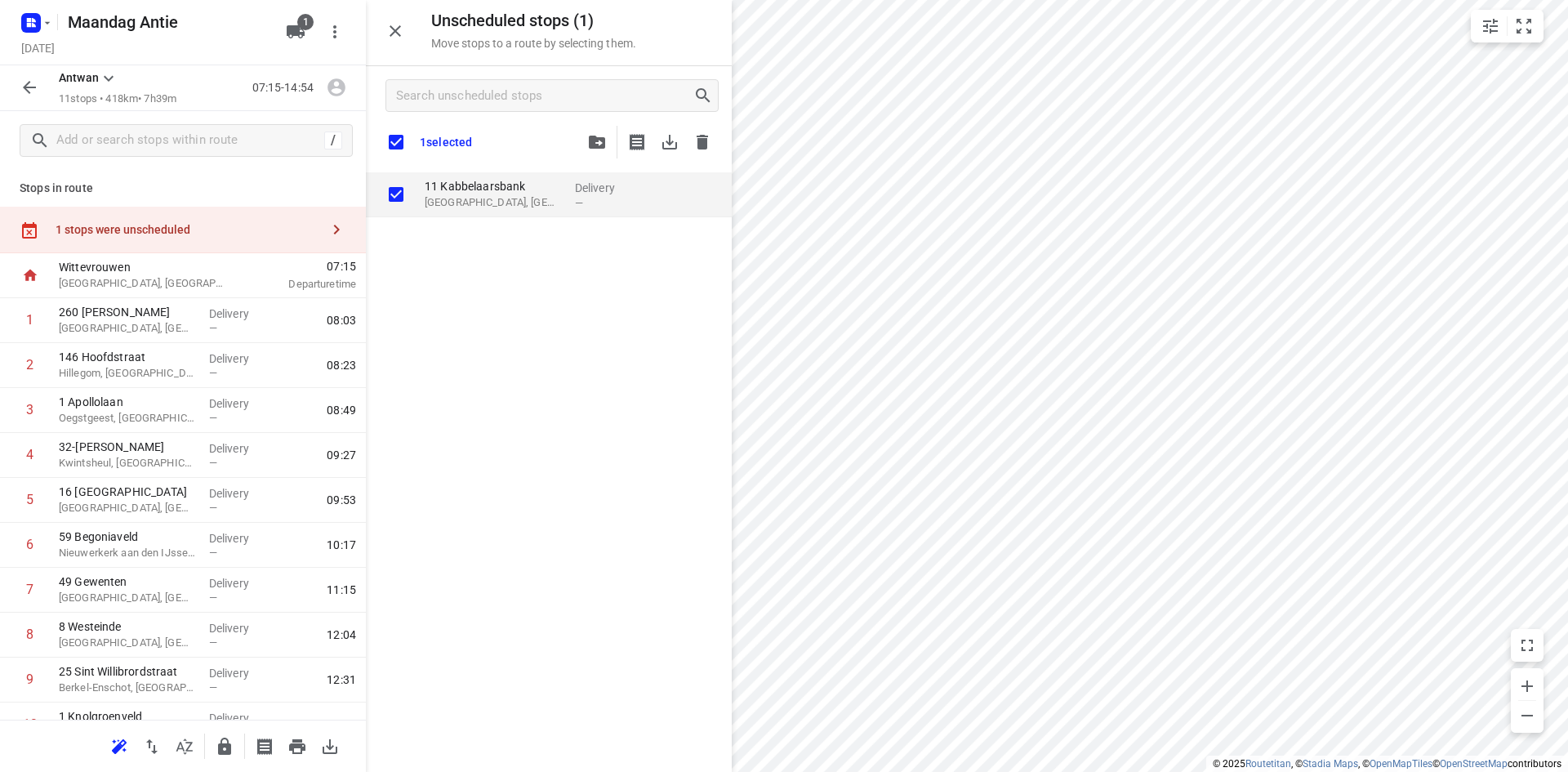
checkbox input "true"
click at [399, 147] on input "checkbox" at bounding box center [396, 142] width 35 height 35
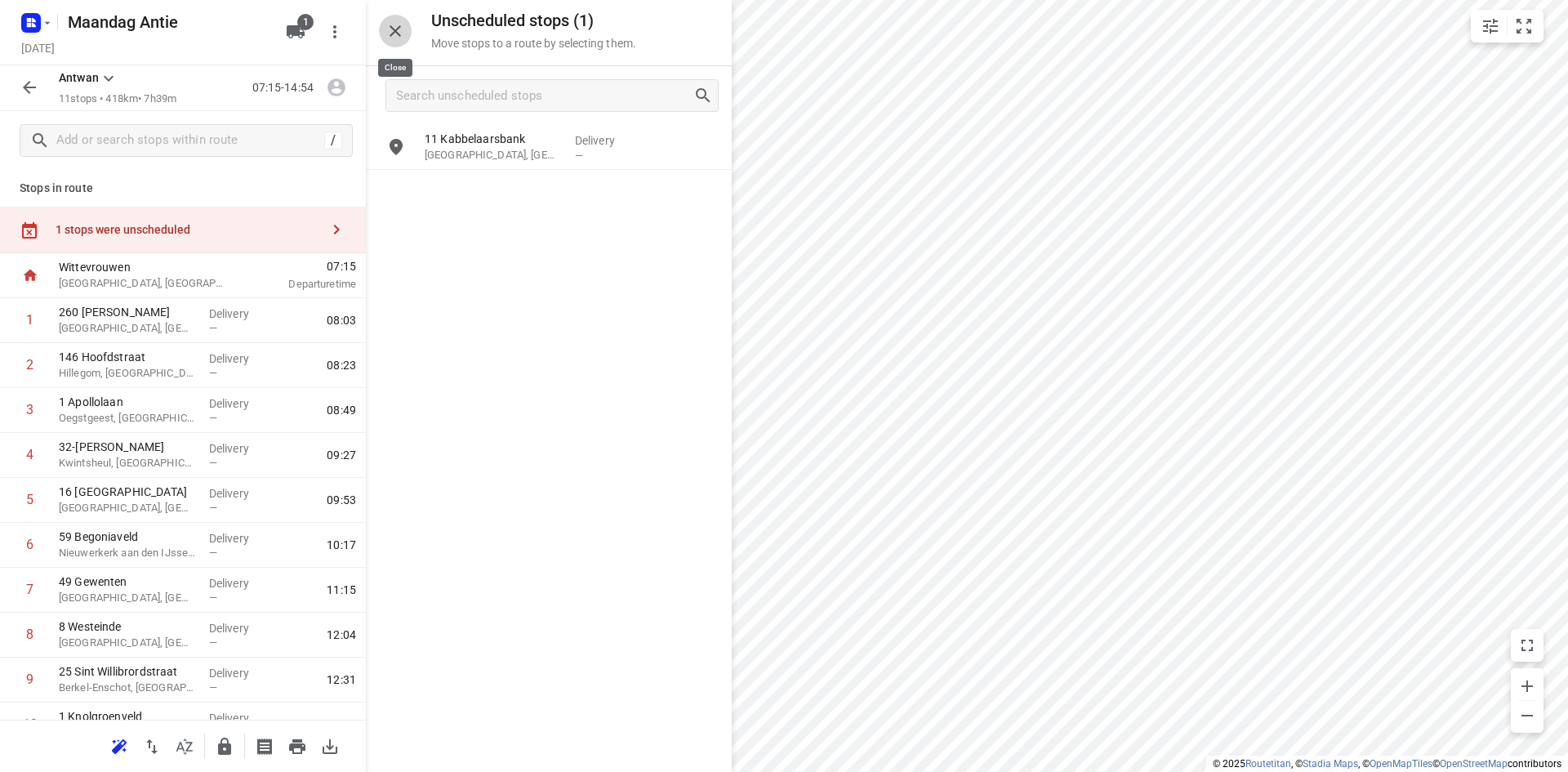
click at [392, 29] on icon "button" at bounding box center [395, 31] width 12 height 12
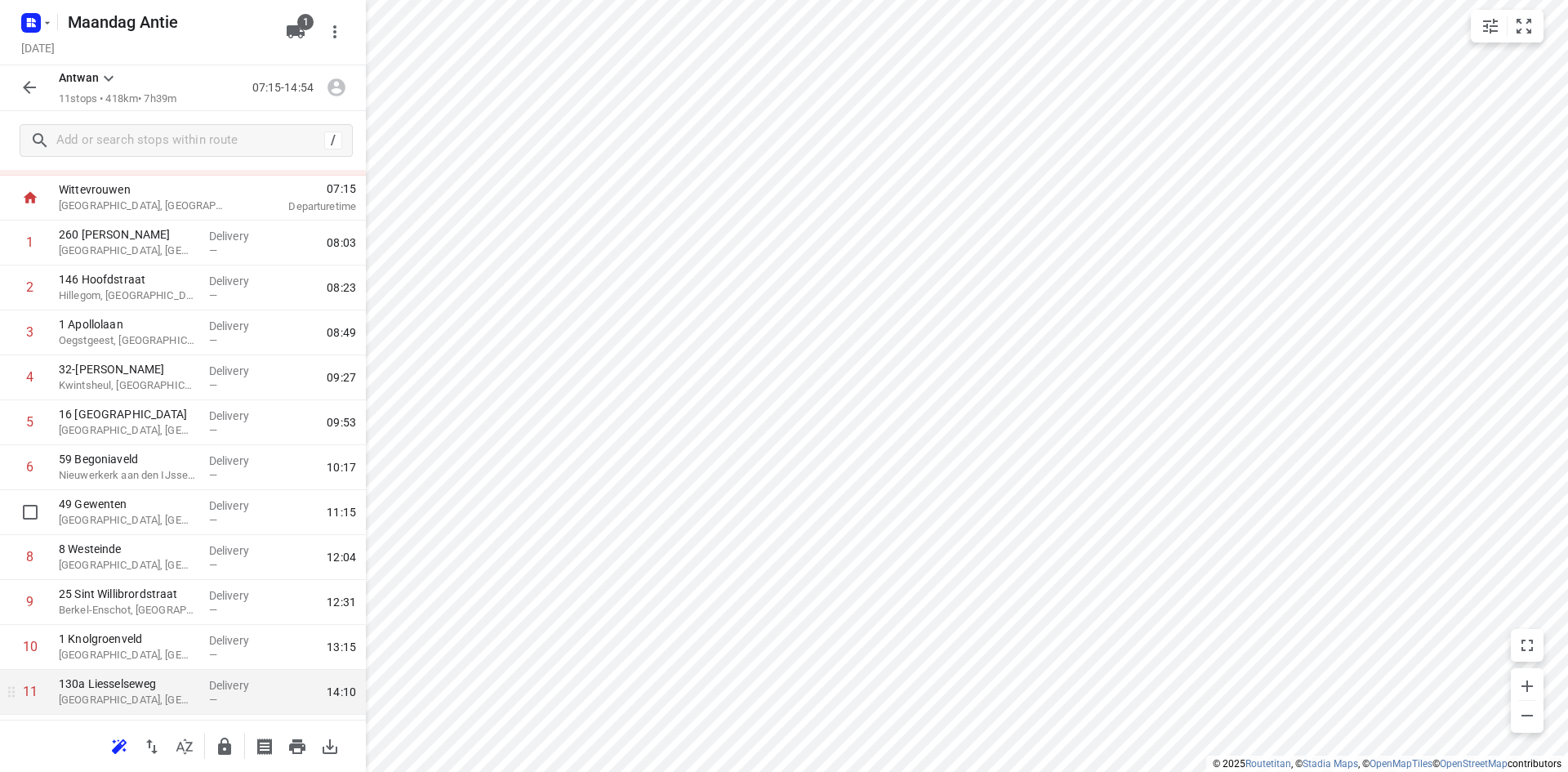
scroll to position [118, 0]
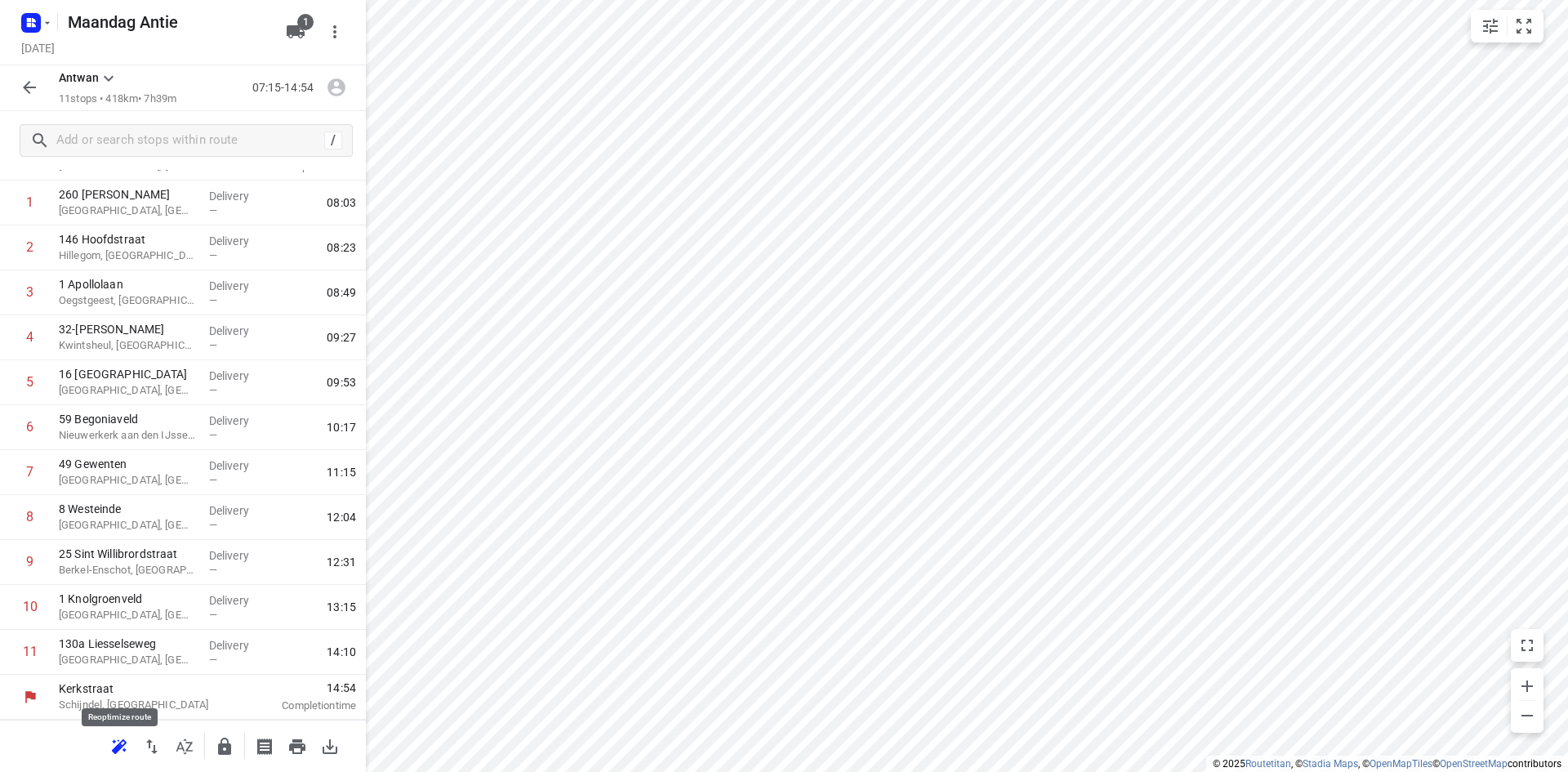
click at [116, 744] on icon "button" at bounding box center [119, 746] width 19 height 19
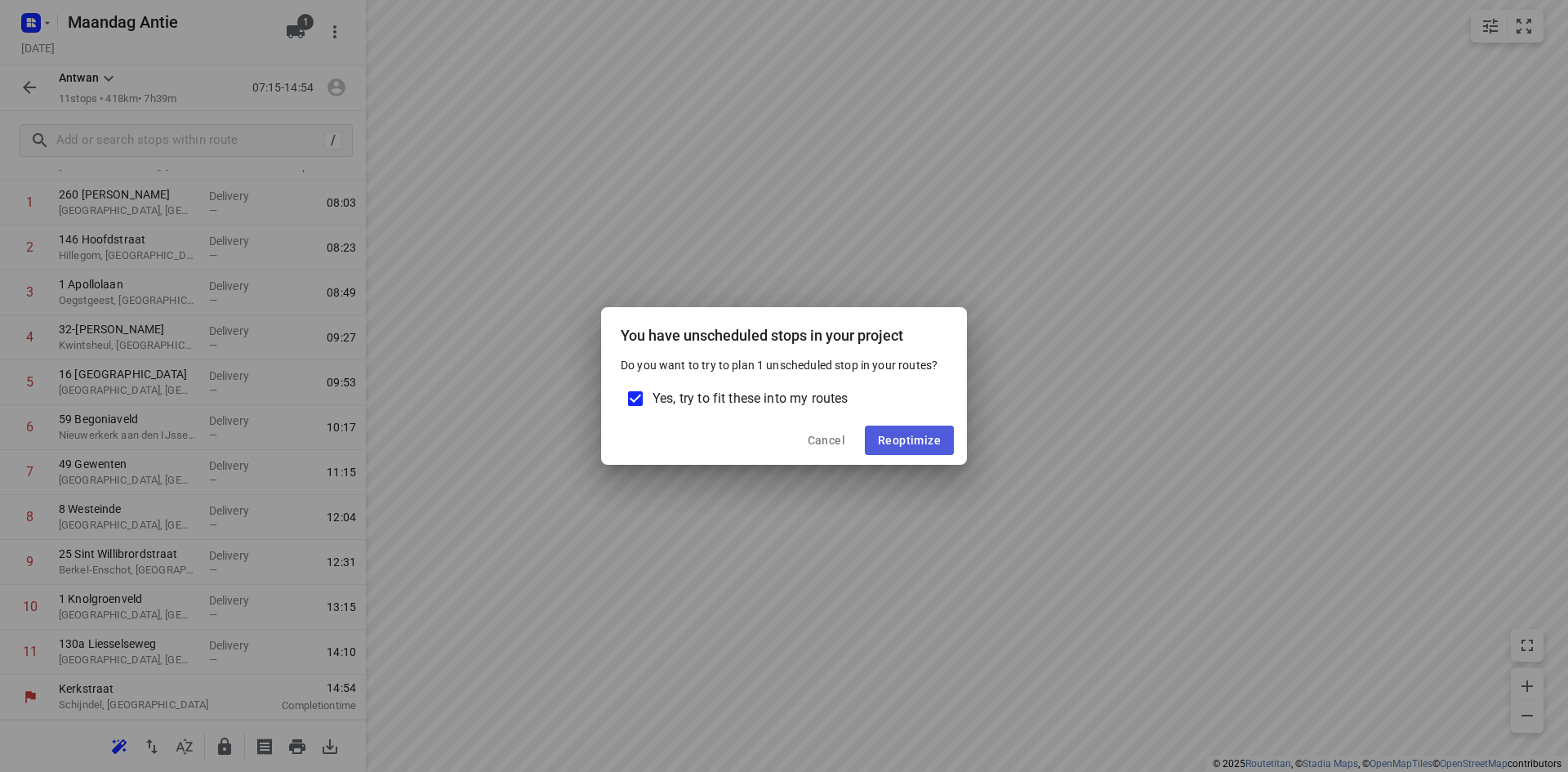
click at [905, 443] on span "Reoptimize" at bounding box center [910, 441] width 63 height 13
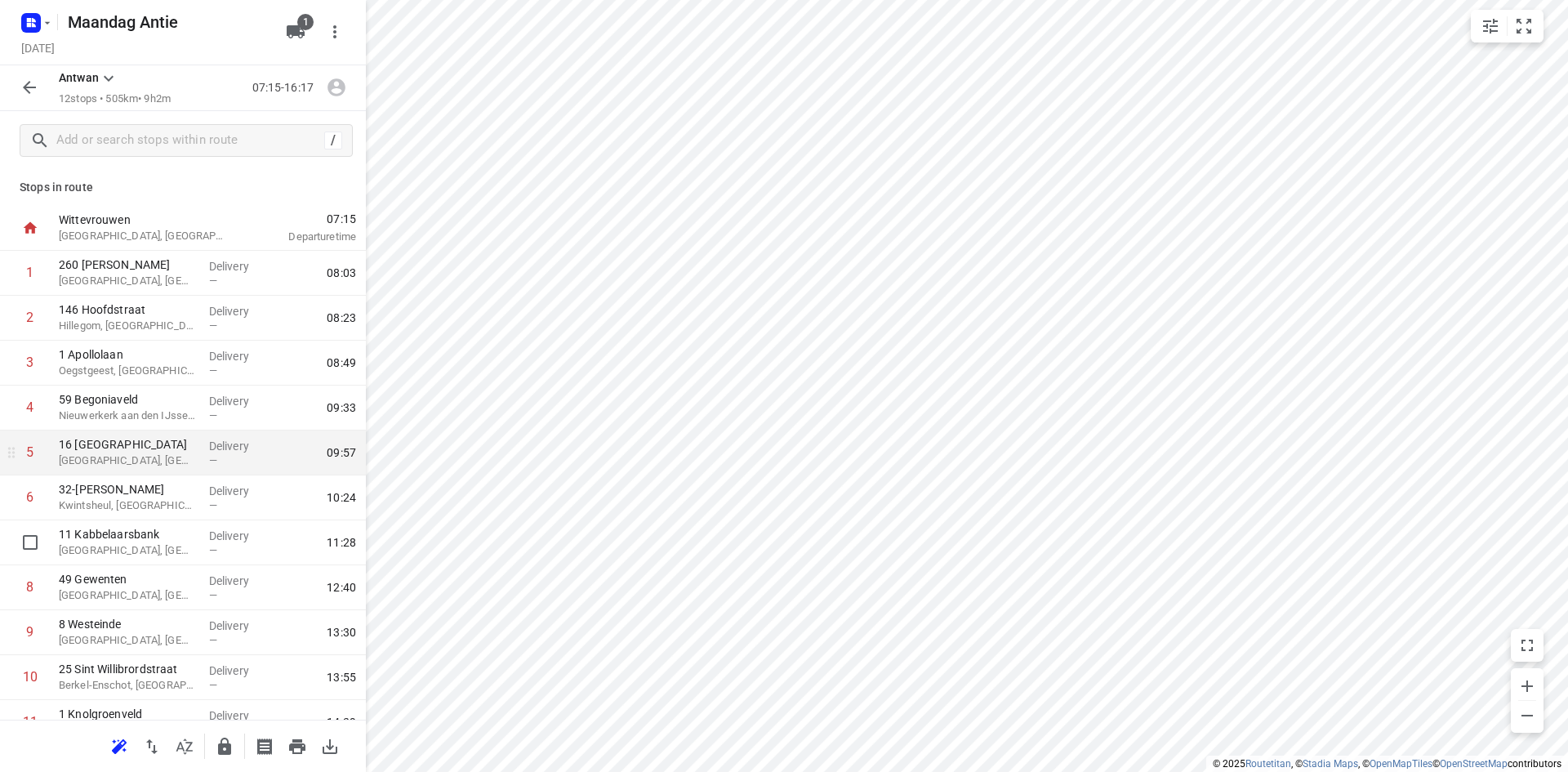
scroll to position [0, 0]
click at [229, 200] on div "Stops in route [GEOGRAPHIC_DATA] [GEOGRAPHIC_DATA], [GEOGRAPHIC_DATA] 07:15 Dep…" at bounding box center [183, 445] width 366 height 550
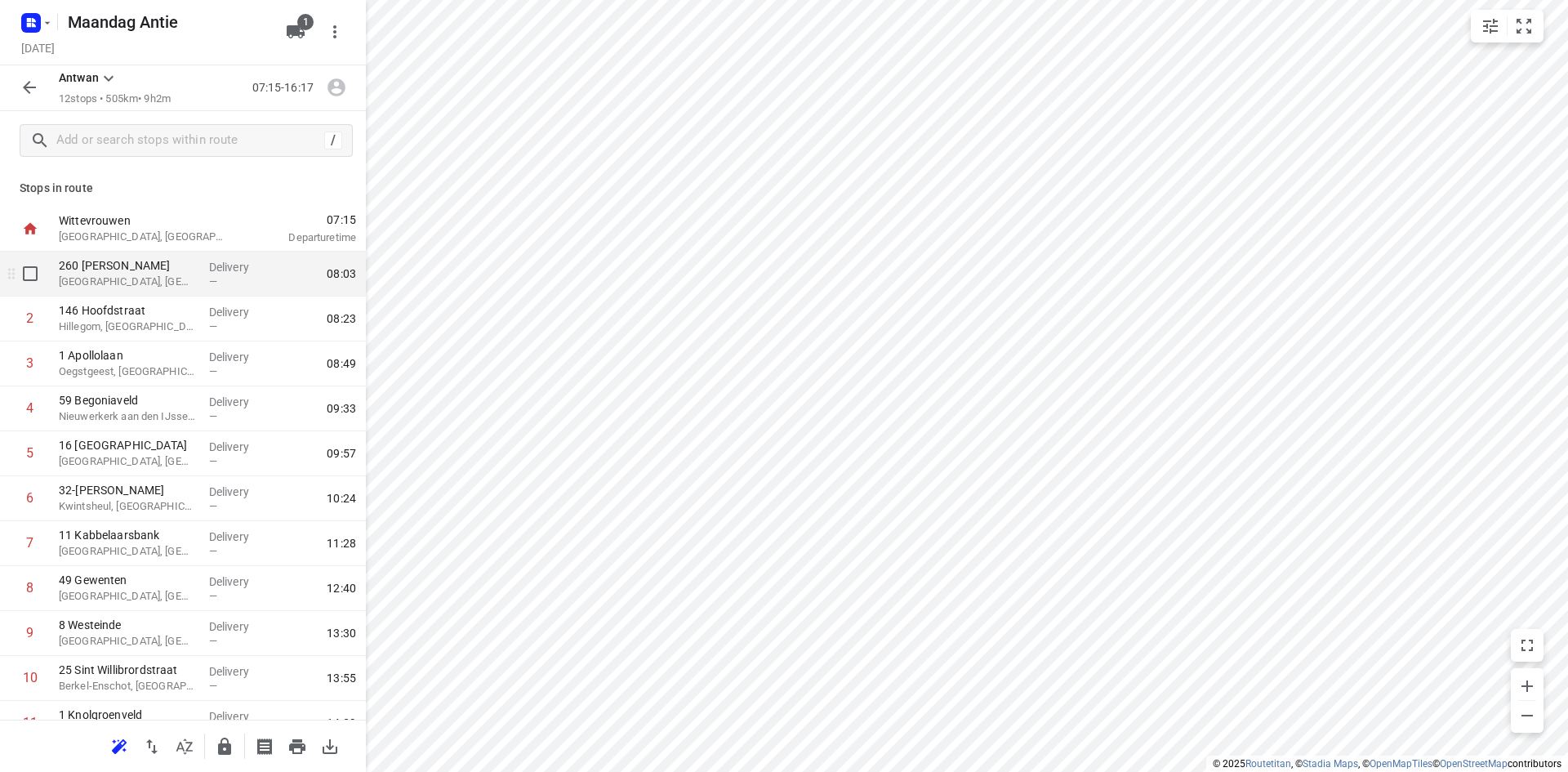
click at [140, 273] on p "260 [PERSON_NAME]" at bounding box center [127, 265] width 137 height 16
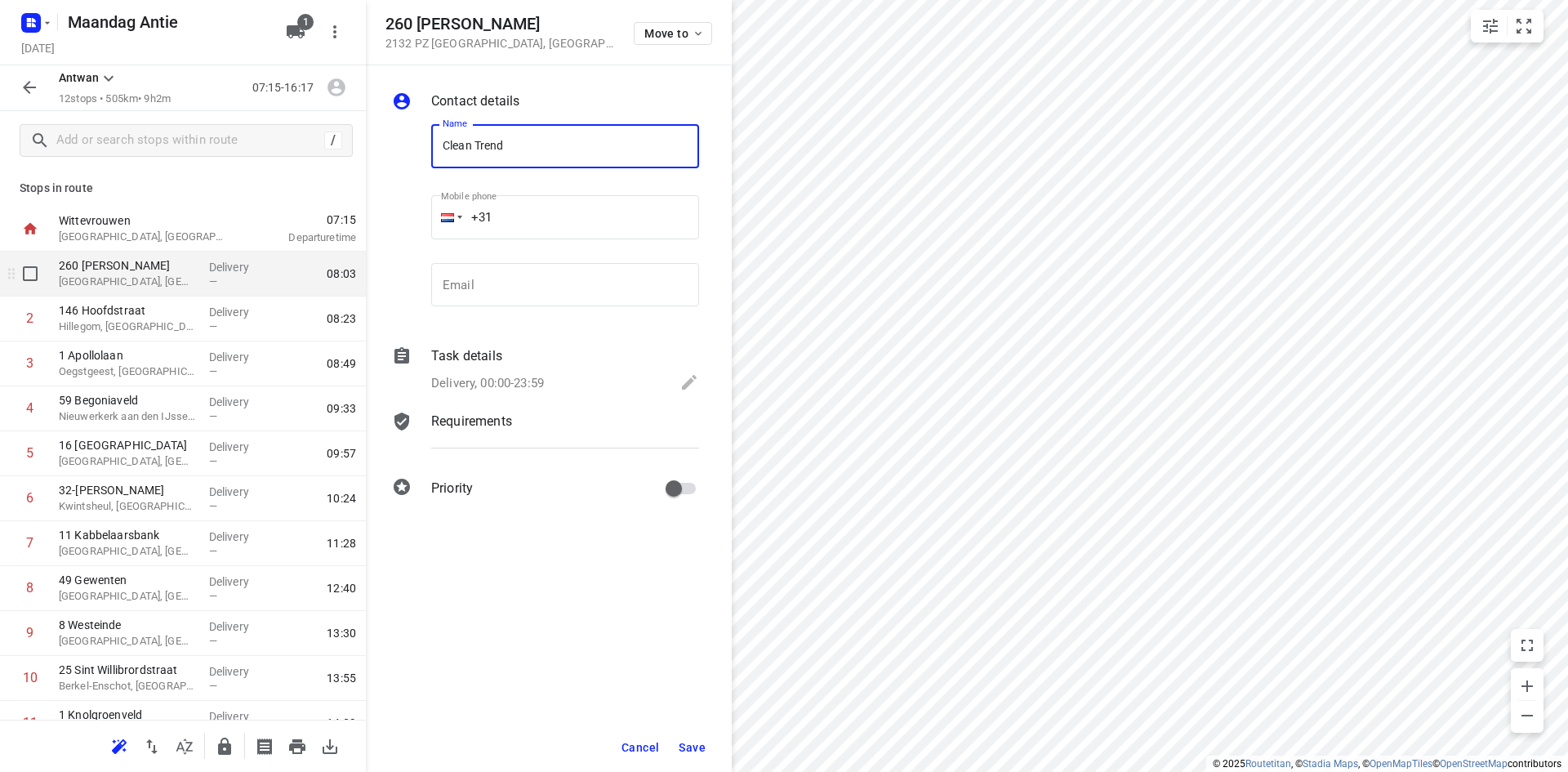
type input "Clean Trend"
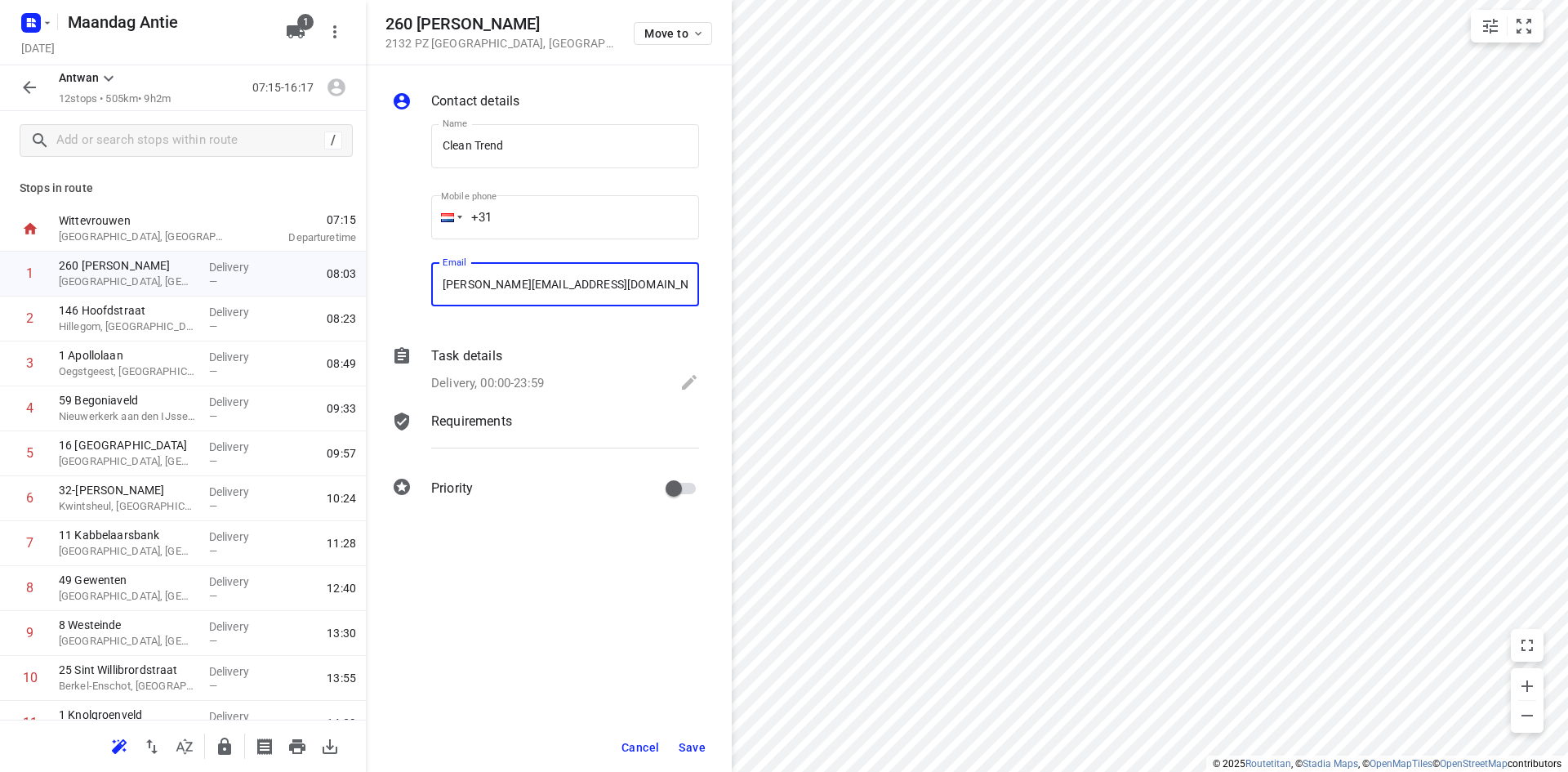
type input "[PERSON_NAME][EMAIL_ADDRESS][DOMAIN_NAME]"
click at [697, 753] on span "Save" at bounding box center [692, 748] width 27 height 13
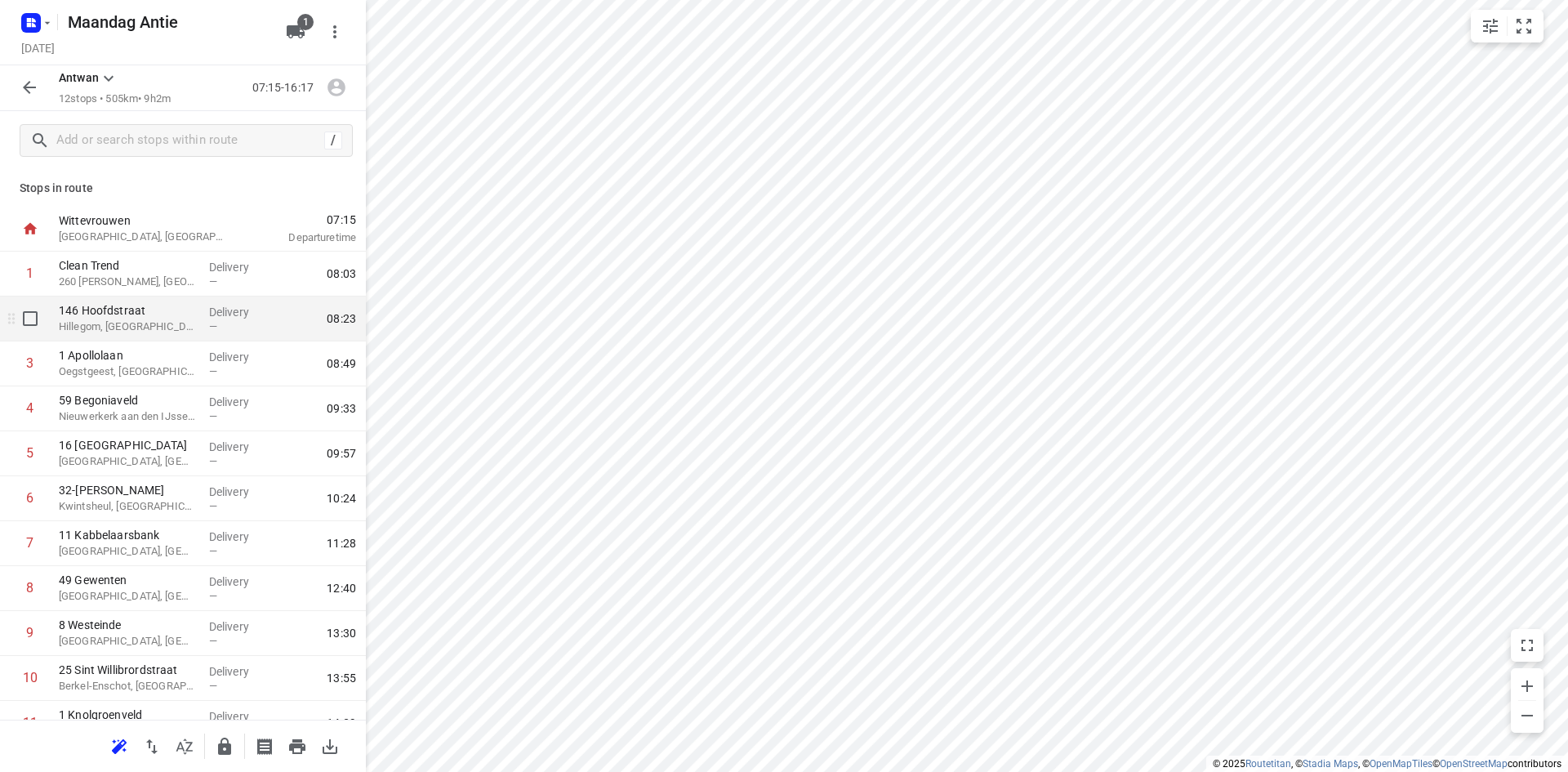
click at [142, 339] on div "[STREET_ADDRESS]" at bounding box center [127, 319] width 150 height 45
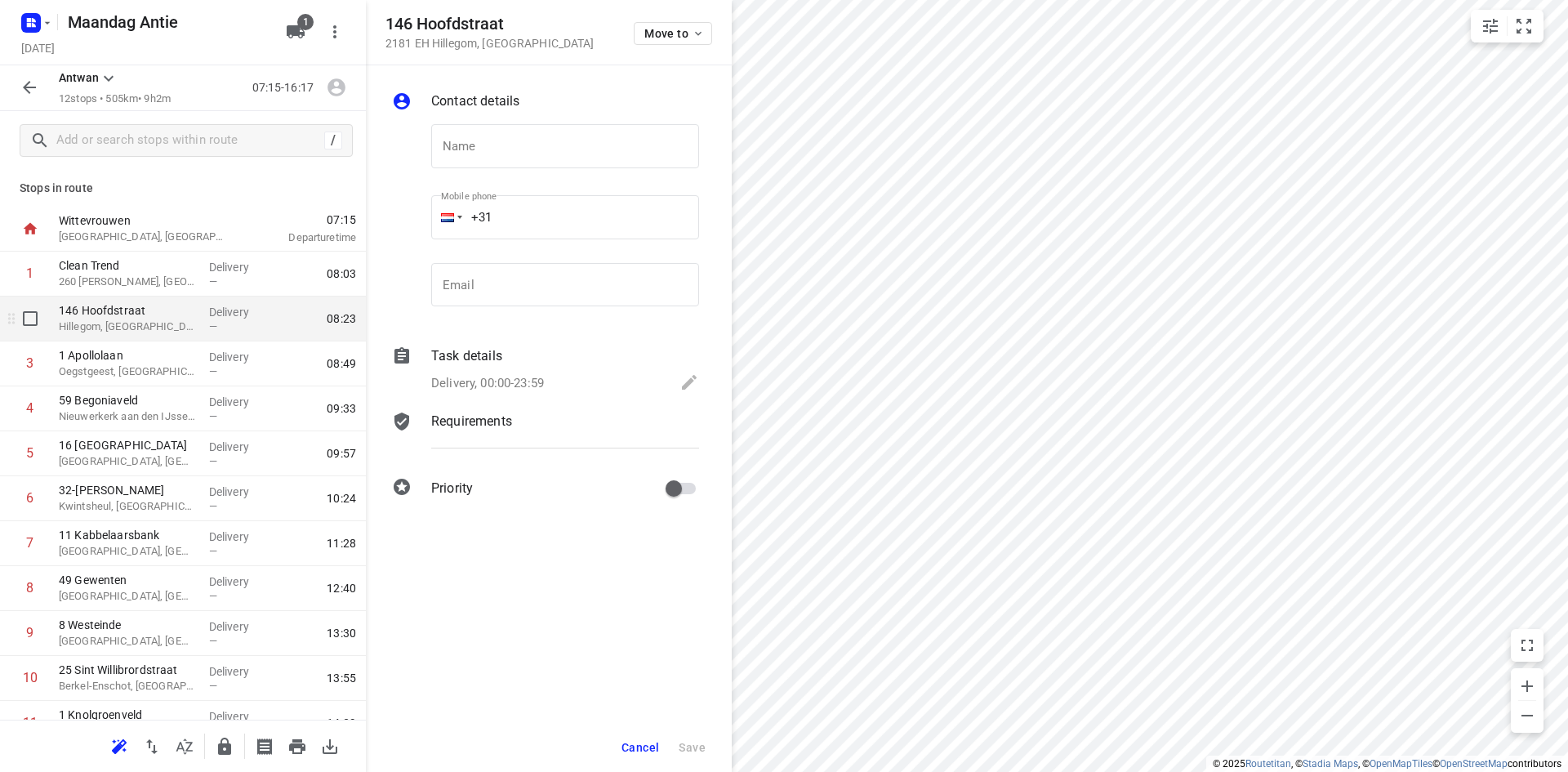
click at [142, 336] on div "[STREET_ADDRESS]" at bounding box center [127, 319] width 150 height 45
type input "Puik Kapper"
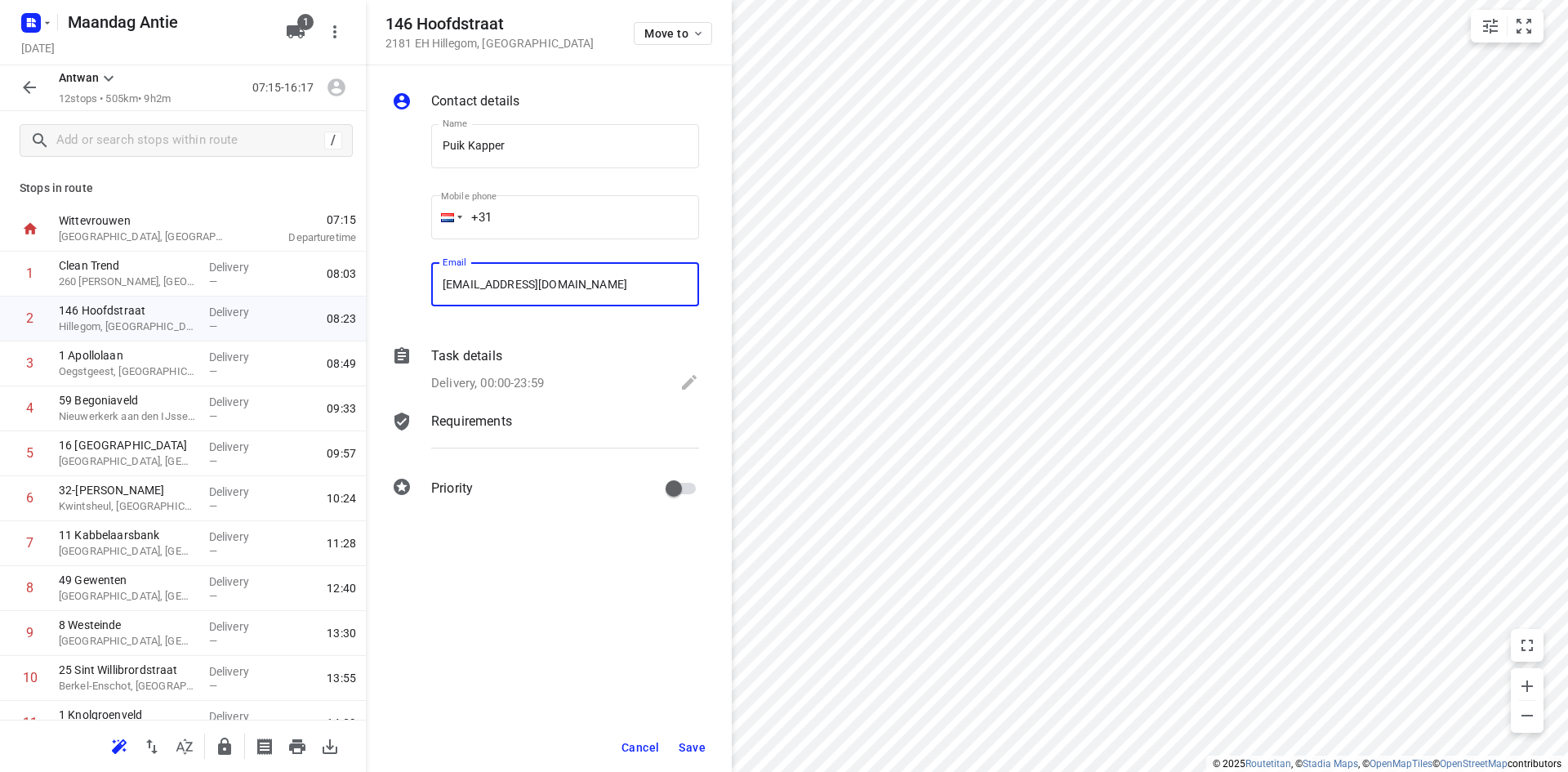
type input "[EMAIL_ADDRESS][DOMAIN_NAME]"
click at [698, 749] on span "Save" at bounding box center [692, 748] width 27 height 13
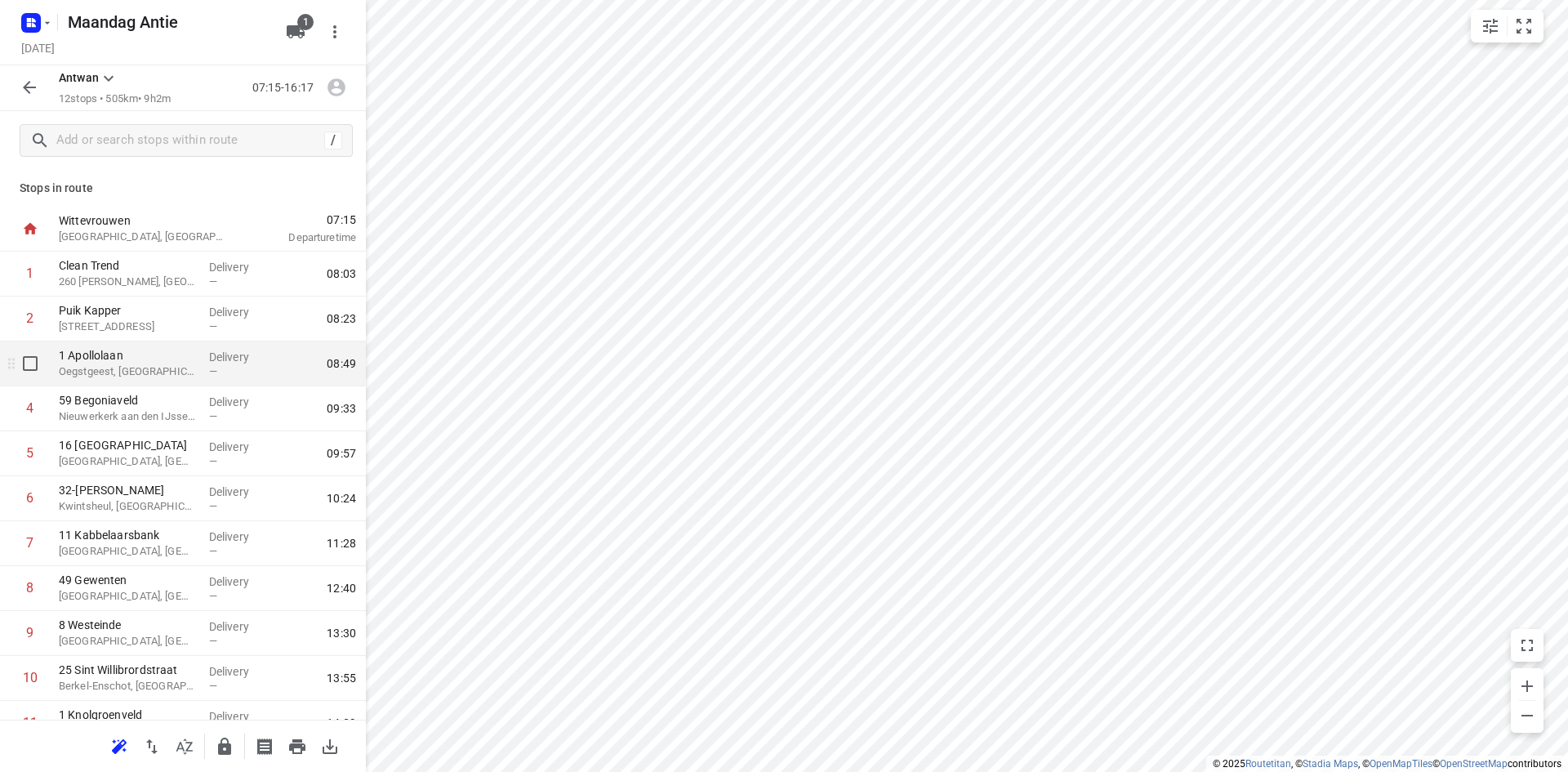
click at [148, 373] on p "Oegstgeest, [GEOGRAPHIC_DATA]" at bounding box center [127, 371] width 137 height 16
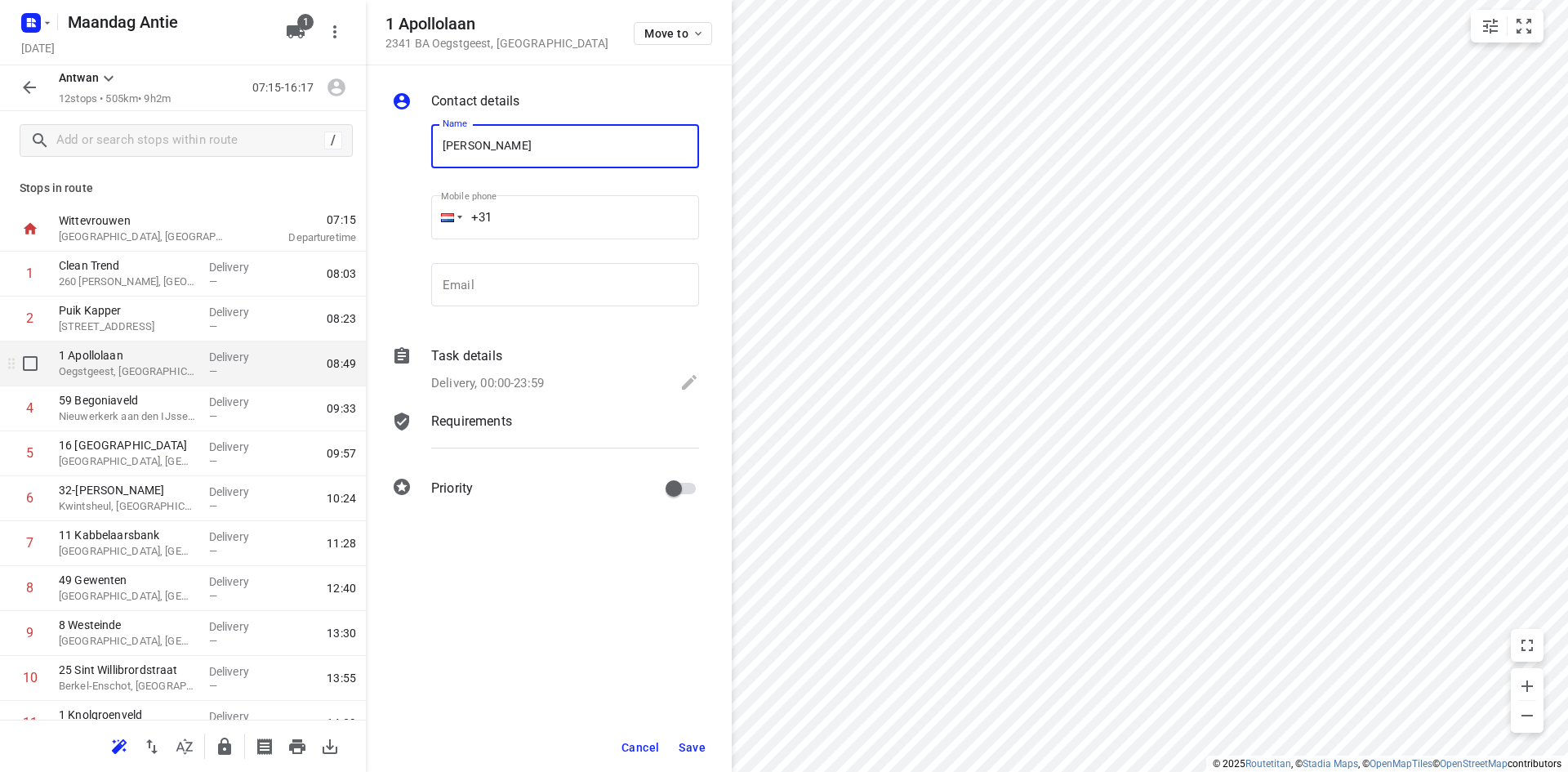
type input "[PERSON_NAME]"
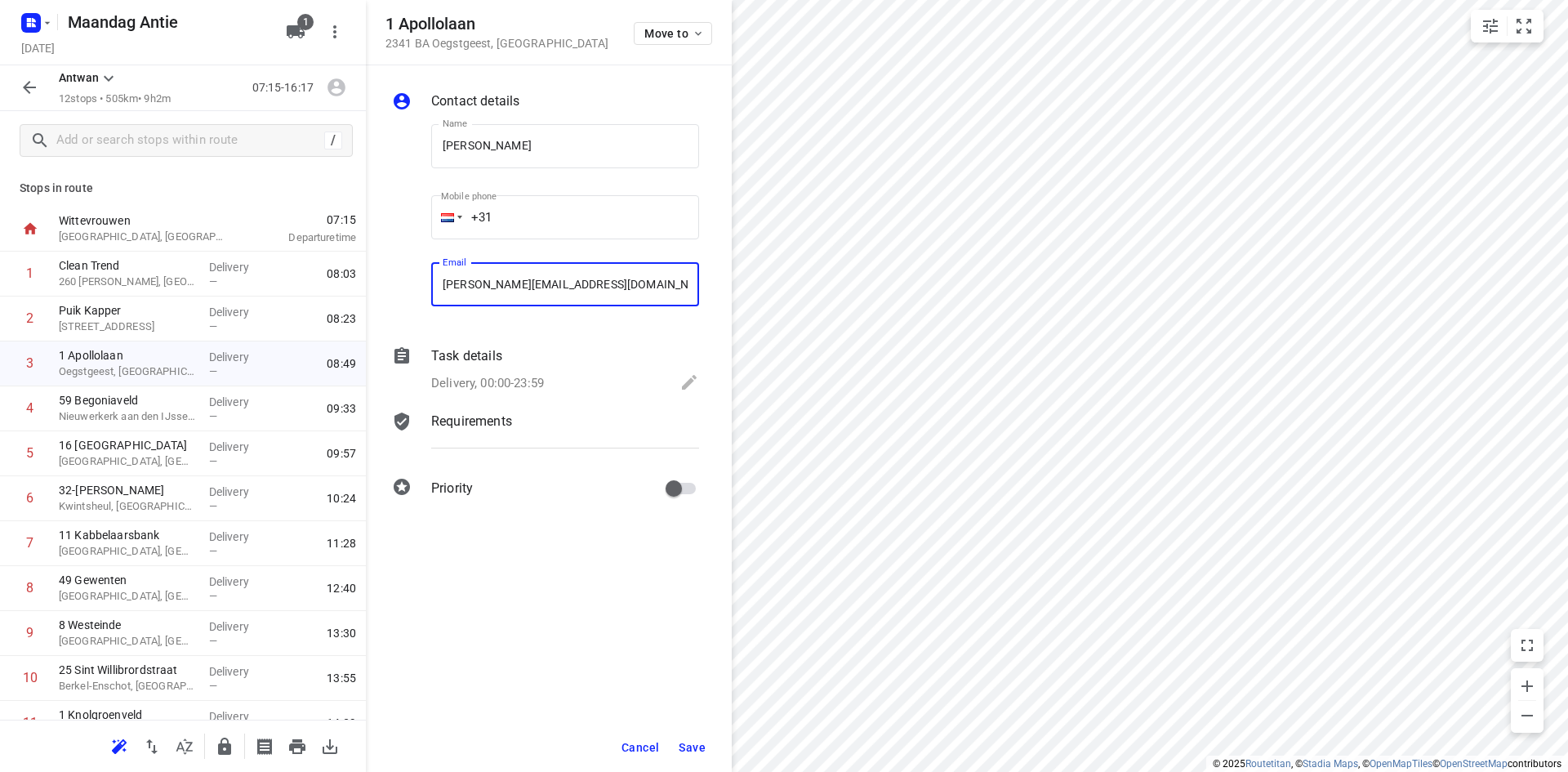
type input "[PERSON_NAME][EMAIL_ADDRESS][DOMAIN_NAME]"
click at [695, 733] on button "Save" at bounding box center [691, 747] width 40 height 29
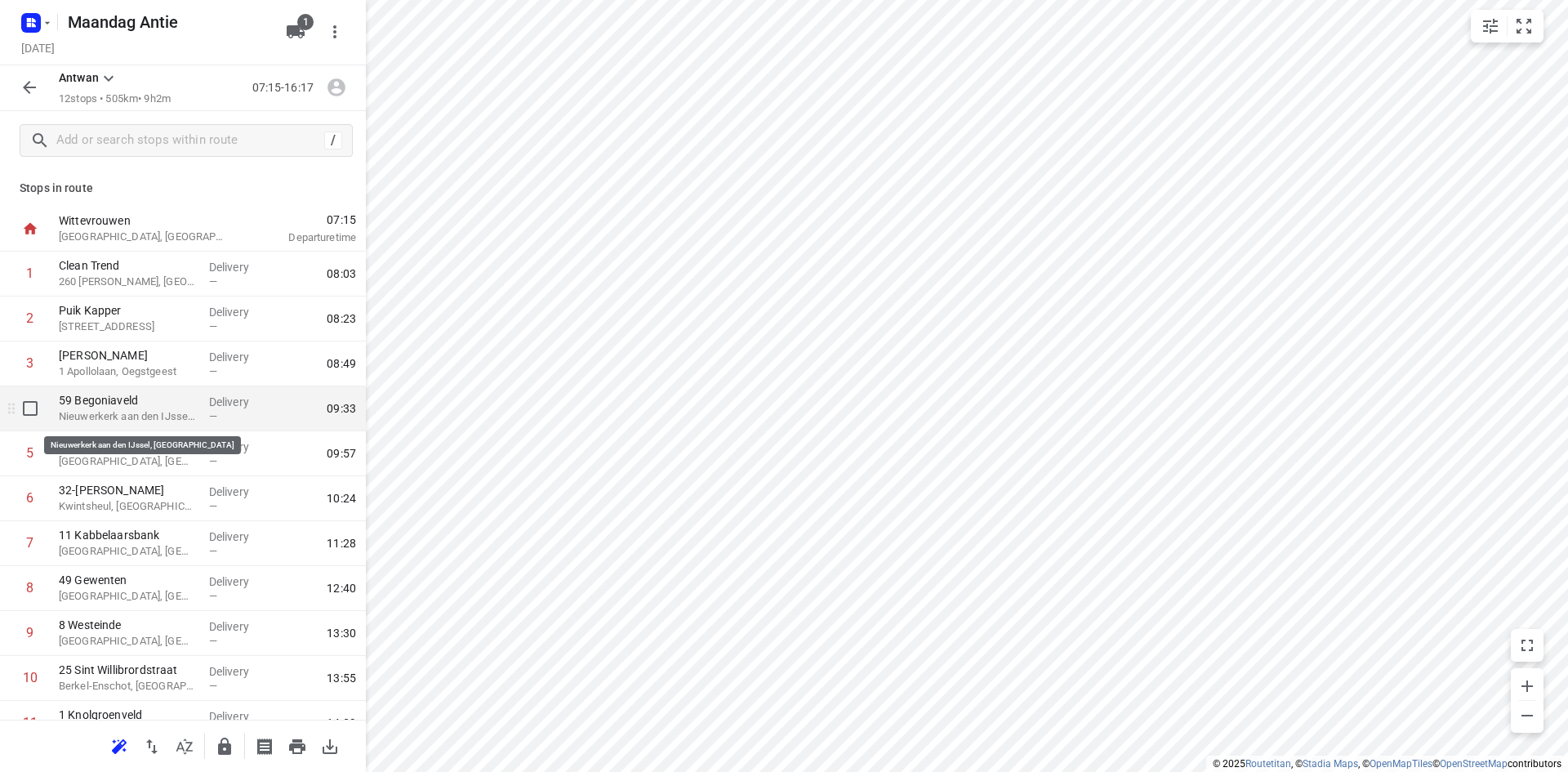
click at [143, 413] on p "Nieuwerkerk aan den IJssel, [GEOGRAPHIC_DATA]" at bounding box center [127, 415] width 137 height 16
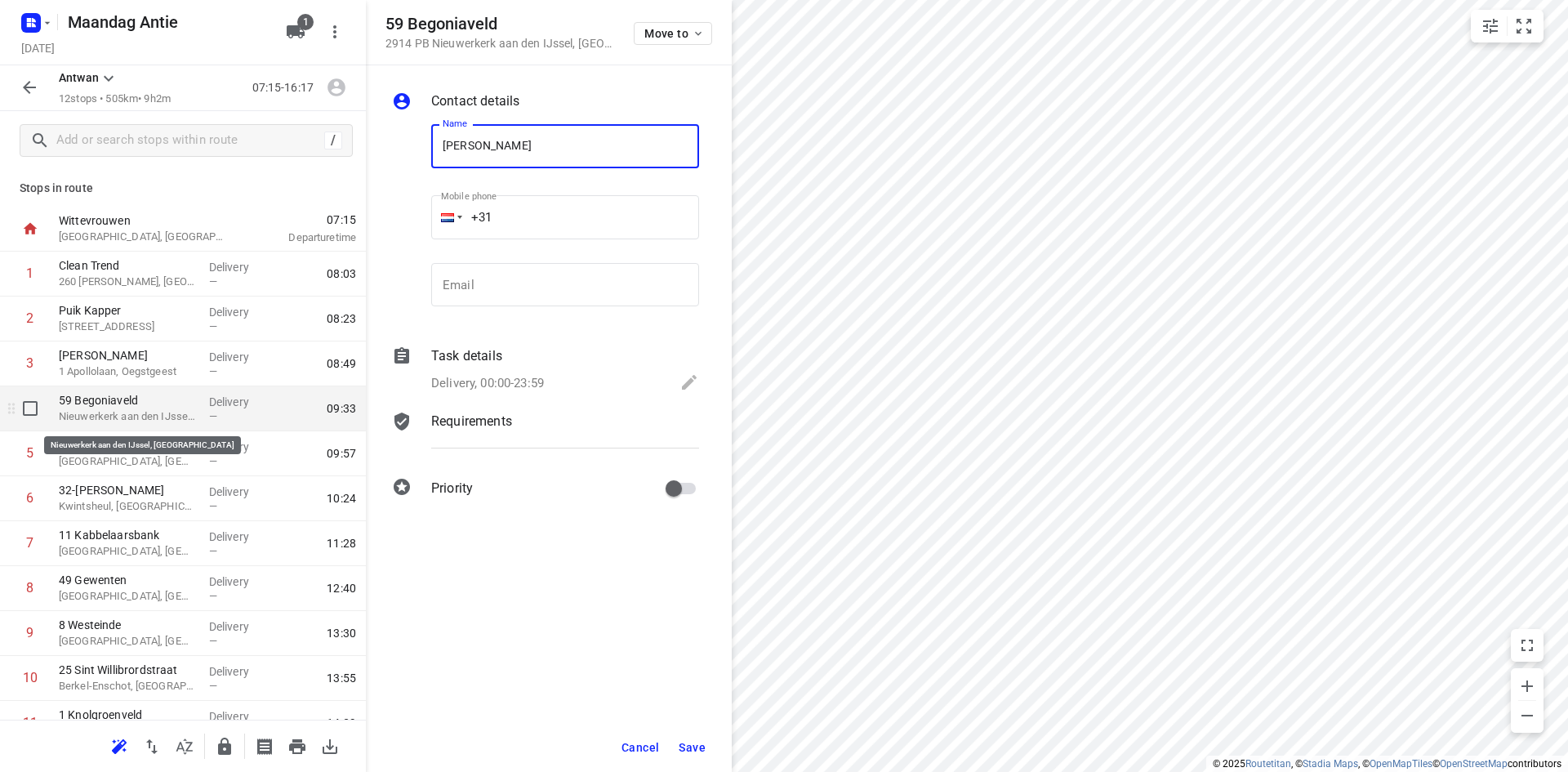
type input "[PERSON_NAME]"
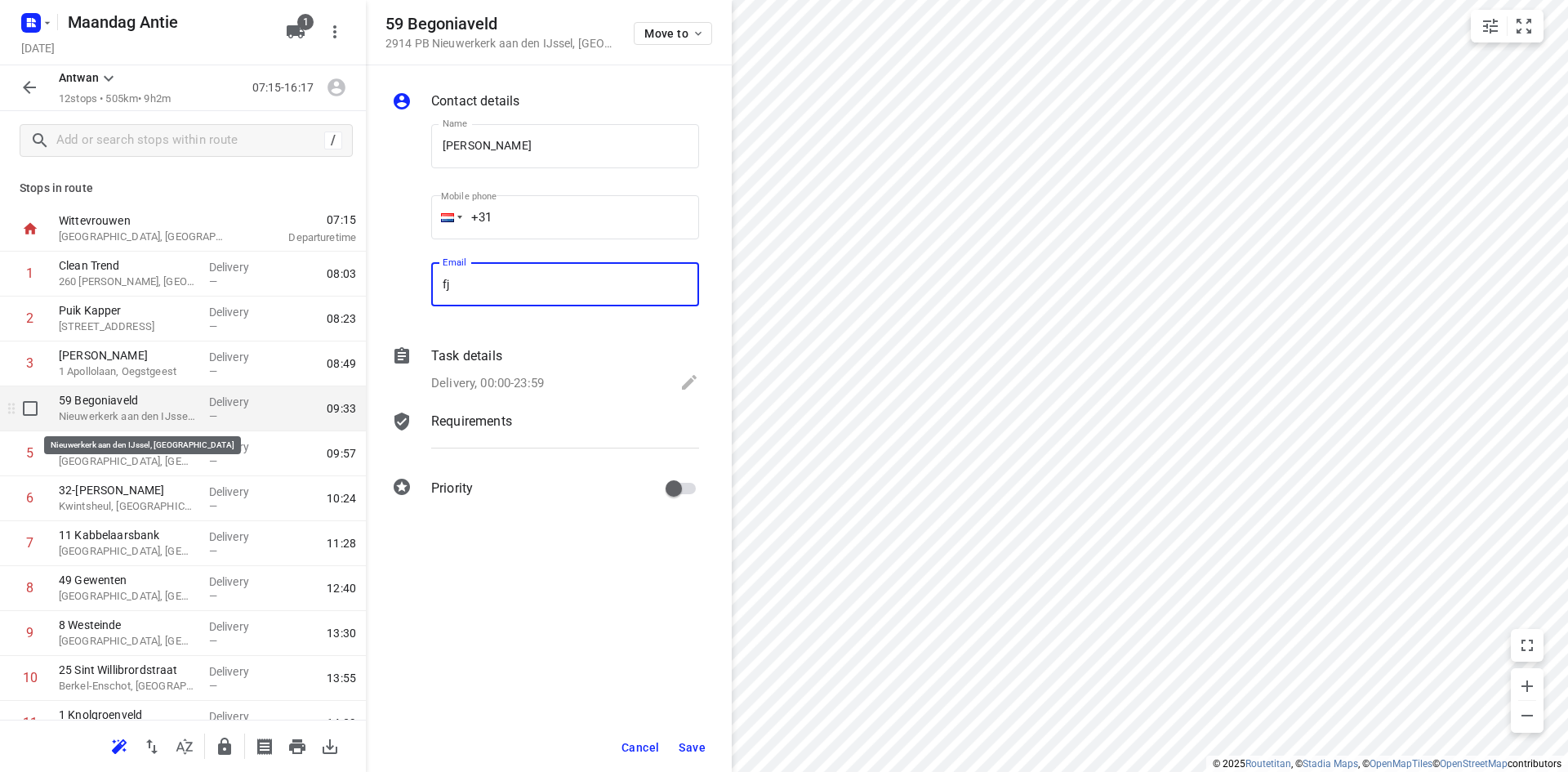
type input "f"
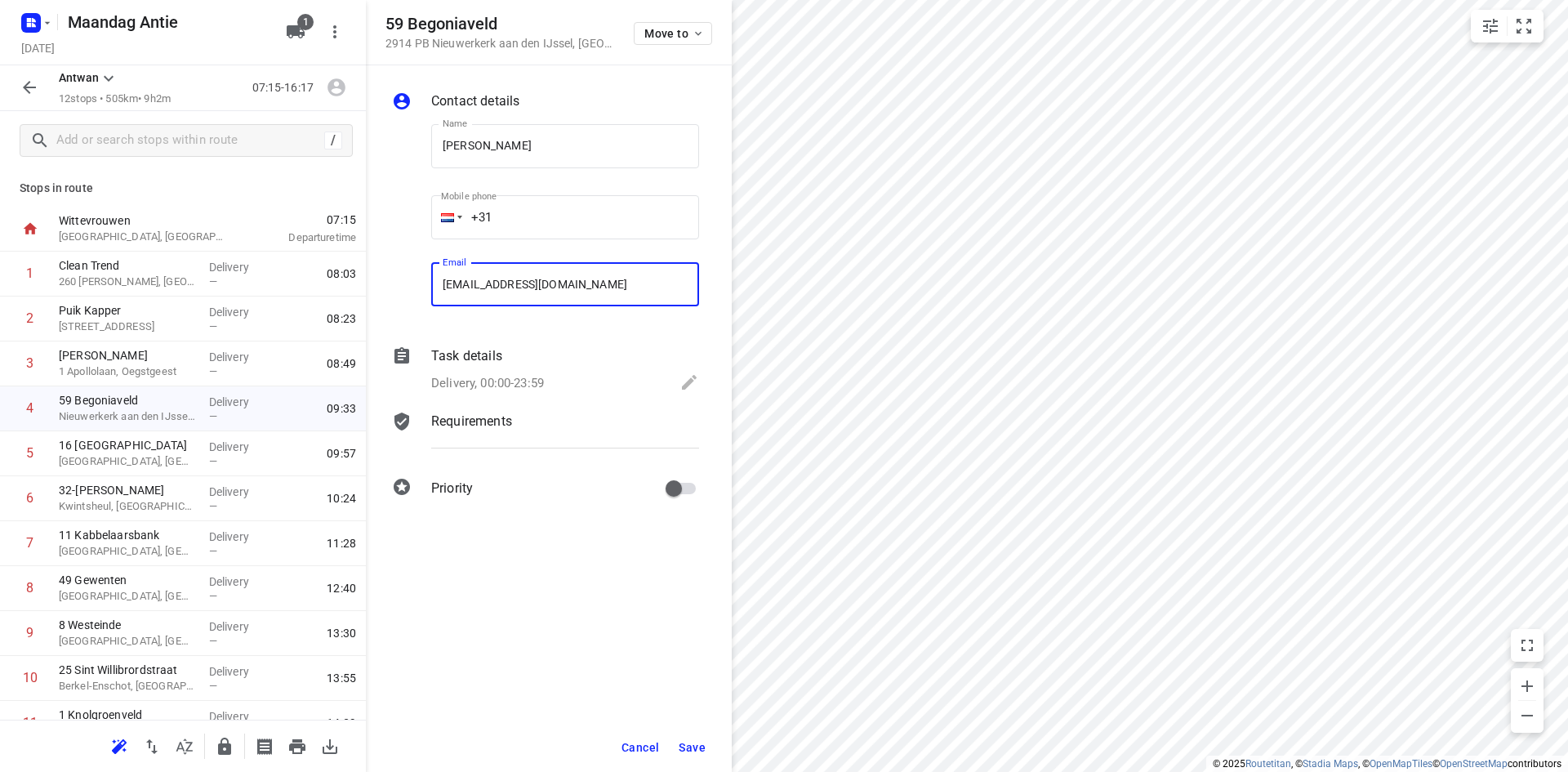
type input "[EMAIL_ADDRESS][DOMAIN_NAME]"
click at [691, 748] on span "Save" at bounding box center [692, 748] width 27 height 13
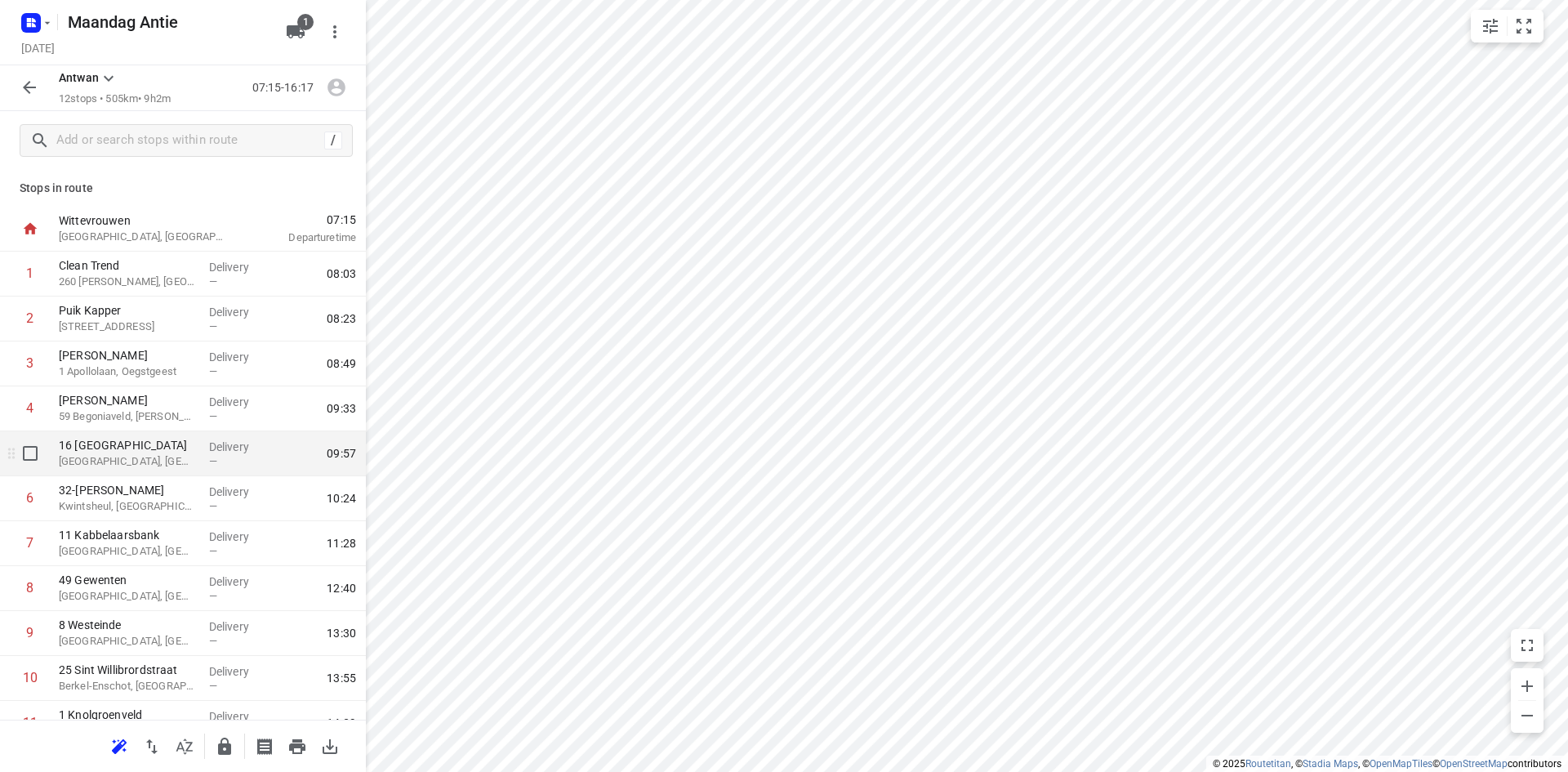
click at [202, 465] on div "Delivery —" at bounding box center [239, 453] width 73 height 45
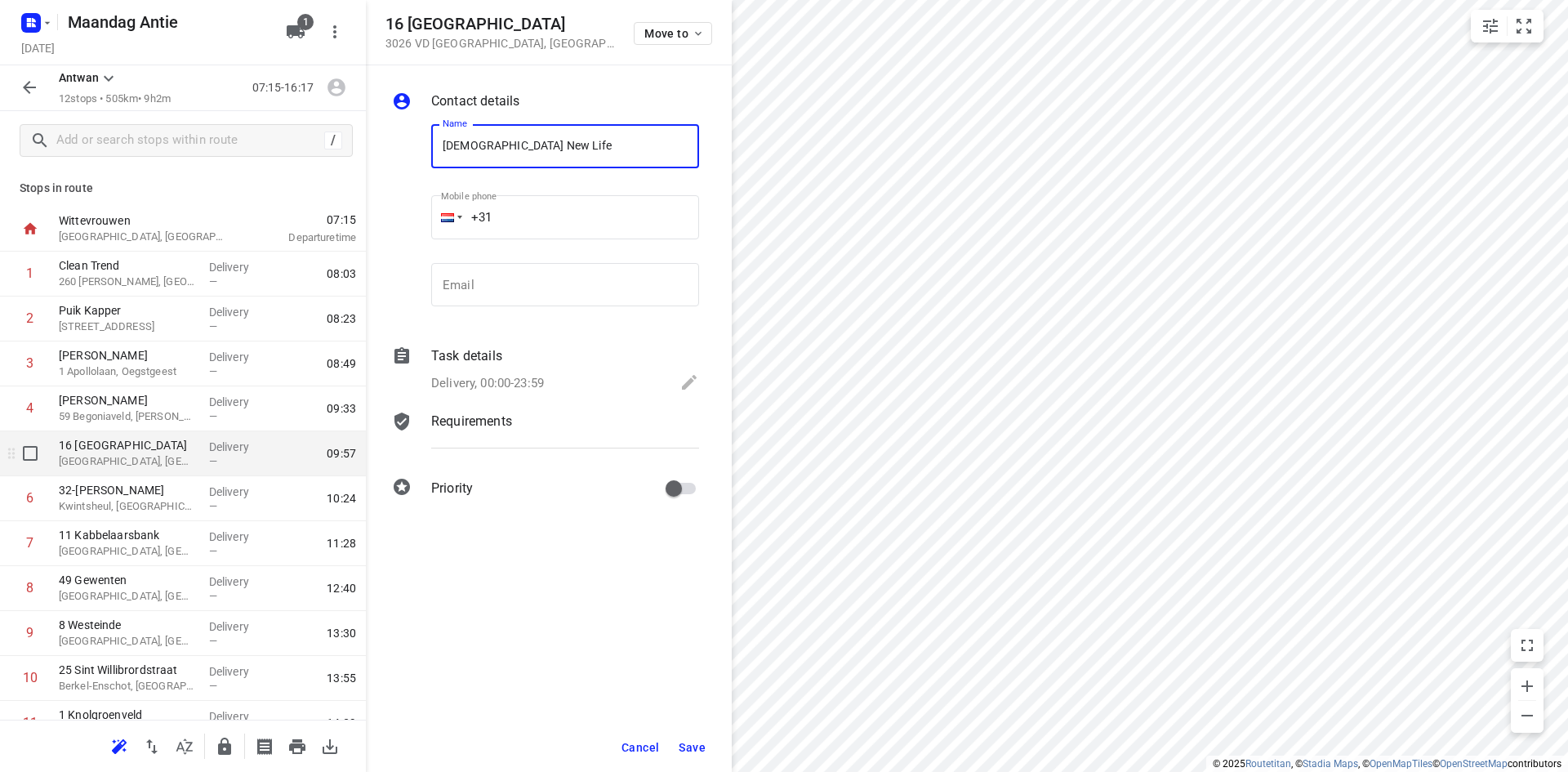
type input "[DEMOGRAPHIC_DATA] New Life"
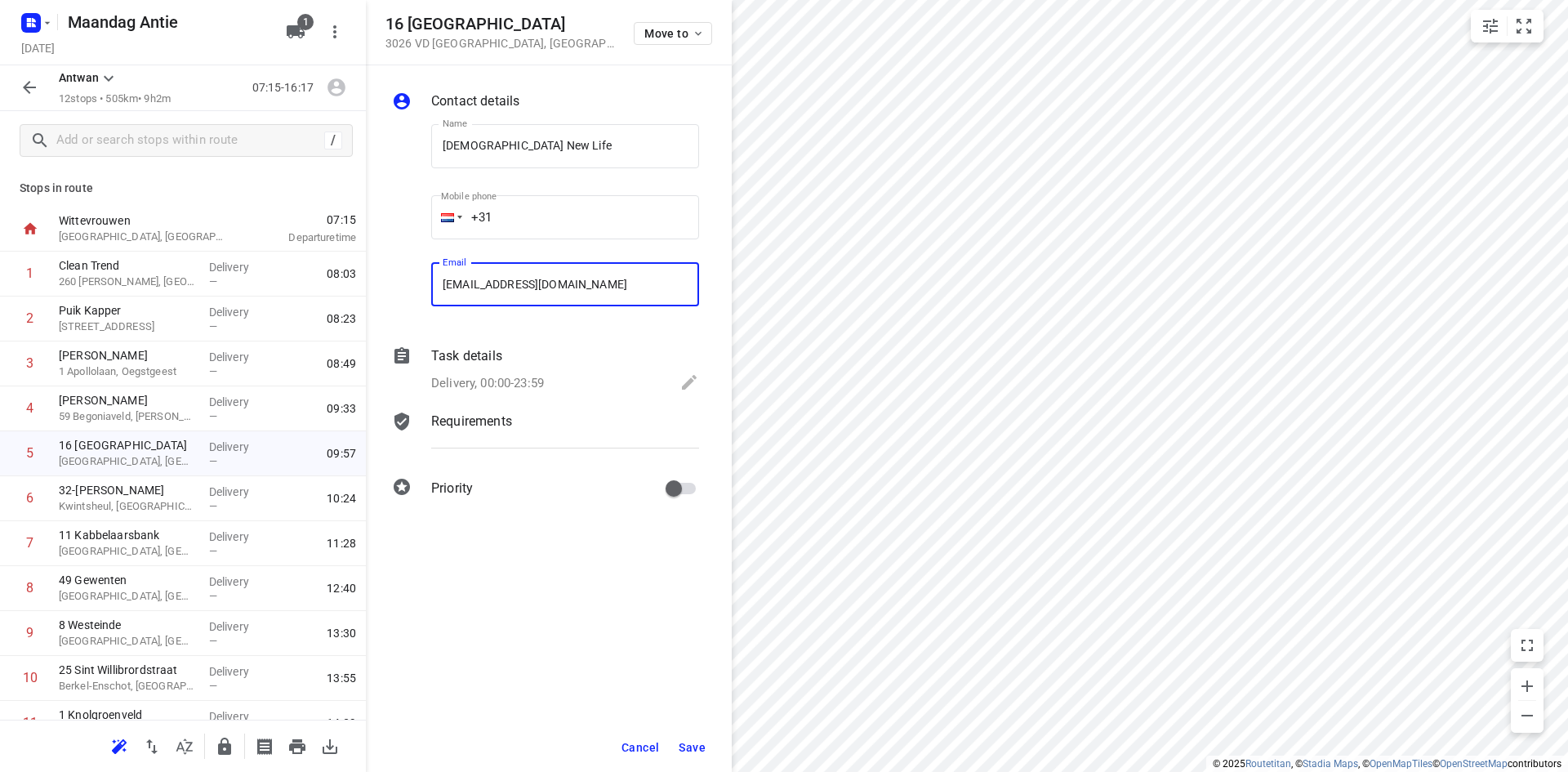
type input "[EMAIL_ADDRESS][DOMAIN_NAME]"
click at [695, 746] on span "Save" at bounding box center [692, 748] width 27 height 13
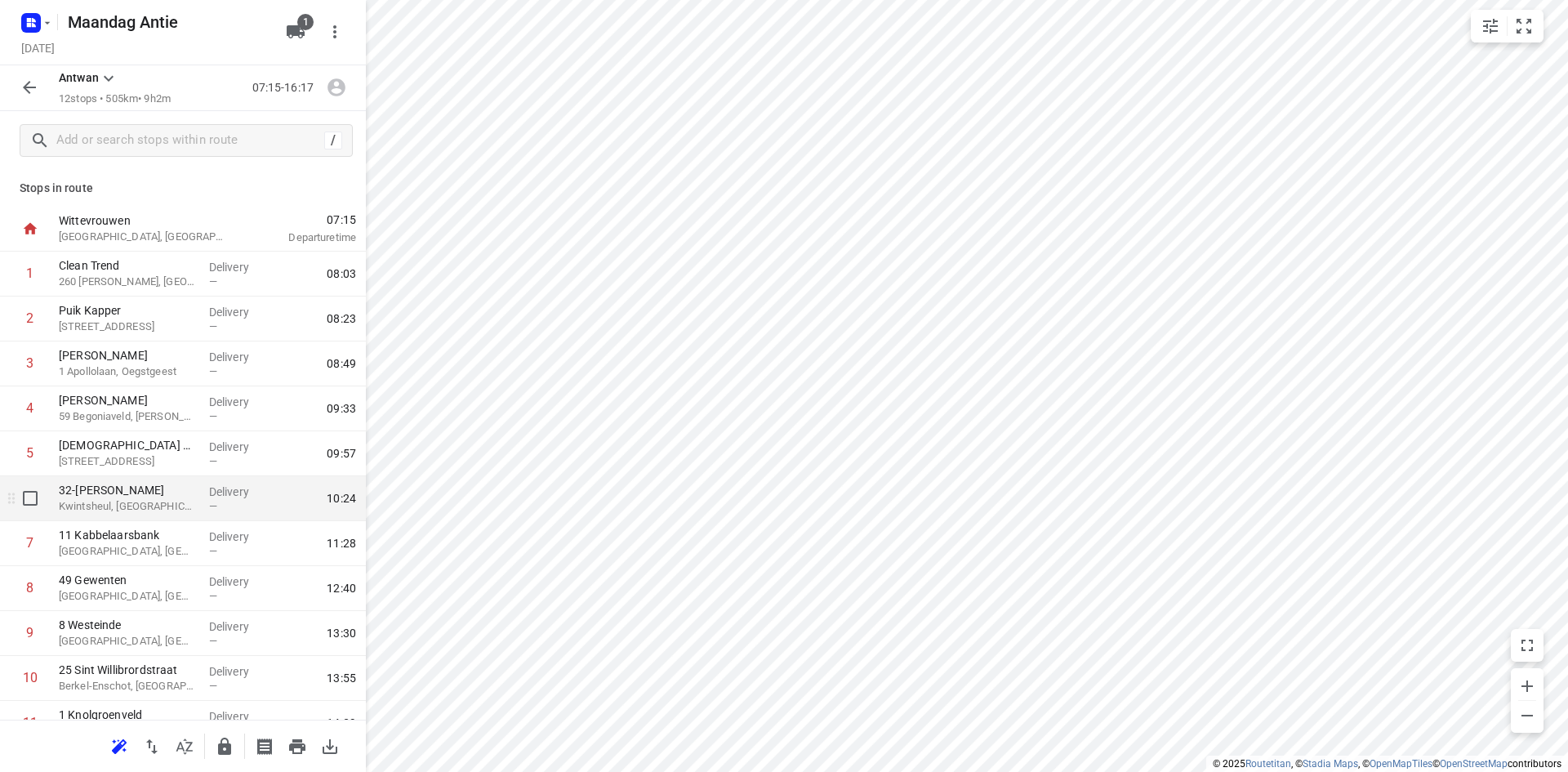
click at [146, 504] on p "Kwintsheul, [GEOGRAPHIC_DATA]" at bounding box center [127, 506] width 137 height 16
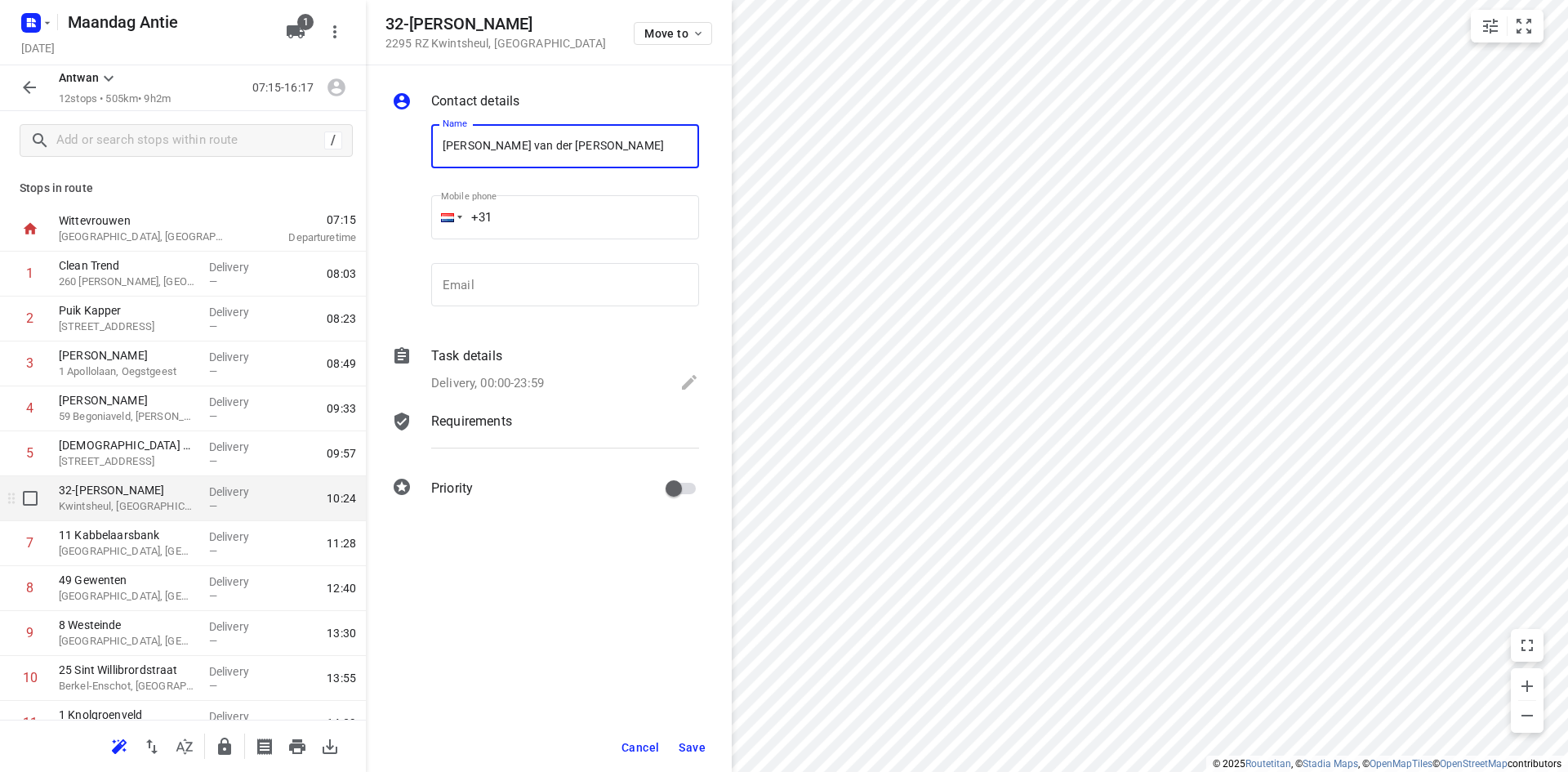
type input "[PERSON_NAME] van der [PERSON_NAME]"
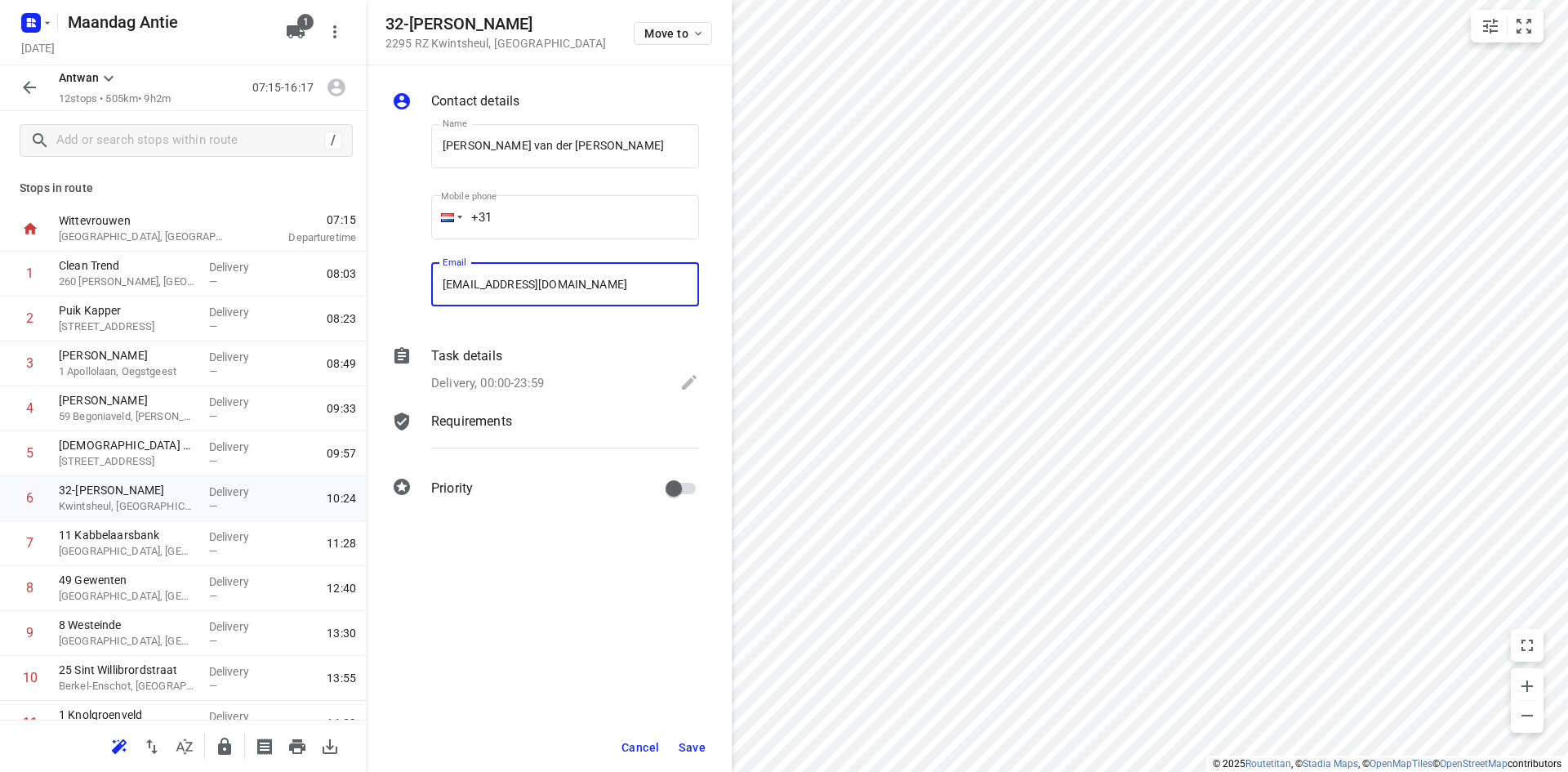
type input "[EMAIL_ADDRESS][DOMAIN_NAME]"
click at [688, 743] on span "Save" at bounding box center [692, 748] width 27 height 13
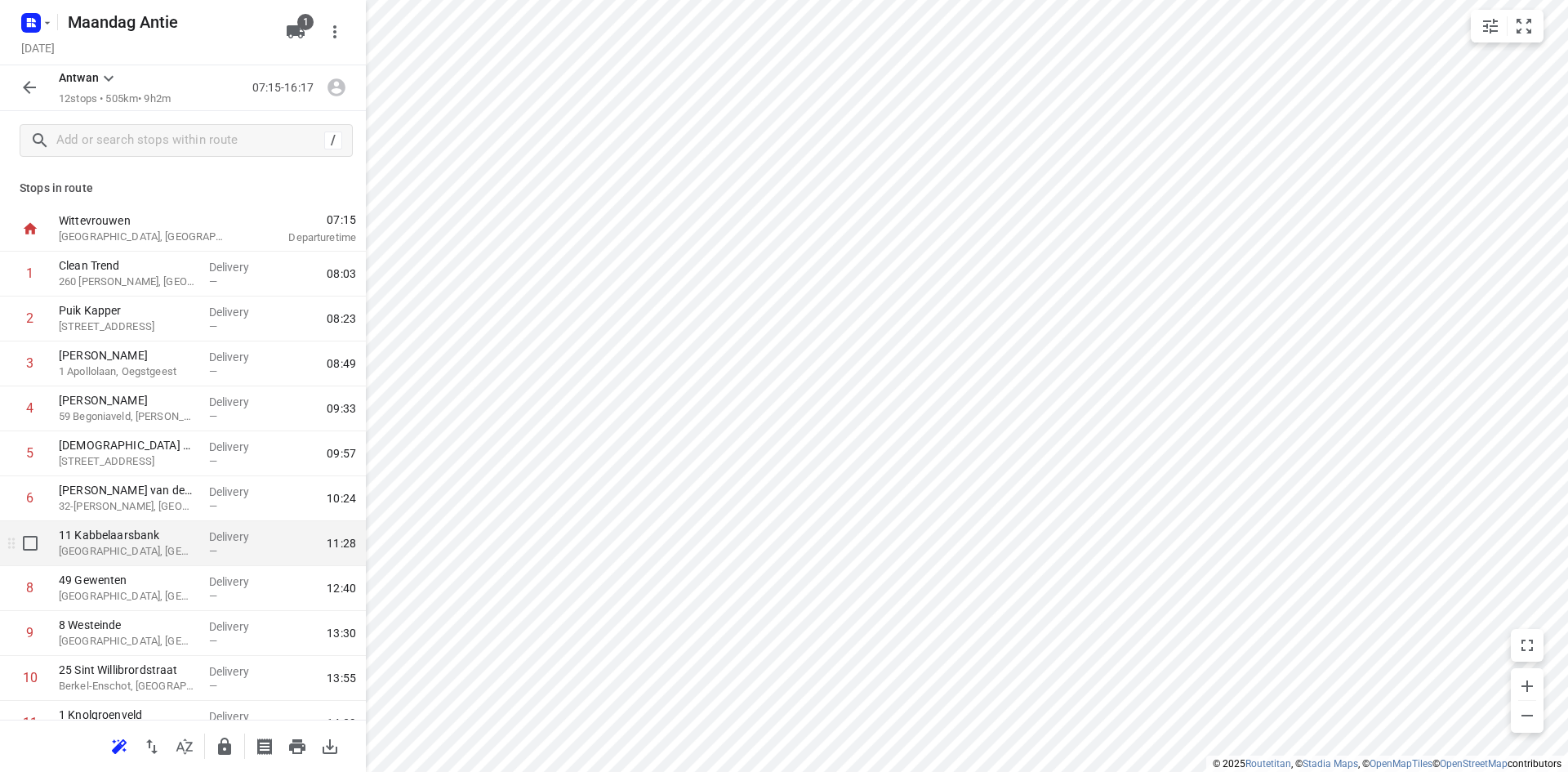
click at [119, 555] on p "[GEOGRAPHIC_DATA], [GEOGRAPHIC_DATA]" at bounding box center [127, 550] width 137 height 16
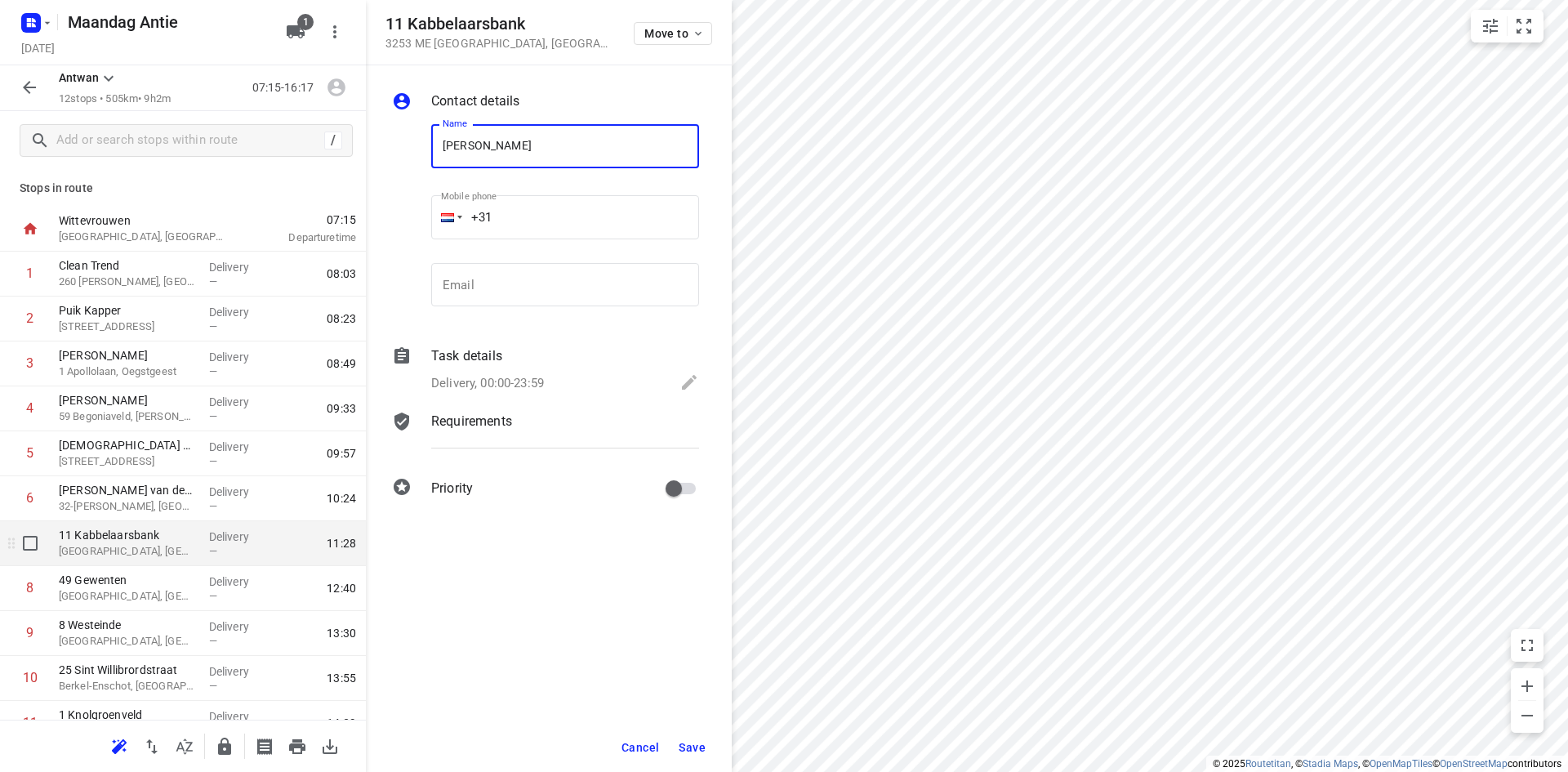
type input "[PERSON_NAME]"
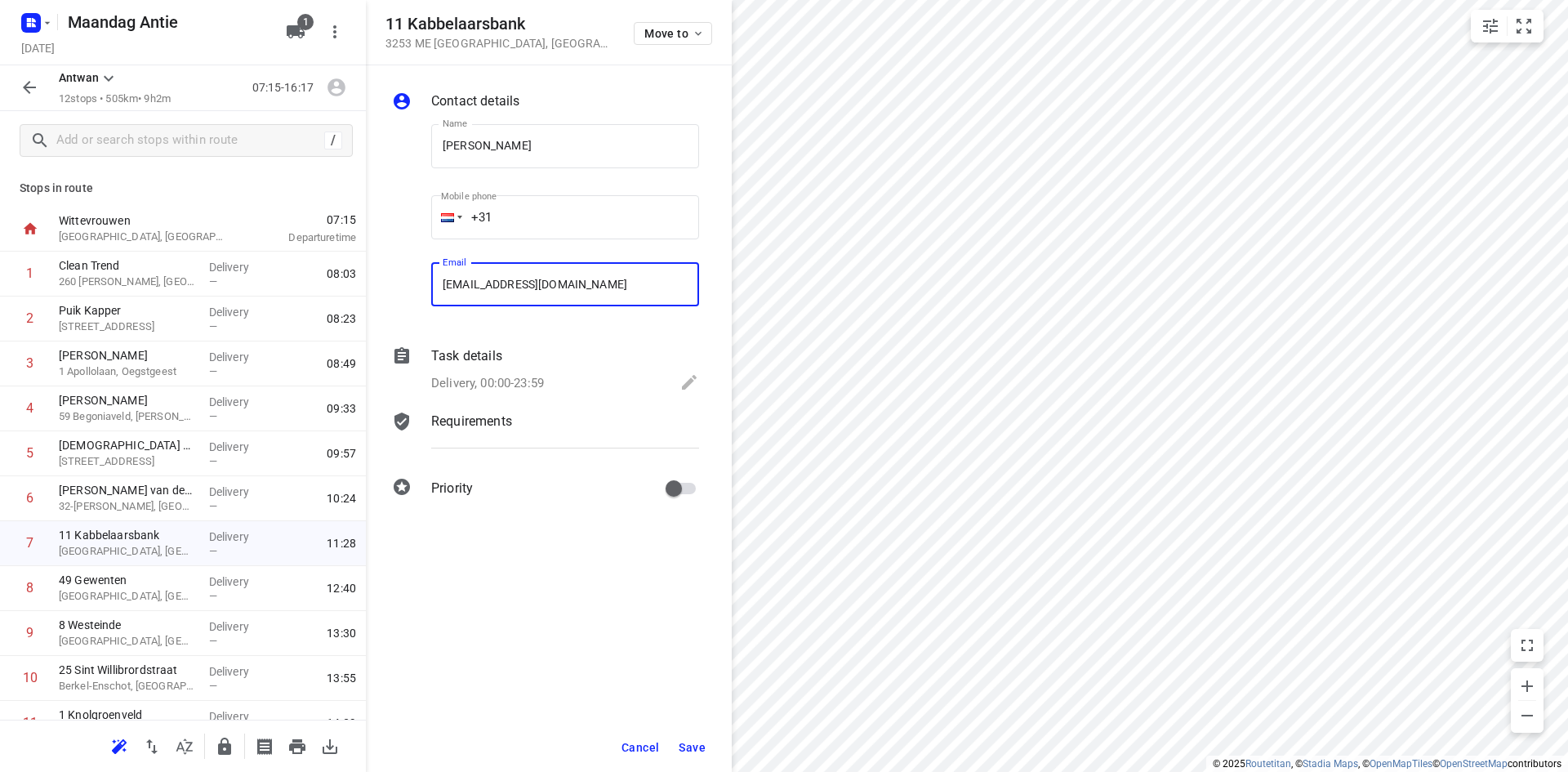
type input "[EMAIL_ADDRESS][DOMAIN_NAME]"
click at [690, 749] on span "Save" at bounding box center [692, 748] width 27 height 13
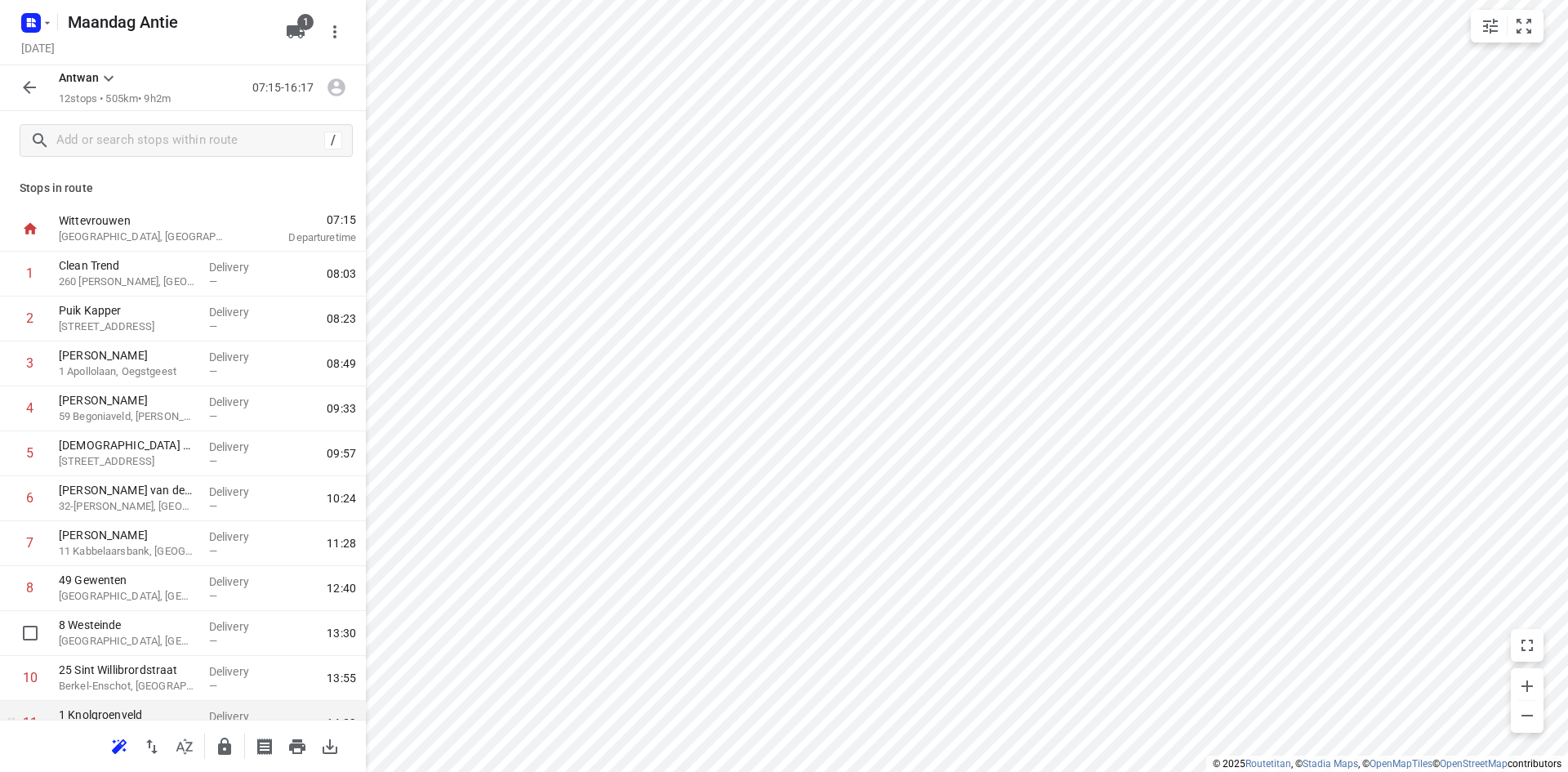
scroll to position [116, 0]
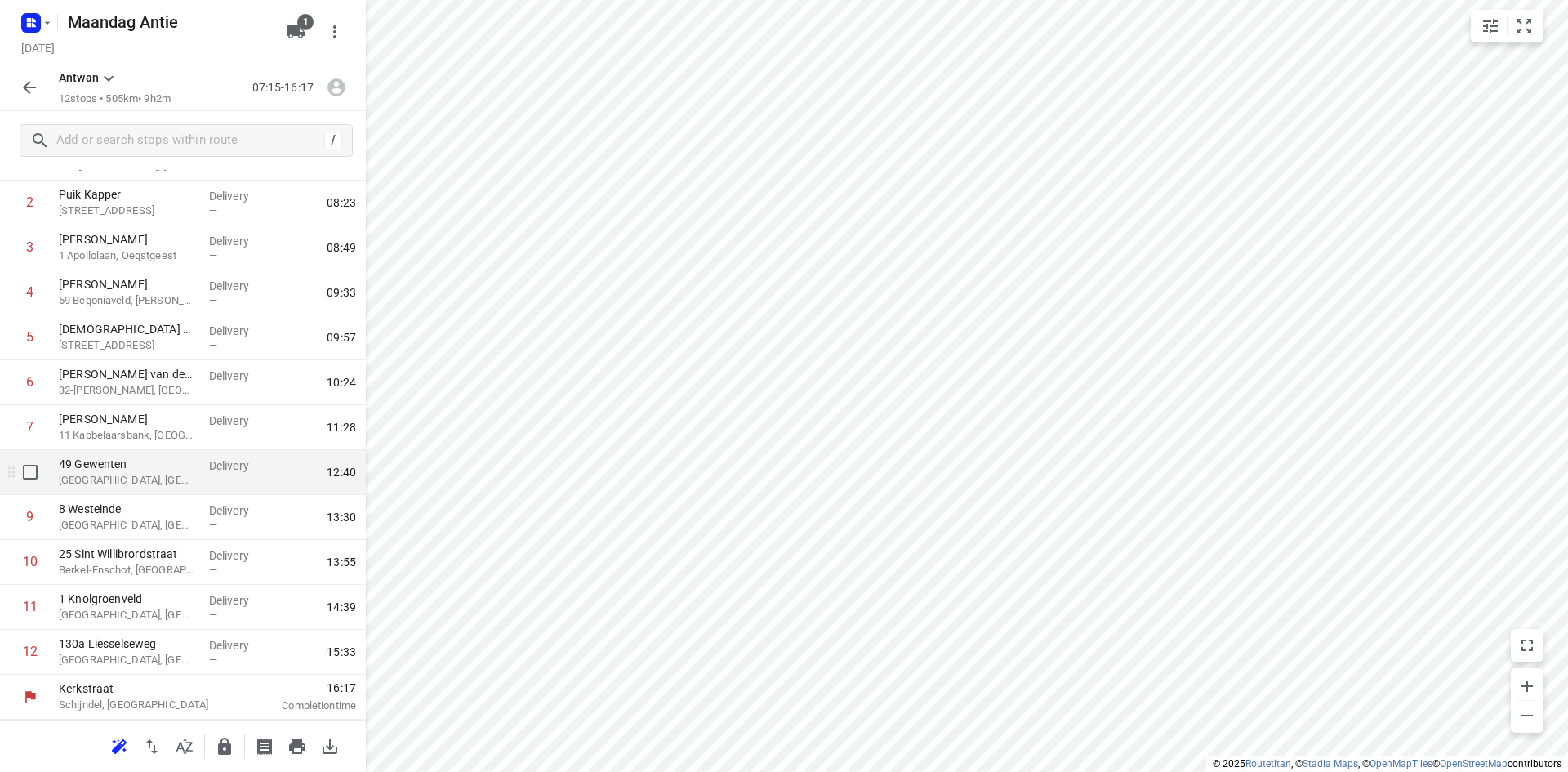
click at [121, 488] on div "49 Gewenten Roosendaal, [GEOGRAPHIC_DATA]" at bounding box center [127, 472] width 150 height 45
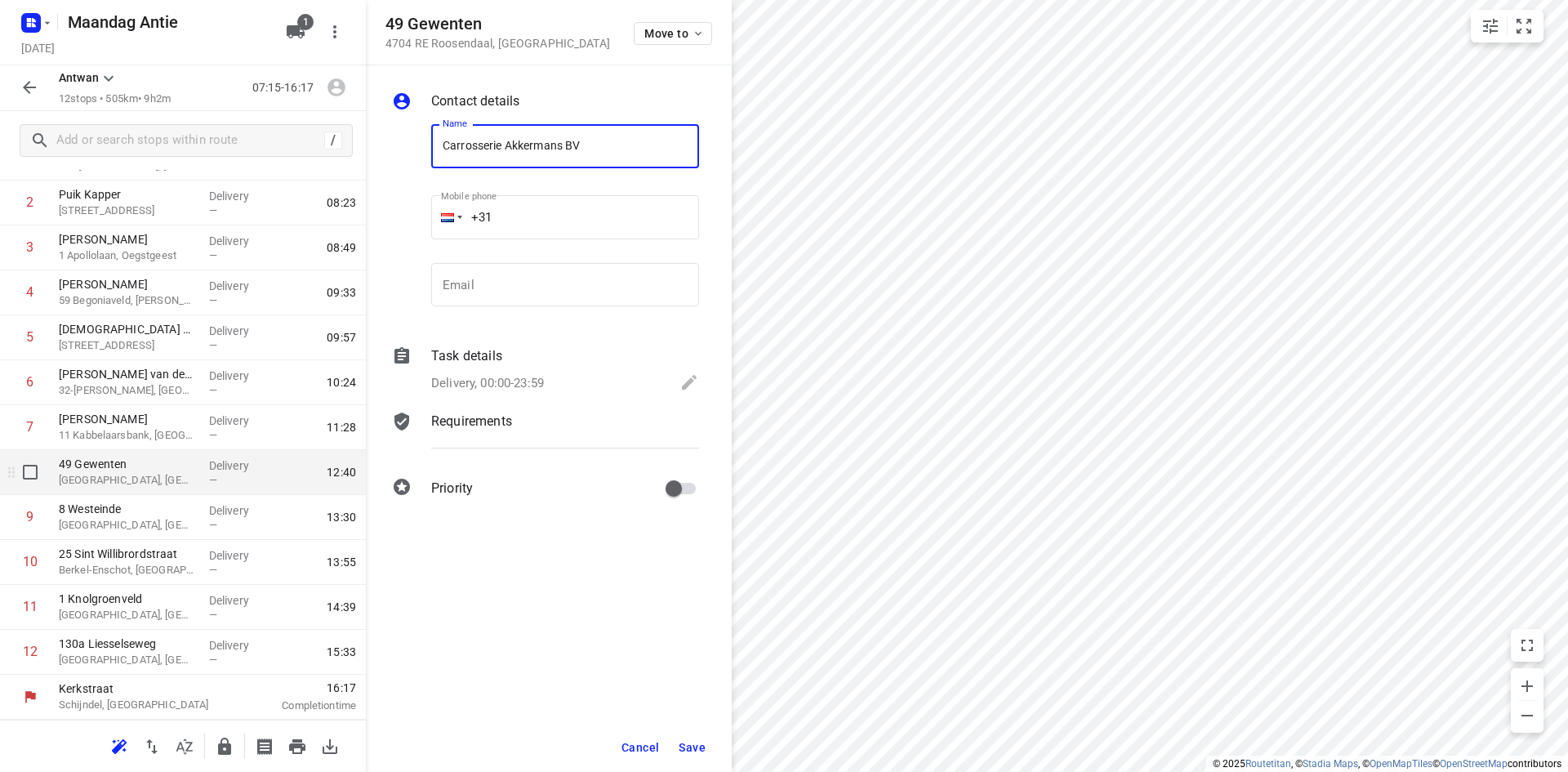
type input "Carrosserie Akkermans BV"
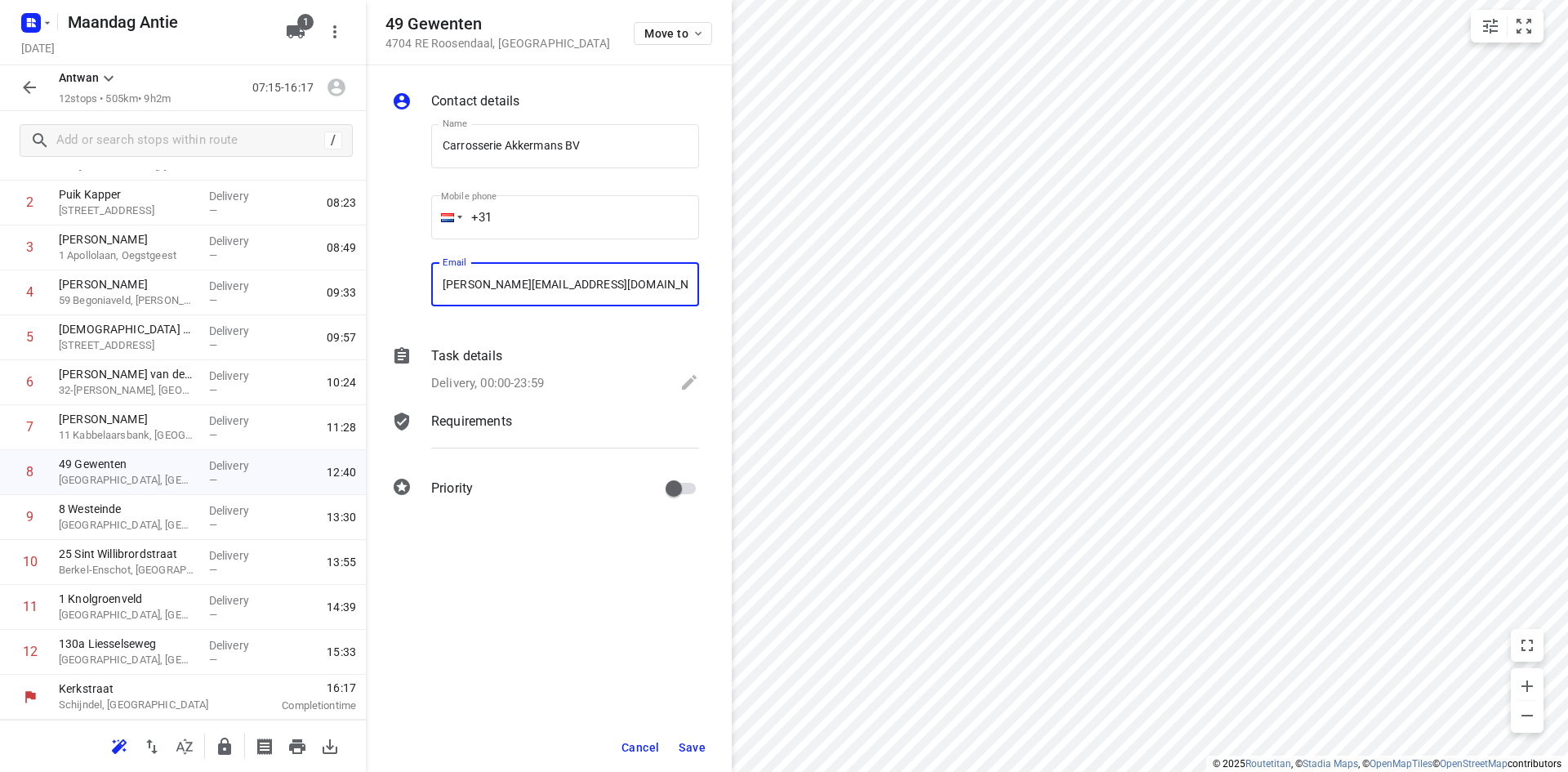
type input "[PERSON_NAME][EMAIL_ADDRESS][DOMAIN_NAME]"
click at [704, 747] on span "Save" at bounding box center [692, 748] width 27 height 13
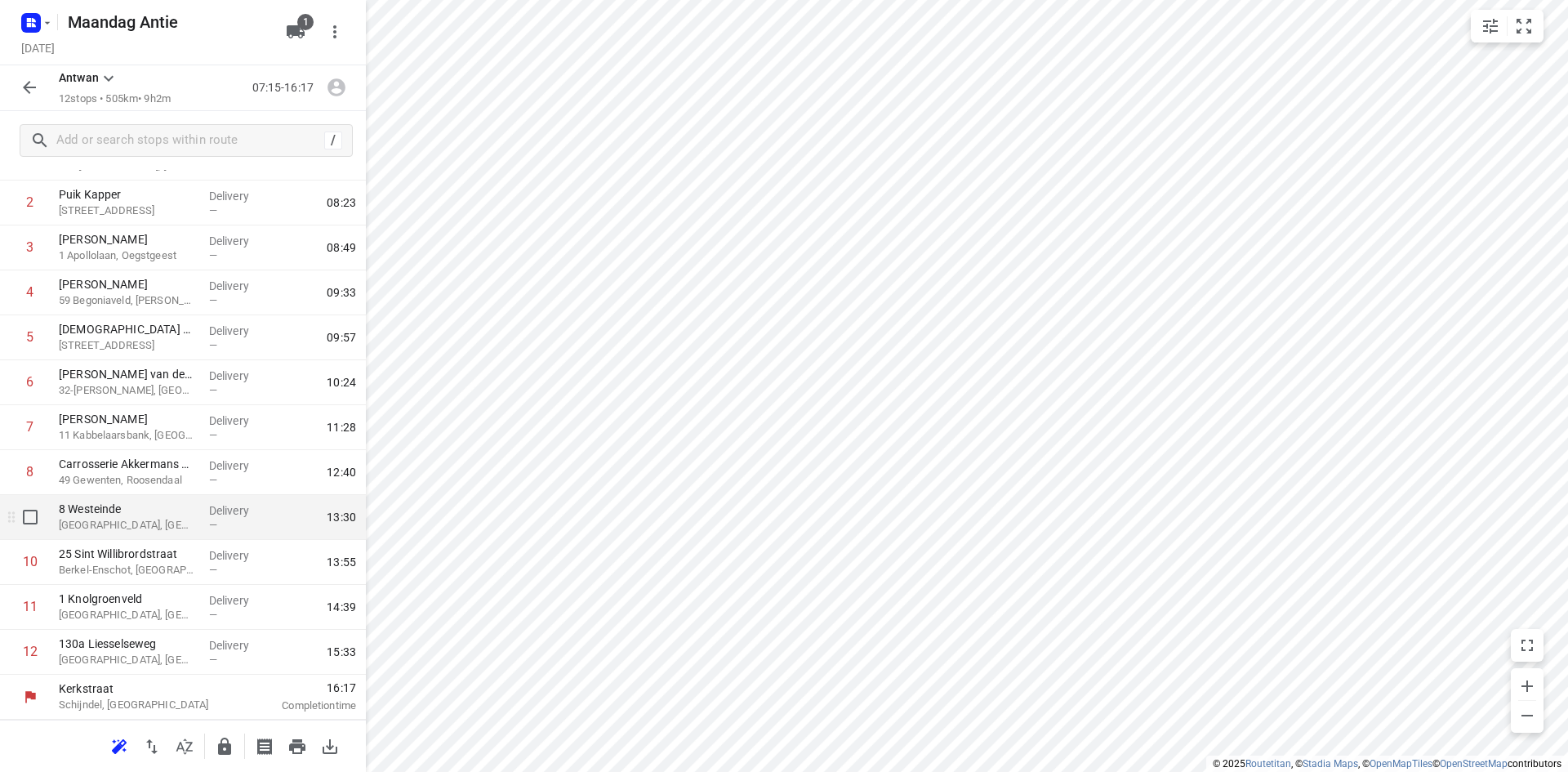
click at [172, 504] on p "8 Westeinde" at bounding box center [127, 508] width 137 height 16
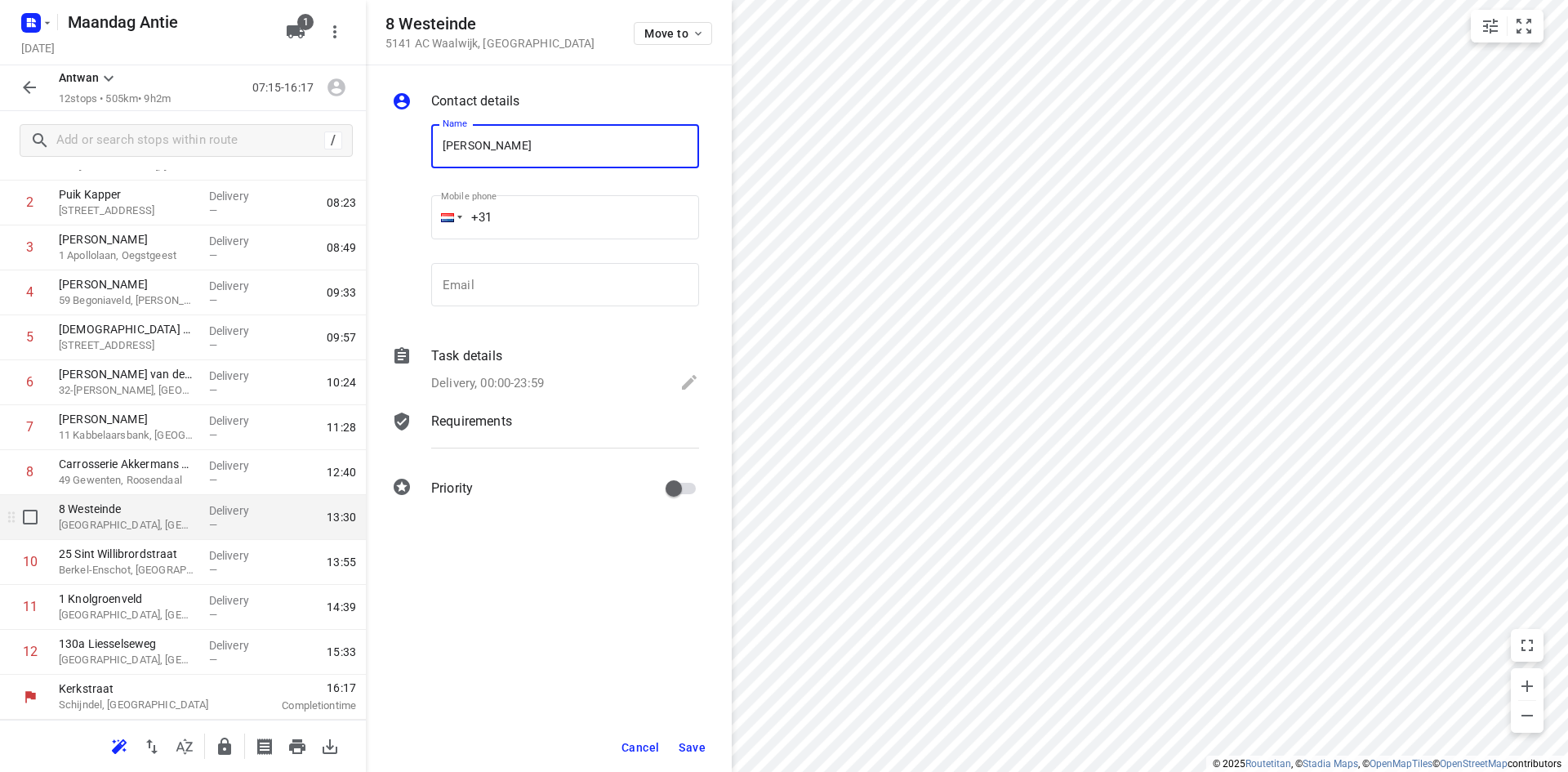
type input "[PERSON_NAME]"
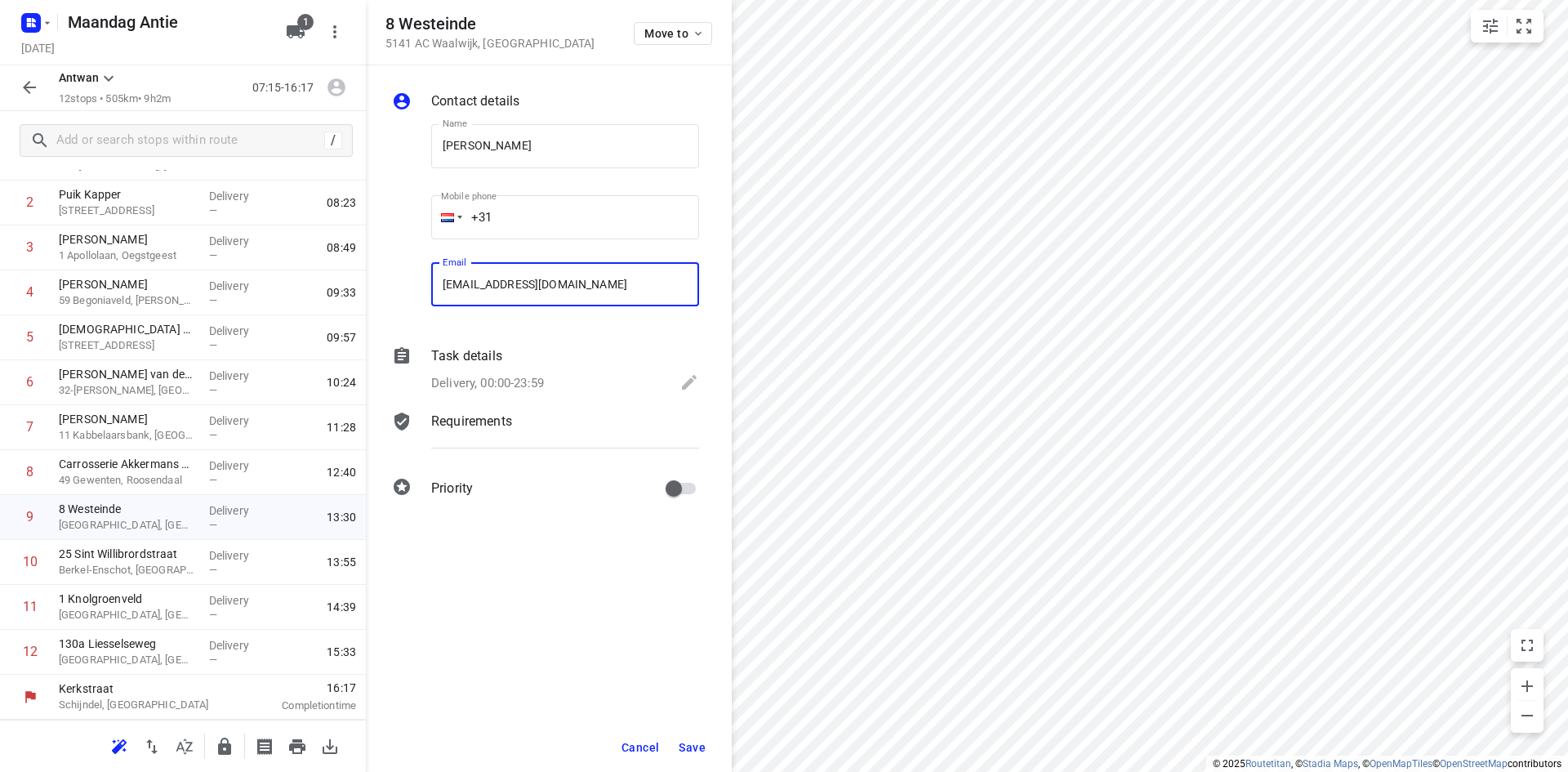
type input "[EMAIL_ADDRESS][DOMAIN_NAME]"
click at [688, 741] on span "Save" at bounding box center [692, 748] width 27 height 13
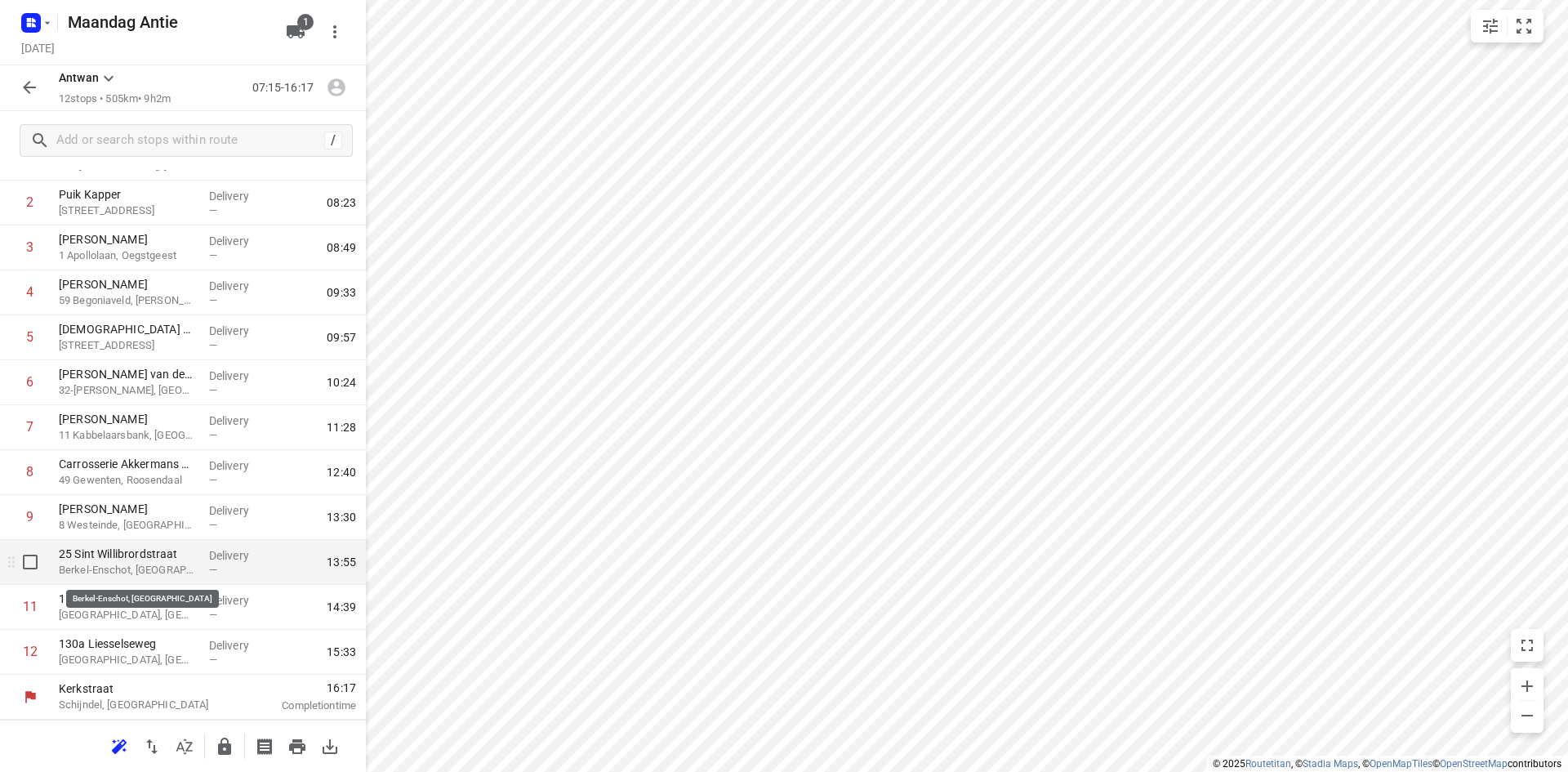
click at [172, 572] on p "Berkel-Enschot, [GEOGRAPHIC_DATA]" at bounding box center [127, 570] width 137 height 16
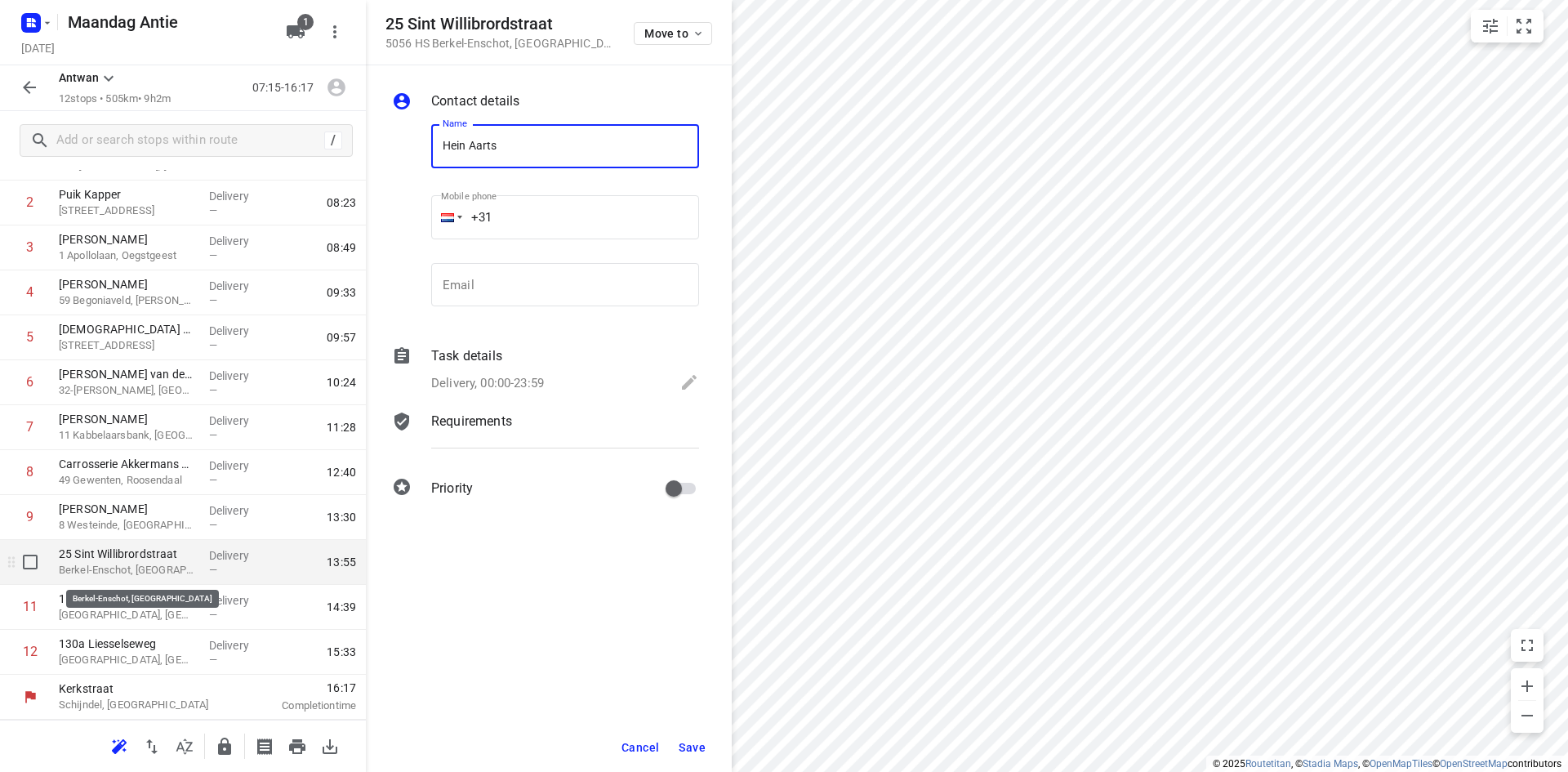
type input "Hein Aarts"
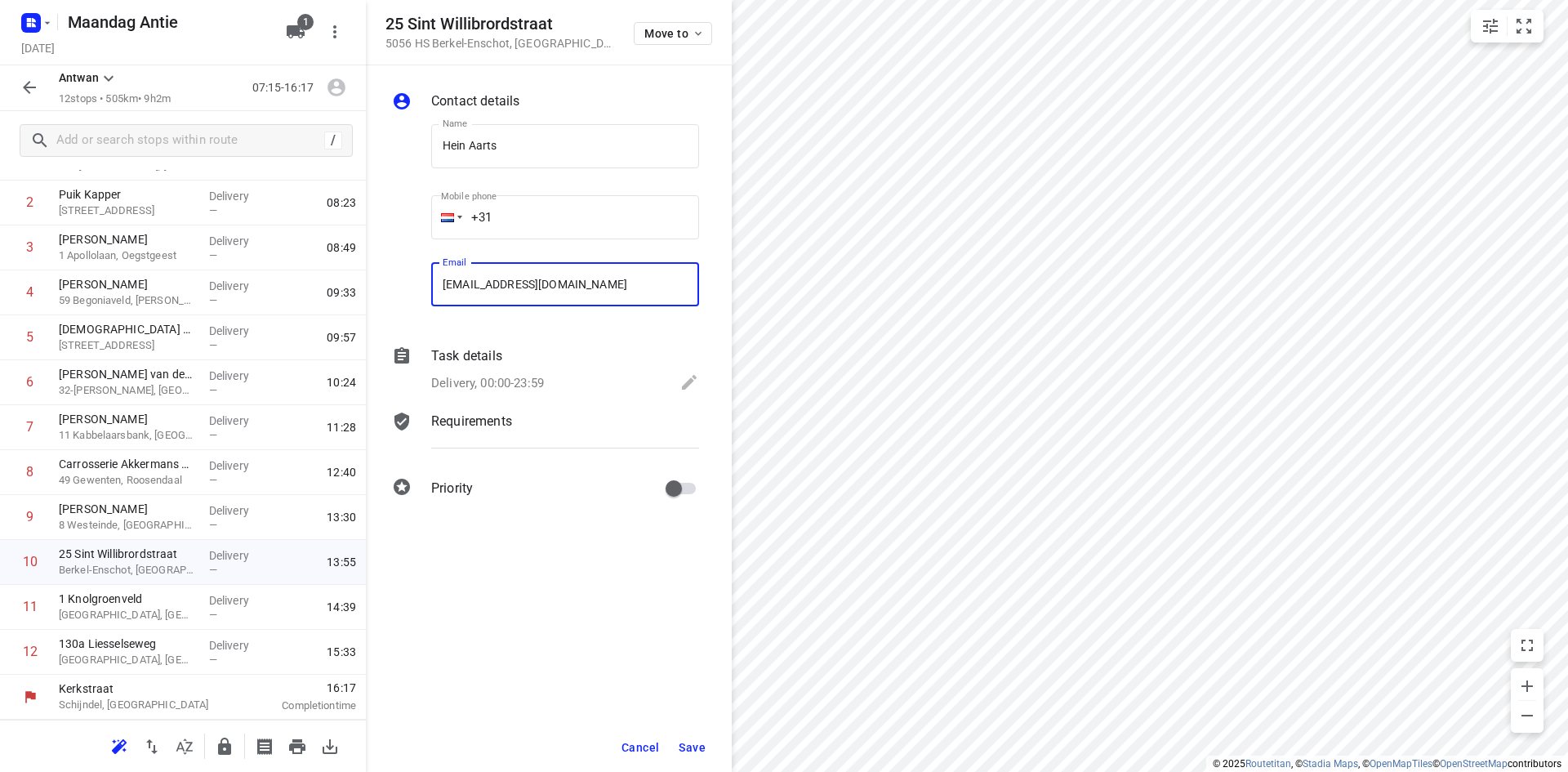
type input "[EMAIL_ADDRESS][DOMAIN_NAME]"
click at [703, 749] on span "Save" at bounding box center [692, 748] width 27 height 13
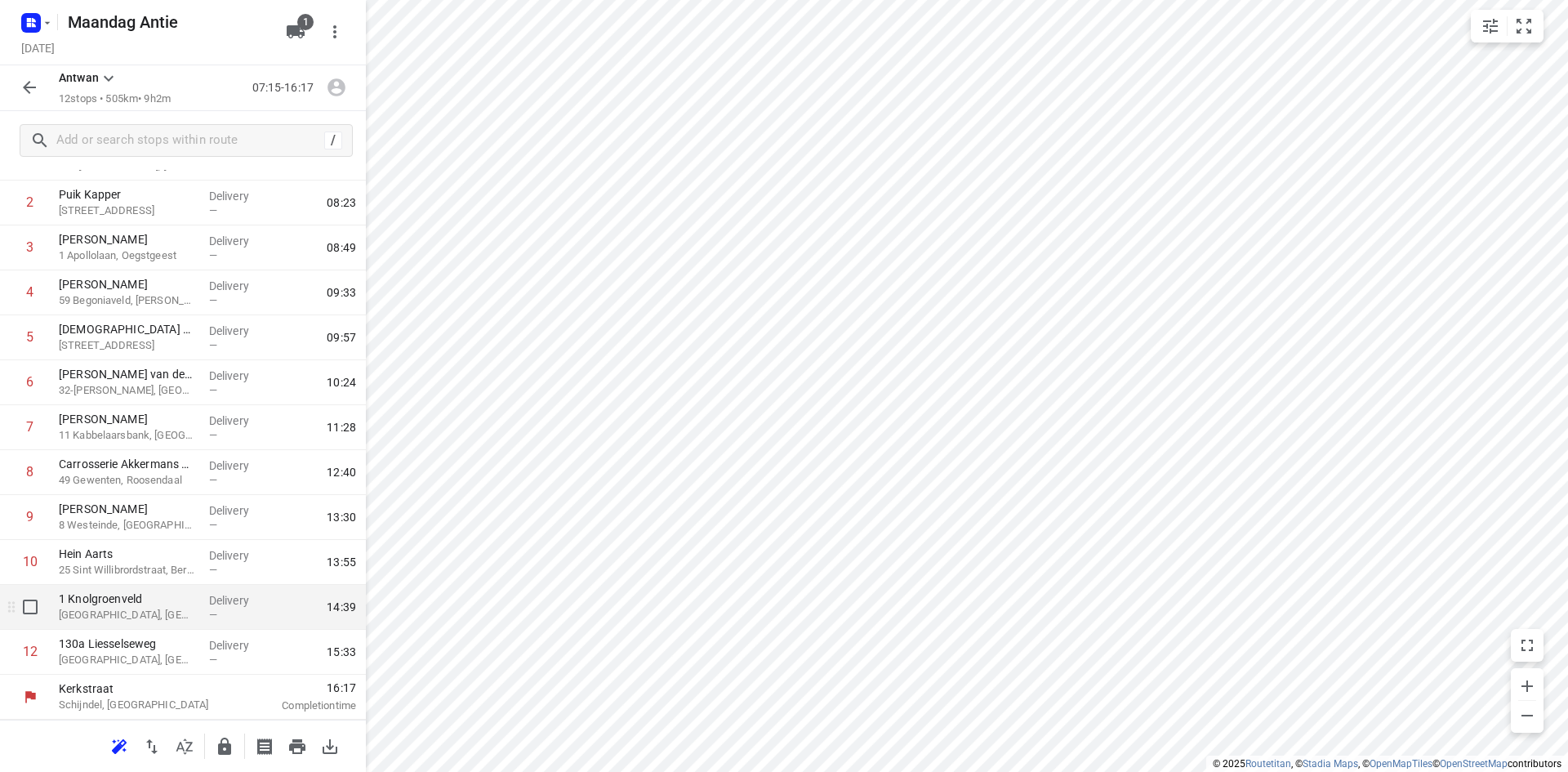
click at [106, 623] on div "1 Knolgroenveld [GEOGRAPHIC_DATA], [GEOGRAPHIC_DATA]" at bounding box center [127, 607] width 150 height 45
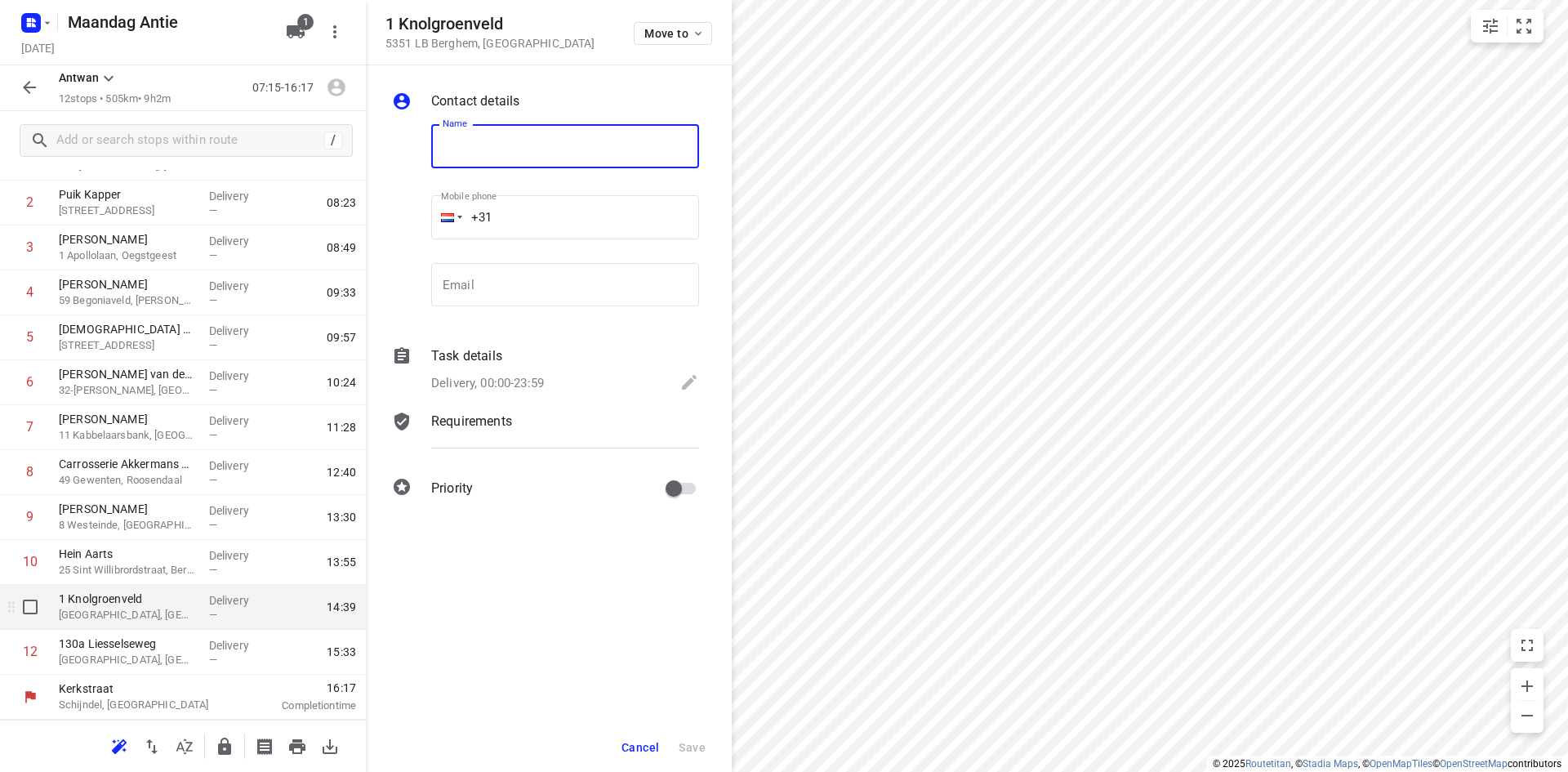
type input "B"
type input "[PERSON_NAME] Basisschool de Fonkeling"
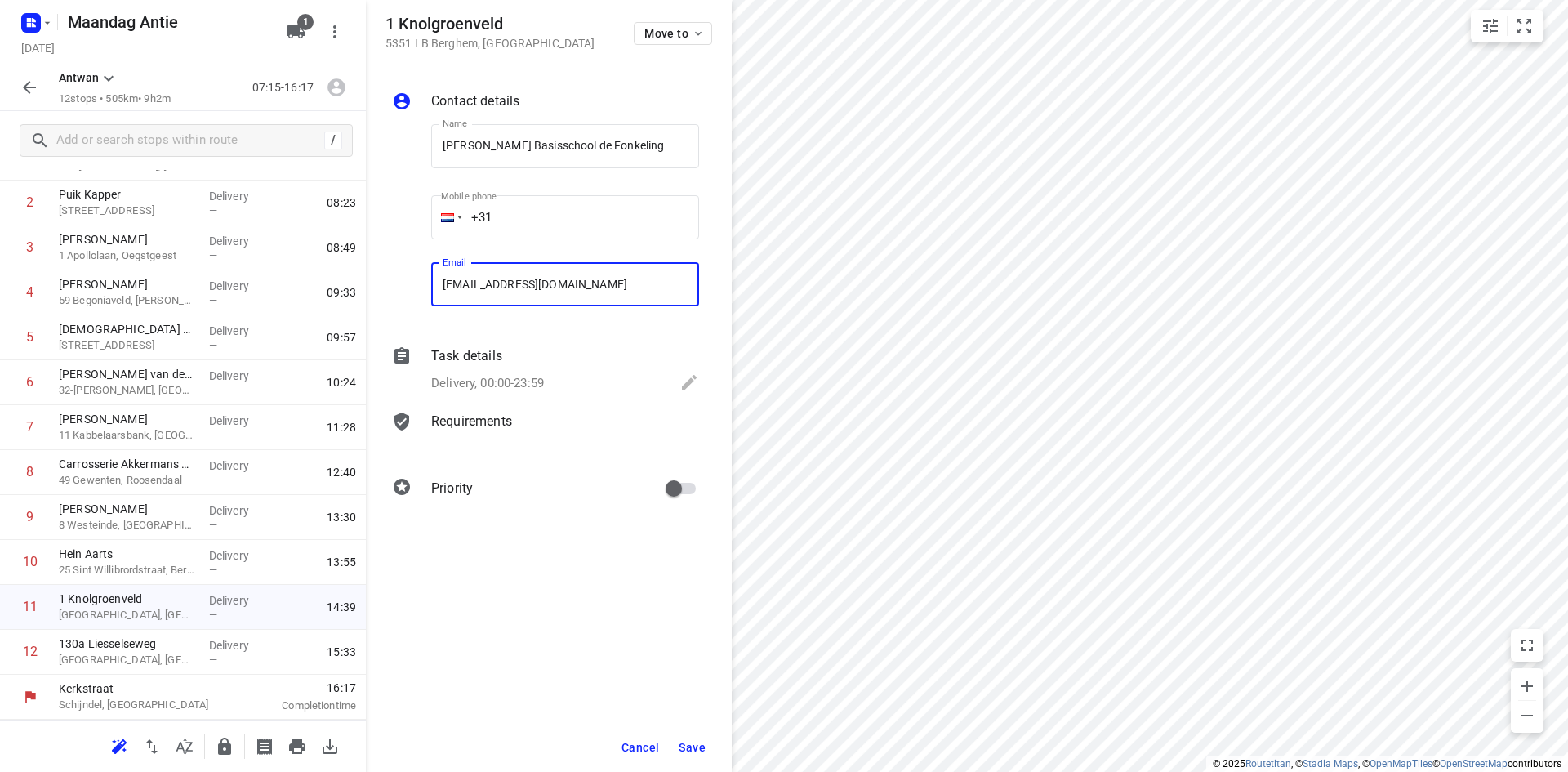
type input "[EMAIL_ADDRESS][DOMAIN_NAME]"
click at [671, 756] on div "Cancel Save" at bounding box center [549, 748] width 366 height 49
click at [693, 750] on span "Save" at bounding box center [692, 748] width 27 height 13
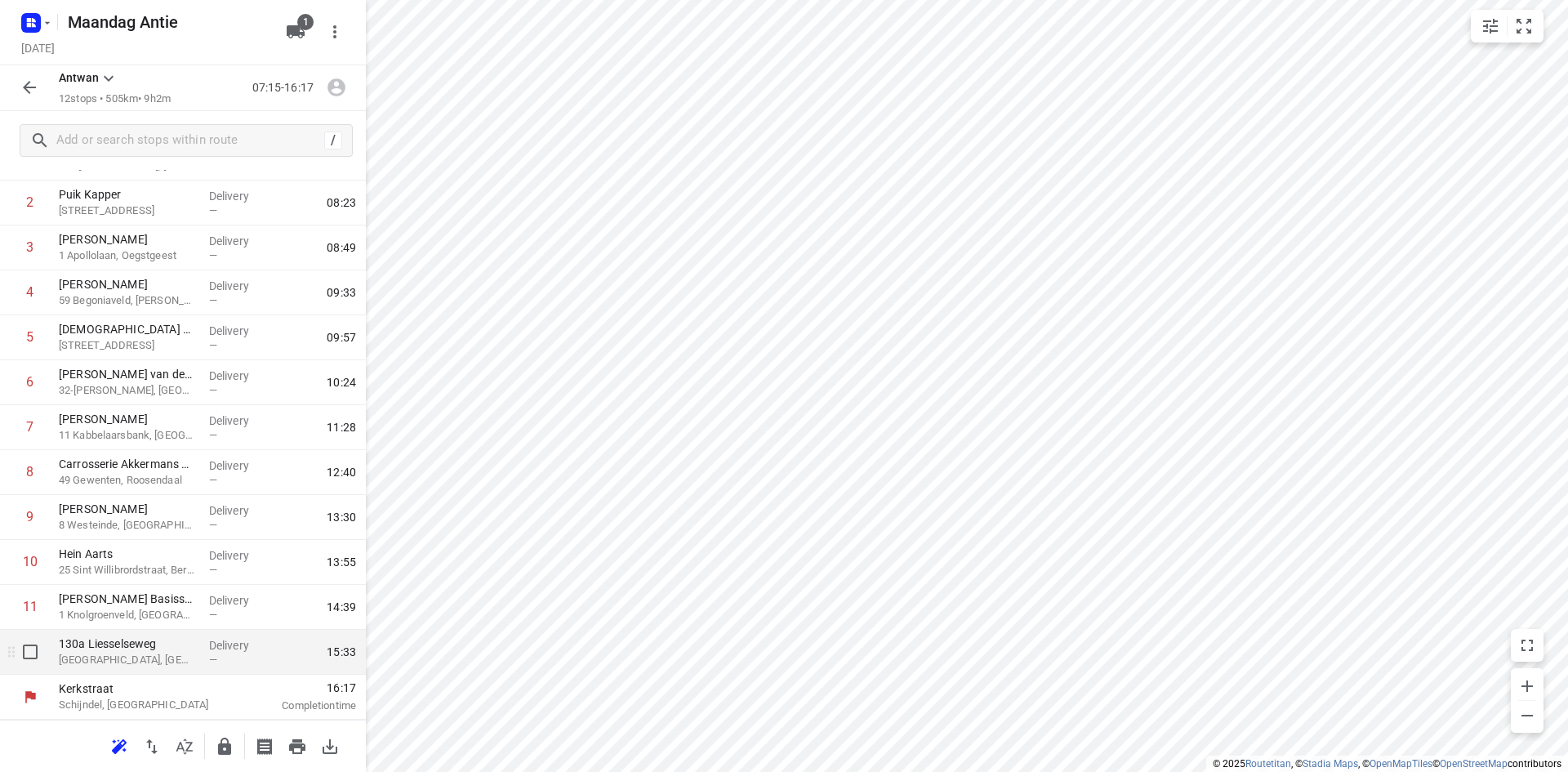
click at [209, 657] on span "—" at bounding box center [213, 659] width 8 height 13
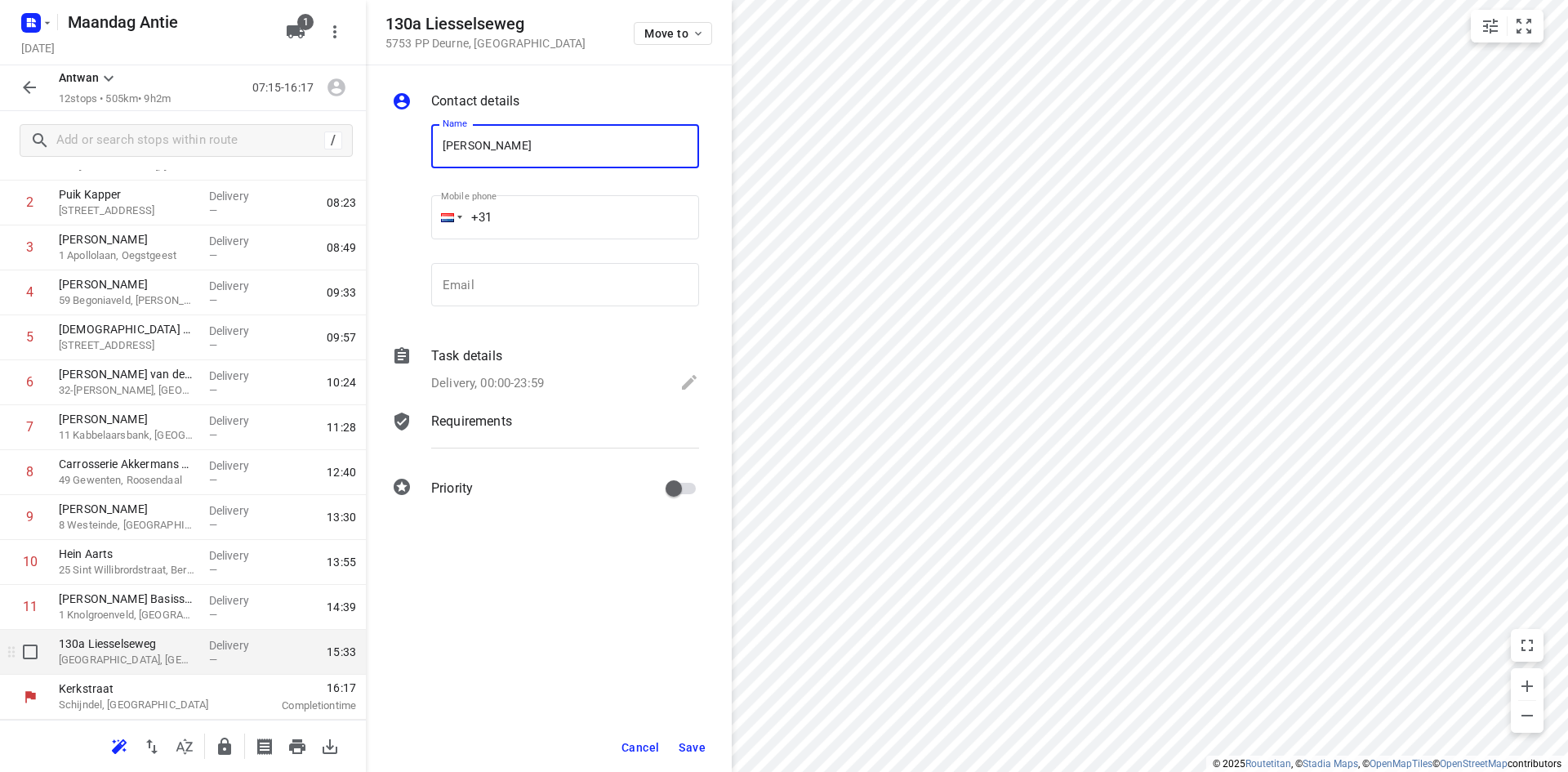
type input "[PERSON_NAME]"
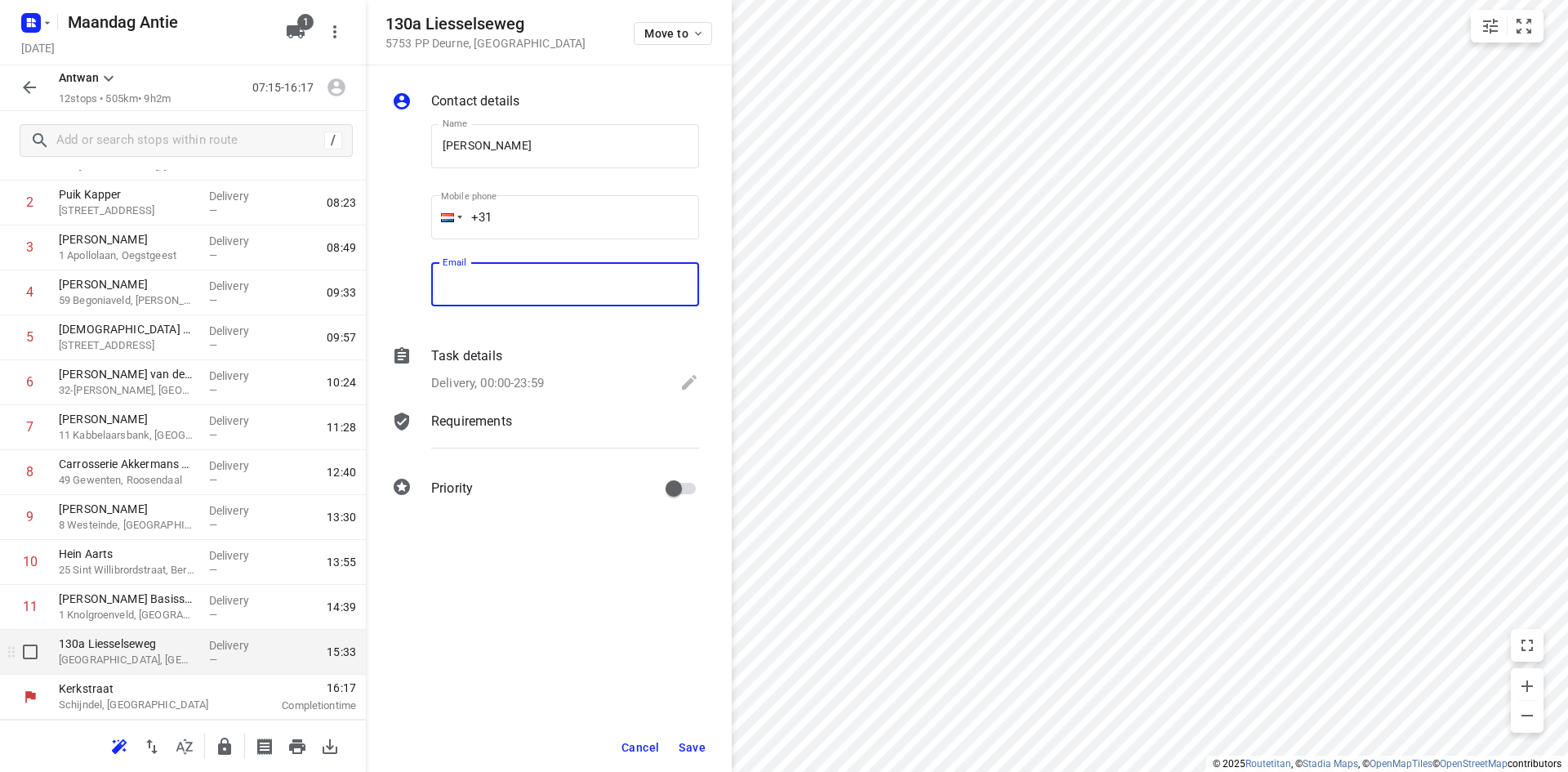
type input "o"
type input "[EMAIL_ADDRESS][DOMAIN_NAME]"
click at [685, 752] on span "Save" at bounding box center [692, 748] width 27 height 13
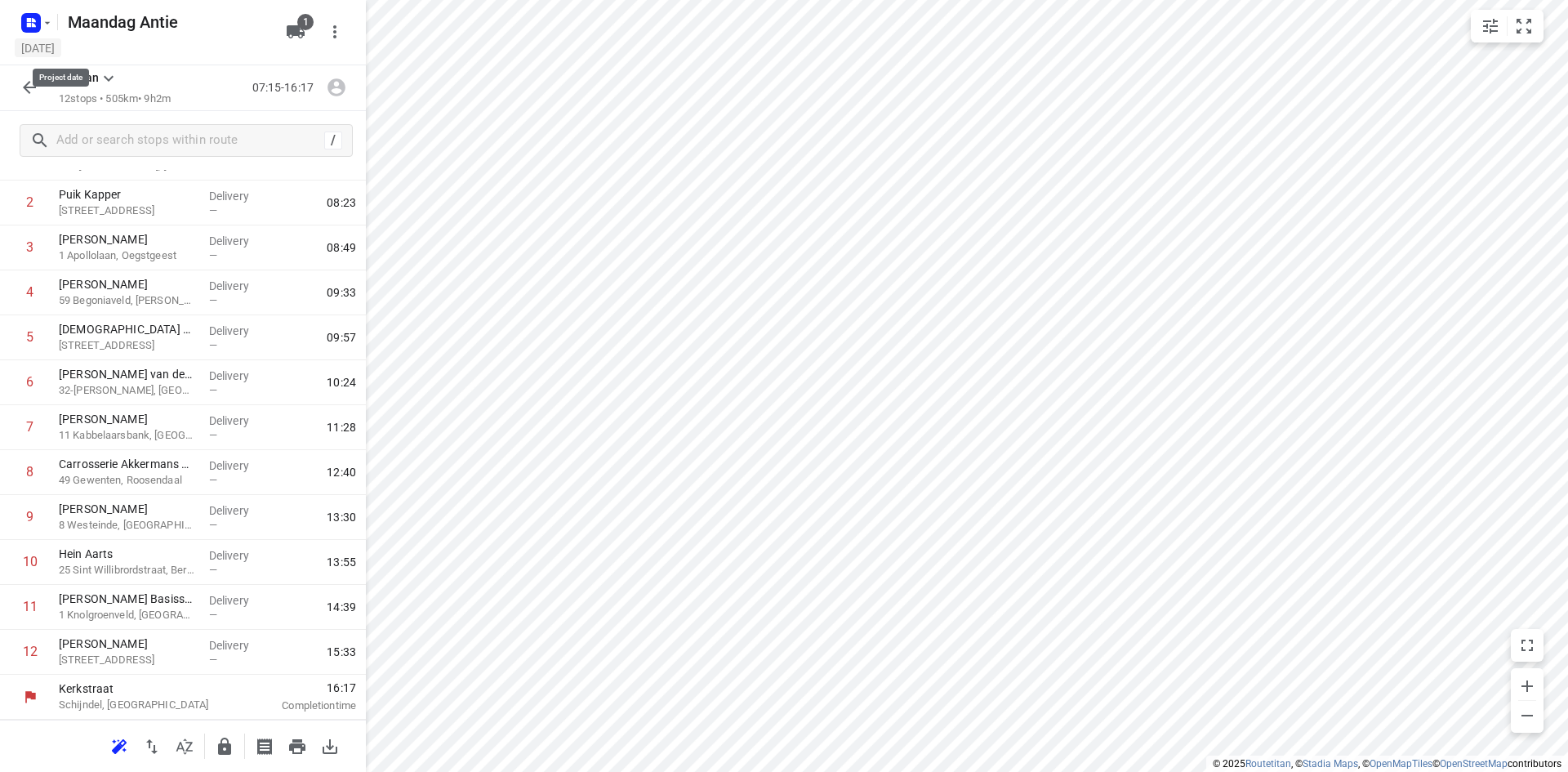
click at [56, 50] on h5 "[DATE]" at bounding box center [37, 48] width 46 height 19
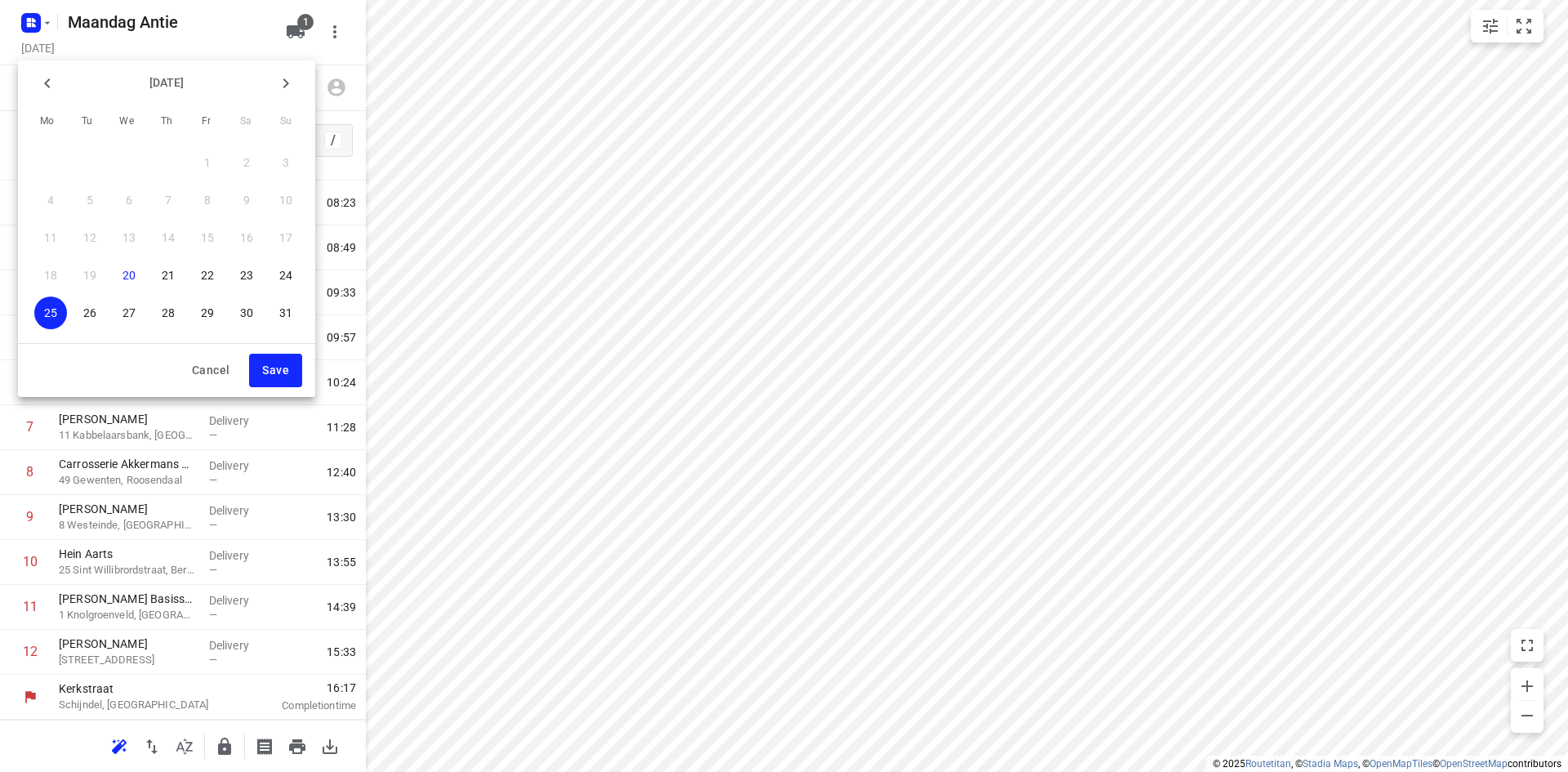
click at [41, 313] on span "25" at bounding box center [51, 312] width 33 height 16
click at [256, 366] on button "Save" at bounding box center [276, 371] width 53 height 34
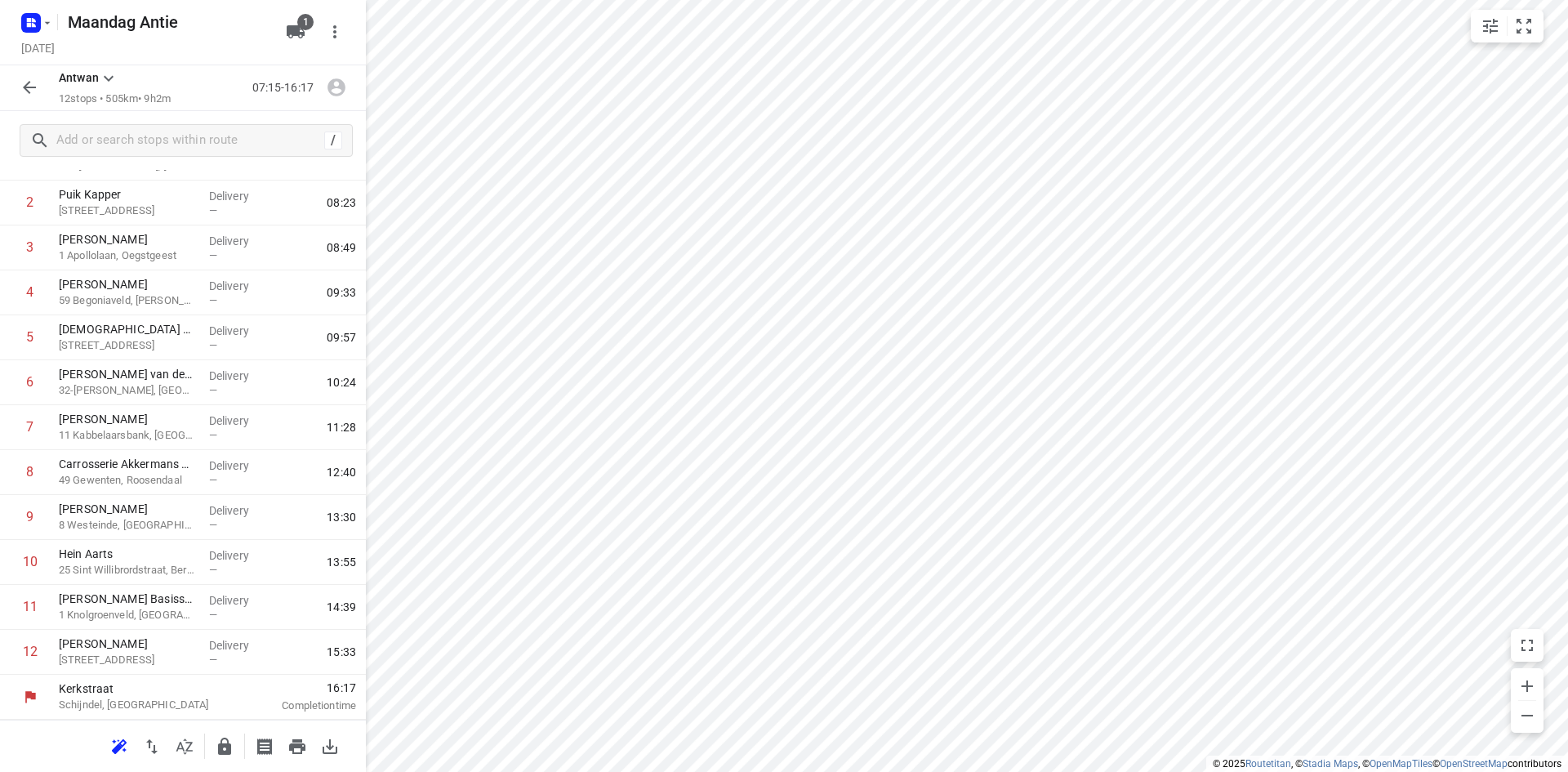
click at [146, 70] on div "[PERSON_NAME] 12 stops • 505km • 9h2m" at bounding box center [115, 88] width 112 height 39
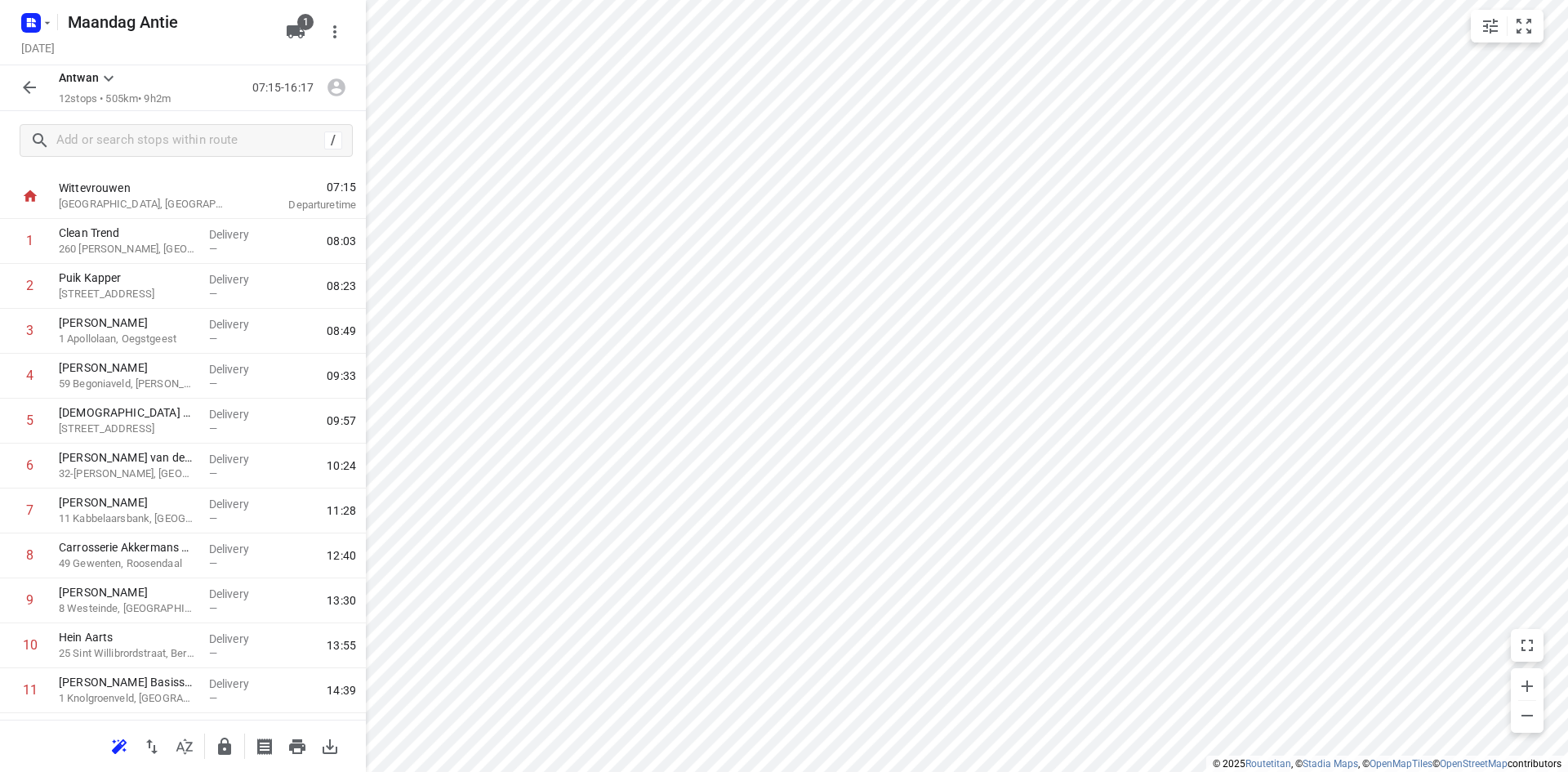
scroll to position [0, 0]
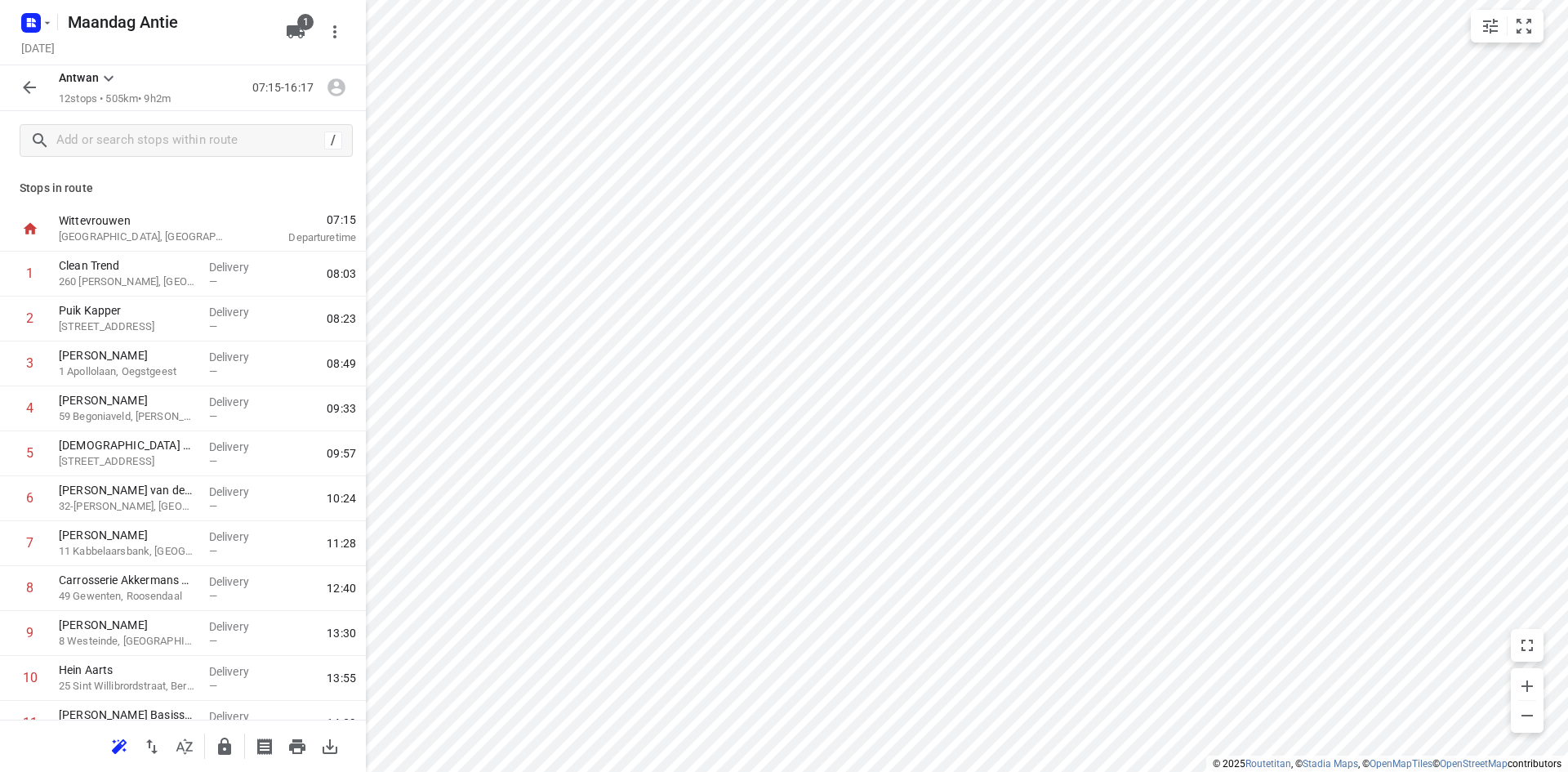
click at [32, 103] on button "button" at bounding box center [30, 87] width 33 height 33
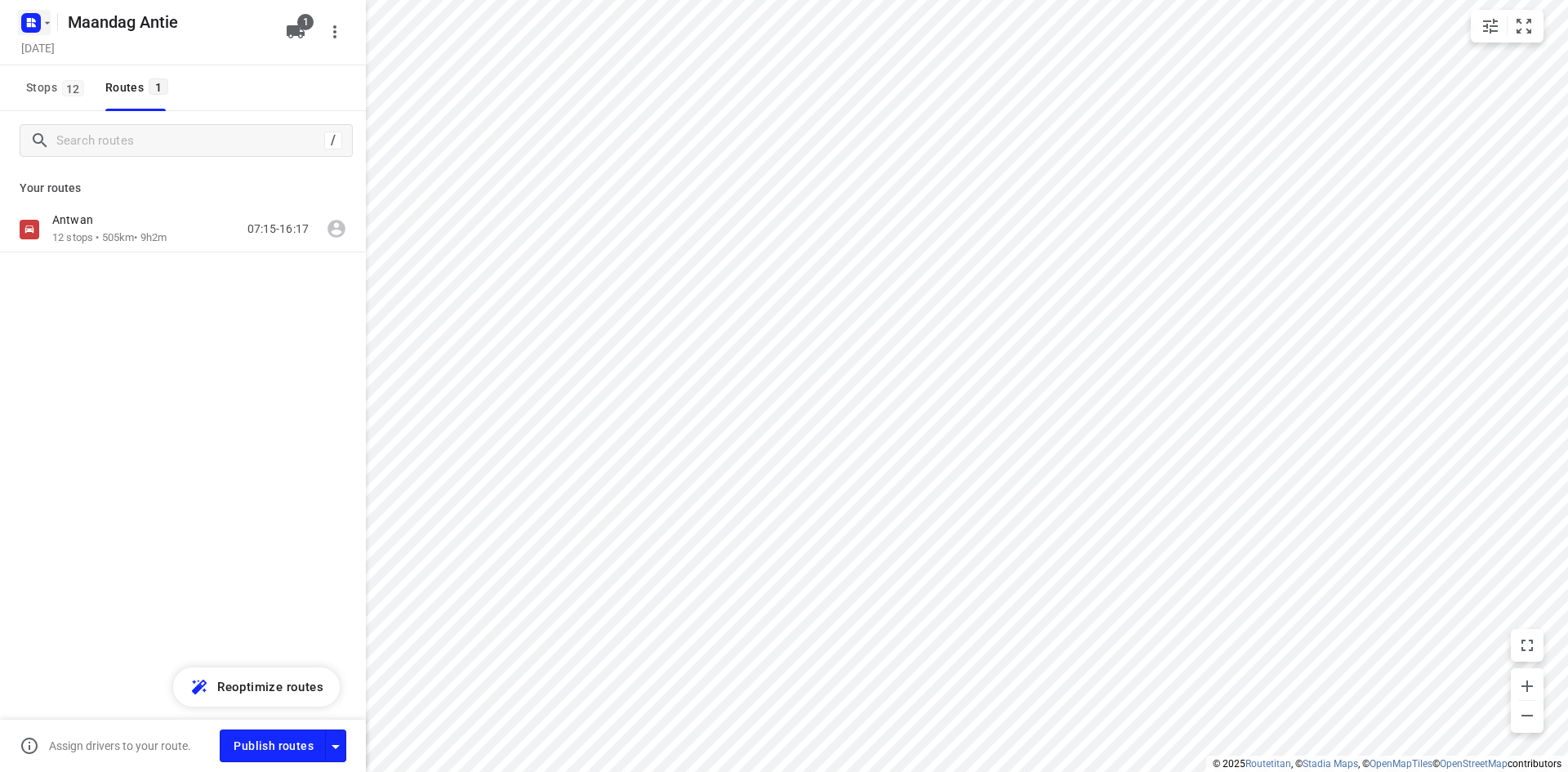
click at [46, 19] on icon "button" at bounding box center [47, 23] width 13 height 13
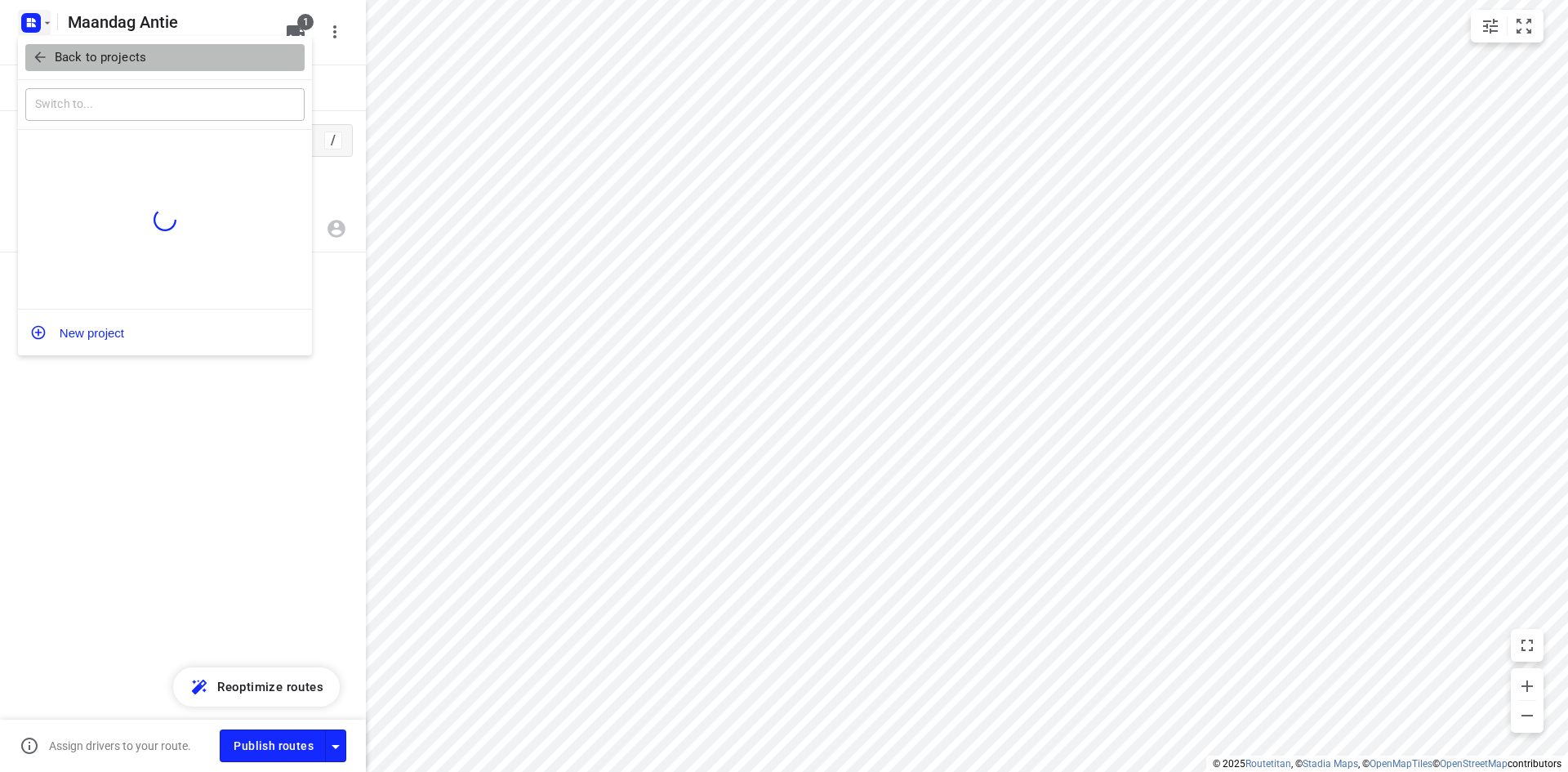
click at [59, 57] on p "Back to projects" at bounding box center [100, 57] width 92 height 19
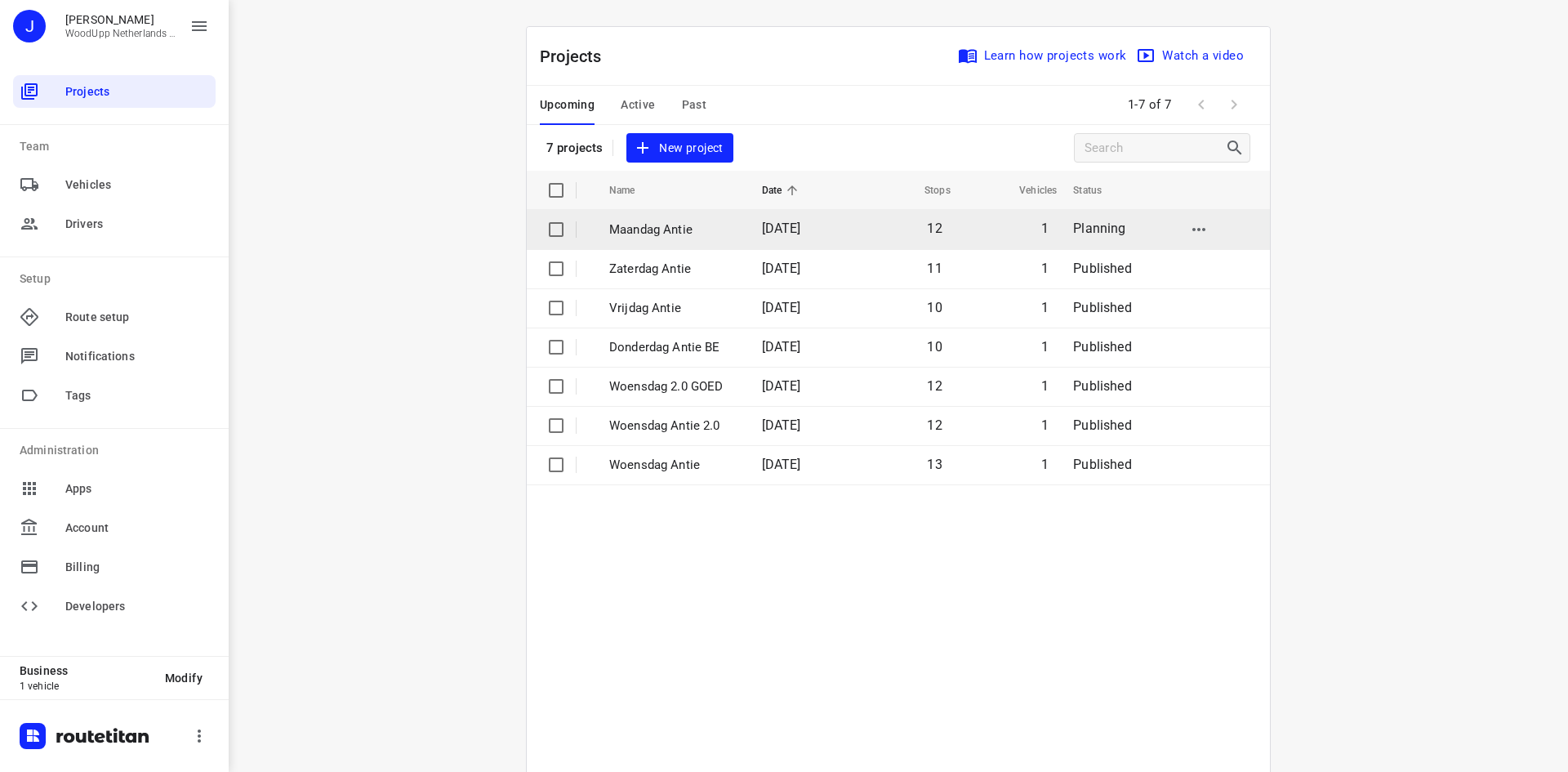
click at [625, 238] on p "Maandag Antie" at bounding box center [674, 230] width 128 height 19
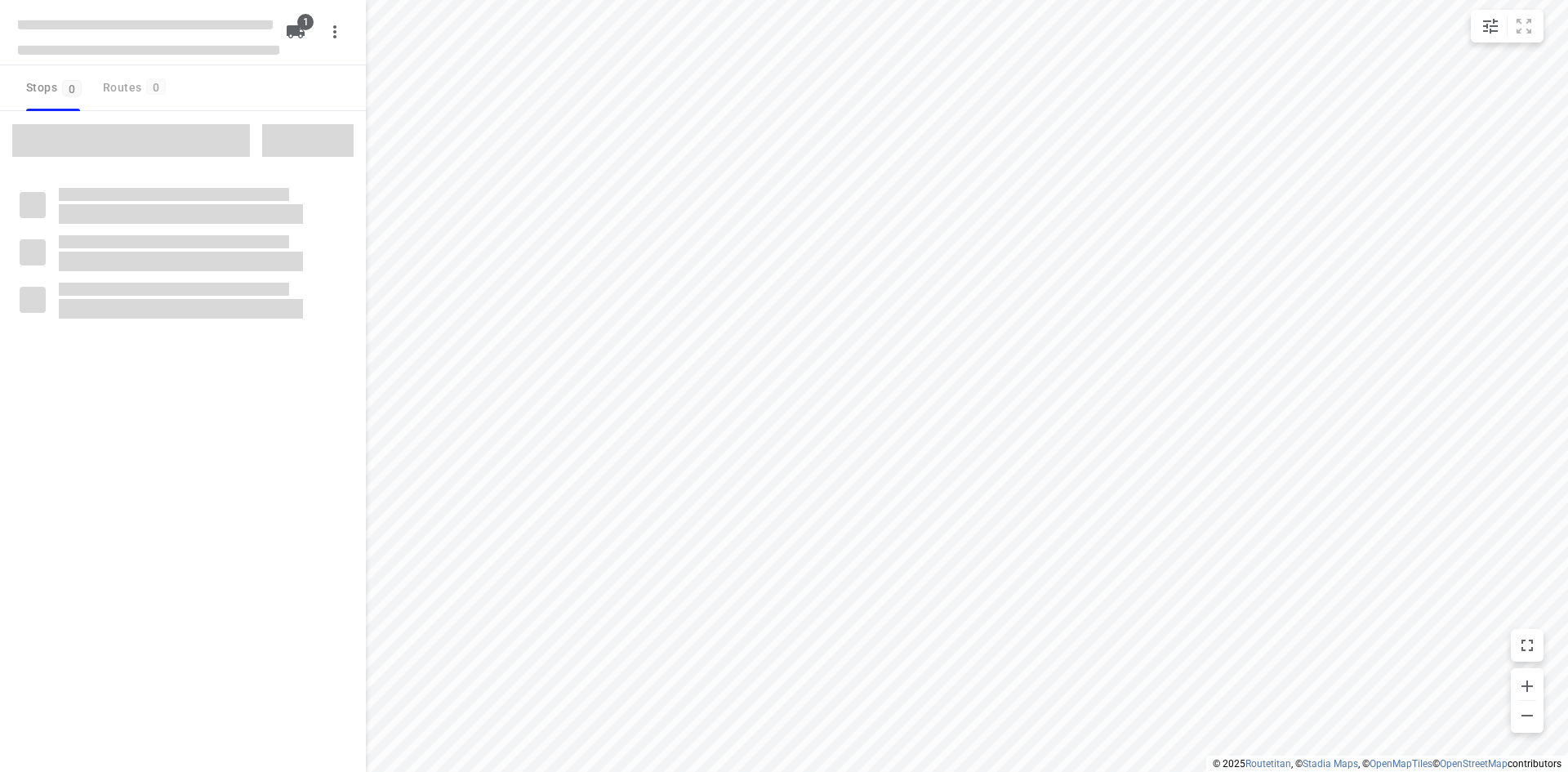
type input "distance"
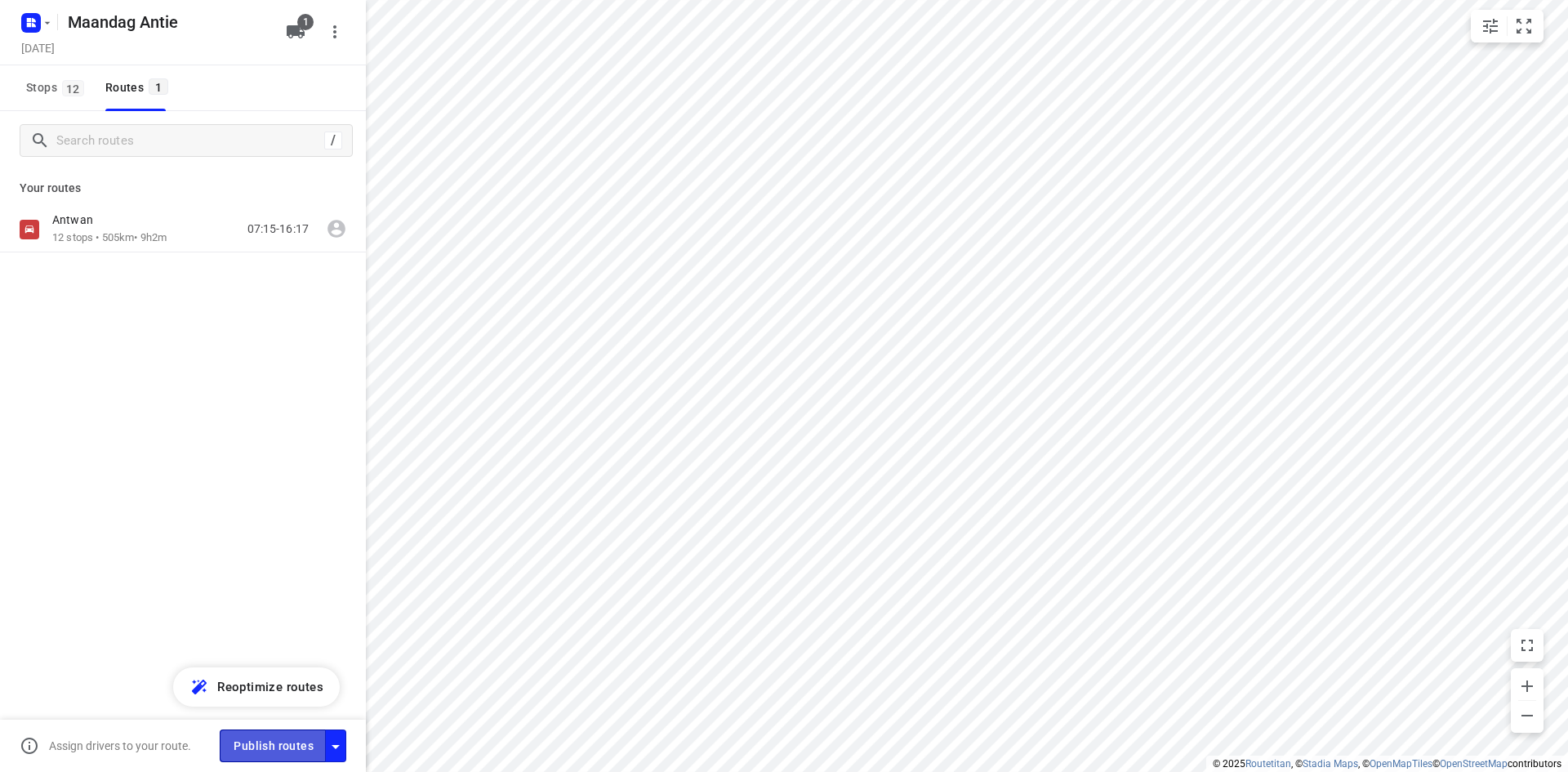
click at [251, 749] on span "Publish routes" at bounding box center [273, 746] width 80 height 20
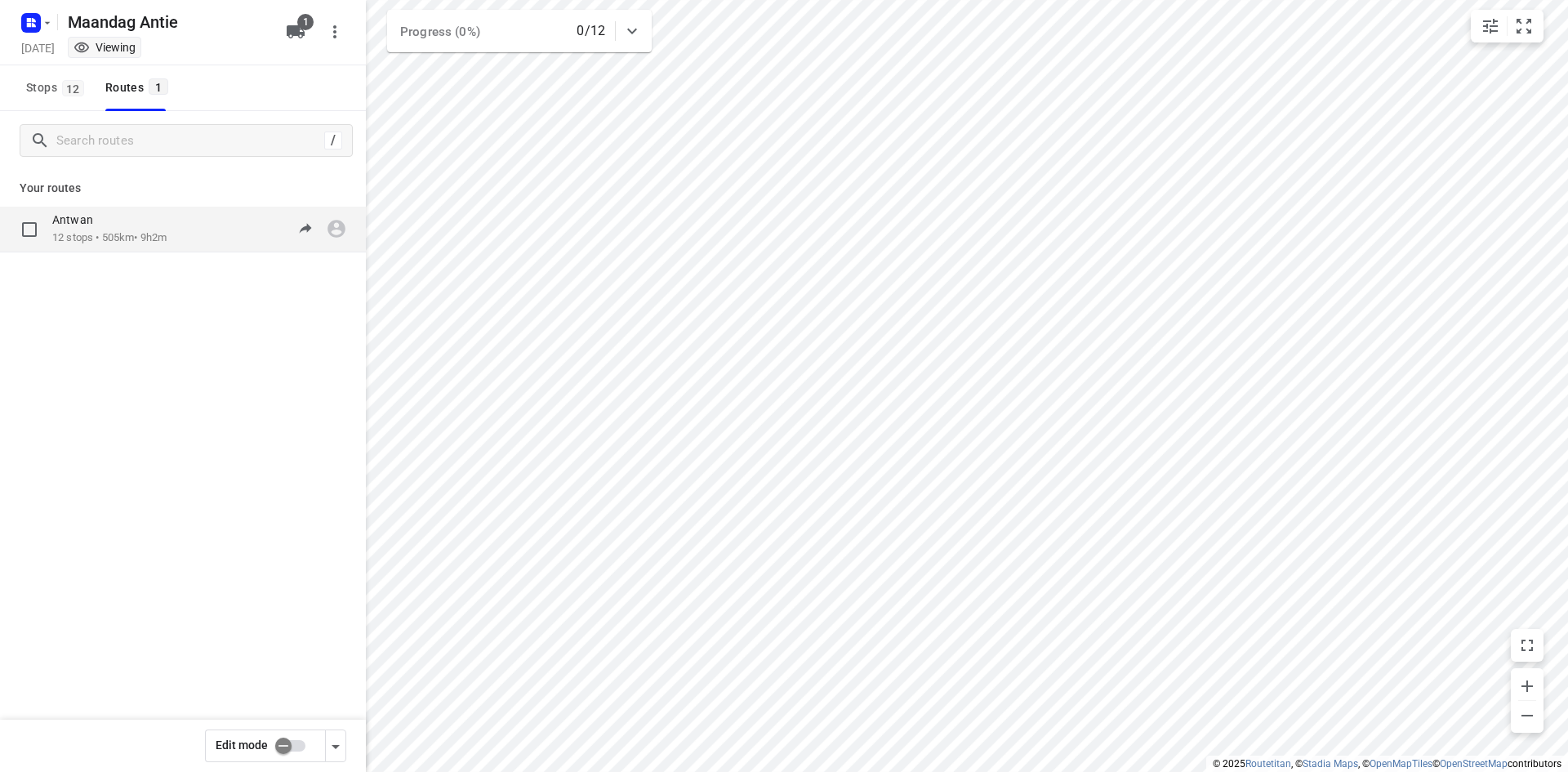
drag, startPoint x: 159, startPoint y: 271, endPoint x: 163, endPoint y: 227, distance: 44.2
click at [160, 270] on div "[PERSON_NAME] 12 stops • 505km • 9h2m 07:15-16:17" at bounding box center [183, 287] width 366 height 160
click at [163, 225] on div "Antwan" at bounding box center [110, 221] width 115 height 18
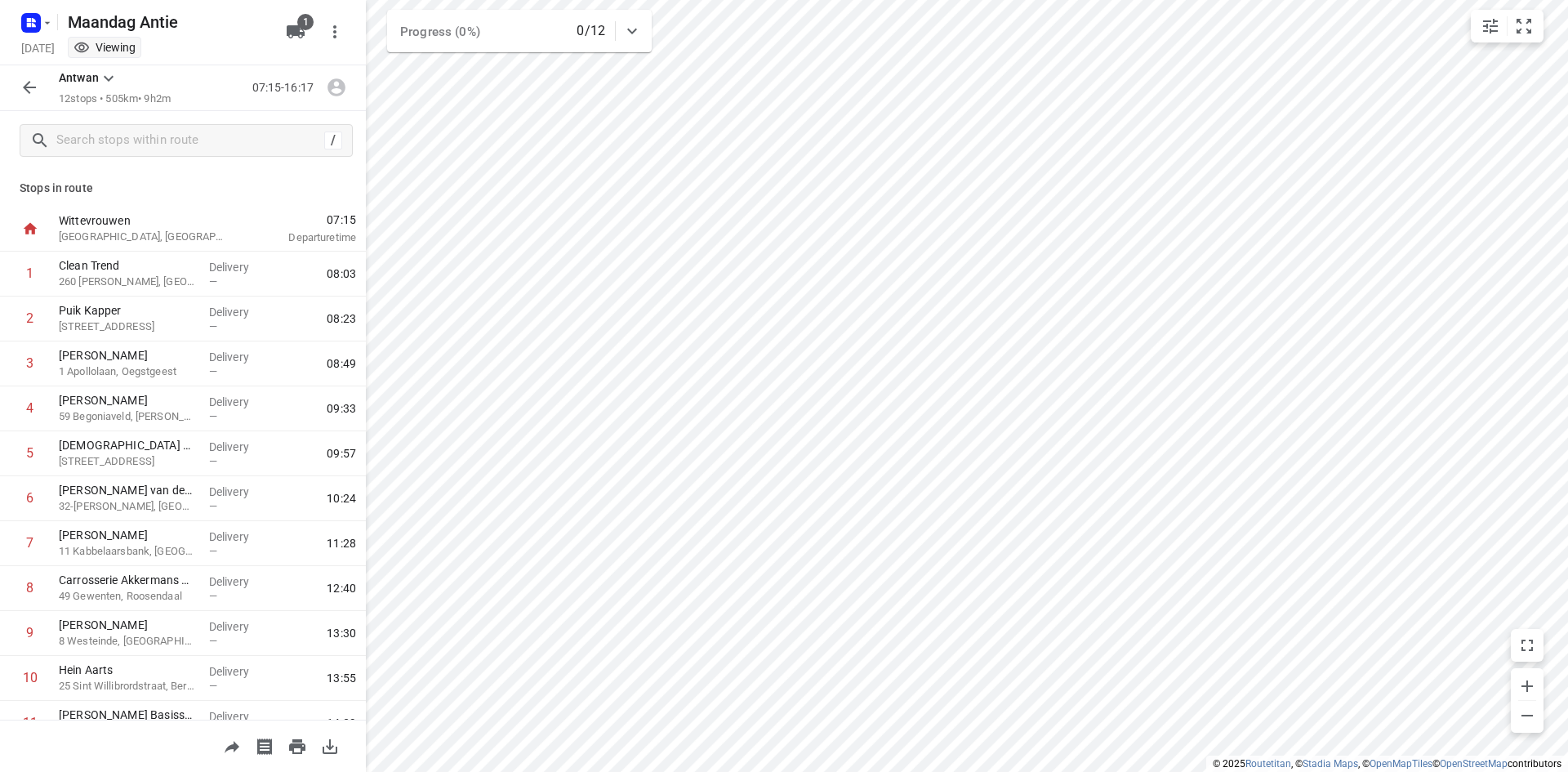
click at [327, 738] on icon "button" at bounding box center [330, 746] width 19 height 19
click at [36, 92] on icon "button" at bounding box center [29, 87] width 19 height 19
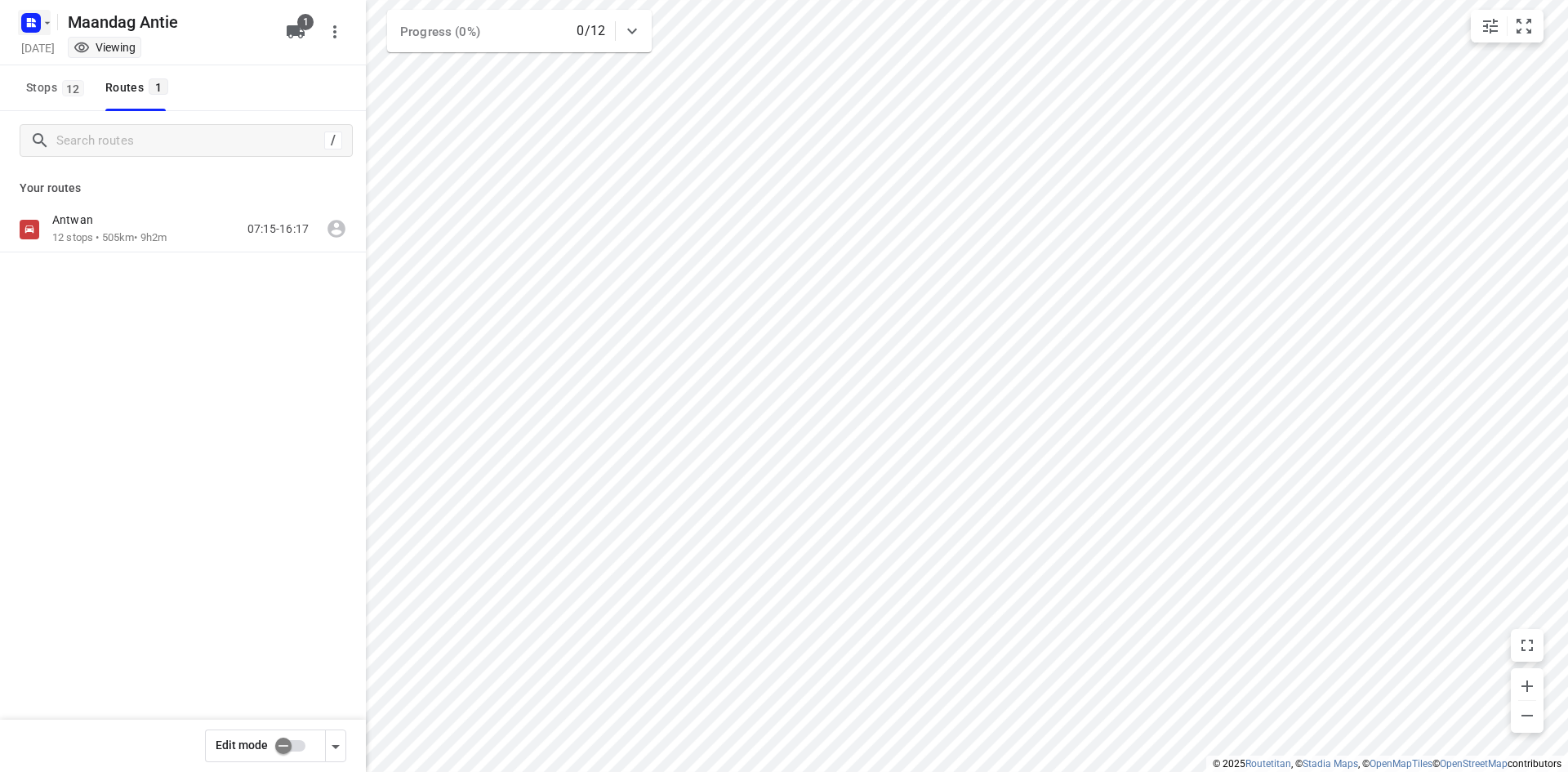
click at [29, 31] on rect "button" at bounding box center [30, 23] width 19 height 19
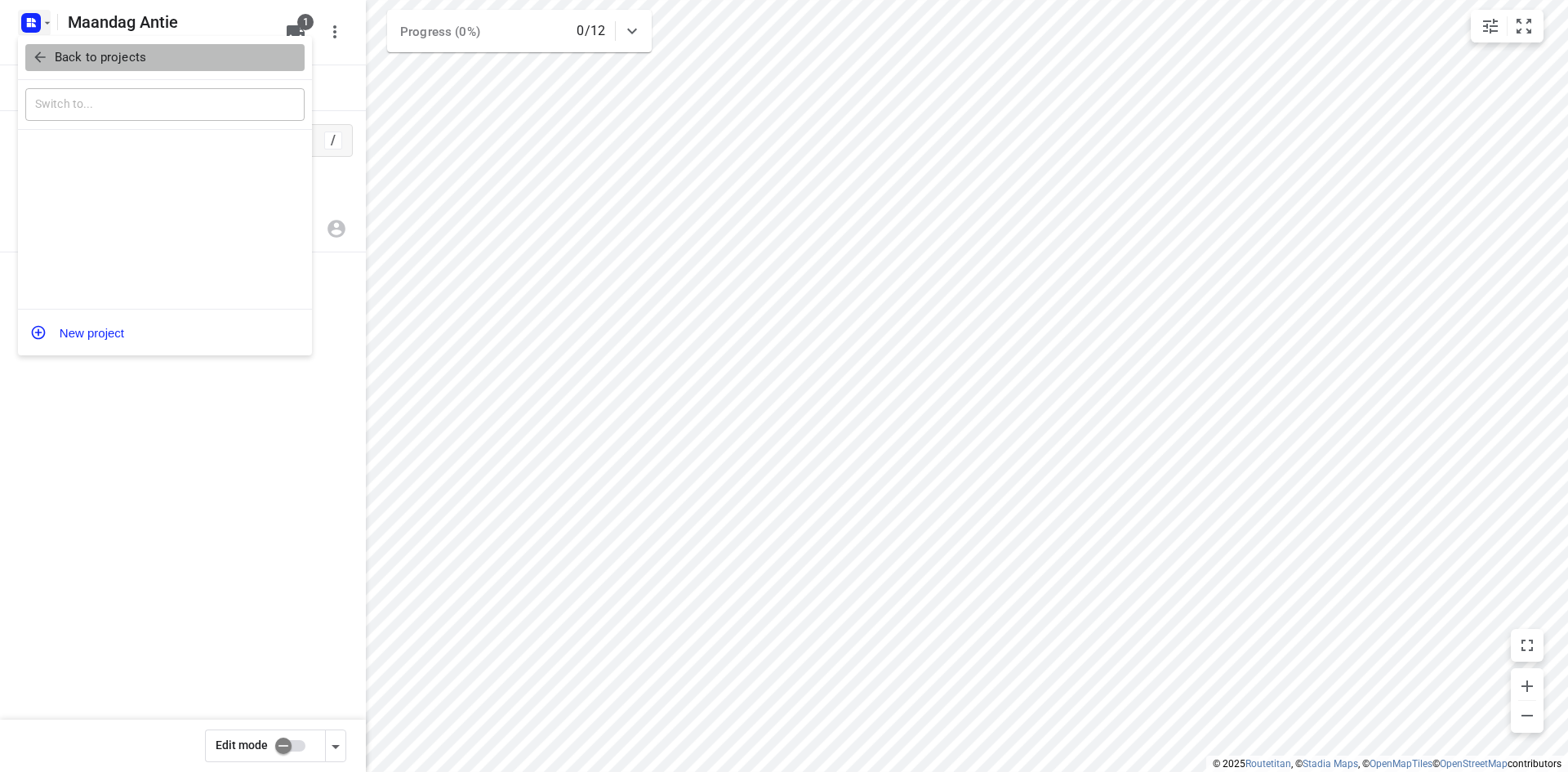
click at [67, 53] on p "Back to projects" at bounding box center [100, 57] width 92 height 19
